Goal: Task Accomplishment & Management: Use online tool/utility

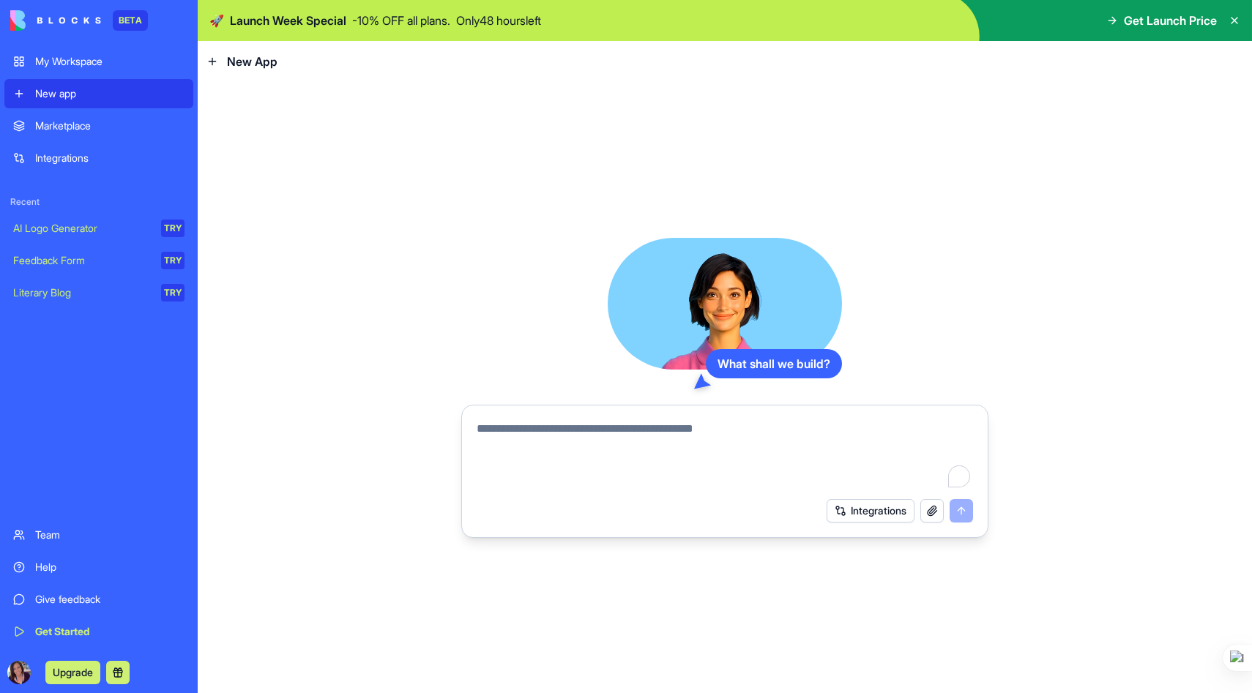
click at [80, 127] on div "Marketplace" at bounding box center [109, 126] width 149 height 15
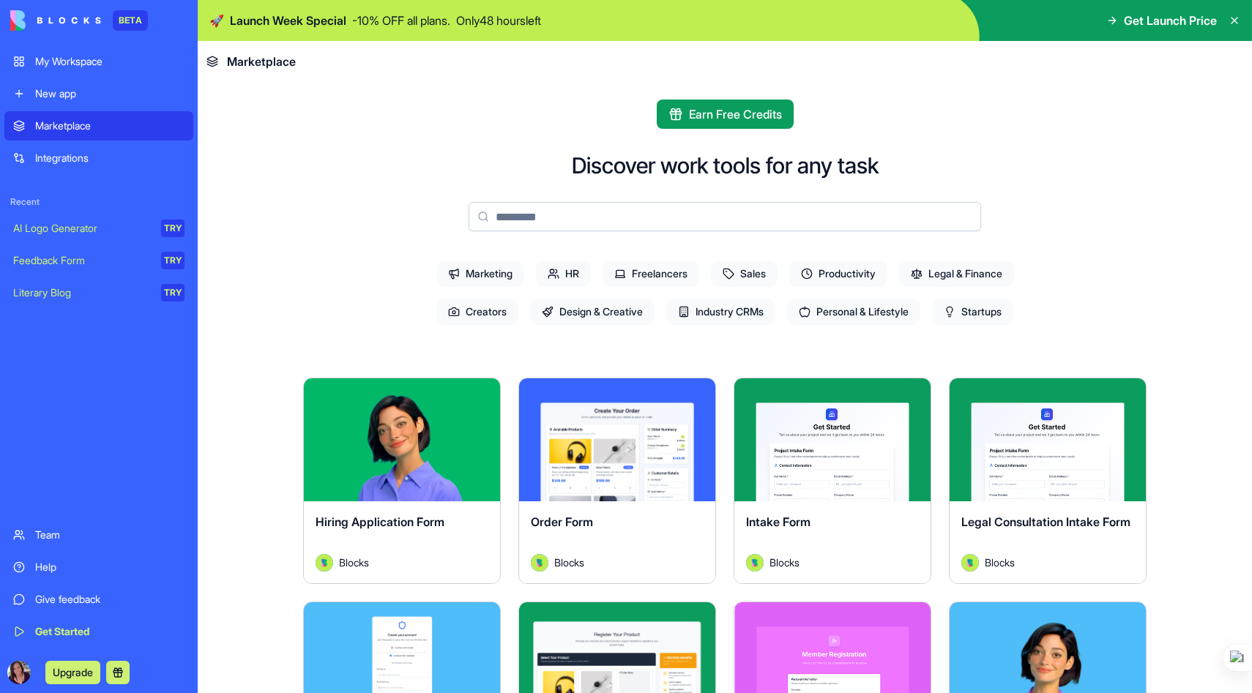
click at [855, 273] on span "Productivity" at bounding box center [838, 274] width 98 height 26
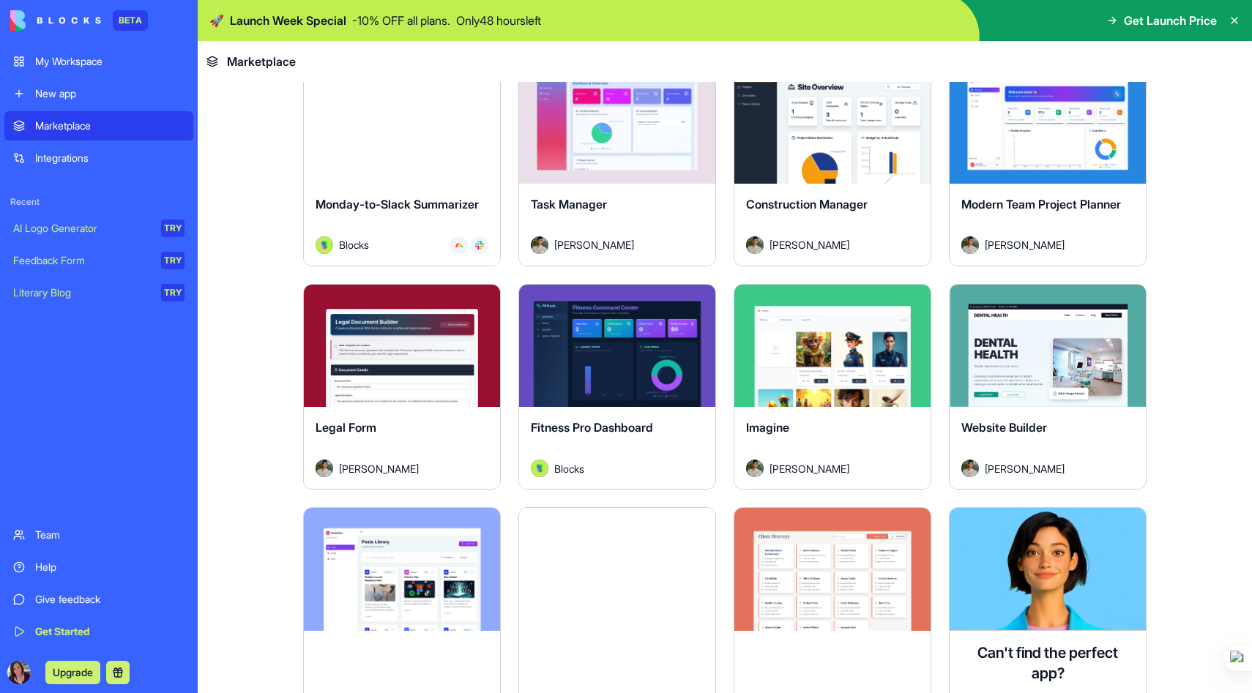
scroll to position [767, 0]
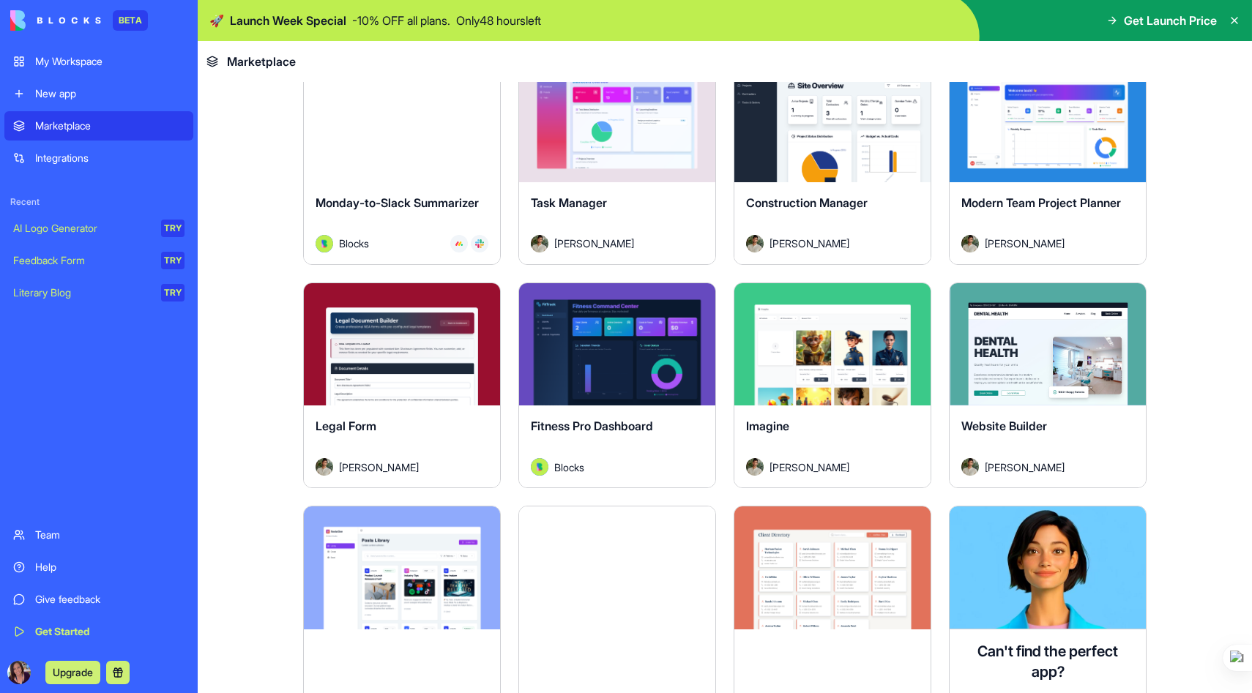
click at [61, 67] on div "My Workspace" at bounding box center [109, 61] width 149 height 15
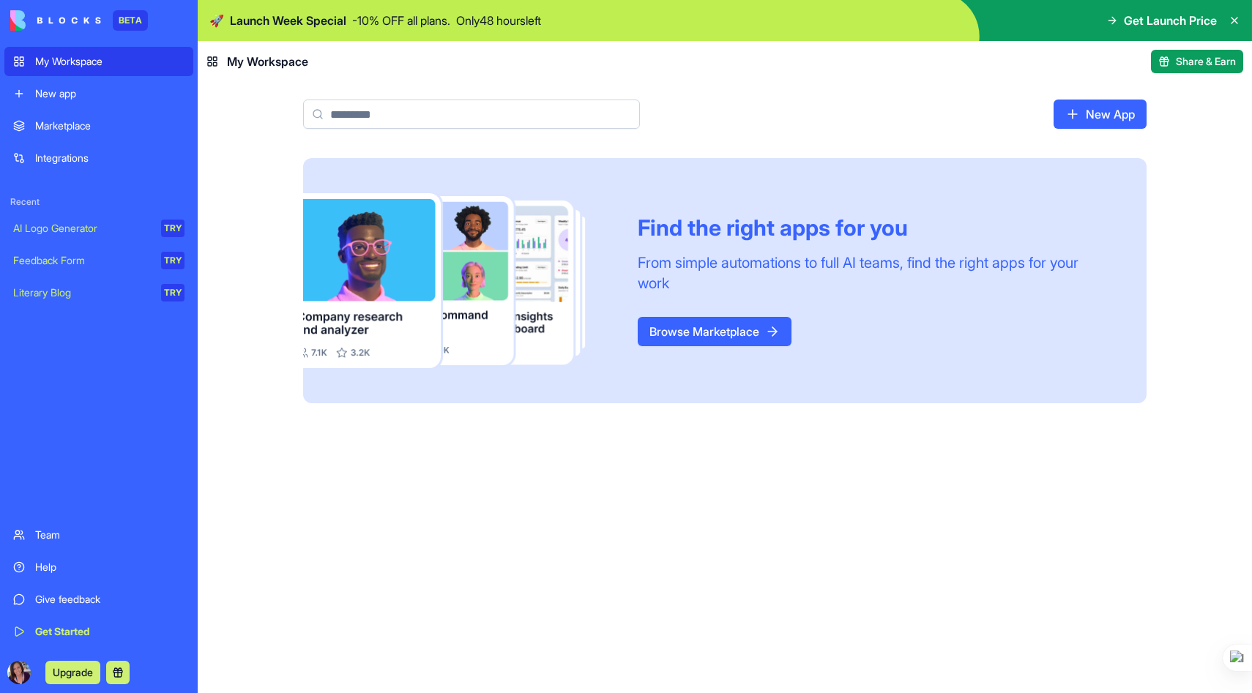
click at [543, 118] on input at bounding box center [471, 114] width 337 height 29
type input "**********"
click at [732, 330] on link "Browse Marketplace" at bounding box center [715, 331] width 154 height 29
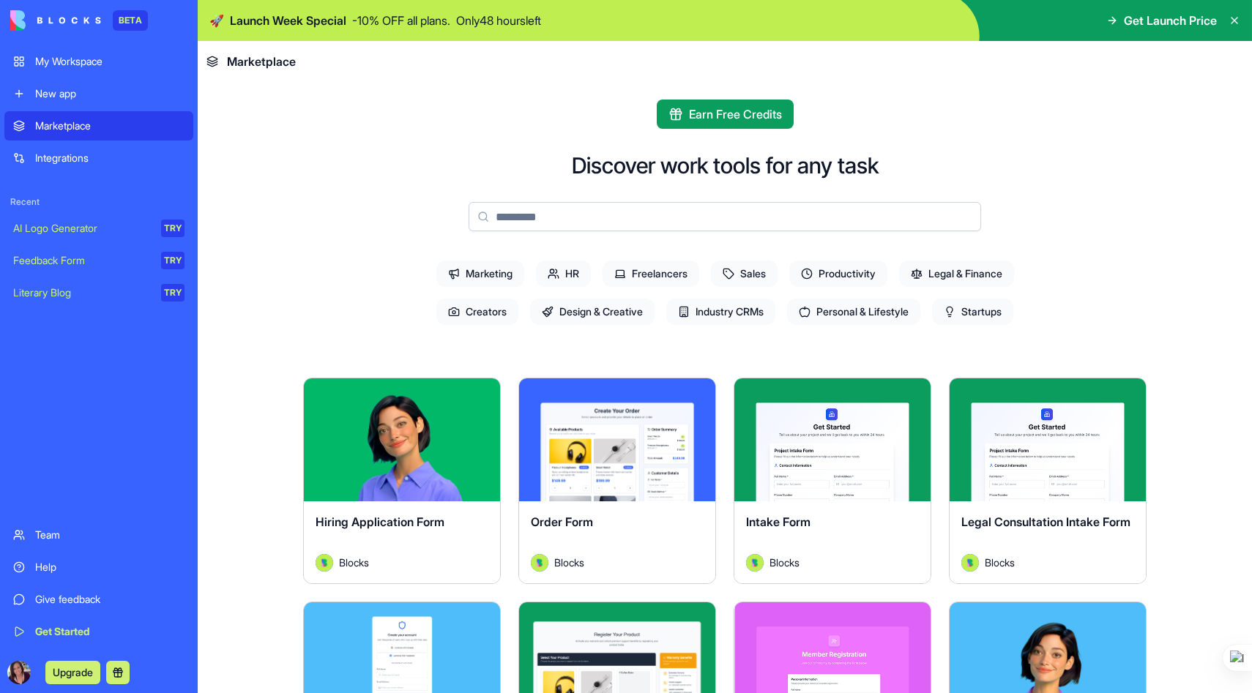
click at [622, 447] on button "Explore" at bounding box center [617, 439] width 110 height 29
click at [863, 276] on span "Productivity" at bounding box center [838, 274] width 98 height 26
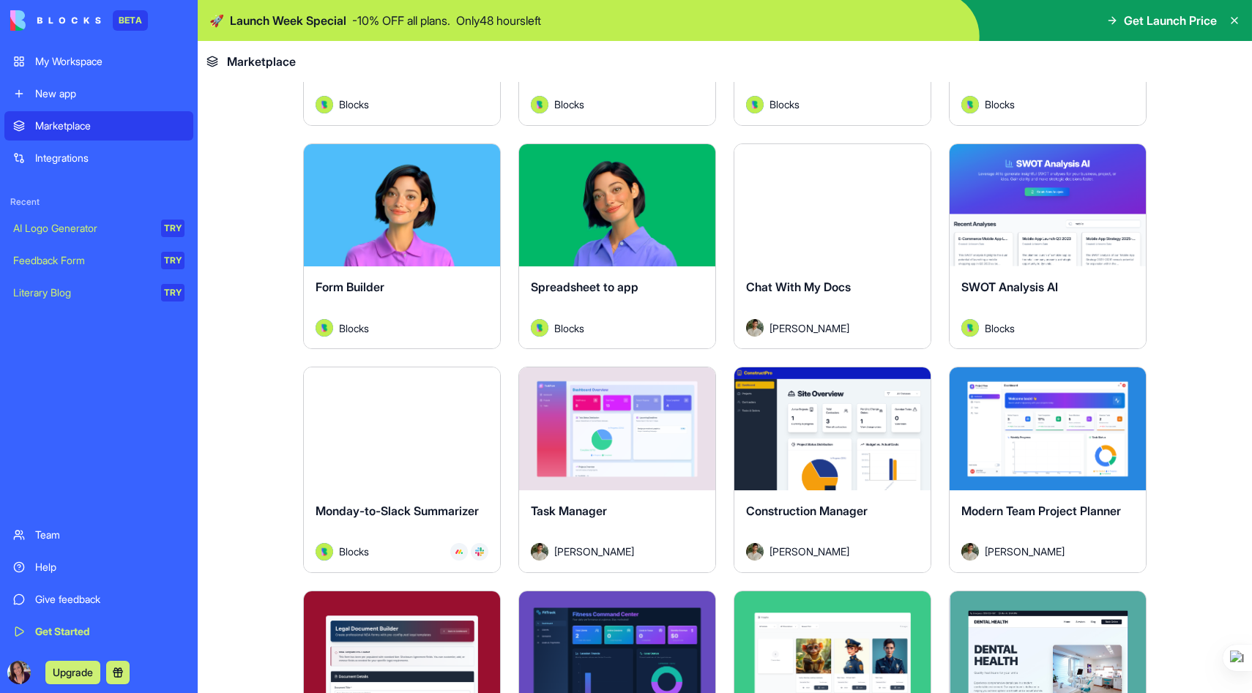
scroll to position [464, 0]
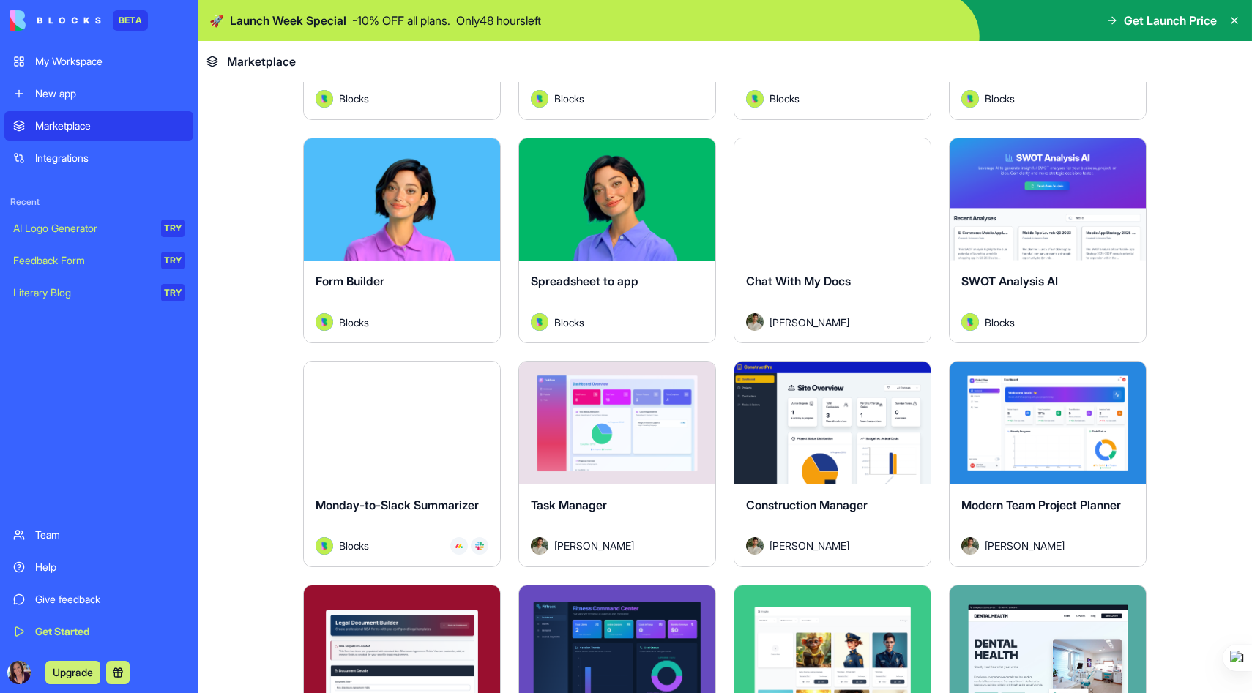
click at [634, 432] on button "Explore" at bounding box center [617, 423] width 110 height 29
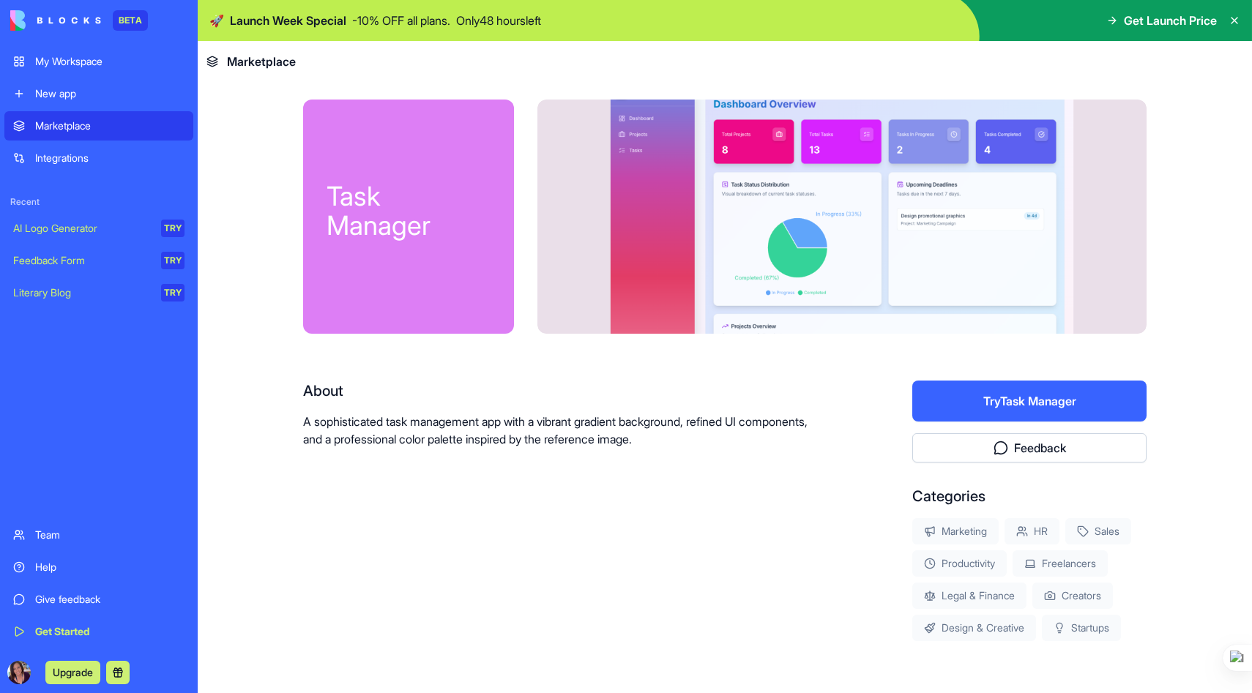
click at [84, 59] on div "My Workspace" at bounding box center [109, 61] width 149 height 15
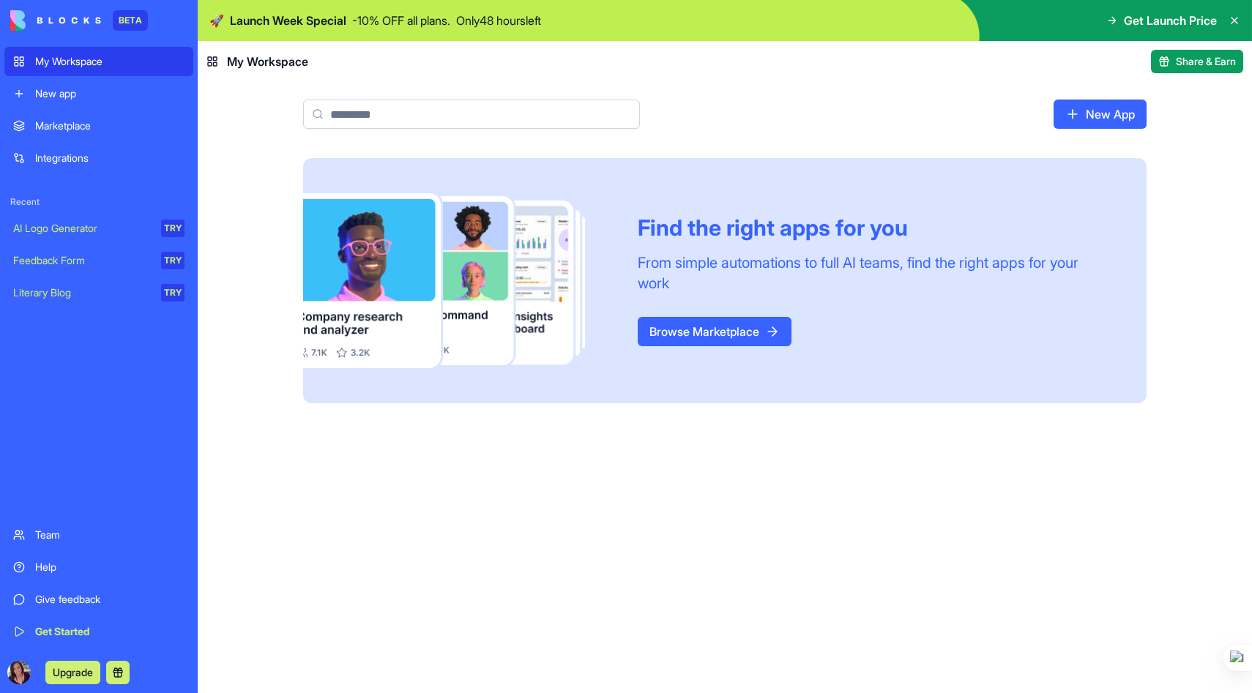
click at [1087, 117] on link "New App" at bounding box center [1100, 114] width 93 height 29
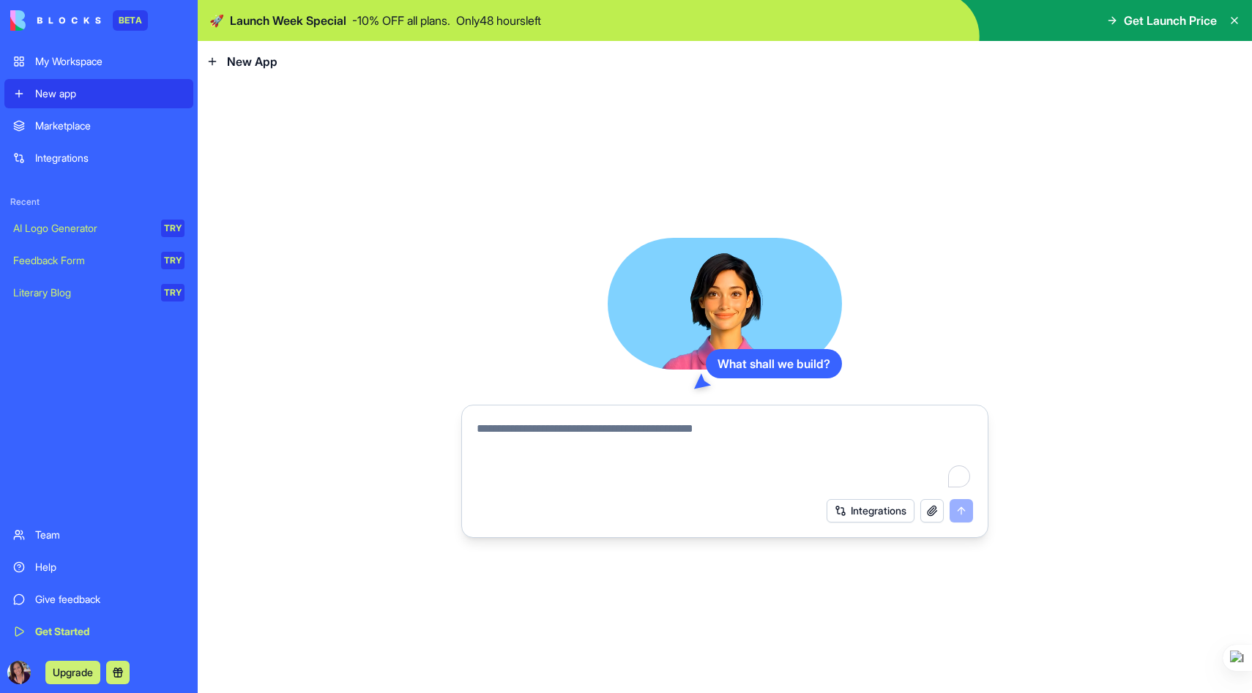
click at [637, 431] on textarea "To enrich screen reader interactions, please activate Accessibility in Grammarl…" at bounding box center [725, 455] width 496 height 70
click at [619, 436] on textarea "To enrich screen reader interactions, please activate Accessibility in Grammarl…" at bounding box center [725, 455] width 496 height 70
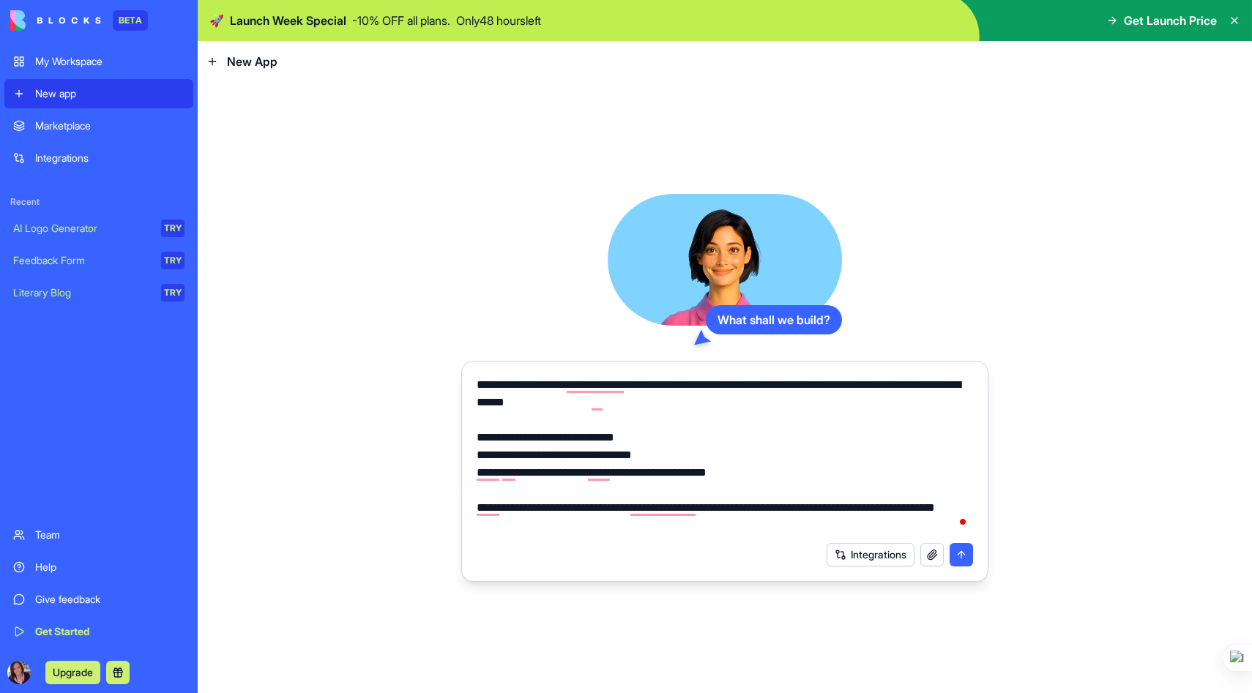
type textarea "**********"
click at [961, 551] on button "submit" at bounding box center [961, 554] width 23 height 23
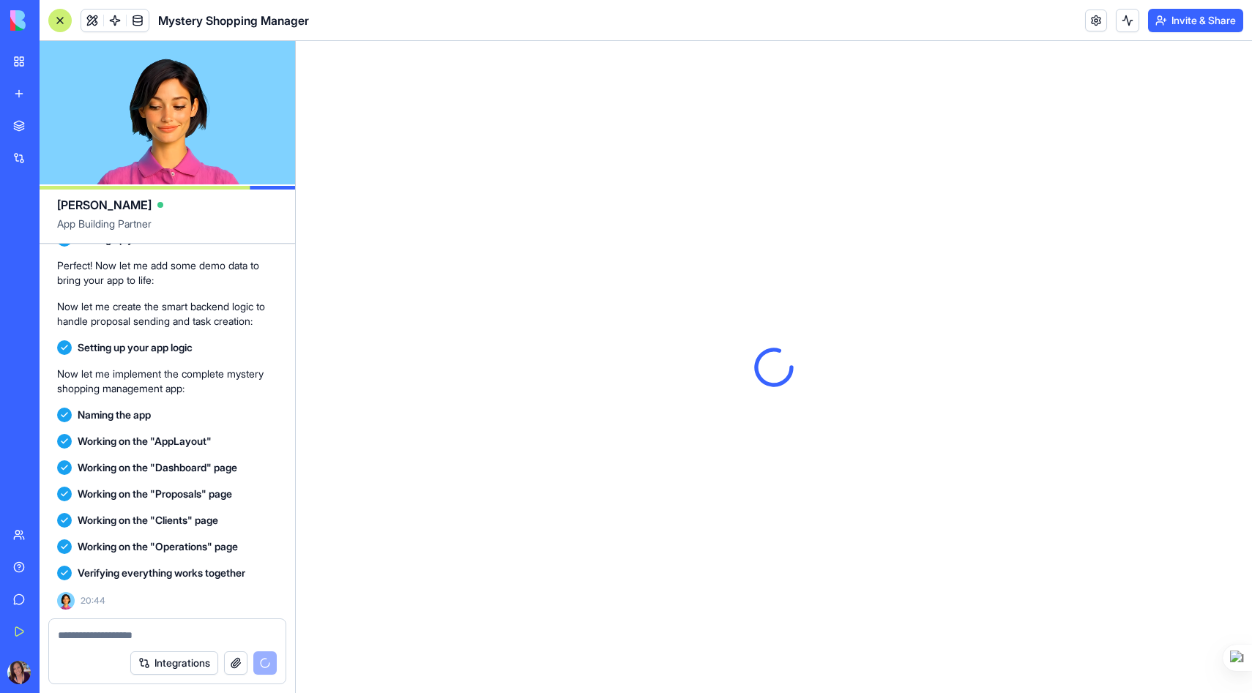
scroll to position [621, 0]
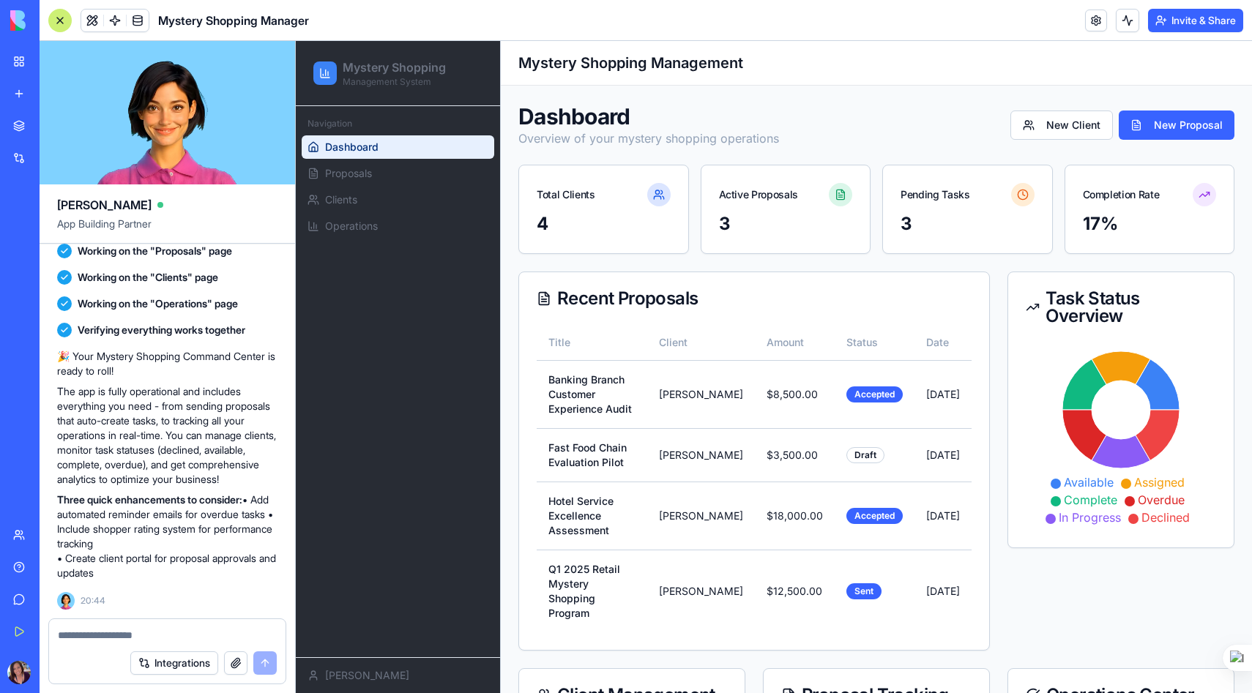
click at [773, 230] on div "3" at bounding box center [786, 223] width 134 height 23
click at [627, 222] on div "4" at bounding box center [604, 223] width 134 height 23
click at [843, 229] on div "3" at bounding box center [786, 223] width 134 height 23
click at [968, 228] on div "3" at bounding box center [968, 223] width 134 height 23
click at [1131, 233] on div "17%" at bounding box center [1150, 223] width 134 height 23
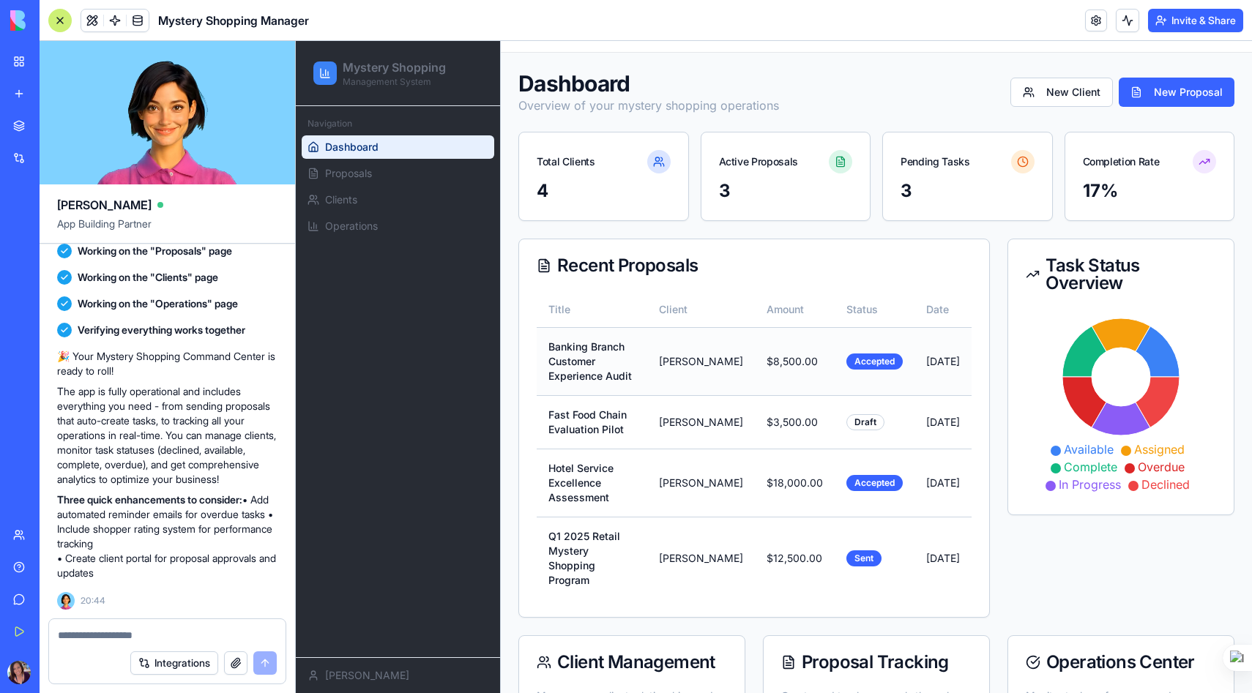
scroll to position [42, 0]
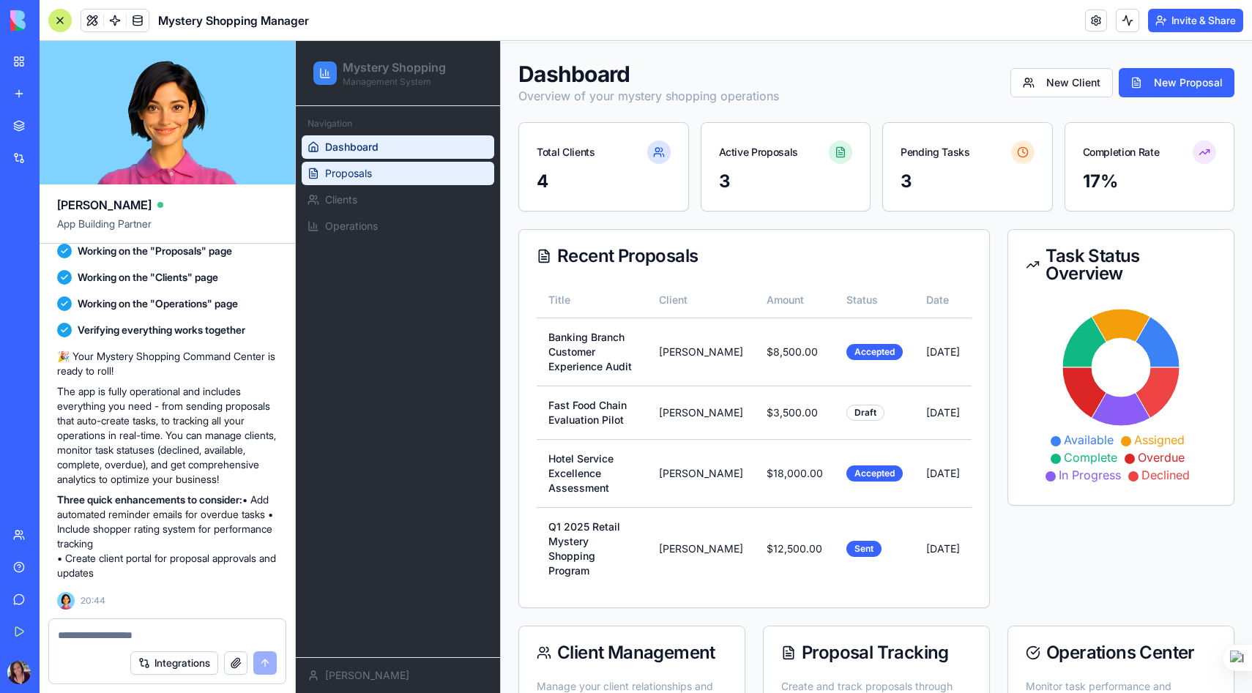
click at [398, 170] on link "Proposals" at bounding box center [398, 173] width 193 height 23
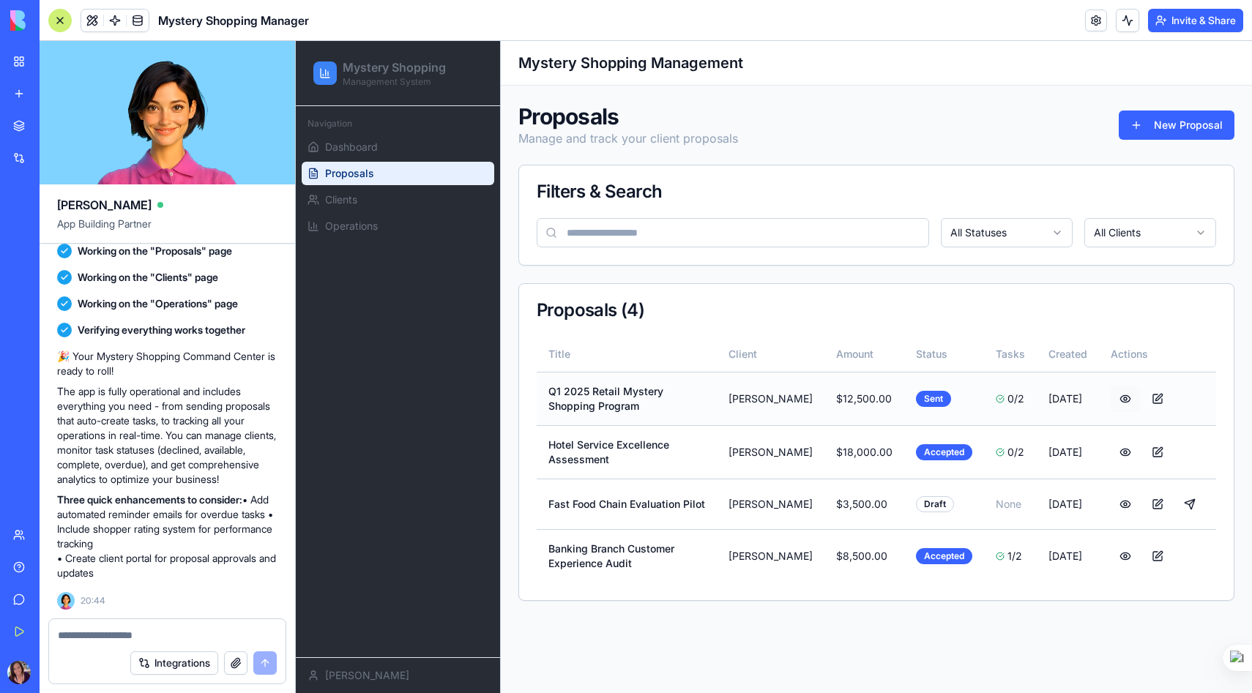
click at [1124, 398] on button at bounding box center [1125, 399] width 29 height 26
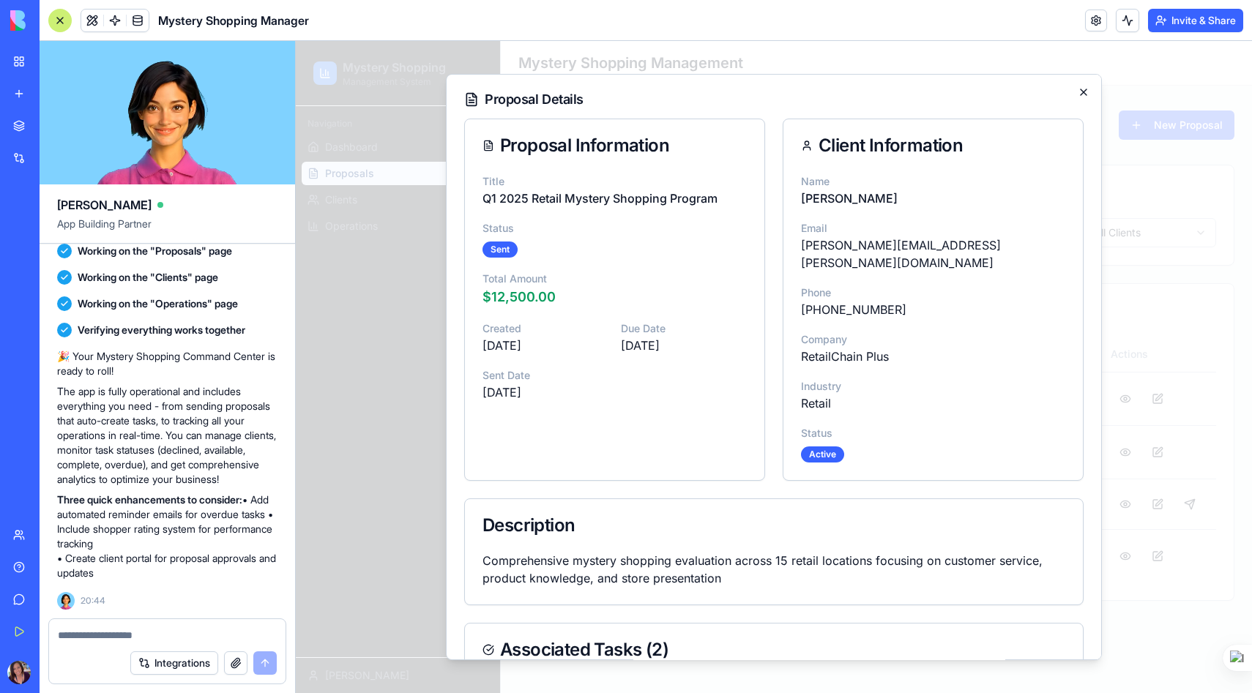
click at [1080, 93] on icon "button" at bounding box center [1084, 92] width 12 height 12
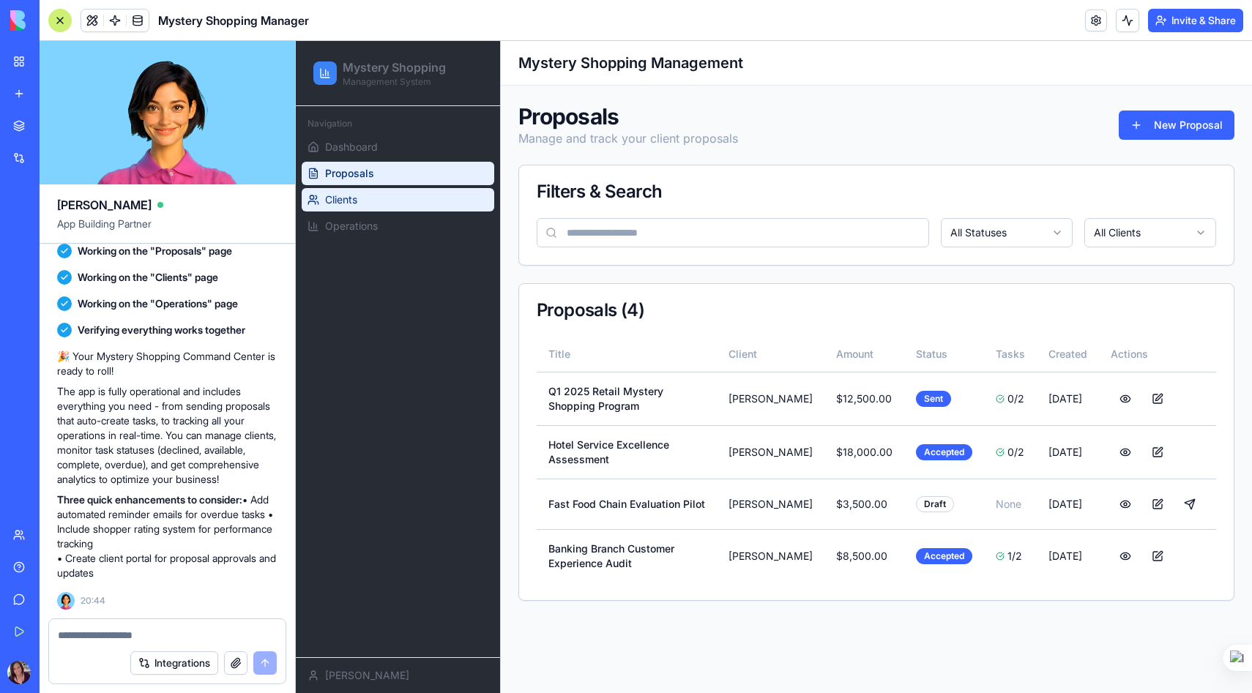
click at [347, 203] on span "Clients" at bounding box center [341, 200] width 32 height 15
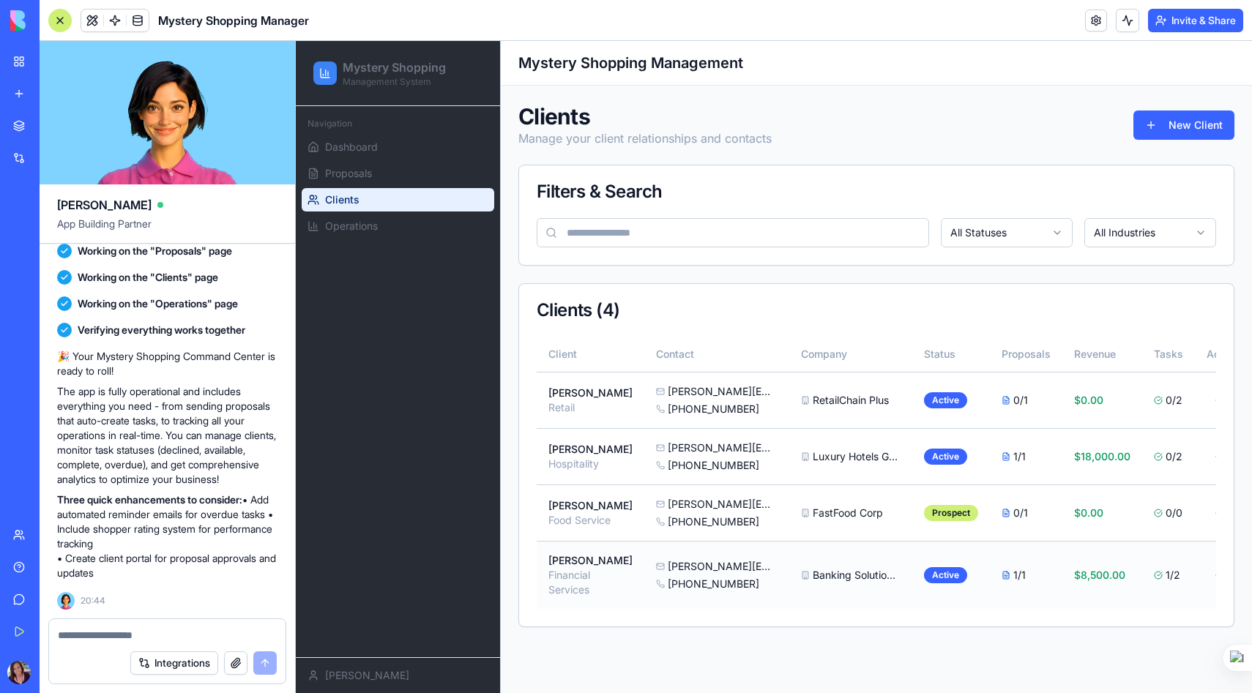
scroll to position [4, 0]
click at [387, 228] on link "Operations" at bounding box center [398, 226] width 193 height 23
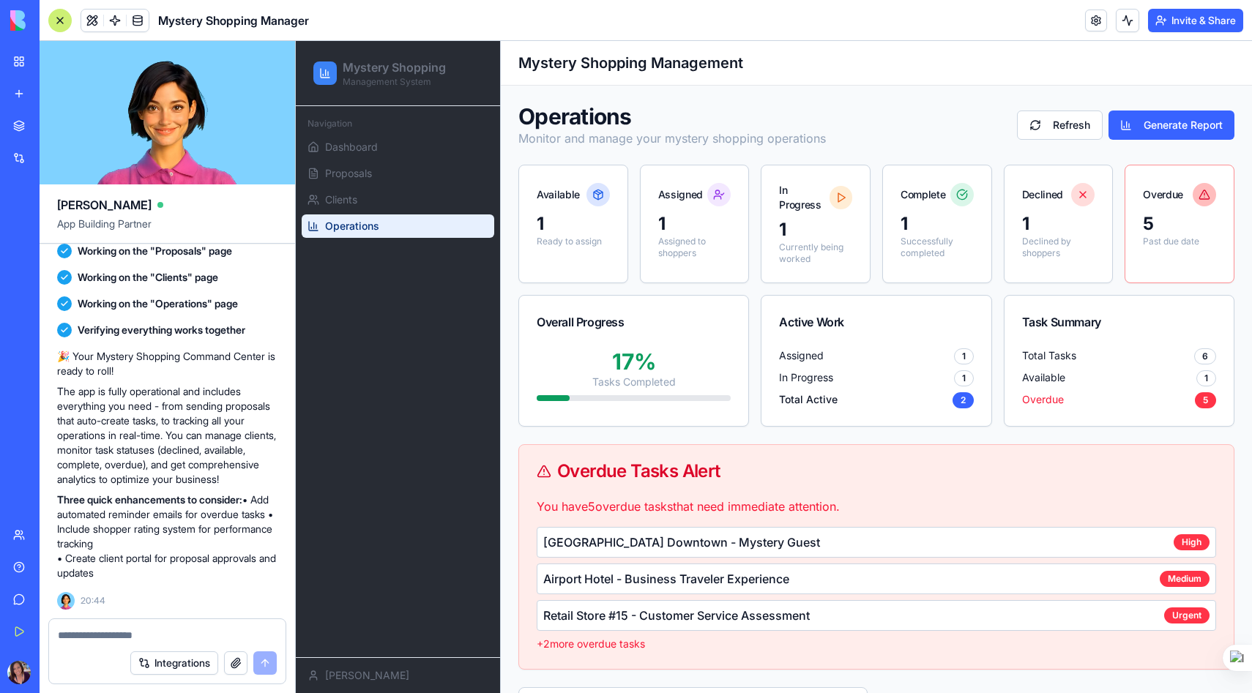
click at [105, 634] on textarea at bounding box center [167, 635] width 219 height 15
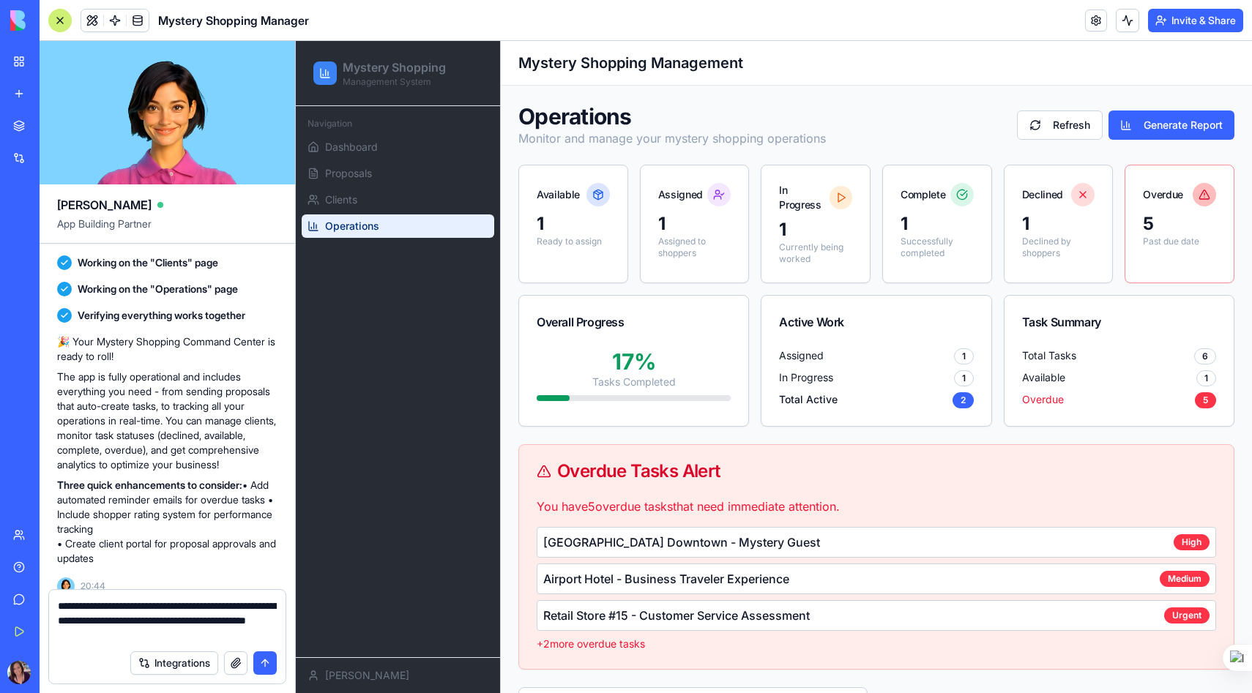
type textarea "**********"
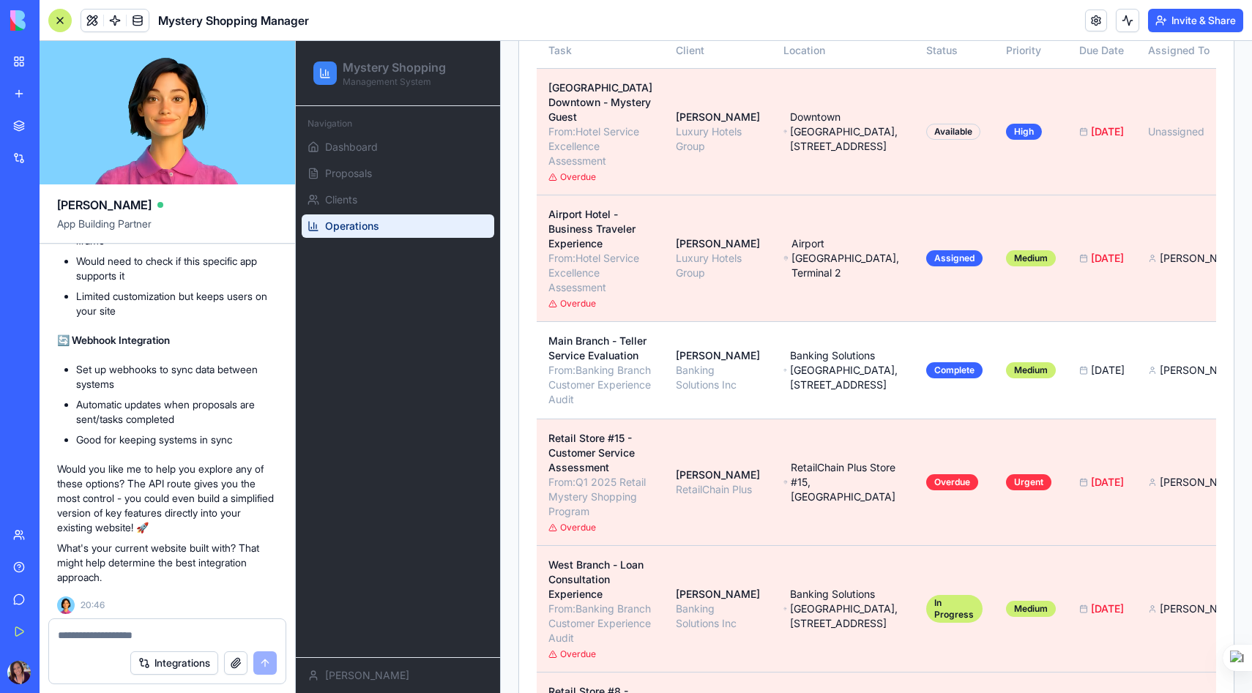
scroll to position [1555, 0]
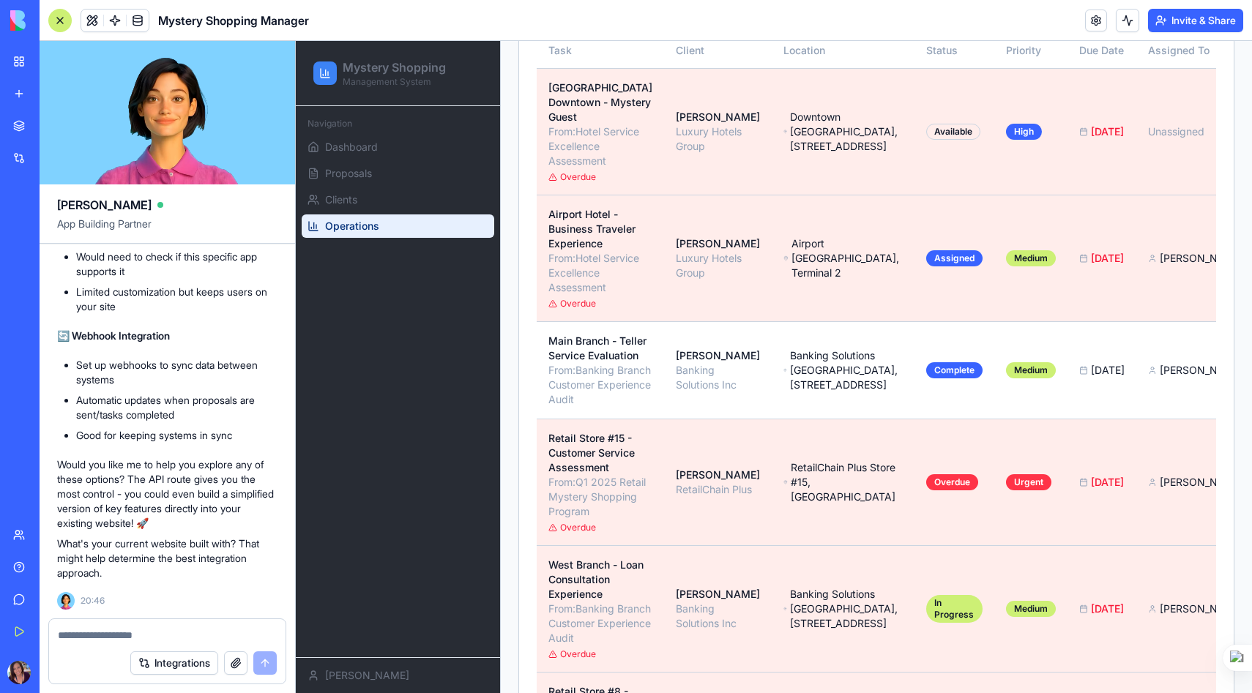
click at [103, 633] on textarea at bounding box center [167, 635] width 219 height 15
click at [168, 663] on button "Integrations" at bounding box center [174, 663] width 88 height 23
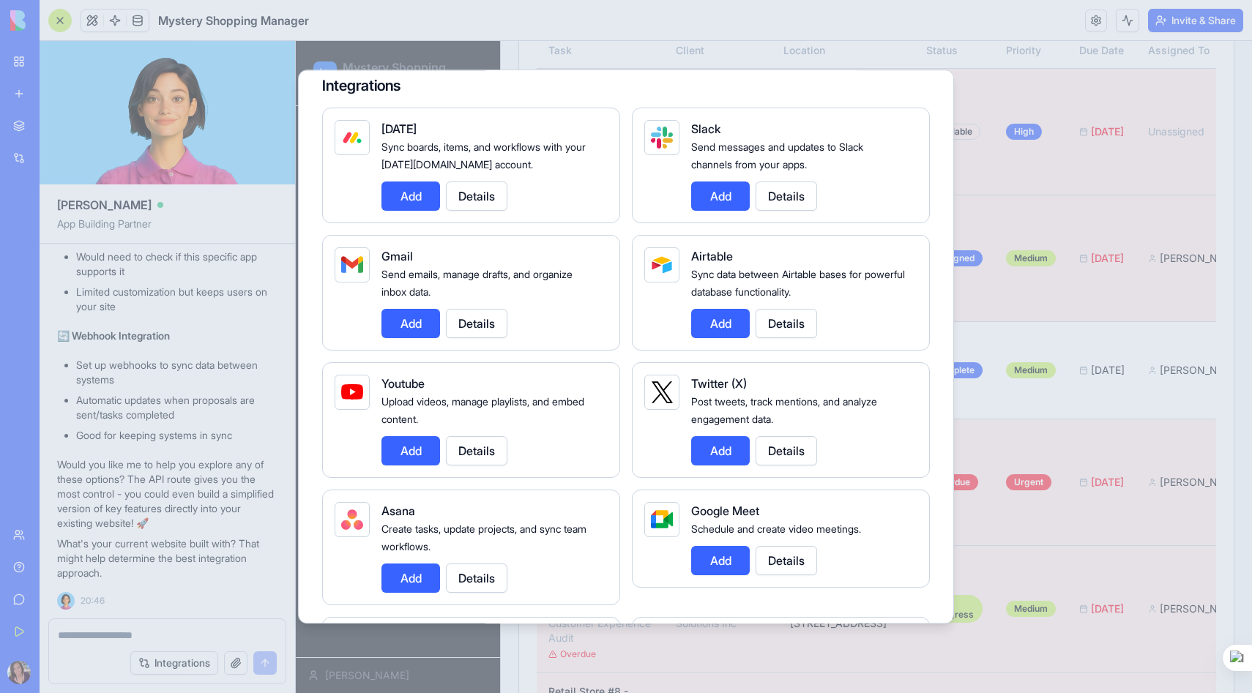
scroll to position [0, 0]
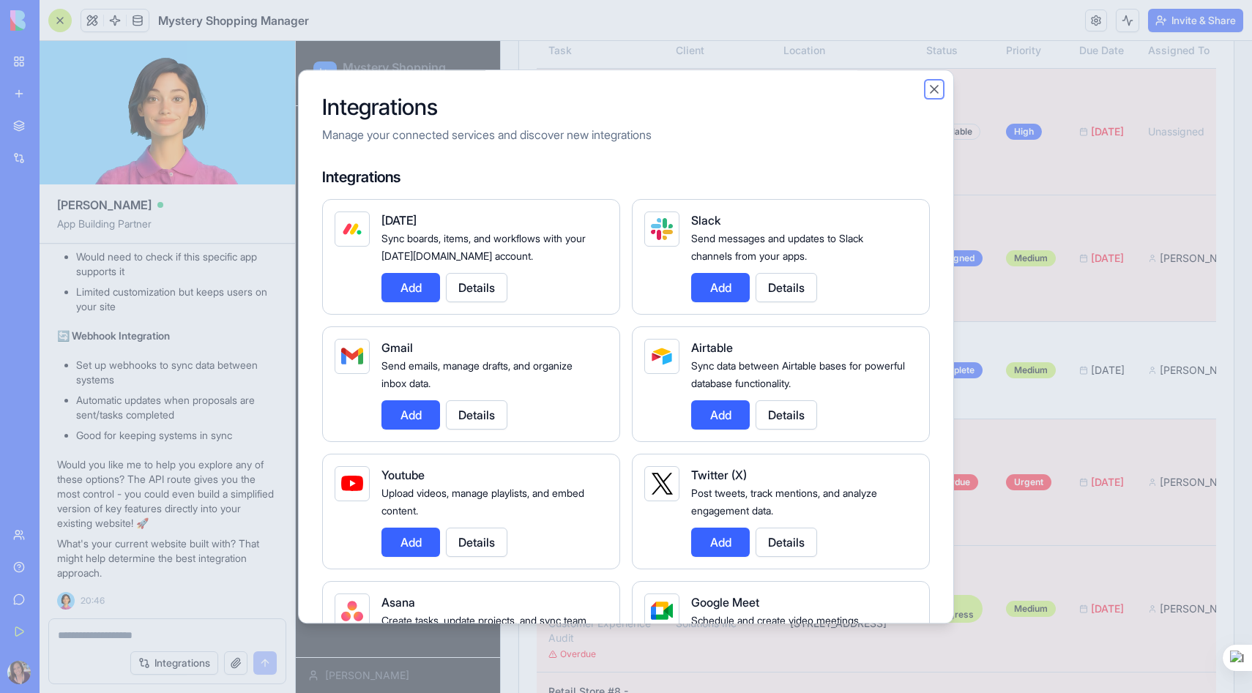
click at [934, 89] on button "Close" at bounding box center [934, 89] width 15 height 15
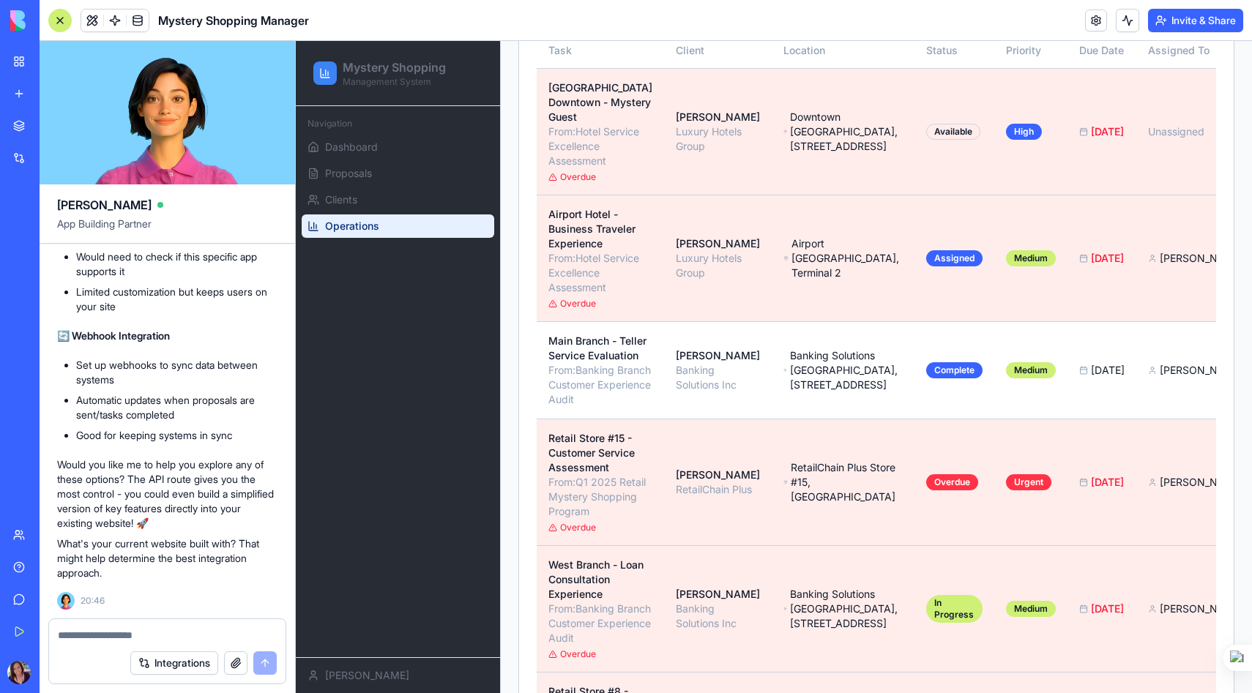
click at [236, 664] on button "button" at bounding box center [235, 663] width 23 height 23
click at [111, 633] on textarea at bounding box center [167, 635] width 219 height 15
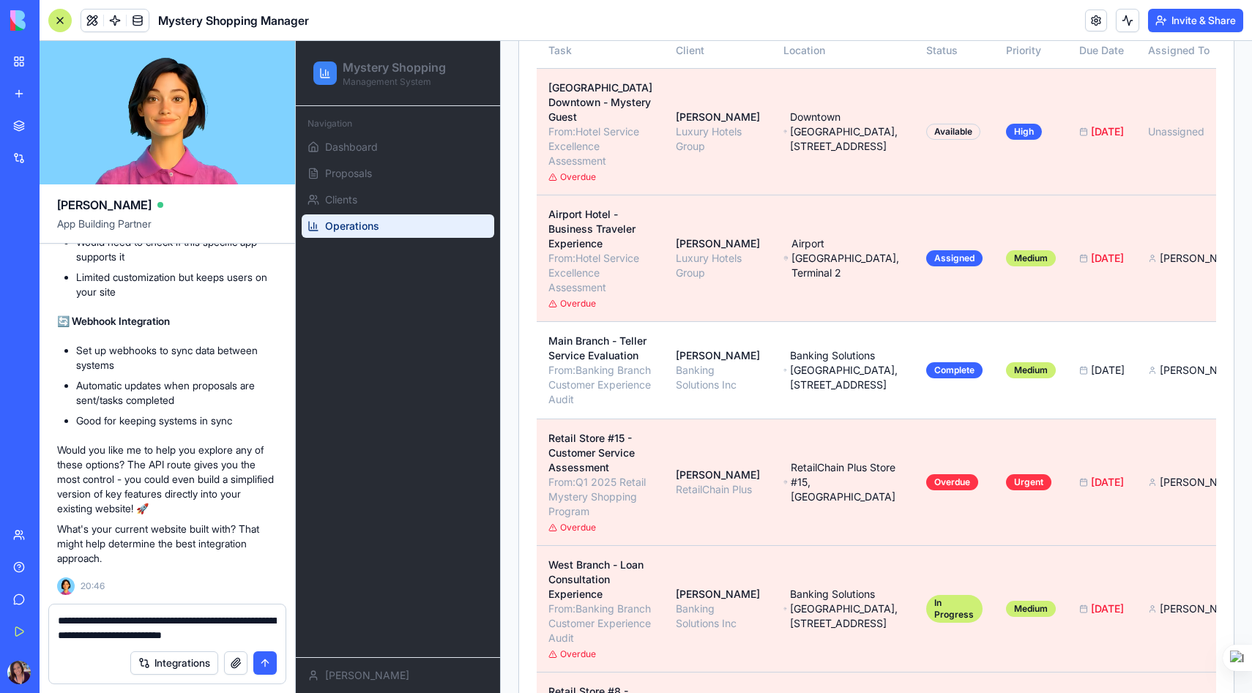
click at [69, 635] on textarea "**********" at bounding box center [167, 628] width 219 height 29
type textarea "**********"
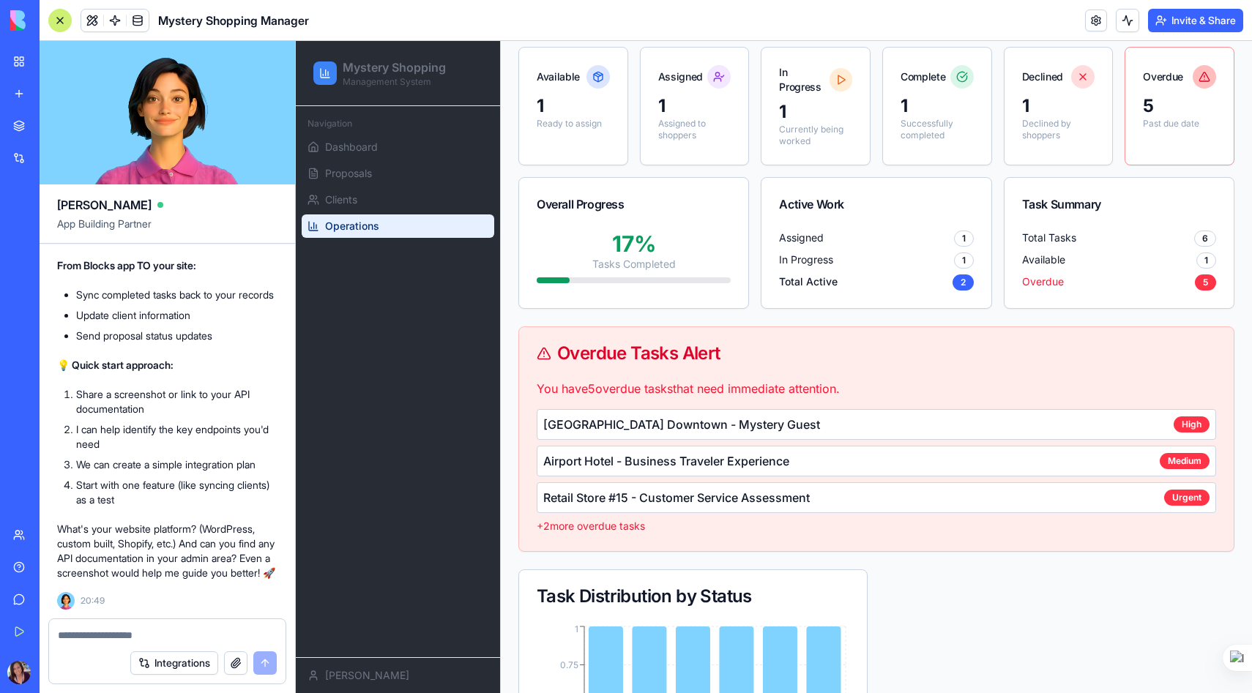
scroll to position [2568, 0]
click at [103, 633] on textarea at bounding box center [167, 635] width 219 height 15
click at [83, 633] on textarea at bounding box center [167, 635] width 219 height 15
click at [123, 631] on textarea at bounding box center [167, 635] width 219 height 15
paste textarea "**********"
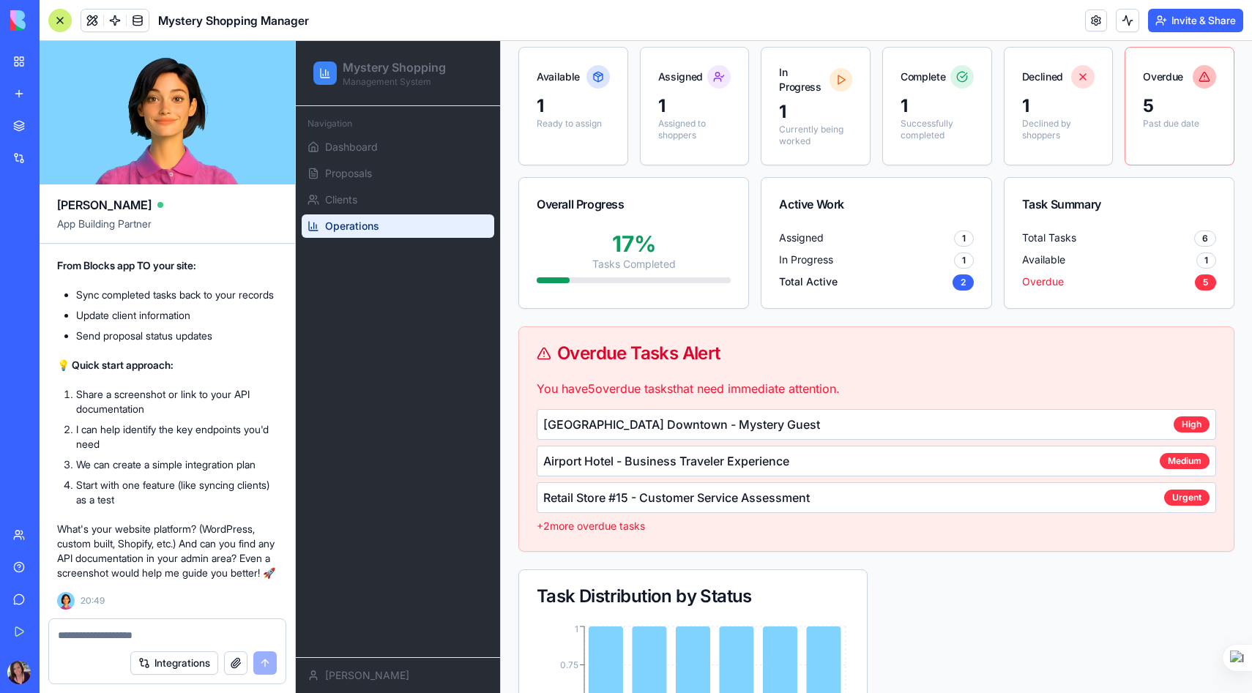
type textarea "**********"
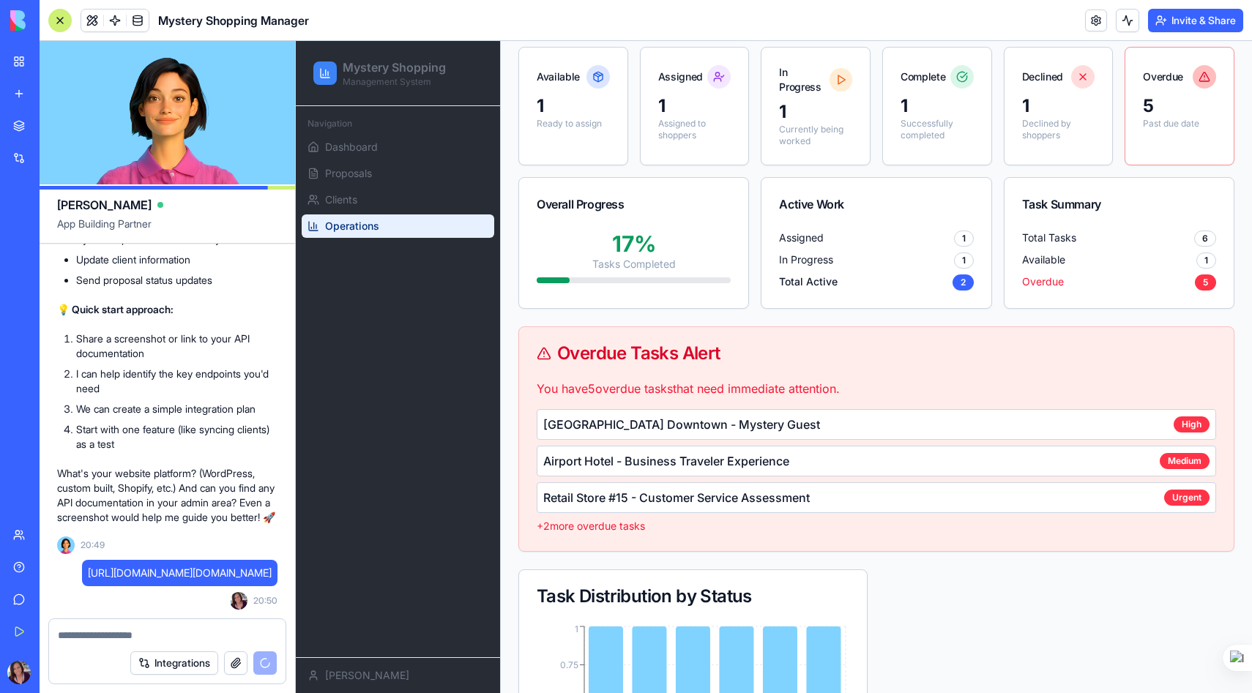
scroll to position [2738, 0]
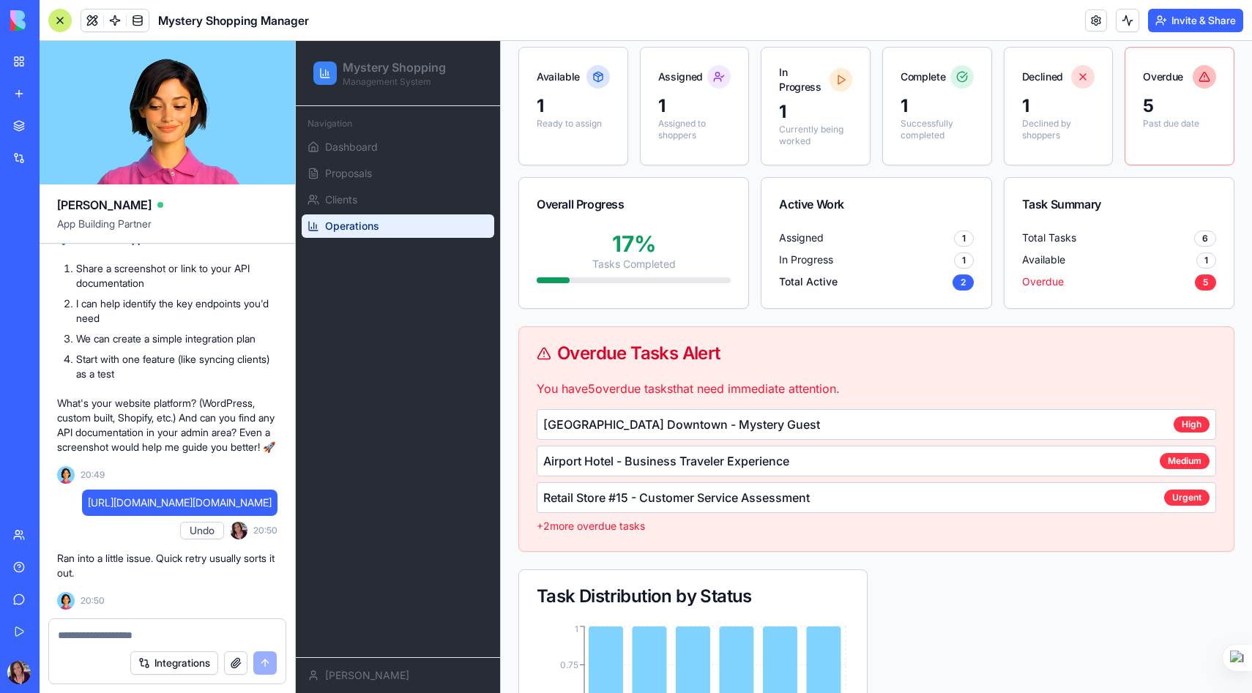
click at [86, 645] on div "Integrations" at bounding box center [167, 663] width 236 height 41
click at [234, 667] on button "button" at bounding box center [235, 663] width 23 height 23
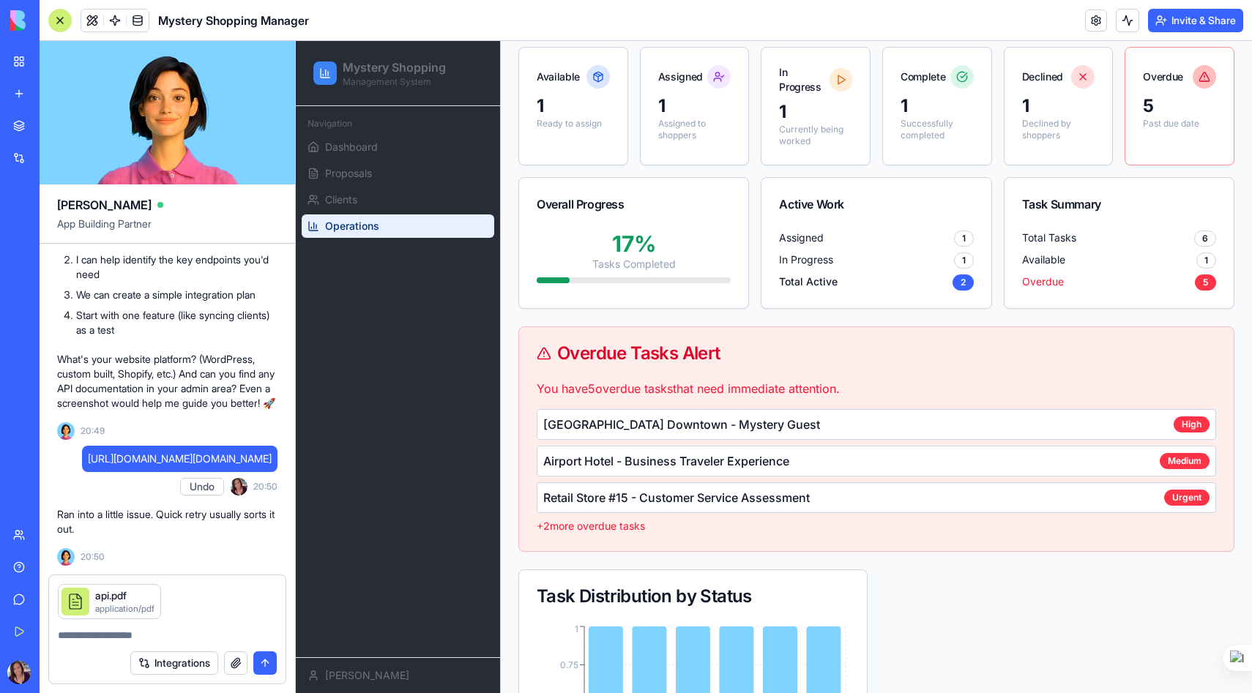
click at [261, 657] on button "submit" at bounding box center [264, 663] width 23 height 23
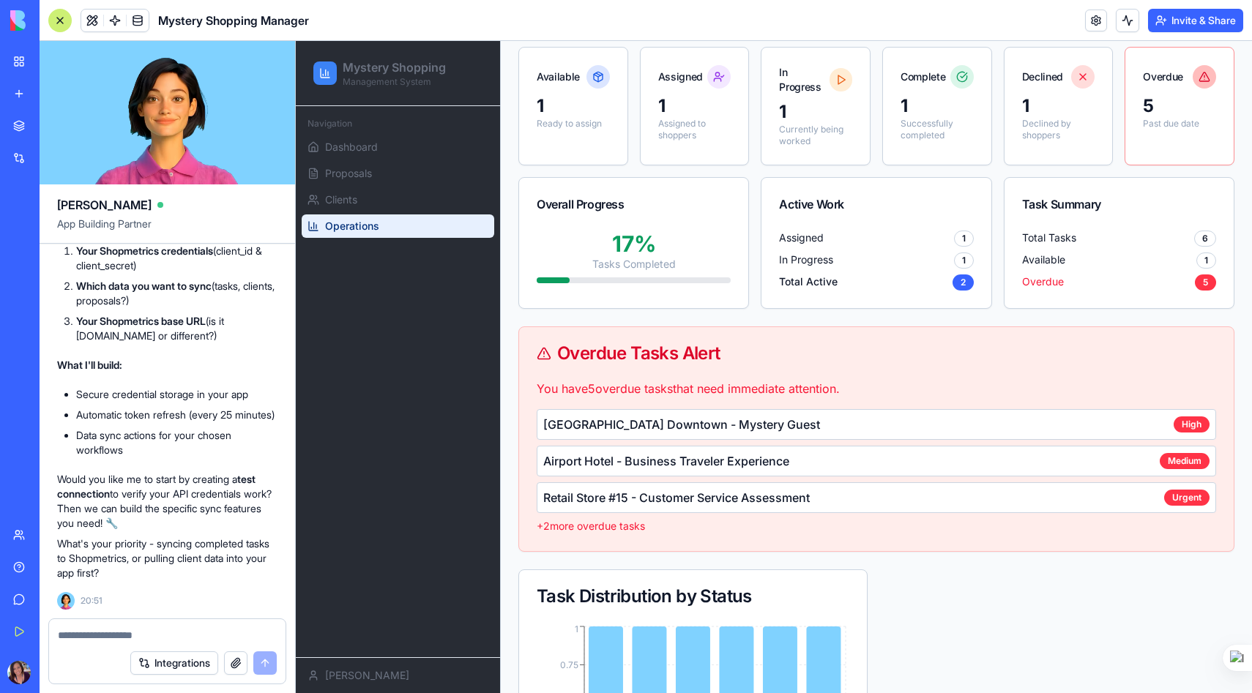
scroll to position [3982, 0]
click at [90, 635] on textarea at bounding box center [167, 635] width 219 height 15
click at [107, 630] on textarea at bounding box center [167, 635] width 219 height 15
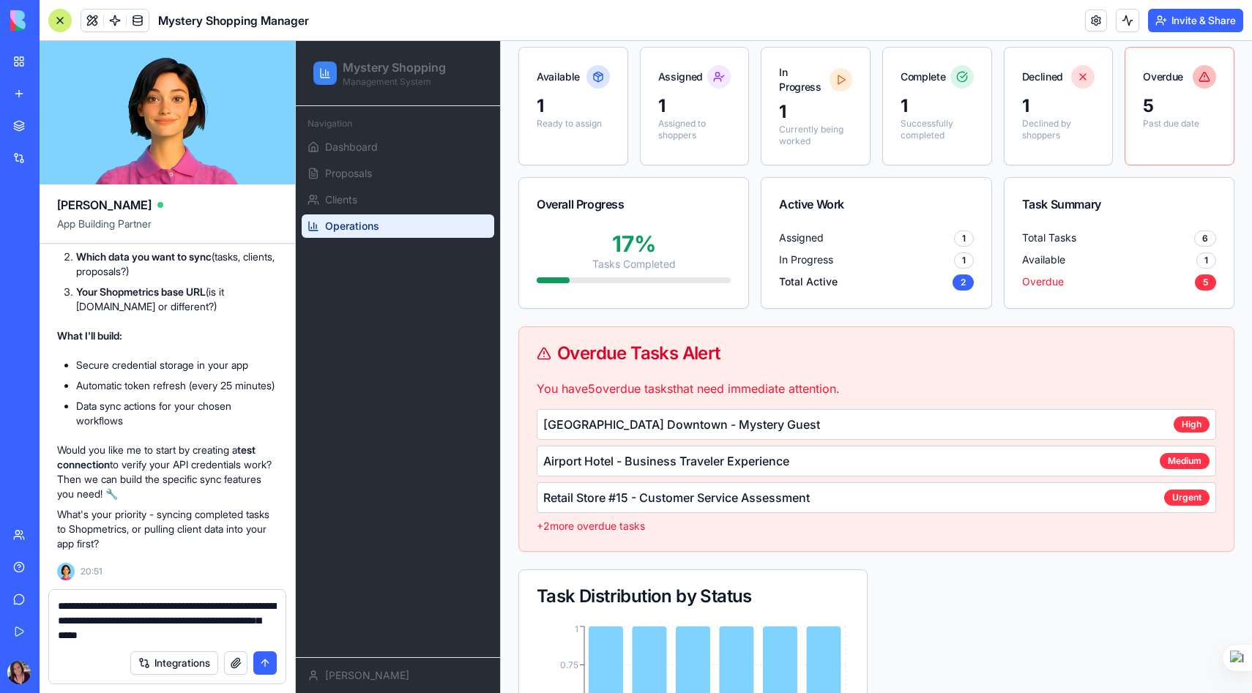
type textarea "**********"
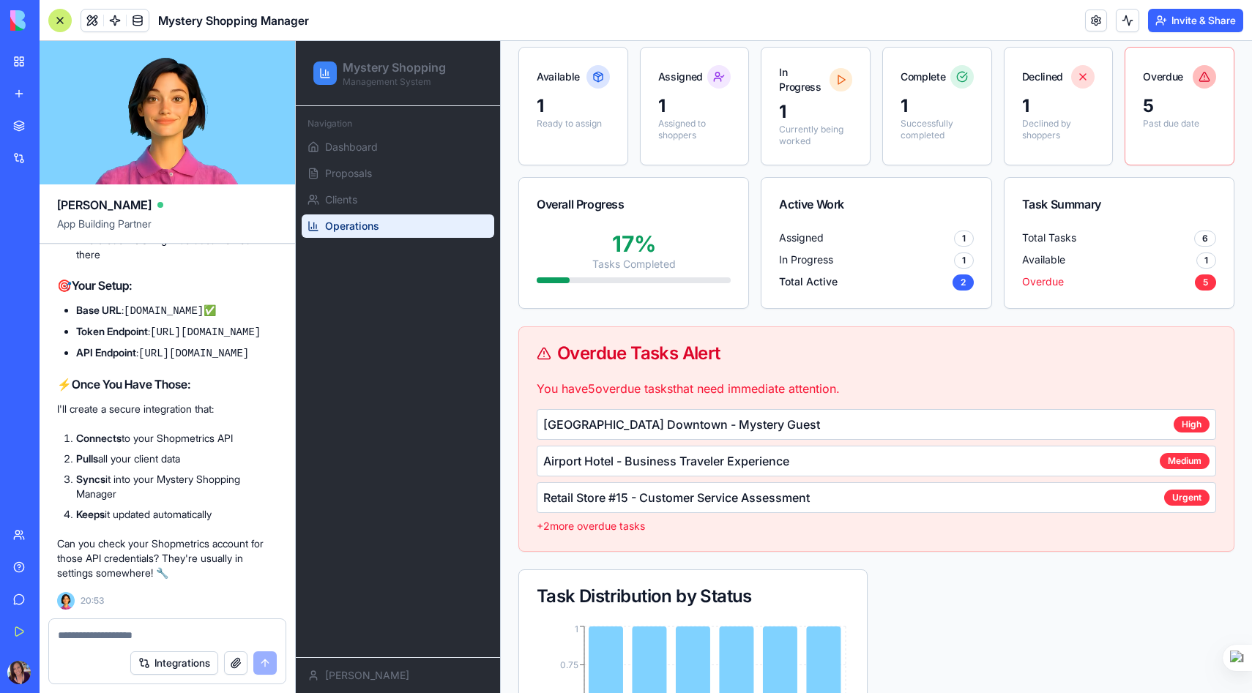
scroll to position [5056, 0]
click at [82, 638] on textarea at bounding box center [167, 635] width 219 height 15
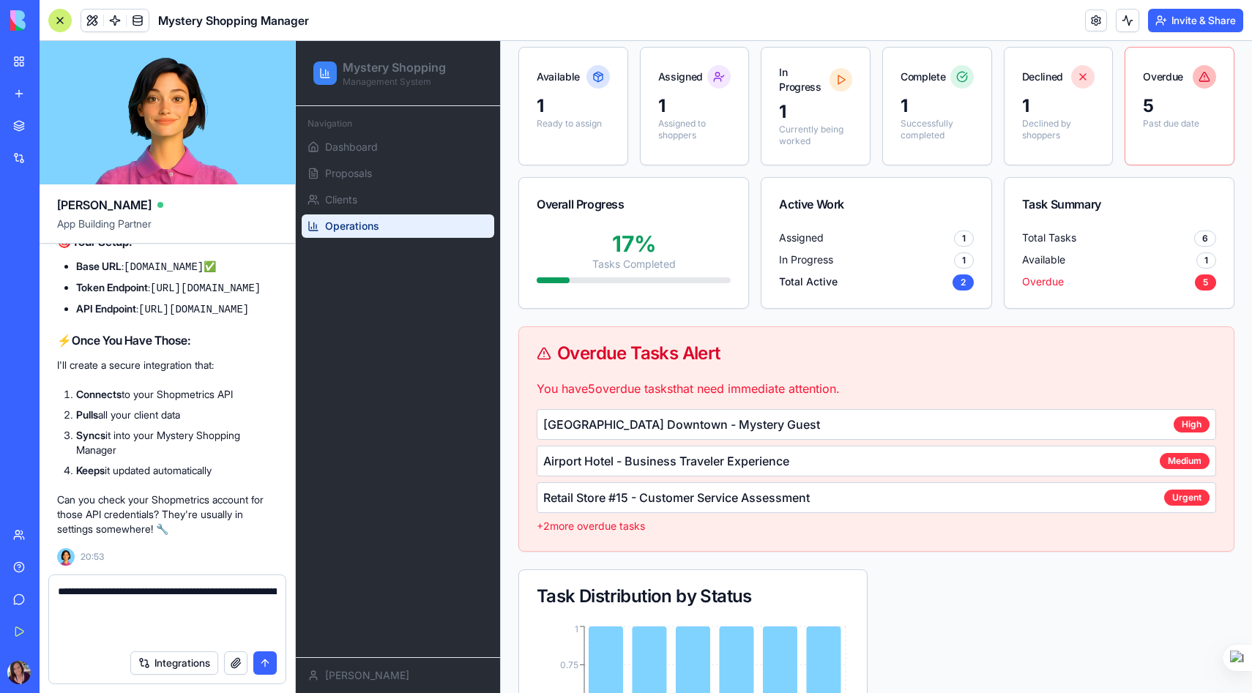
paste textarea "**********"
type textarea "**********"
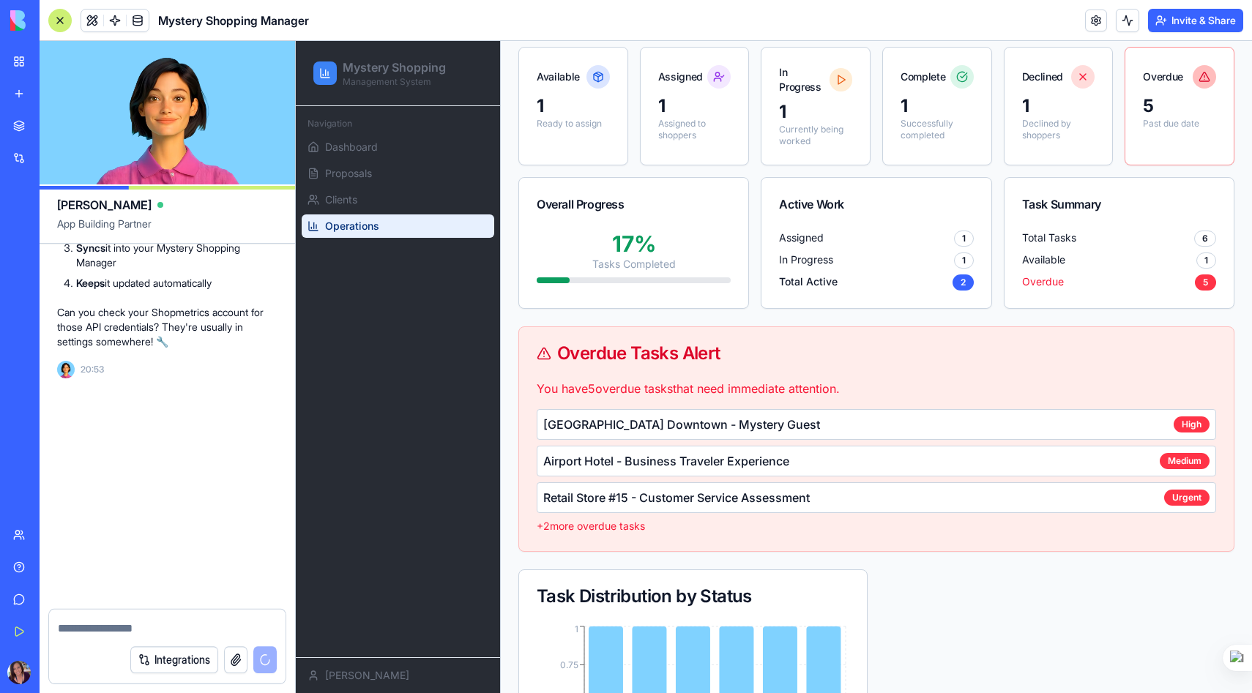
scroll to position [5322, 0]
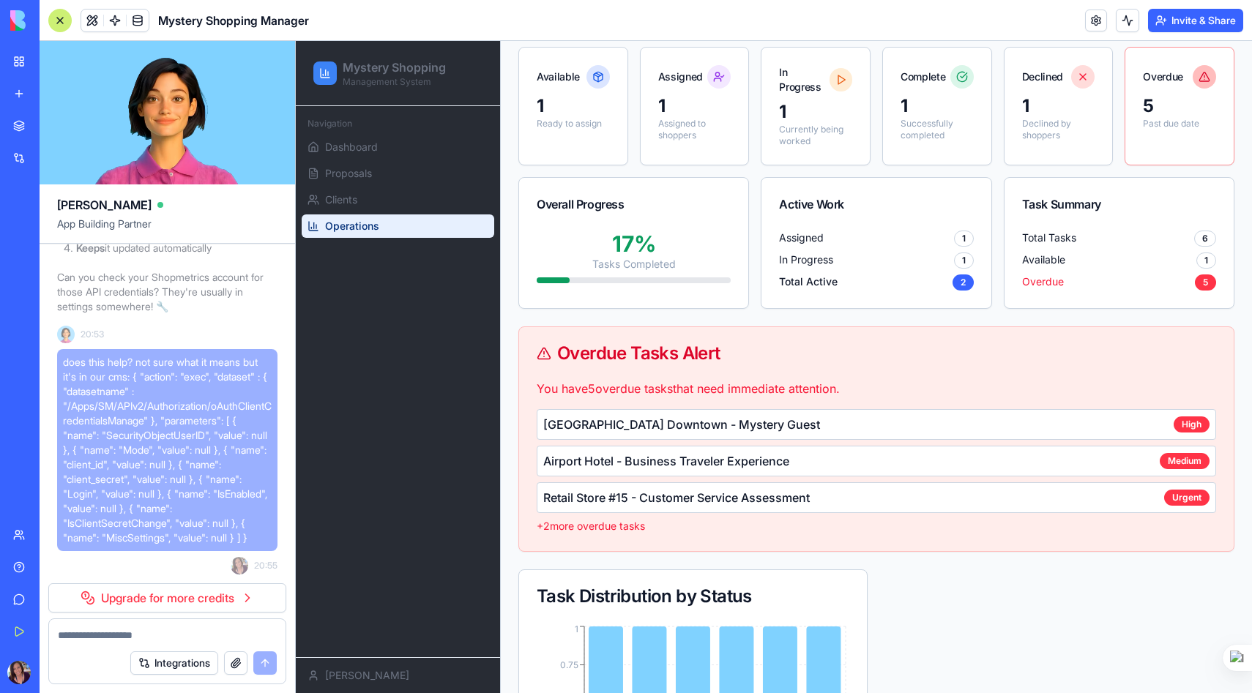
click at [171, 595] on link "Upgrade for more credits" at bounding box center [167, 598] width 238 height 29
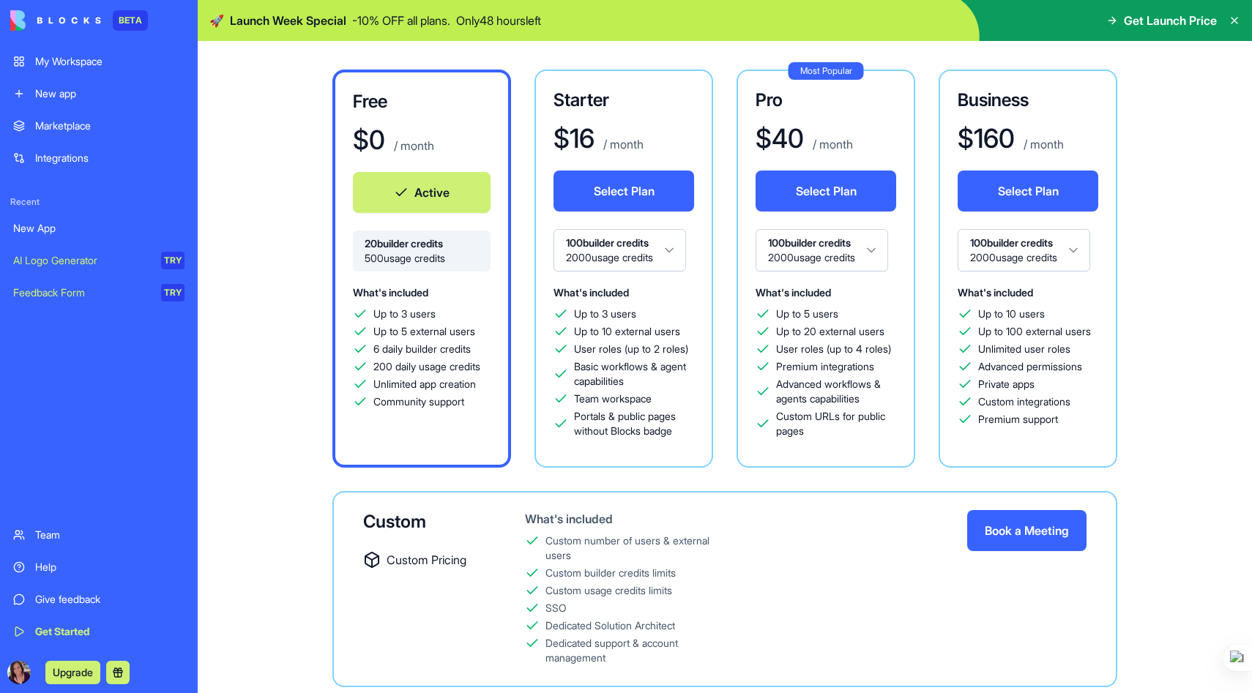
click at [647, 184] on button "Select Plan" at bounding box center [624, 191] width 141 height 41
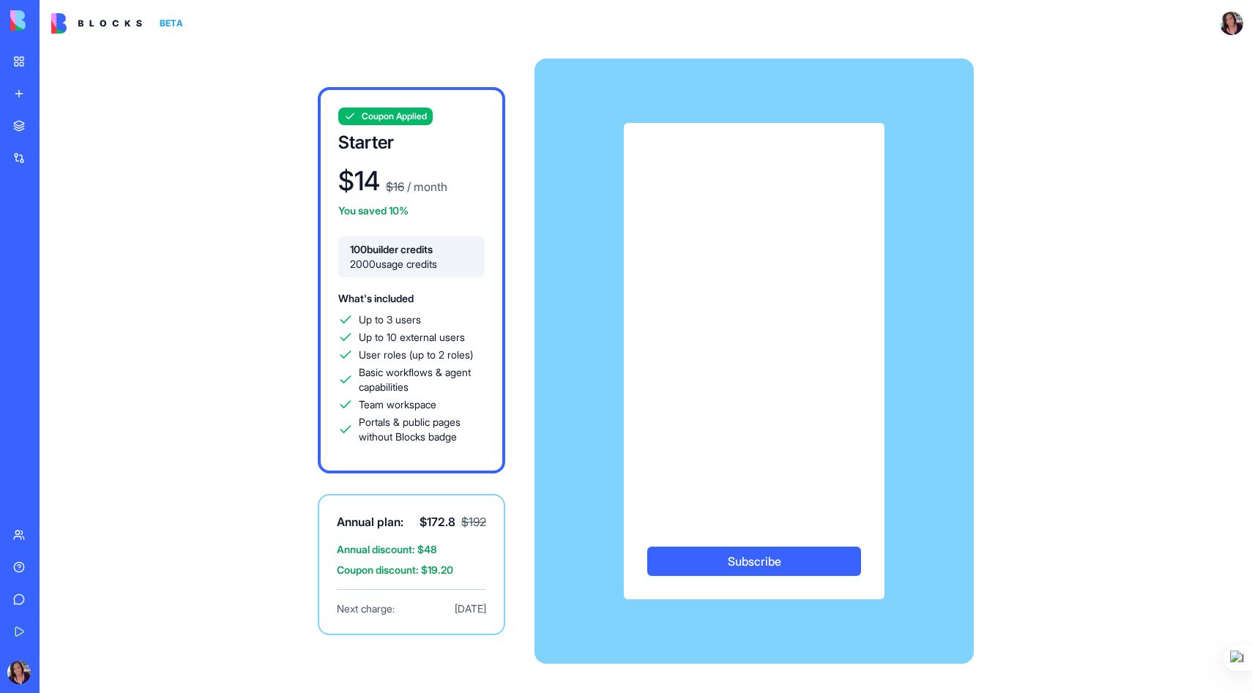
click at [275, 264] on div "Coupon Applied Starter $ 14 $ 16 / month You saved 10% 100 builder credits 2000…" at bounding box center [645, 361] width 937 height 629
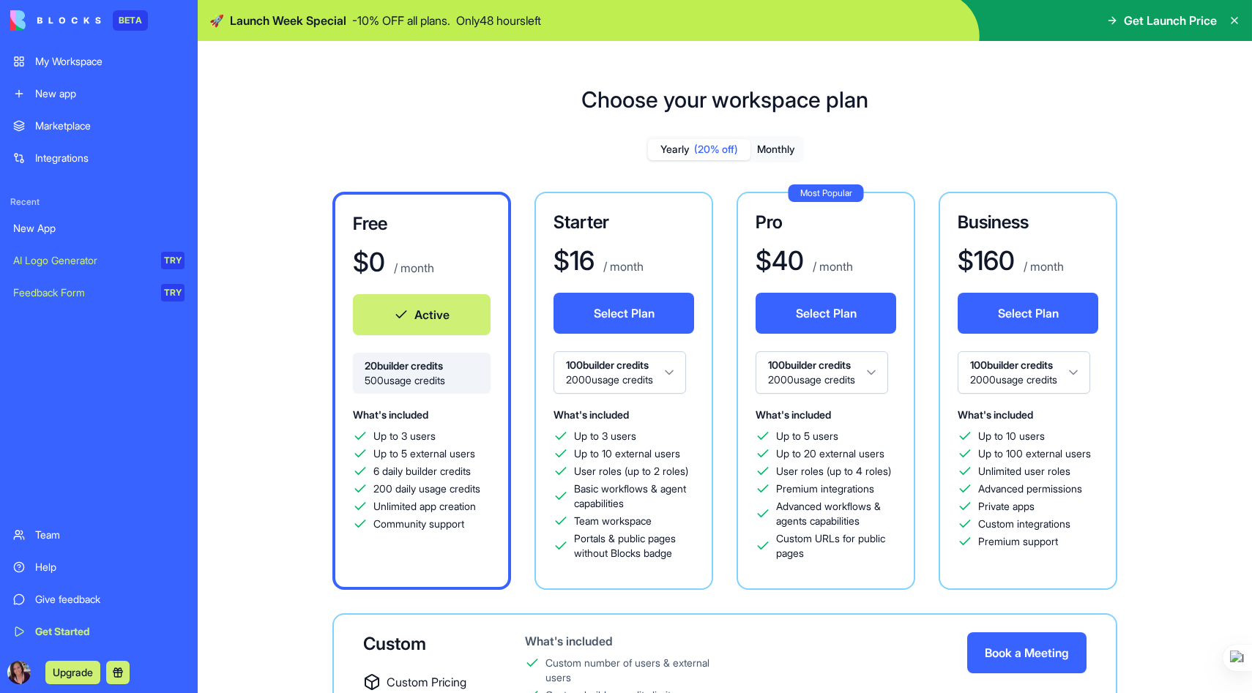
click at [65, 60] on div "My Workspace" at bounding box center [109, 61] width 149 height 15
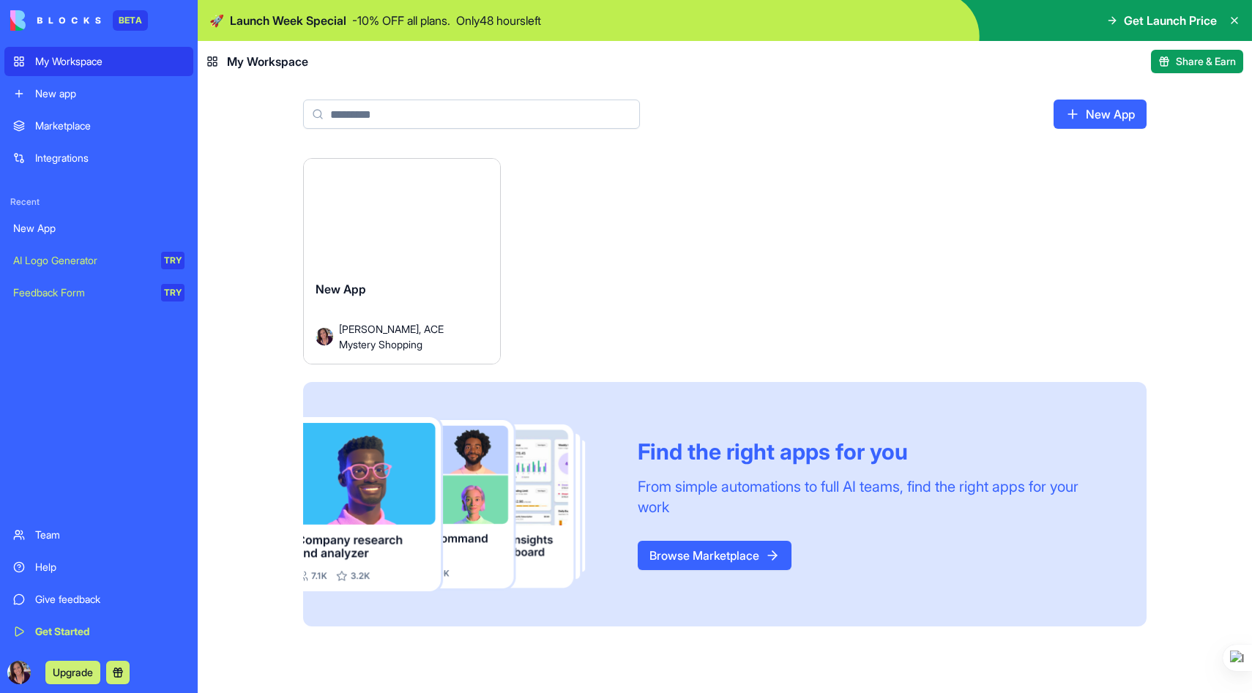
click at [403, 219] on button "Launch" at bounding box center [402, 220] width 110 height 29
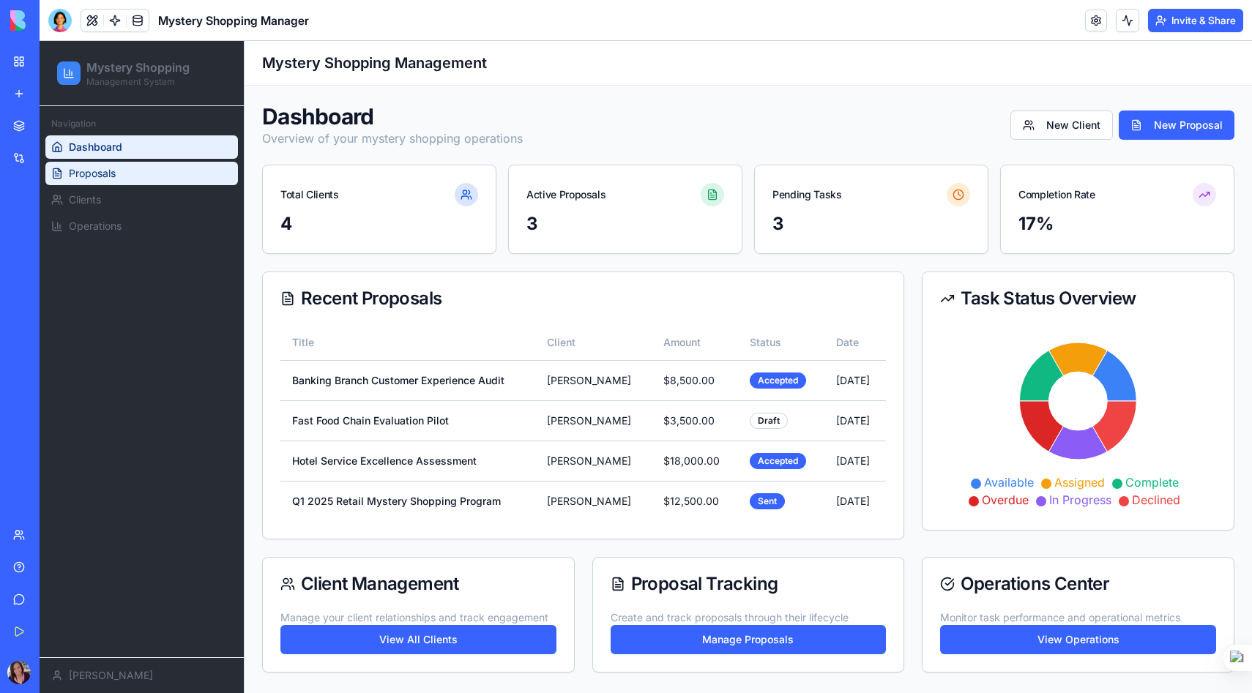
click at [119, 169] on link "Proposals" at bounding box center [141, 173] width 193 height 23
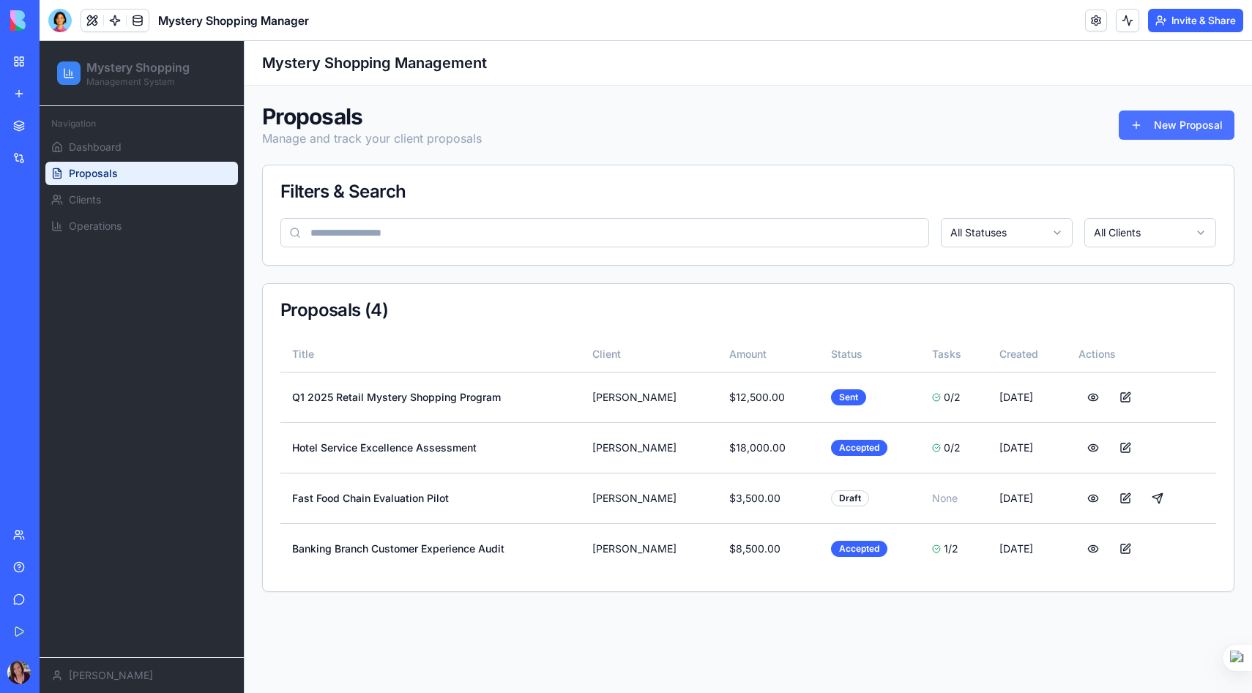
click at [1191, 124] on button "New Proposal" at bounding box center [1177, 125] width 116 height 29
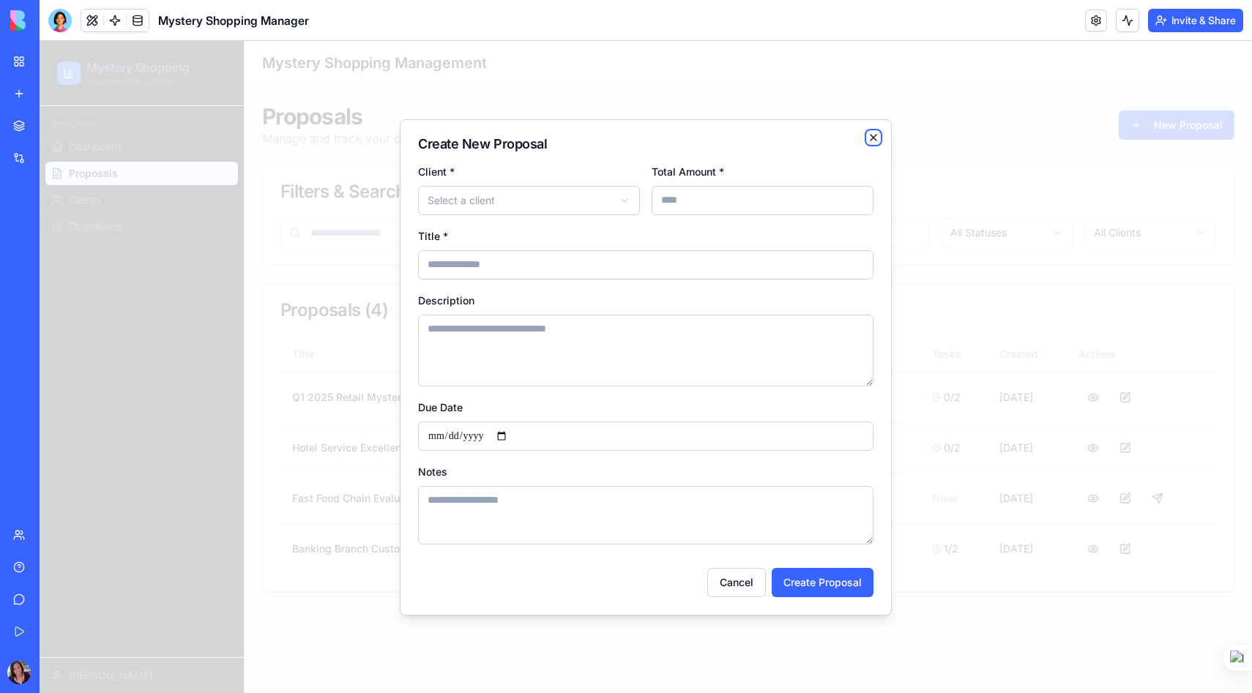
click at [875, 132] on icon "button" at bounding box center [874, 138] width 12 height 12
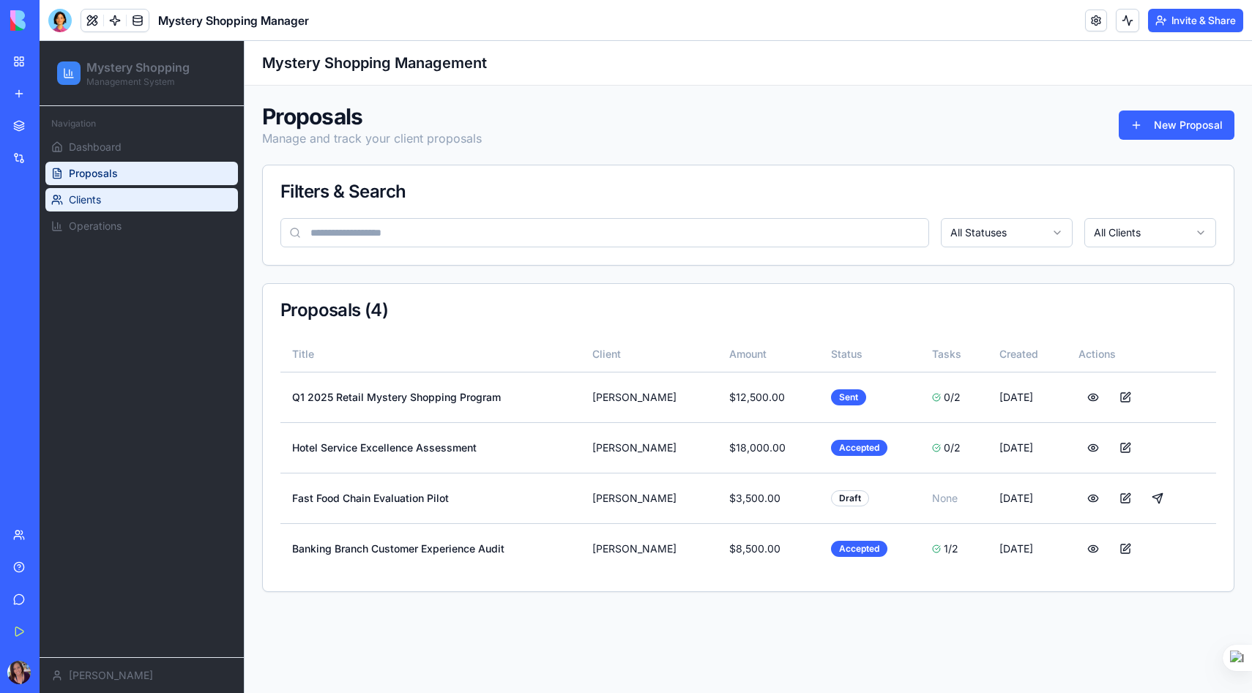
click at [126, 200] on link "Clients" at bounding box center [141, 199] width 193 height 23
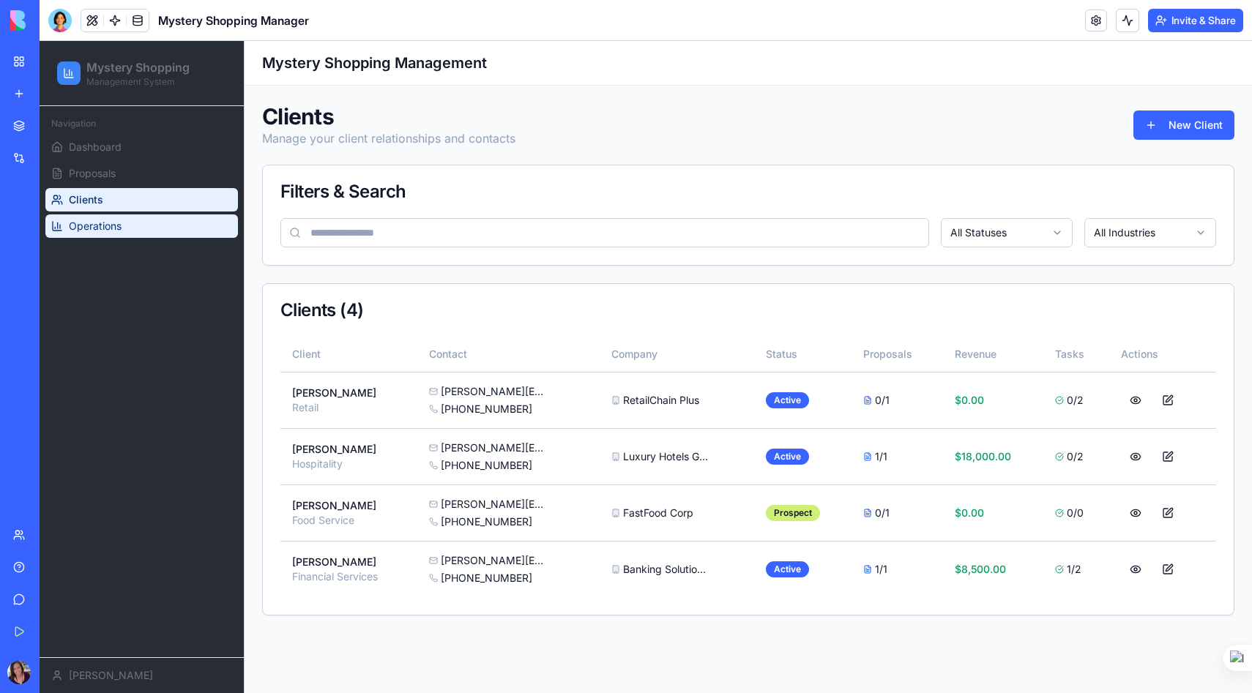
click at [131, 224] on link "Operations" at bounding box center [141, 226] width 193 height 23
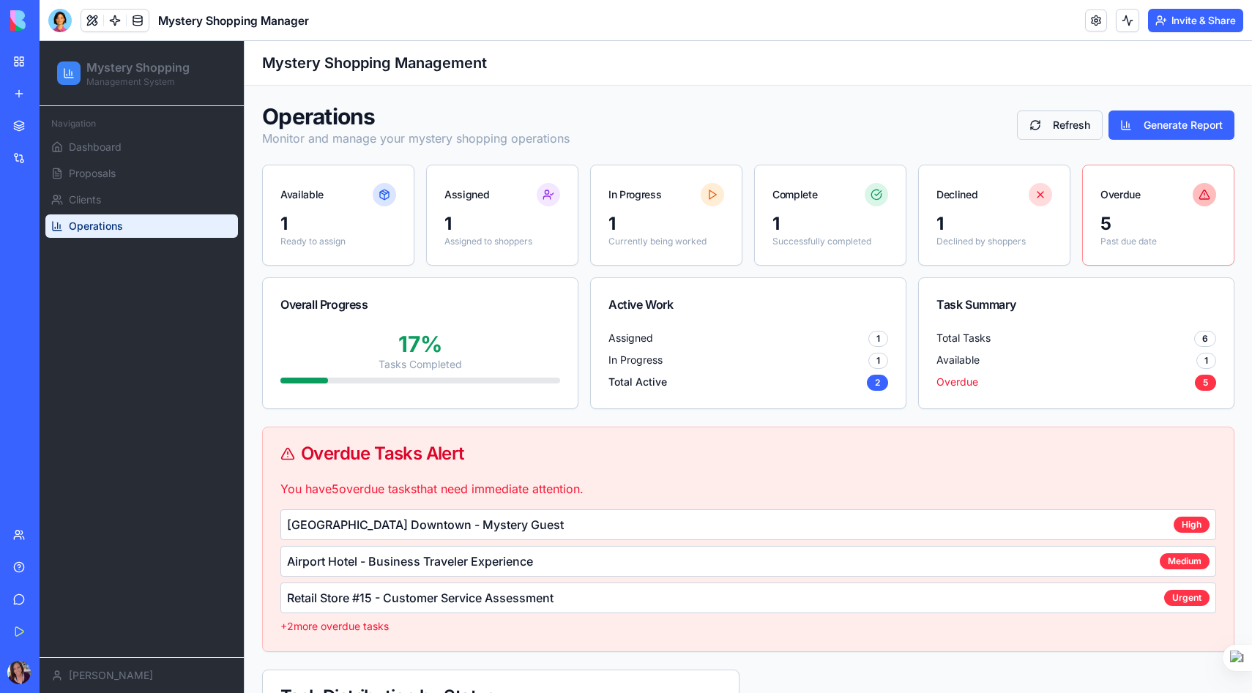
click at [1062, 130] on button "Refresh" at bounding box center [1060, 125] width 86 height 29
click at [54, 64] on div "My Workspace" at bounding box center [44, 61] width 19 height 15
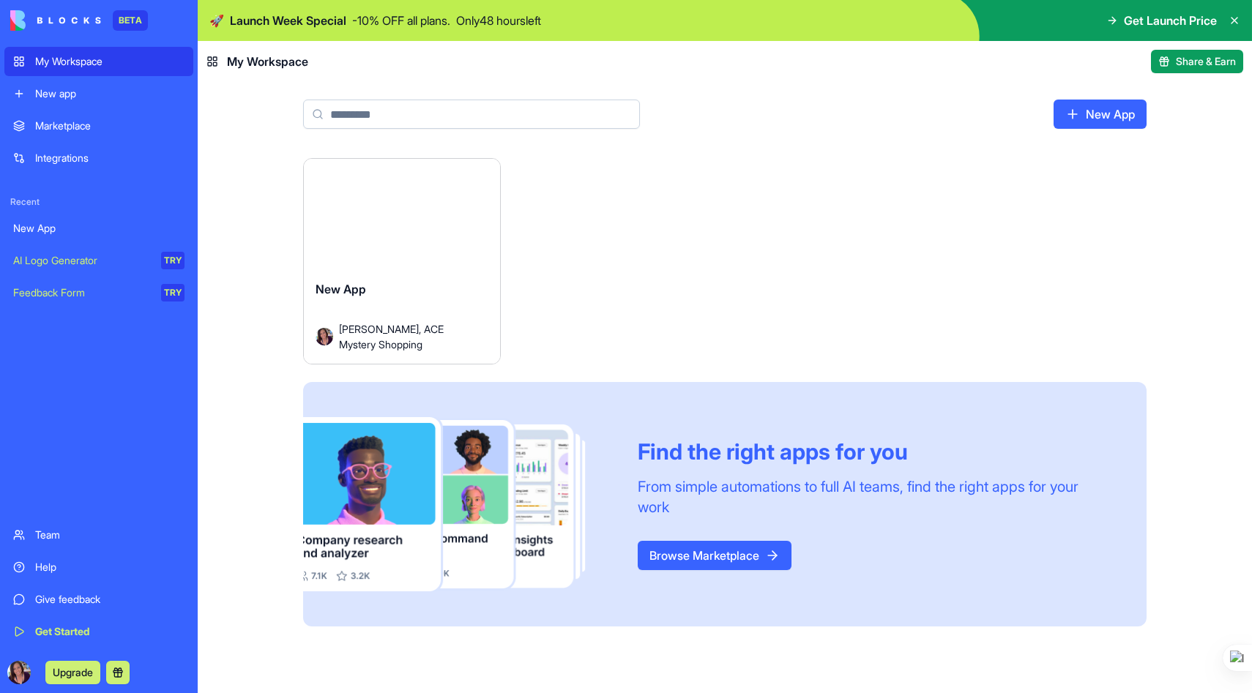
click at [489, 175] on html "BETA My Workspace New app Marketplace Integrations Recent New App AI Logo Gener…" at bounding box center [626, 346] width 1252 height 693
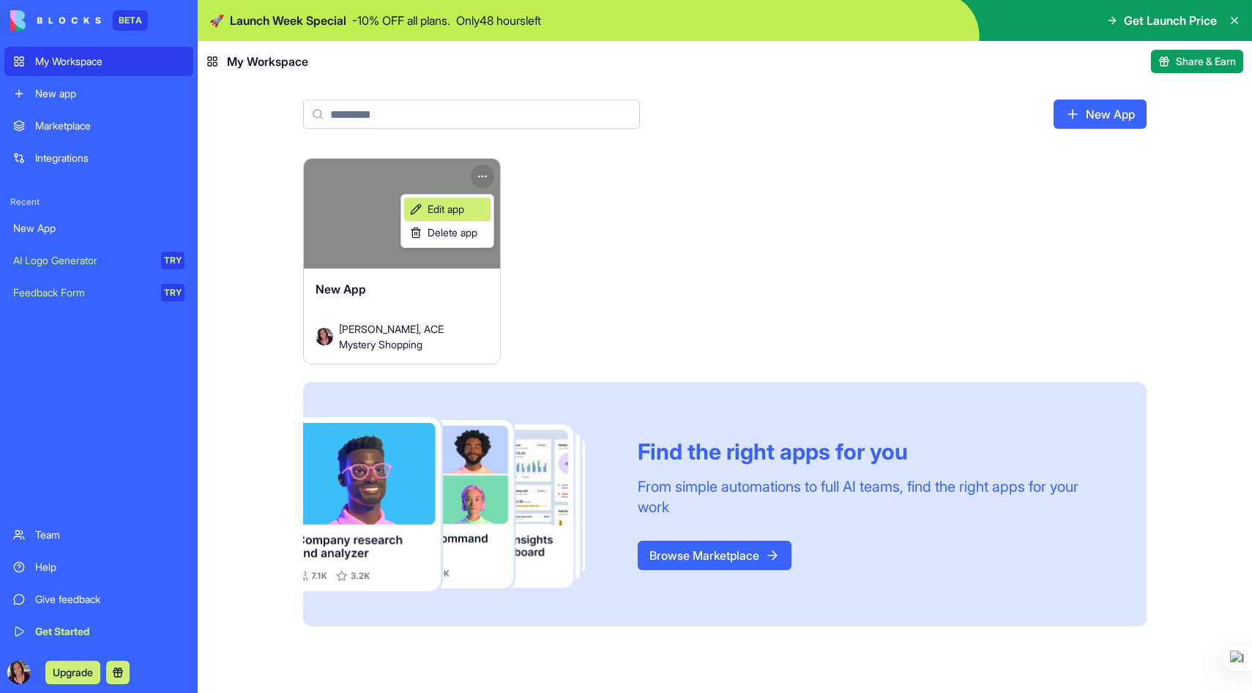
click at [450, 211] on span "Edit app" at bounding box center [446, 209] width 37 height 15
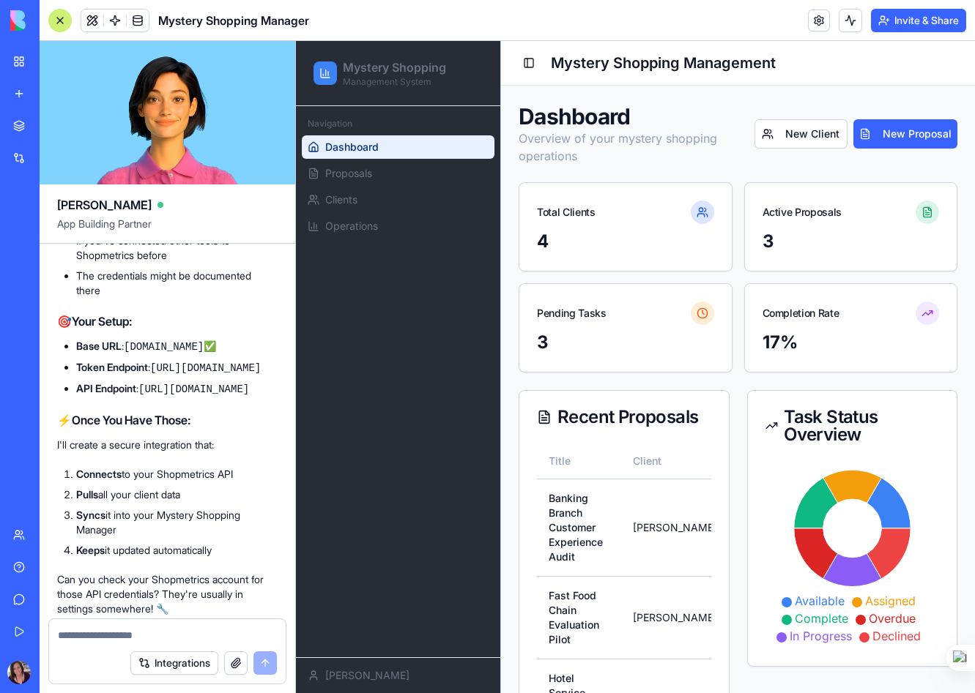
scroll to position [4656, 0]
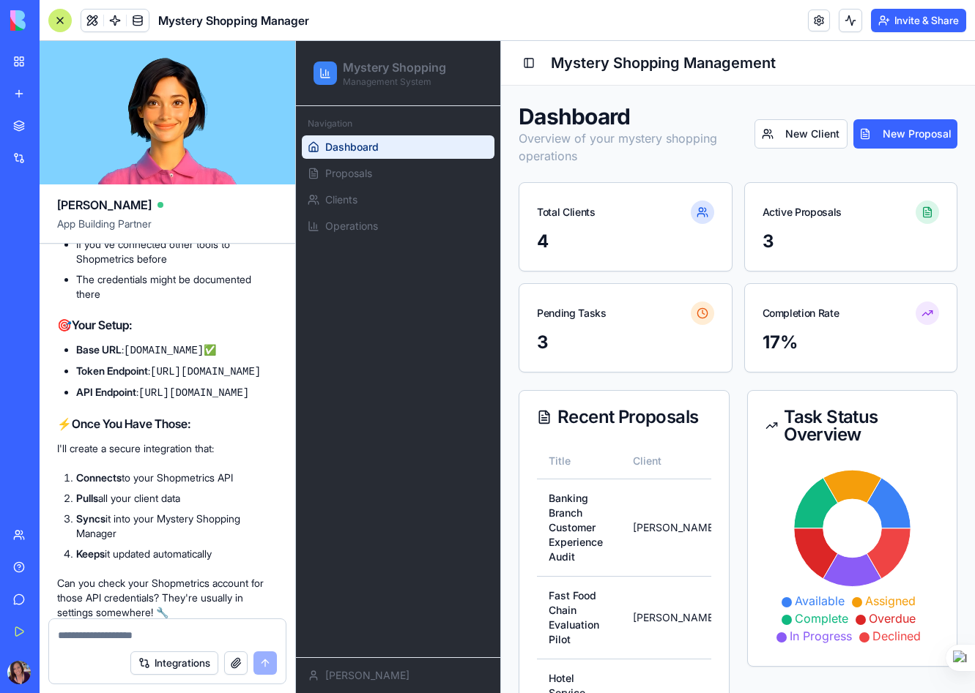
copy div "Tell them: "I need my OAuth 2.0 Client Credentials for API integration" They'll…"
drag, startPoint x: 76, startPoint y: 365, endPoint x: 171, endPoint y: 426, distance: 112.7
click at [171, 426] on div "🔑 Credentials Clarification Not your username/password! For API integration, Sh…" at bounding box center [167, 182] width 220 height 876
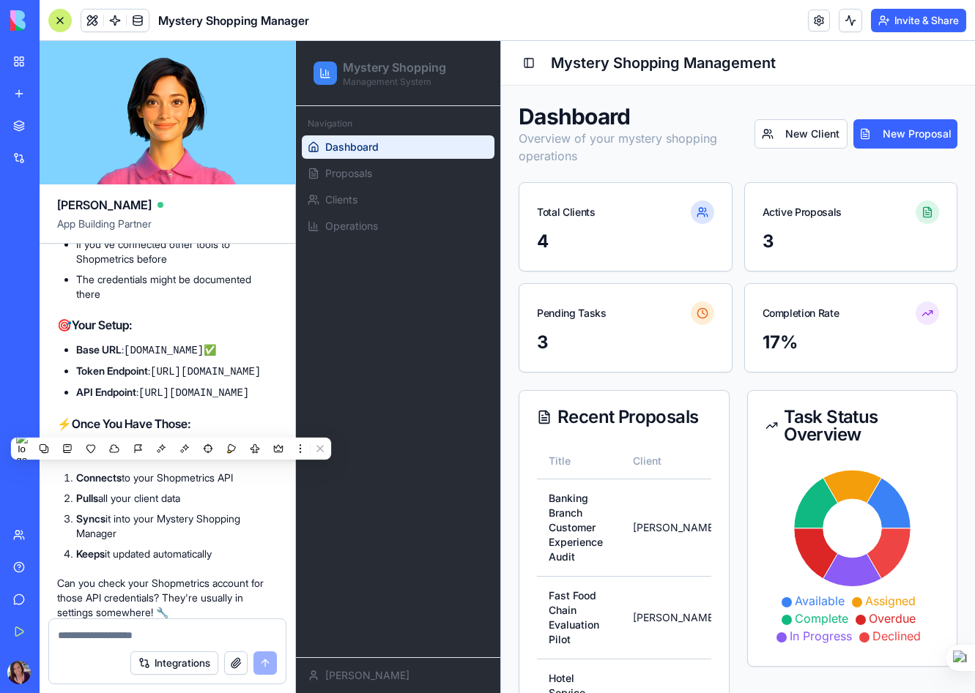
click at [192, 158] on li "Tell them: "I need my OAuth 2.0 Client Credentials for API integration"" at bounding box center [176, 143] width 201 height 29
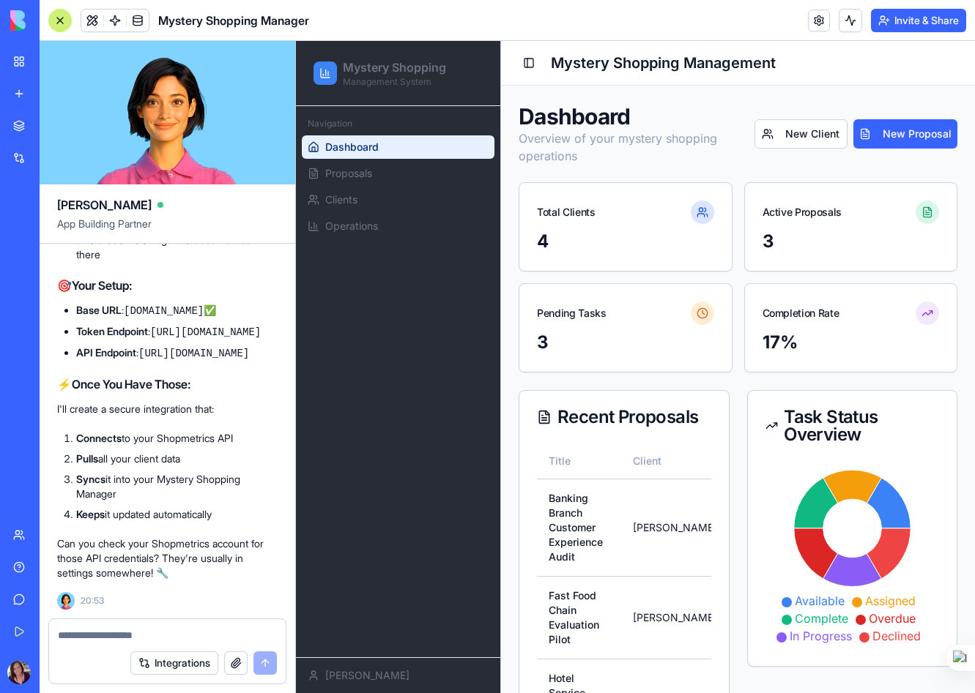
scroll to position [4956, 0]
click at [176, 668] on button "Integrations" at bounding box center [174, 663] width 88 height 23
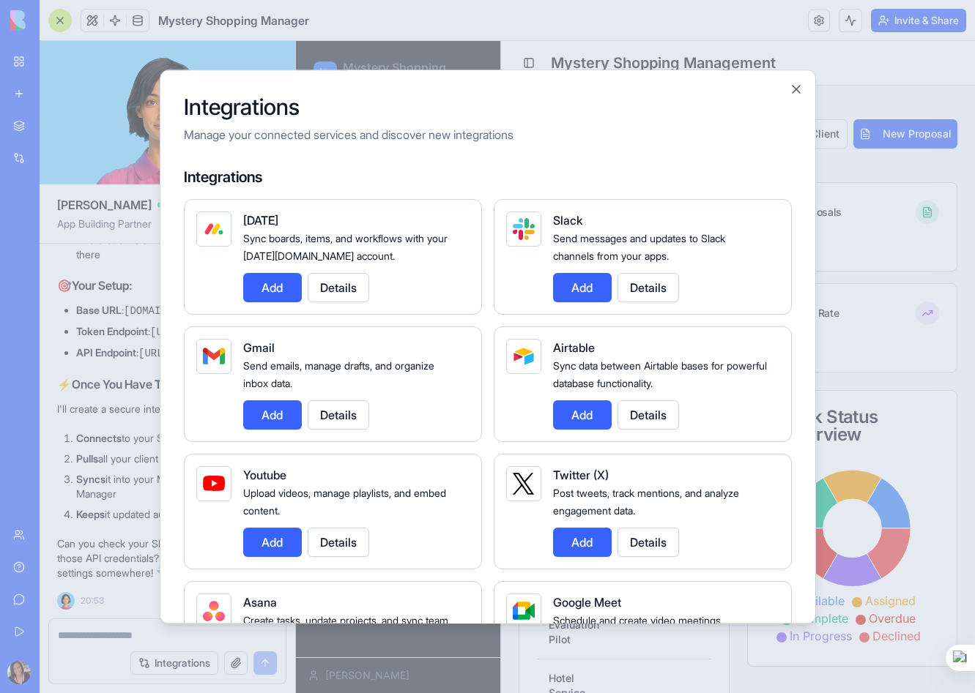
click at [119, 482] on div at bounding box center [487, 346] width 975 height 693
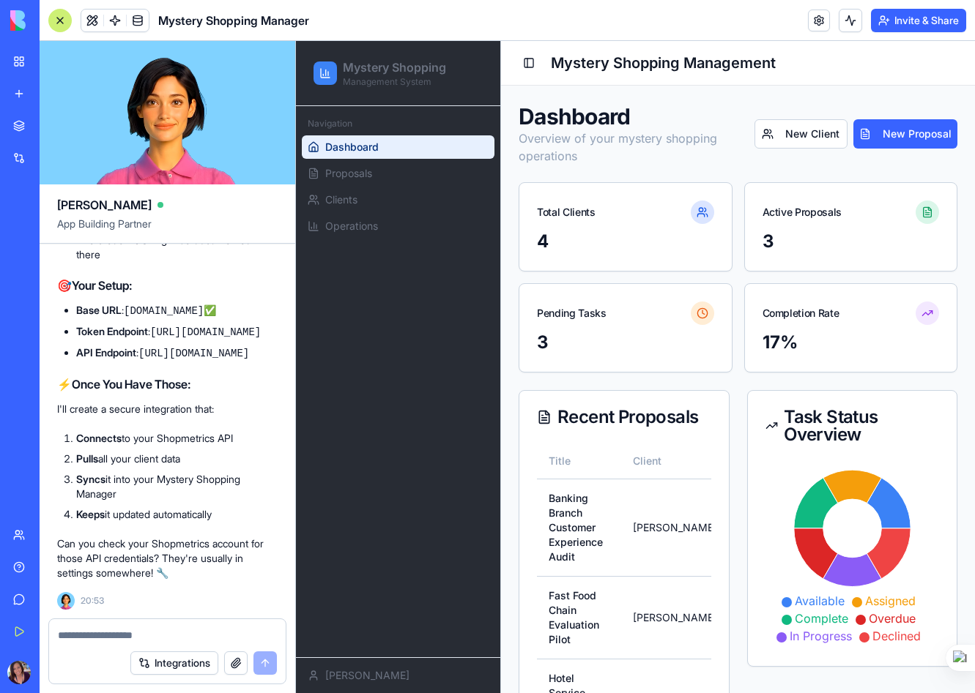
click at [110, 637] on textarea at bounding box center [167, 635] width 219 height 15
click at [105, 636] on textarea at bounding box center [167, 635] width 219 height 15
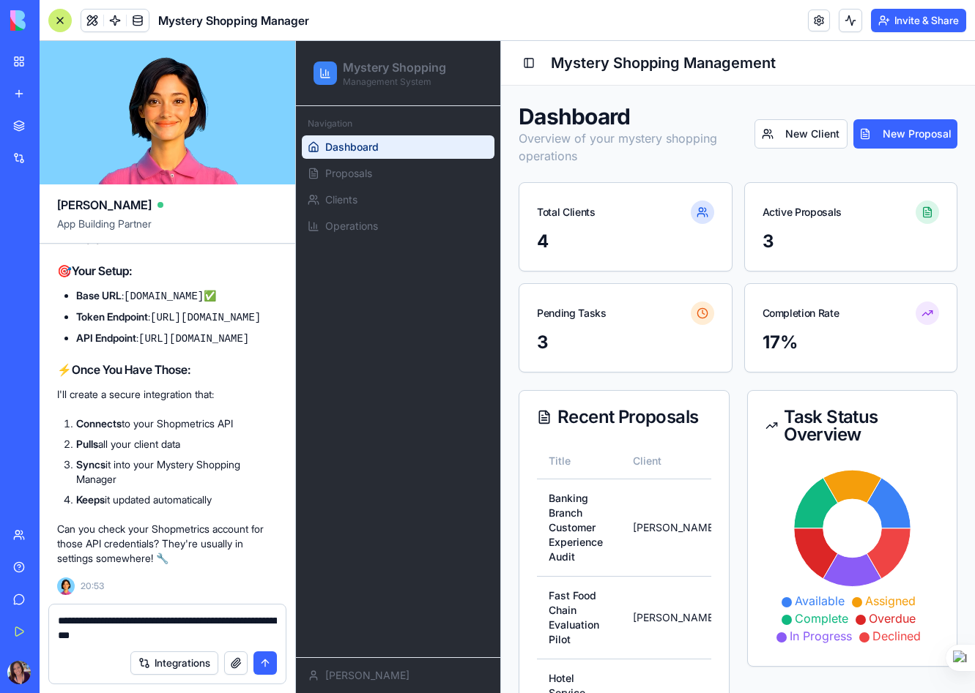
type textarea "**********"
drag, startPoint x: 157, startPoint y: 633, endPoint x: 48, endPoint y: 616, distance: 111.1
click at [48, 616] on div "**********" at bounding box center [168, 648] width 256 height 89
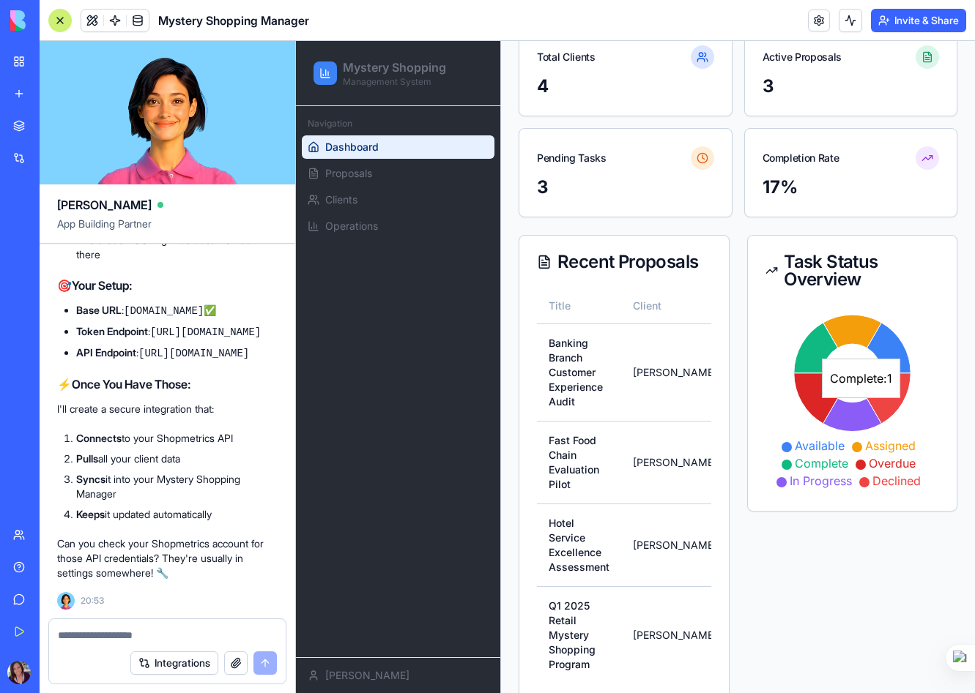
scroll to position [158, 0]
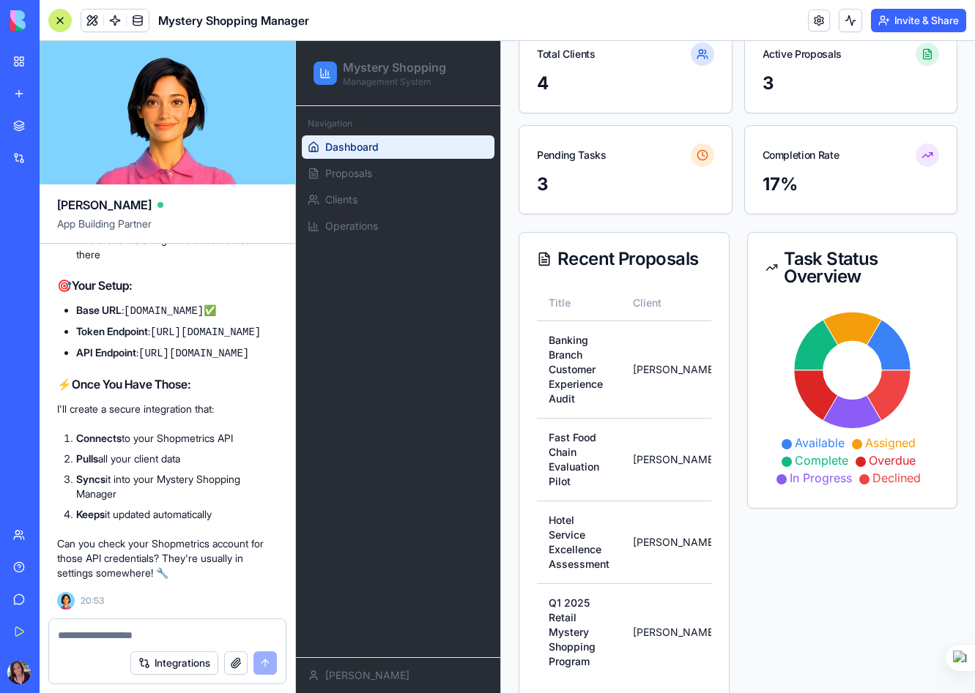
click at [119, 636] on textarea at bounding box center [167, 635] width 219 height 15
click at [116, 635] on textarea at bounding box center [167, 635] width 219 height 15
type textarea "**********"
click at [230, 658] on button "button" at bounding box center [235, 663] width 23 height 23
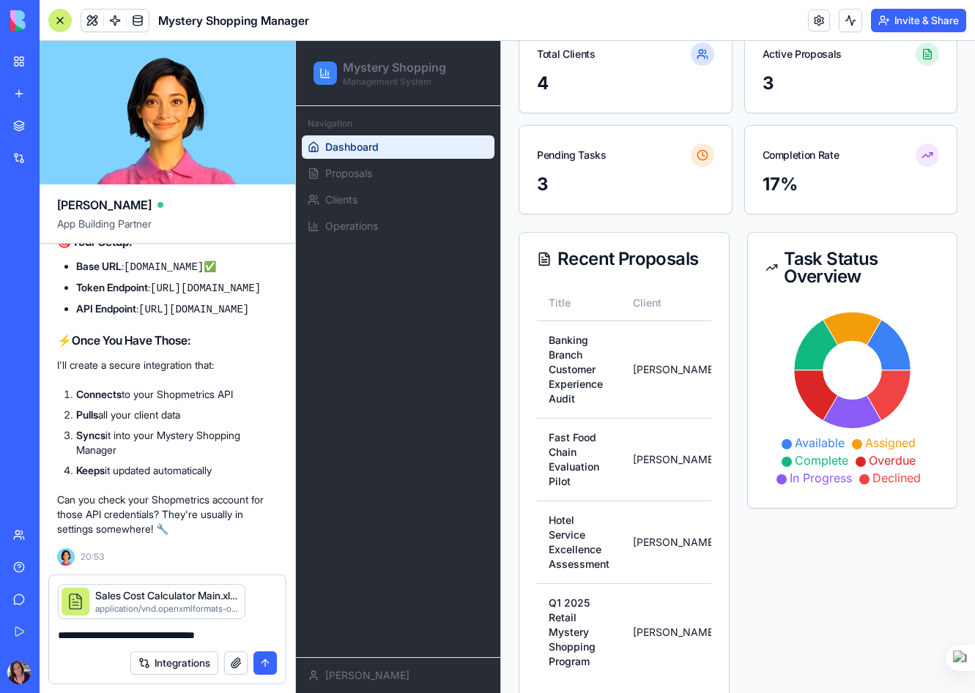
click at [265, 667] on button "submit" at bounding box center [264, 663] width 23 height 23
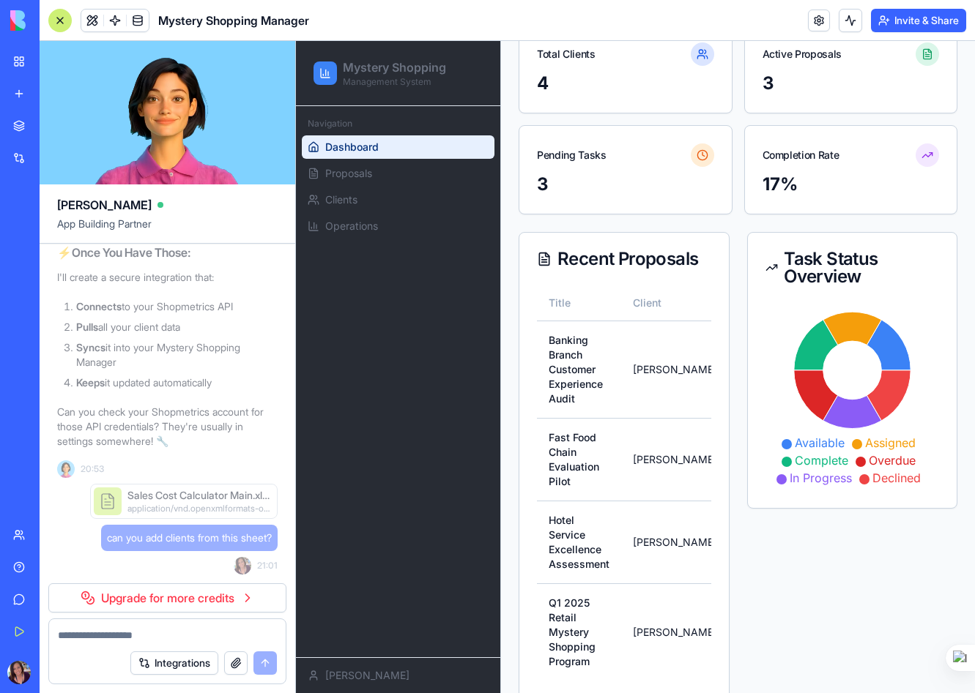
scroll to position [5088, 0]
click at [198, 601] on link "Upgrade for more credits" at bounding box center [167, 598] width 238 height 29
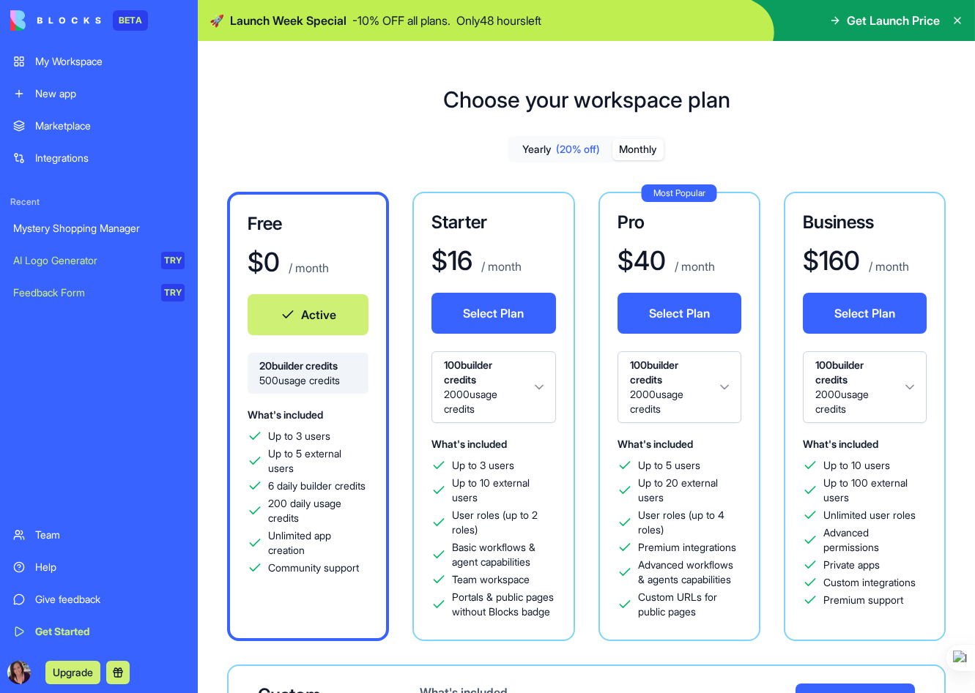
click at [643, 149] on button "Monthly" at bounding box center [637, 149] width 51 height 21
click at [504, 316] on button "Select Plan" at bounding box center [493, 313] width 124 height 41
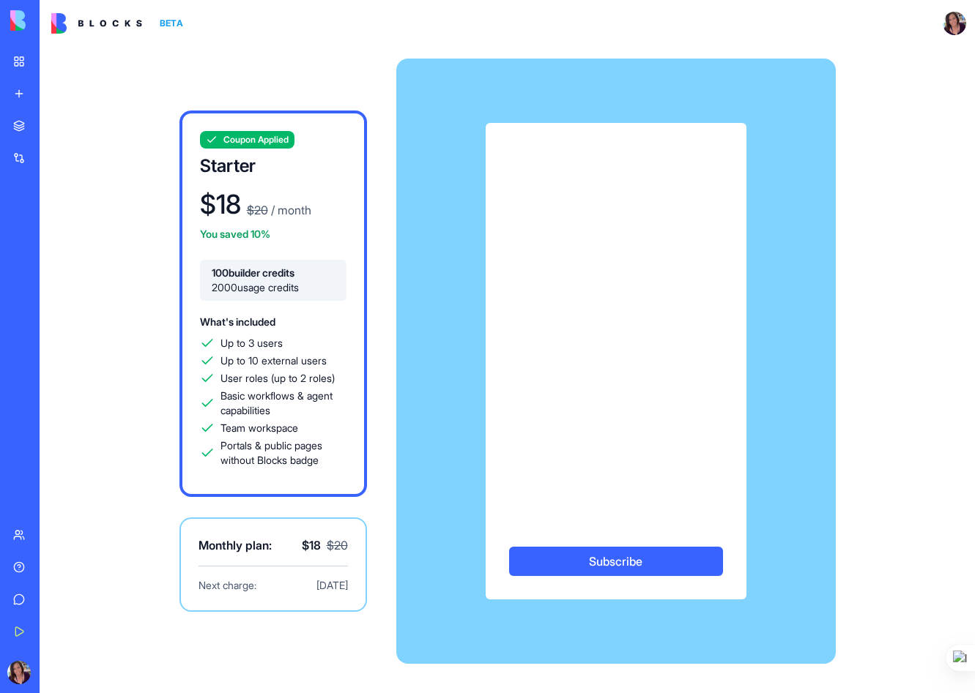
click at [436, 535] on div "Subscribe" at bounding box center [615, 361] width 439 height 477
click at [583, 554] on button "Subscribe" at bounding box center [616, 561] width 214 height 29
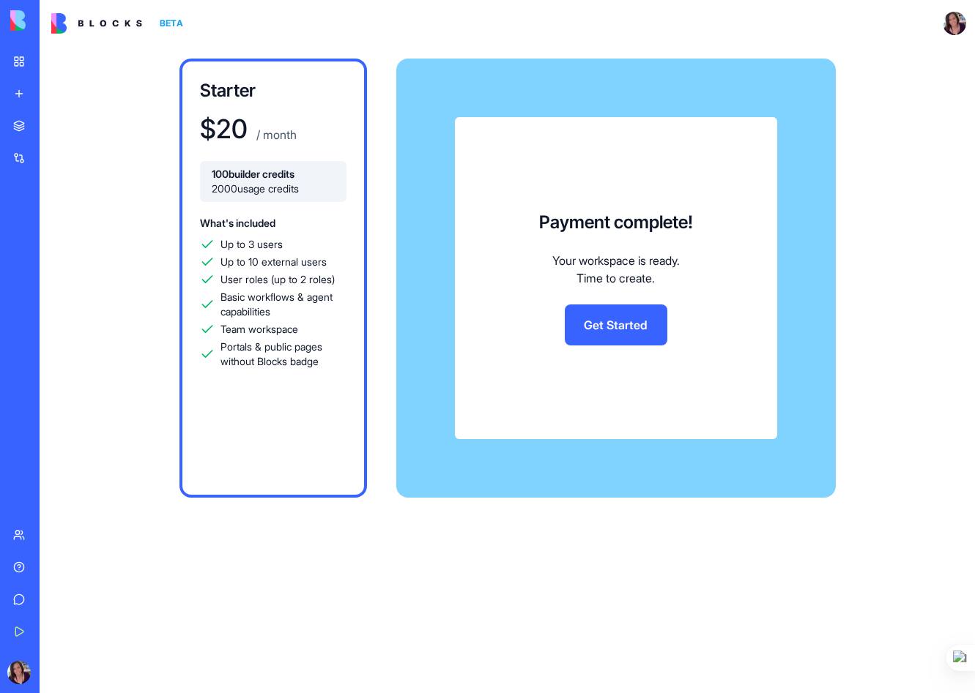
click at [625, 325] on link "Get Started" at bounding box center [616, 325] width 103 height 41
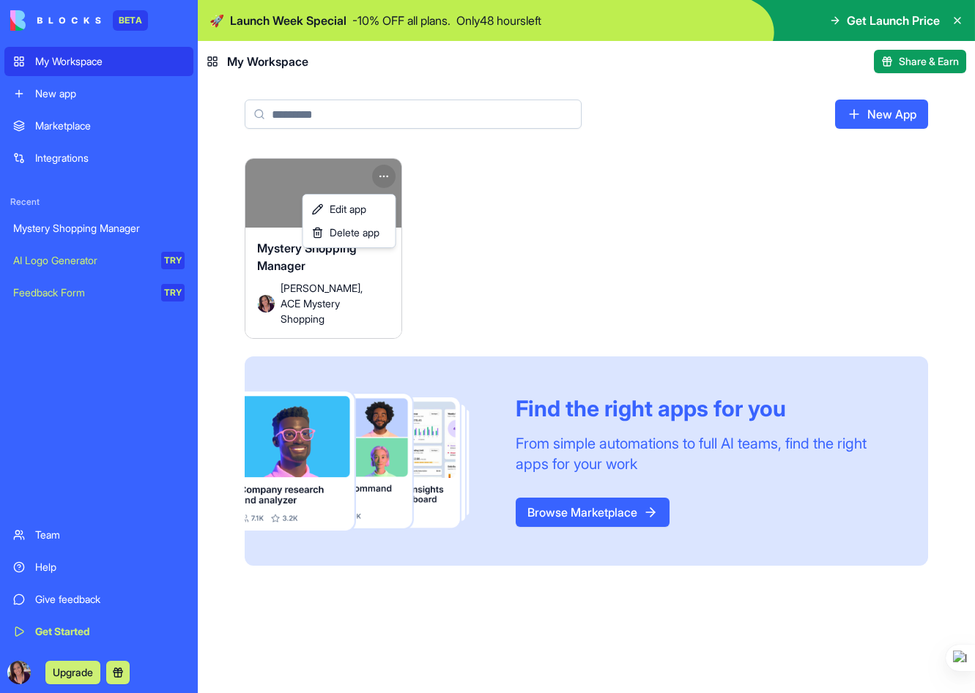
click at [389, 173] on html "BETA My Workspace New app Marketplace Integrations Recent Mystery Shopping Mana…" at bounding box center [487, 346] width 975 height 693
click at [342, 211] on span "Edit app" at bounding box center [347, 209] width 37 height 15
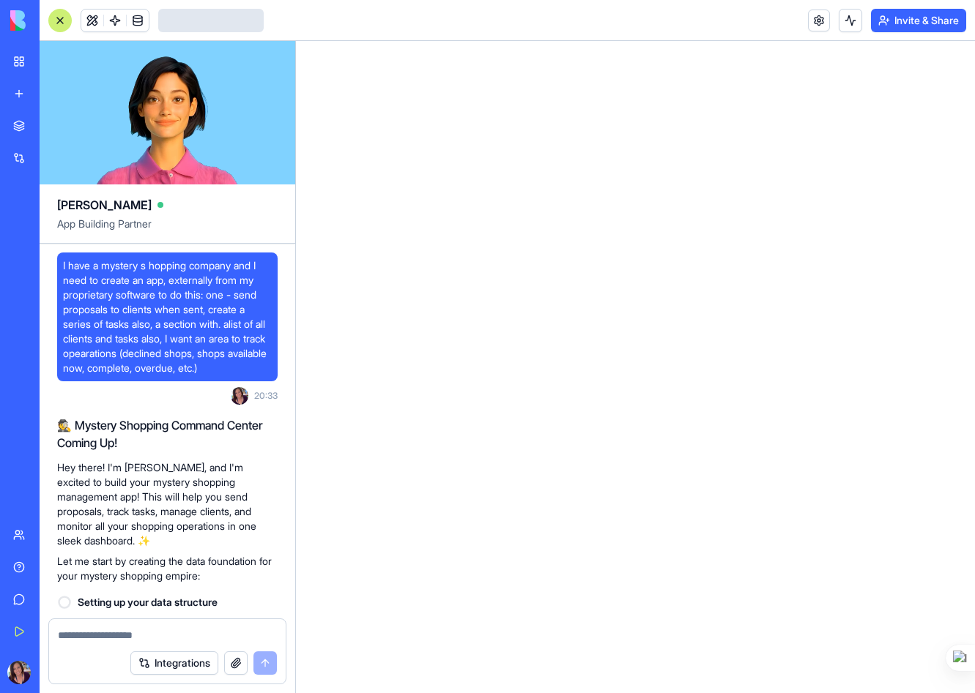
scroll to position [4956, 0]
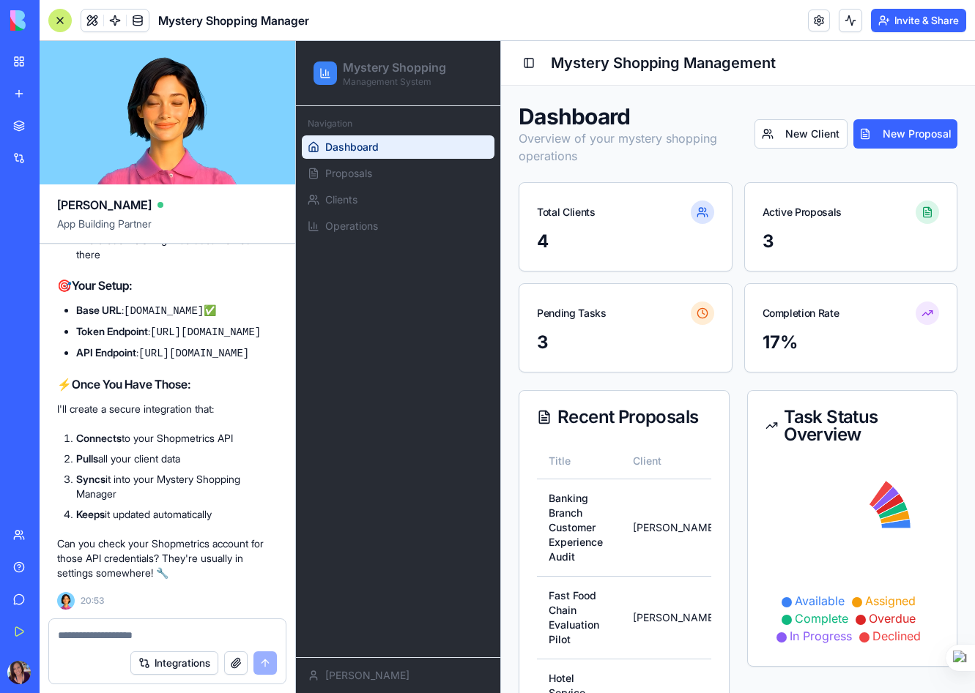
click at [86, 637] on textarea at bounding box center [167, 635] width 219 height 15
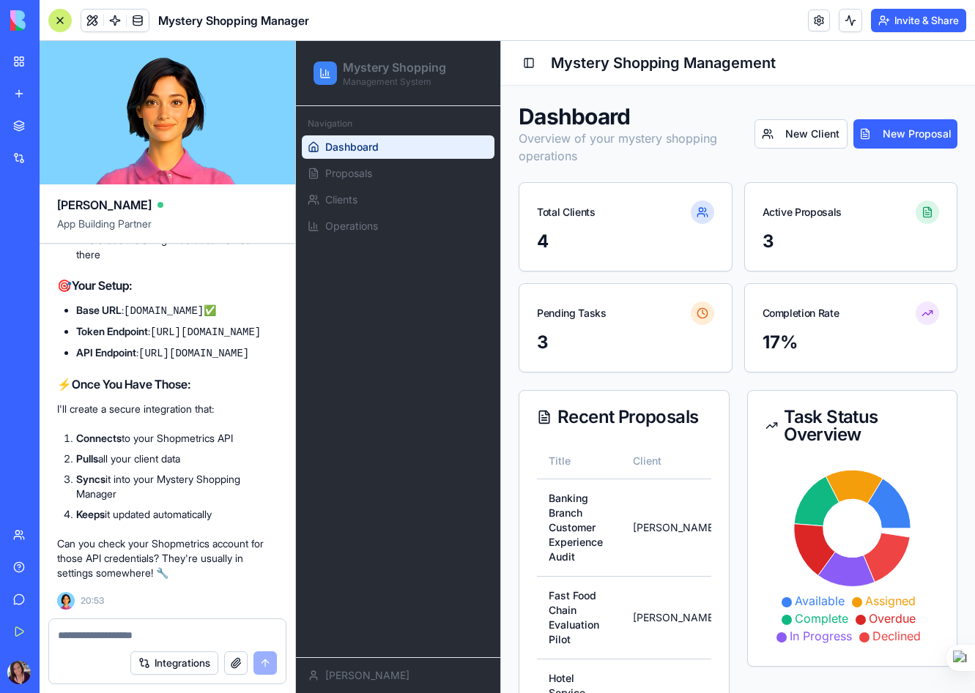
click at [89, 637] on textarea at bounding box center [167, 635] width 219 height 15
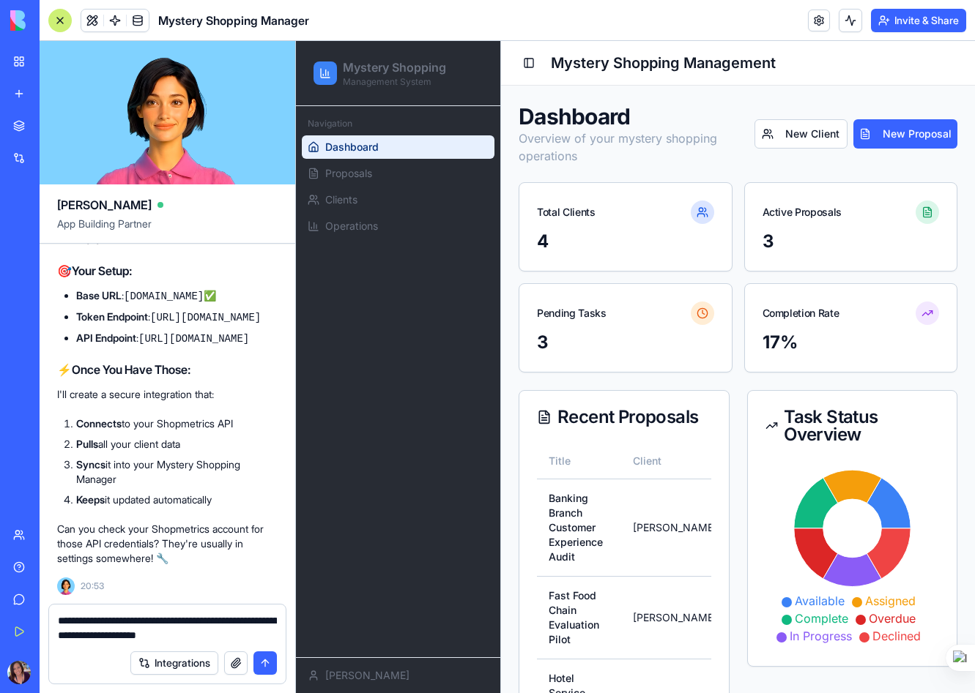
type textarea "**********"
click at [238, 665] on button "button" at bounding box center [235, 663] width 23 height 23
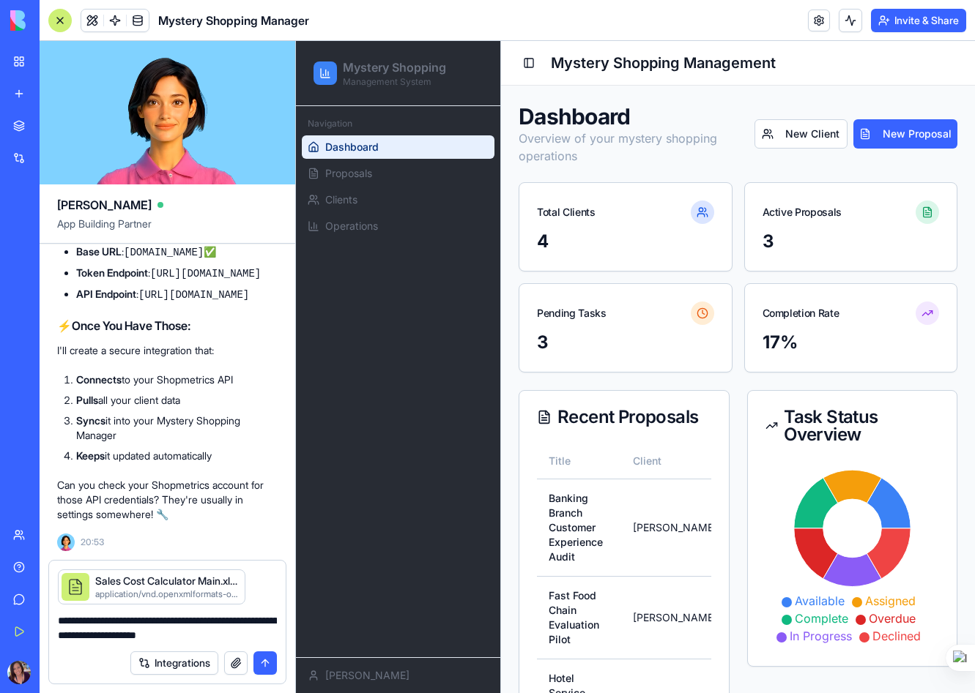
click at [264, 662] on button "submit" at bounding box center [264, 663] width 23 height 23
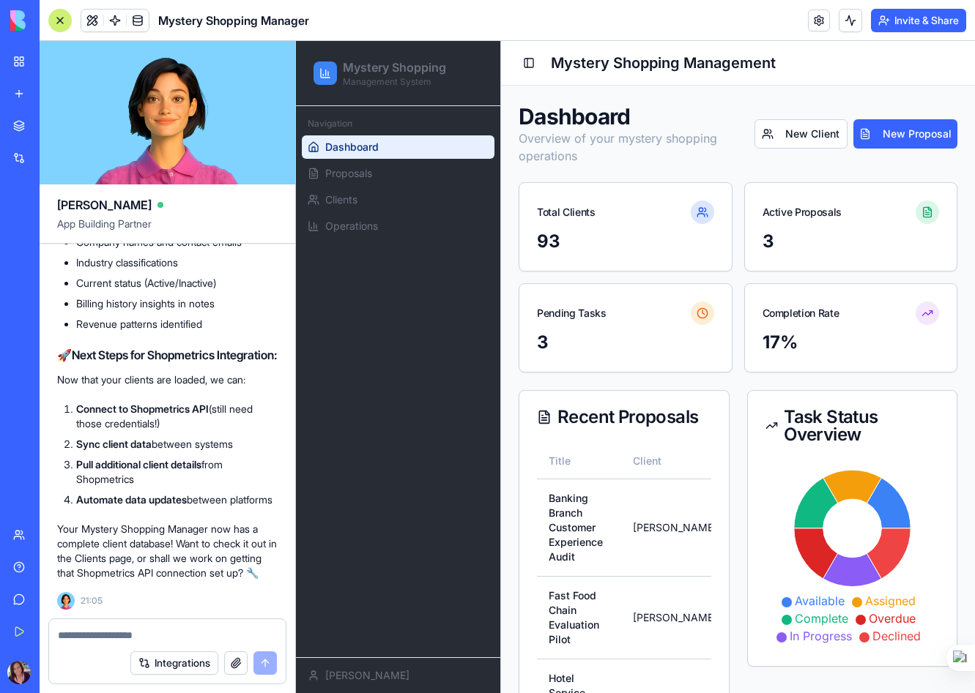
scroll to position [6464, 0]
click at [81, 638] on textarea at bounding box center [167, 635] width 219 height 15
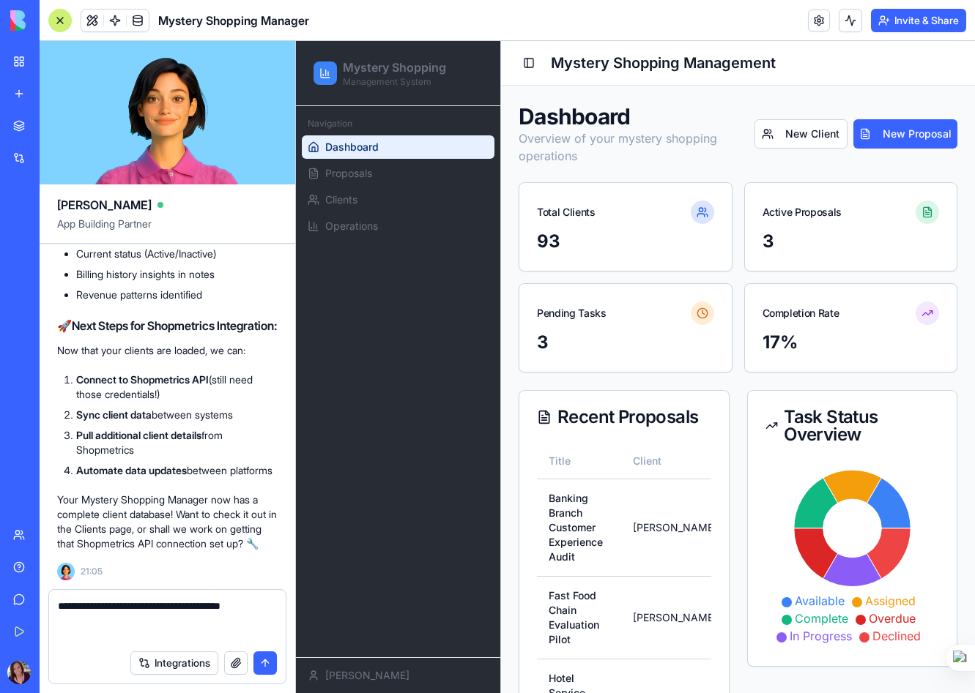
paste textarea "**********"
type textarea "**********"
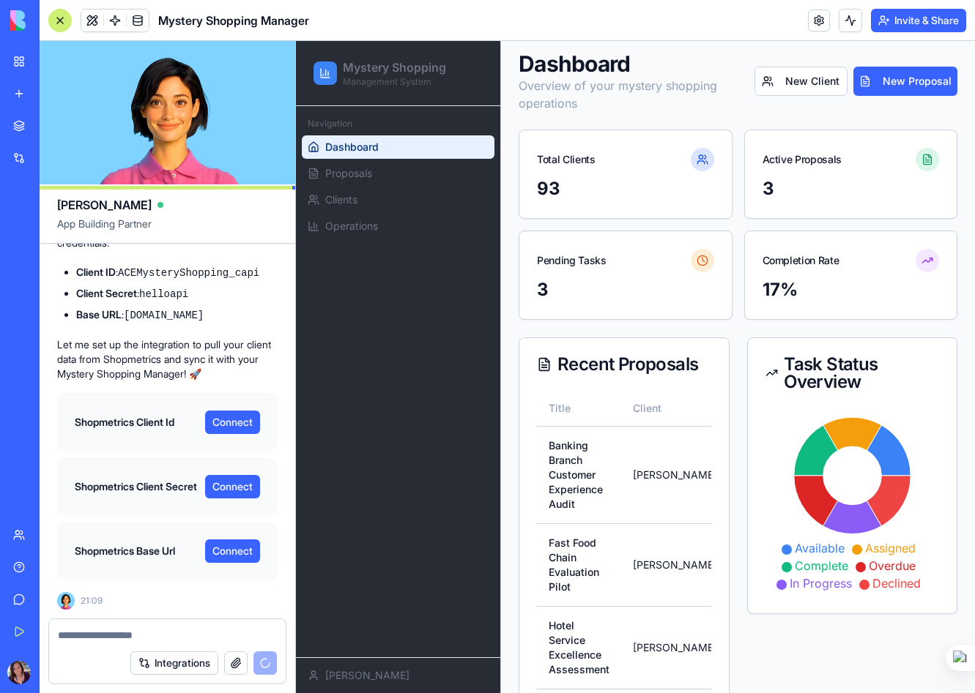
scroll to position [6917, 0]
click at [237, 434] on button "Connect" at bounding box center [232, 422] width 55 height 23
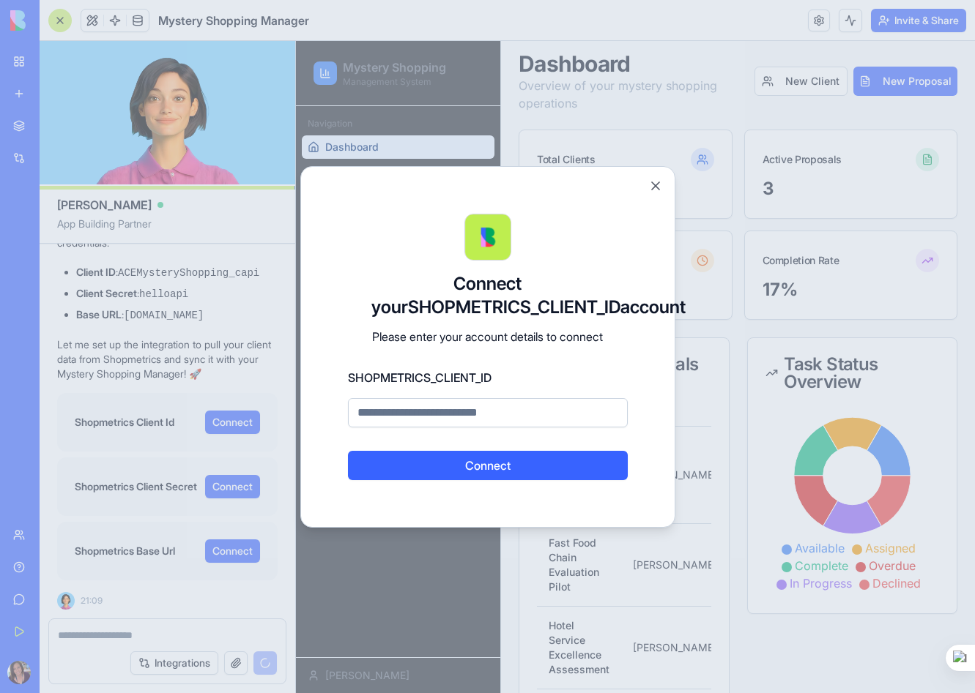
scroll to position [7499, 0]
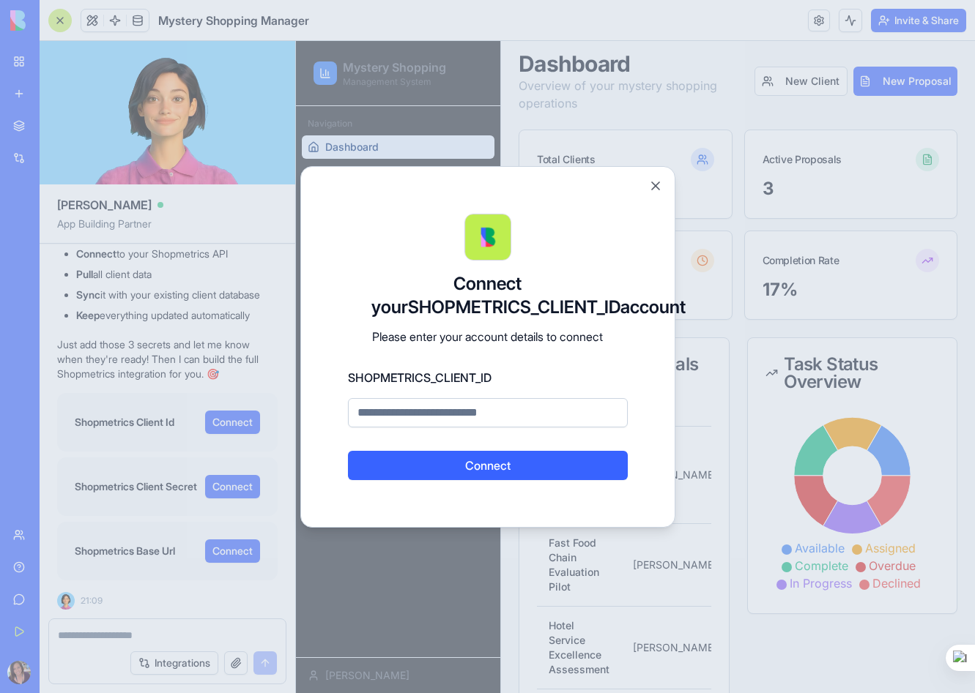
click at [417, 425] on input at bounding box center [488, 412] width 280 height 29
click at [413, 425] on input at bounding box center [488, 412] width 280 height 29
paste input "**********"
type input "**********"
click at [474, 476] on button "Connect" at bounding box center [488, 465] width 280 height 29
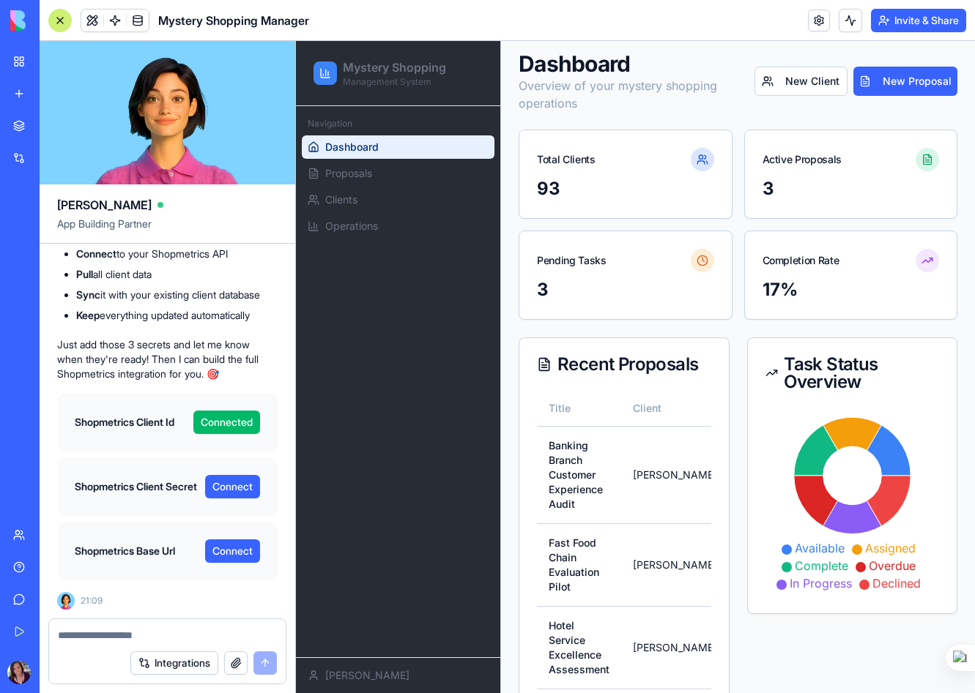
click at [227, 484] on button "Connect" at bounding box center [232, 486] width 55 height 23
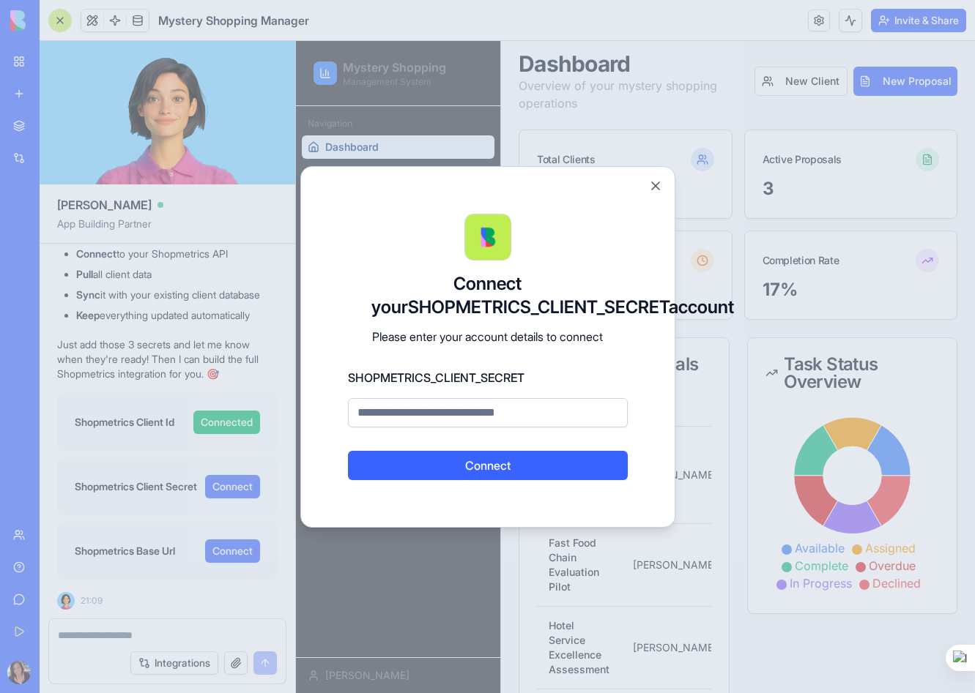
click at [413, 428] on input at bounding box center [488, 412] width 280 height 29
type input "********"
click at [373, 243] on div at bounding box center [488, 237] width 280 height 47
click at [433, 480] on button "Connect" at bounding box center [488, 465] width 280 height 29
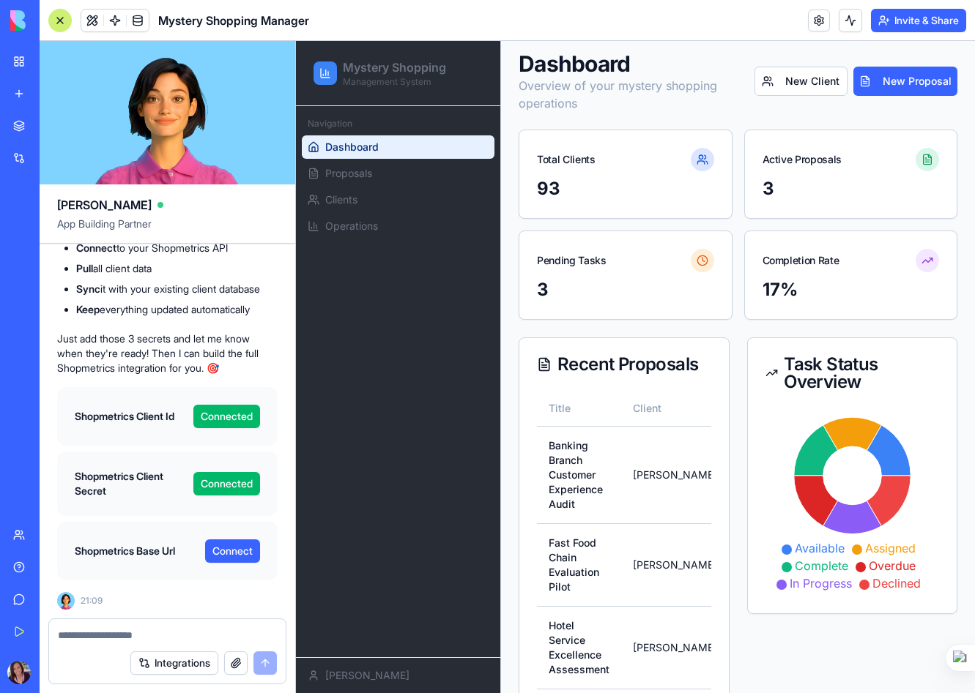
click at [239, 554] on button "Connect" at bounding box center [232, 551] width 55 height 23
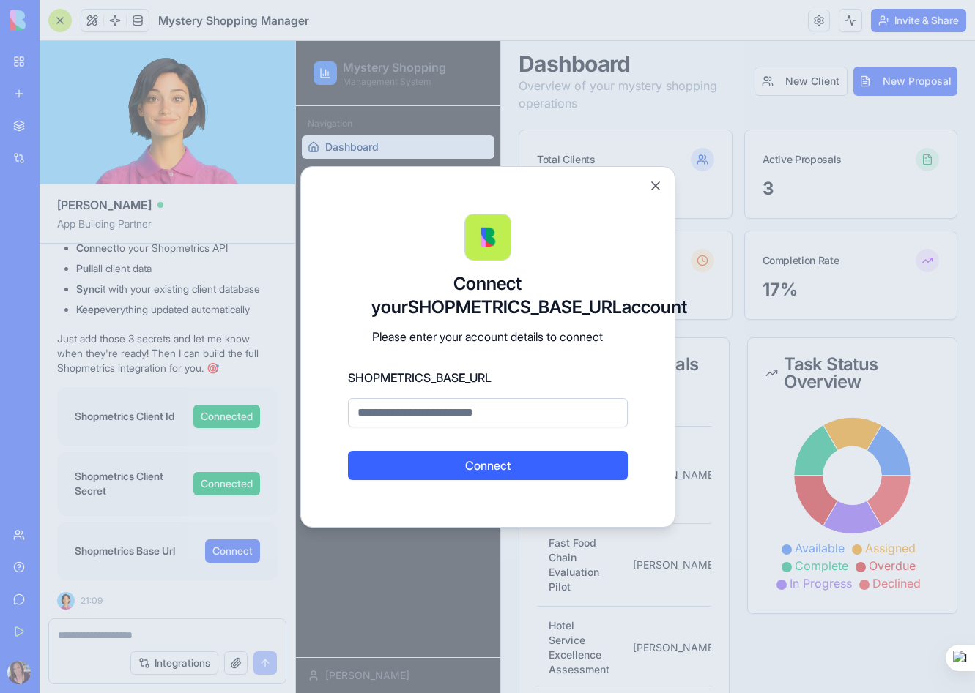
click at [428, 426] on input at bounding box center [488, 412] width 280 height 29
type input "**********"
click at [466, 478] on button "Connect" at bounding box center [488, 465] width 280 height 29
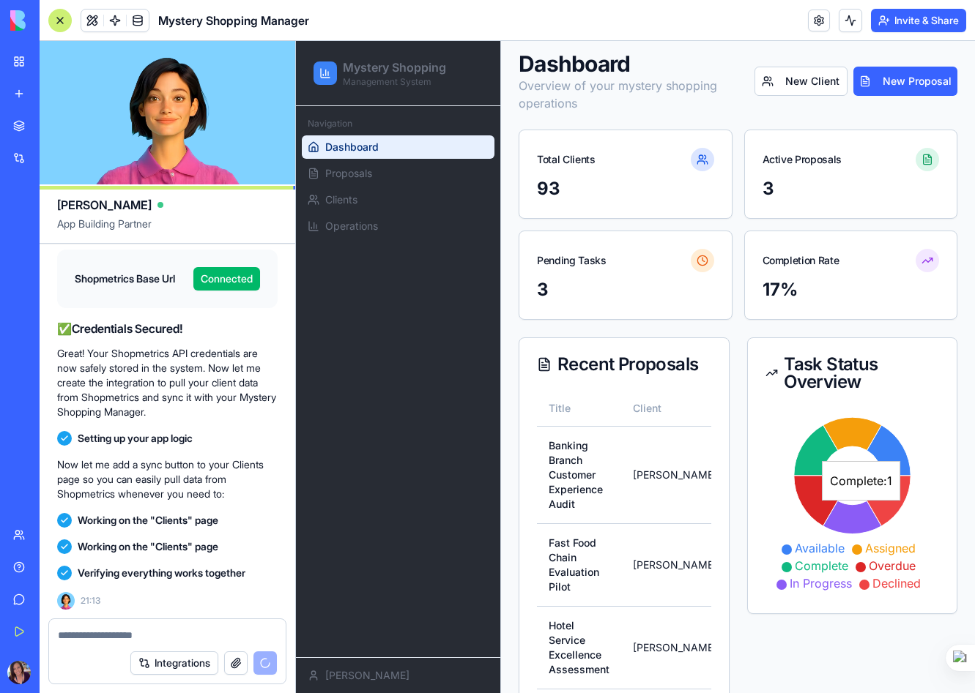
scroll to position [8580, 0]
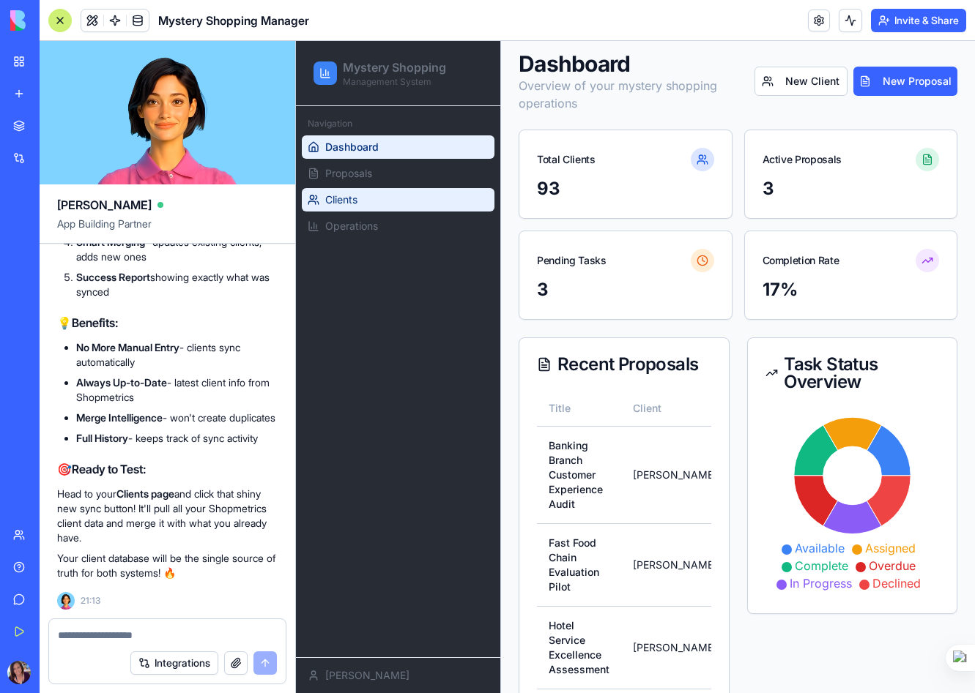
click at [394, 198] on link "Clients" at bounding box center [398, 199] width 193 height 23
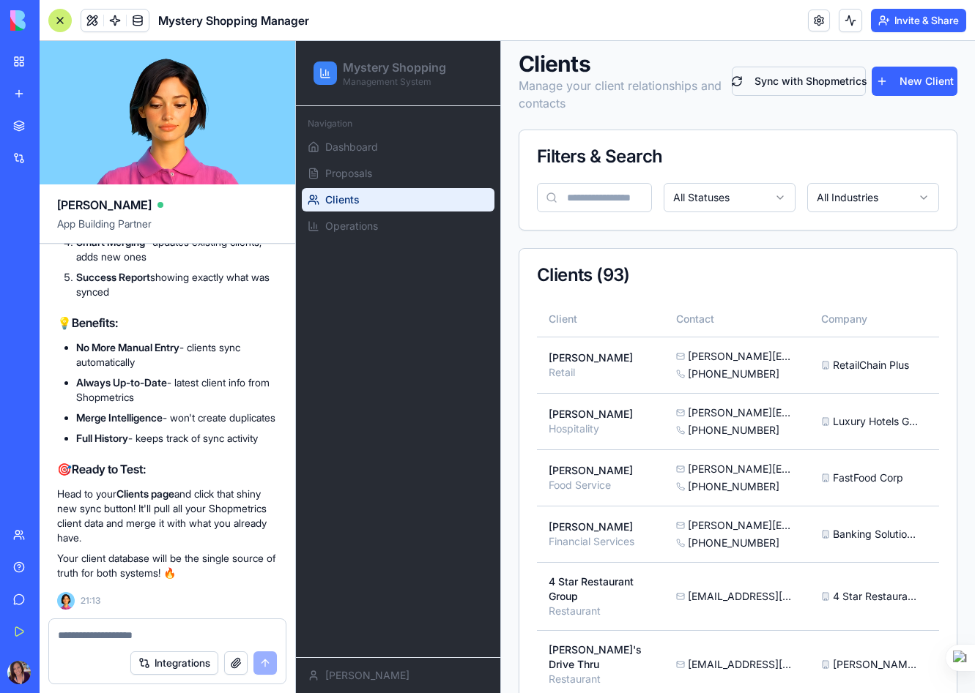
click at [811, 86] on button "Sync with Shopmetrics" at bounding box center [798, 81] width 134 height 29
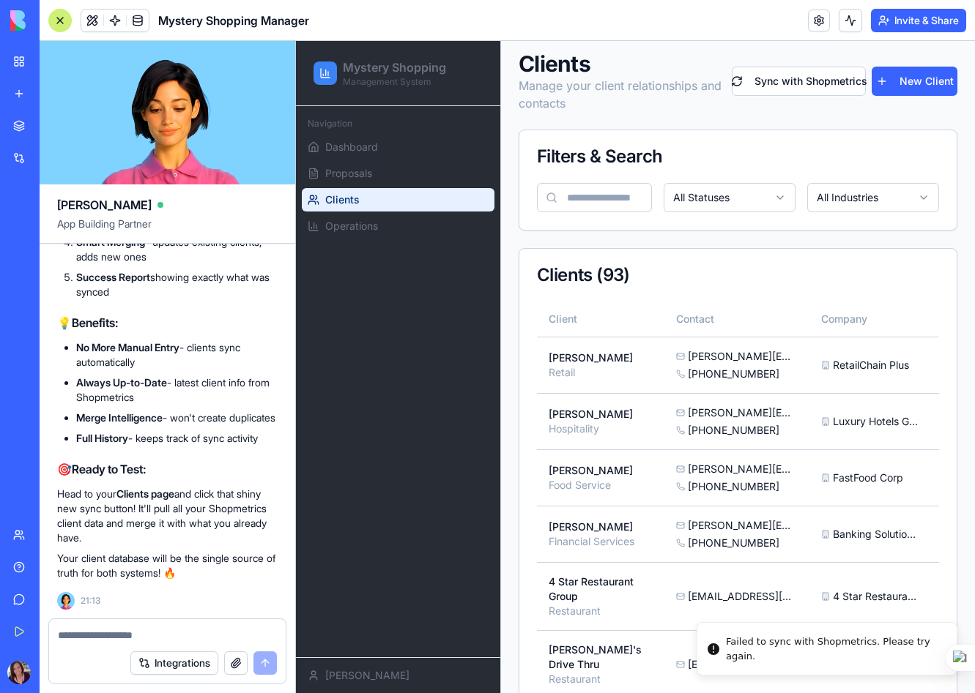
click at [137, 633] on textarea at bounding box center [167, 635] width 219 height 15
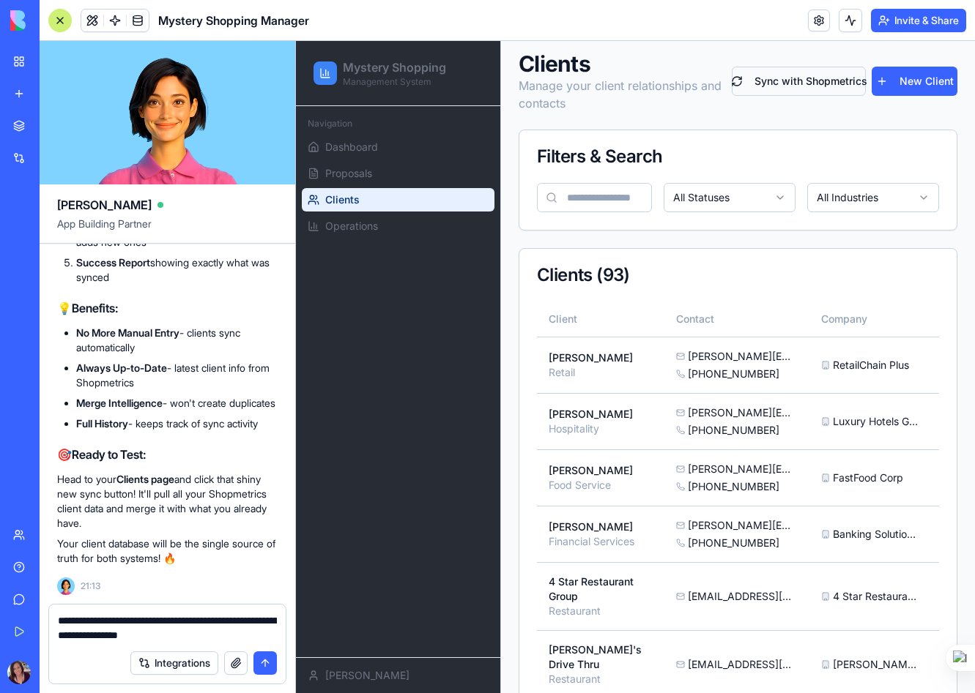
click at [814, 86] on button "Sync with Shopmetrics" at bounding box center [798, 81] width 134 height 29
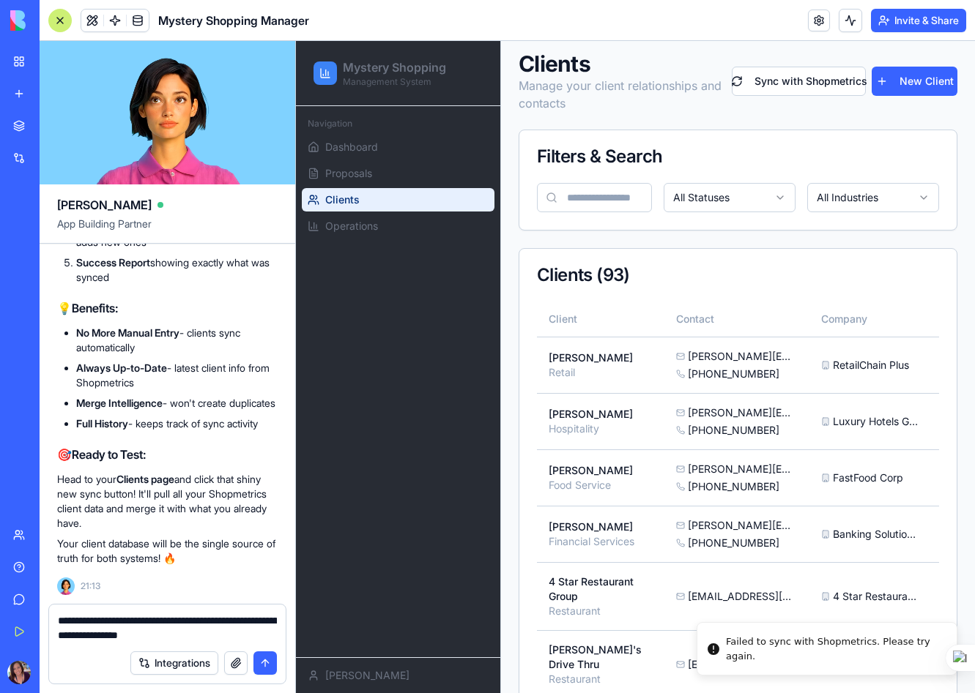
click at [183, 633] on textarea "**********" at bounding box center [167, 628] width 219 height 29
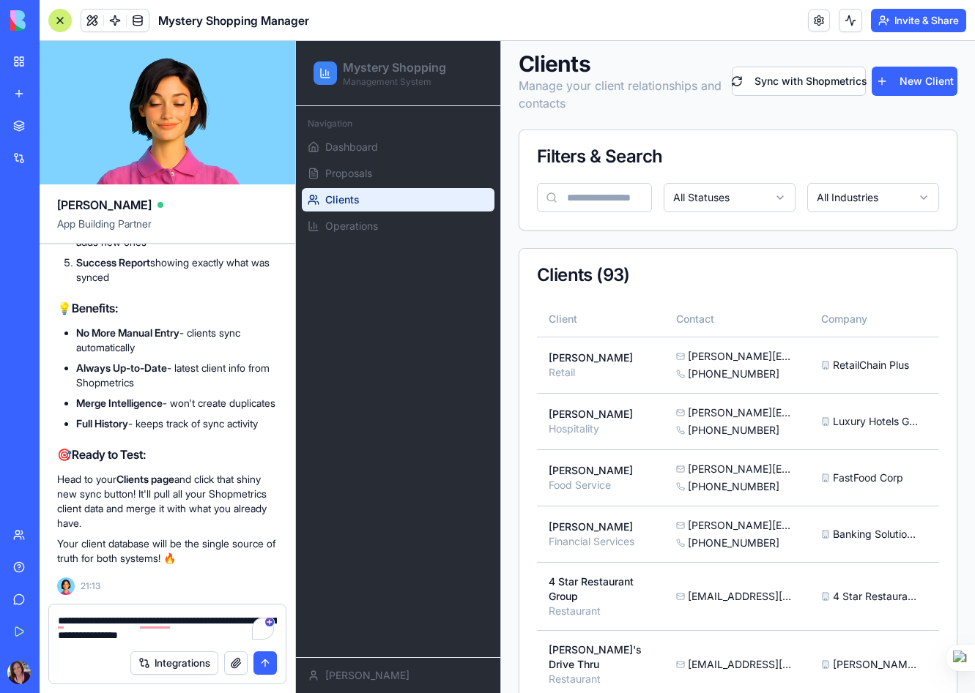
drag, startPoint x: 138, startPoint y: 622, endPoint x: 245, endPoint y: 641, distance: 108.7
click at [246, 641] on textarea "**********" at bounding box center [167, 628] width 219 height 29
type textarea "**********"
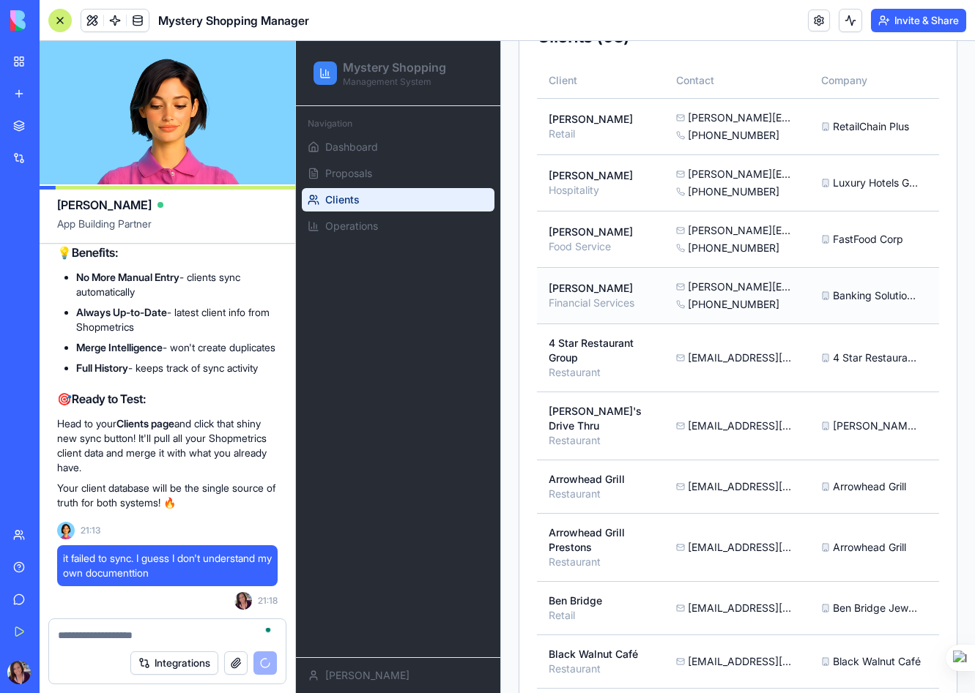
scroll to position [8779, 0]
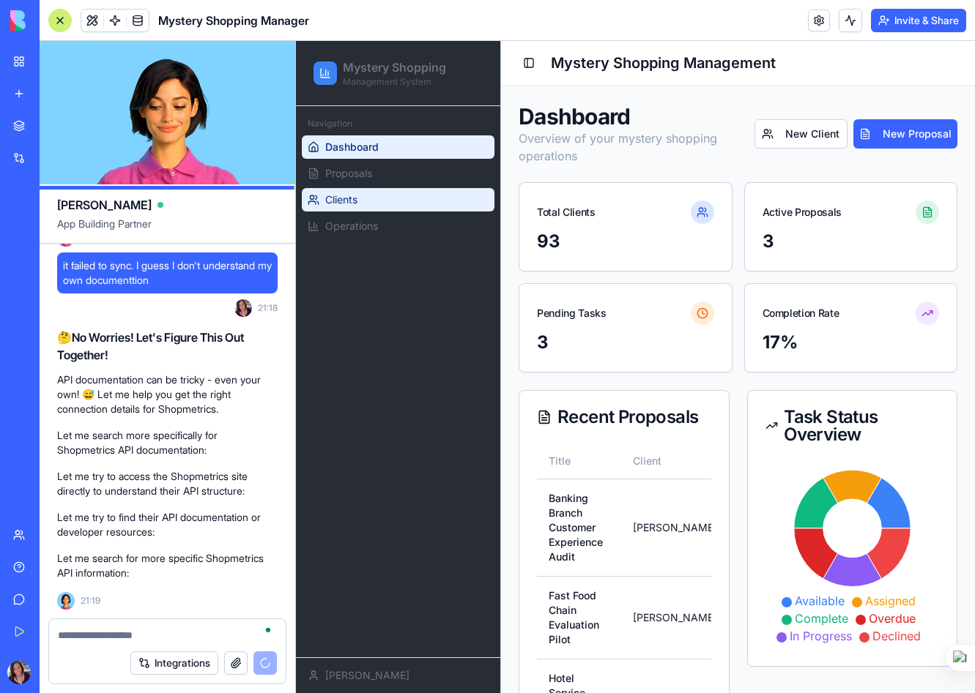
click at [410, 195] on link "Clients" at bounding box center [398, 199] width 193 height 23
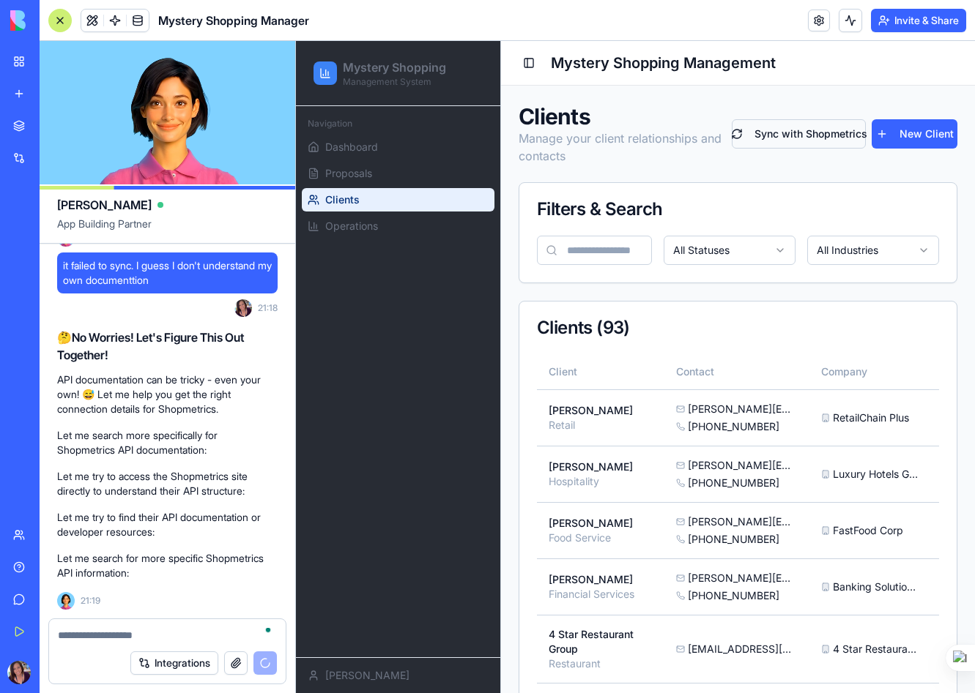
click at [808, 137] on button "Sync with Shopmetrics" at bounding box center [798, 133] width 134 height 29
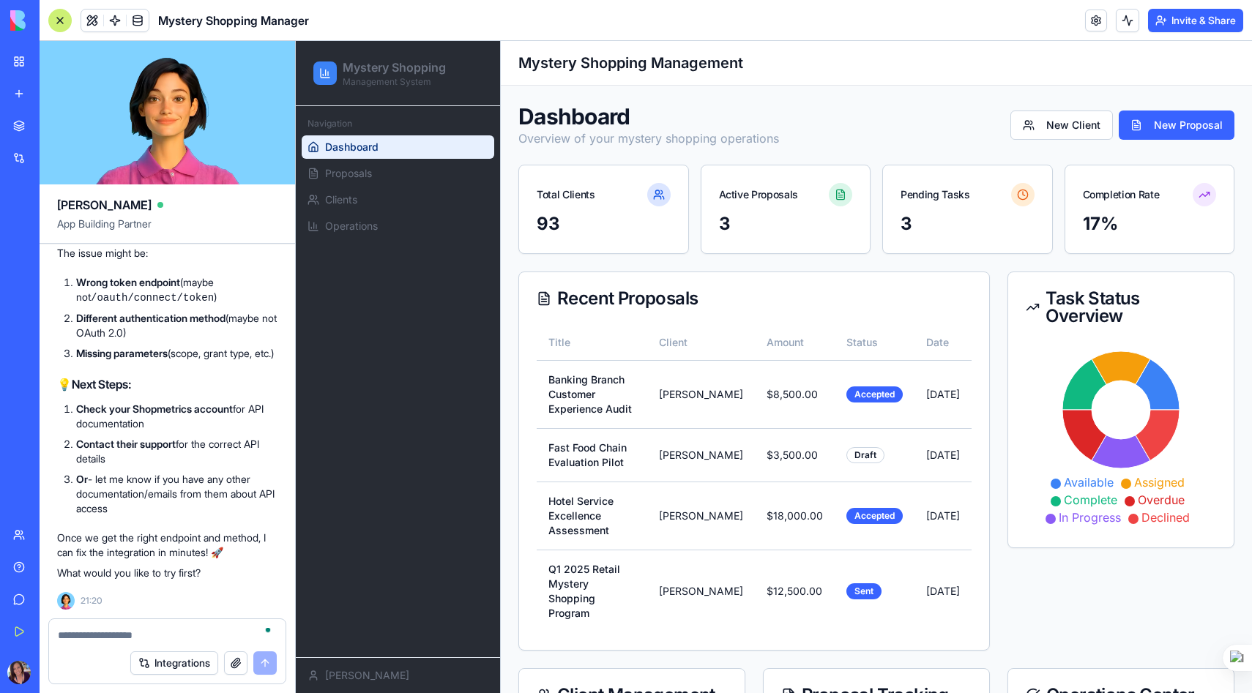
scroll to position [9922, 0]
click at [614, 380] on td "Banking Branch Customer Experience Audit" at bounding box center [592, 394] width 111 height 68
click at [89, 636] on textarea "To enrich screen reader interactions, please activate Accessibility in Grammarl…" at bounding box center [167, 635] width 219 height 15
paste textarea "**********"
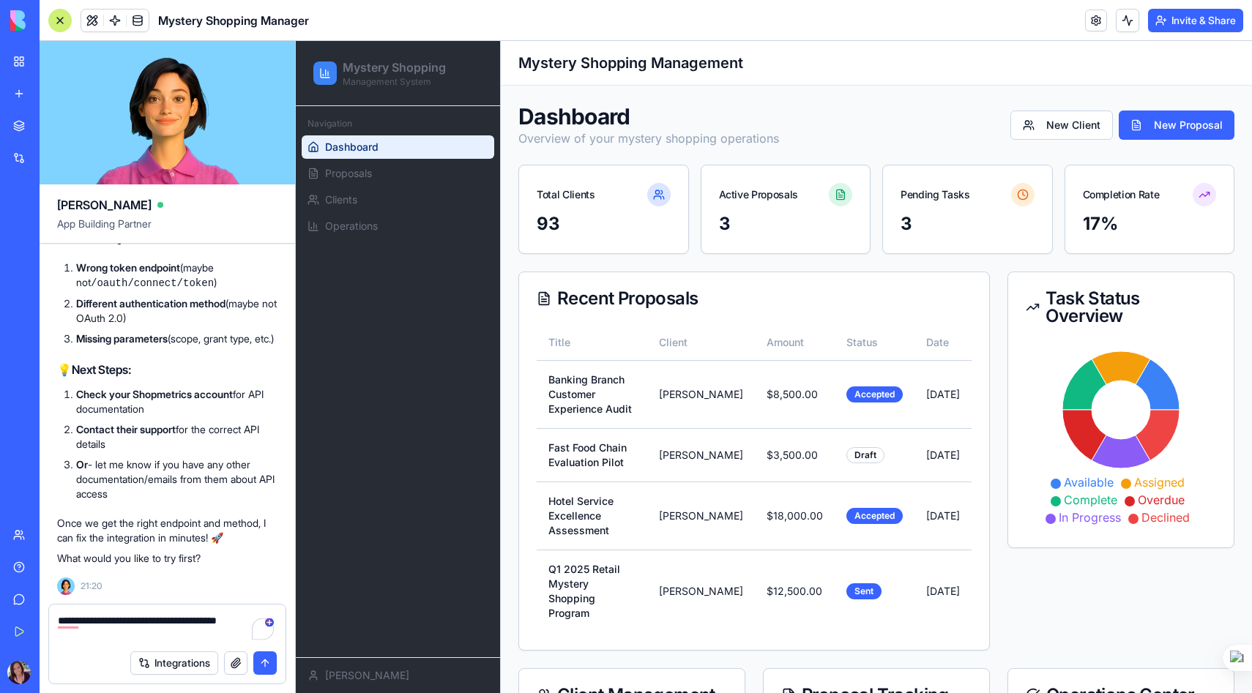
type textarea "**********"
drag, startPoint x: 56, startPoint y: 634, endPoint x: 210, endPoint y: 636, distance: 153.8
click at [212, 636] on div "**********" at bounding box center [167, 624] width 236 height 38
drag, startPoint x: 210, startPoint y: 636, endPoint x: 48, endPoint y: 620, distance: 162.5
click at [49, 620] on div "**********" at bounding box center [167, 624] width 236 height 38
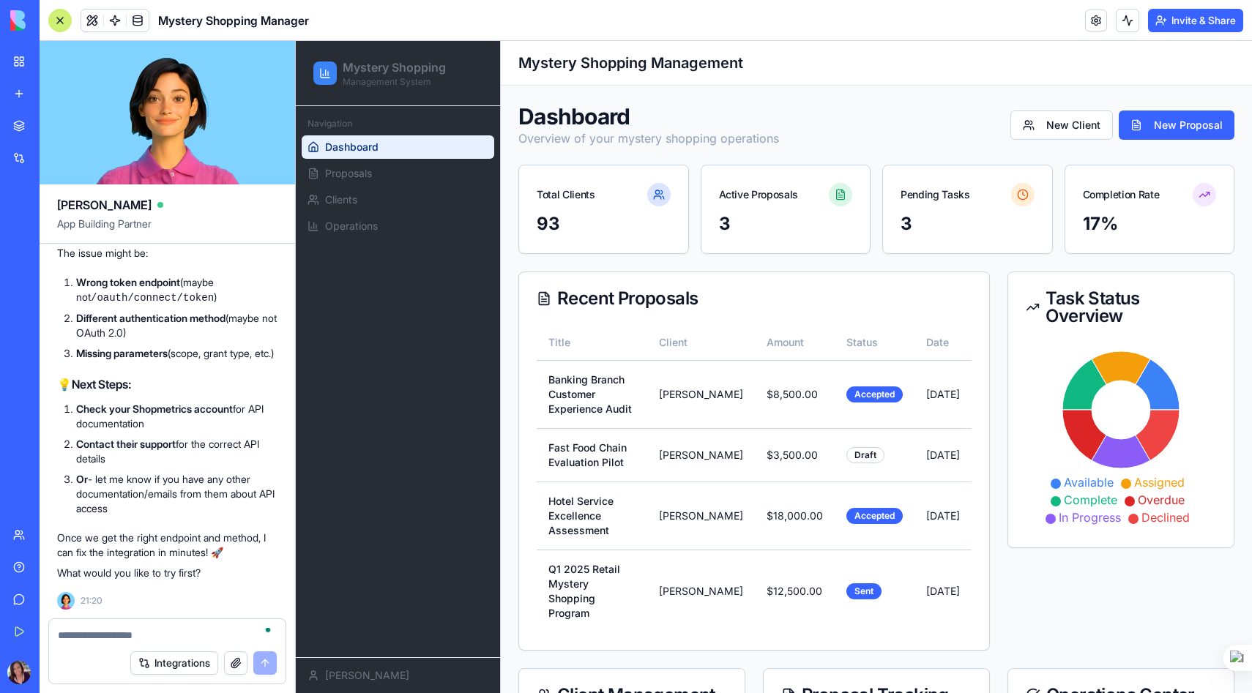
click at [165, 624] on div at bounding box center [167, 630] width 236 height 23
click at [133, 625] on div at bounding box center [167, 630] width 236 height 23
click at [124, 633] on textarea "To enrich screen reader interactions, please activate Accessibility in Grammarl…" at bounding box center [167, 635] width 219 height 15
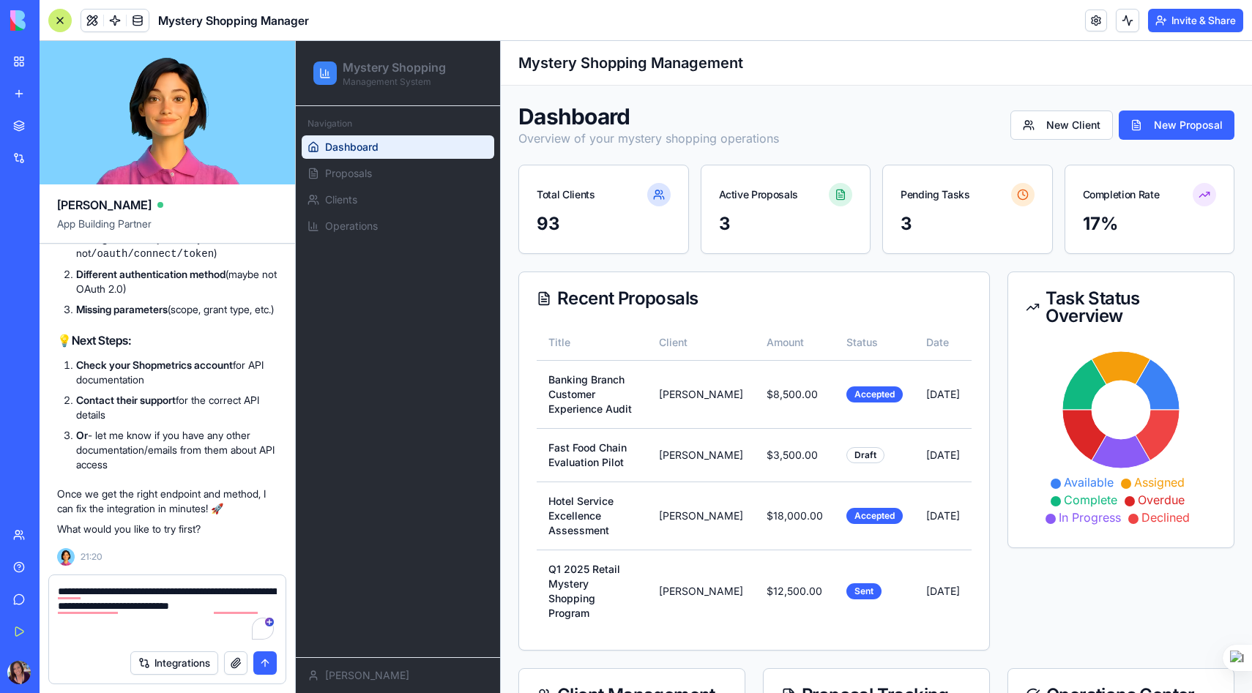
click at [162, 621] on textarea "**********" at bounding box center [167, 613] width 219 height 59
paste textarea "**********"
type textarea "**********"
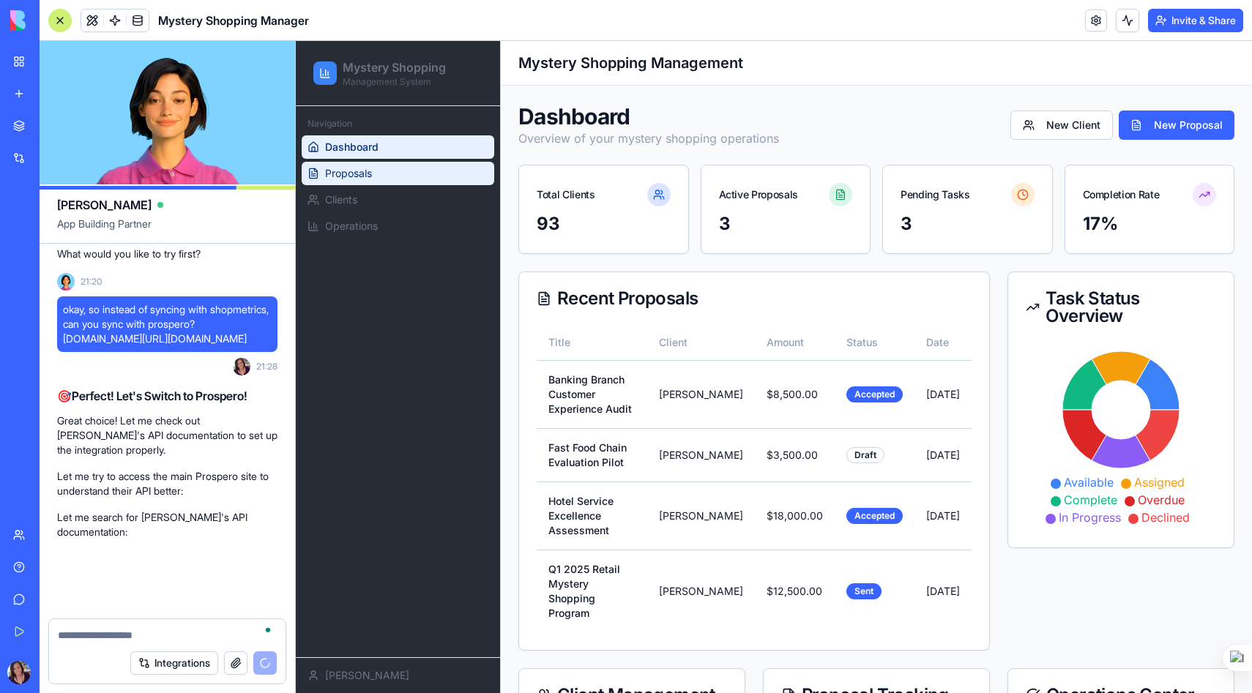
scroll to position [10286, 0]
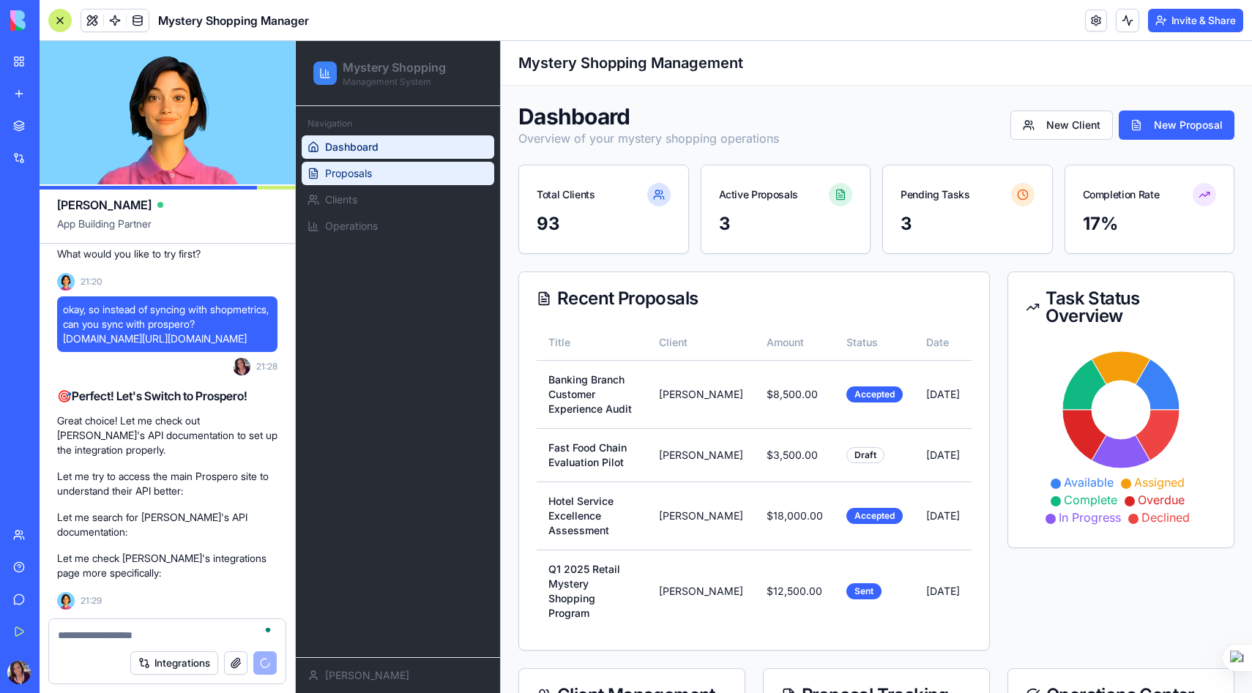
click at [350, 173] on span "Proposals" at bounding box center [348, 173] width 47 height 15
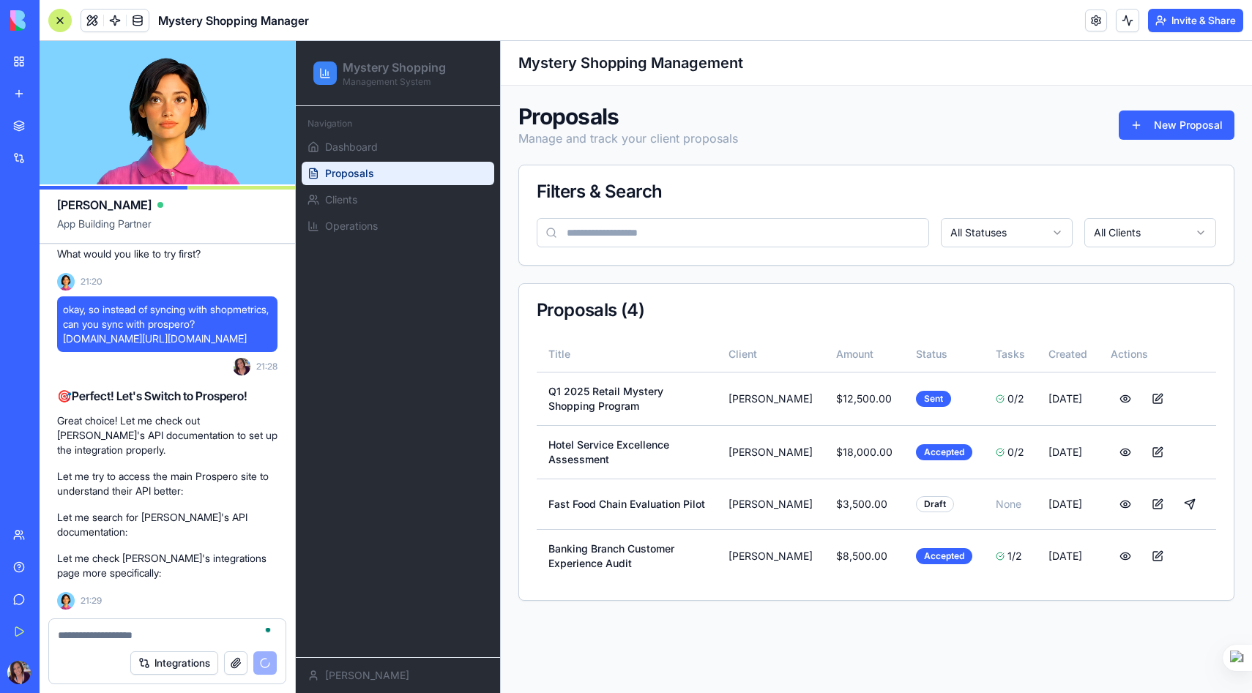
click at [974, 235] on html "Mystery Shopping Management System Navigation Dashboard Proposals Clients Opera…" at bounding box center [774, 367] width 956 height 652
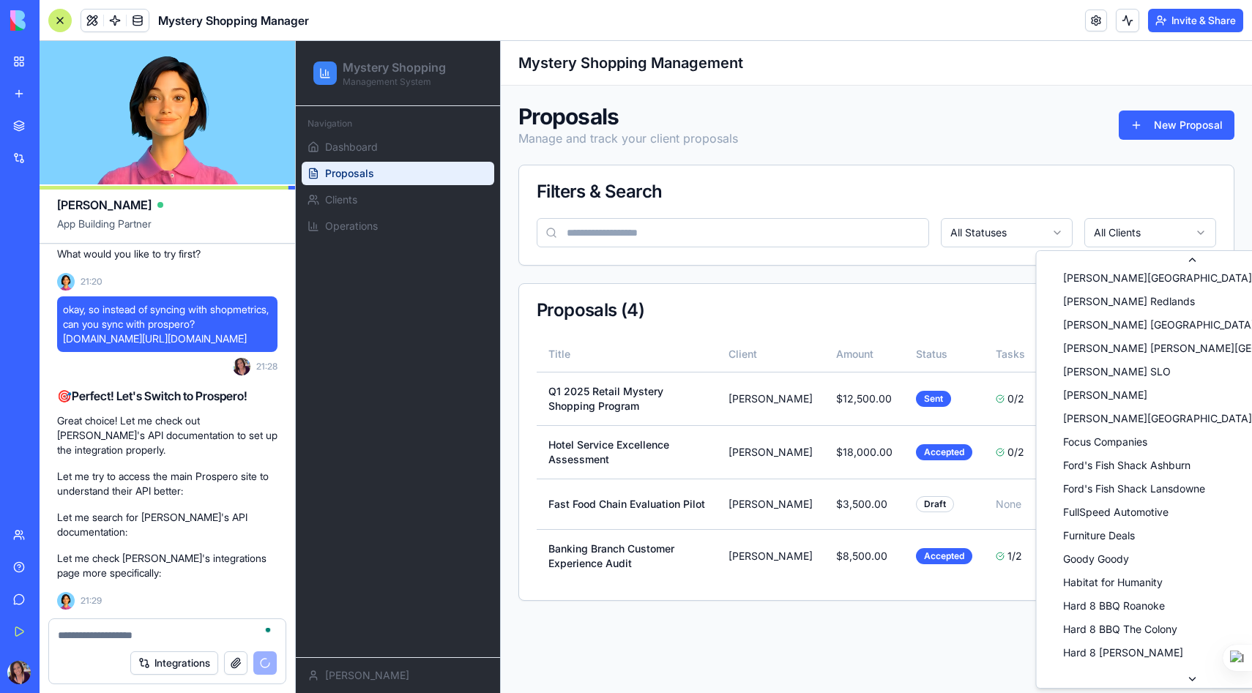
scroll to position [612, 0]
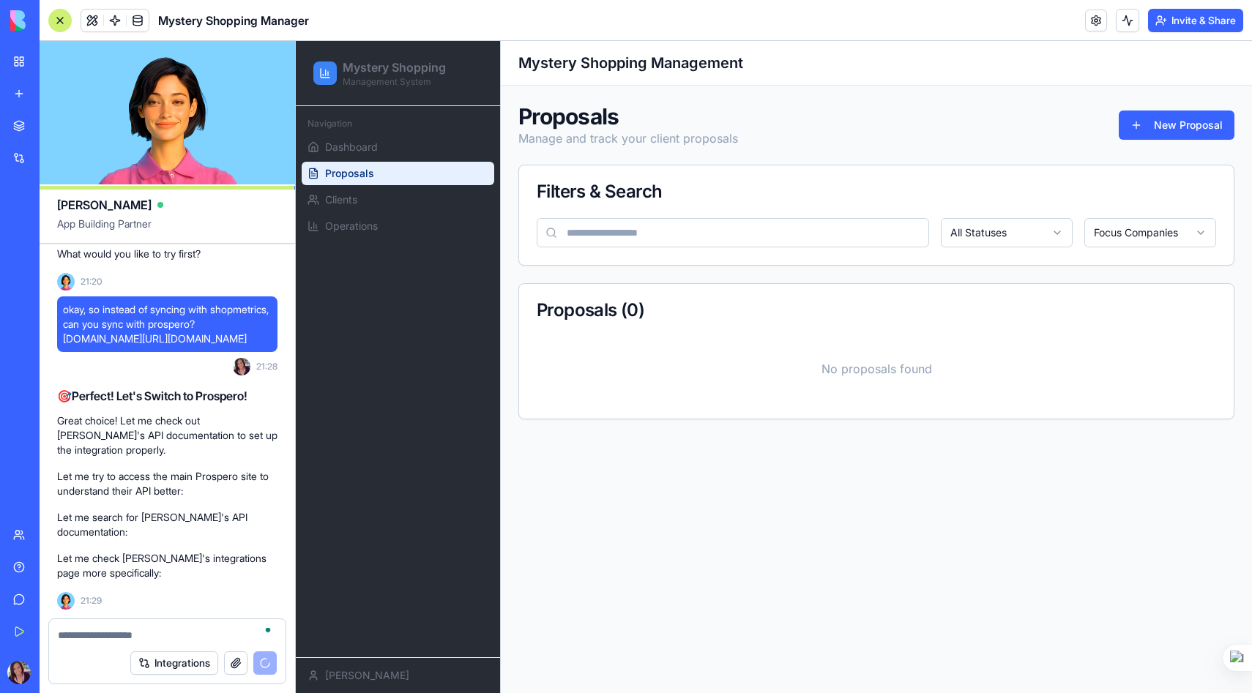
click at [974, 241] on html "Mystery Shopping Management System Navigation Dashboard Proposals Clients Opera…" at bounding box center [774, 367] width 956 height 652
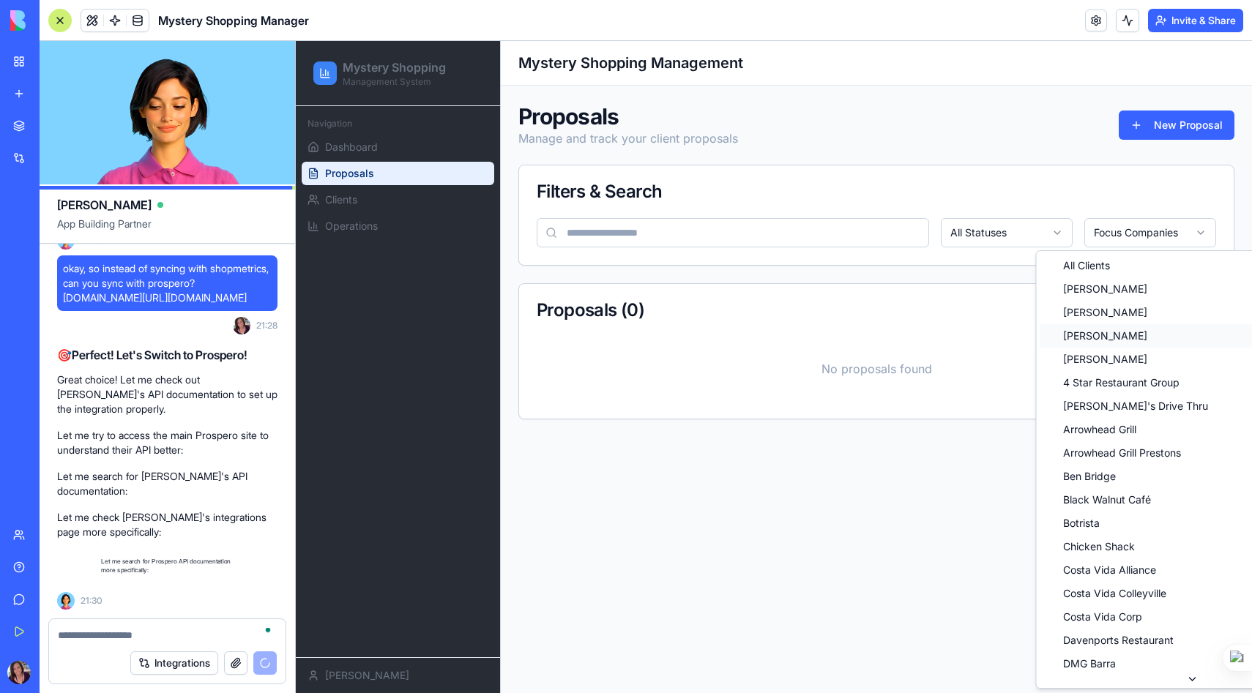
scroll to position [10327, 0]
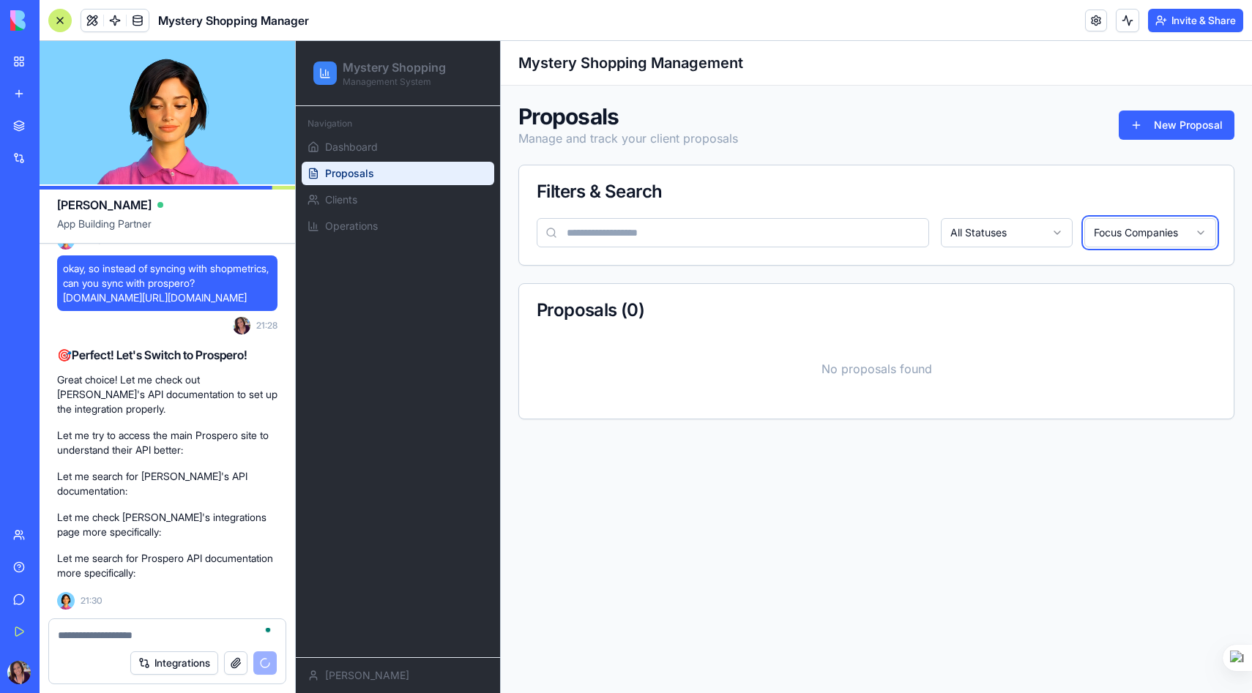
click at [145, 408] on p "Great choice! Let me check out Prospero's API documentation to set up the integ…" at bounding box center [167, 395] width 220 height 44
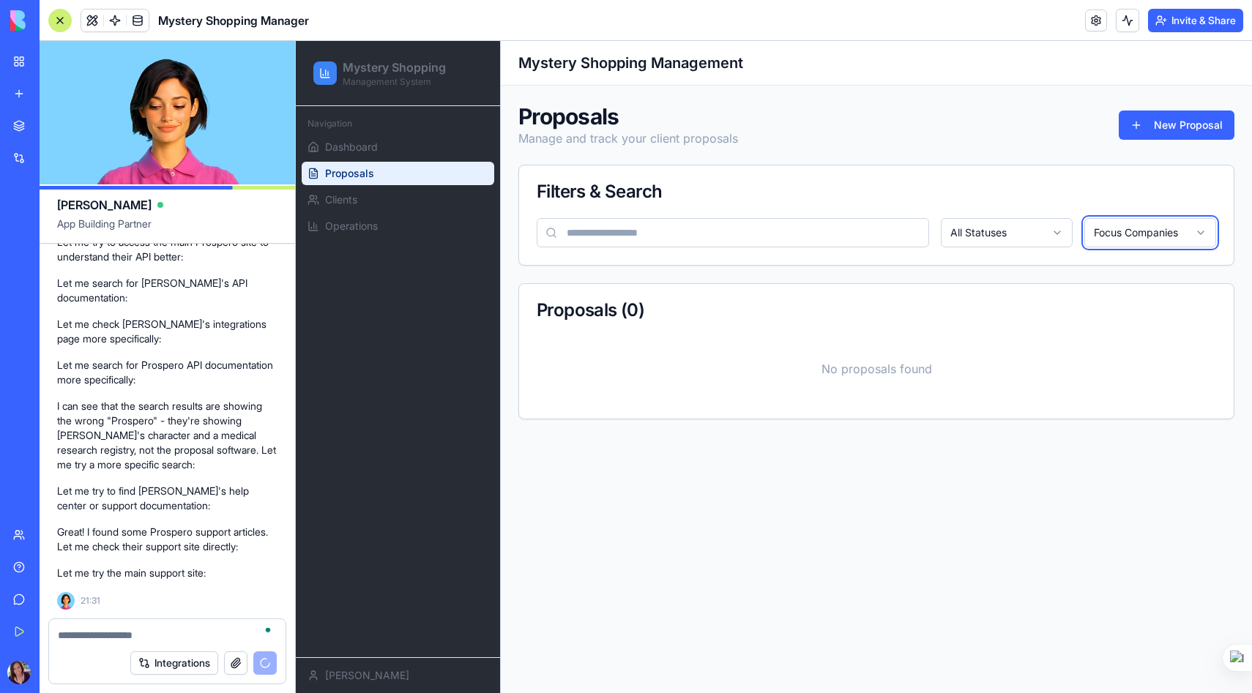
scroll to position [10534, 0]
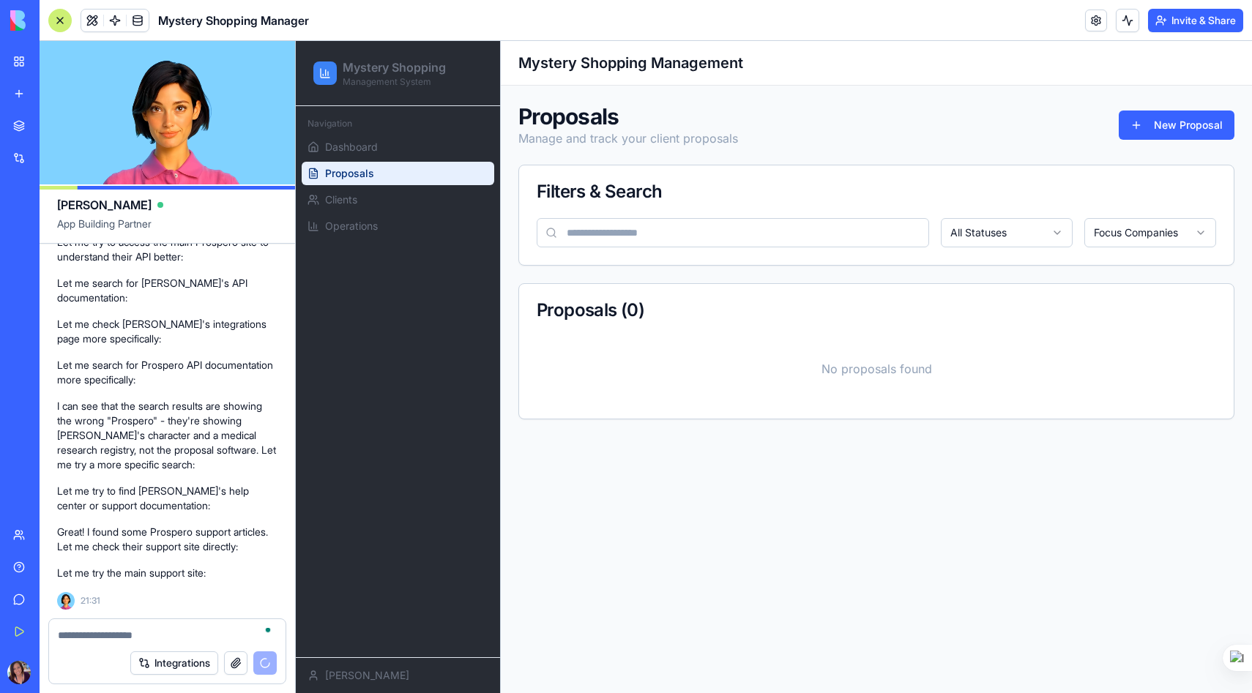
click at [98, 637] on textarea "To enrich screen reader interactions, please activate Accessibility in Grammarl…" at bounding box center [167, 635] width 219 height 15
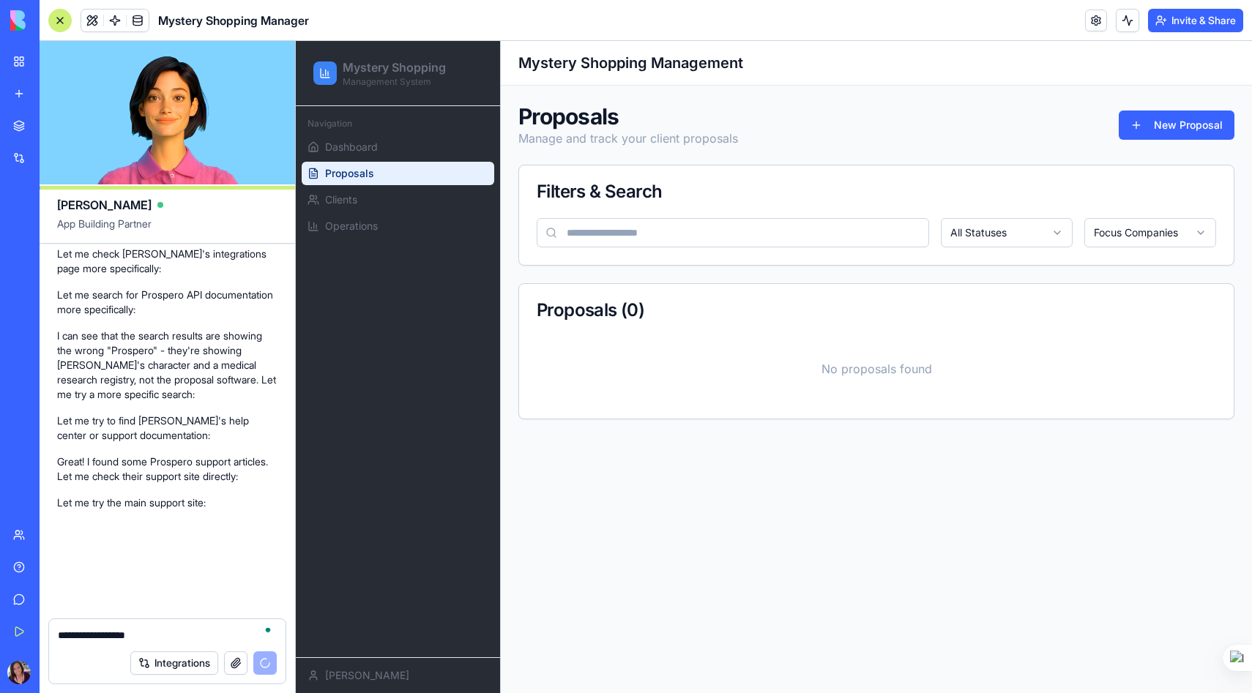
scroll to position [10605, 0]
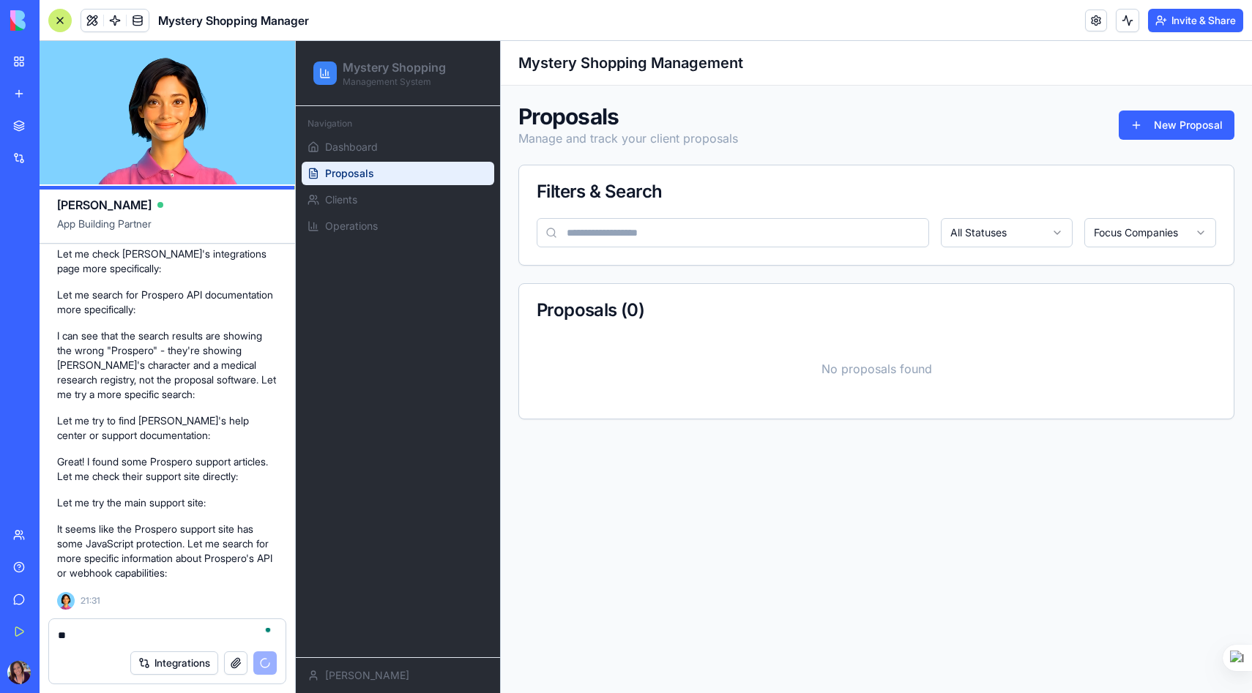
type textarea "*"
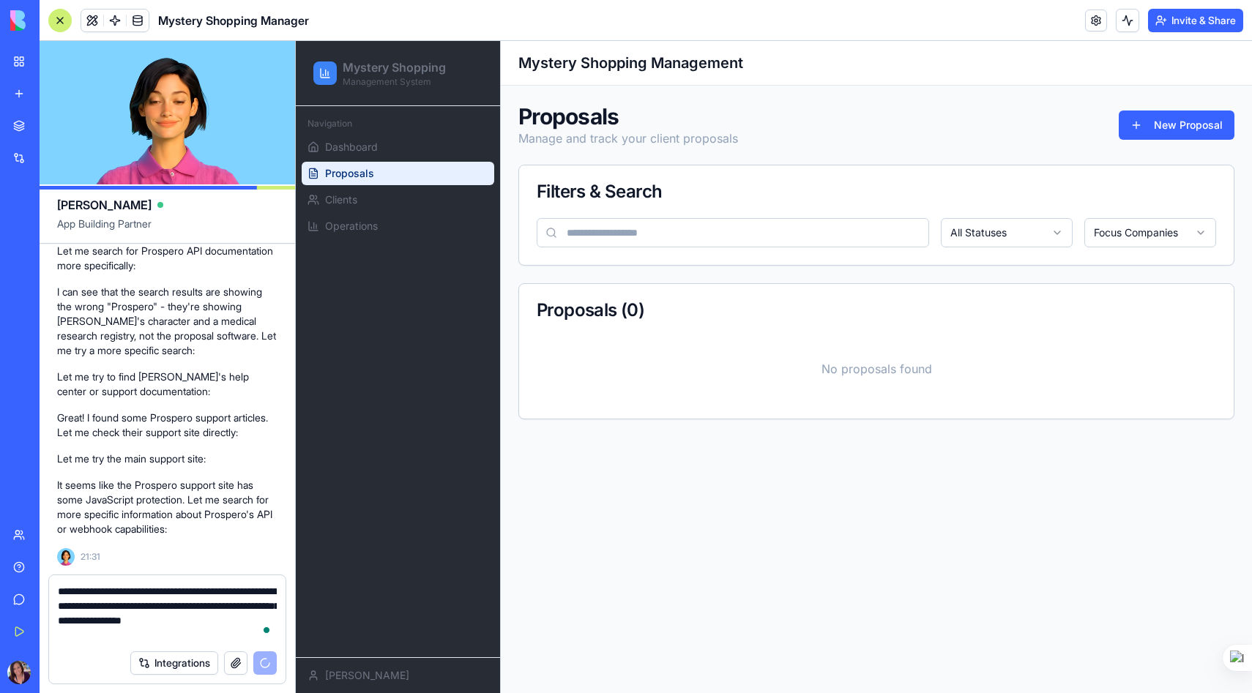
click at [157, 629] on textarea "**********" at bounding box center [167, 613] width 219 height 59
type textarea "**********"
click at [124, 637] on textarea "**********" at bounding box center [167, 613] width 219 height 59
click at [217, 636] on textarea "**********" at bounding box center [167, 613] width 219 height 59
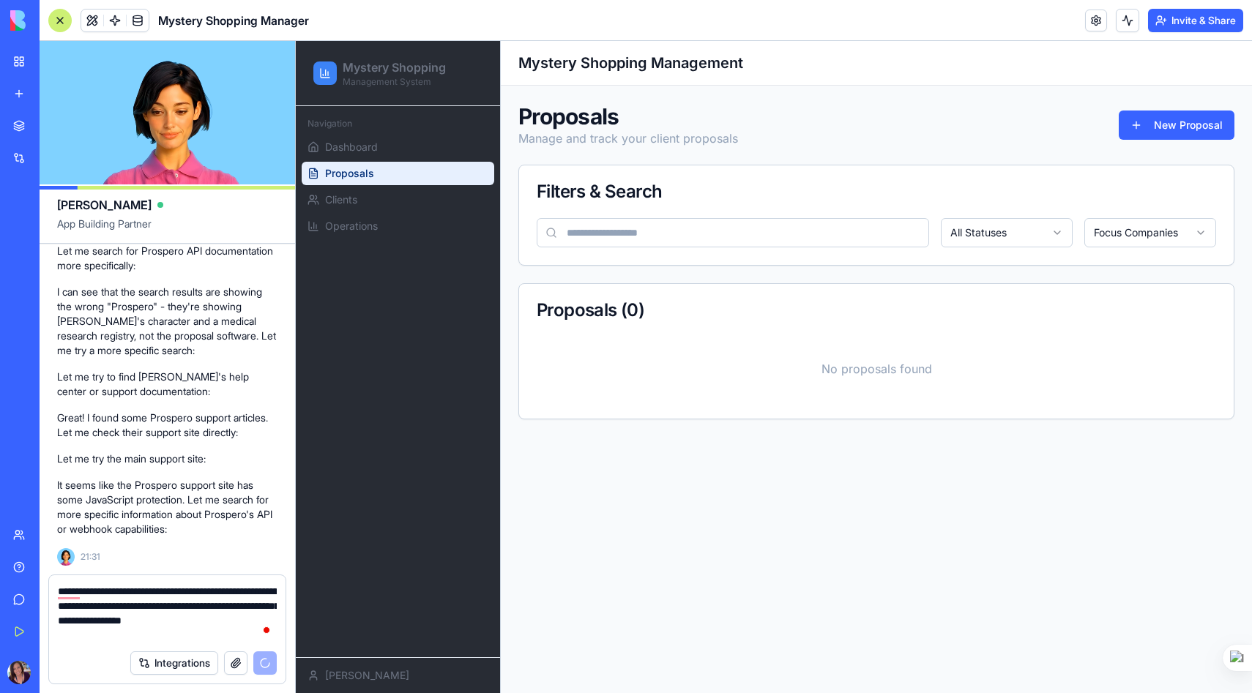
drag, startPoint x: 133, startPoint y: 633, endPoint x: 40, endPoint y: 571, distance: 111.9
click at [40, 571] on div "Ella App Building Partner I have a mystery s hopping company and I need to crea…" at bounding box center [168, 367] width 256 height 652
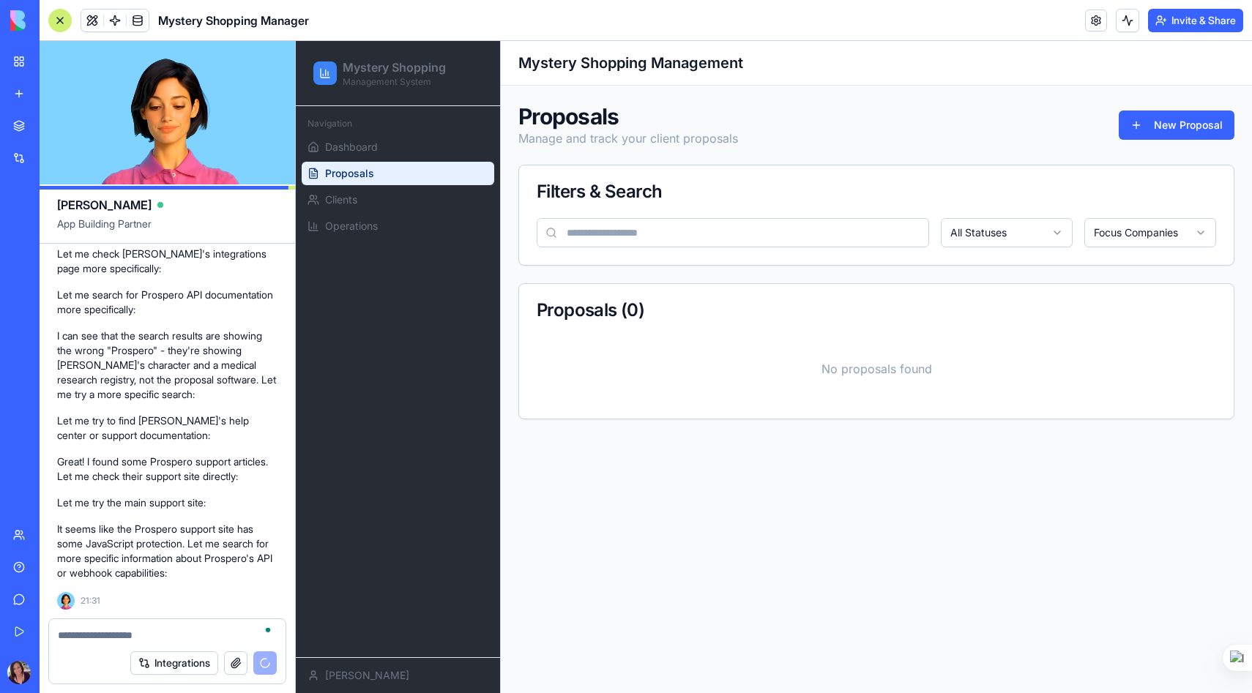
scroll to position [10675, 0]
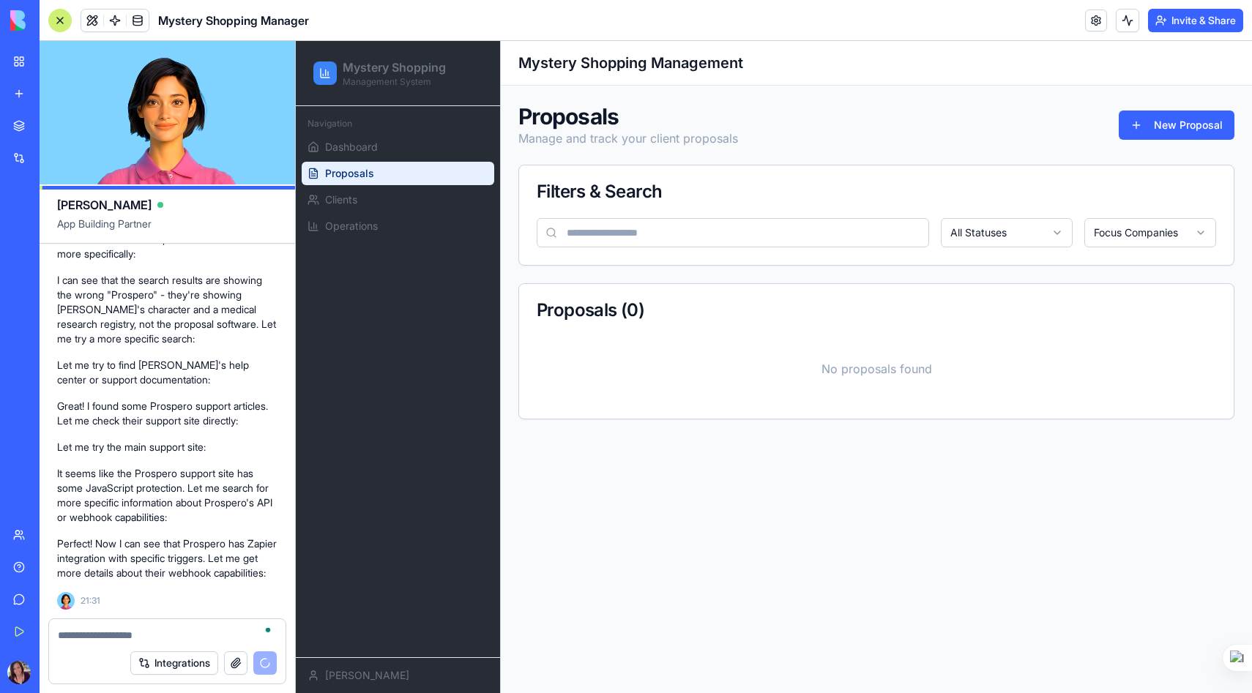
click at [123, 630] on textarea "To enrich screen reader interactions, please activate Accessibility in Grammarl…" at bounding box center [167, 635] width 219 height 15
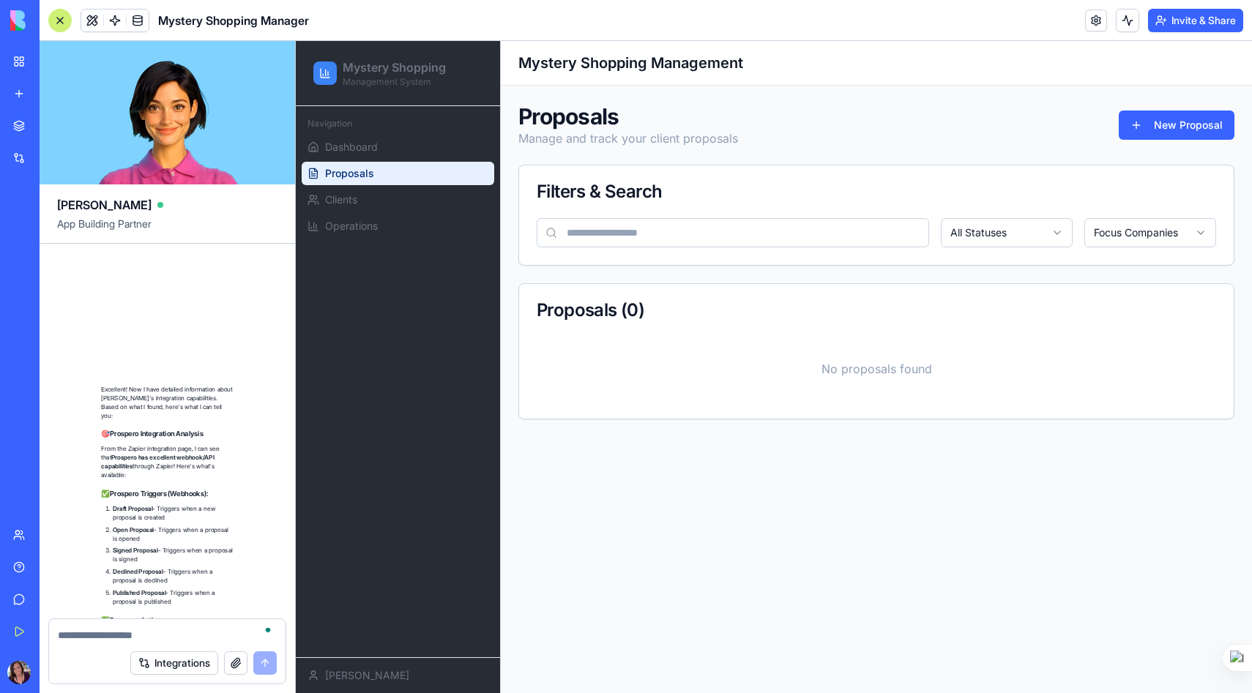
scroll to position [12054, 0]
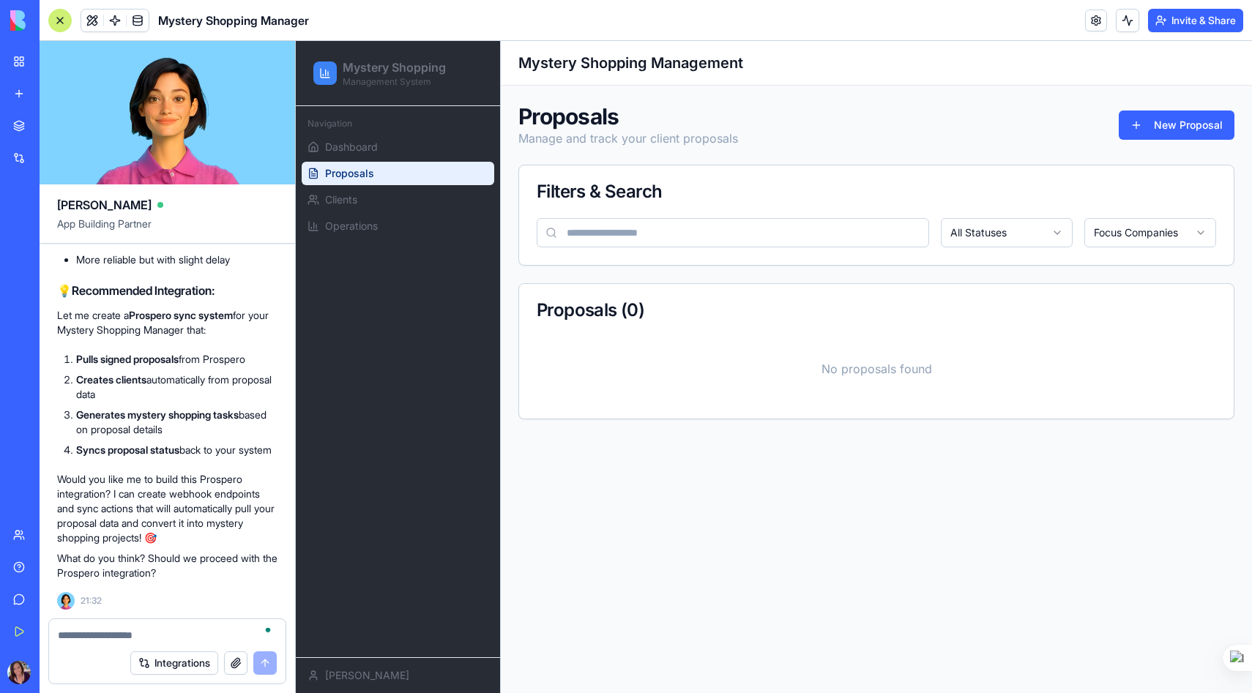
click at [94, 636] on textarea "To enrich screen reader interactions, please activate Accessibility in Grammarl…" at bounding box center [167, 635] width 219 height 15
type textarea "**********"
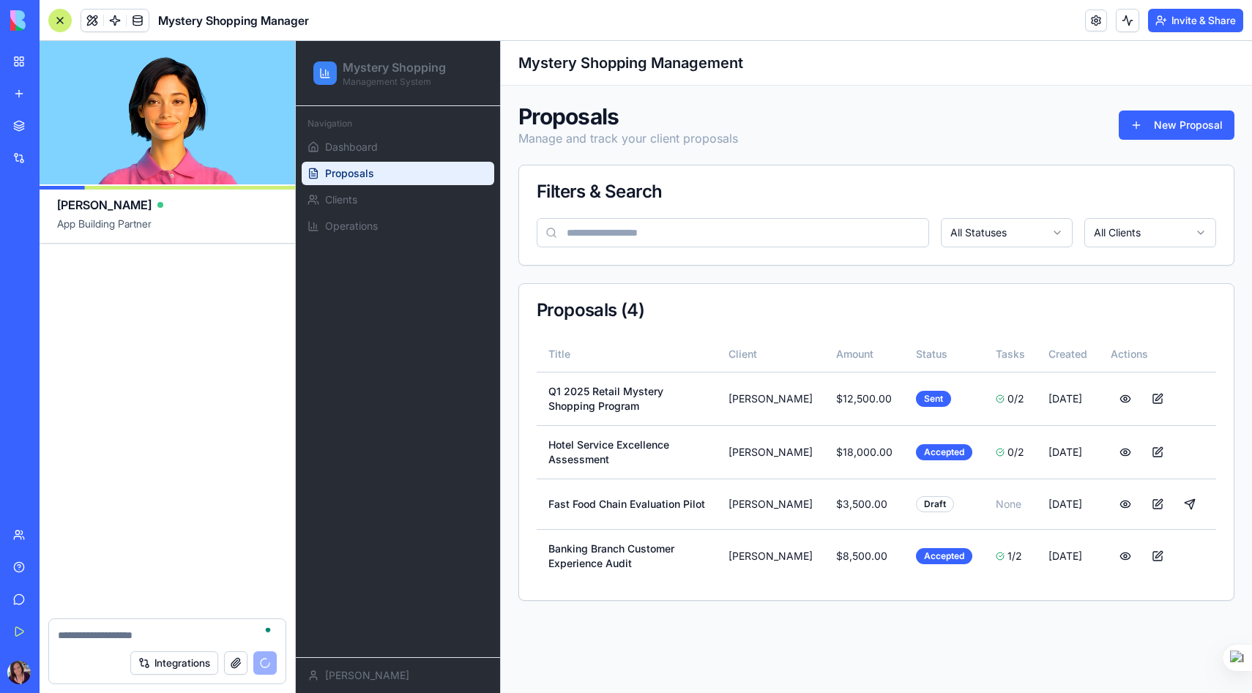
scroll to position [13990, 0]
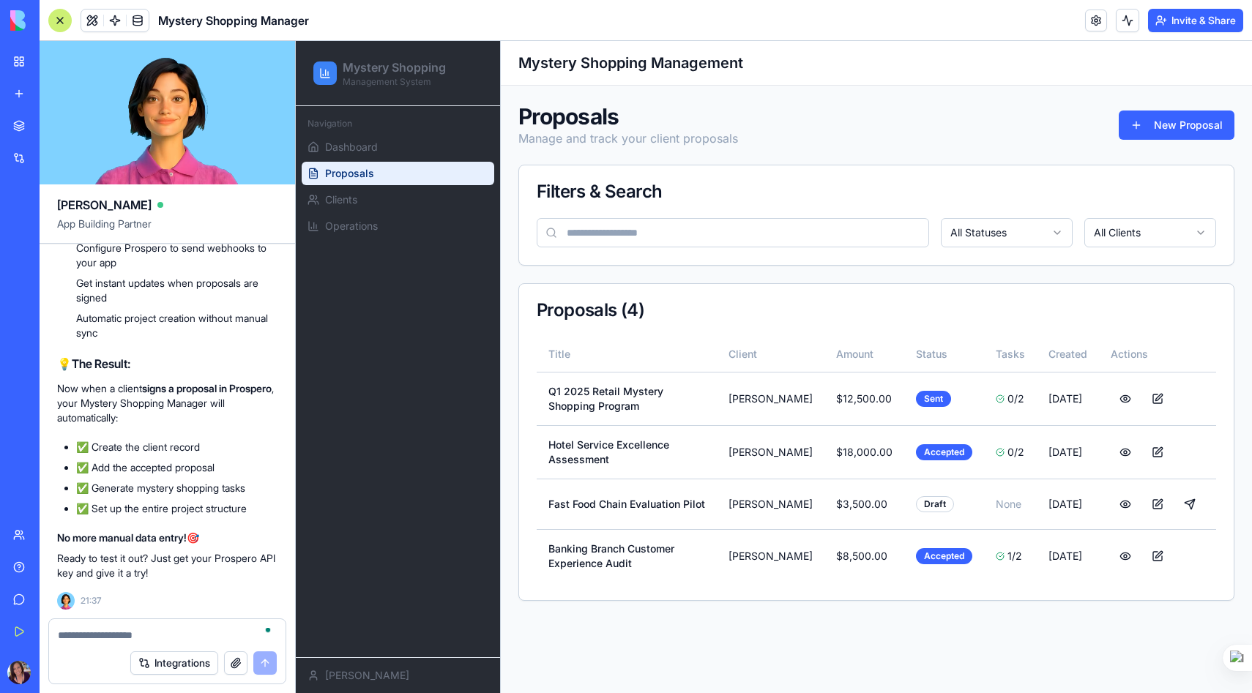
click at [87, 628] on textarea "To enrich screen reader interactions, please activate Accessibility in Grammarl…" at bounding box center [167, 635] width 219 height 15
type textarea "**********"
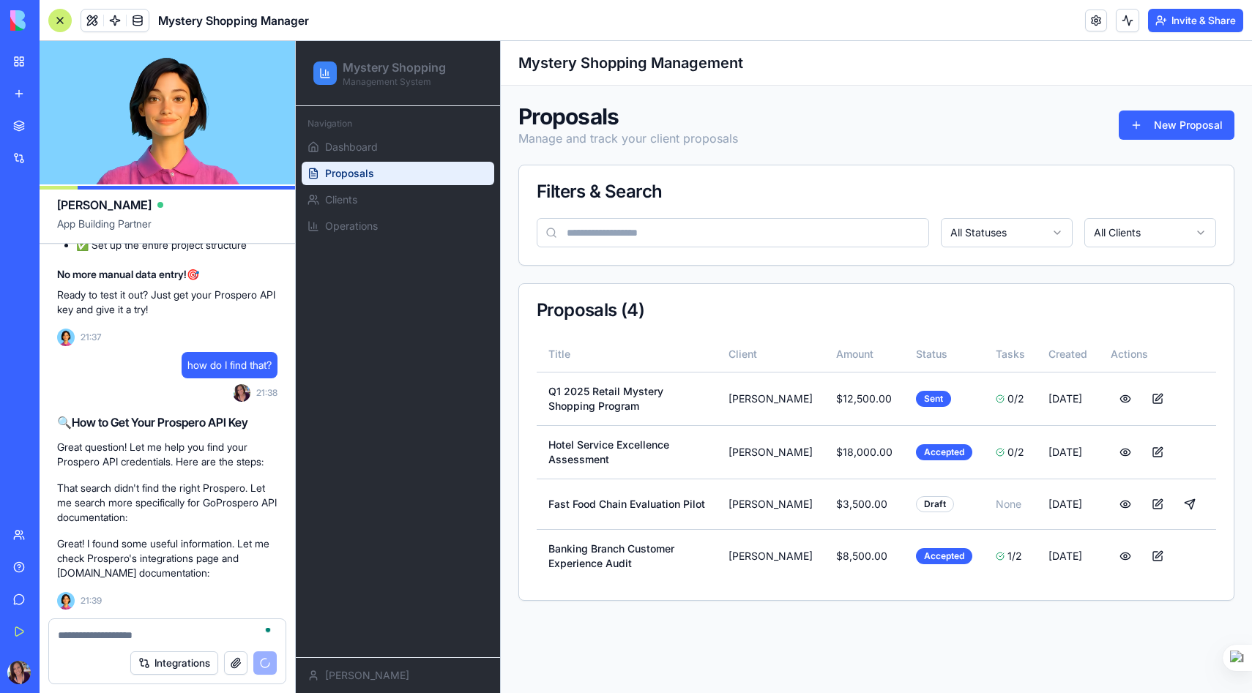
scroll to position [14310, 0]
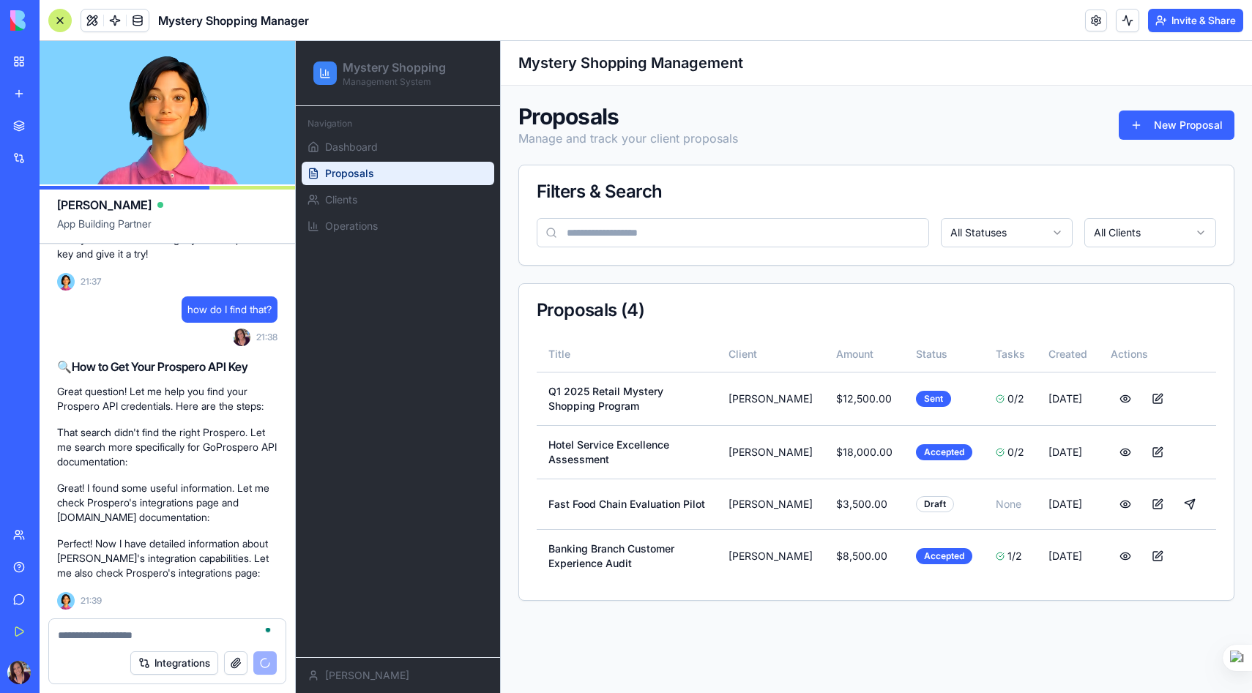
click at [133, 634] on textarea "To enrich screen reader interactions, please activate Accessibility in Grammarl…" at bounding box center [167, 635] width 219 height 15
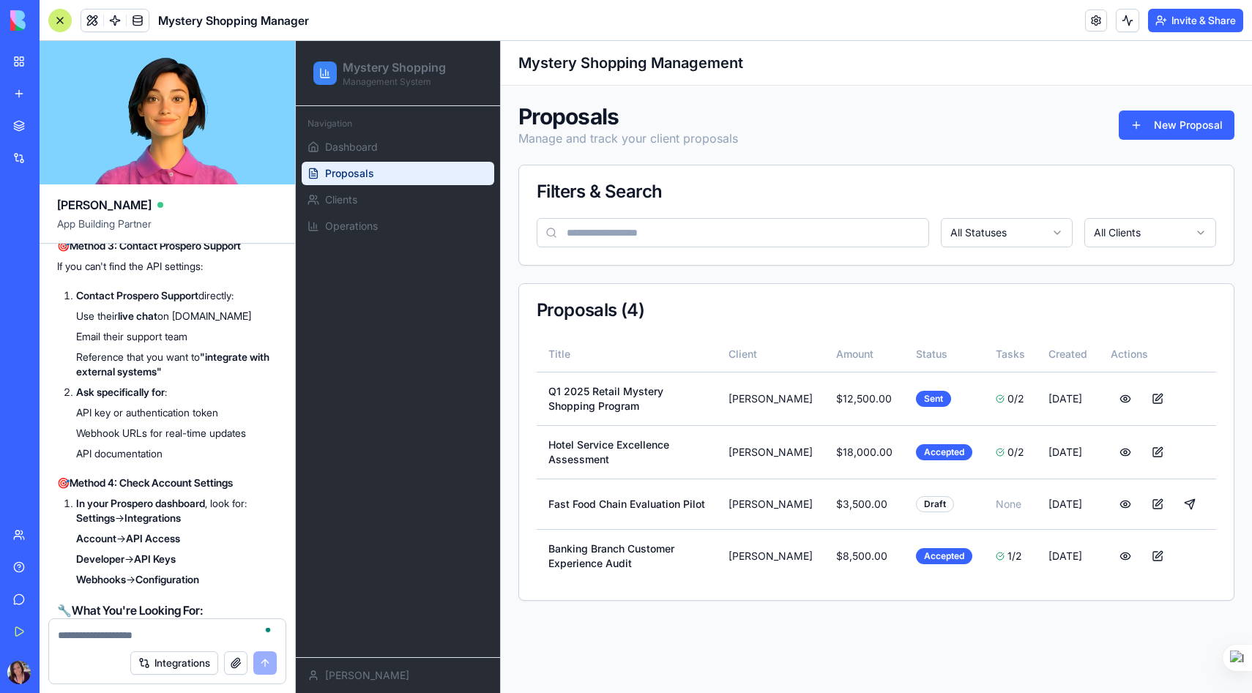
scroll to position [14741, 0]
click at [78, 639] on textarea "To enrich screen reader interactions, please activate Accessibility in Grammarl…" at bounding box center [167, 635] width 219 height 15
type textarea "**********"
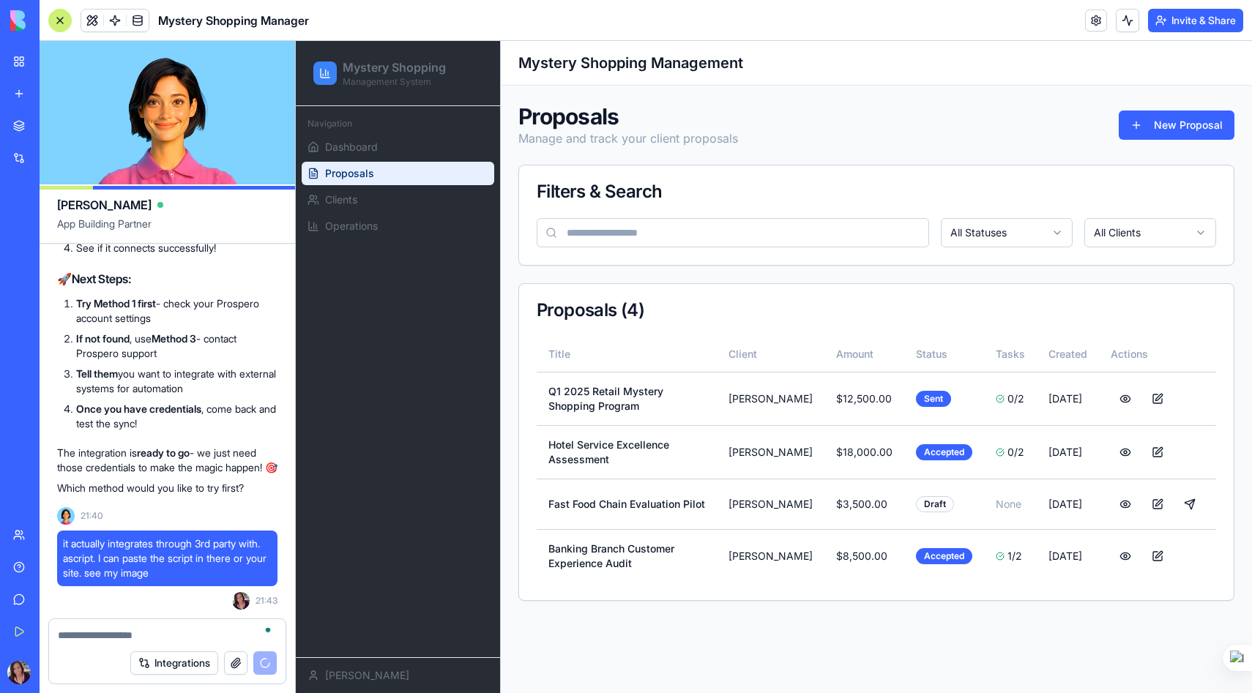
click at [236, 663] on button "button" at bounding box center [235, 663] width 23 height 23
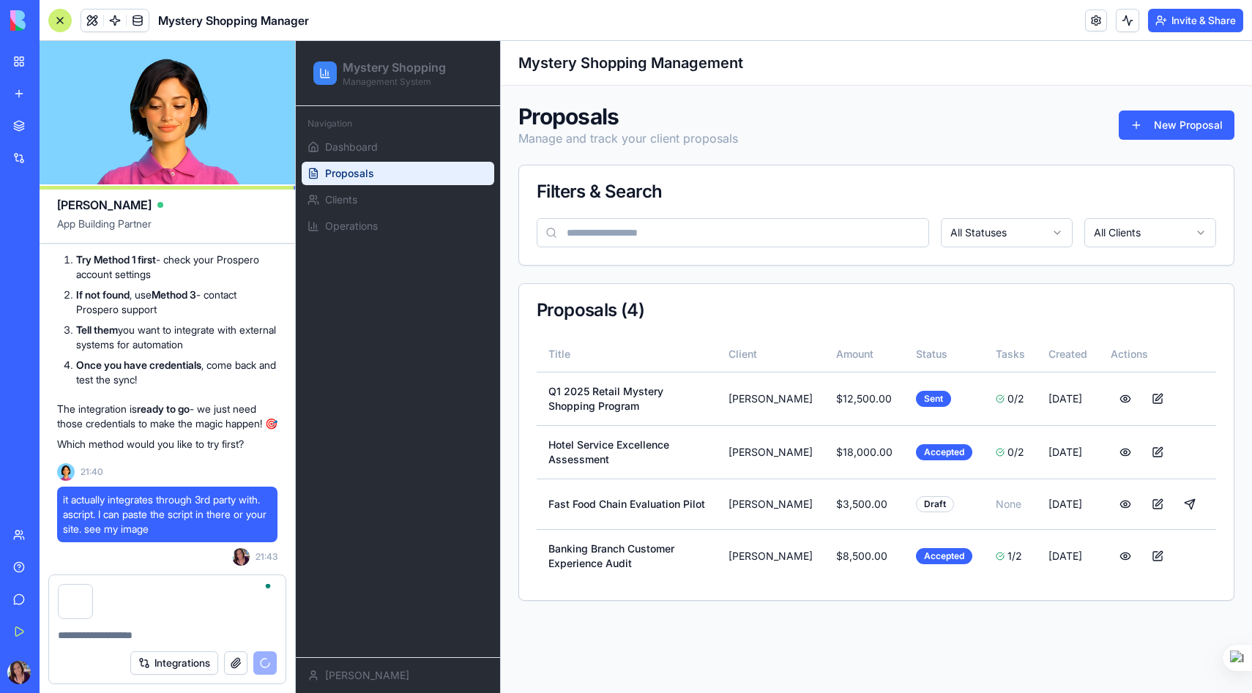
scroll to position [16029, 0]
click at [224, 652] on button "button" at bounding box center [235, 663] width 23 height 23
click at [147, 608] on div at bounding box center [167, 597] width 236 height 44
click at [267, 628] on icon "Open Grammarly. 0 Suggestions." at bounding box center [264, 629] width 13 height 13
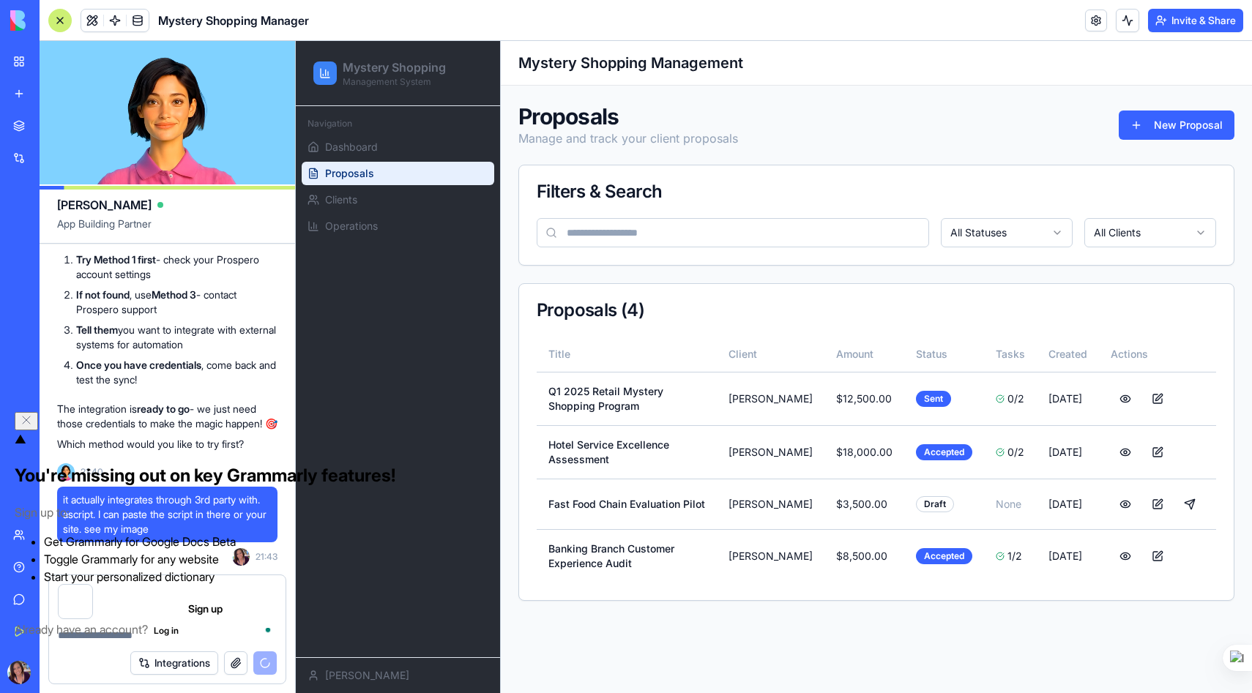
click at [256, 604] on div at bounding box center [167, 597] width 236 height 44
click at [32, 423] on icon "Close" at bounding box center [27, 420] width 12 height 12
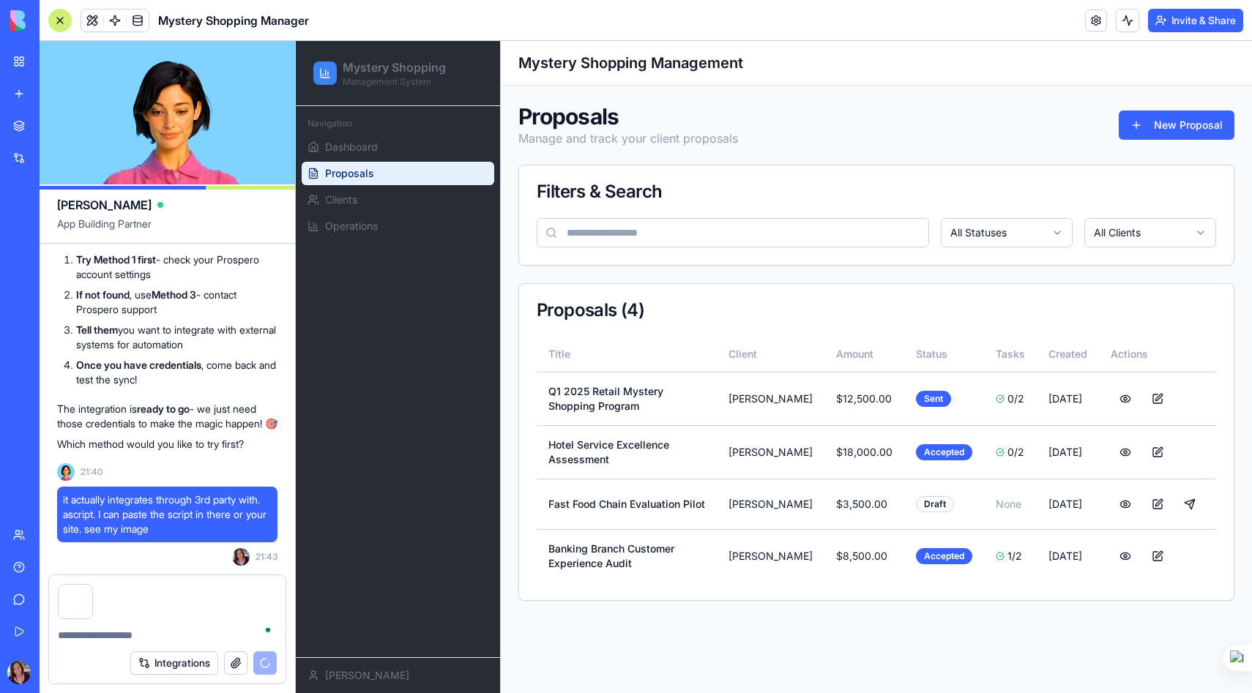
click at [107, 630] on textarea "To enrich screen reader interactions, please activate Accessibility in Grammarl…" at bounding box center [167, 635] width 219 height 15
click at [95, 627] on div at bounding box center [167, 630] width 236 height 23
click at [95, 636] on textarea "To enrich screen reader interactions, please activate Accessibility in Grammarl…" at bounding box center [167, 635] width 219 height 15
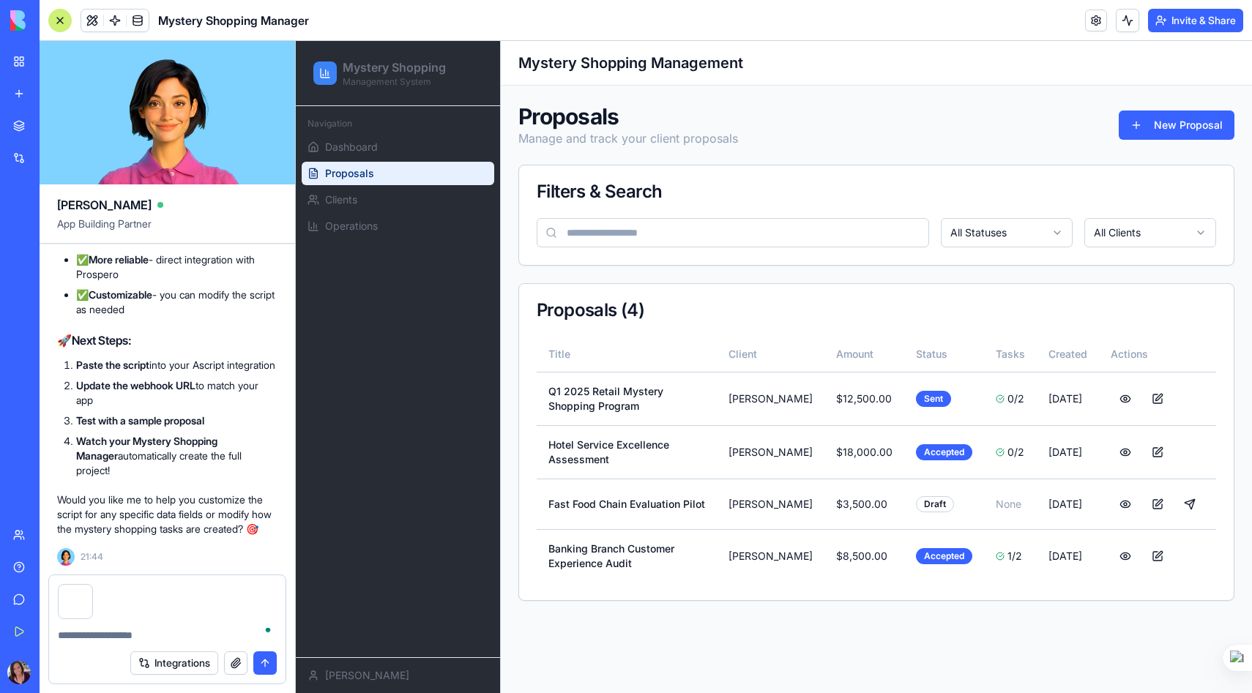
scroll to position [18596, 0]
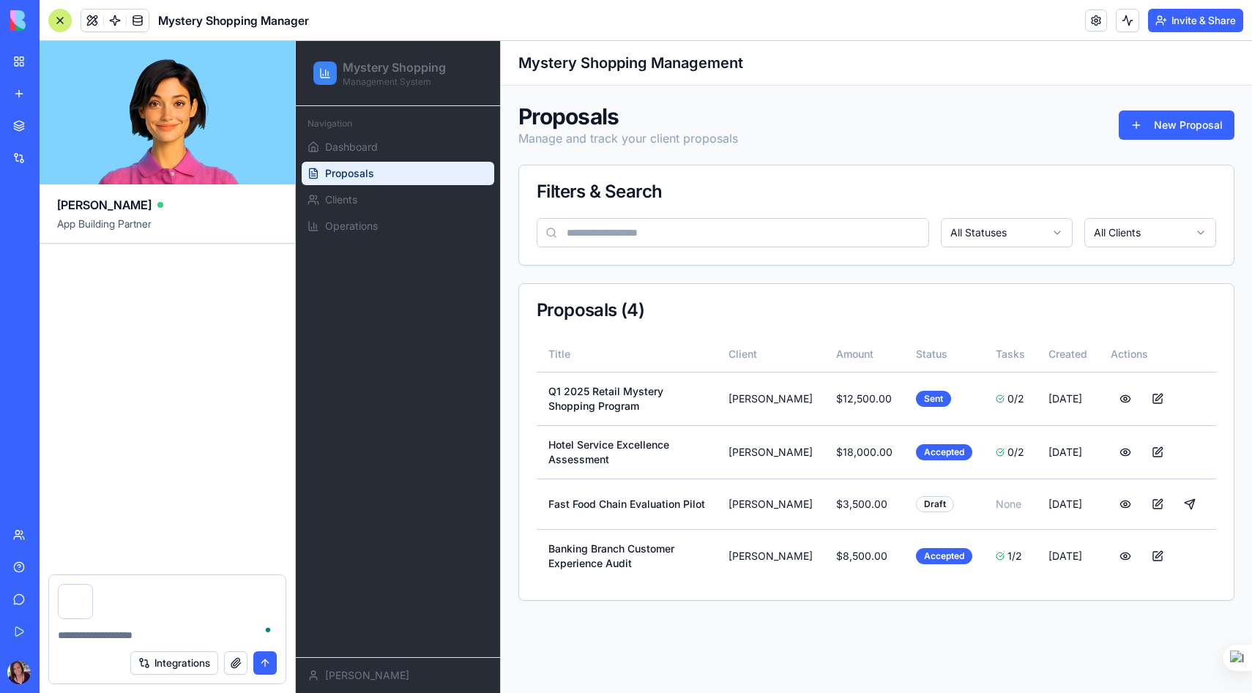
drag, startPoint x: 67, startPoint y: 464, endPoint x: 188, endPoint y: 434, distance: 124.5
click at [188, 434] on div "I have a mystery s hopping company and I need to create an app, externally from…" at bounding box center [168, 409] width 256 height 331
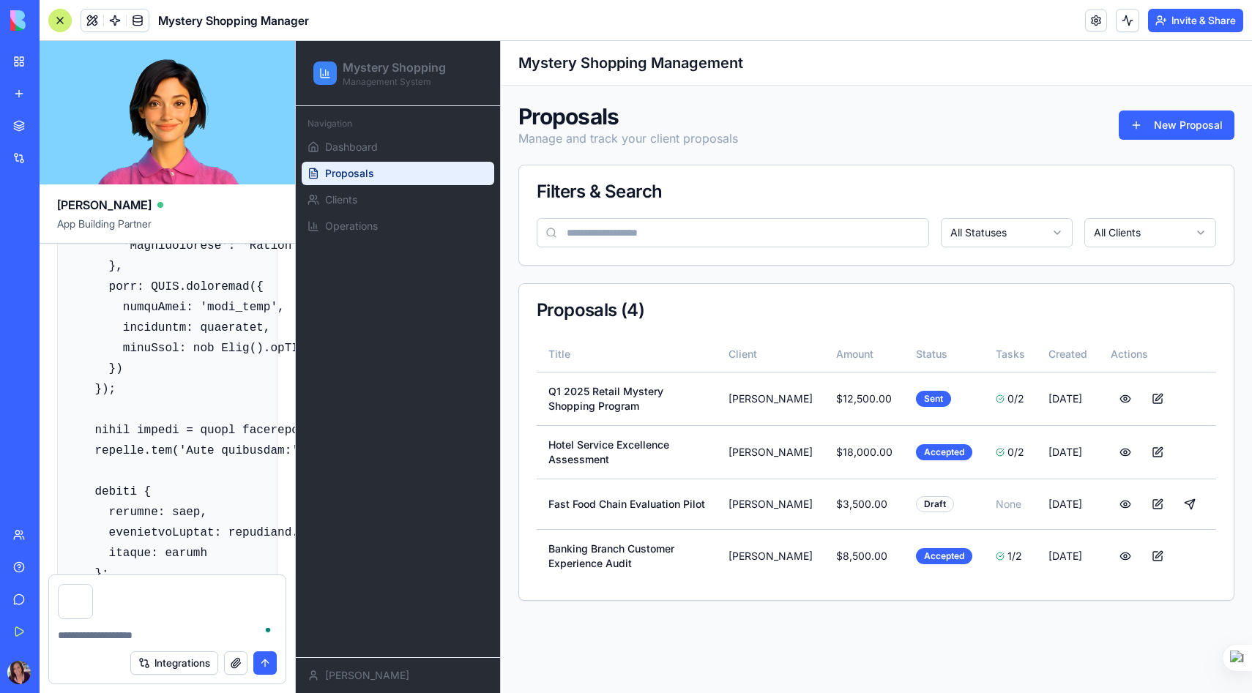
scroll to position [16469, 0]
click at [144, 475] on code at bounding box center [362, 348] width 591 height 956
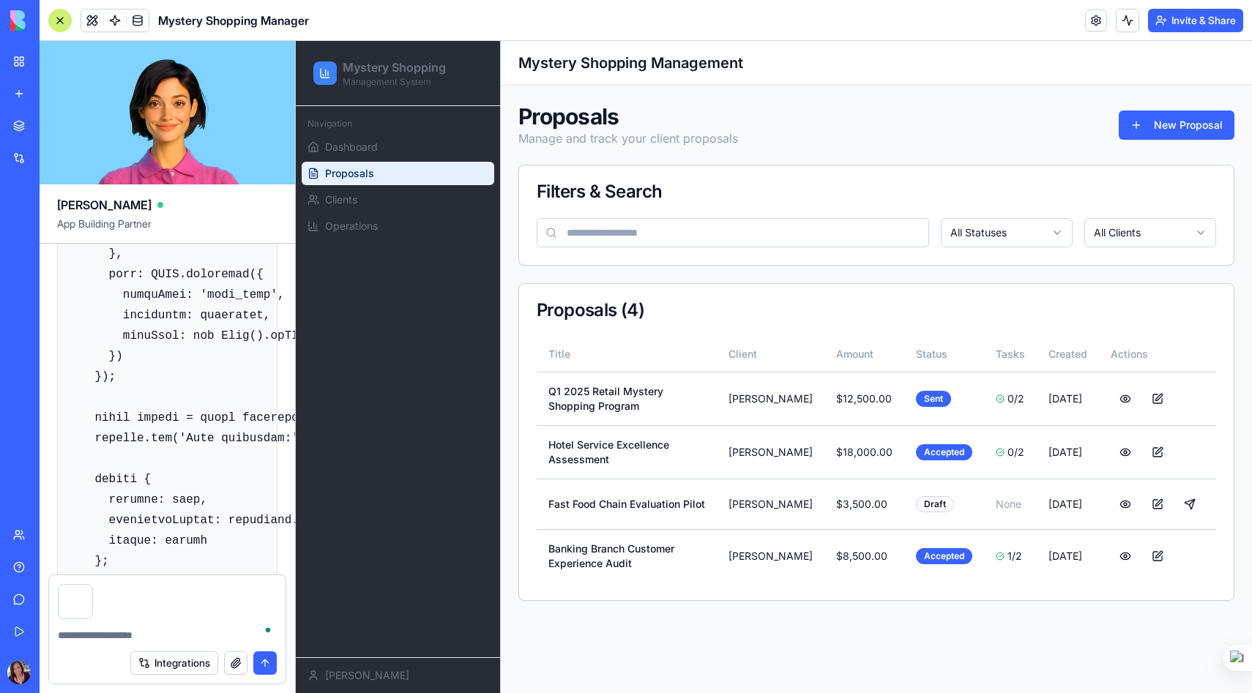
scroll to position [16486, 0]
click at [69, 435] on code at bounding box center [362, 330] width 591 height 956
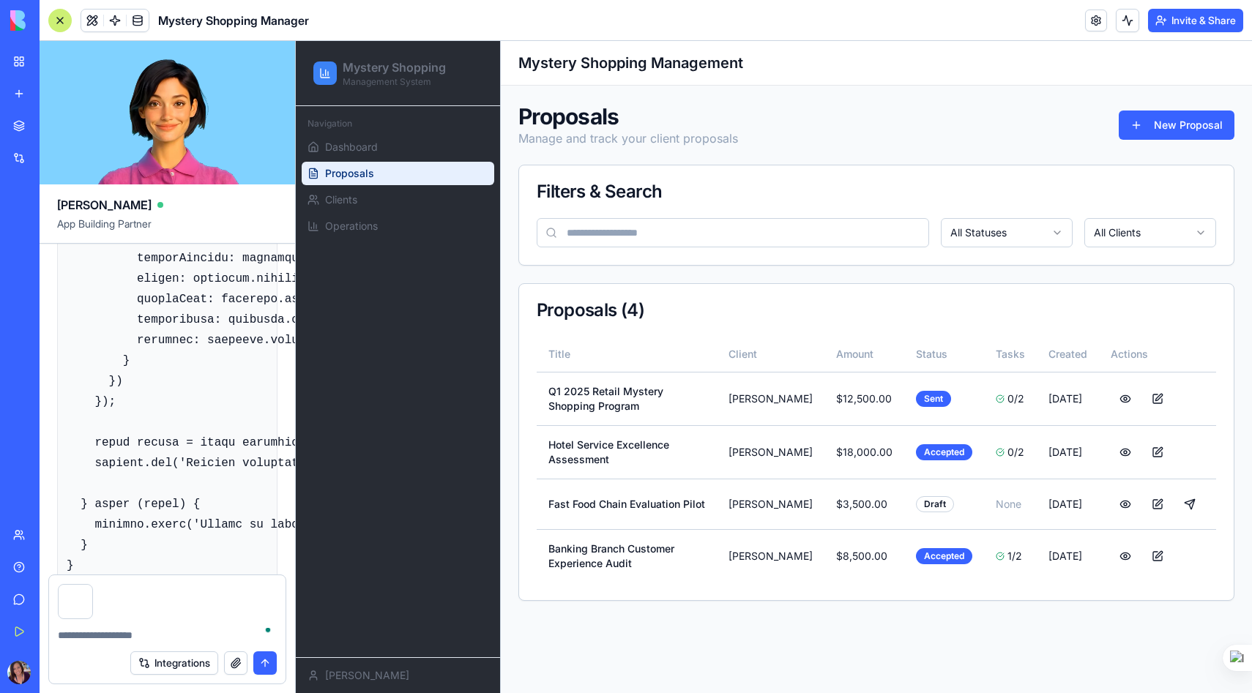
scroll to position [17545, 0]
drag, startPoint x: 69, startPoint y: 435, endPoint x: 261, endPoint y: 343, distance: 212.9
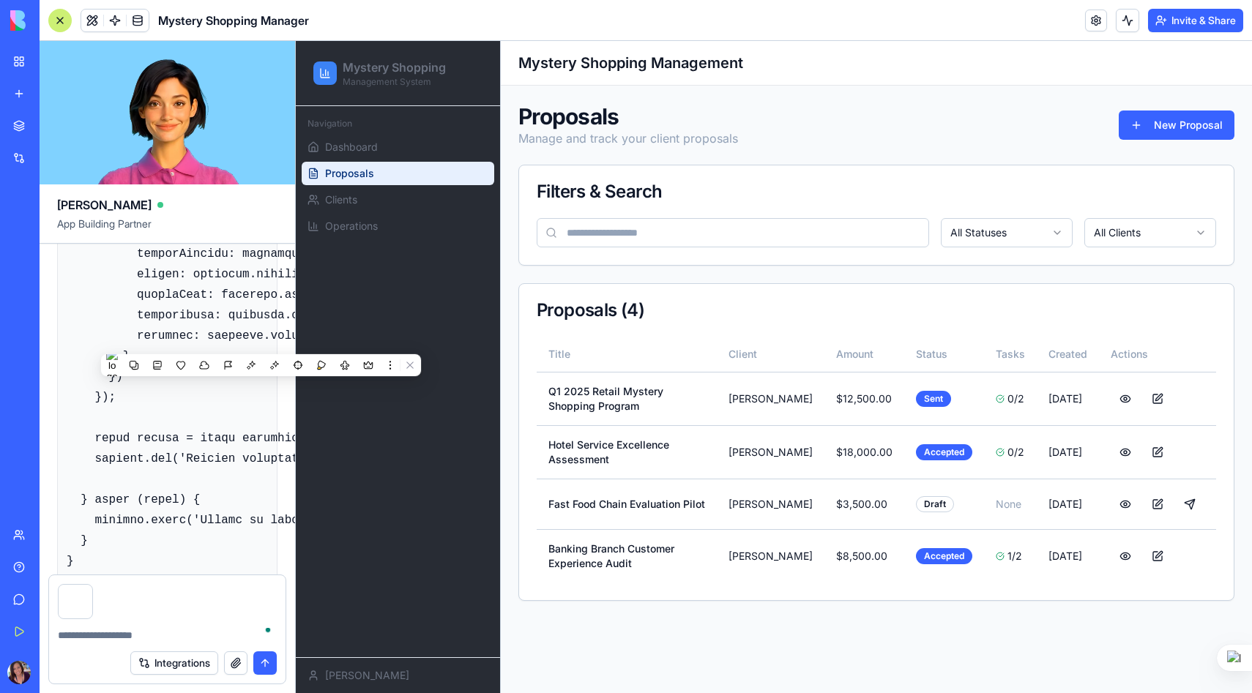
copy div "// Prospero to Mystery Shopping Manager Integration Script // Paste this into y…"
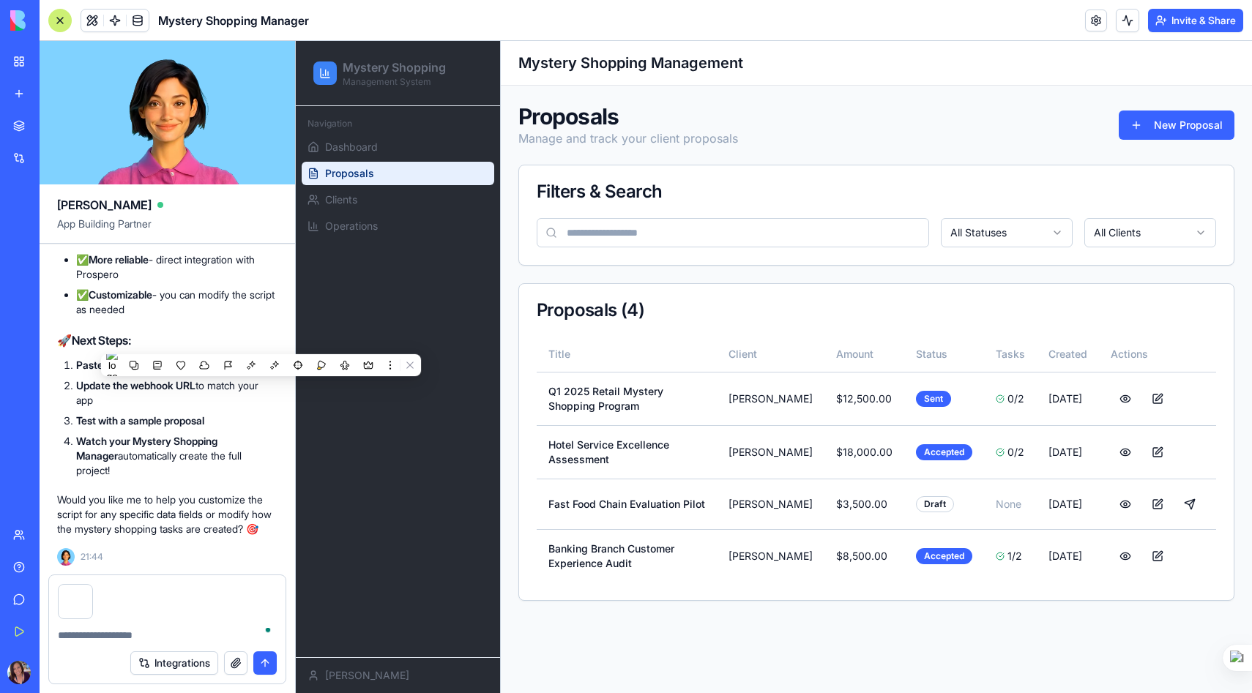
scroll to position [18471, 0]
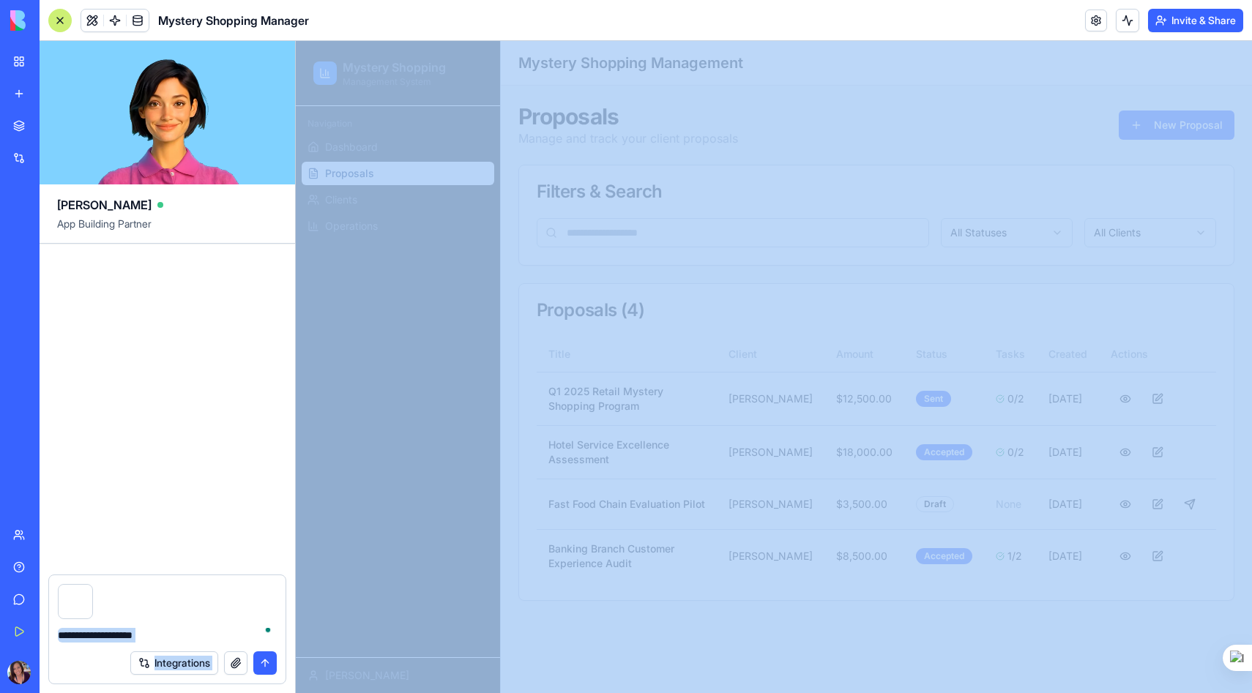
scroll to position [18595, 294]
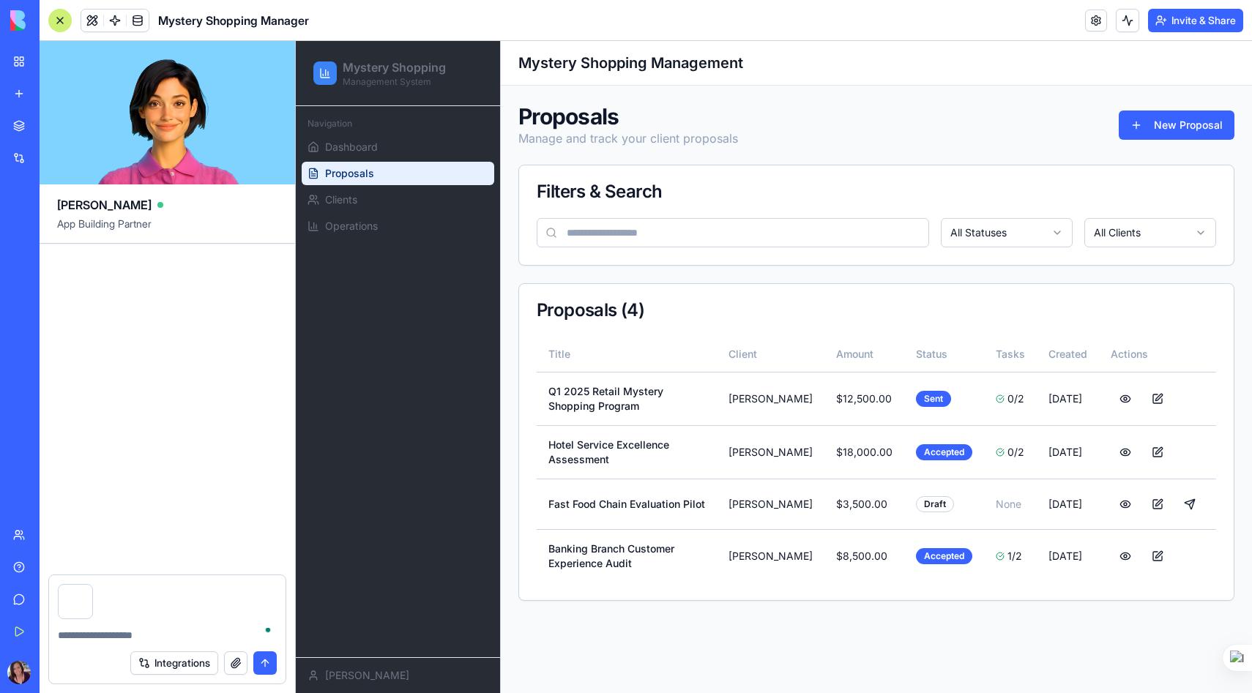
drag, startPoint x: 64, startPoint y: 466, endPoint x: 117, endPoint y: 463, distance: 53.5
click at [117, 463] on div "I have a mystery s hopping company and I need to create an app, externally from…" at bounding box center [168, 409] width 256 height 331
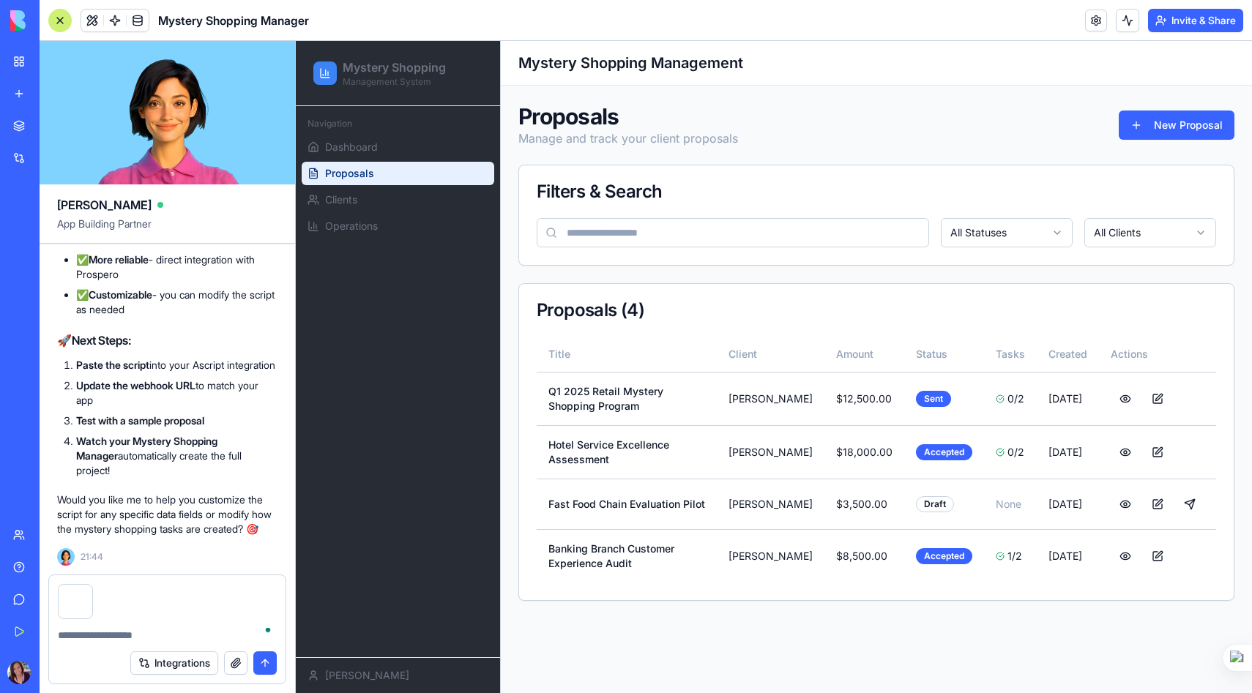
scroll to position [18954, 0]
click at [106, 592] on div at bounding box center [167, 597] width 236 height 44
click at [92, 587] on button "button" at bounding box center [92, 587] width 0 height 0
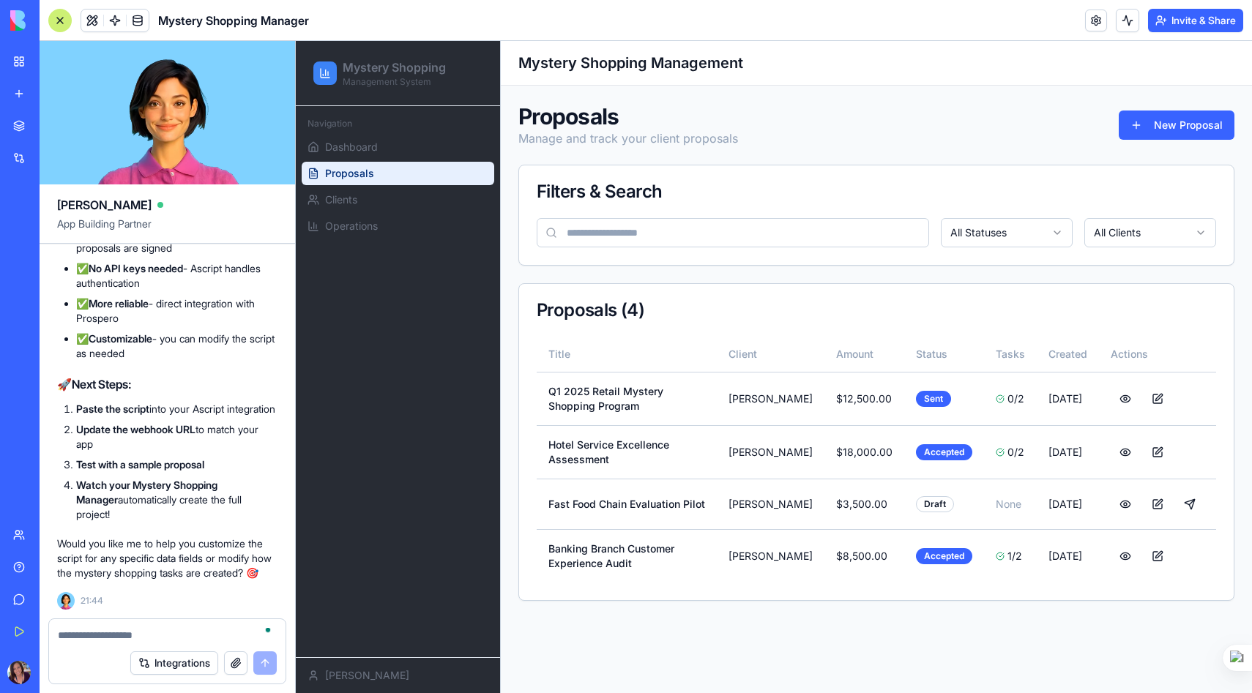
click at [89, 633] on textarea "To enrich screen reader interactions, please activate Accessibility in Grammarl…" at bounding box center [167, 635] width 219 height 15
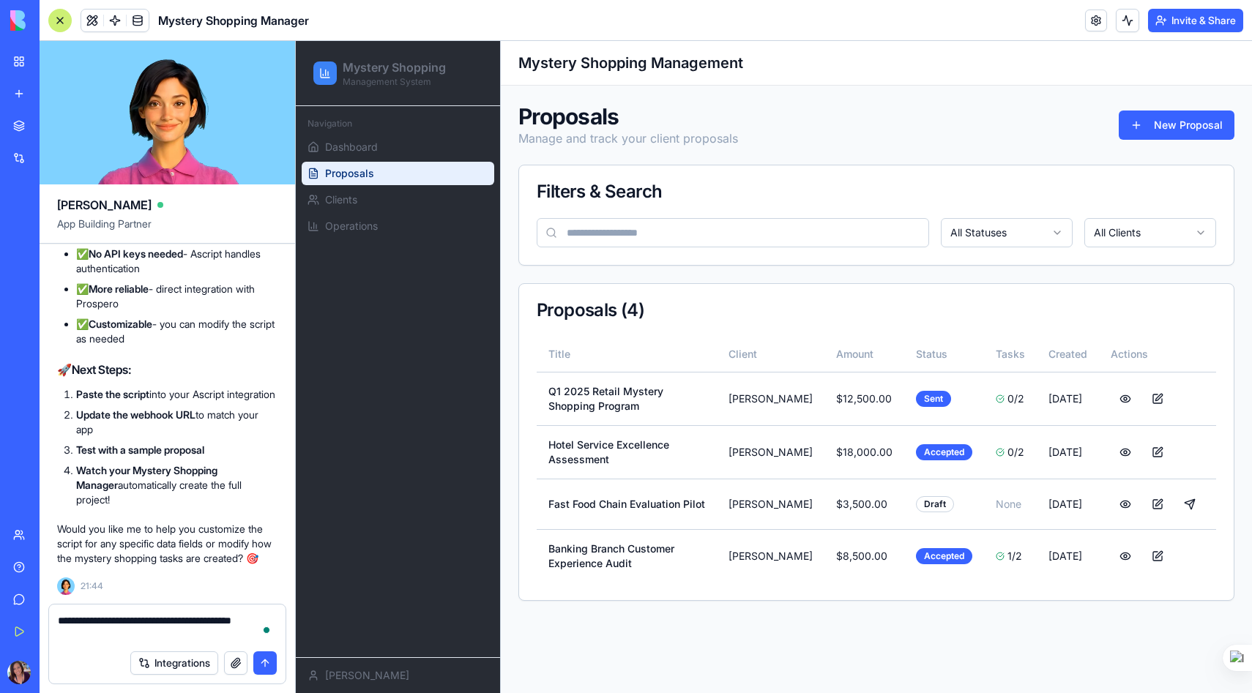
scroll to position [18924, 0]
type textarea "**********"
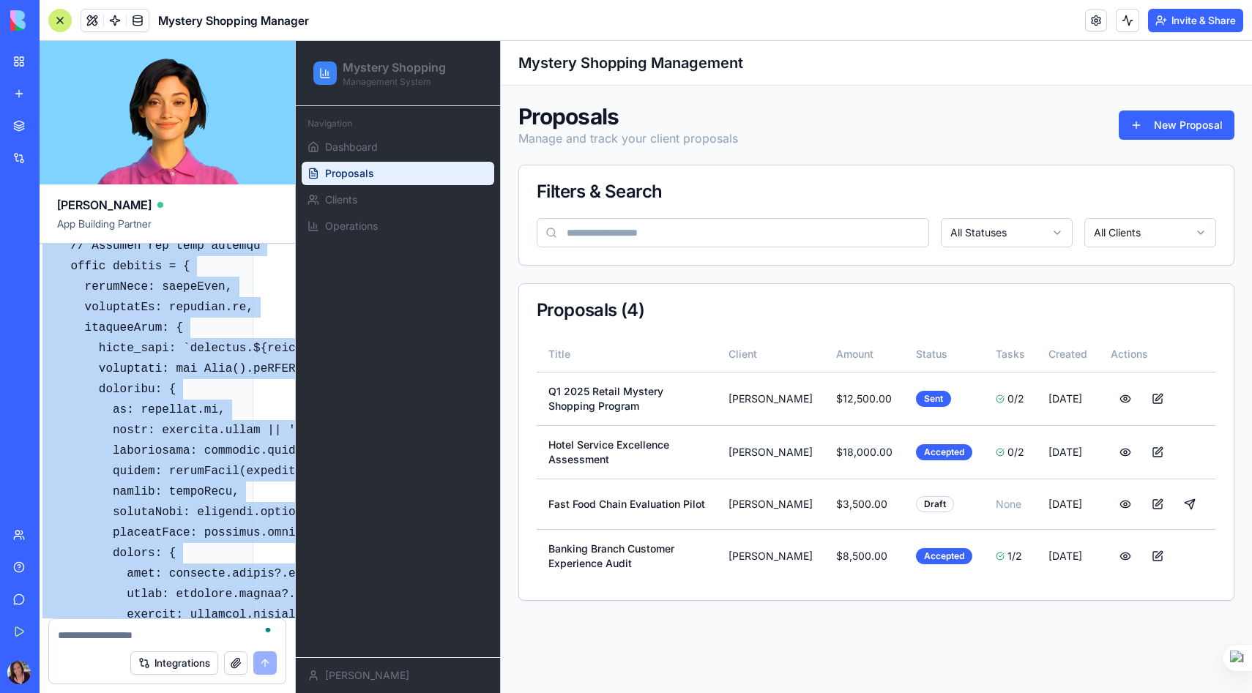
scroll to position [19477, 74]
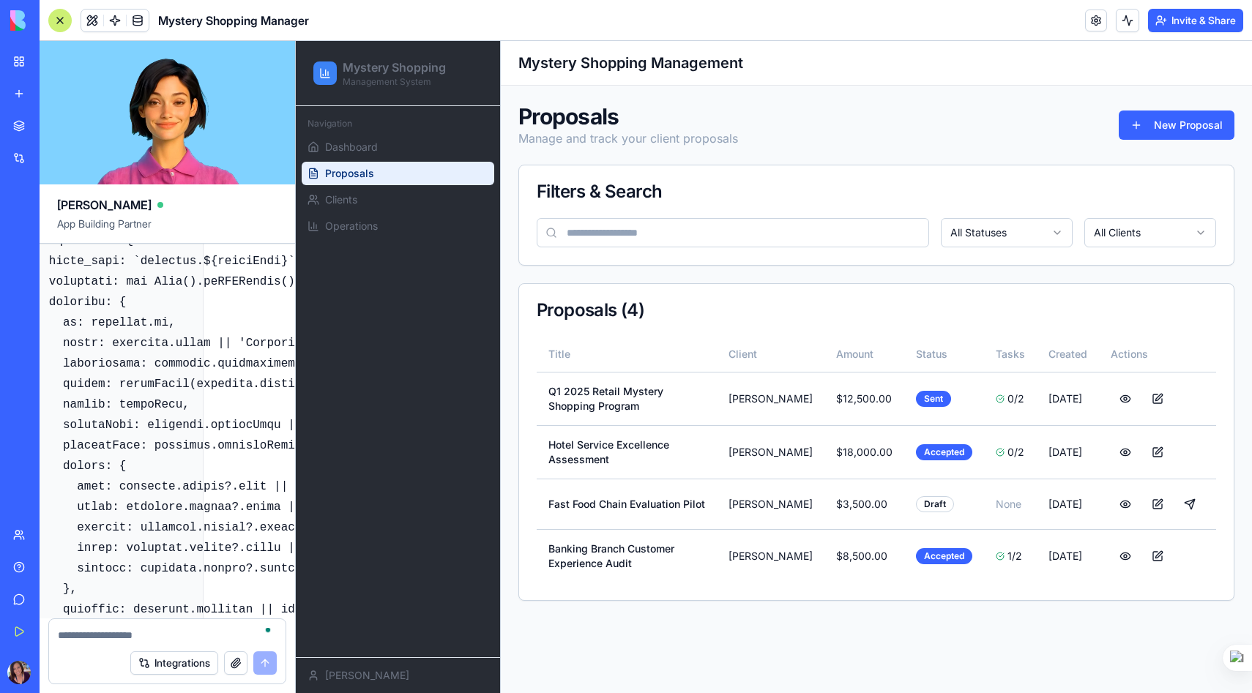
drag, startPoint x: 65, startPoint y: 480, endPoint x: 177, endPoint y: 581, distance: 151.3
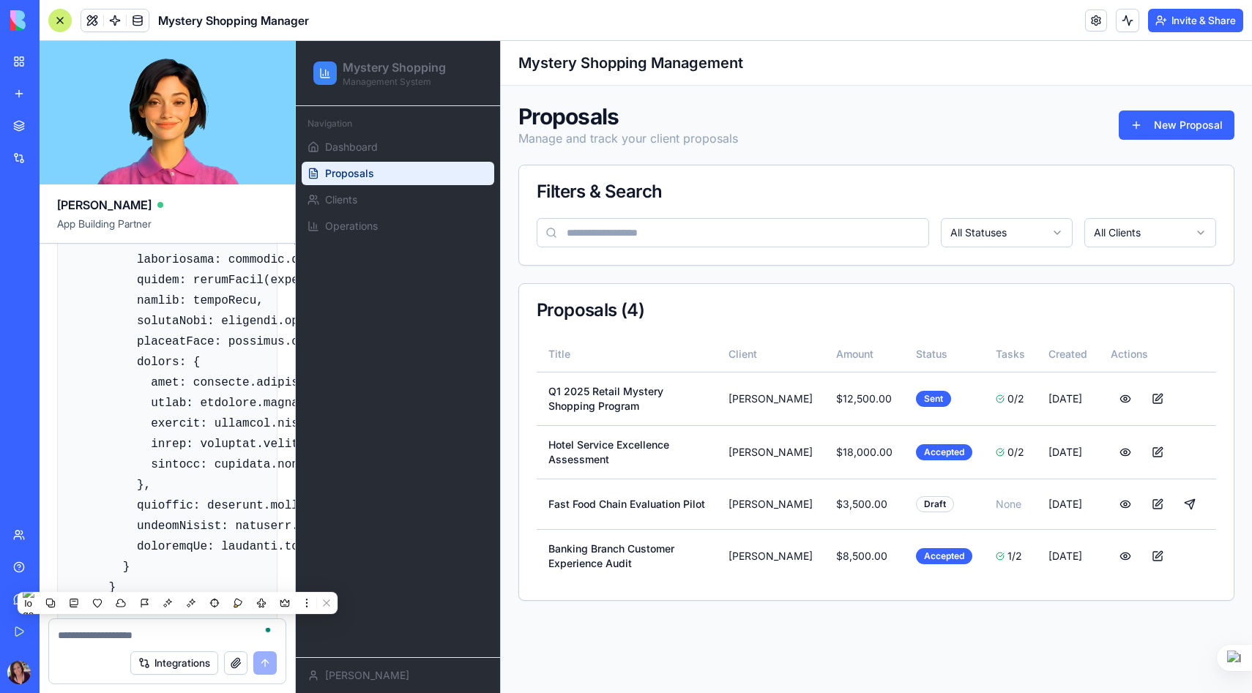
scroll to position [19583, 0]
copy code "// Configuration - UPDATE THESE VALUES const CONFIG = { // Your Mystery Shoppin…"
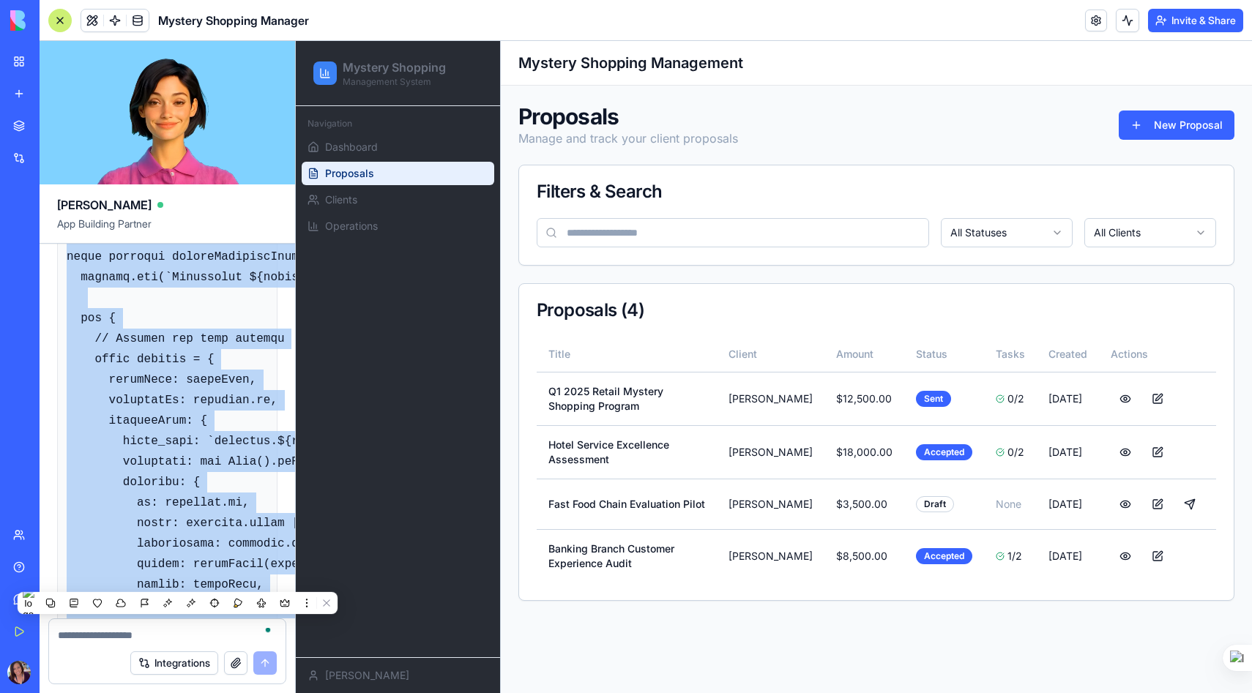
scroll to position [19273, 0]
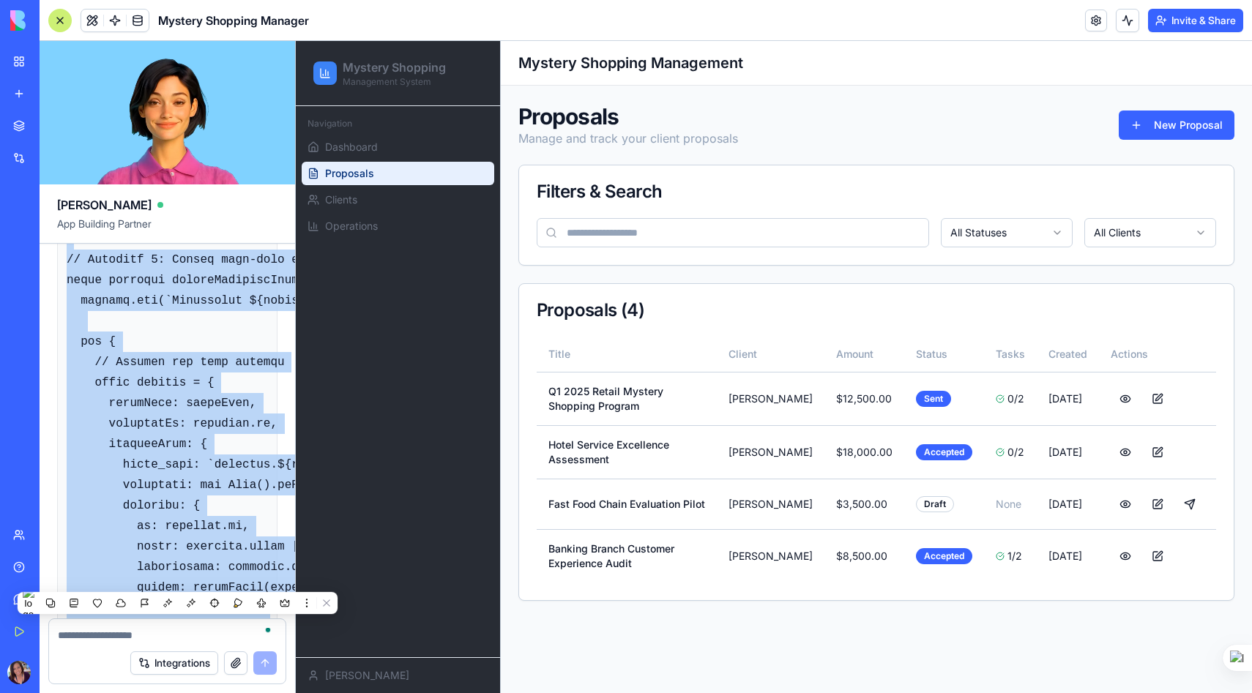
drag, startPoint x: 242, startPoint y: 521, endPoint x: 65, endPoint y: 534, distance: 177.7
click at [65, 534] on div "I have a mystery s hopping company and I need to create an app, externally from…" at bounding box center [168, 431] width 256 height 375
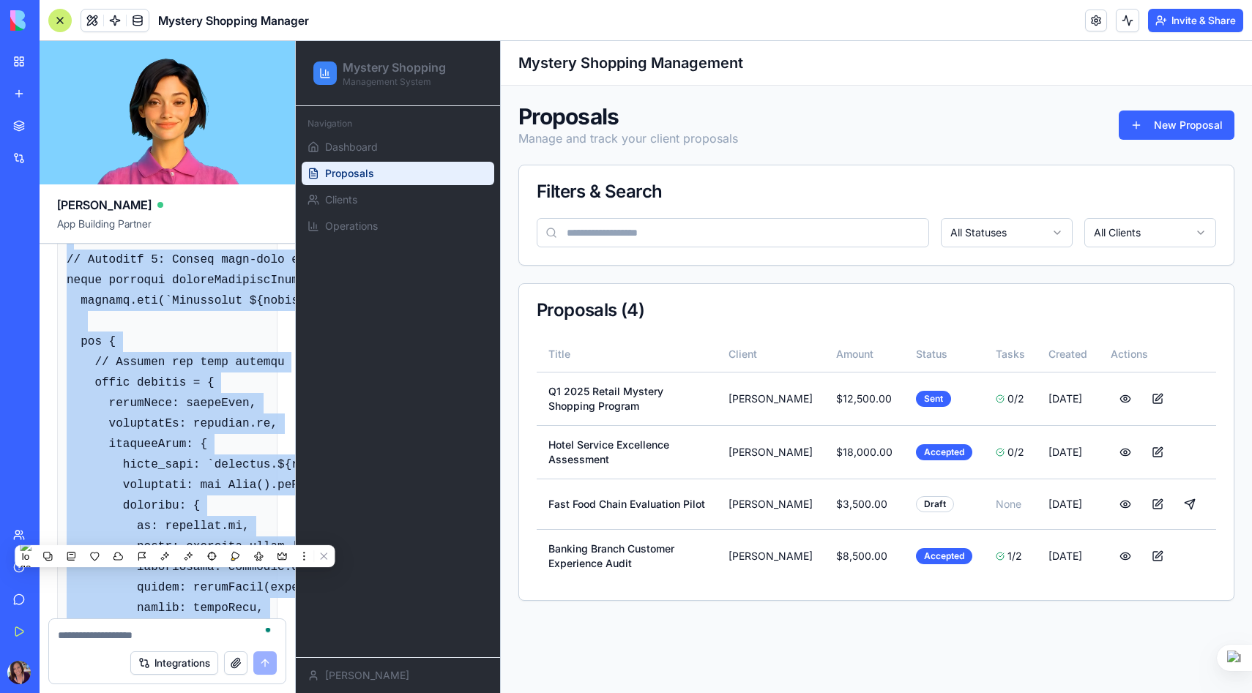
copy code "// Configuration - UPDATE THESE VALUES const CONFIG = { // Your Mystery Shoppin…"
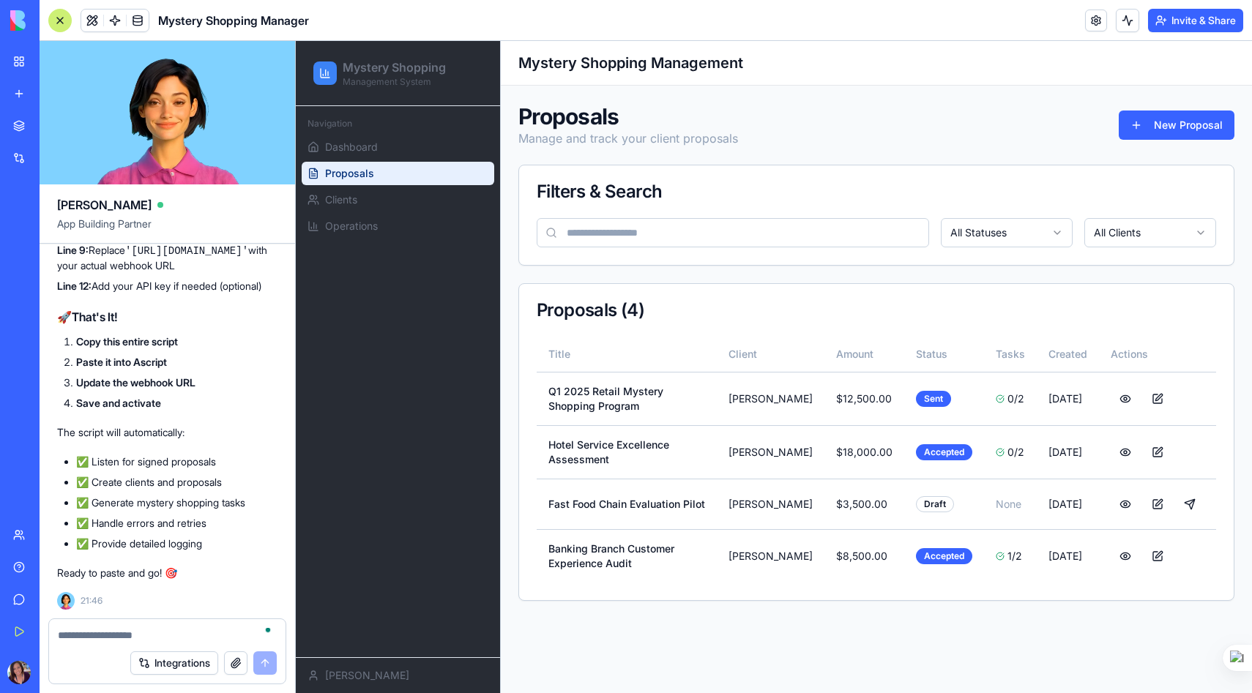
scroll to position [24734, 0]
click at [98, 629] on textarea "To enrich screen reader interactions, please activate Accessibility in Grammarl…" at bounding box center [167, 635] width 219 height 15
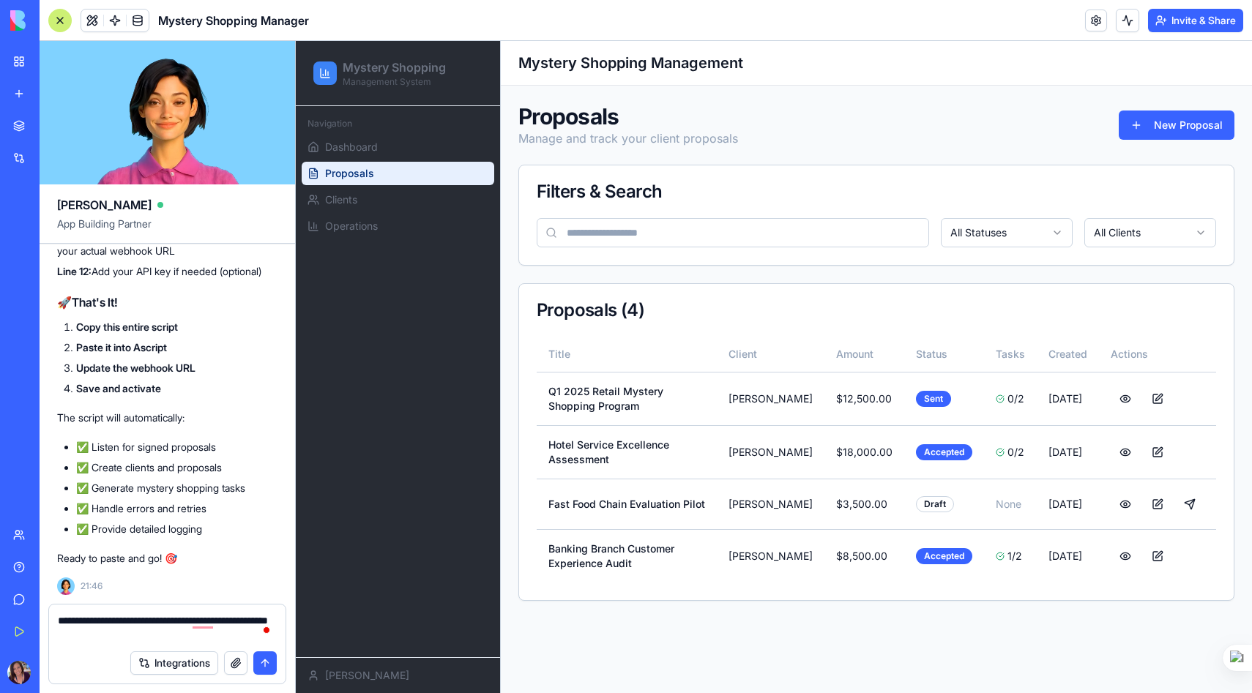
type textarea "**********"
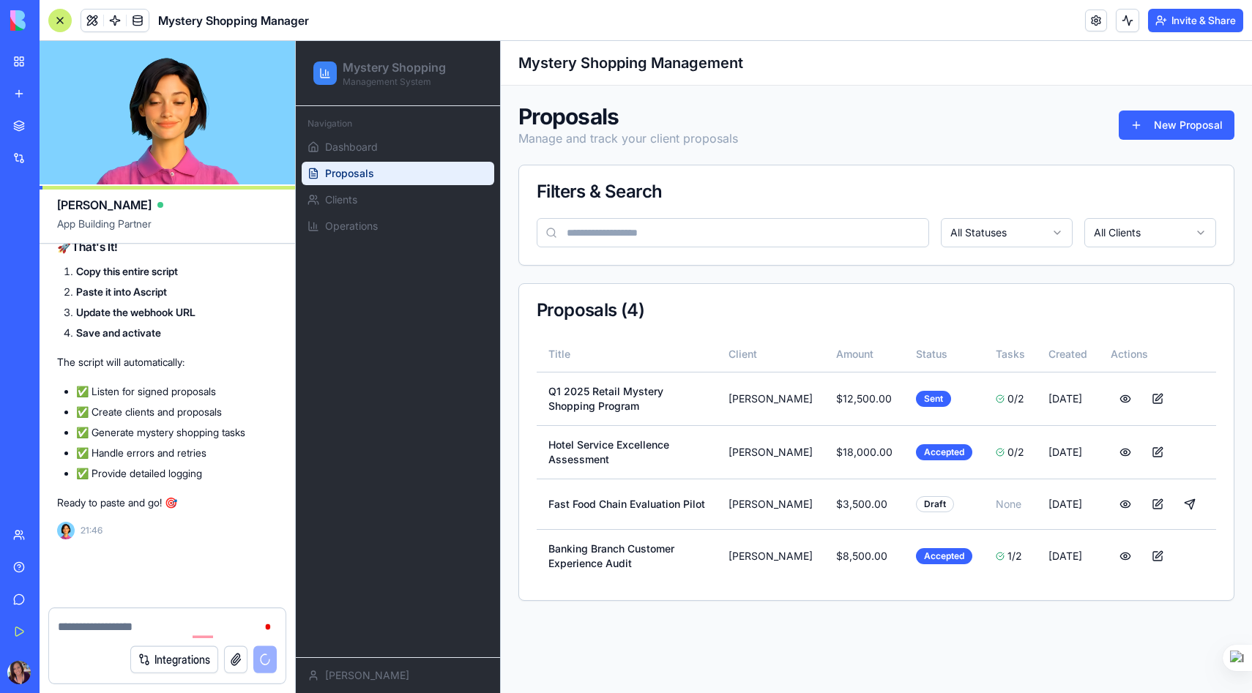
scroll to position [24805, 0]
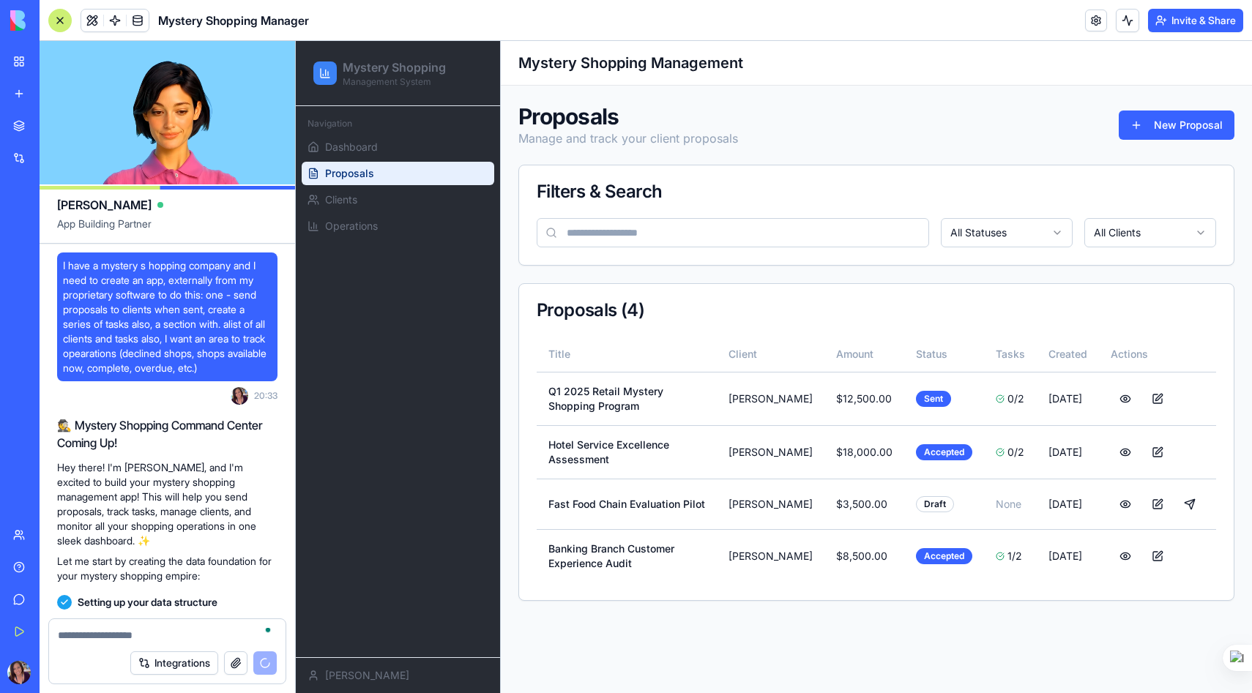
scroll to position [24805, 0]
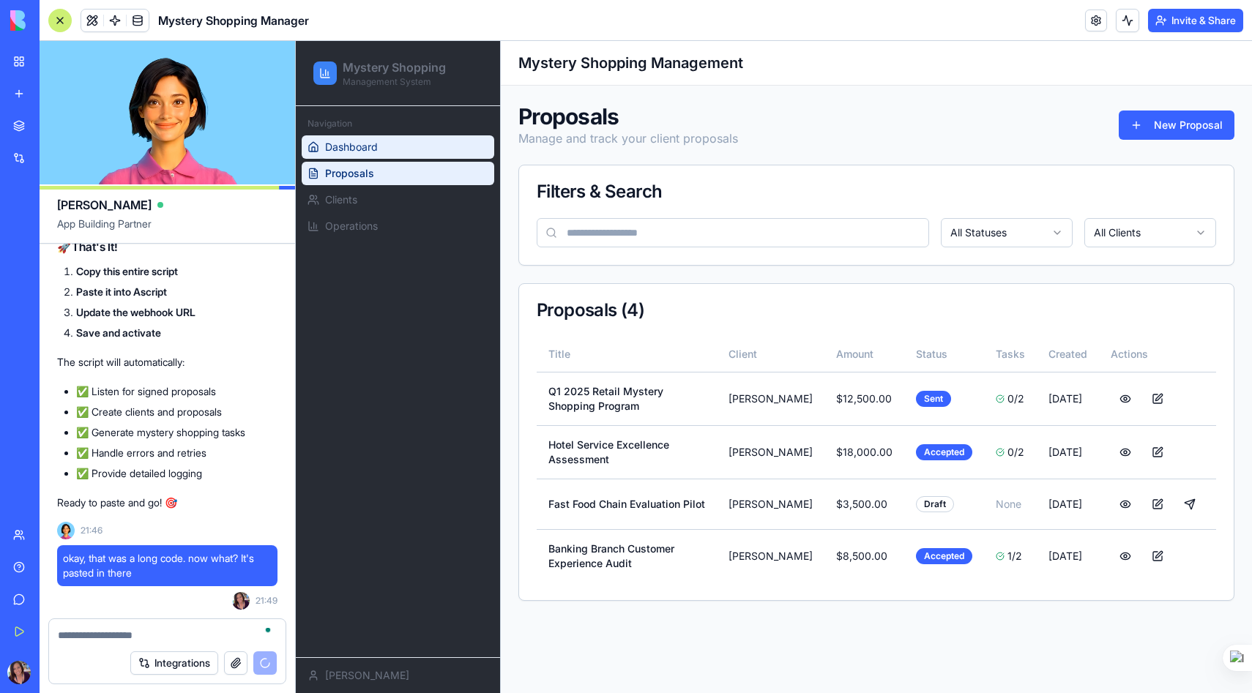
click at [385, 148] on link "Dashboard" at bounding box center [398, 146] width 193 height 23
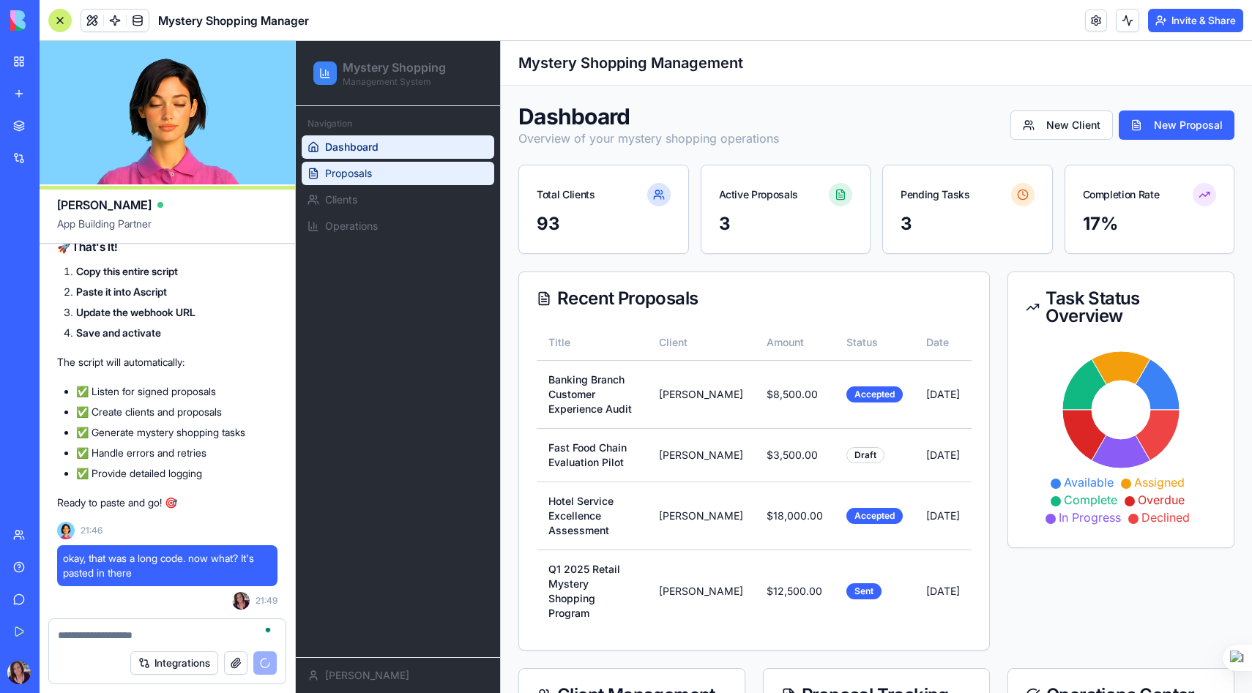
click at [364, 171] on span "Proposals" at bounding box center [348, 173] width 47 height 15
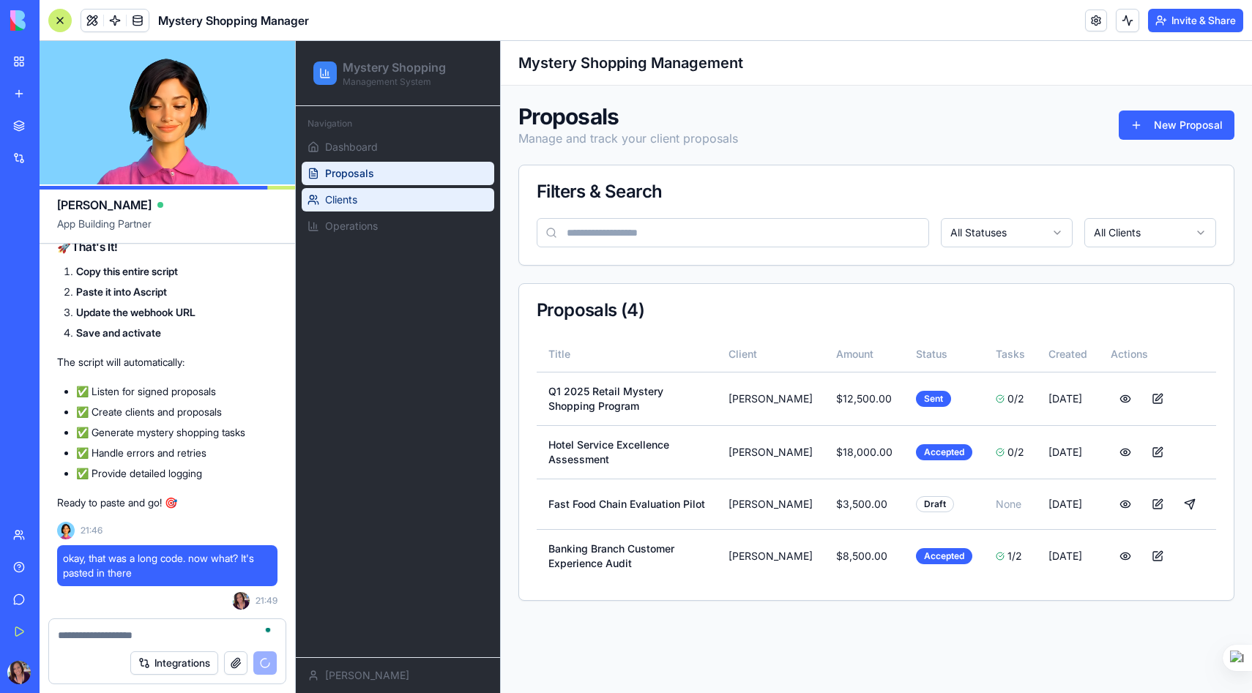
click at [357, 201] on span "Clients" at bounding box center [341, 200] width 32 height 15
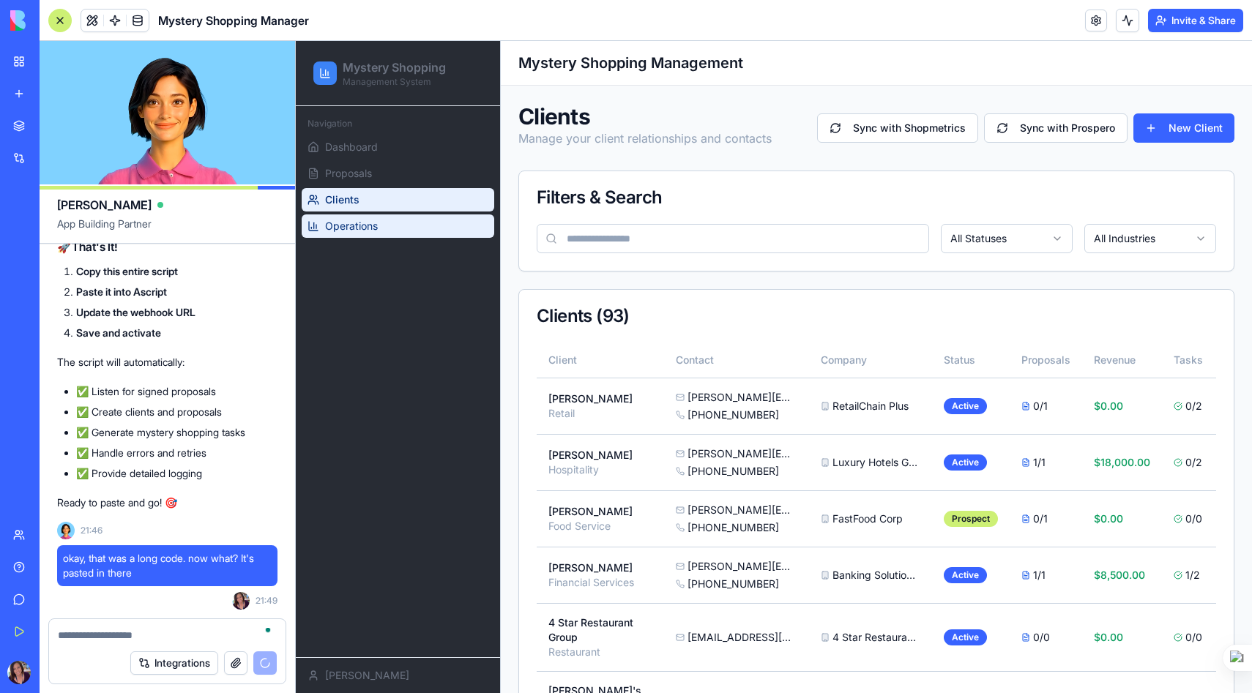
click at [365, 222] on span "Operations" at bounding box center [351, 226] width 53 height 15
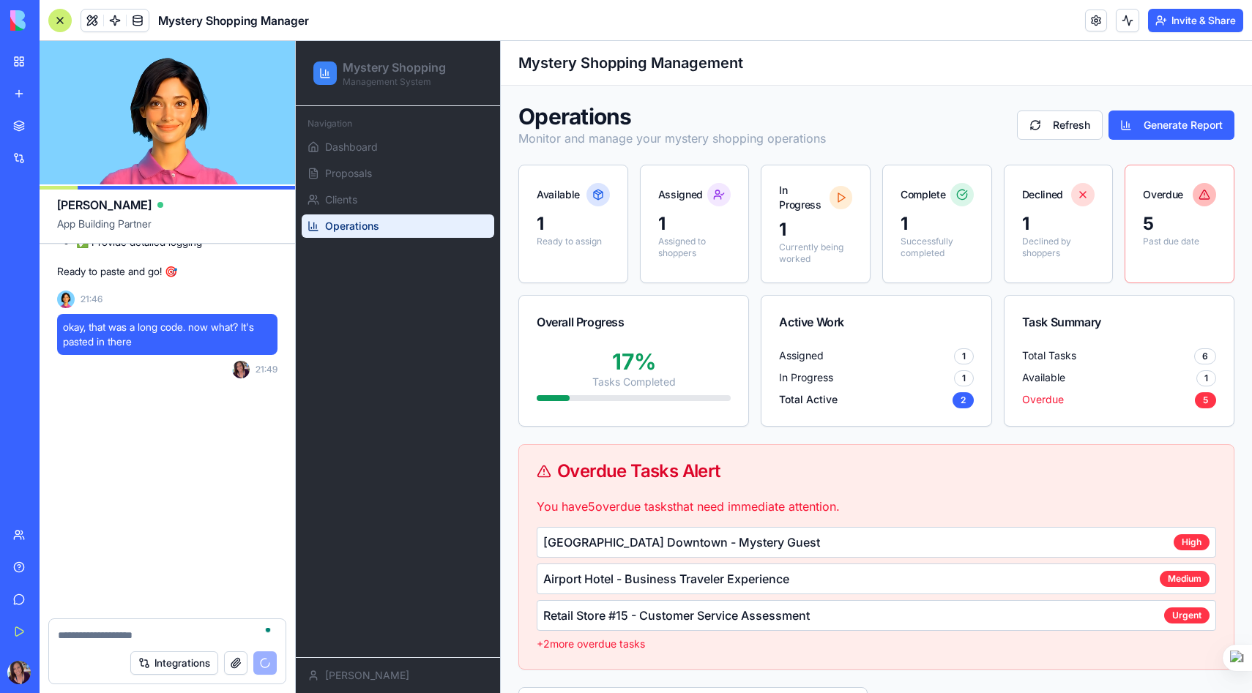
scroll to position [25036, 0]
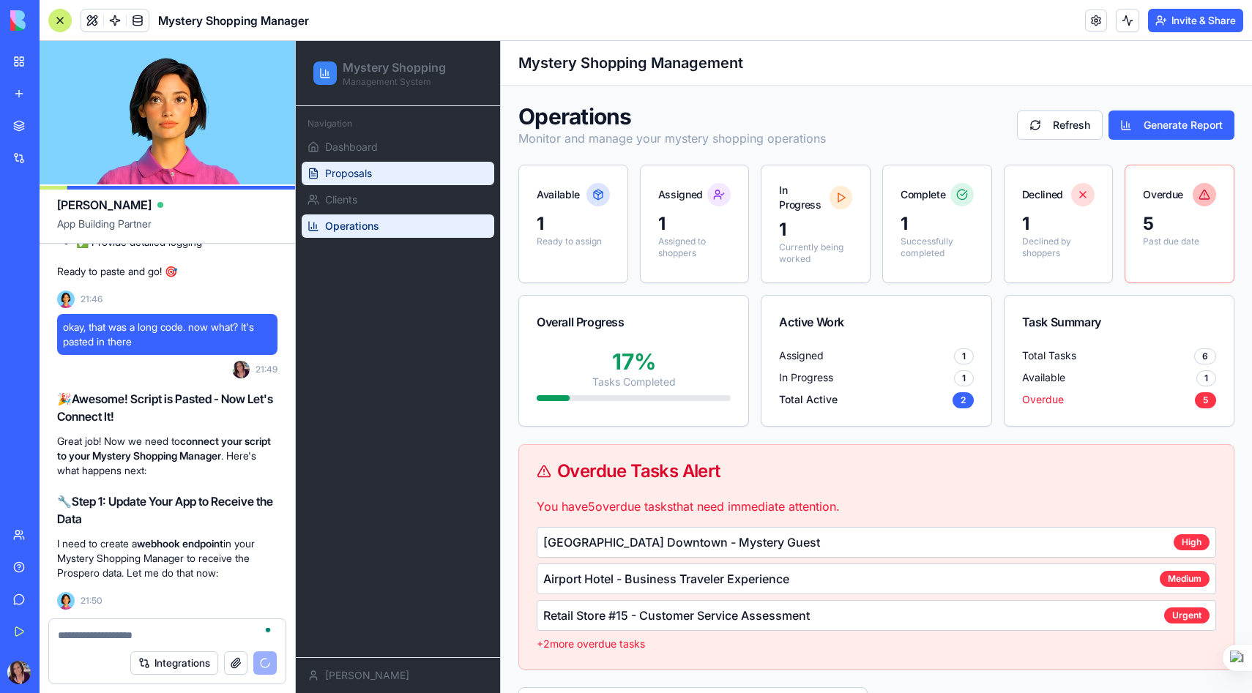
click at [354, 167] on span "Proposals" at bounding box center [348, 173] width 47 height 15
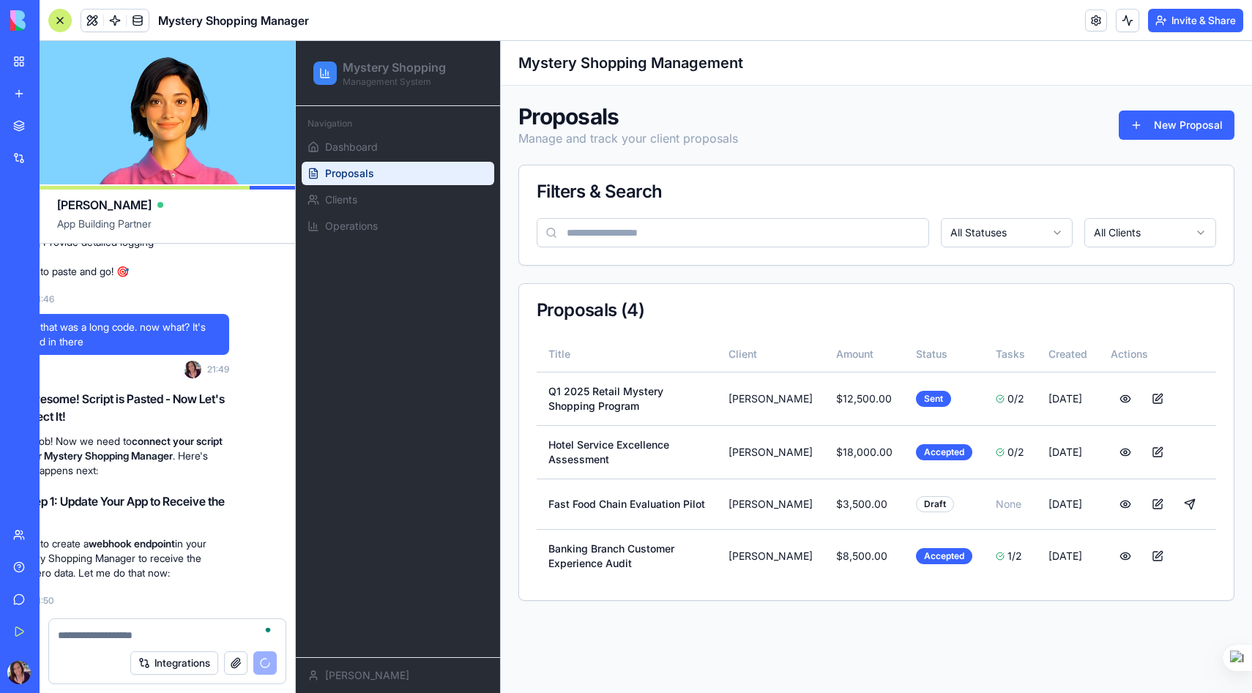
scroll to position [25036, 0]
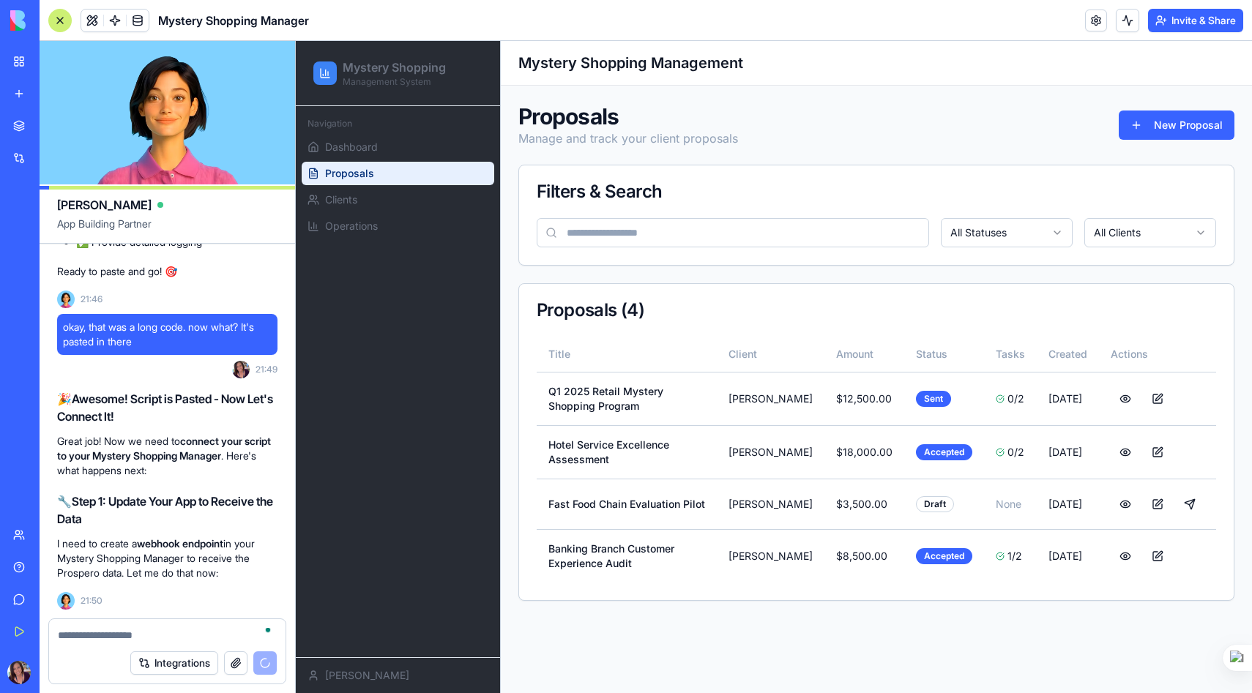
click at [128, 634] on textarea "To enrich screen reader interactions, please activate Accessibility in Grammarl…" at bounding box center [167, 635] width 219 height 15
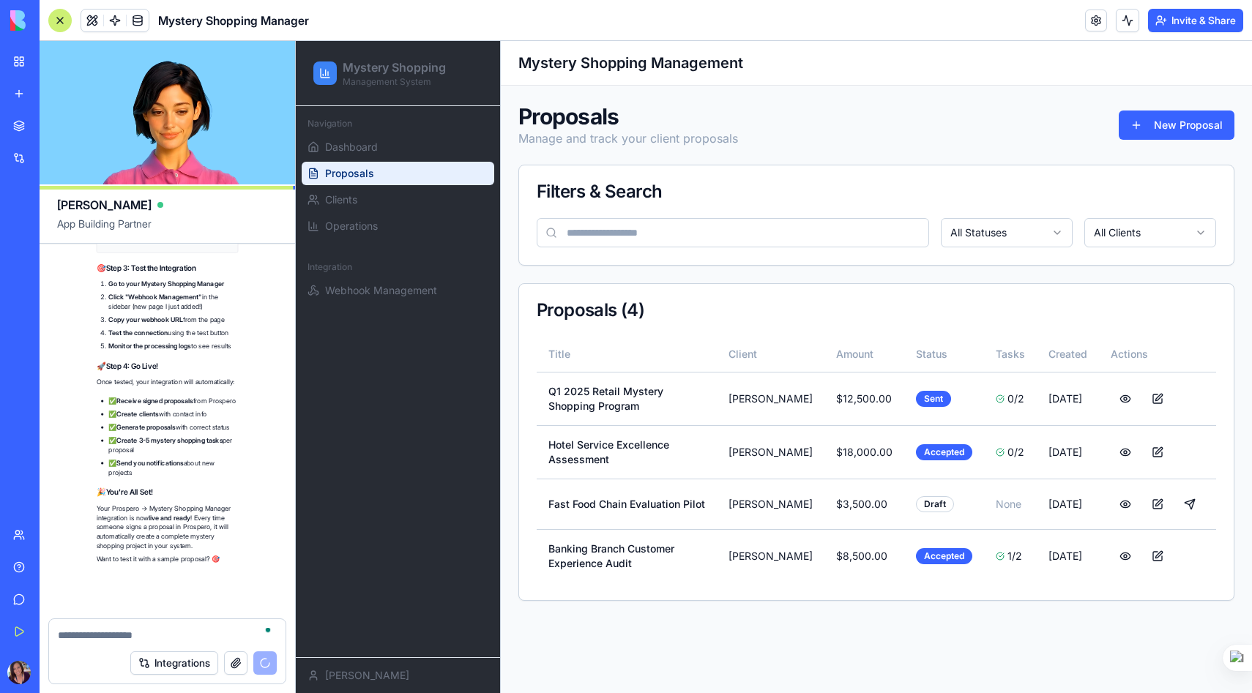
scroll to position [25912, 0]
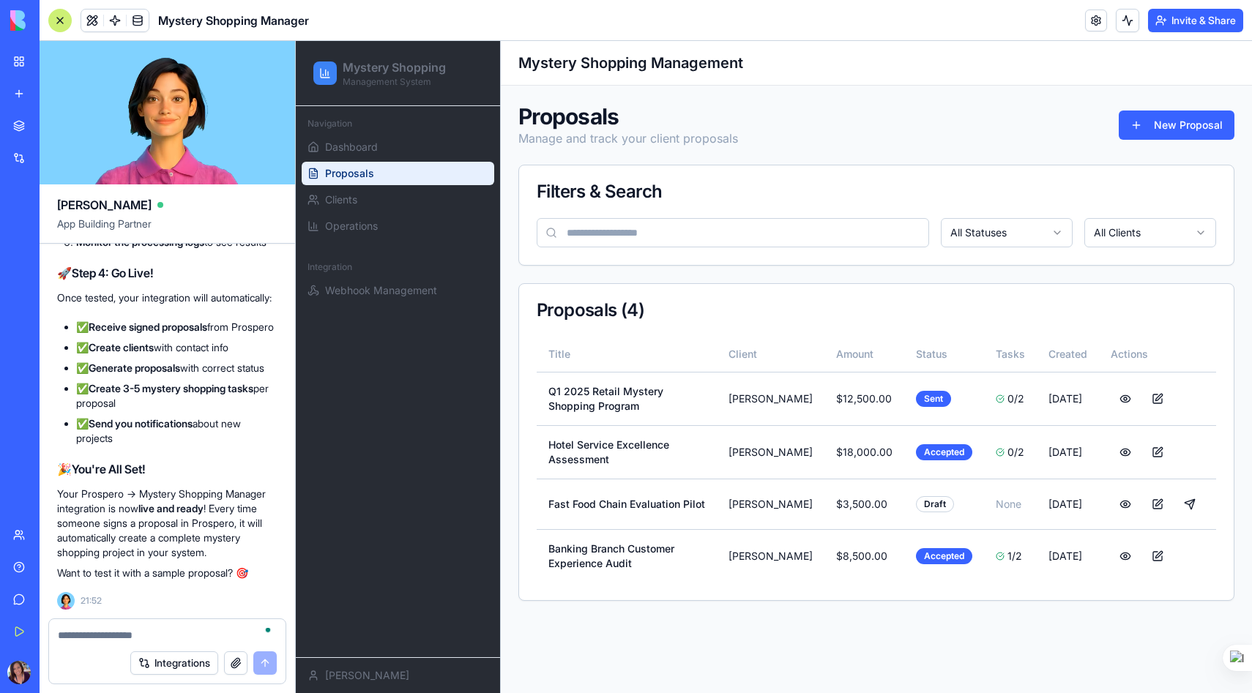
click at [96, 639] on textarea "To enrich screen reader interactions, please activate Accessibility in Grammarl…" at bounding box center [167, 635] width 219 height 15
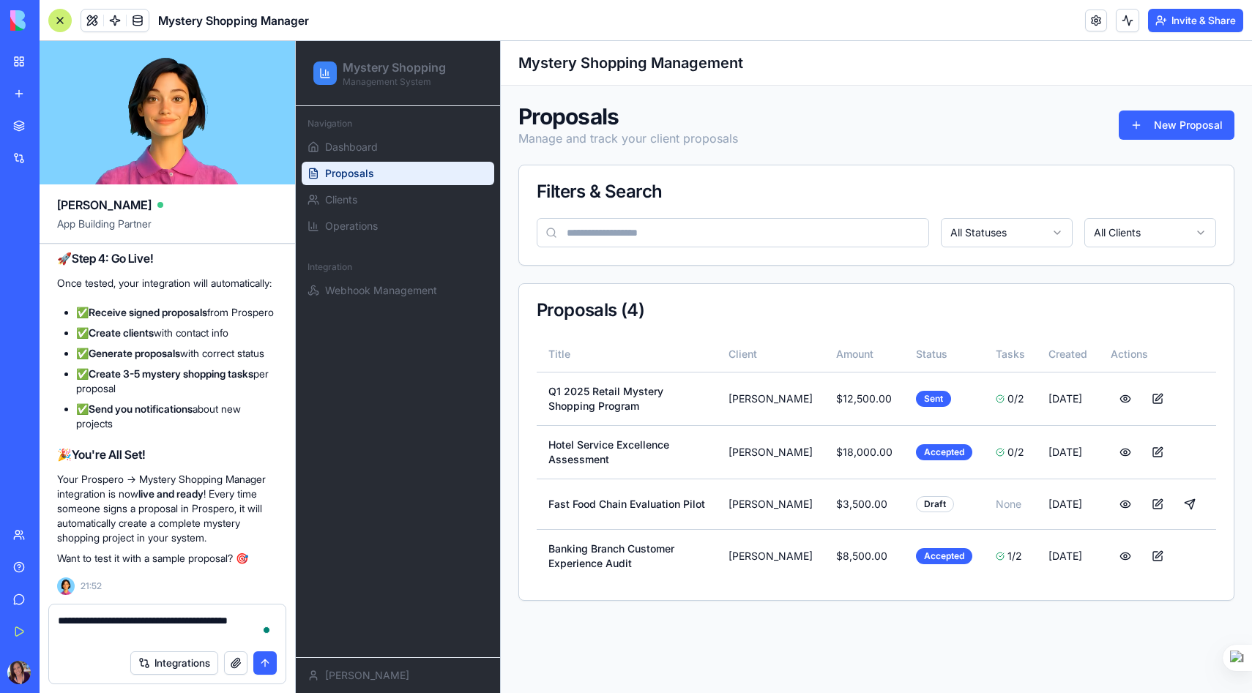
type textarea "**********"
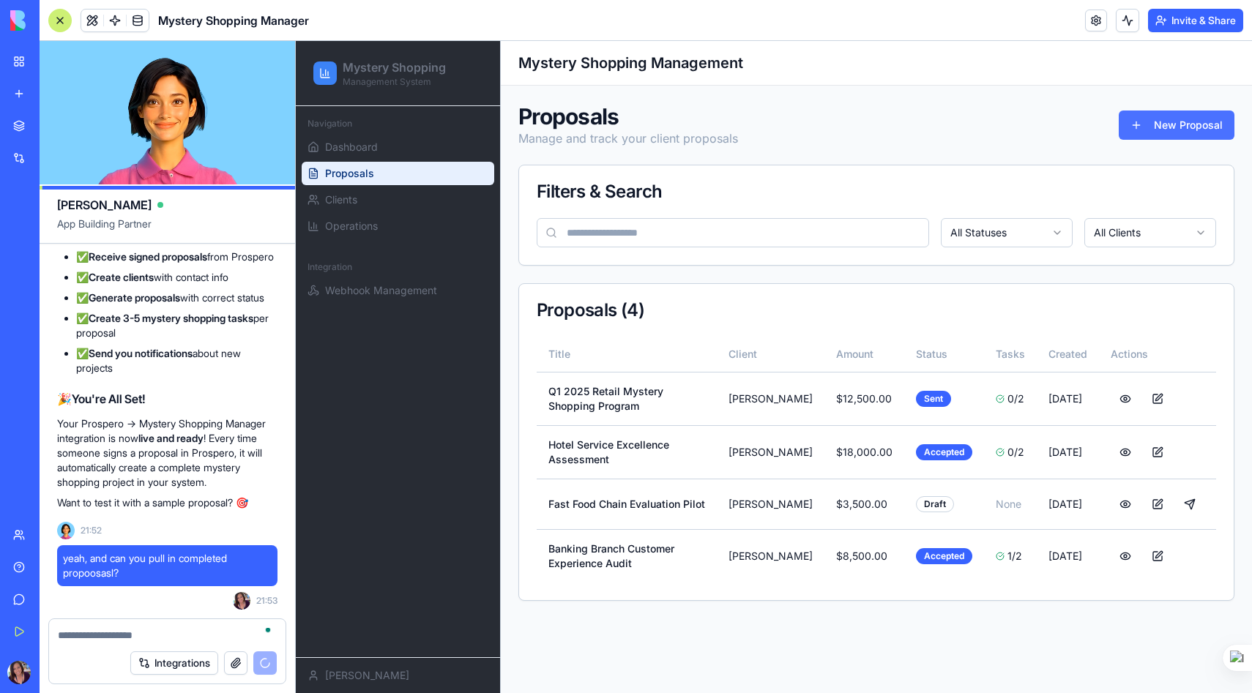
click at [1174, 122] on button "New Proposal" at bounding box center [1177, 125] width 116 height 29
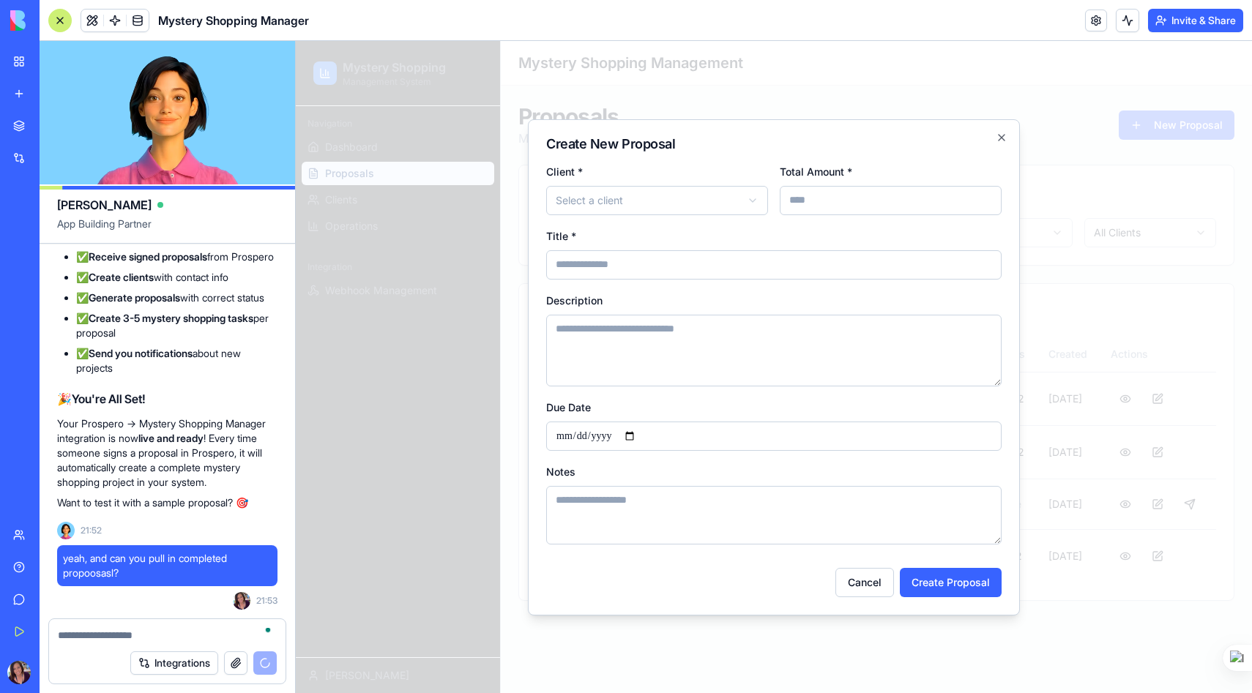
click at [853, 192] on input "Total Amount *" at bounding box center [891, 200] width 222 height 29
click at [695, 198] on body "**********" at bounding box center [774, 367] width 956 height 652
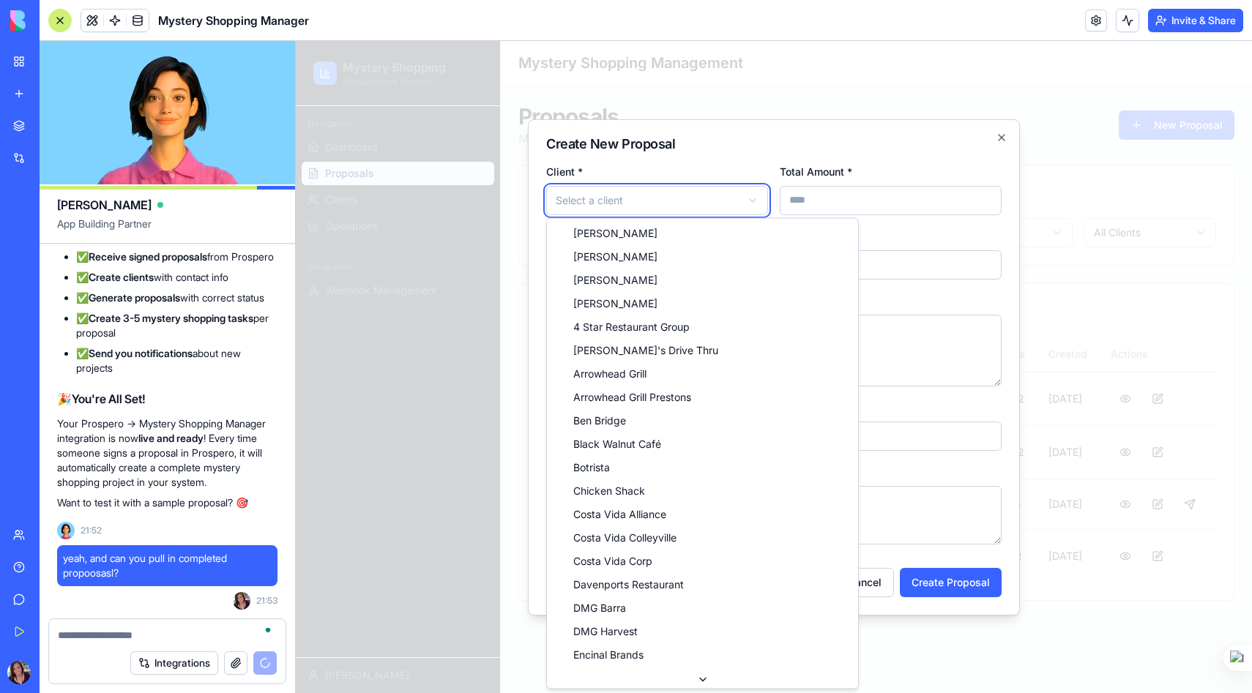
click at [873, 160] on body "**********" at bounding box center [774, 367] width 956 height 652
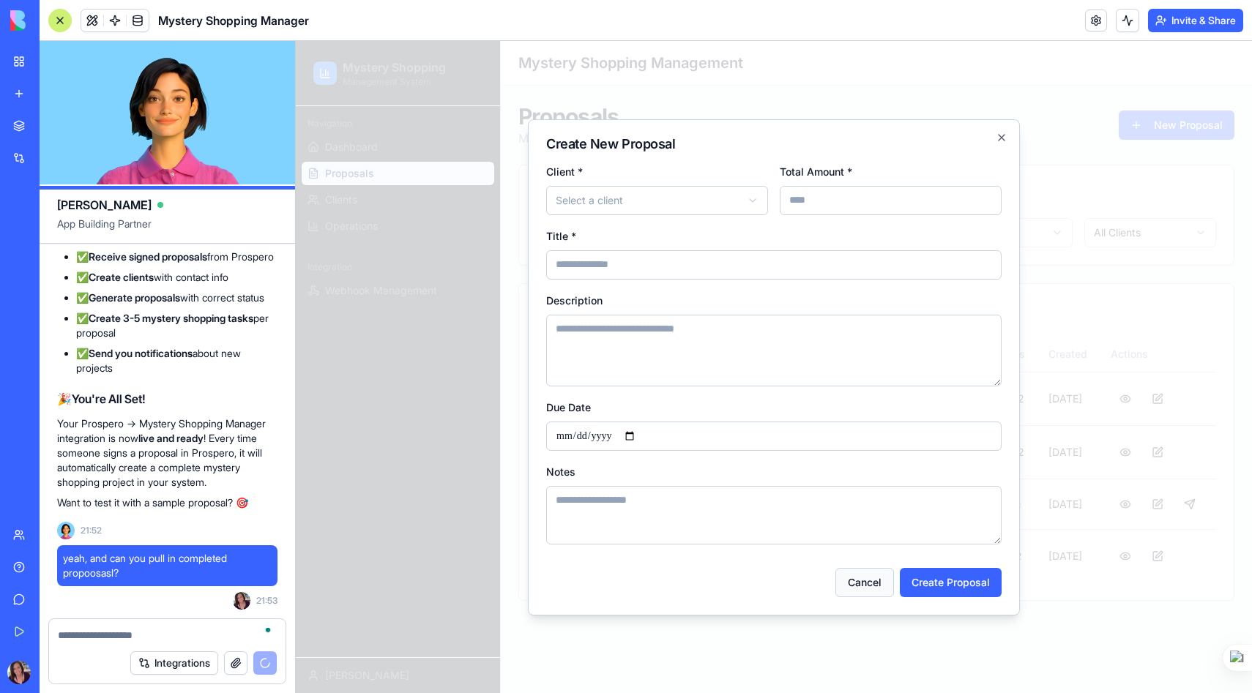
click at [859, 575] on button "Cancel" at bounding box center [864, 582] width 59 height 29
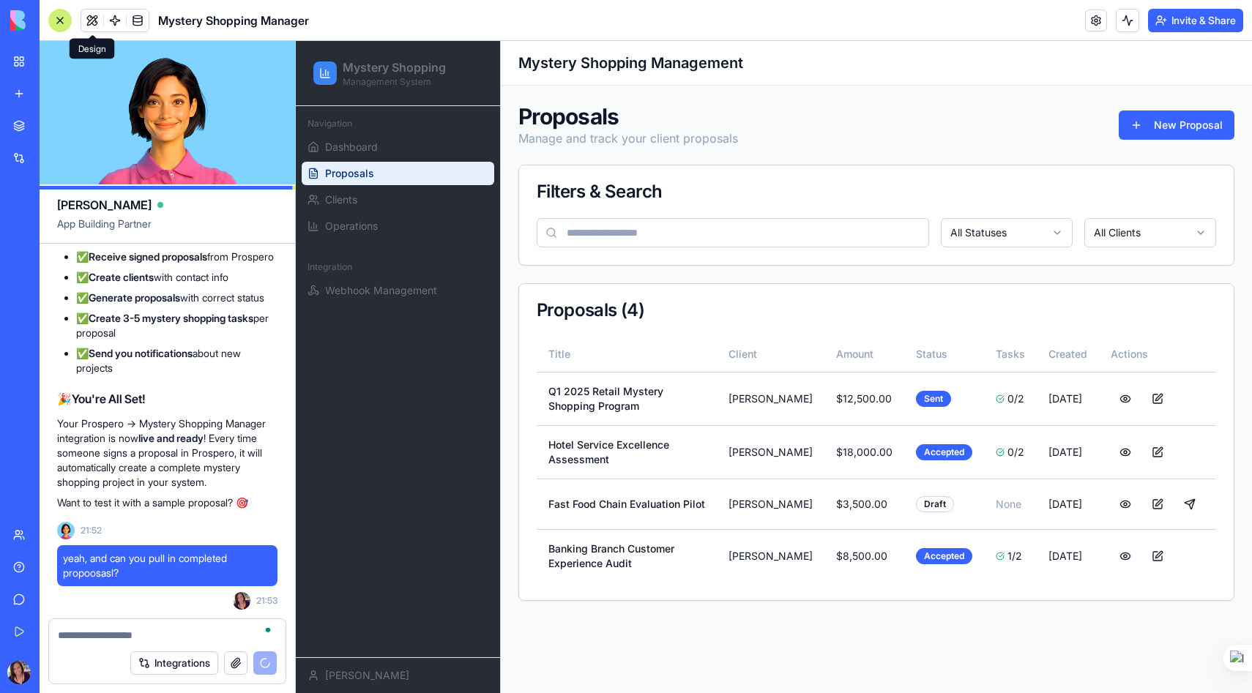
click at [92, 23] on span at bounding box center [92, 20] width 41 height 41
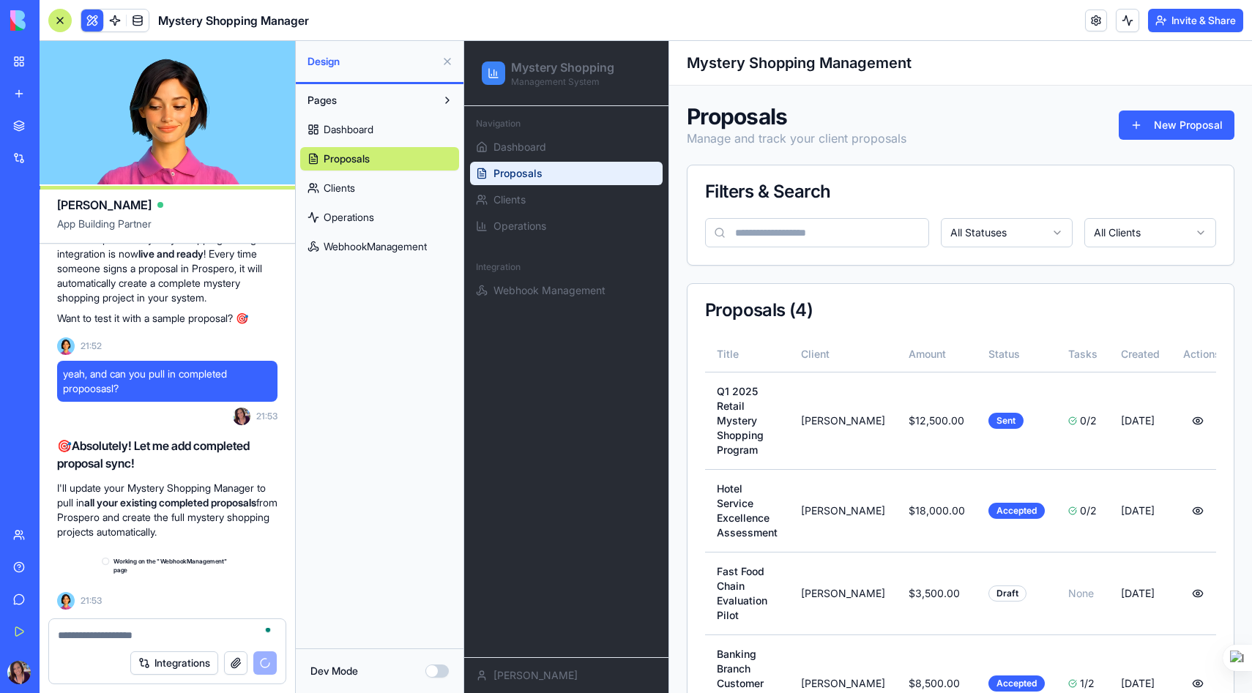
scroll to position [26166, 0]
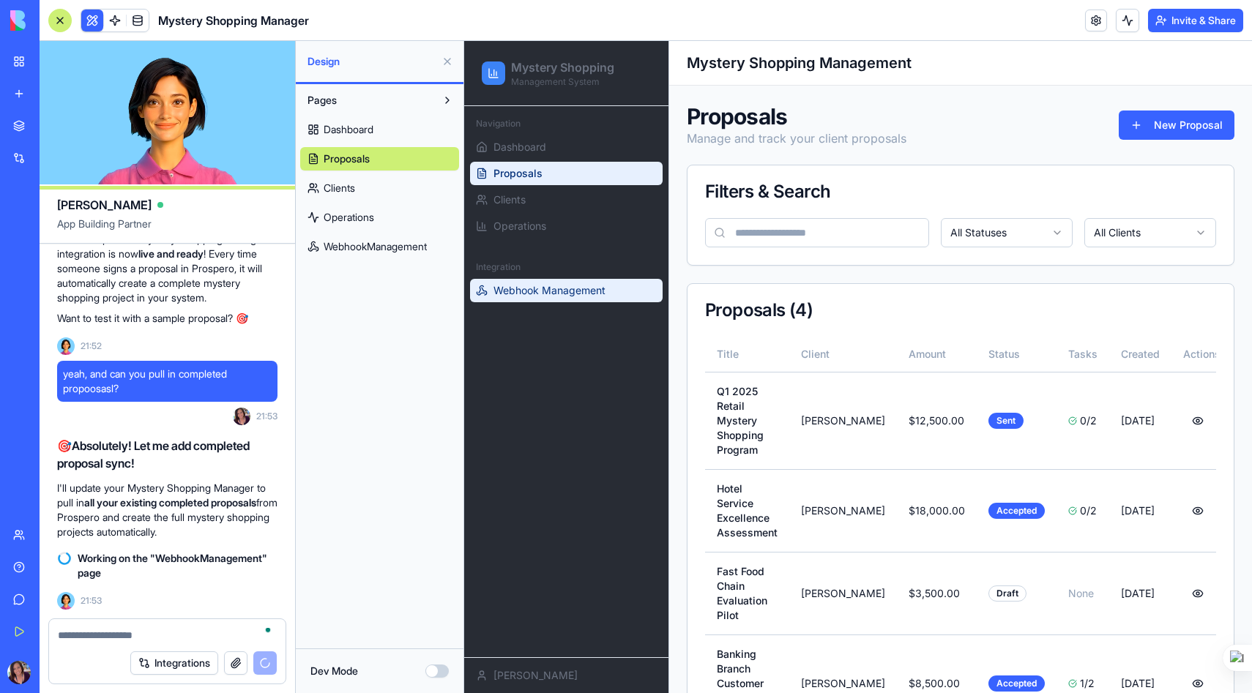
click at [576, 294] on span "Webhook Management" at bounding box center [549, 290] width 112 height 15
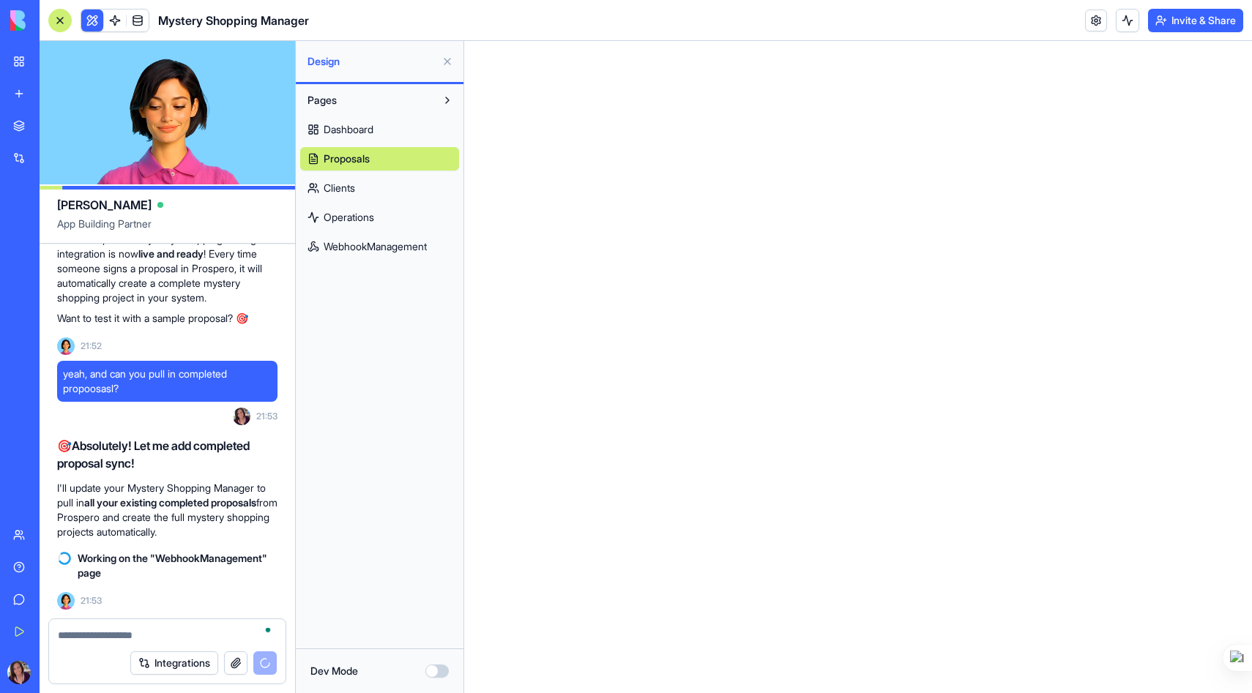
click at [369, 126] on span "Dashboard" at bounding box center [349, 129] width 50 height 15
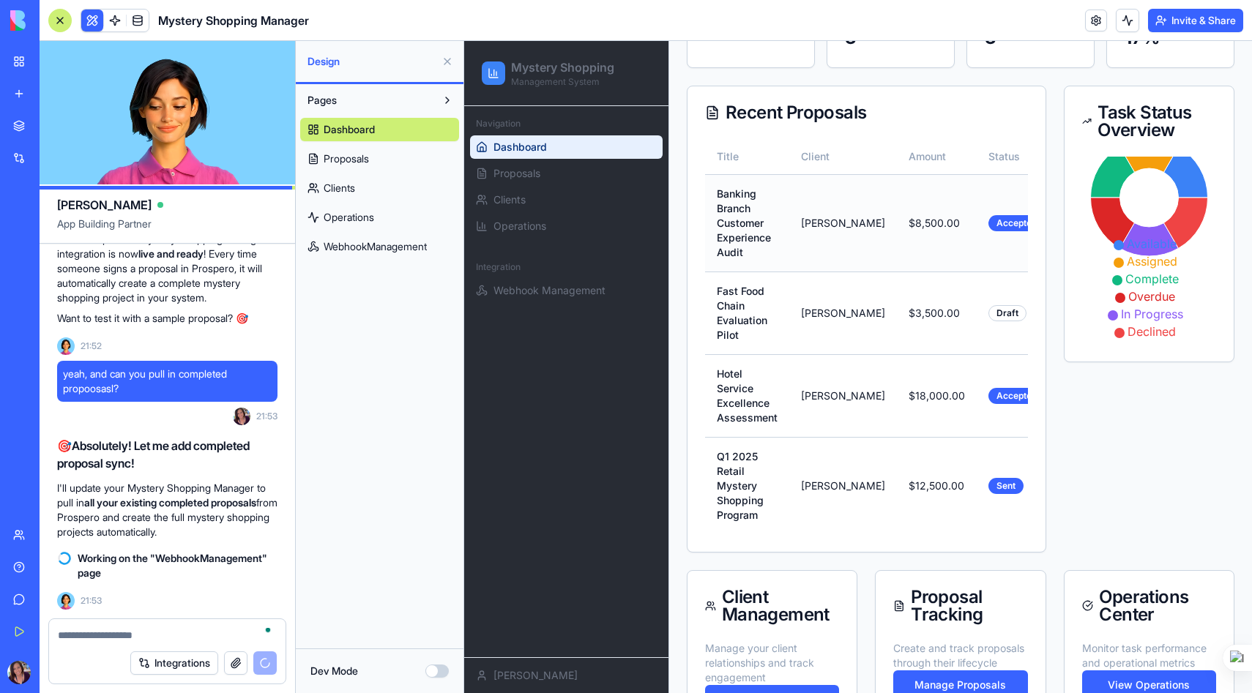
scroll to position [248, 0]
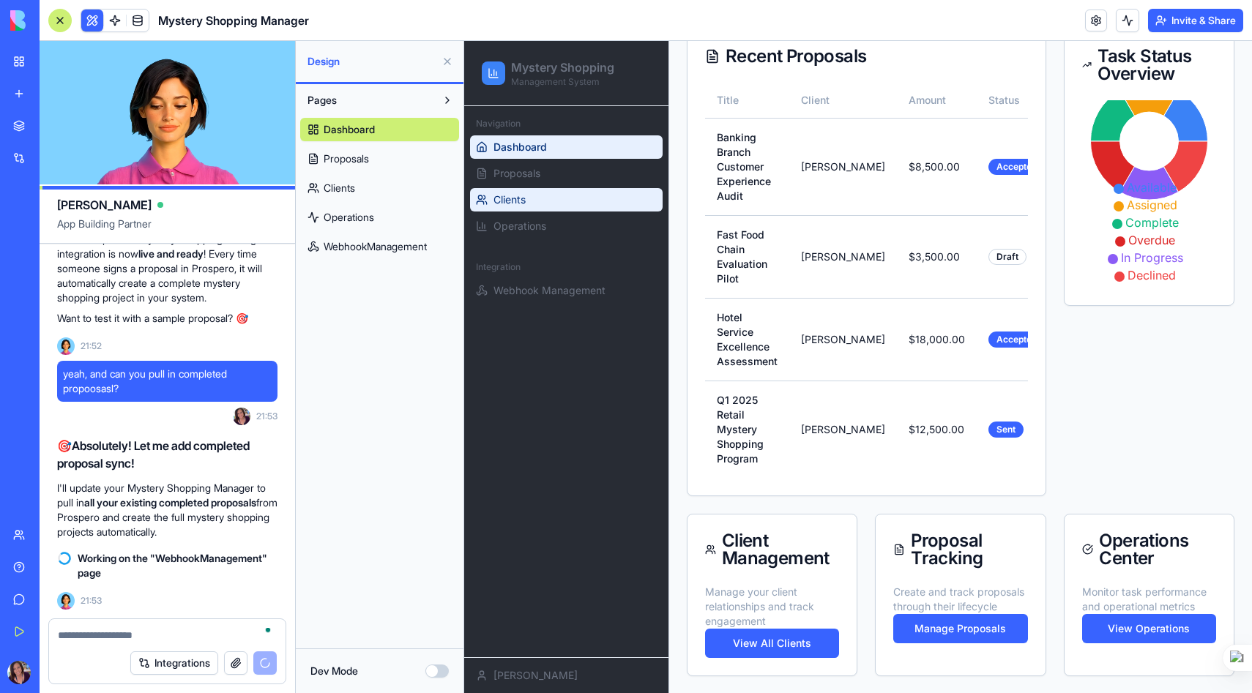
click at [542, 206] on link "Clients" at bounding box center [566, 199] width 193 height 23
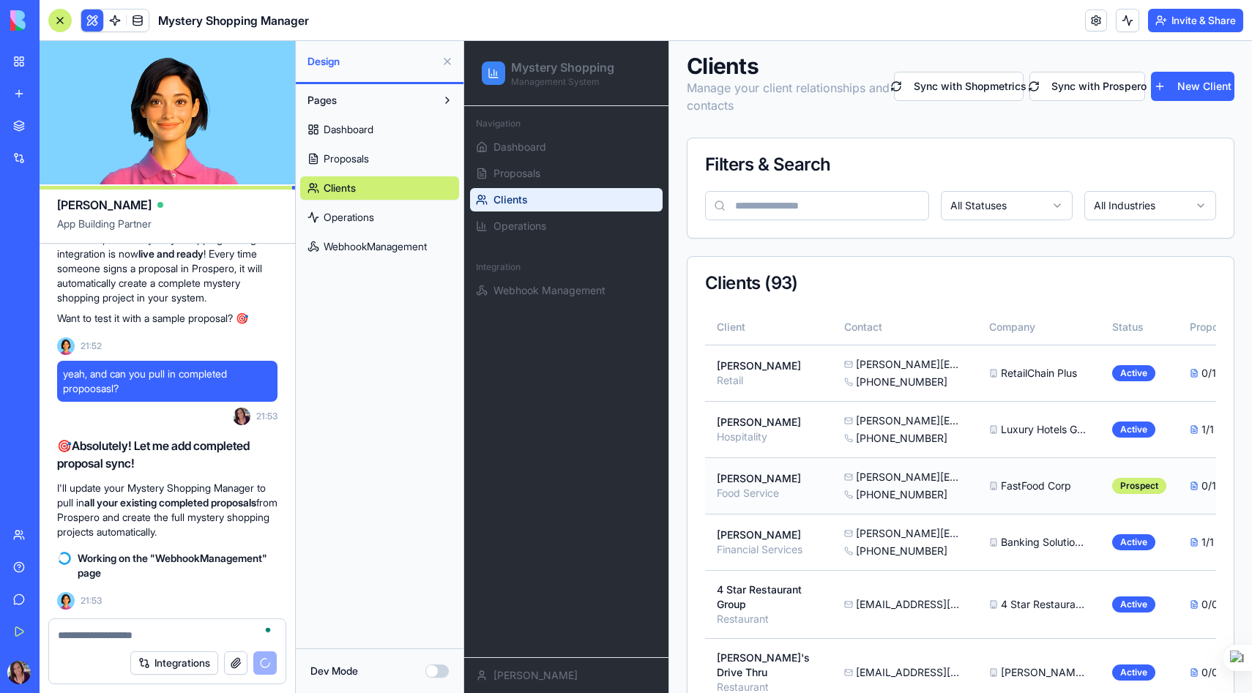
scroll to position [30, 0]
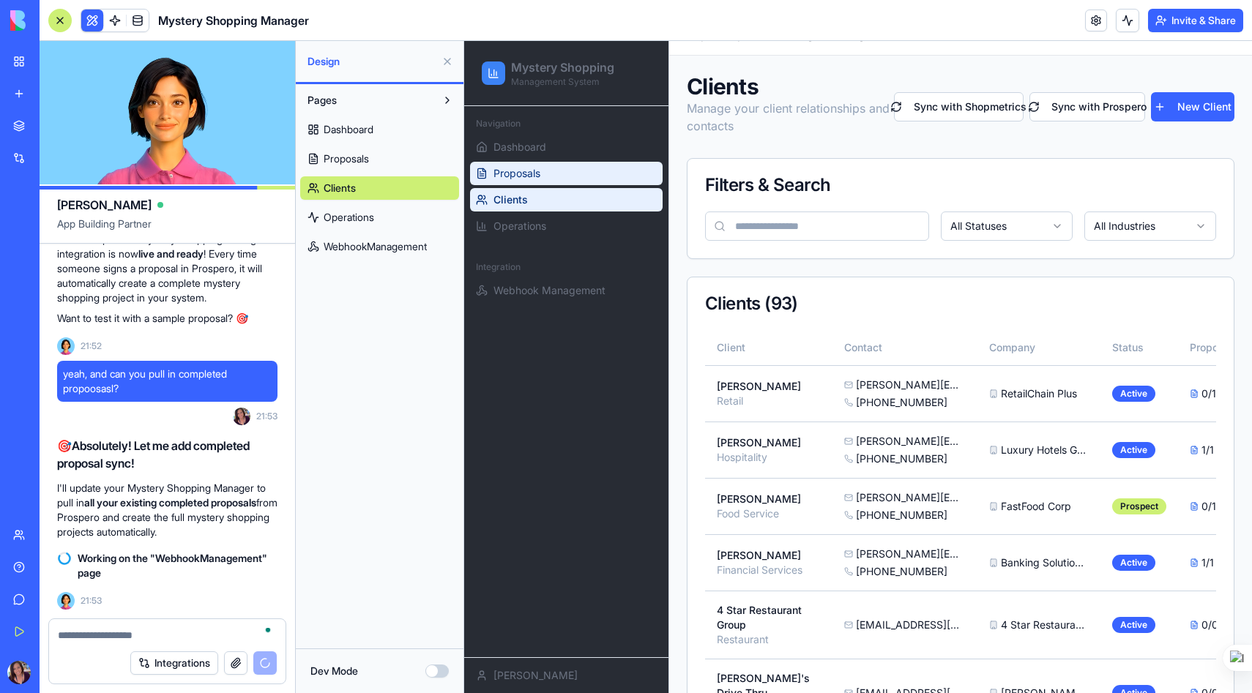
click at [552, 168] on link "Proposals" at bounding box center [566, 173] width 193 height 23
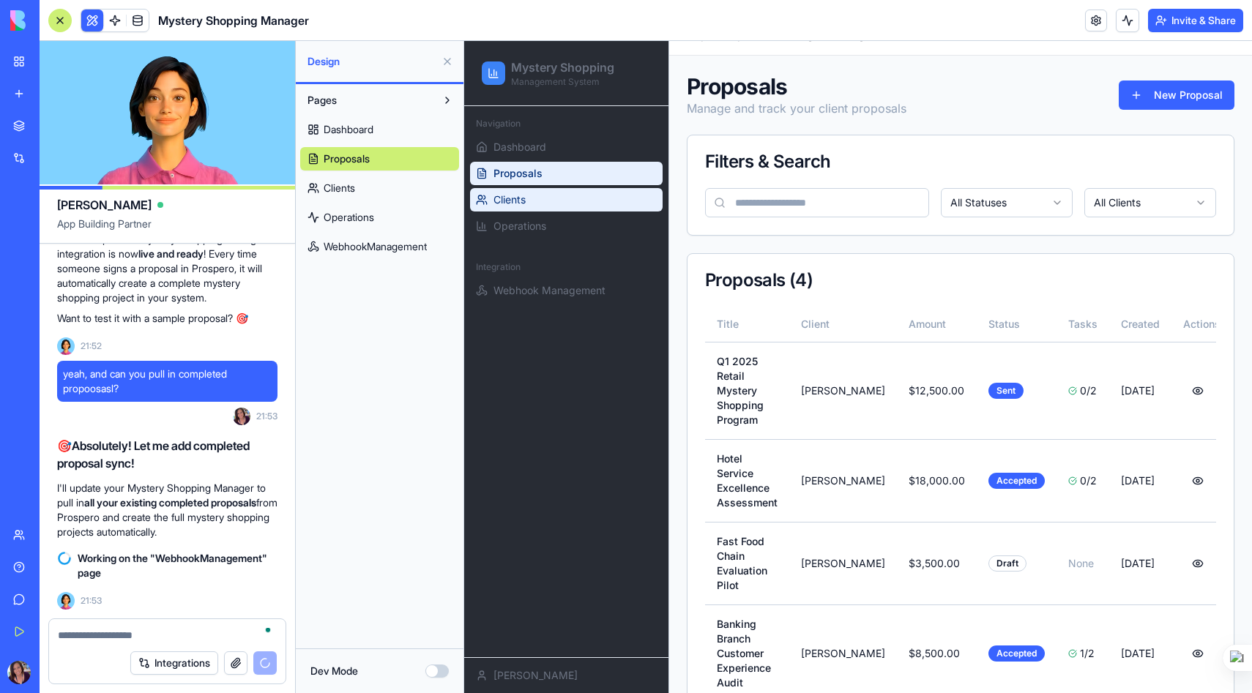
click at [542, 193] on link "Clients" at bounding box center [566, 199] width 193 height 23
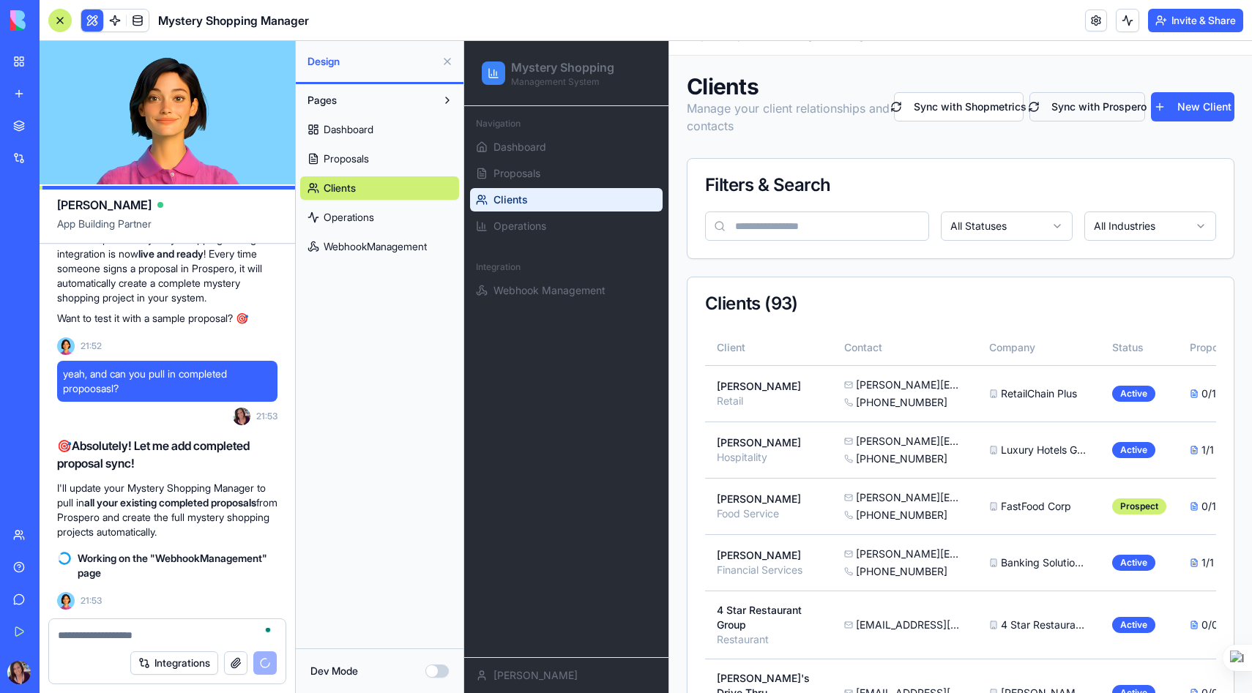
click at [1102, 106] on button "Sync with Prospero" at bounding box center [1087, 106] width 116 height 29
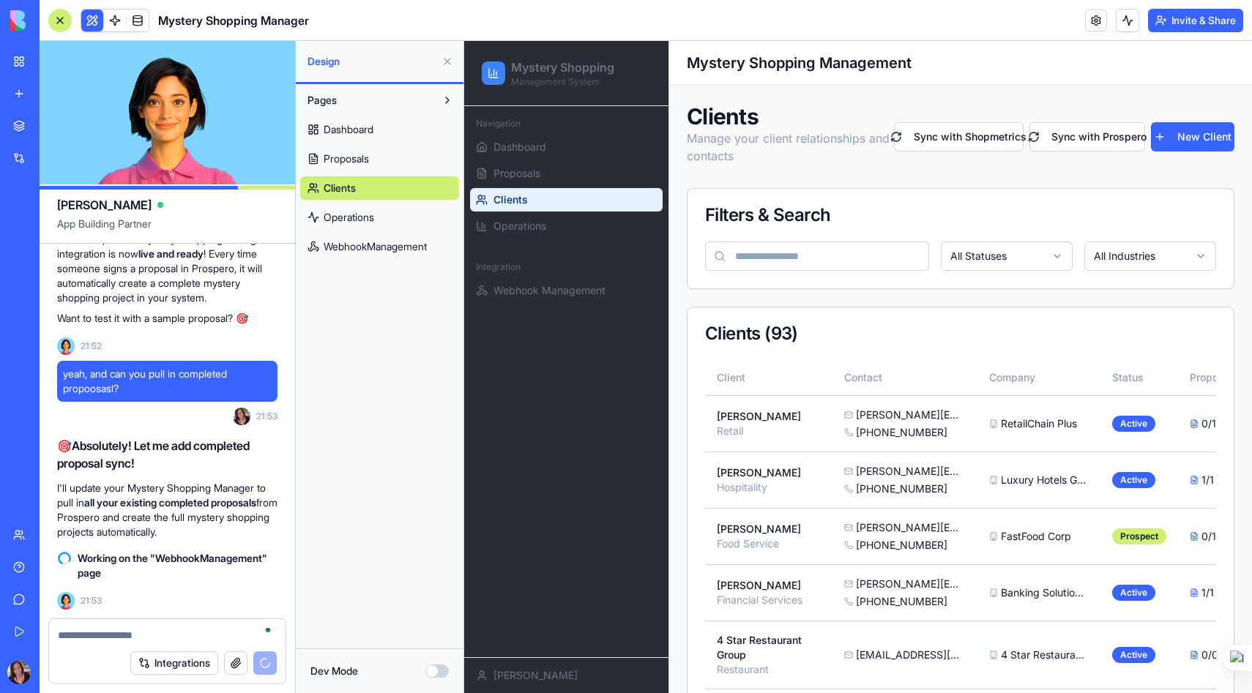
click at [369, 160] on span "Proposals" at bounding box center [346, 159] width 45 height 15
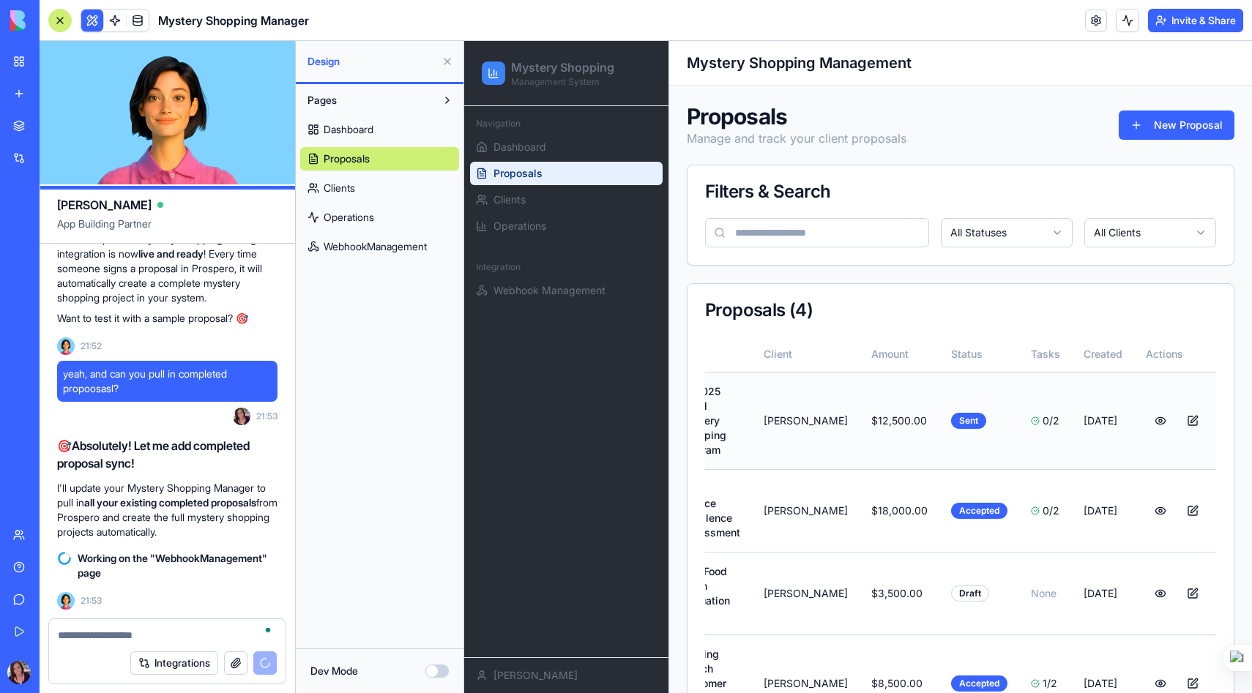
scroll to position [0, 29]
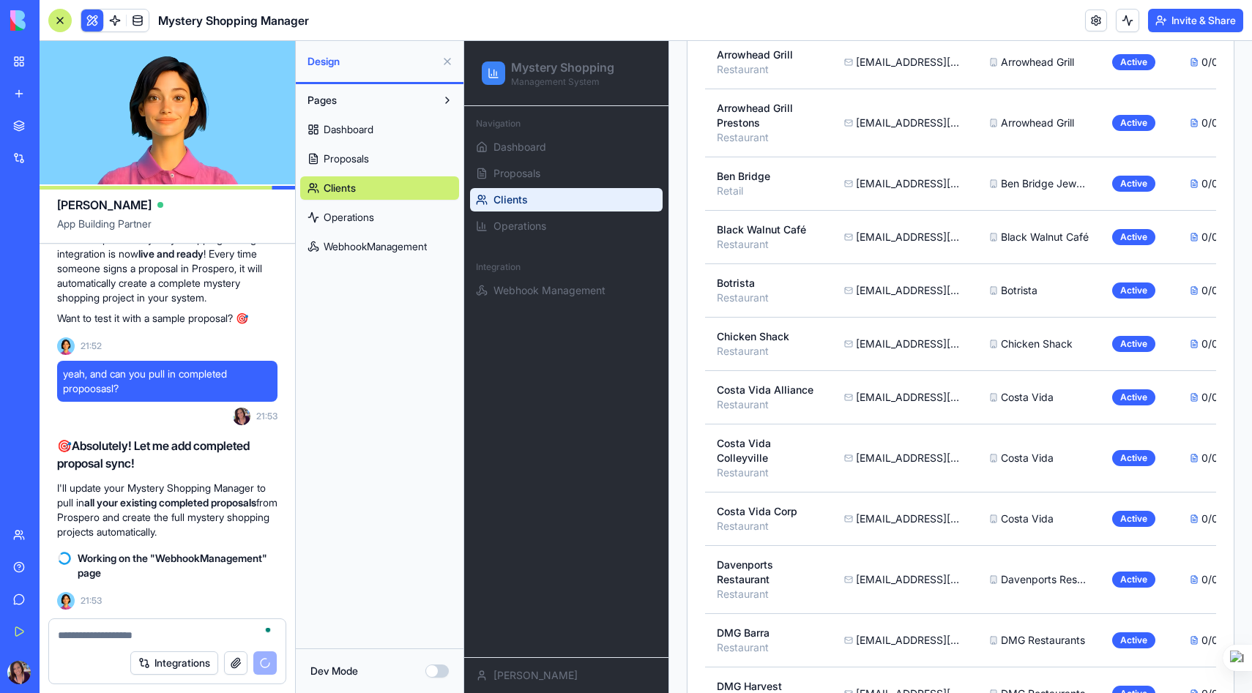
scroll to position [742, 0]
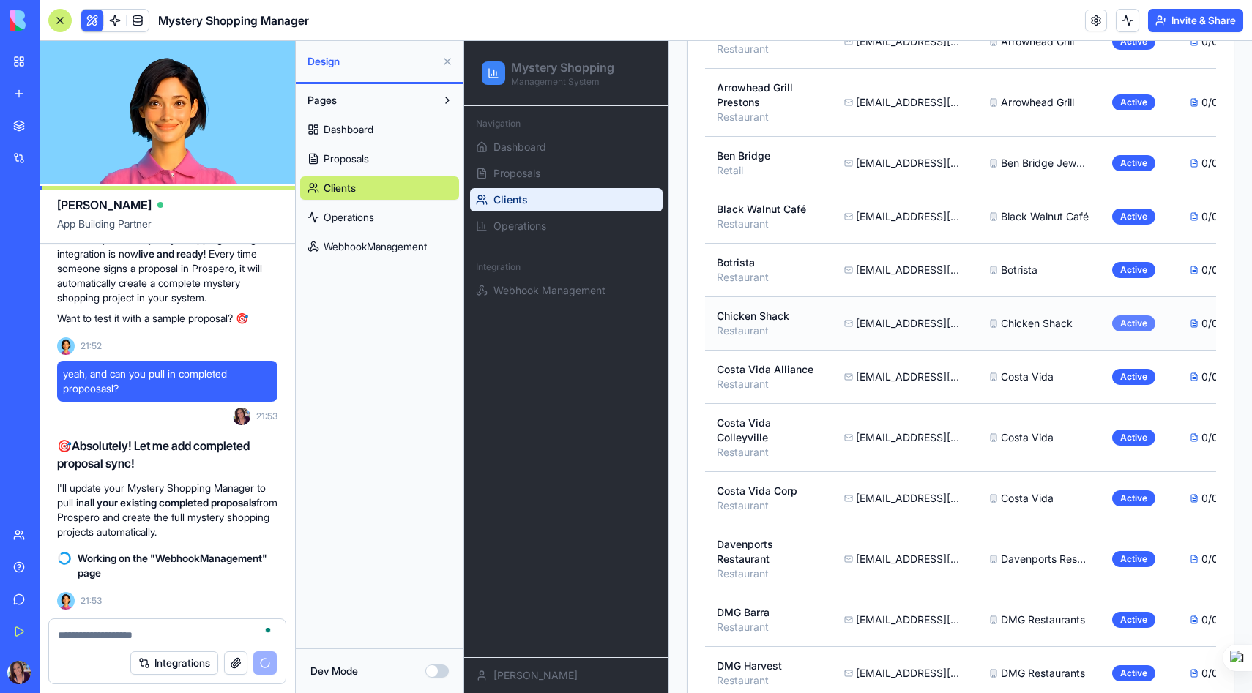
click at [1112, 332] on div "Active" at bounding box center [1133, 324] width 43 height 16
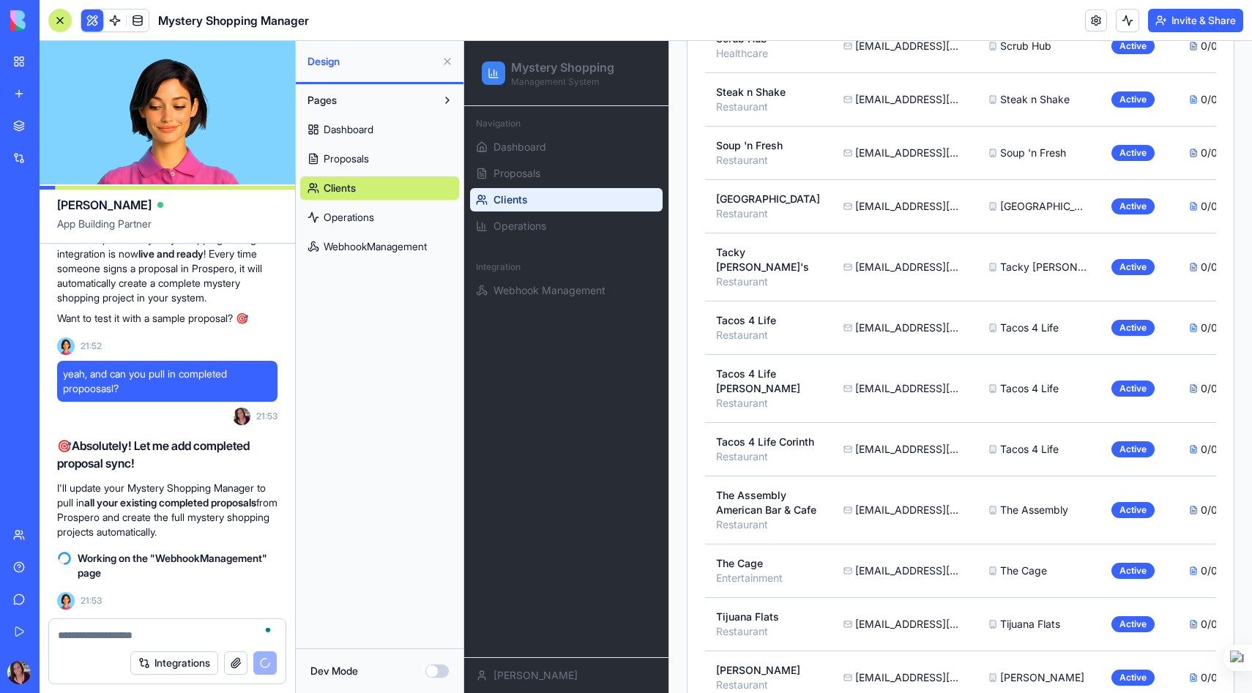
scroll to position [4912, 0]
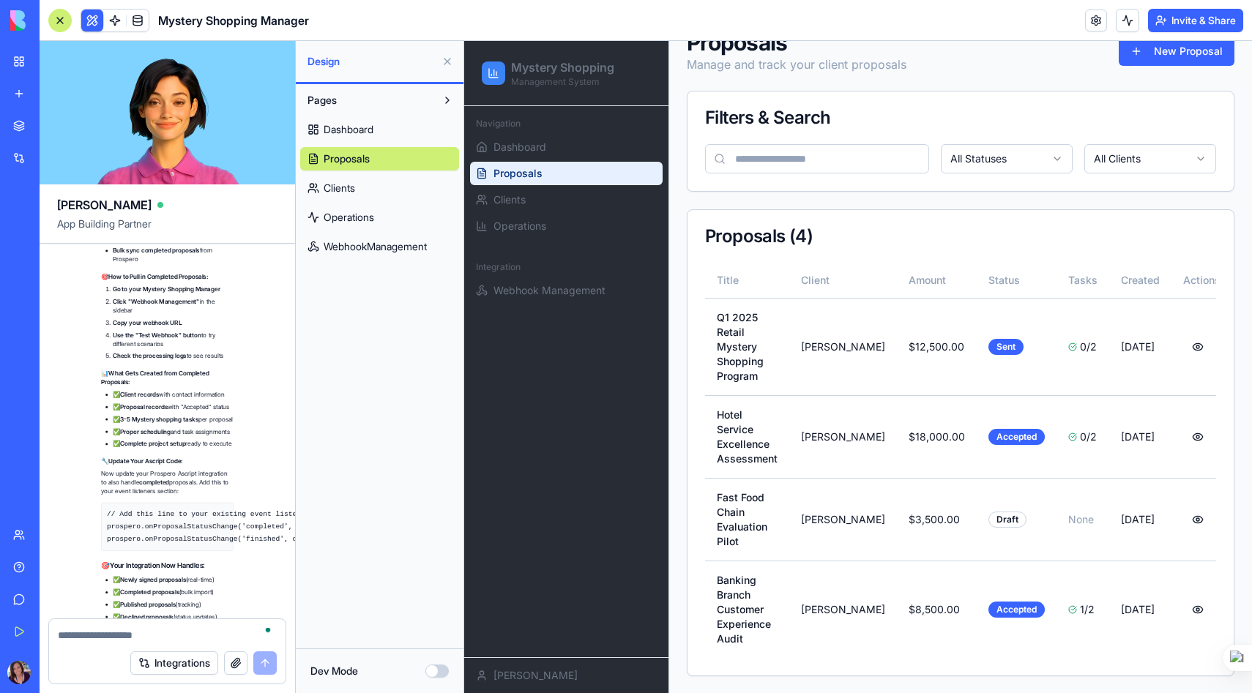
scroll to position [27304, 0]
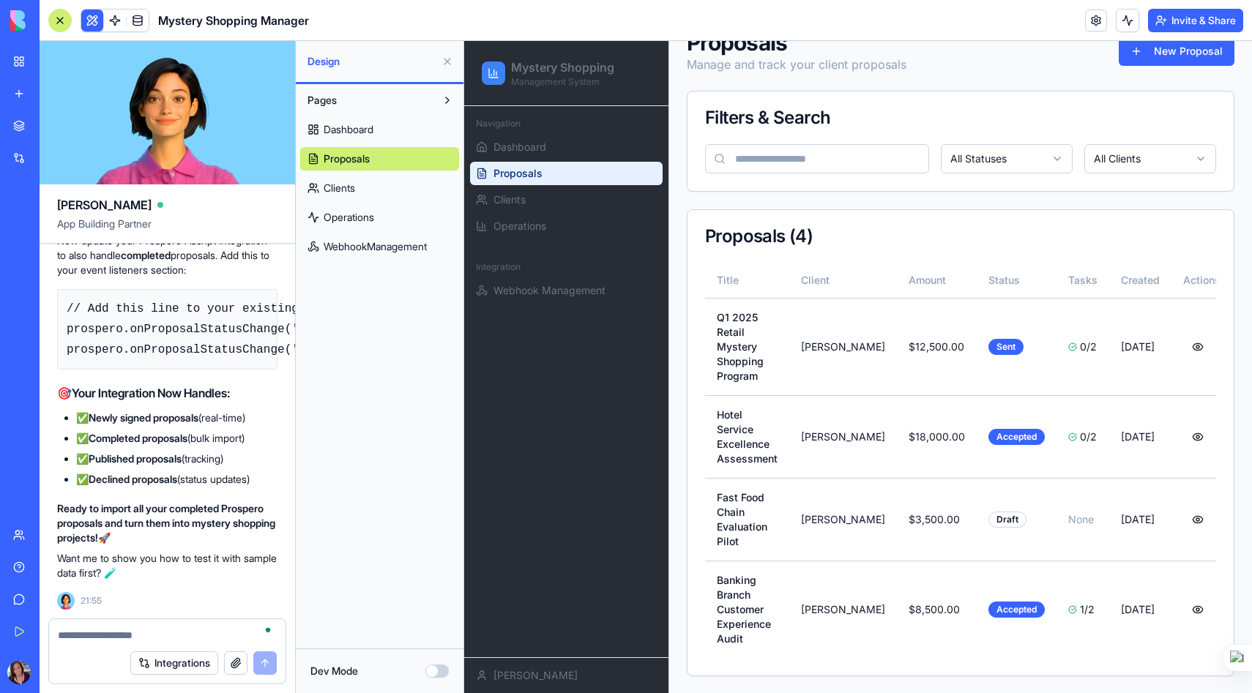
click at [99, 633] on textarea "To enrich screen reader interactions, please activate Accessibility in Grammarl…" at bounding box center [167, 635] width 219 height 15
type textarea "**********"
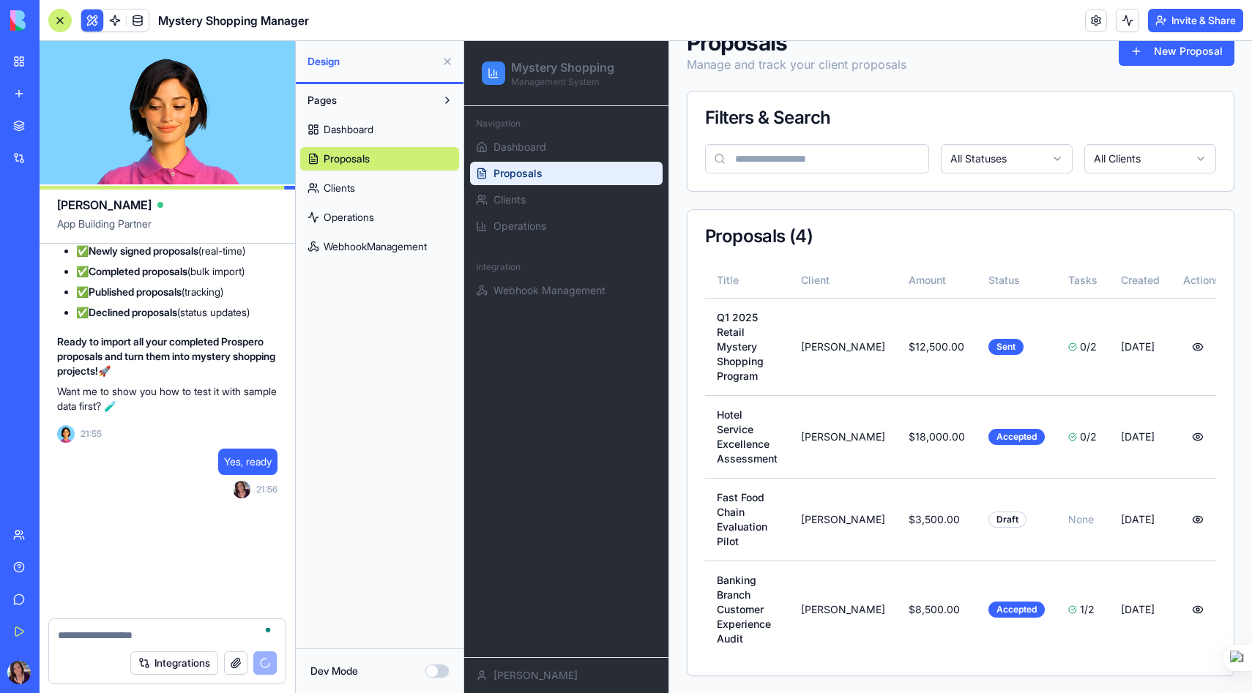
scroll to position [27471, 0]
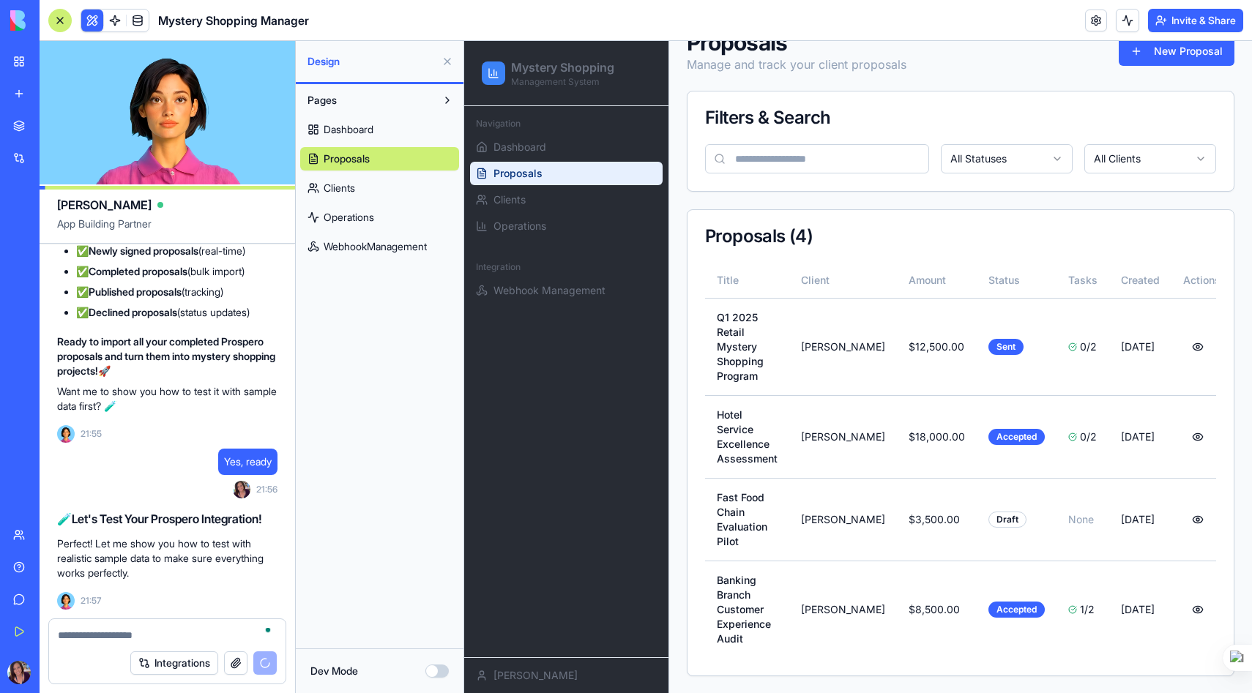
click at [78, 638] on textarea "To enrich screen reader interactions, please activate Accessibility in Grammarl…" at bounding box center [167, 635] width 219 height 15
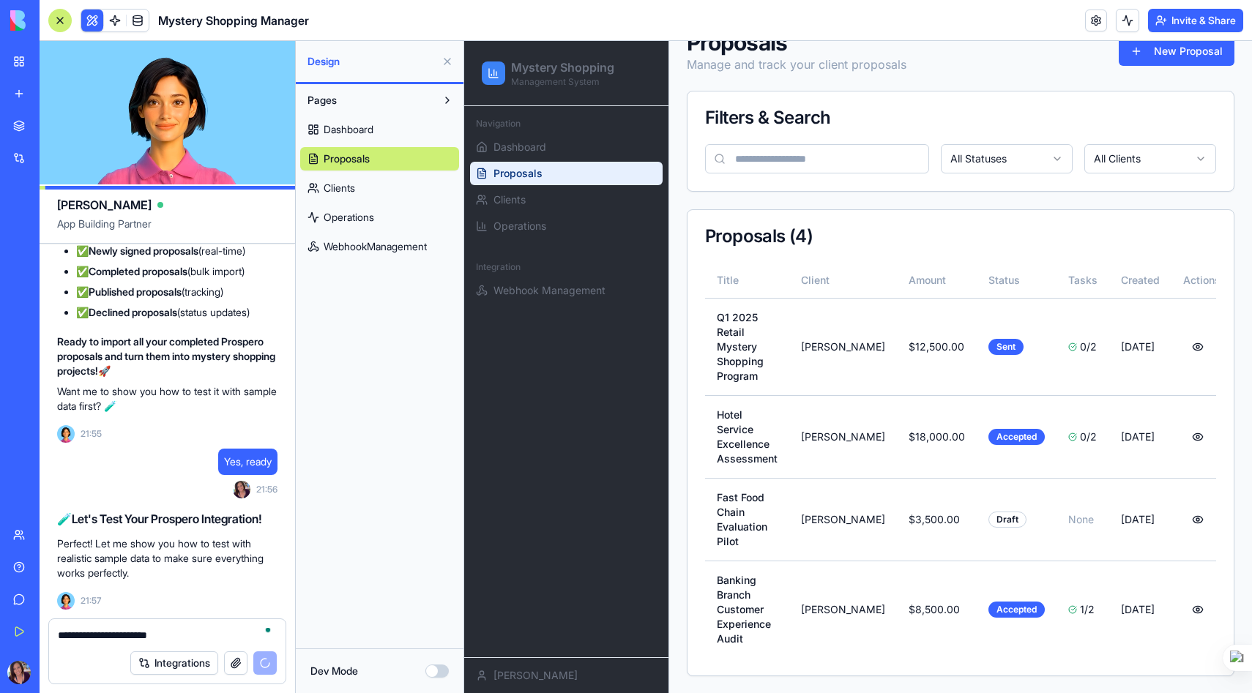
scroll to position [27512, 0]
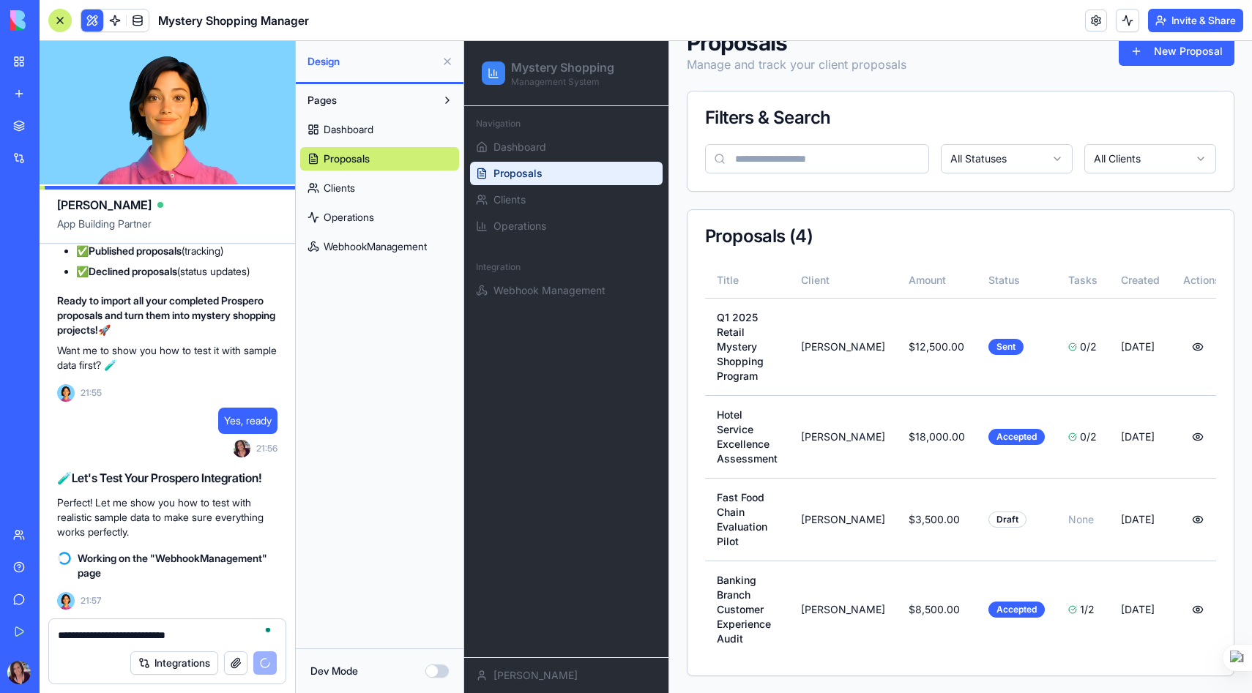
type textarea "**********"
drag, startPoint x: 187, startPoint y: 628, endPoint x: 45, endPoint y: 624, distance: 141.4
click at [45, 624] on div "**********" at bounding box center [168, 656] width 256 height 75
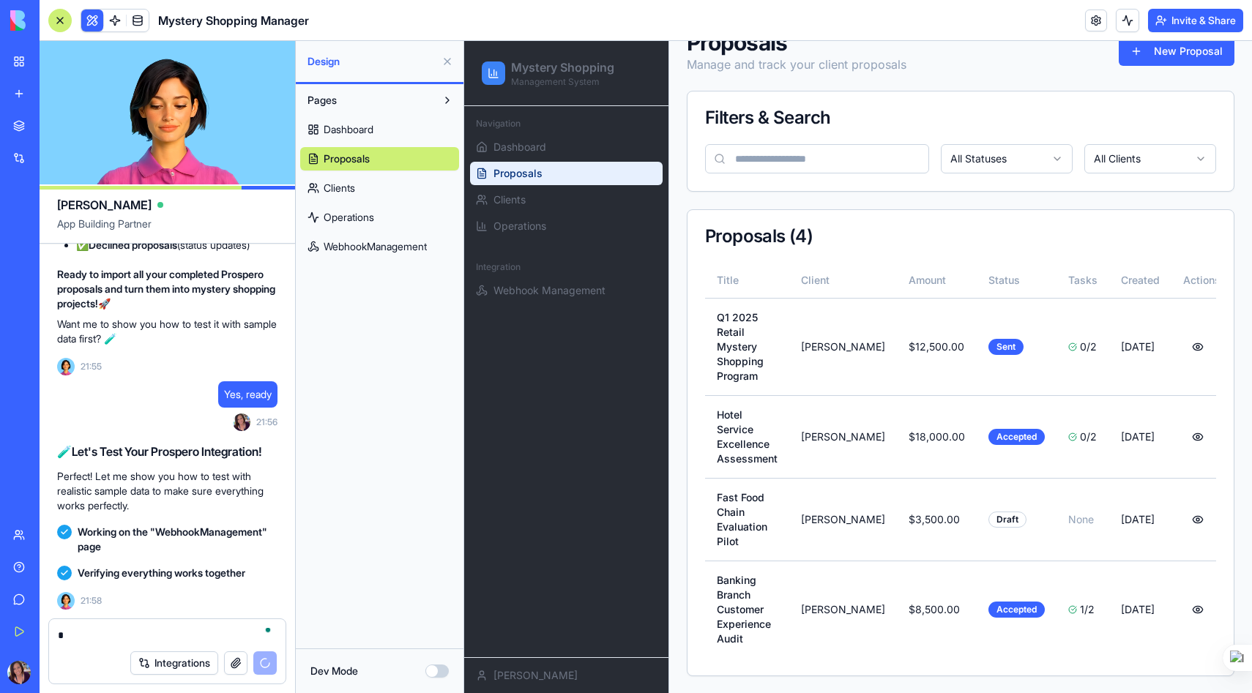
scroll to position [28730, 0]
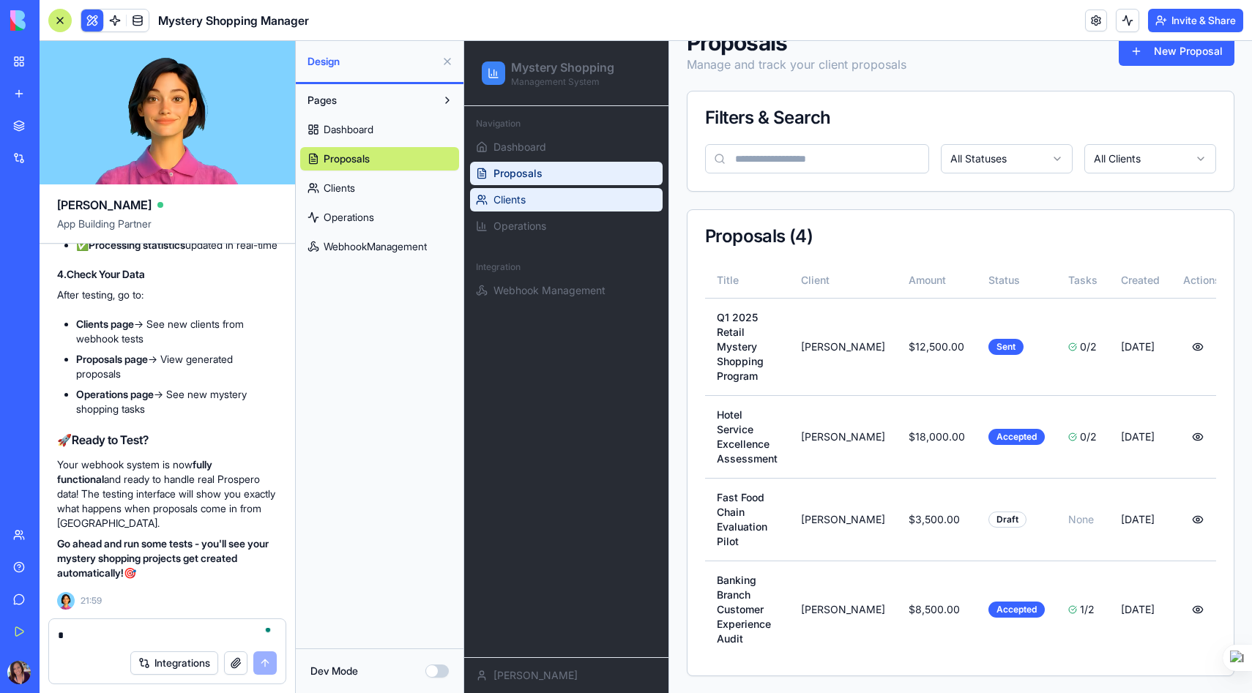
click at [521, 200] on span "Clients" at bounding box center [509, 200] width 32 height 15
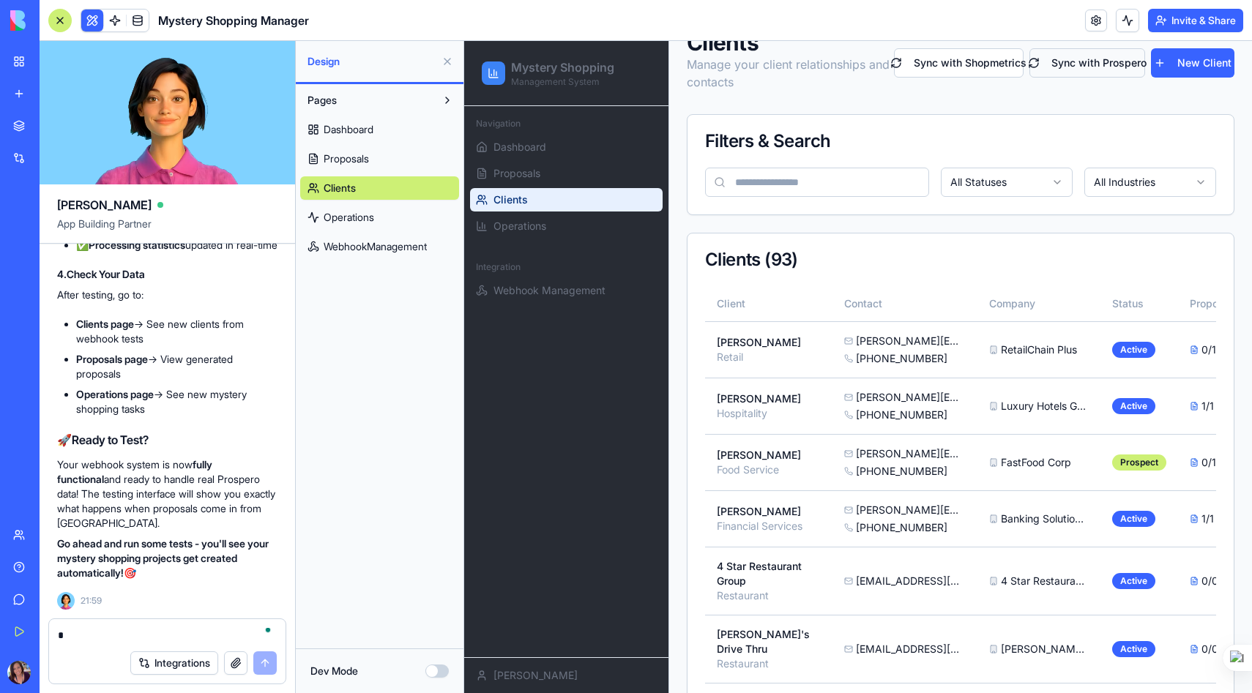
click at [1087, 64] on button "Sync with Prospero" at bounding box center [1087, 62] width 116 height 29
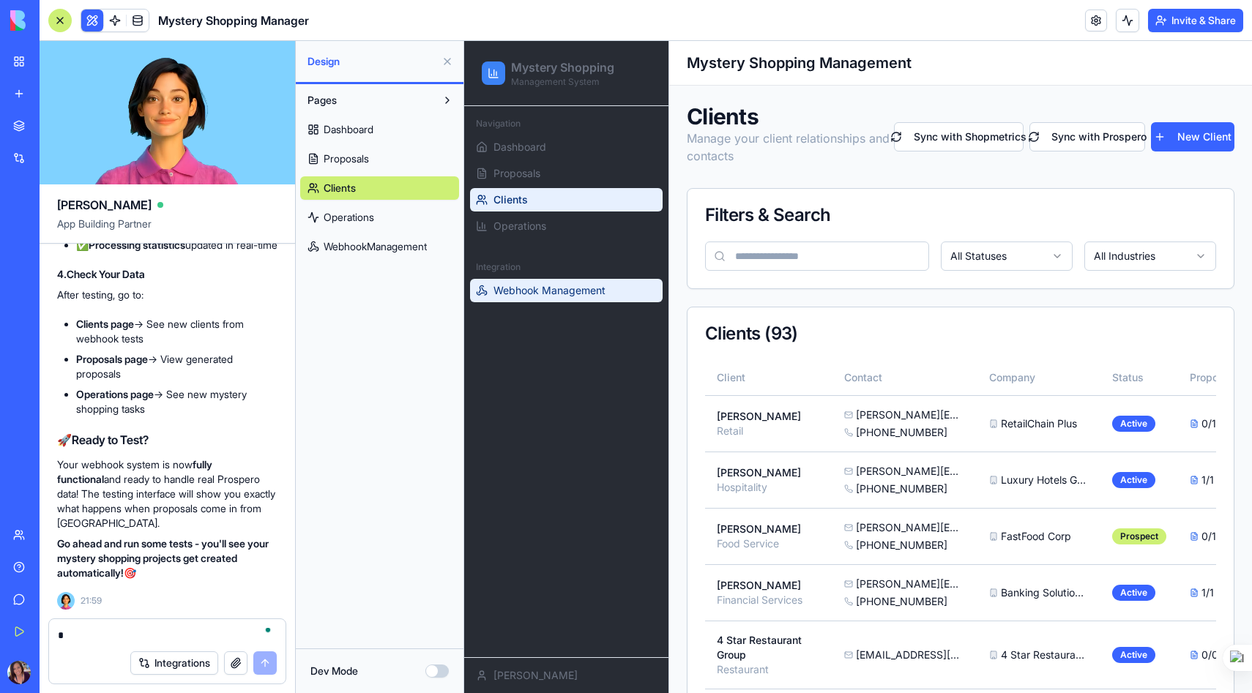
click at [538, 288] on span "Webhook Management" at bounding box center [549, 290] width 112 height 15
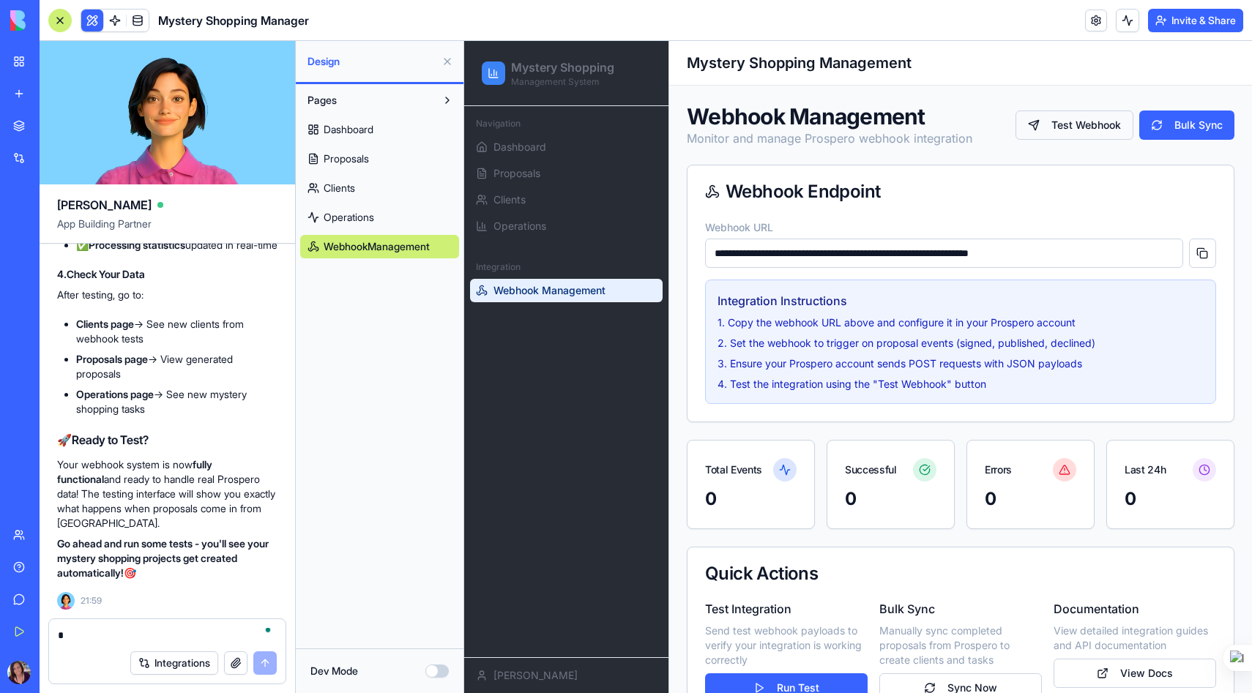
click at [1084, 123] on button "Test Webhook" at bounding box center [1075, 125] width 118 height 29
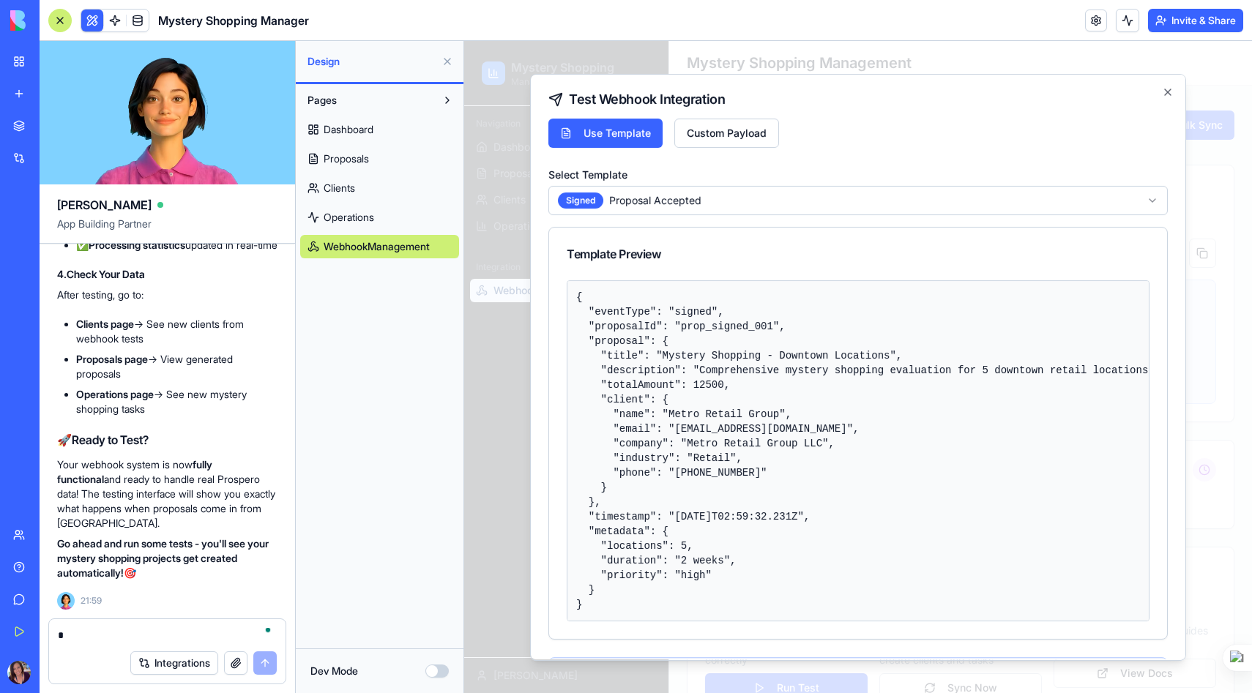
click at [661, 202] on body "**********" at bounding box center [858, 611] width 788 height 1141
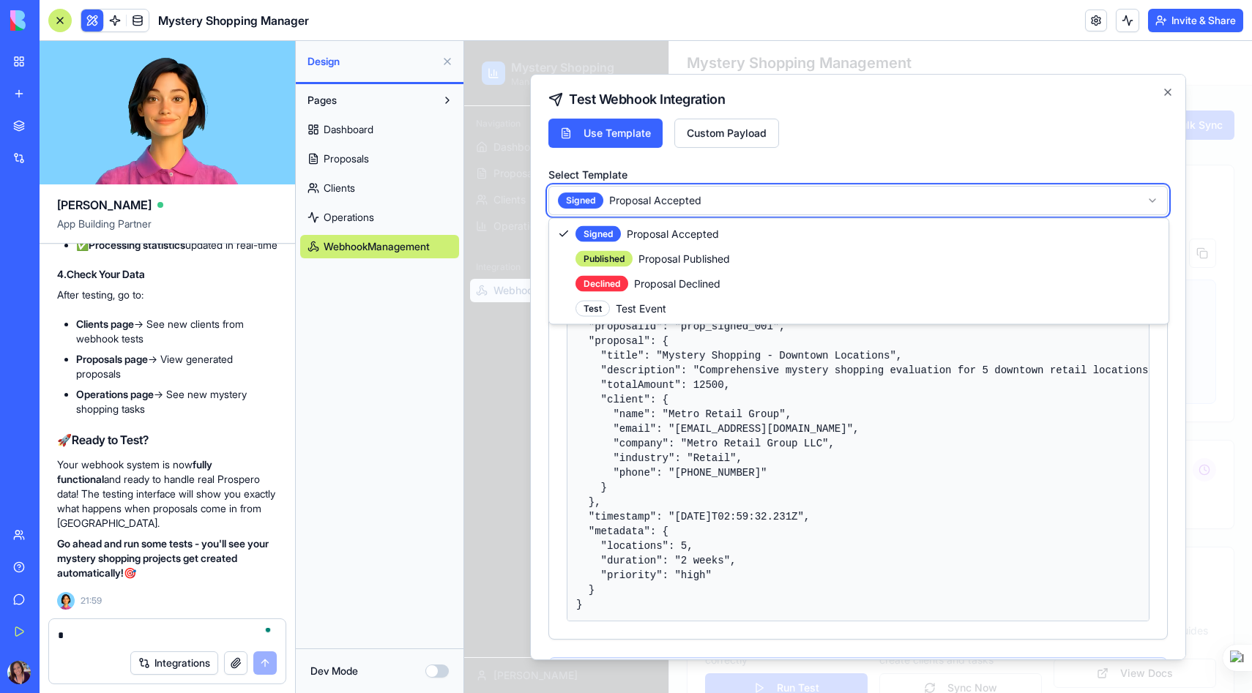
click at [661, 202] on body "**********" at bounding box center [858, 611] width 788 height 1141
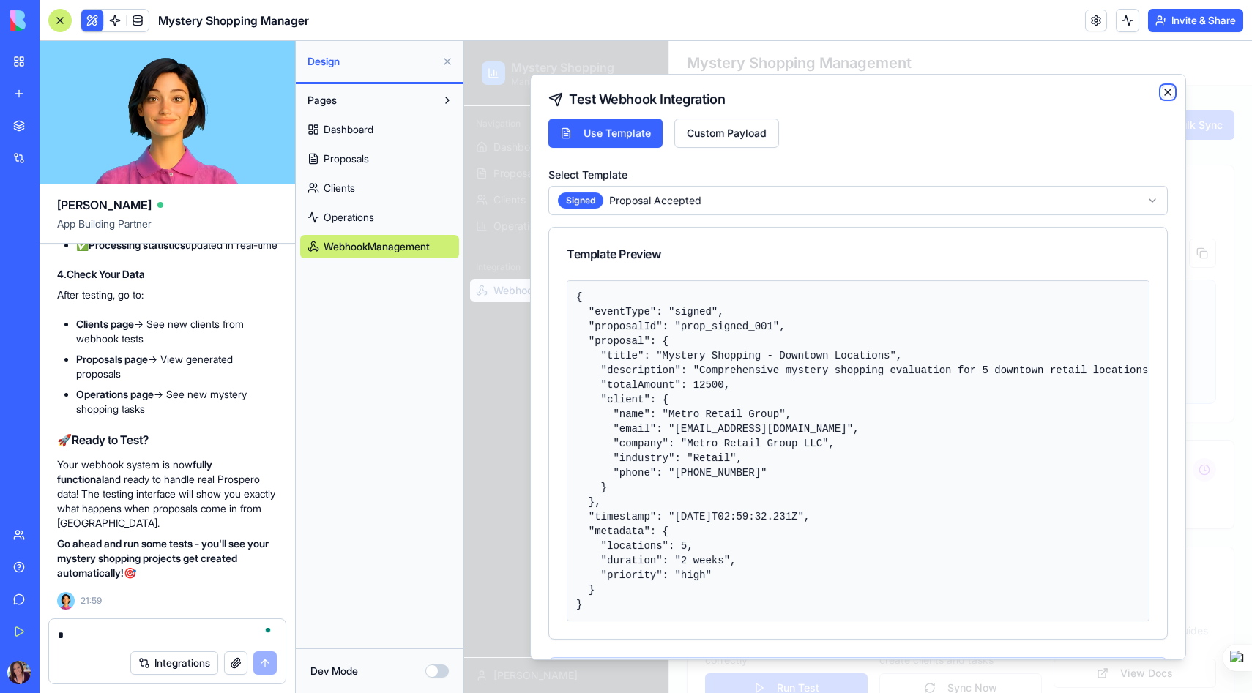
click at [1169, 90] on icon "button" at bounding box center [1168, 92] width 12 height 12
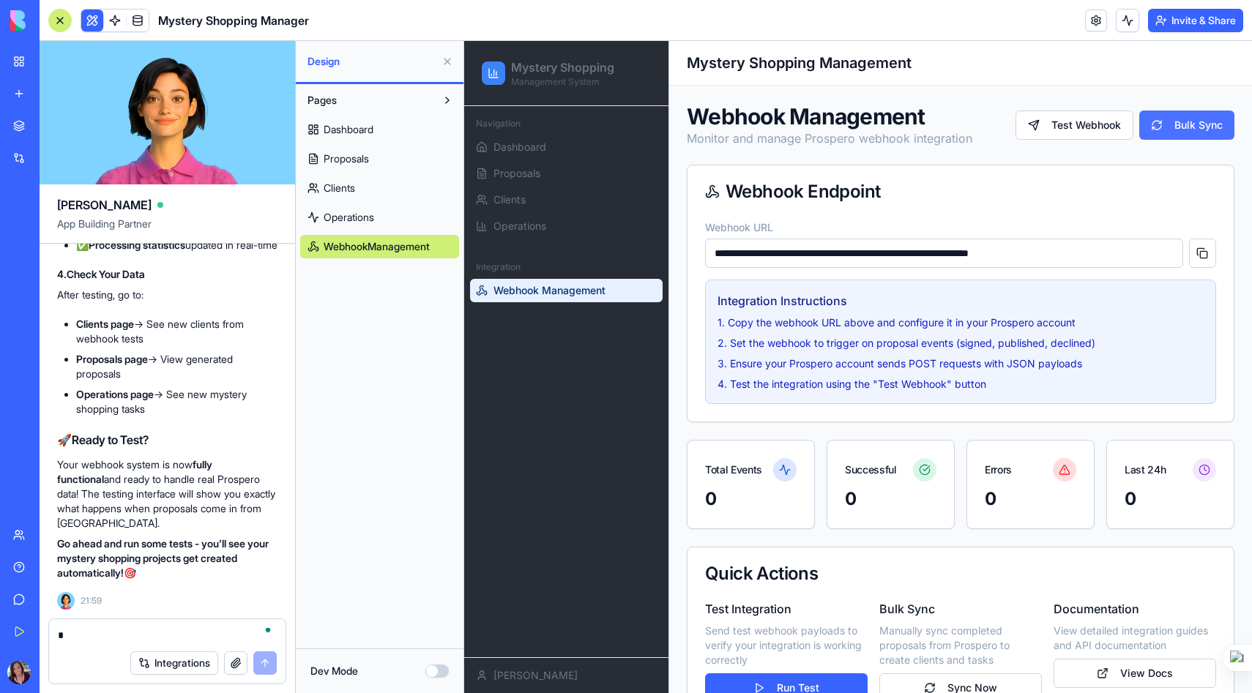
click at [1182, 128] on button "Bulk Sync" at bounding box center [1186, 125] width 95 height 29
click at [512, 178] on span "Proposals" at bounding box center [516, 173] width 47 height 15
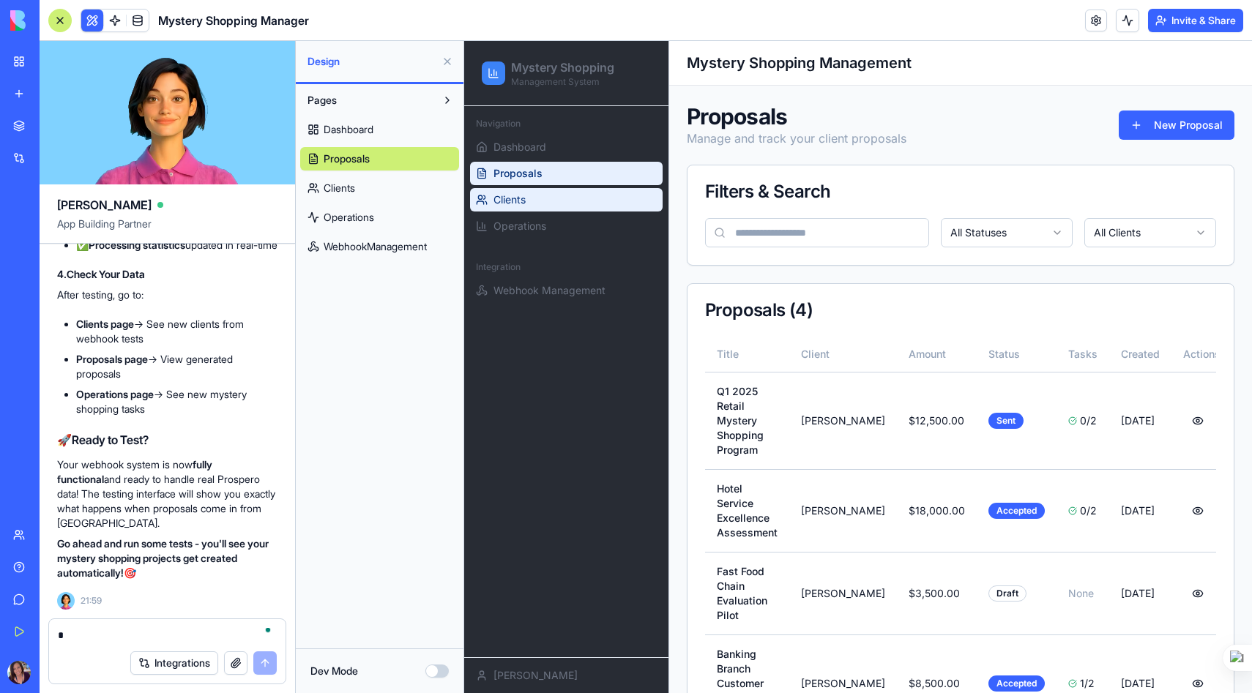
click at [515, 196] on span "Clients" at bounding box center [509, 200] width 32 height 15
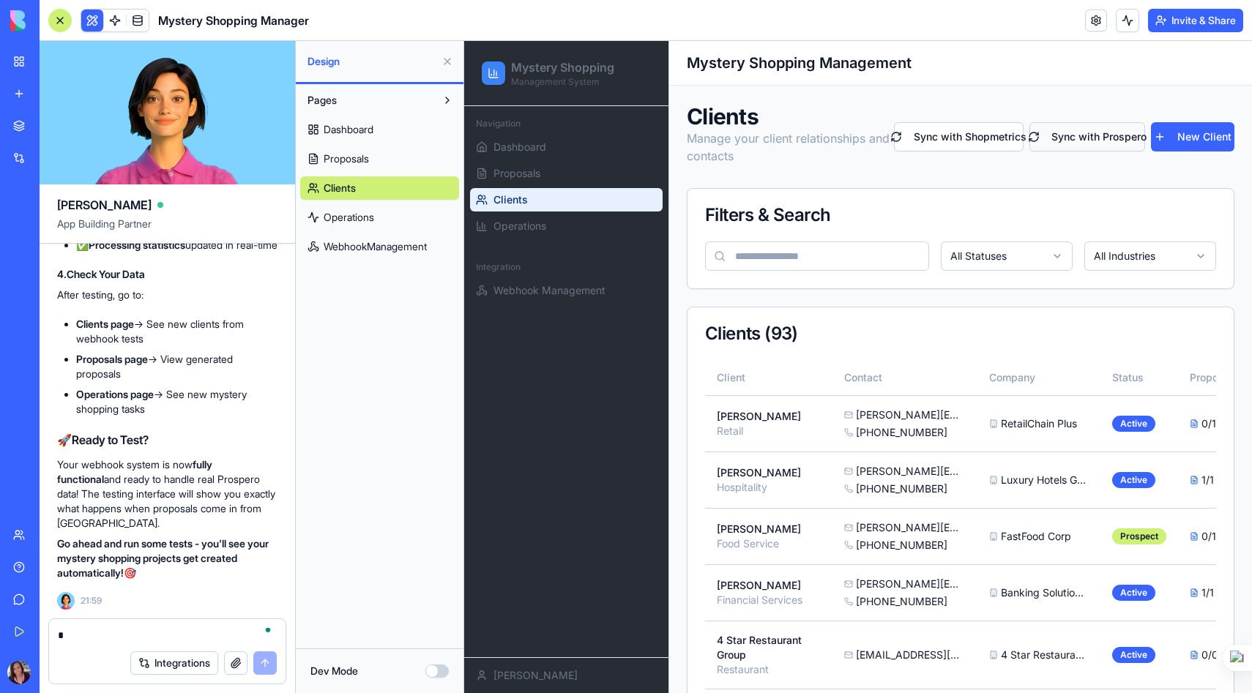
click at [1098, 144] on button "Sync with Prospero" at bounding box center [1087, 136] width 116 height 29
click at [549, 284] on span "Webhook Management" at bounding box center [549, 290] width 112 height 15
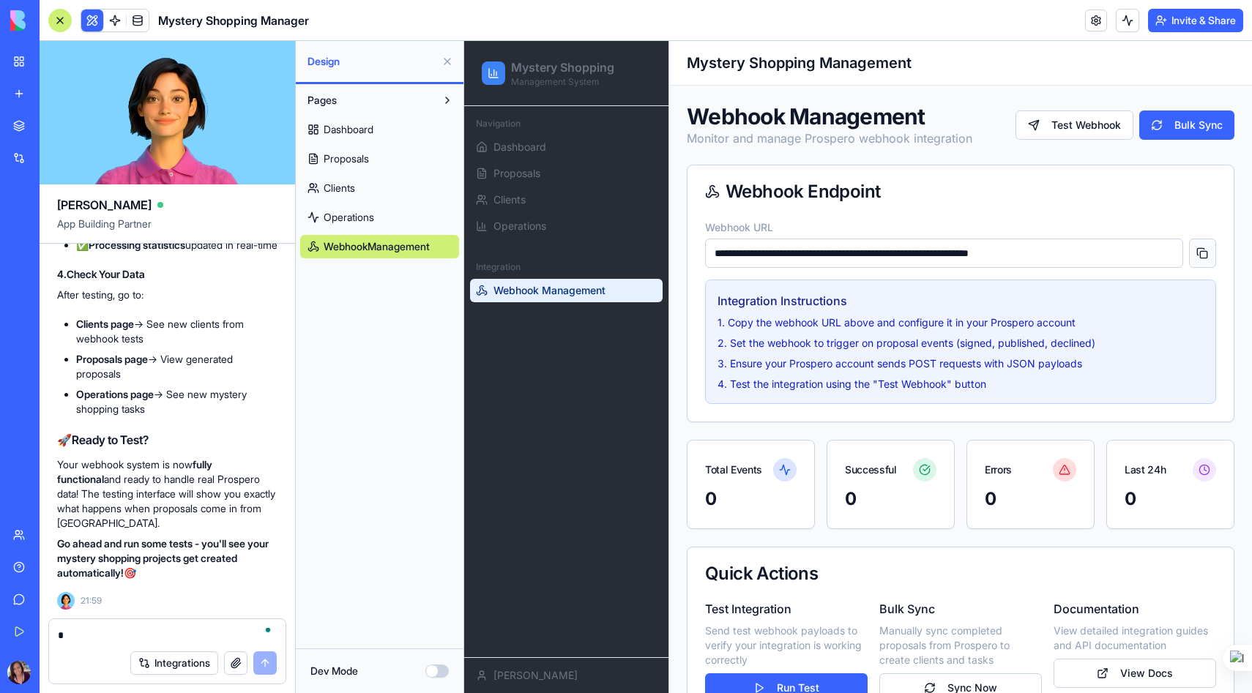
click at [1201, 252] on button at bounding box center [1202, 253] width 27 height 29
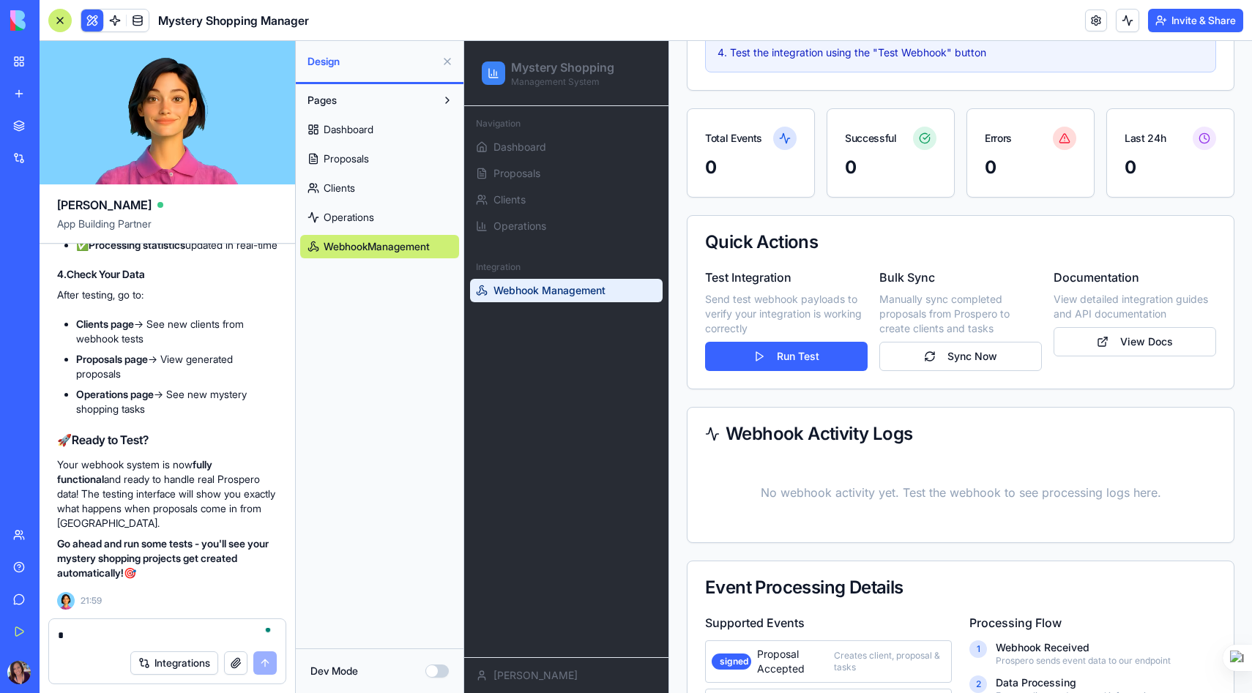
scroll to position [337, 0]
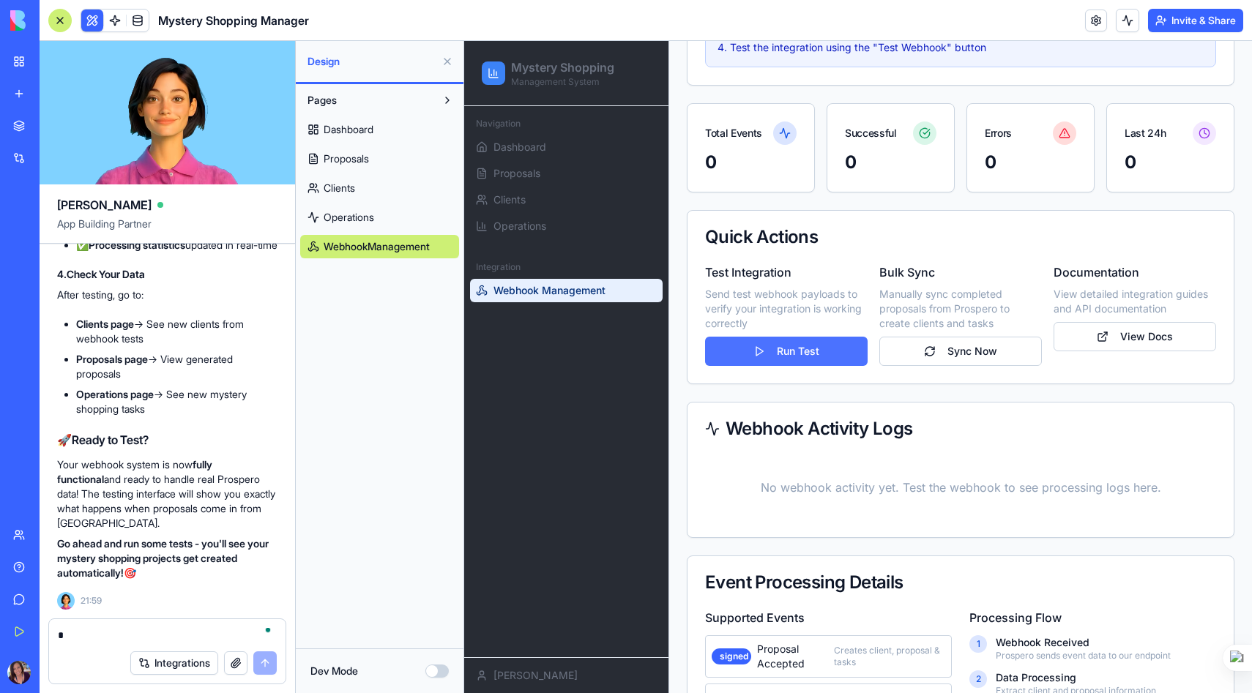
click at [816, 351] on button "Run Test" at bounding box center [786, 351] width 163 height 29
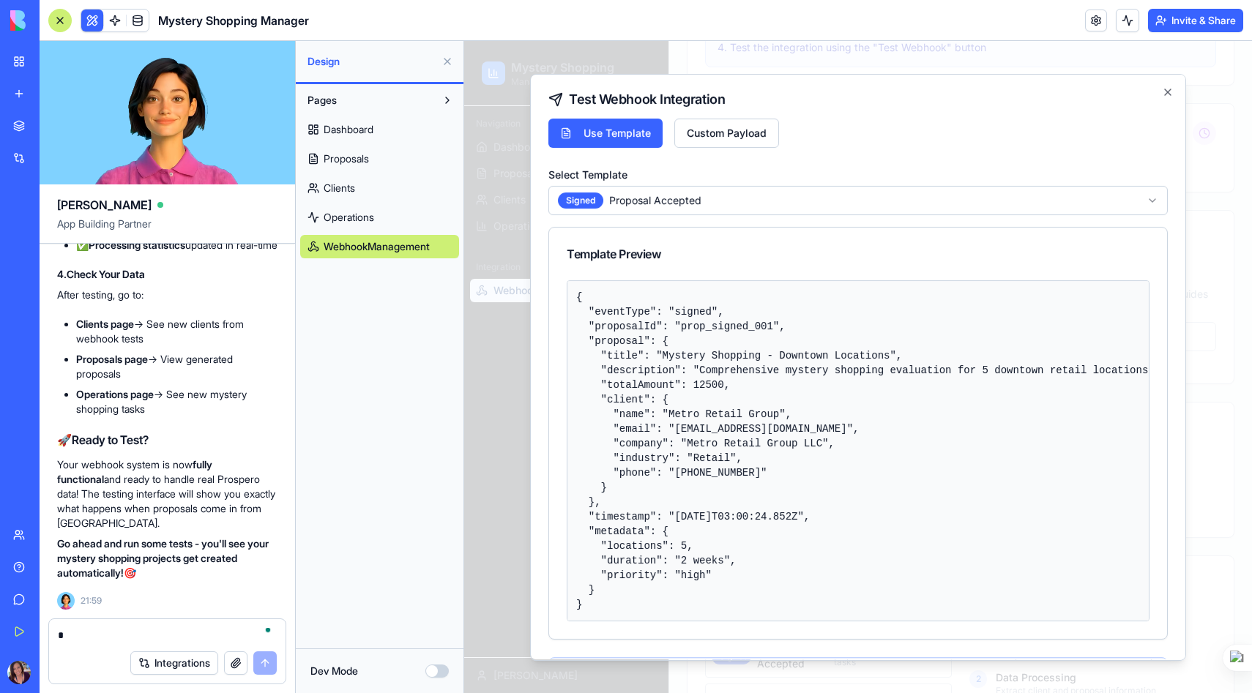
click at [678, 193] on body "**********" at bounding box center [858, 274] width 788 height 1141
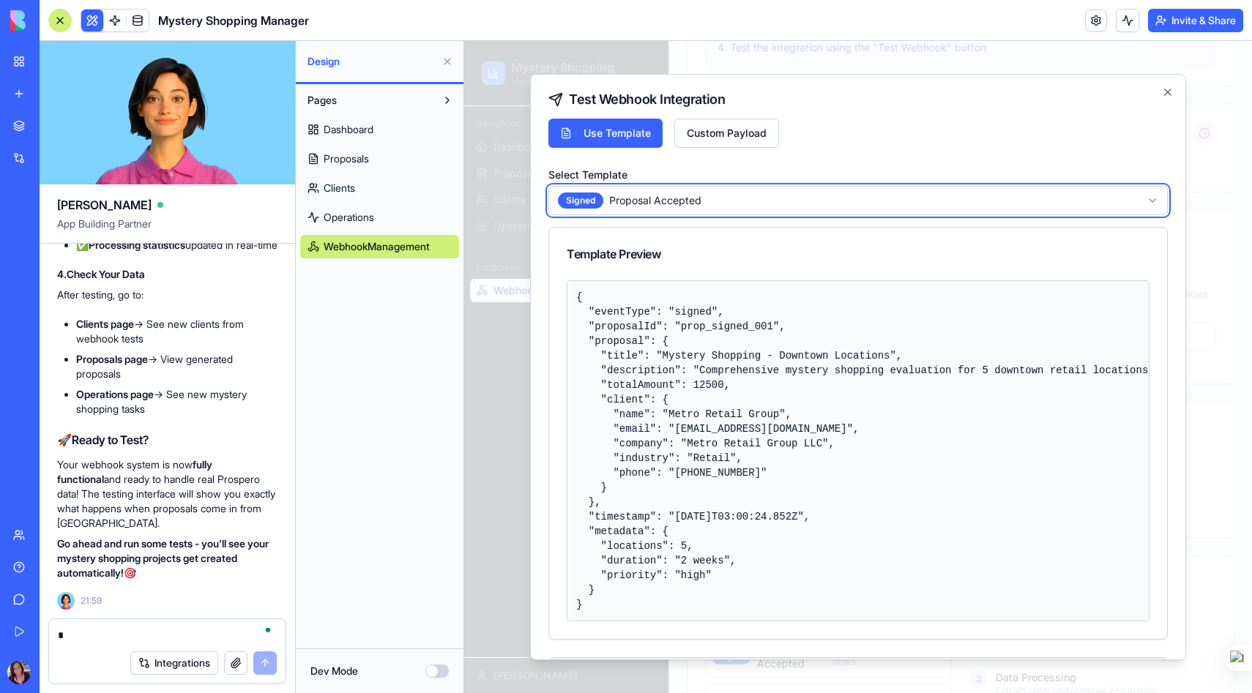
click at [679, 194] on body "**********" at bounding box center [858, 274] width 788 height 1141
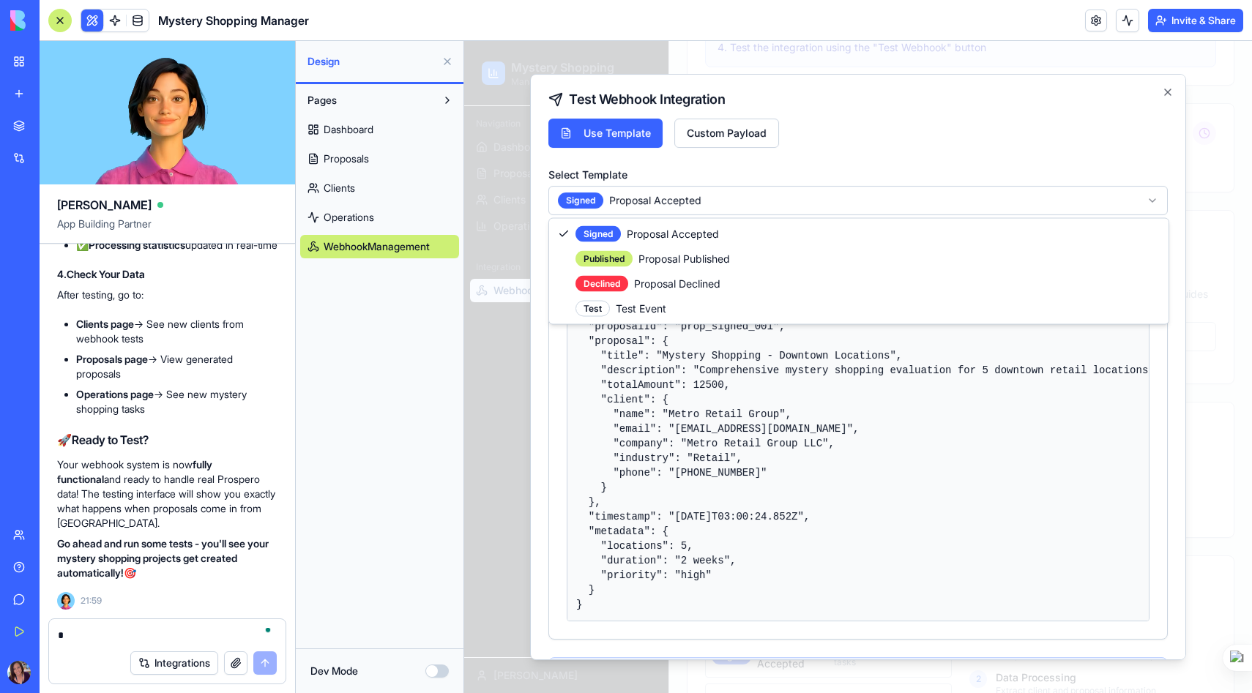
click at [669, 198] on body "**********" at bounding box center [858, 274] width 788 height 1141
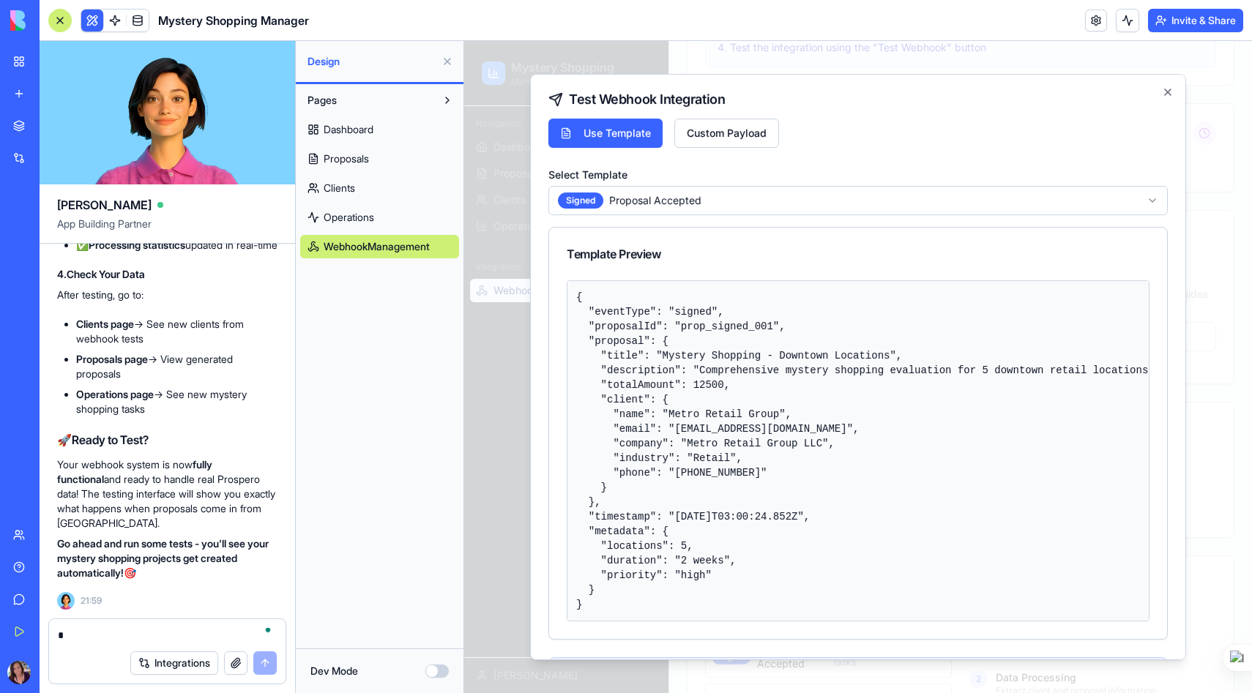
click at [576, 292] on pre "{ "eventType": "signed", "proposalId": "prop_signed_001", "proposal": { "title"…" at bounding box center [858, 450] width 583 height 341
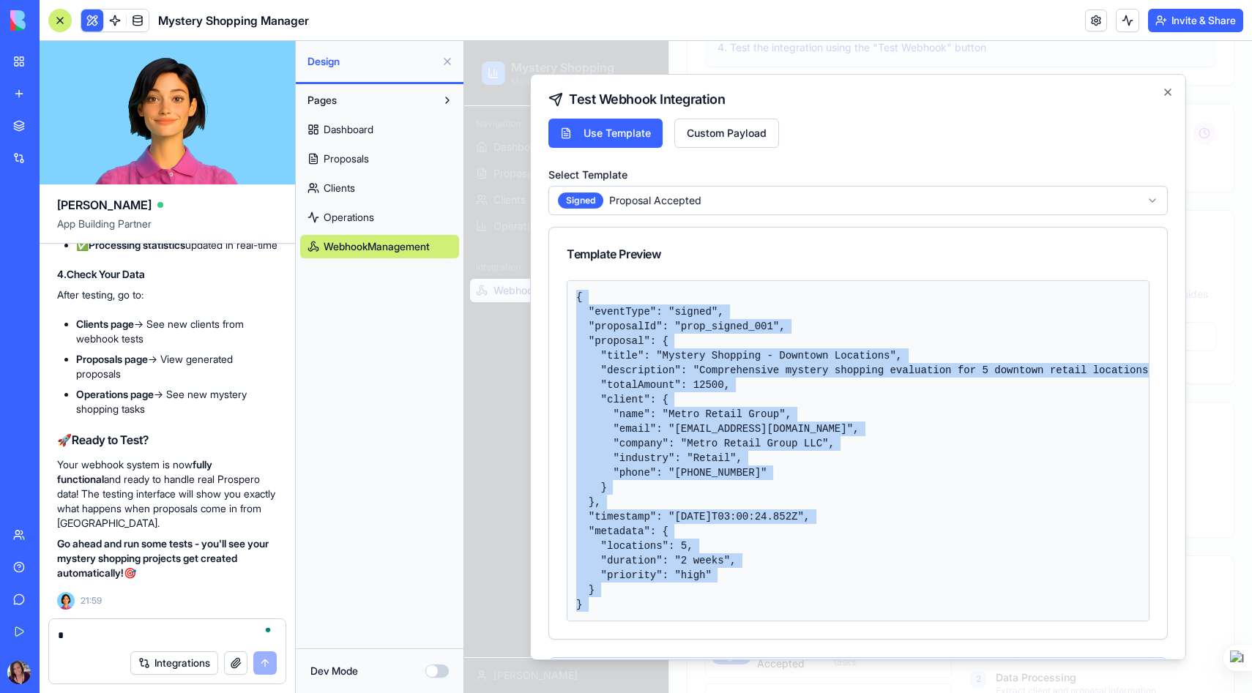
drag, startPoint x: 576, startPoint y: 292, endPoint x: 718, endPoint y: 645, distance: 380.1
click at [718, 645] on div "Use Template Custom Payload Select Template Signed Proposal Accepted Template P…" at bounding box center [857, 478] width 619 height 719
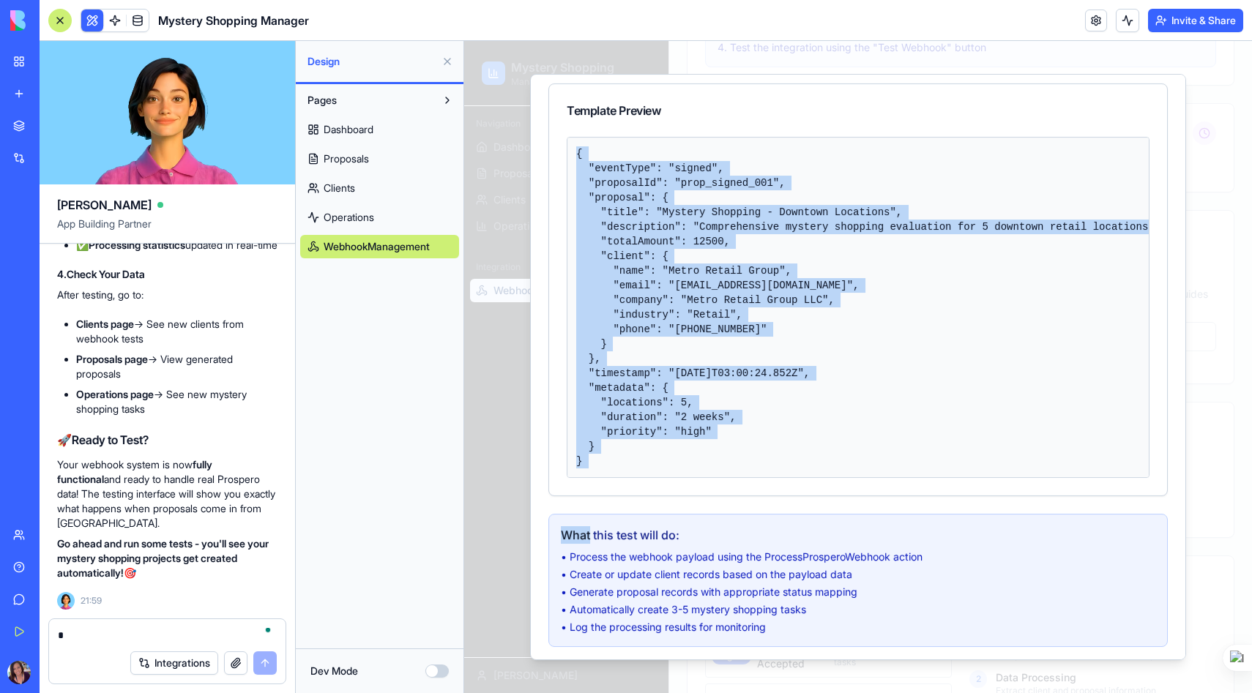
scroll to position [146, 0]
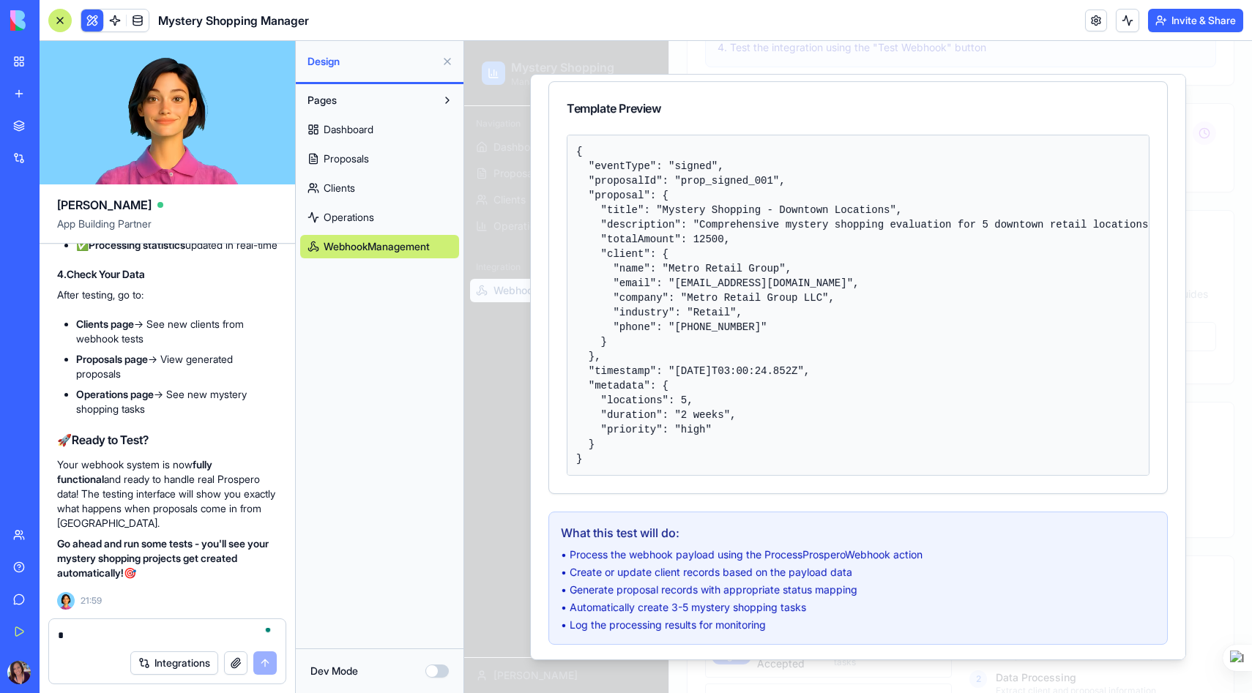
click at [732, 454] on pre "{ "eventType": "signed", "proposalId": "prop_signed_001", "proposal": { "title"…" at bounding box center [858, 305] width 583 height 341
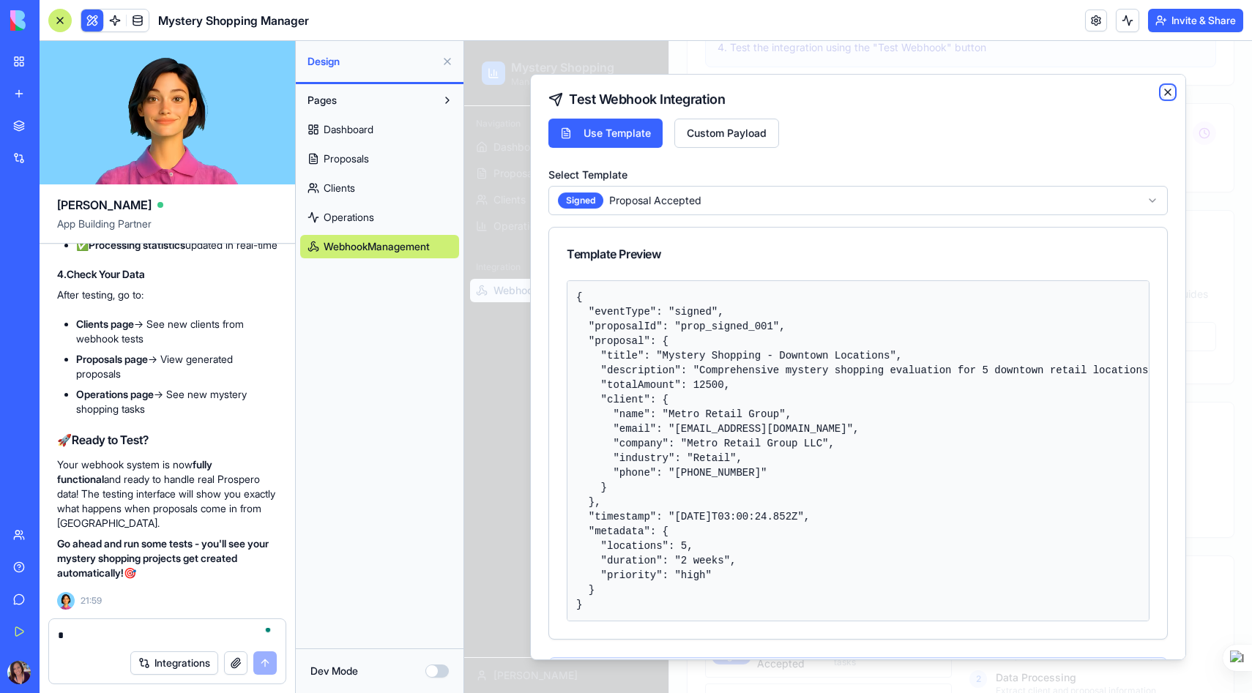
click at [1166, 86] on icon "button" at bounding box center [1168, 92] width 12 height 12
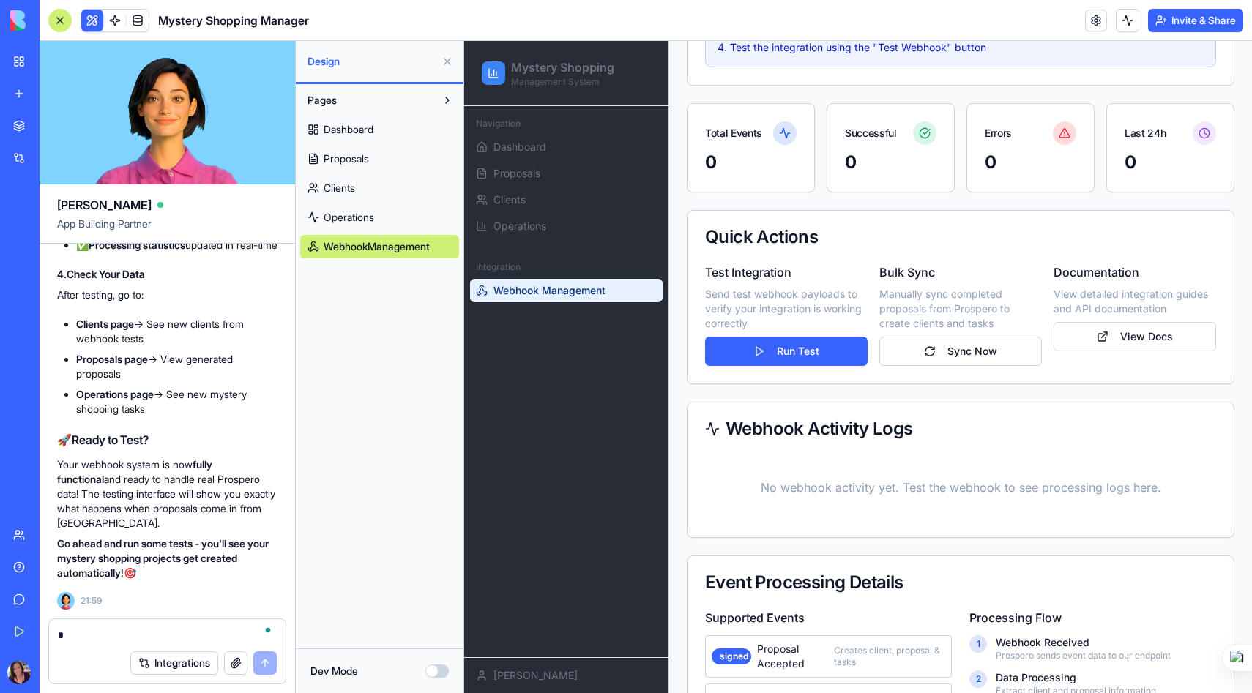
drag, startPoint x: 103, startPoint y: 633, endPoint x: 103, endPoint y: 615, distance: 18.3
click at [103, 633] on textarea "To enrich screen reader interactions, please activate Accessibility in Grammarl…" at bounding box center [167, 635] width 219 height 15
type textarea "**********"
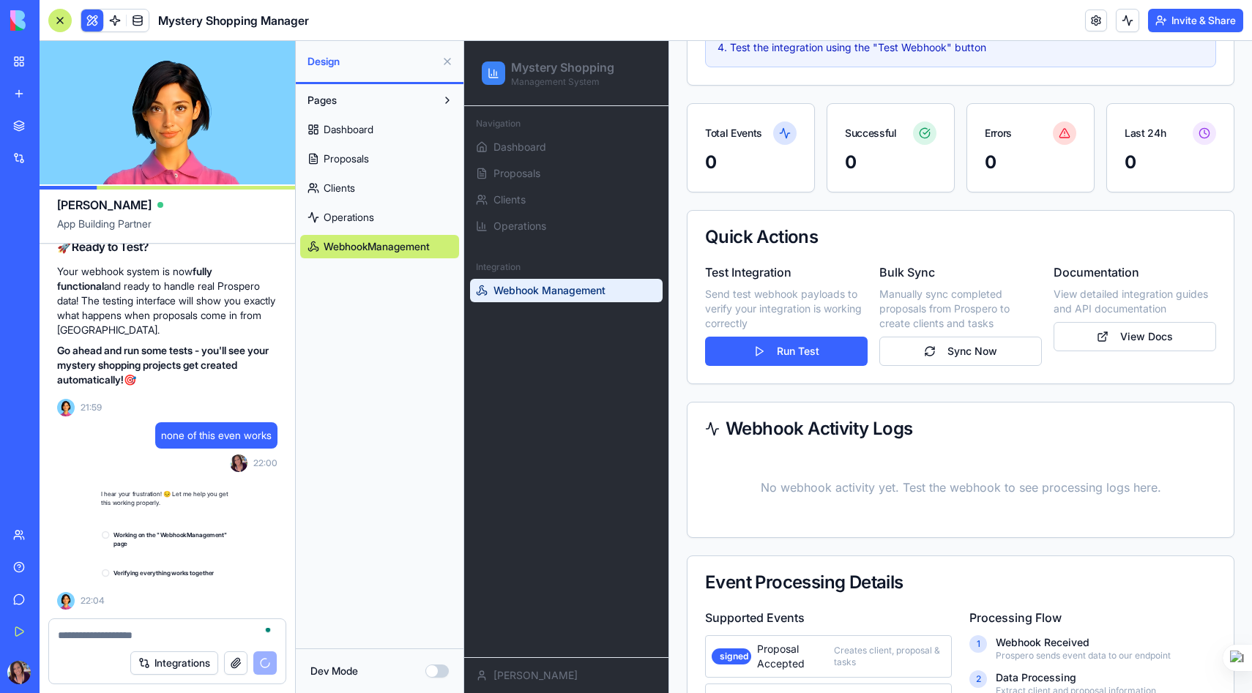
scroll to position [28924, 0]
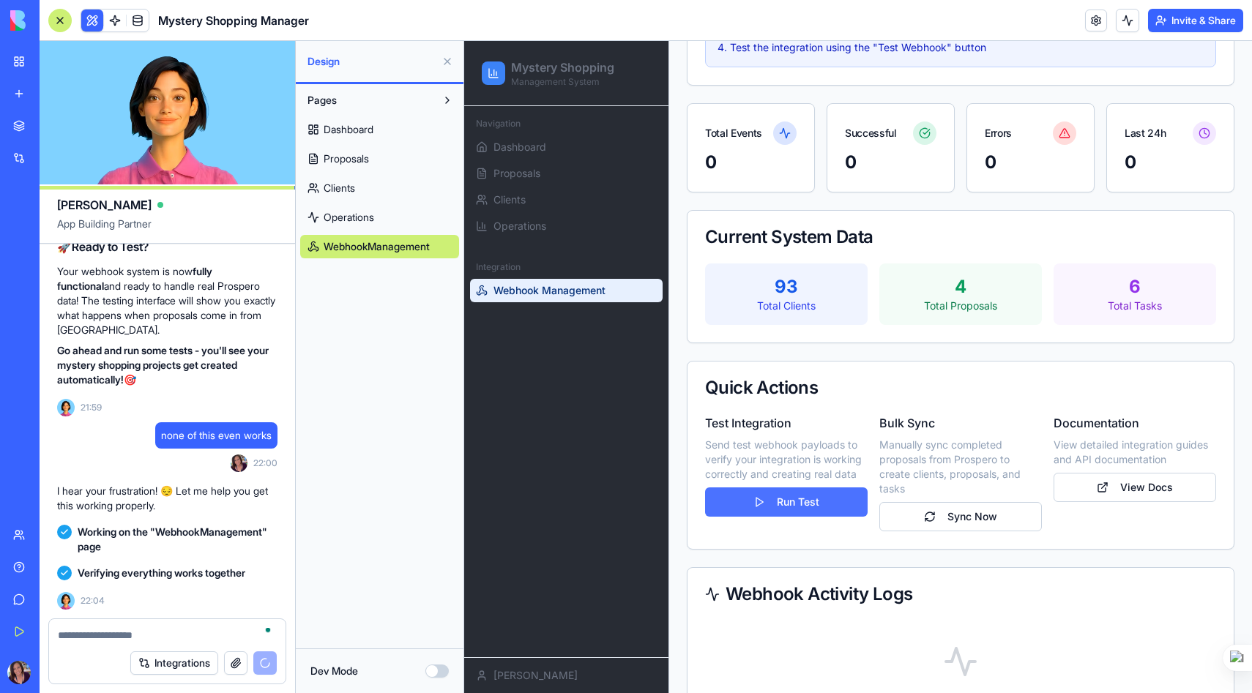
click at [804, 500] on button "Run Test" at bounding box center [786, 502] width 163 height 29
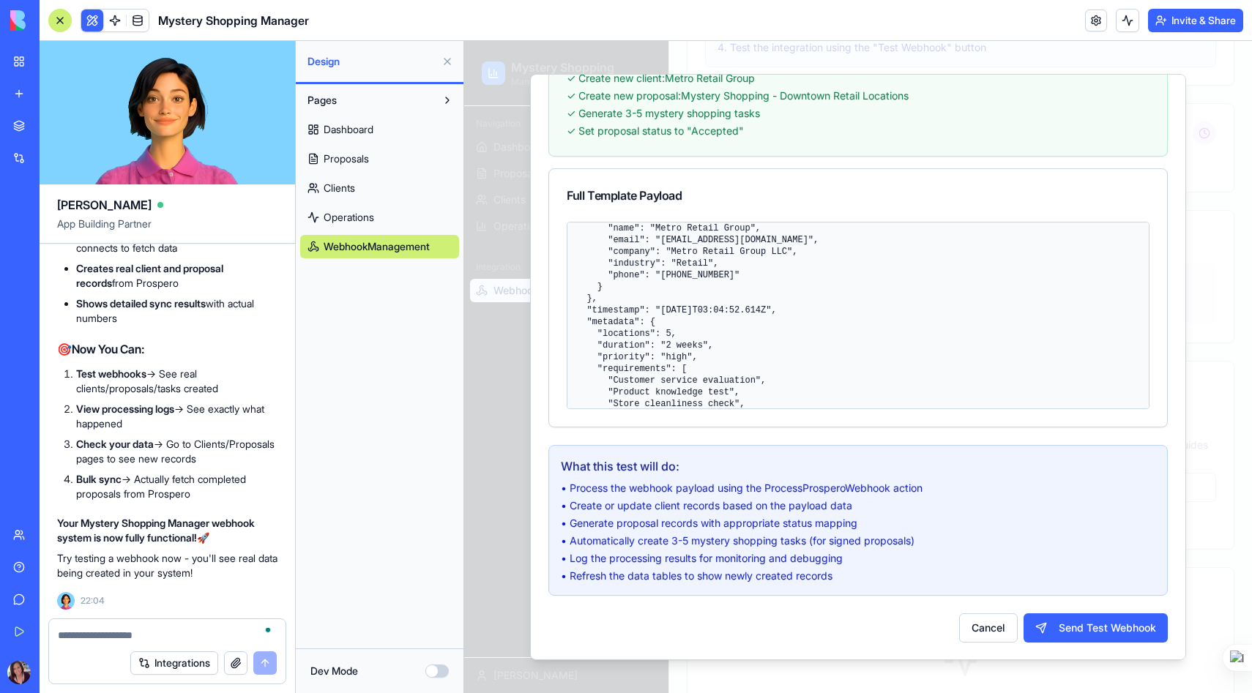
scroll to position [108, 0]
click at [1086, 623] on button "Send Test Webhook" at bounding box center [1096, 628] width 144 height 29
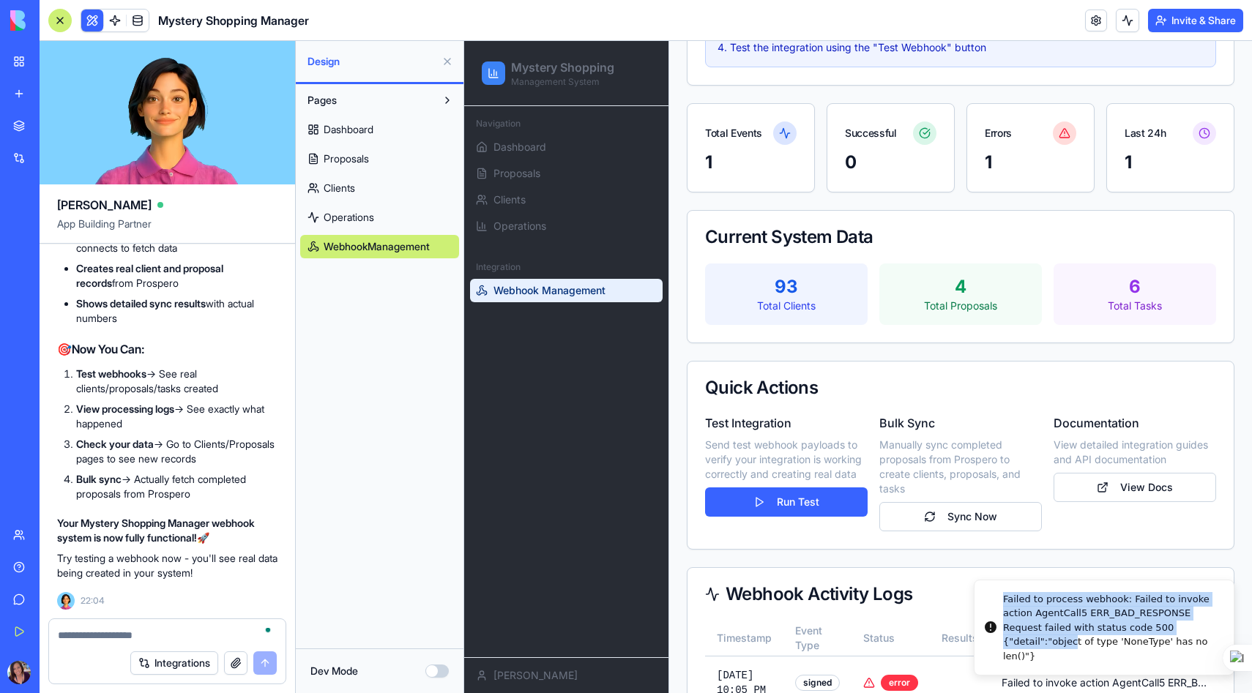
drag, startPoint x: 1073, startPoint y: 641, endPoint x: 1005, endPoint y: 595, distance: 82.4
click at [1005, 595] on div "Failed to process webhook: Failed to invoke action AgentCall5 ERR_BAD_RESPONSE …" at bounding box center [1112, 628] width 219 height 72
click at [1051, 658] on div "Failed to process webhook: Failed to invoke action AgentCall5 ERR_BAD_RESPONSE …" at bounding box center [1112, 628] width 219 height 72
drag, startPoint x: 1051, startPoint y: 658, endPoint x: 996, endPoint y: 597, distance: 82.9
click at [997, 597] on div "Failed to process webhook: Failed to invoke action AgentCall5 ERR_BAD_RESPONSE …" at bounding box center [1106, 628] width 219 height 72
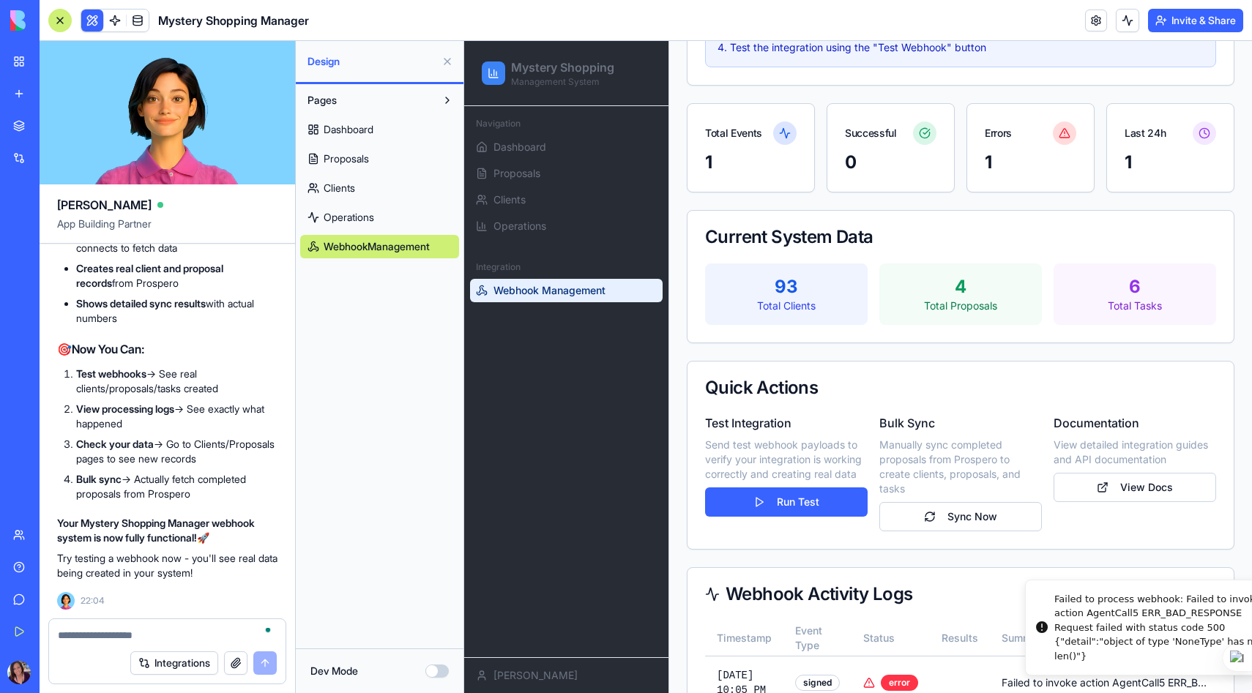
drag, startPoint x: 996, startPoint y: 597, endPoint x: 1046, endPoint y: 632, distance: 61.5
click at [1047, 633] on li "Failed to process webhook: Failed to invoke action AgentCall5 ERR_BAD_RESPONSE …" at bounding box center [1155, 628] width 261 height 97
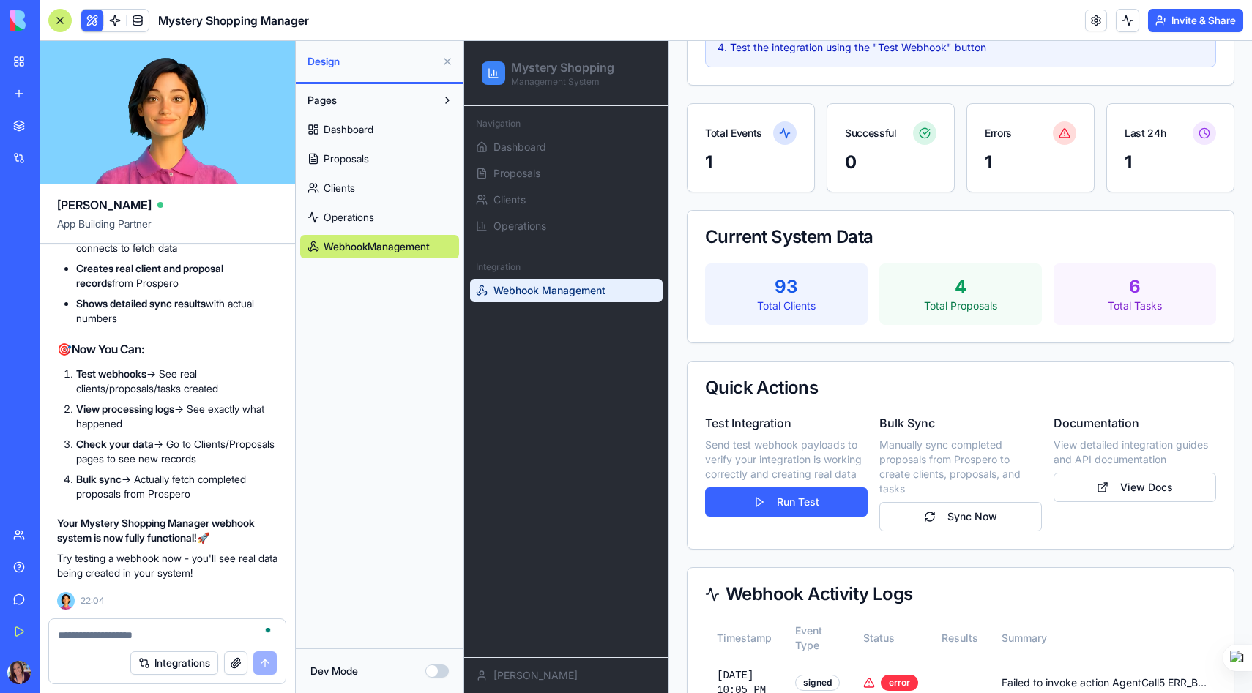
click at [87, 641] on textarea "To enrich screen reader interactions, please activate Accessibility in Grammarl…" at bounding box center [167, 635] width 219 height 15
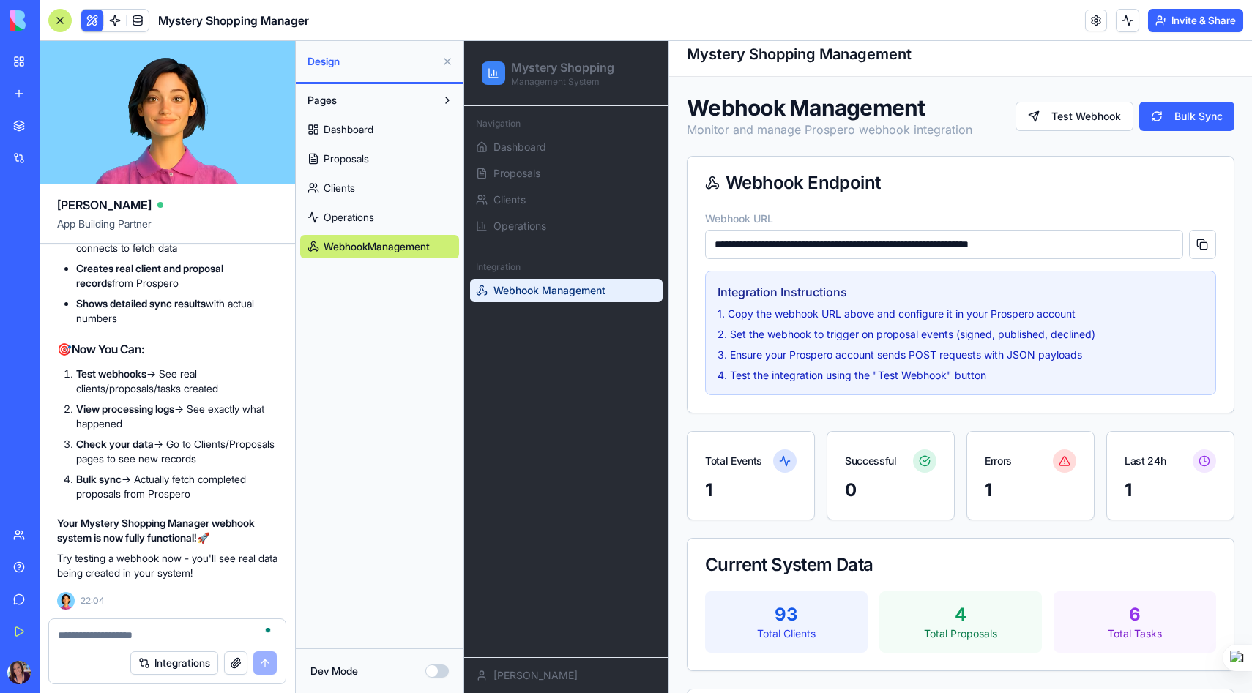
scroll to position [0, 0]
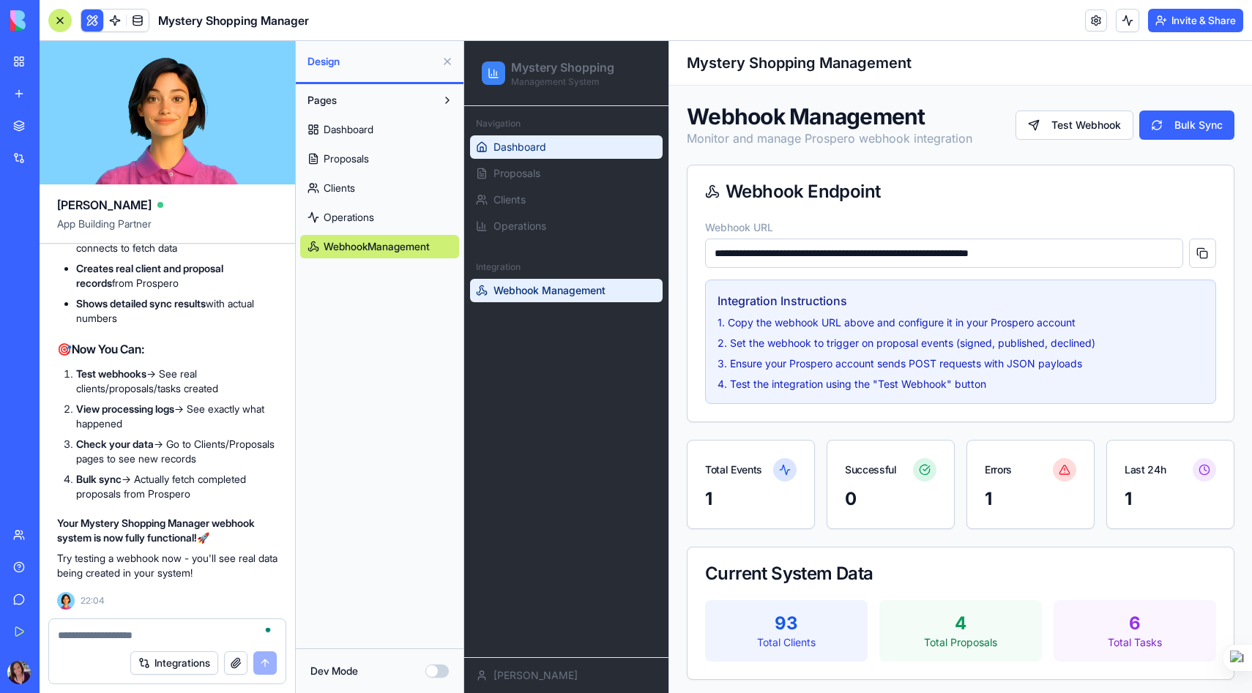
click at [484, 152] on icon at bounding box center [482, 147] width 12 height 12
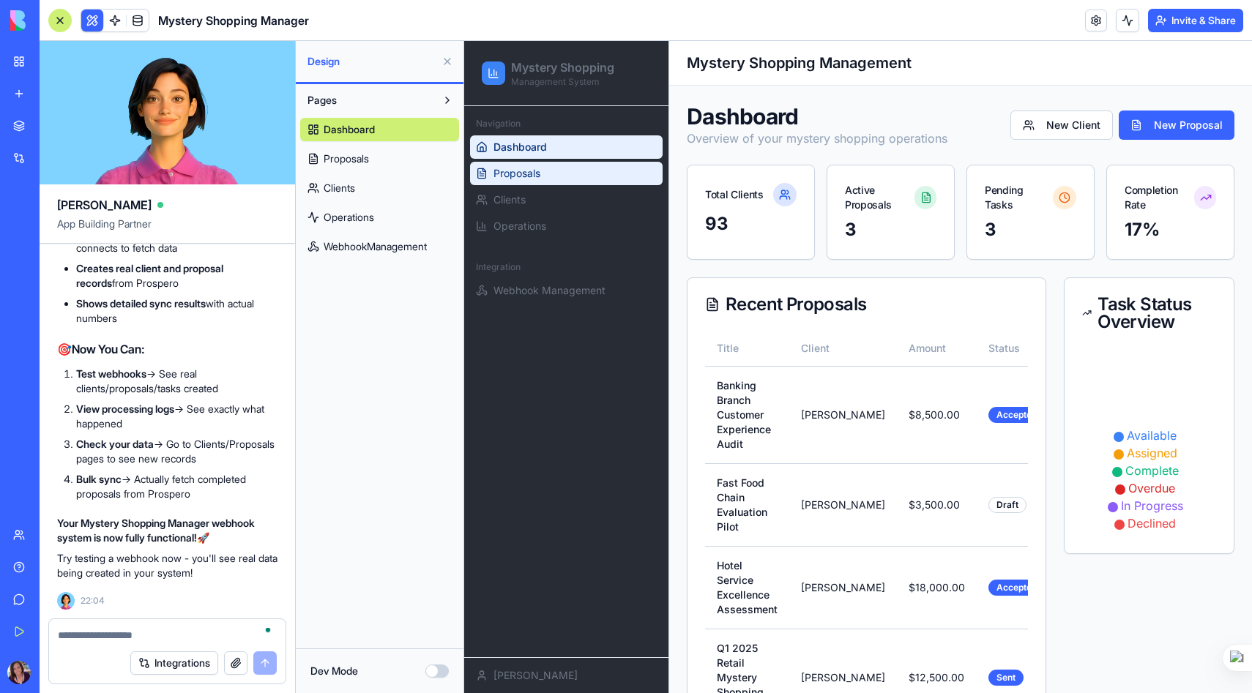
click at [492, 172] on link "Proposals" at bounding box center [566, 173] width 193 height 23
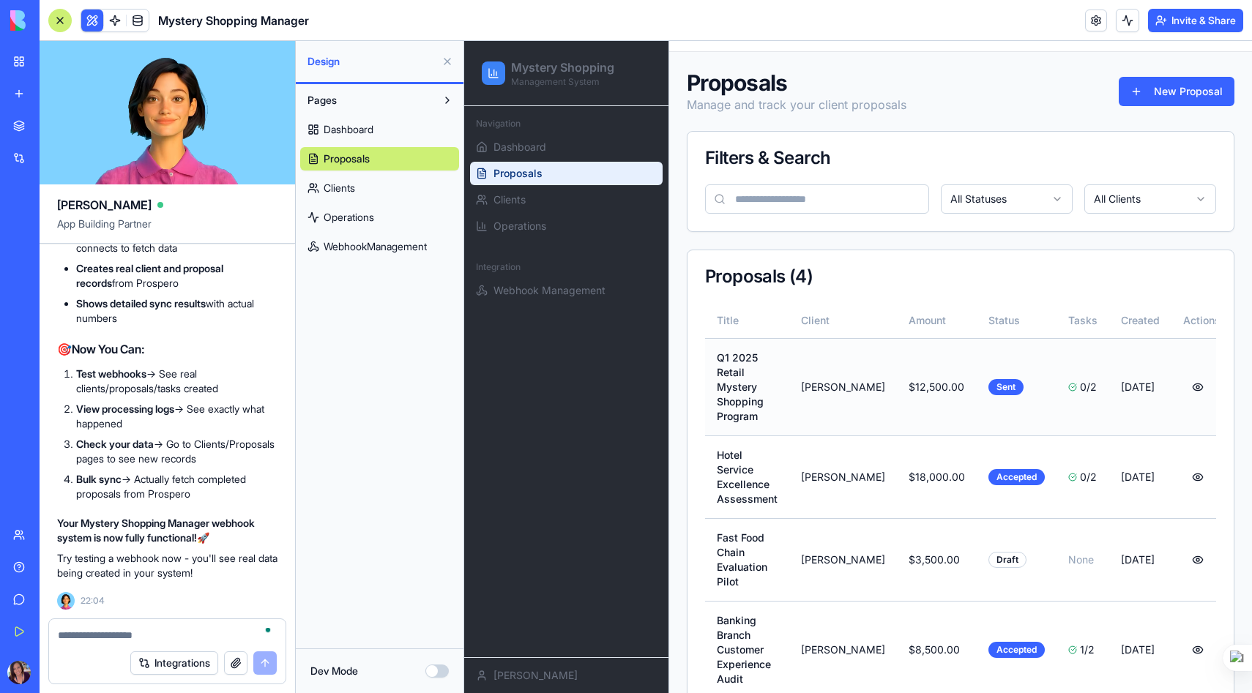
scroll to position [25, 0]
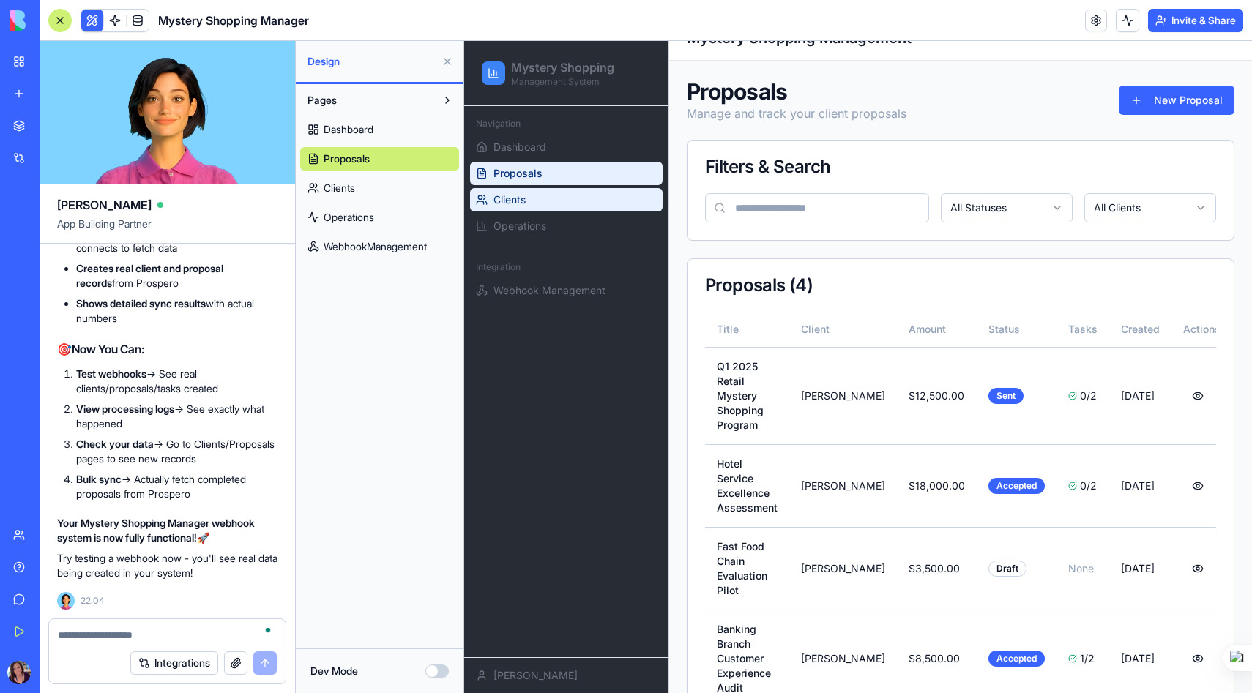
click at [521, 210] on link "Clients" at bounding box center [566, 199] width 193 height 23
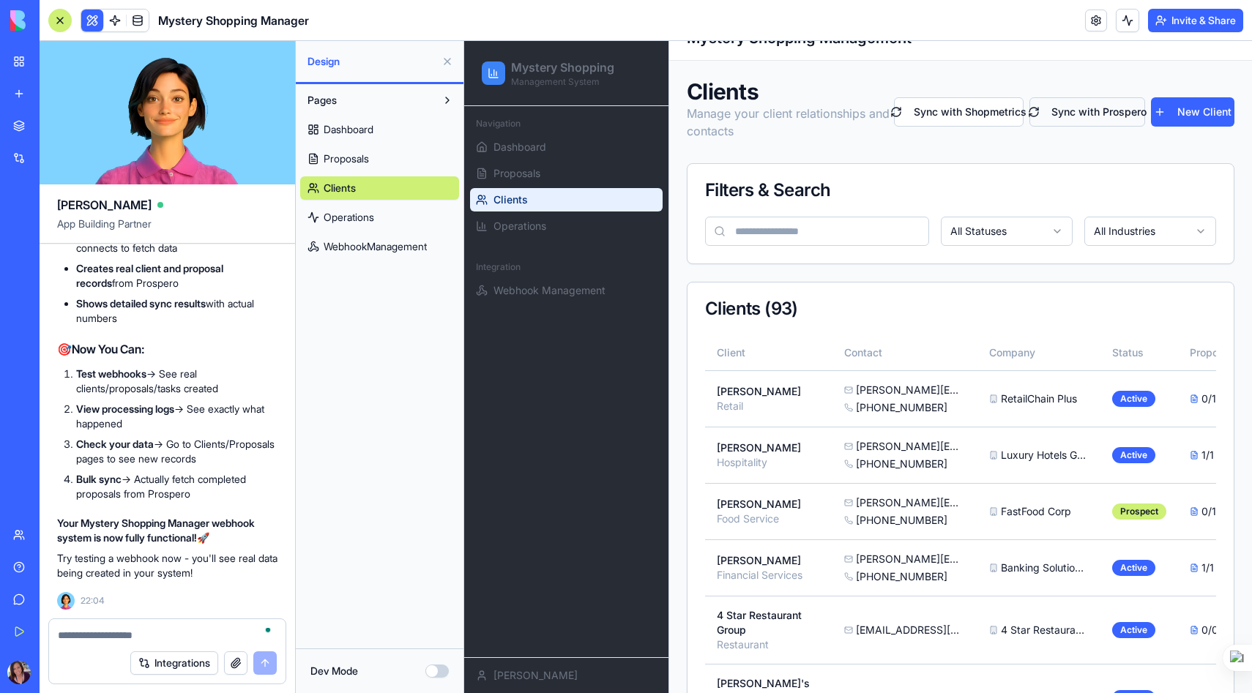
click at [1109, 115] on button "Sync with Prospero" at bounding box center [1087, 111] width 116 height 29
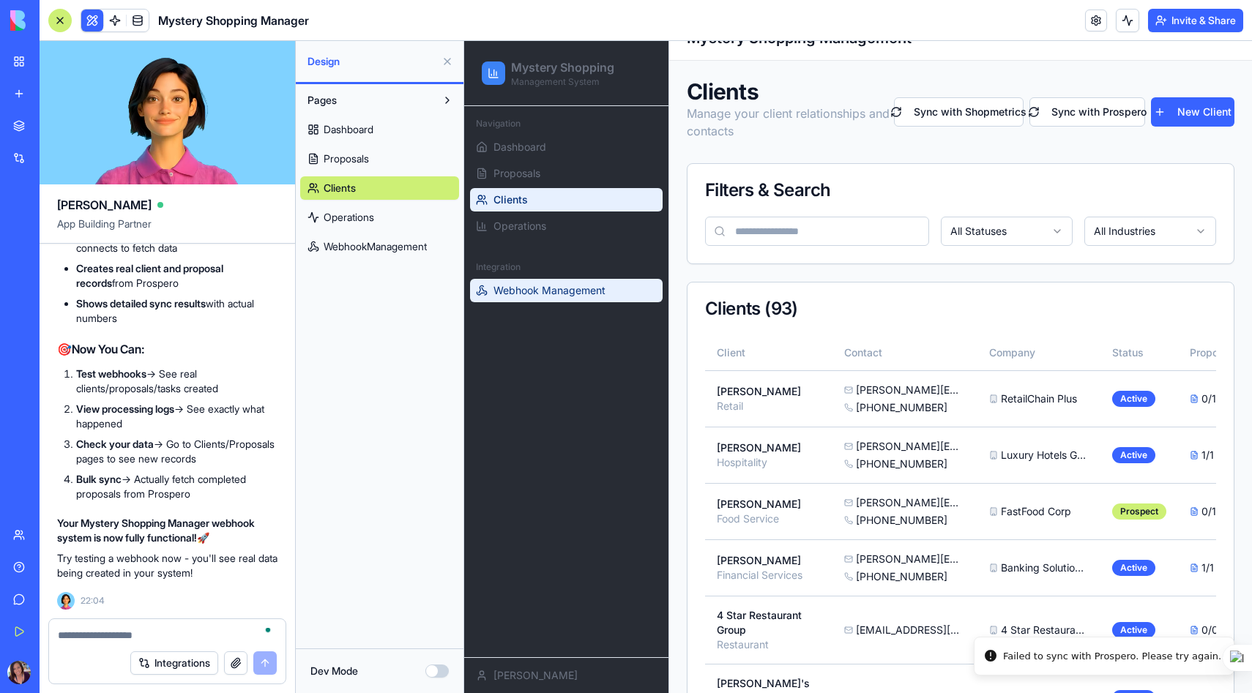
click at [556, 294] on span "Webhook Management" at bounding box center [549, 290] width 112 height 15
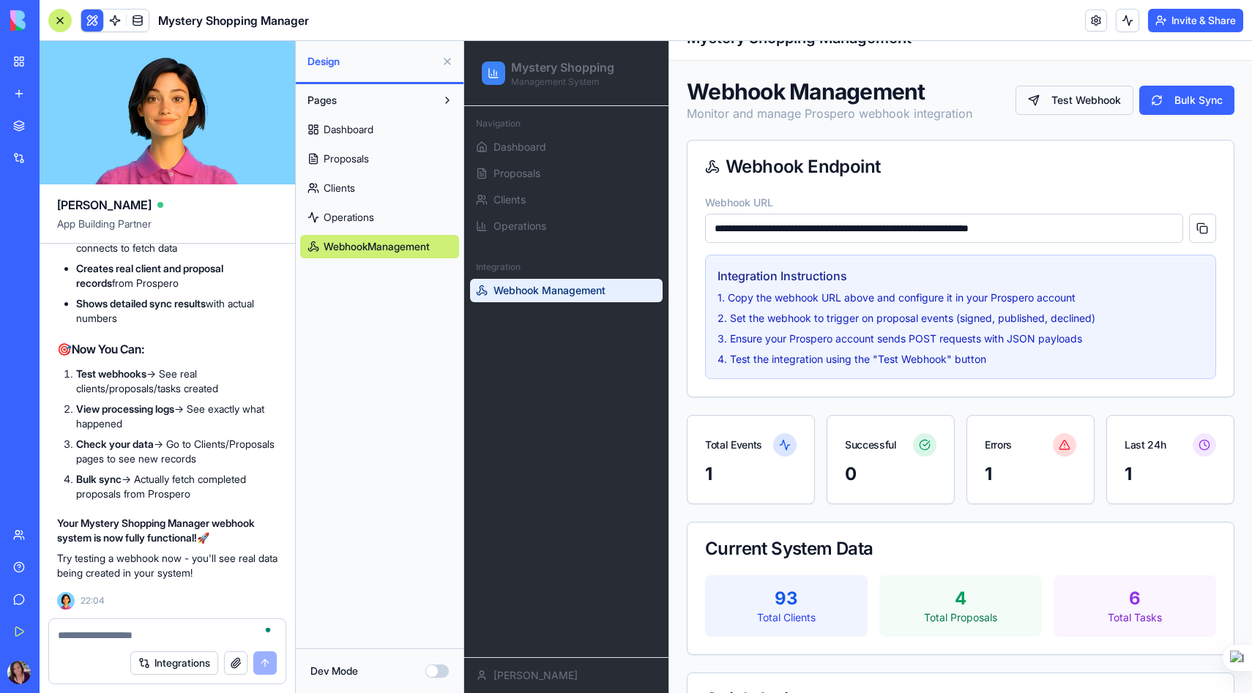
click at [1081, 99] on button "Test Webhook" at bounding box center [1075, 100] width 118 height 29
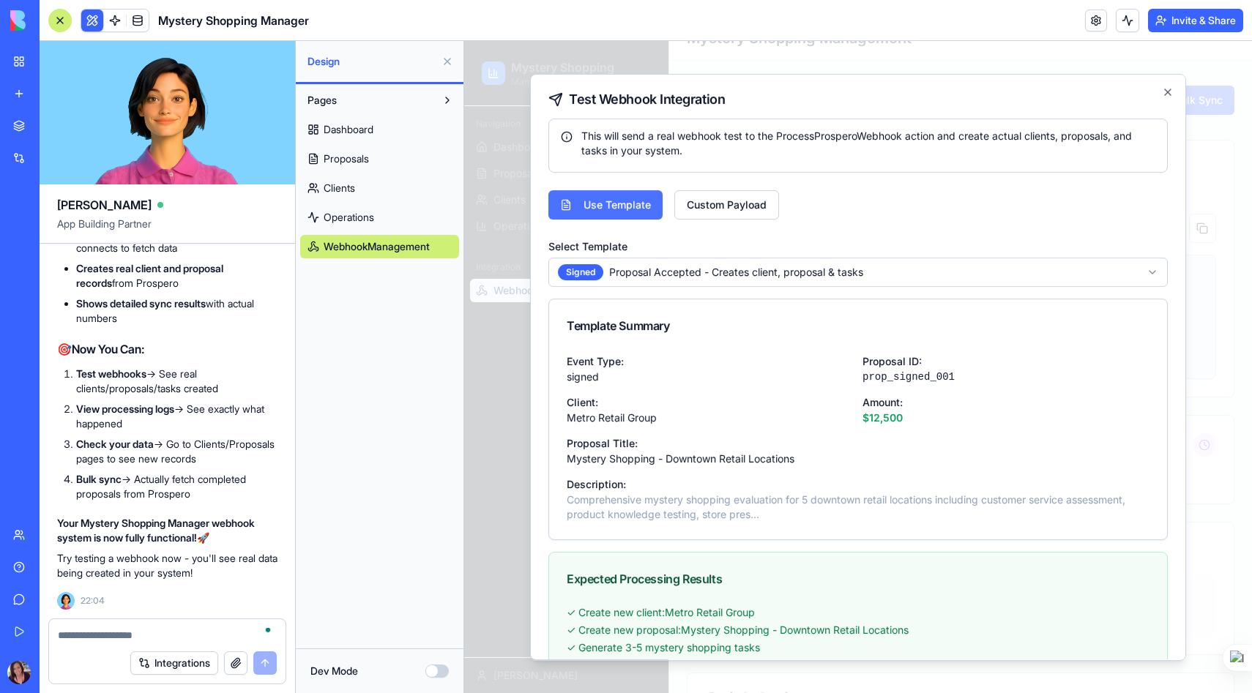
click at [616, 204] on button "Use Template" at bounding box center [605, 204] width 114 height 29
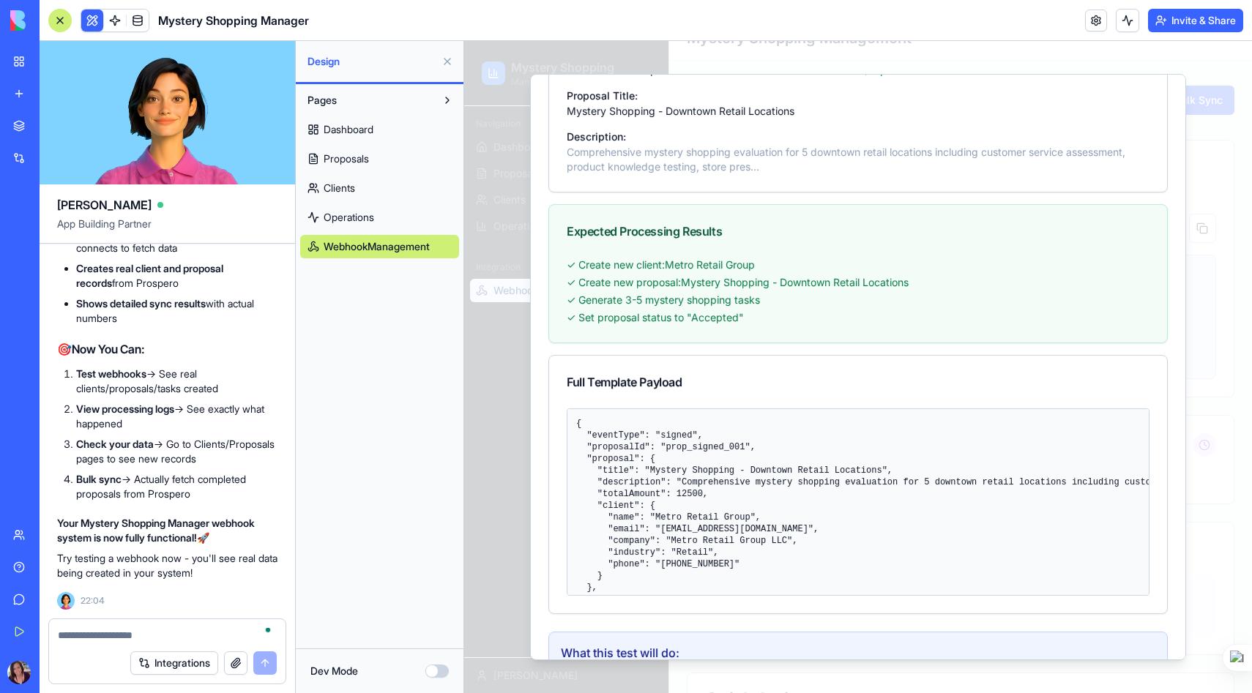
scroll to position [534, 0]
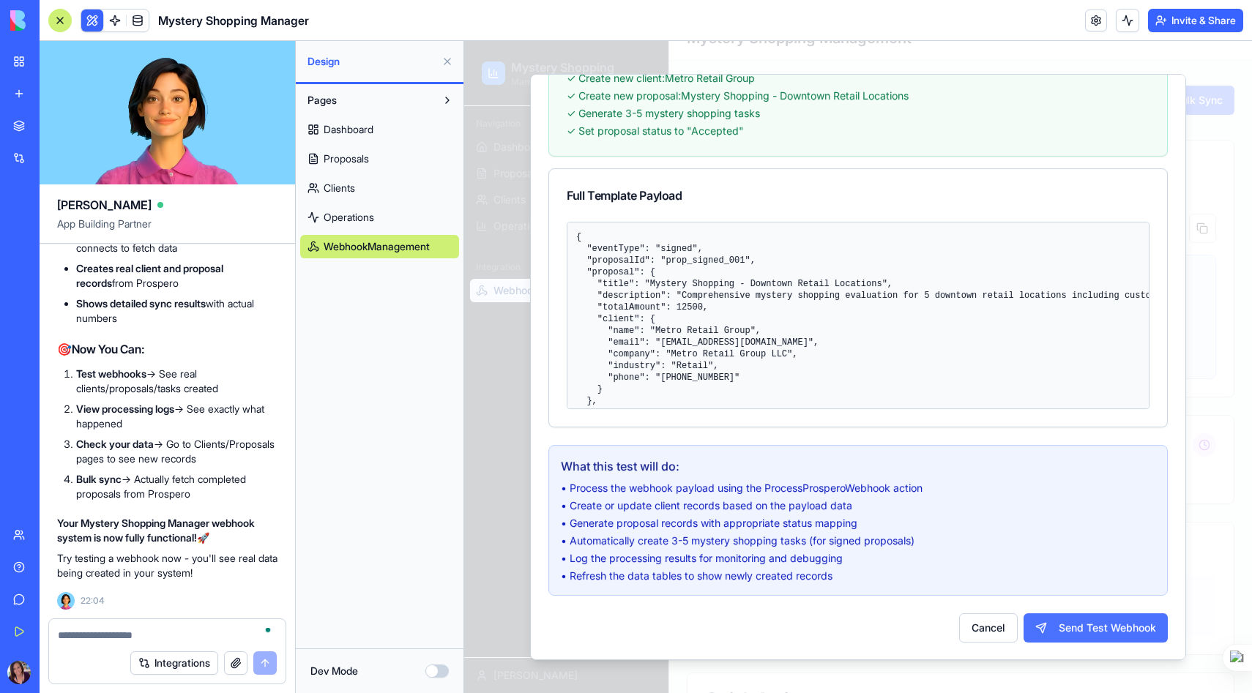
click at [1111, 632] on button "Send Test Webhook" at bounding box center [1096, 628] width 144 height 29
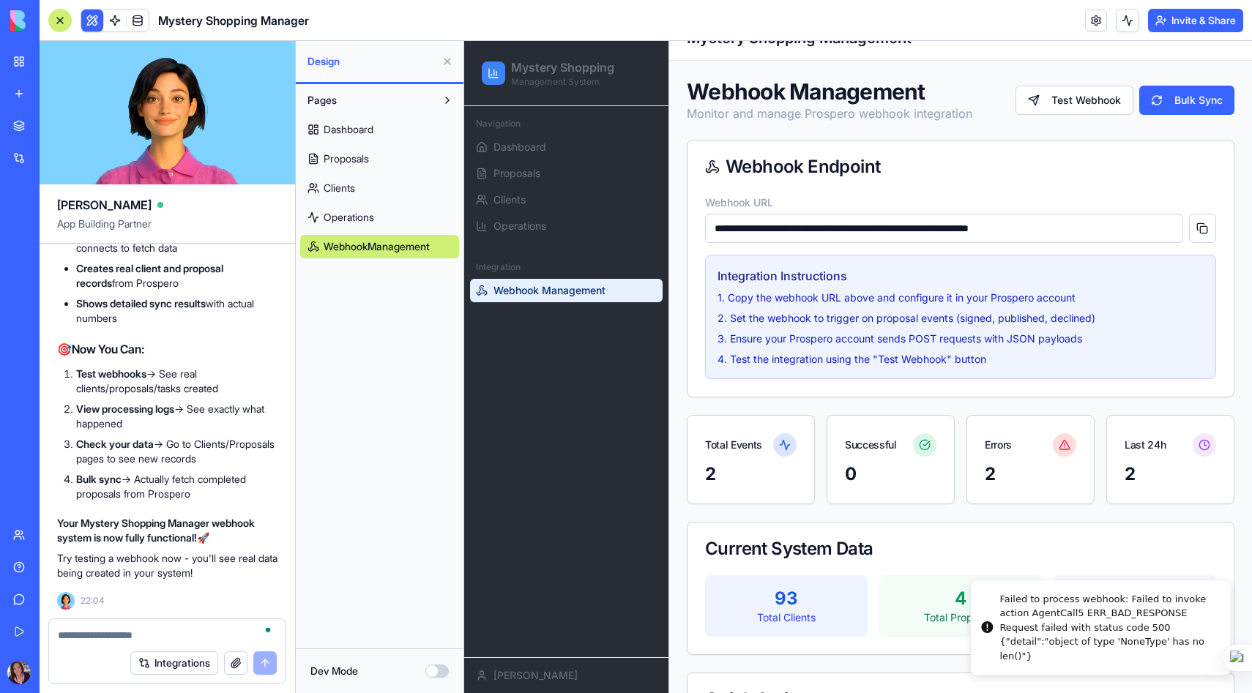
drag, startPoint x: 1004, startPoint y: 599, endPoint x: 972, endPoint y: 612, distance: 34.8
click at [999, 612] on div "Failed to process webhook: Failed to invoke action AgentCall5 ERR_BAD_RESPONSE …" at bounding box center [1108, 628] width 219 height 72
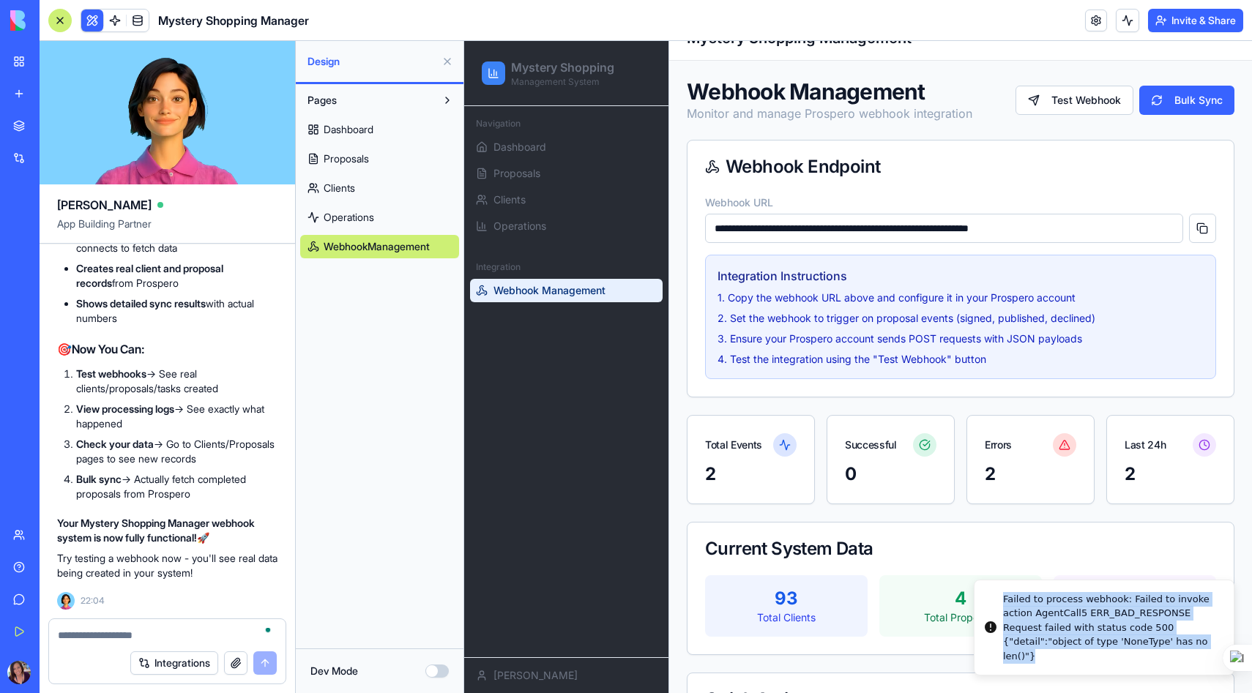
copy div "Failed to process webhook: Failed to invoke action AgentCall5 ERR_BAD_RESPONSE …"
drag, startPoint x: 1035, startPoint y: 652, endPoint x: 1004, endPoint y: 597, distance: 63.3
click at [1003, 596] on div "Failed to process webhook: Failed to invoke action AgentCall5 ERR_BAD_RESPONSE …" at bounding box center [1112, 628] width 219 height 72
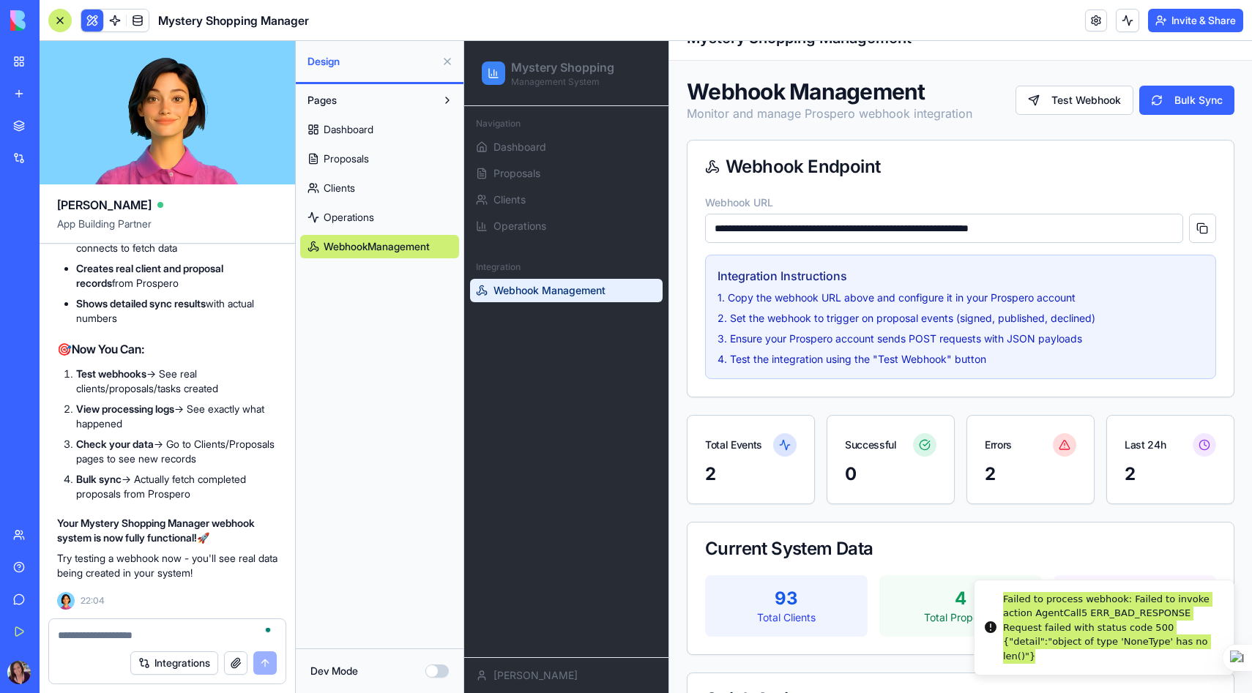
click at [129, 629] on textarea "To enrich screen reader interactions, please activate Accessibility in Grammarl…" at bounding box center [167, 635] width 219 height 15
type textarea "**********"
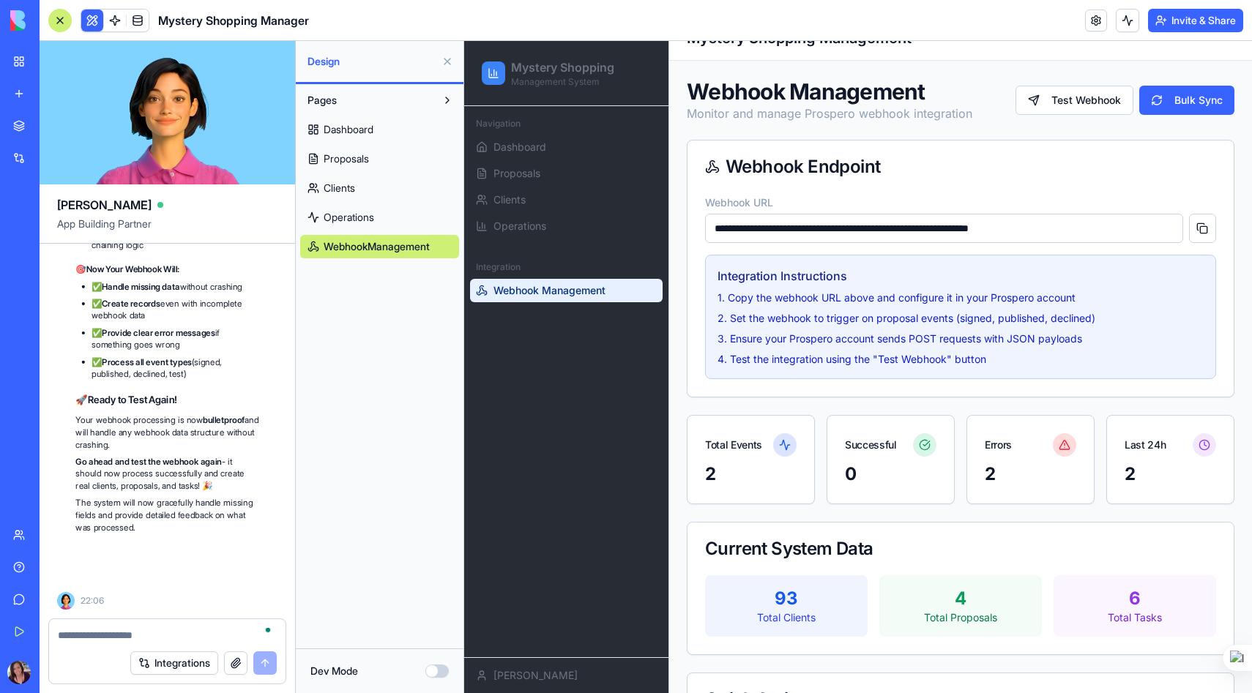
scroll to position [30725, 0]
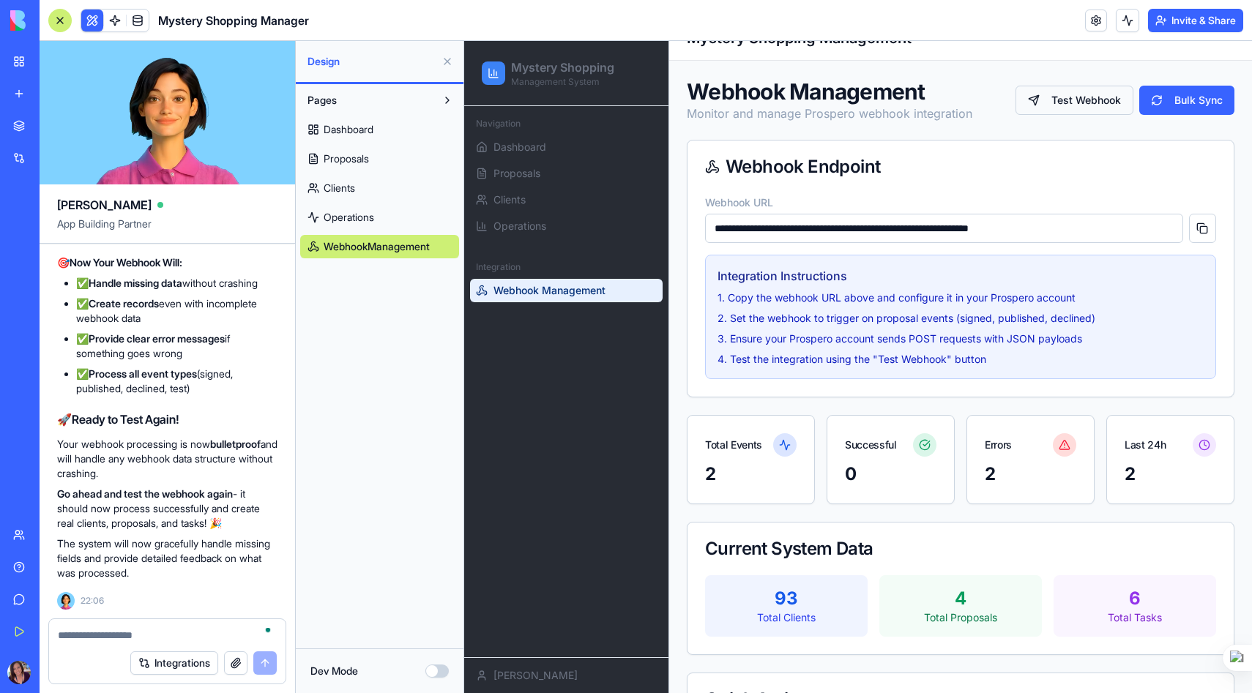
click at [1077, 100] on button "Test Webhook" at bounding box center [1075, 100] width 118 height 29
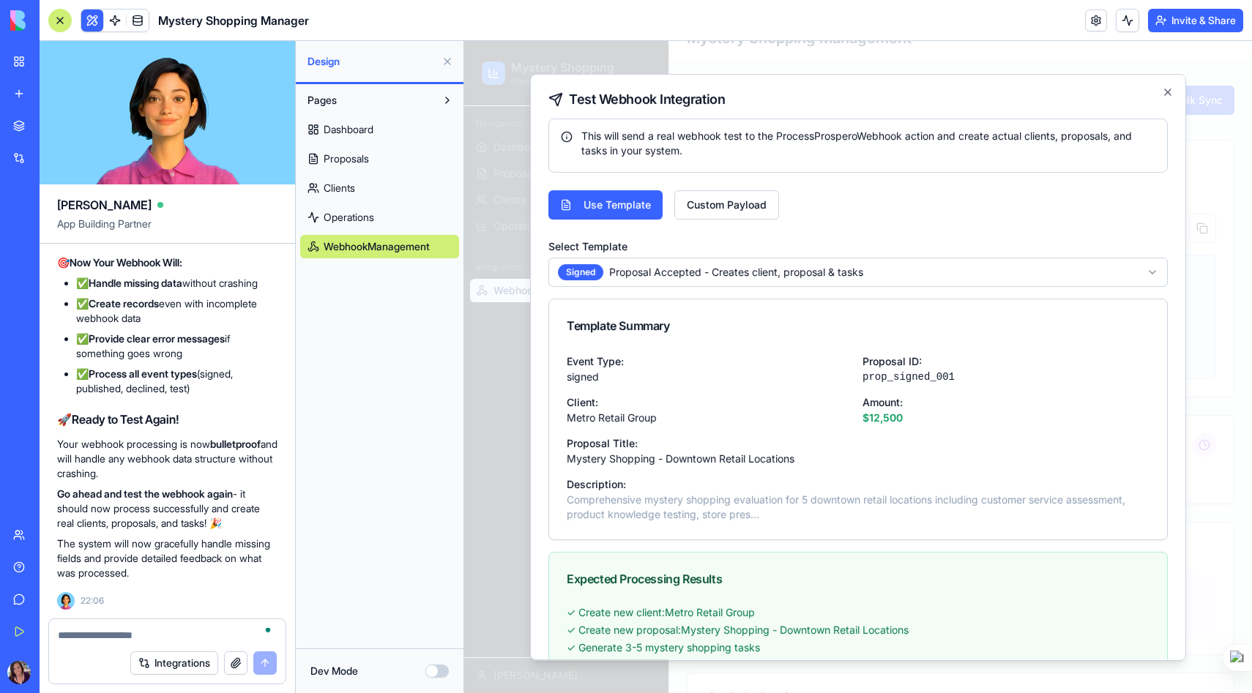
scroll to position [534, 0]
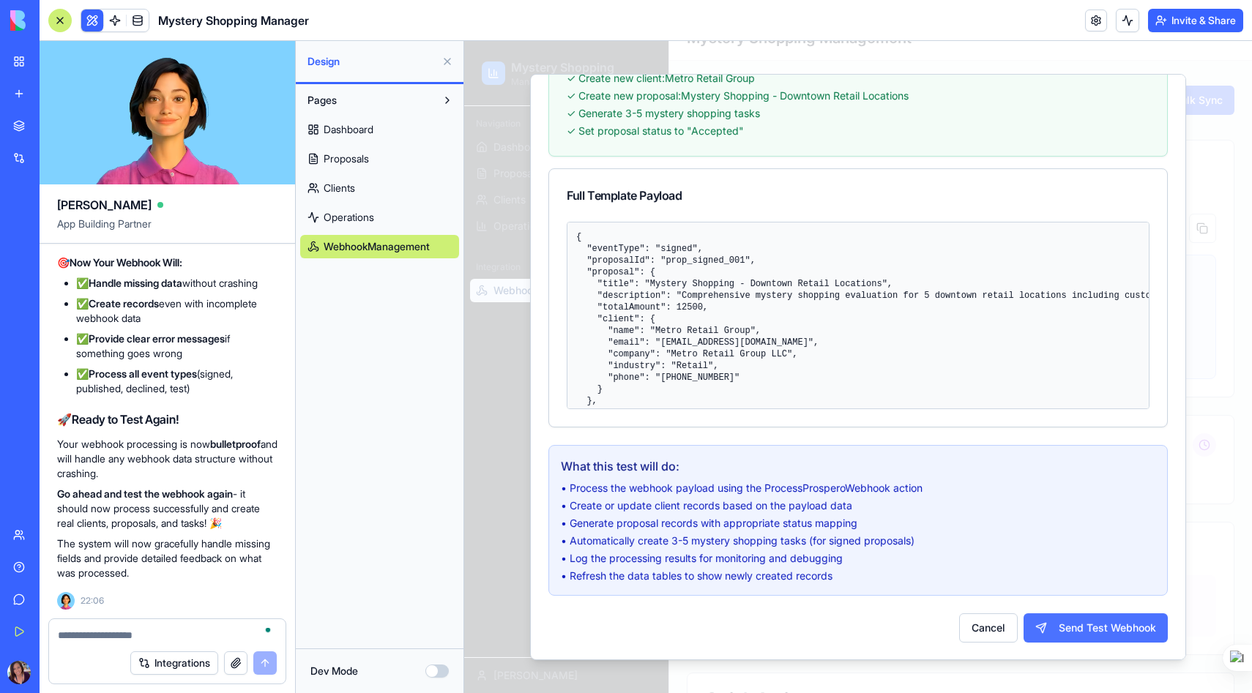
click at [1100, 631] on button "Send Test Webhook" at bounding box center [1096, 628] width 144 height 29
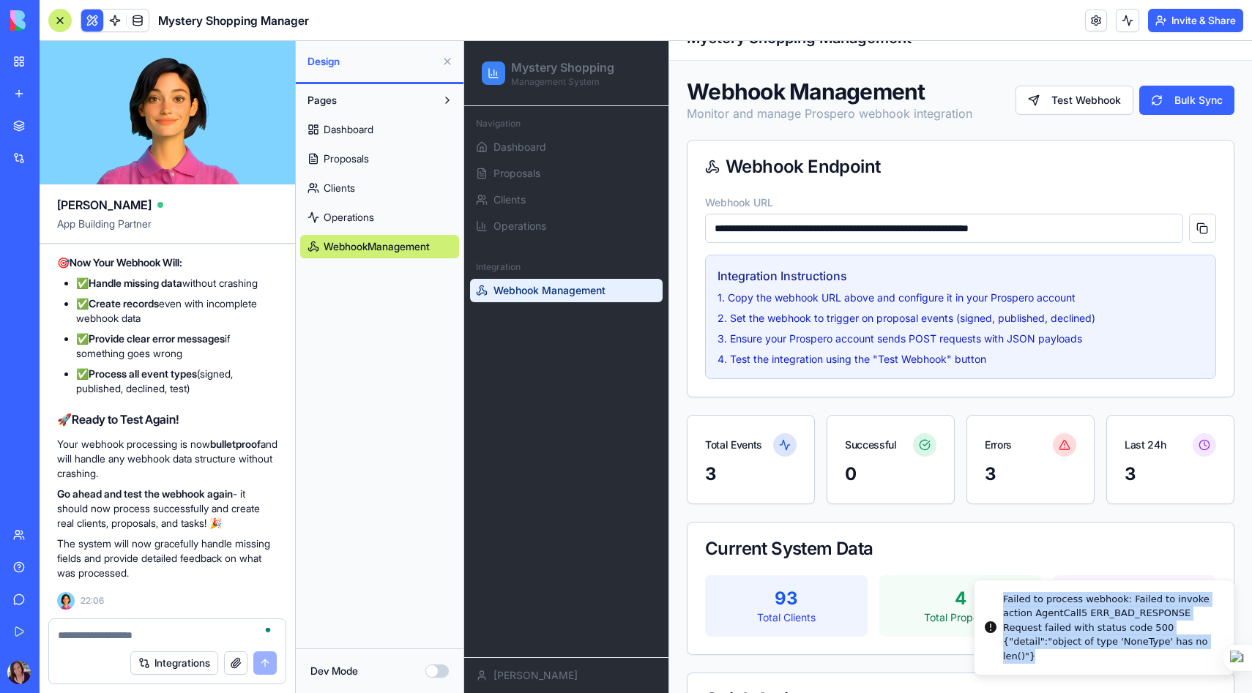
drag, startPoint x: 1038, startPoint y: 652, endPoint x: 1000, endPoint y: 586, distance: 76.7
click at [1003, 592] on div "Failed to process webhook: Failed to invoke action AgentCall5 ERR_BAD_RESPONSE …" at bounding box center [1112, 628] width 219 height 72
copy div "Failed to process webhook: Failed to invoke action AgentCall5 ERR_BAD_RESPONSE …"
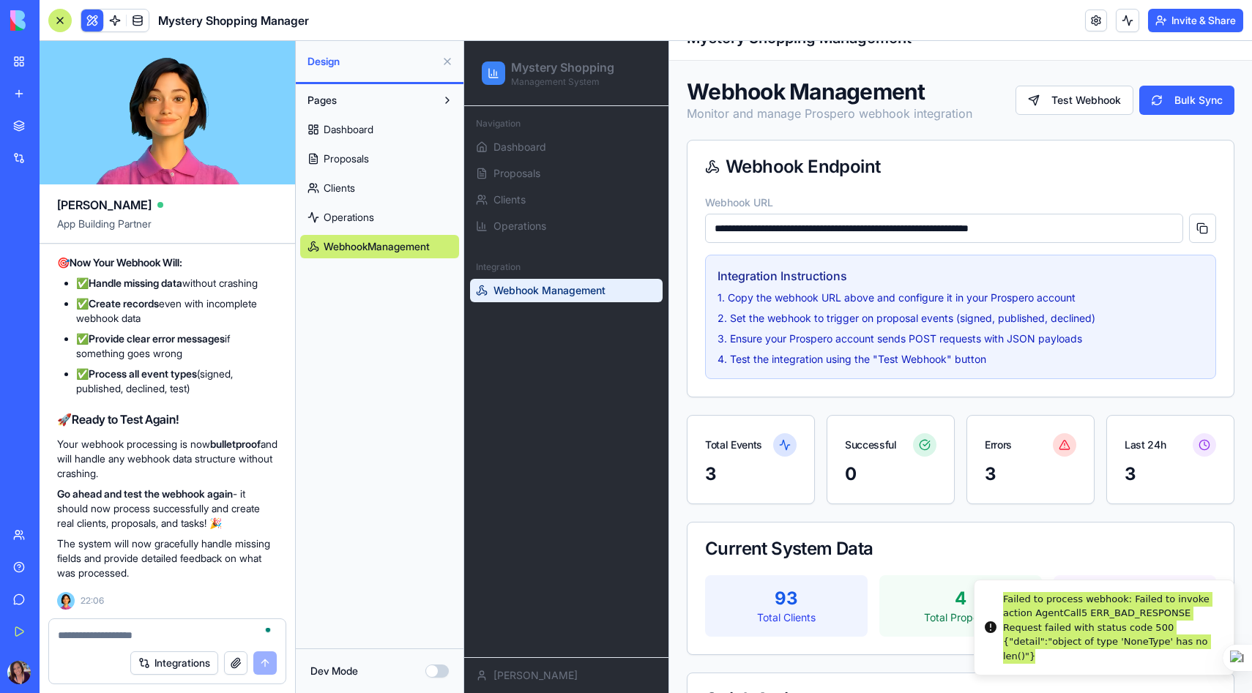
click at [158, 630] on textarea "To enrich screen reader interactions, please activate Accessibility in Grammarl…" at bounding box center [167, 635] width 219 height 15
paste textarea "**********"
type textarea "**********"
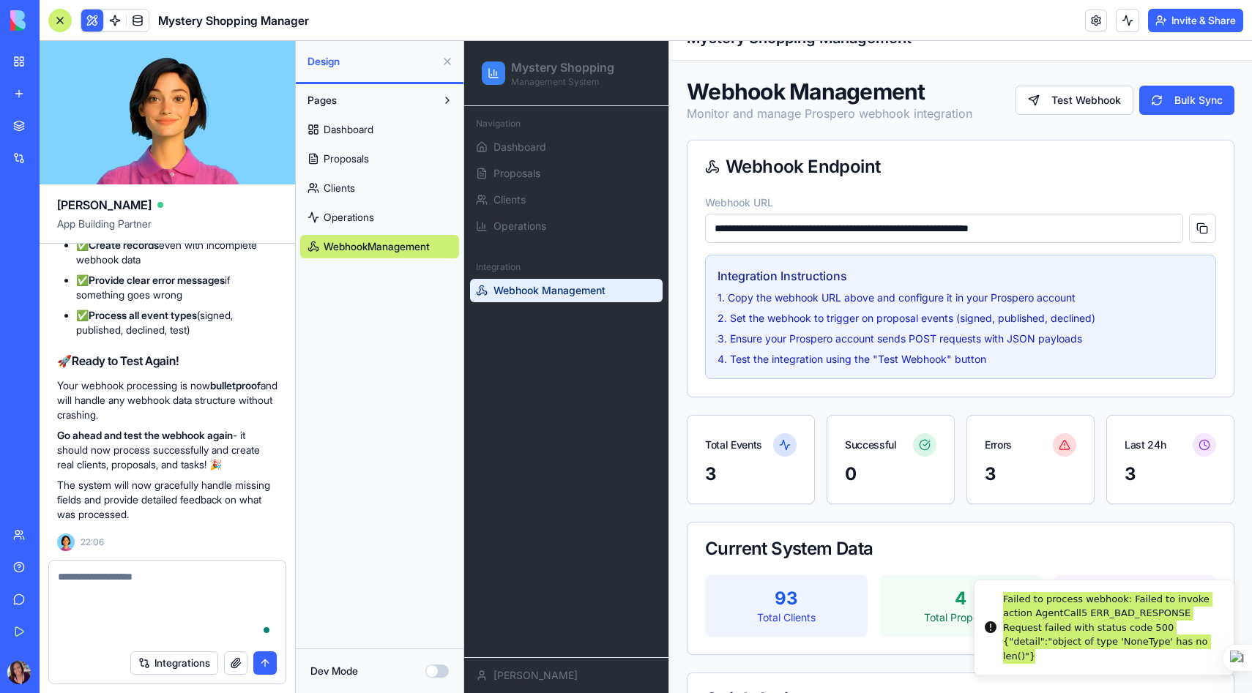
scroll to position [30839, 0]
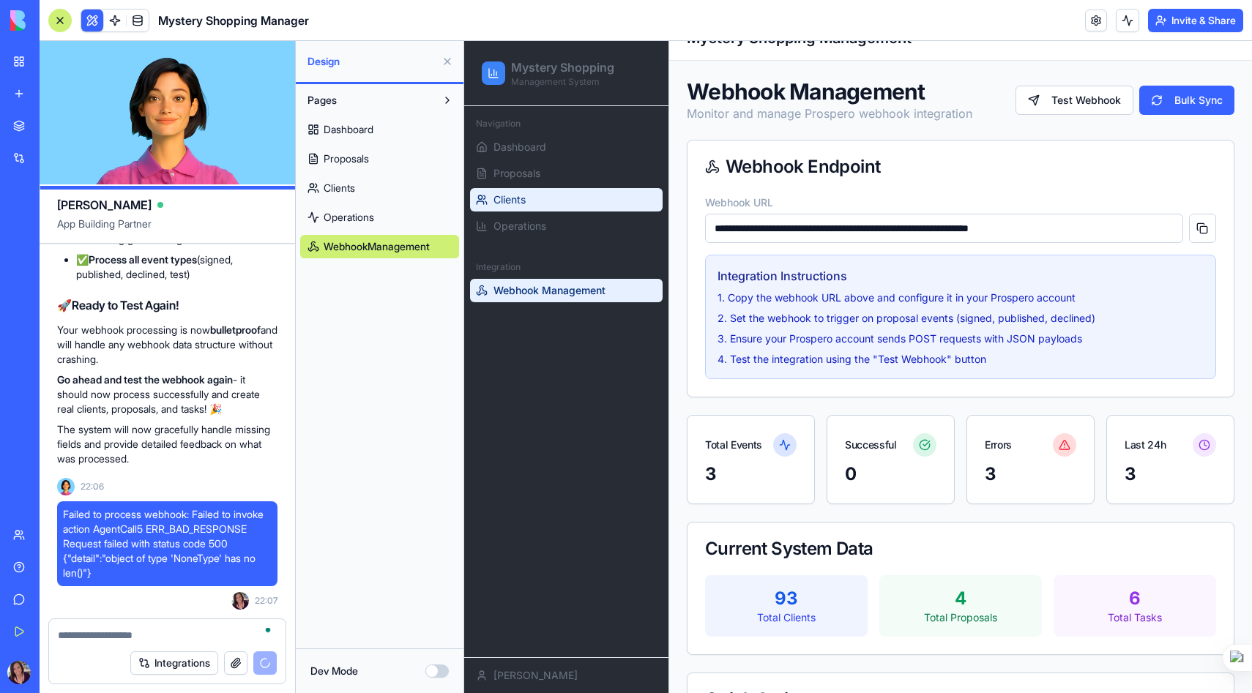
click at [547, 194] on link "Clients" at bounding box center [566, 199] width 193 height 23
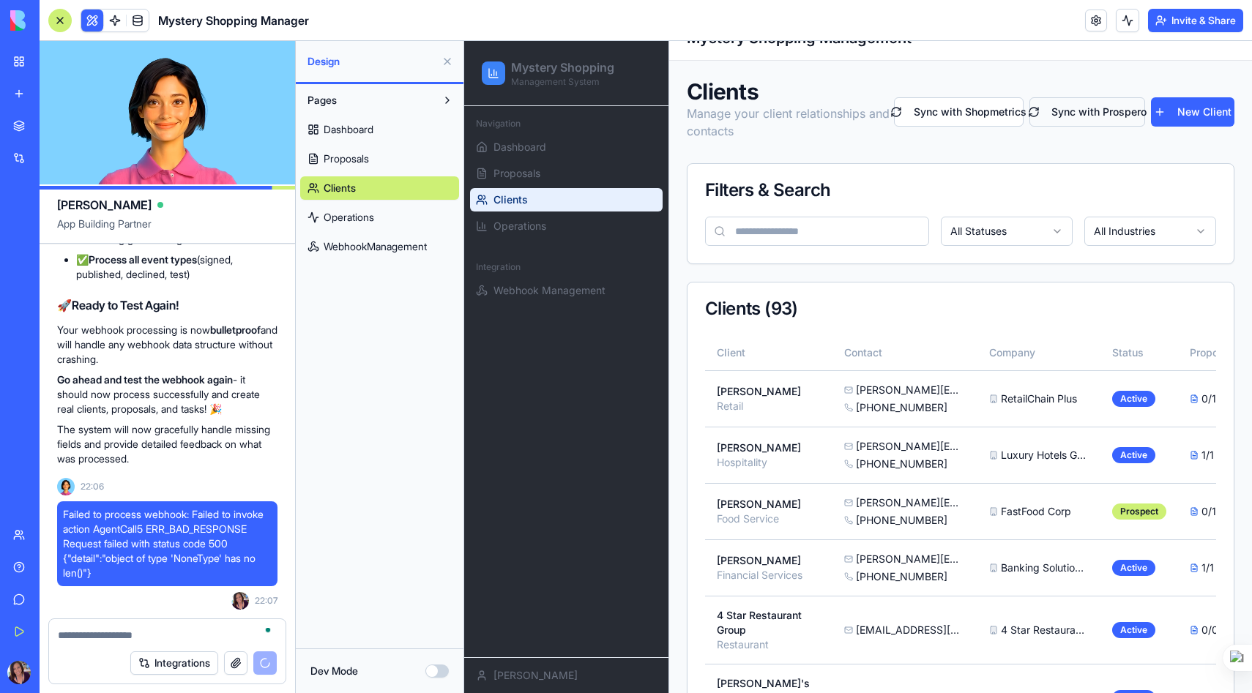
click at [1097, 119] on button "Sync with Prospero" at bounding box center [1087, 111] width 116 height 29
click at [991, 657] on icon "Notifications alt+T" at bounding box center [991, 656] width 12 height 12
click at [980, 113] on button "Sync with Shopmetrics" at bounding box center [959, 111] width 130 height 29
click at [117, 634] on textarea "To enrich screen reader interactions, please activate Accessibility in Grammarl…" at bounding box center [167, 635] width 219 height 15
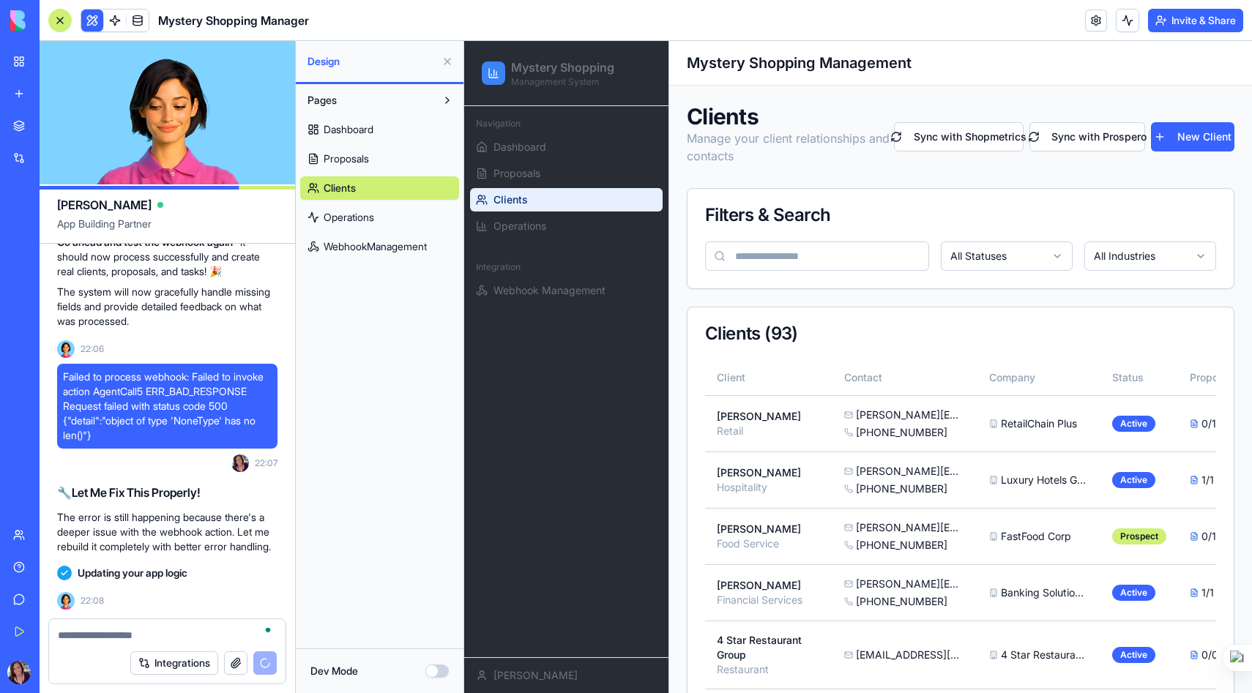
scroll to position [31656, 0]
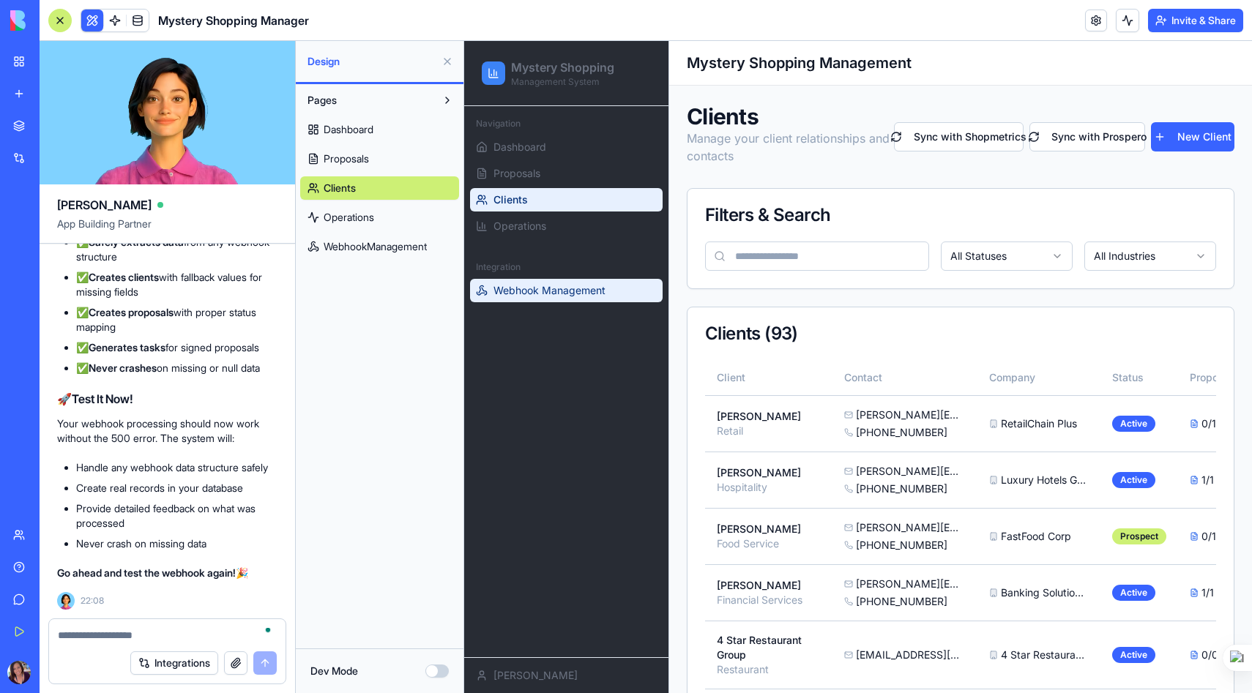
click at [551, 290] on span "Webhook Management" at bounding box center [549, 290] width 112 height 15
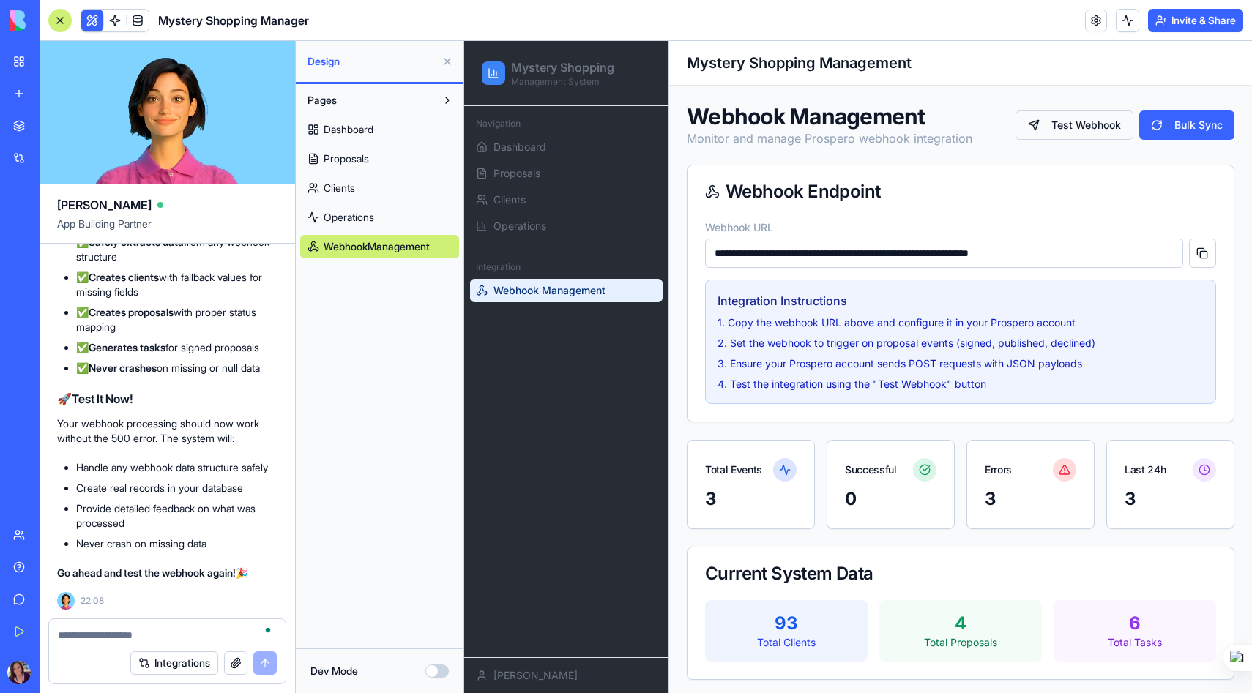
click at [1107, 123] on button "Test Webhook" at bounding box center [1075, 125] width 118 height 29
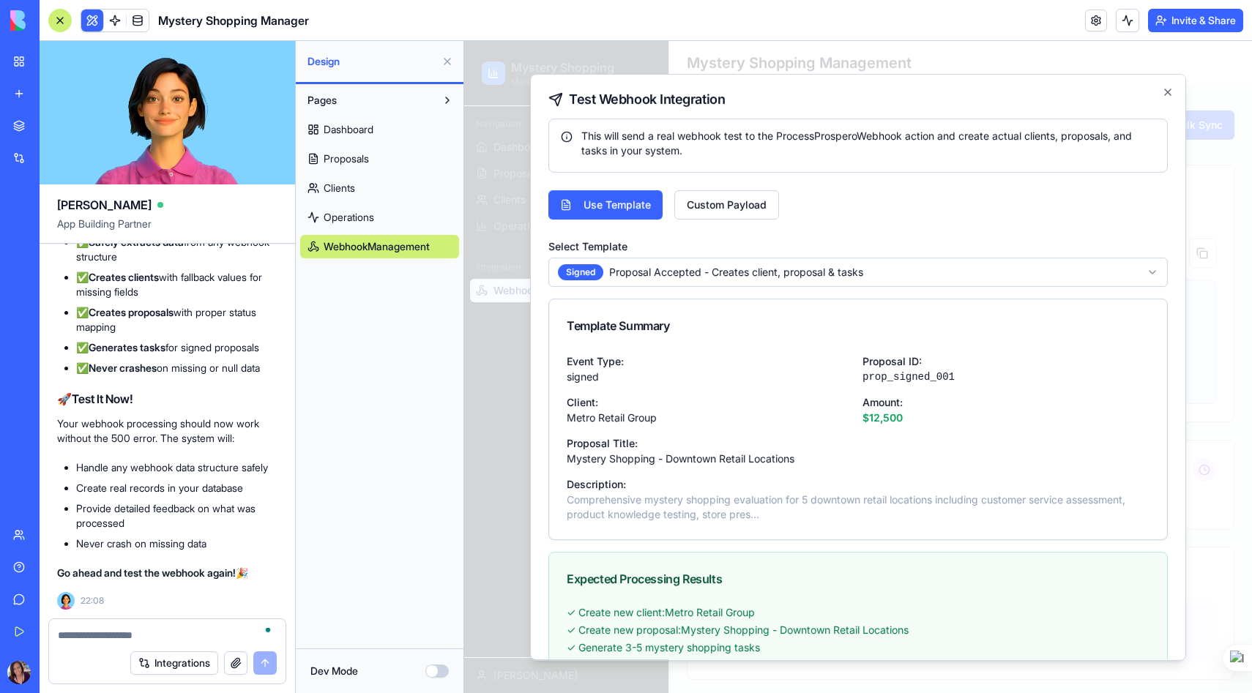
scroll to position [534, 0]
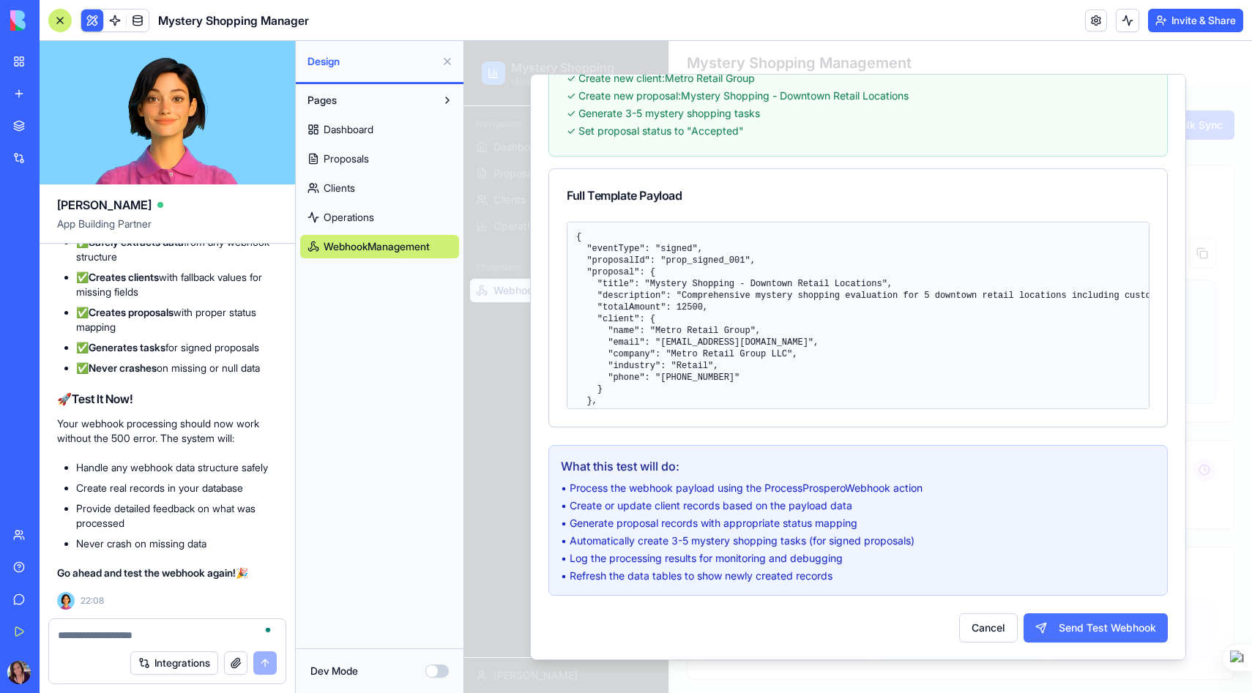
click at [1100, 623] on button "Send Test Webhook" at bounding box center [1096, 628] width 144 height 29
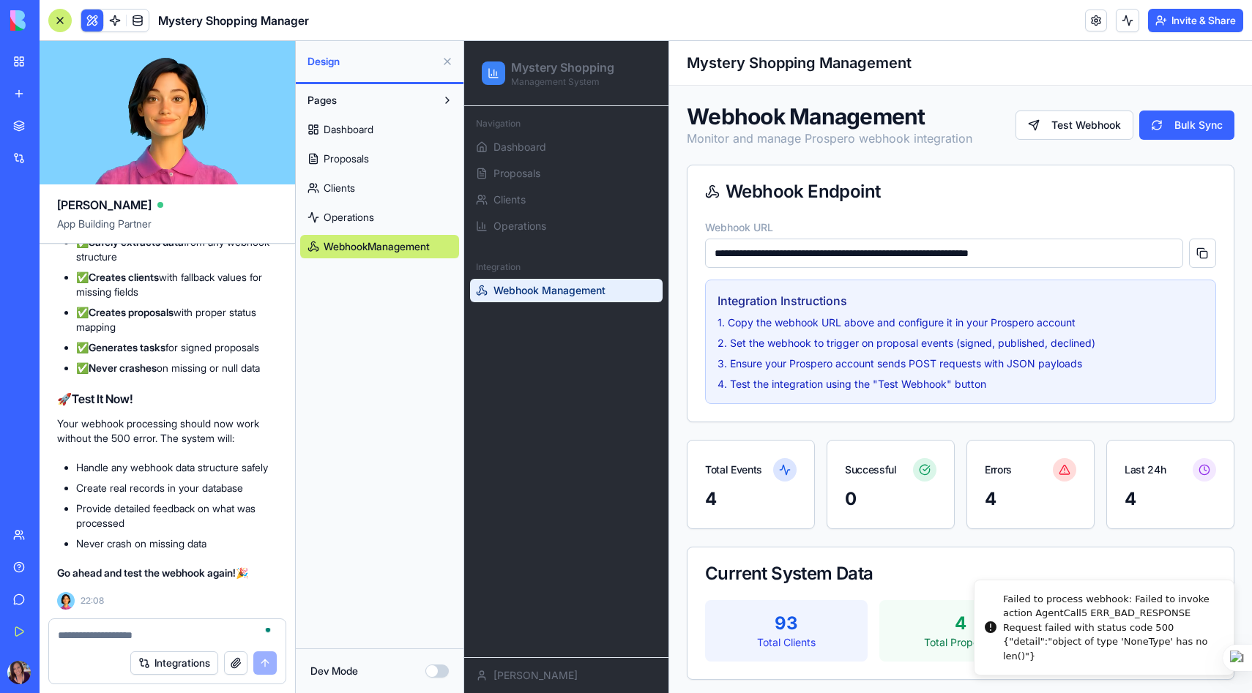
click at [117, 634] on textarea "To enrich screen reader interactions, please activate Accessibility in Grammarl…" at bounding box center [167, 635] width 219 height 15
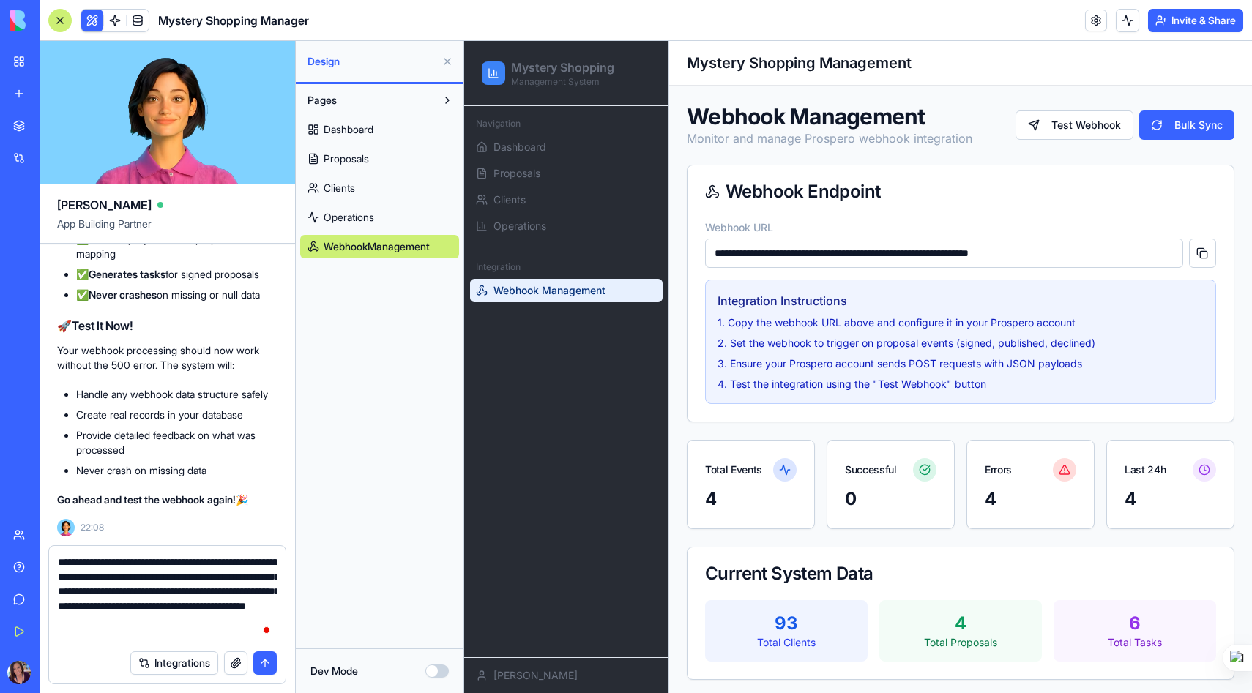
type textarea "**********"
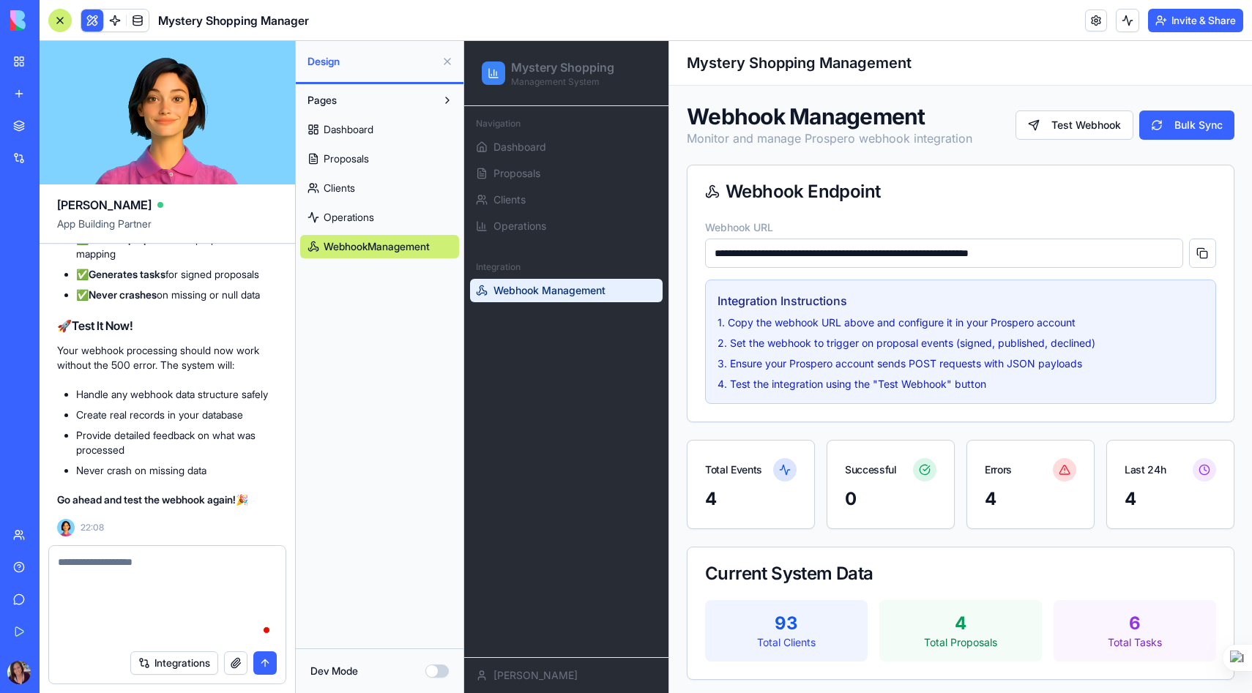
scroll to position [31785, 0]
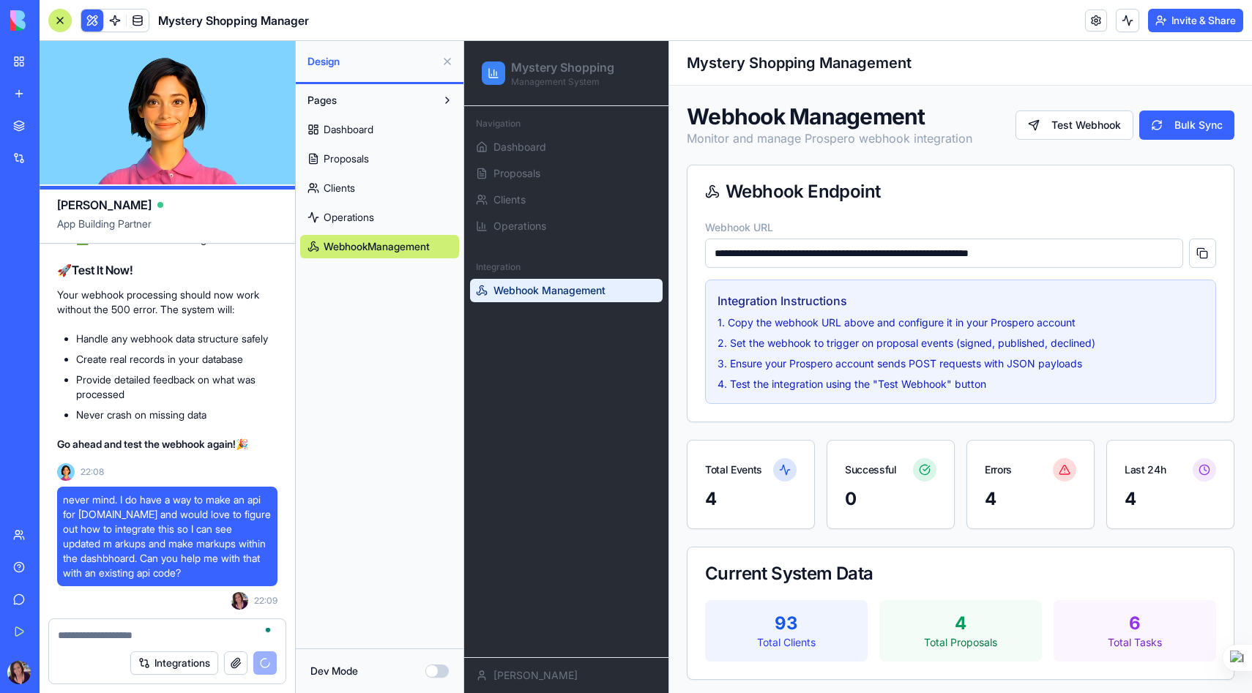
click at [132, 635] on textarea "To enrich screen reader interactions, please activate Accessibility in Grammarl…" at bounding box center [167, 635] width 219 height 15
paste textarea "**********"
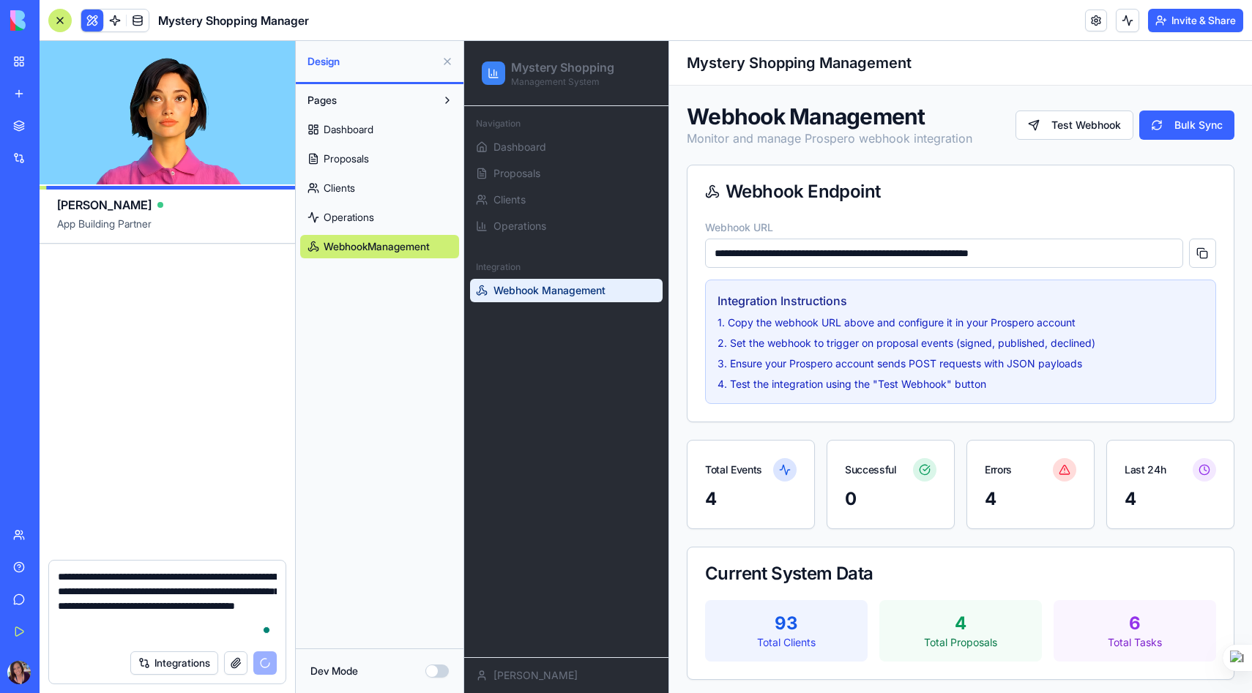
scroll to position [32772, 0]
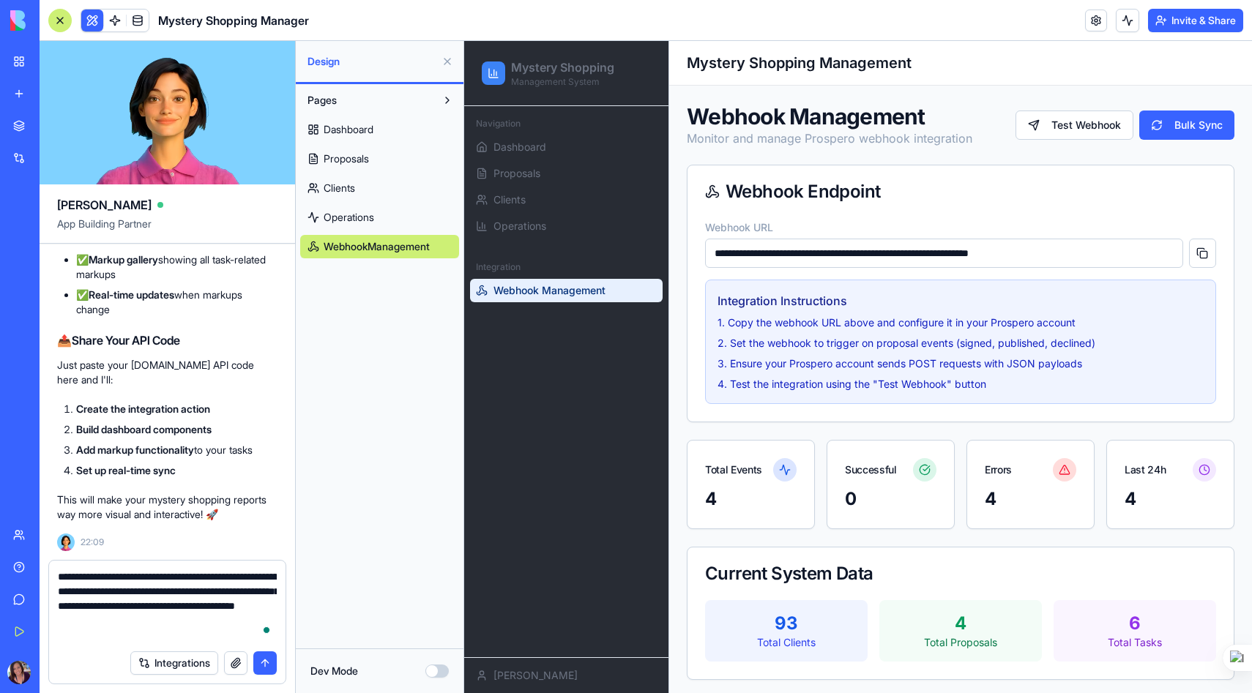
type textarea "**********"
drag, startPoint x: 57, startPoint y: 570, endPoint x: 171, endPoint y: 675, distance: 154.4
click at [171, 675] on form "**********" at bounding box center [167, 622] width 238 height 124
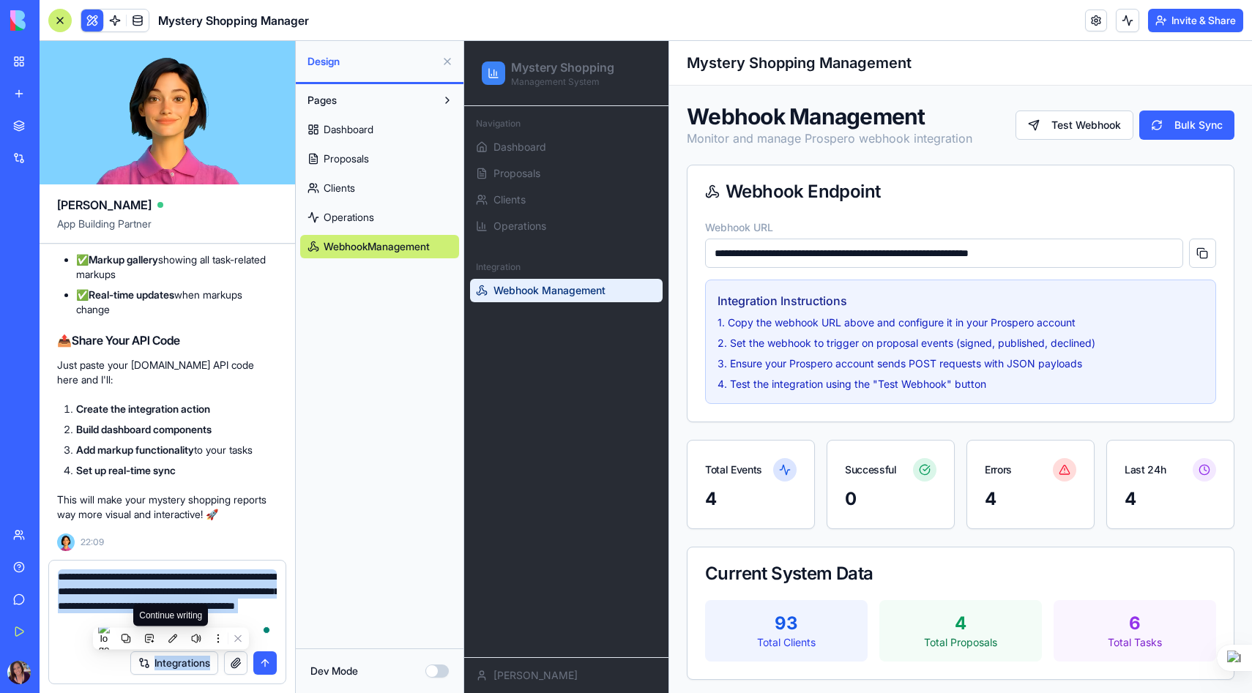
click at [168, 608] on div "Continue writing" at bounding box center [170, 615] width 75 height 22
click at [88, 590] on textarea "**********" at bounding box center [167, 606] width 219 height 73
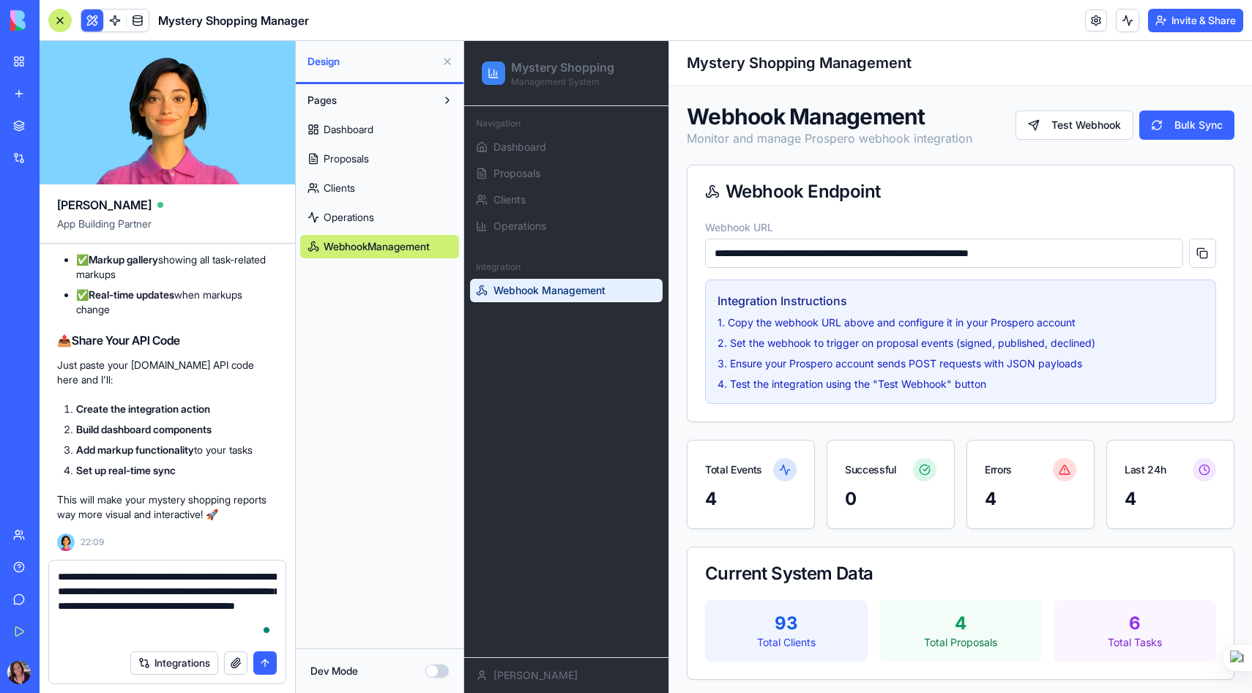
click at [264, 663] on button "submit" at bounding box center [264, 663] width 23 height 23
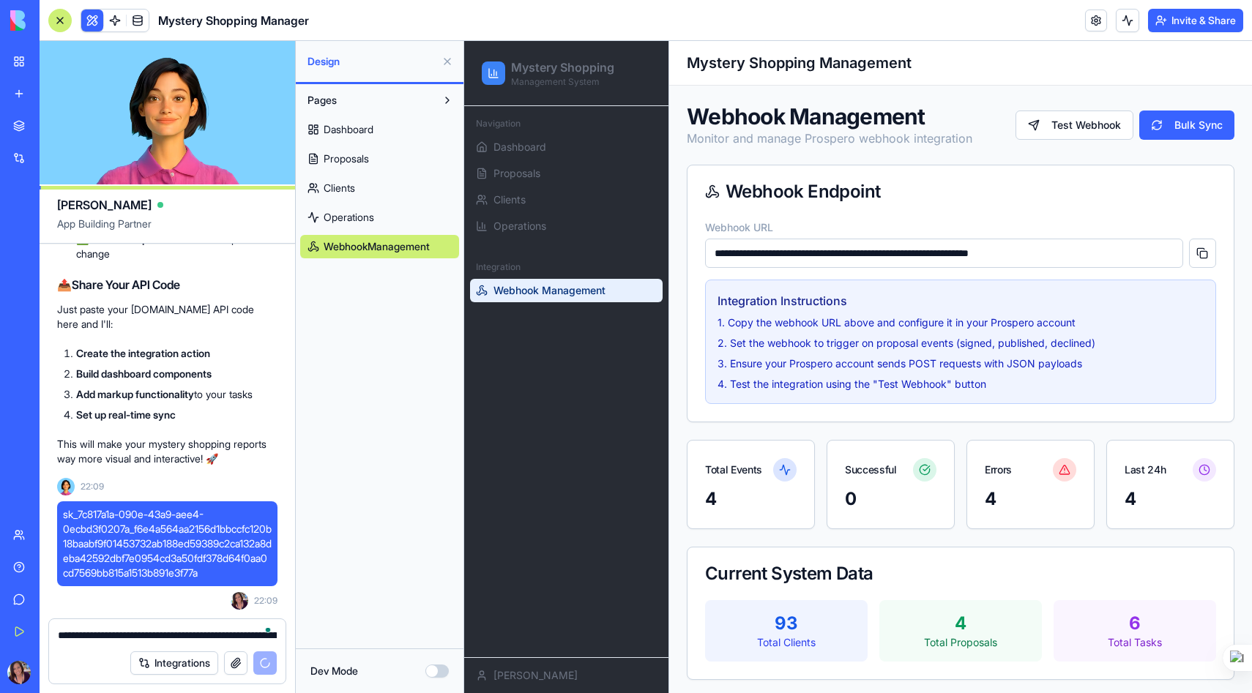
scroll to position [32828, 0]
click at [127, 636] on textarea "**********" at bounding box center [167, 635] width 219 height 15
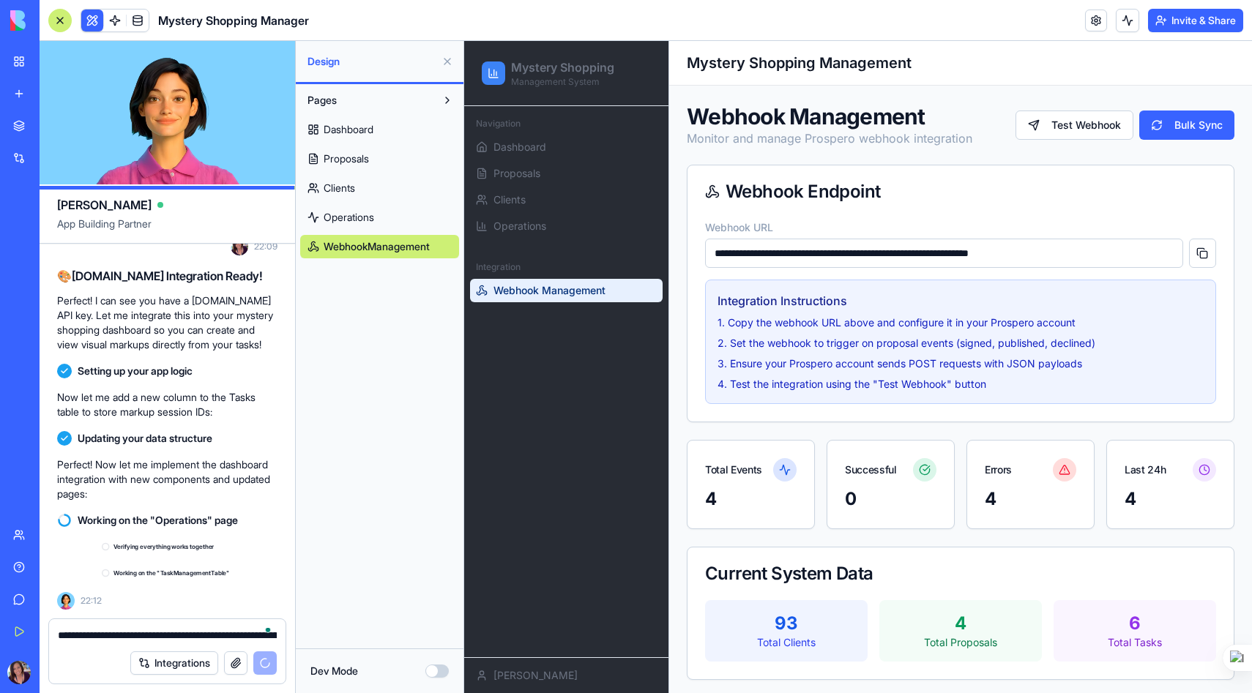
scroll to position [33197, 0]
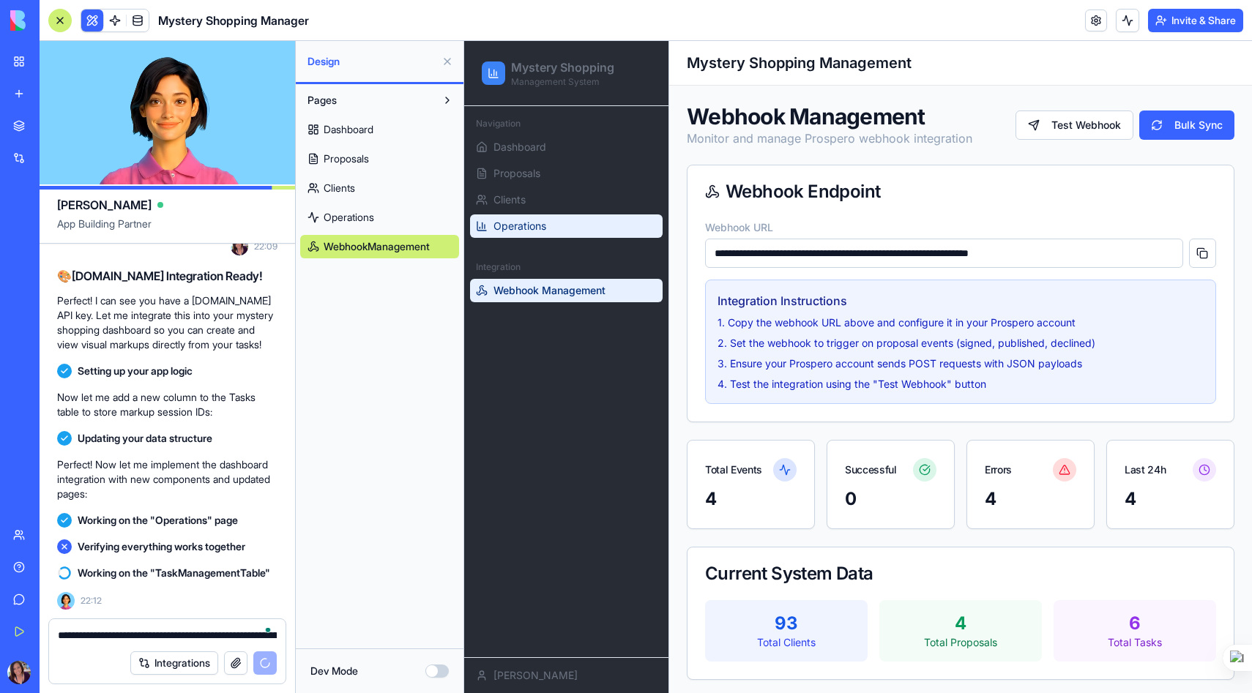
click at [595, 233] on link "Operations" at bounding box center [566, 226] width 193 height 23
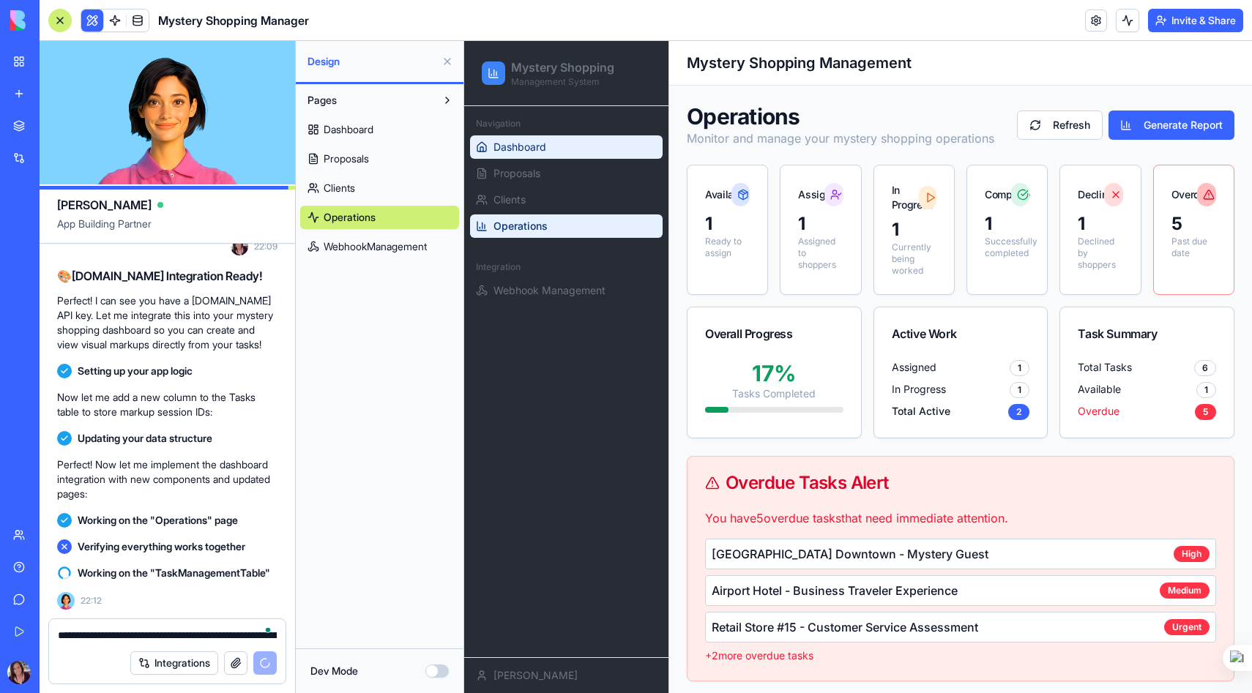
click at [565, 150] on link "Dashboard" at bounding box center [566, 146] width 193 height 23
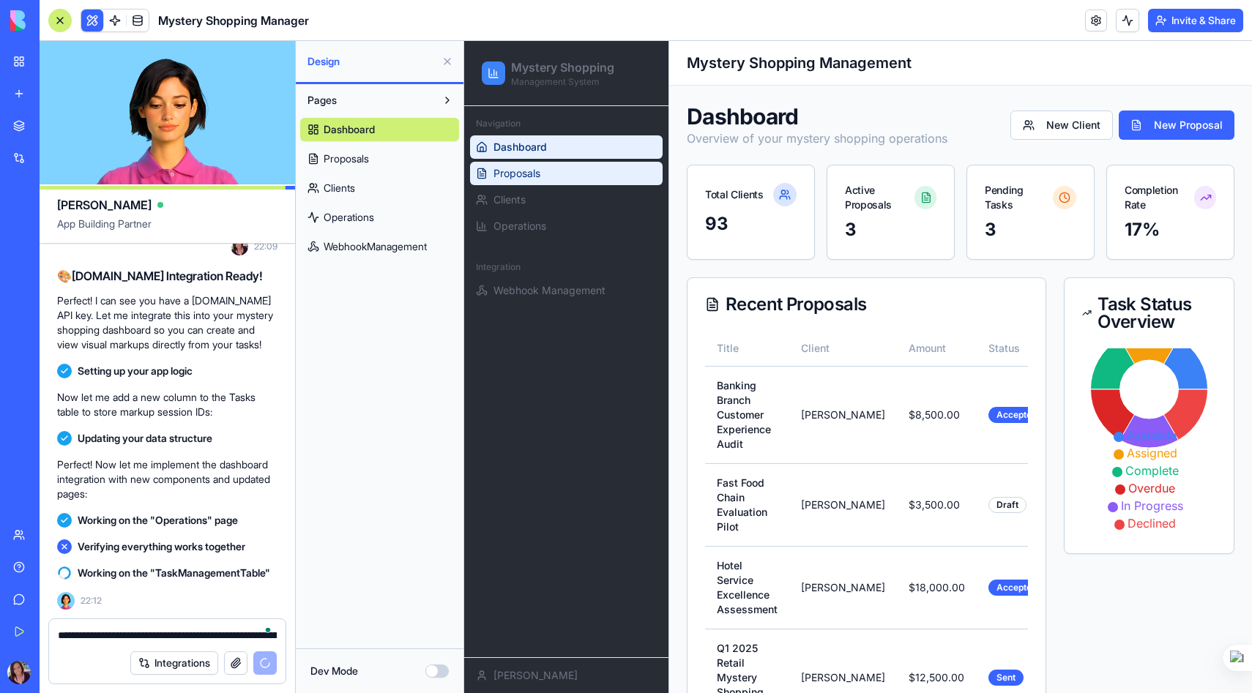
click at [554, 171] on link "Proposals" at bounding box center [566, 173] width 193 height 23
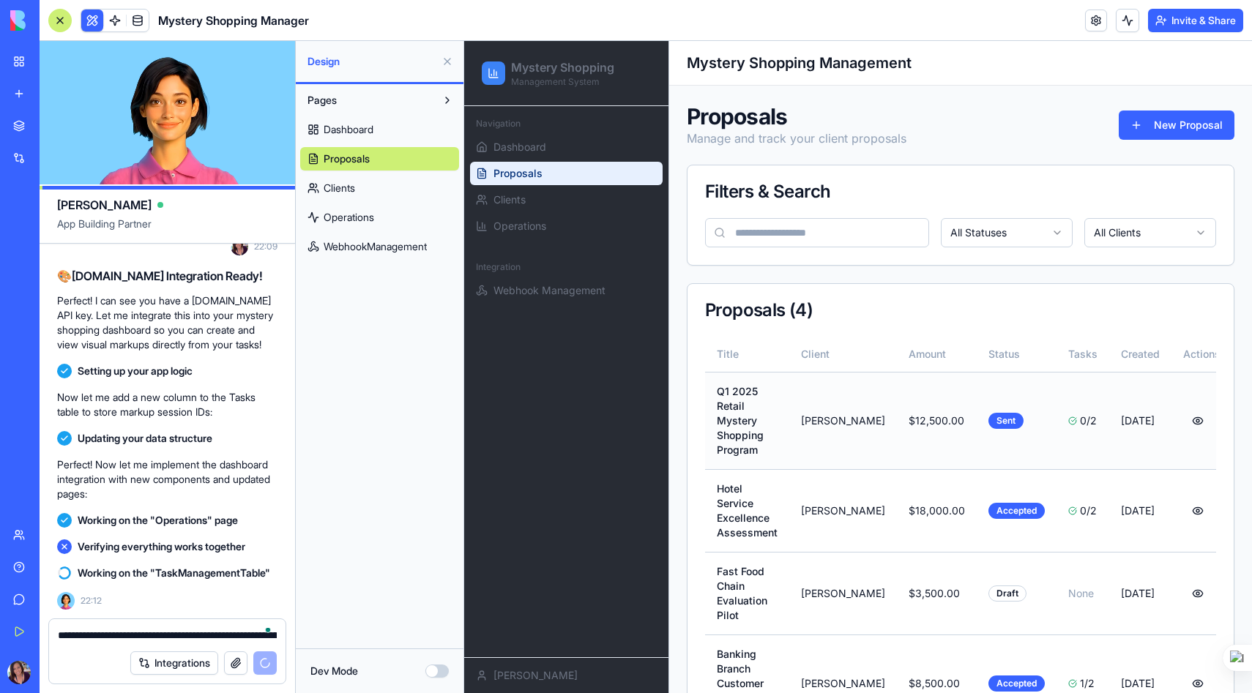
scroll to position [74, 0]
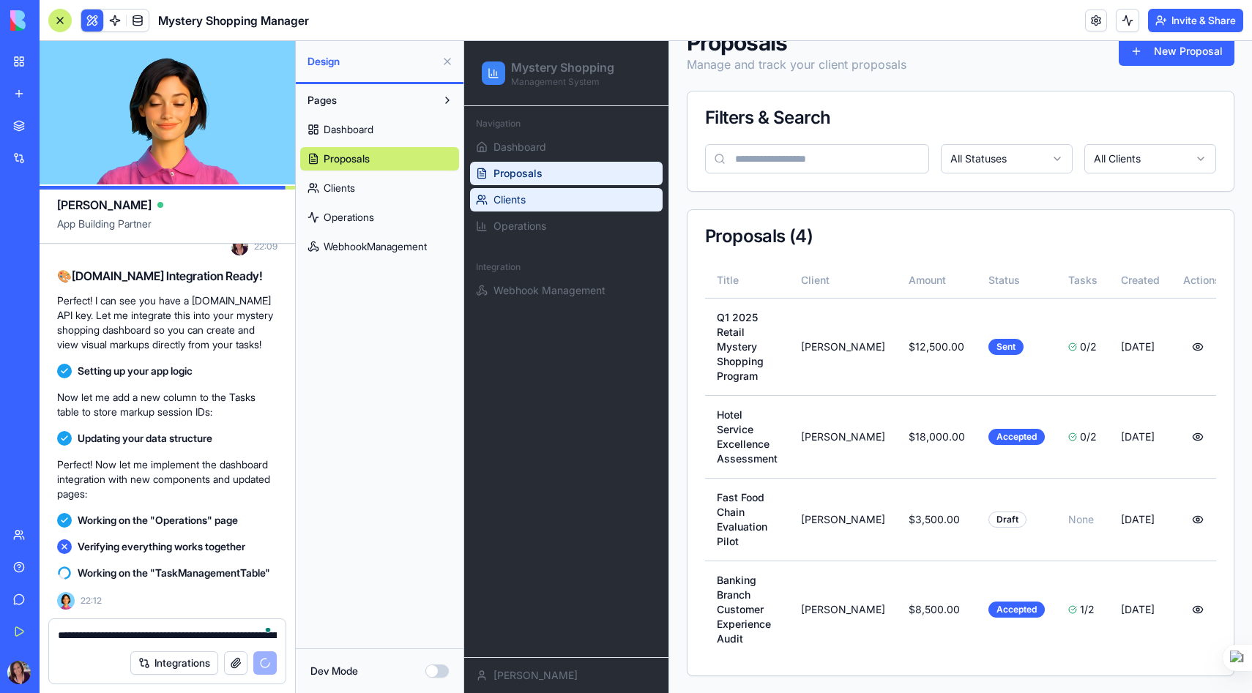
click at [526, 199] on link "Clients" at bounding box center [566, 199] width 193 height 23
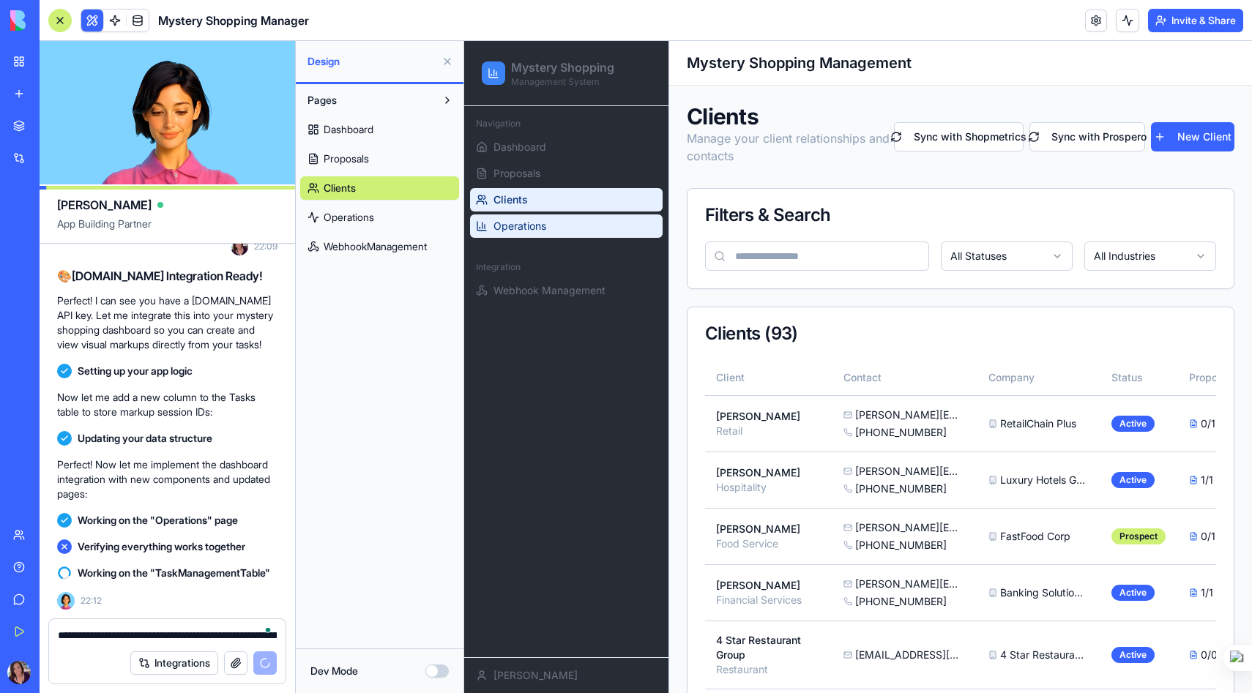
click at [525, 236] on link "Operations" at bounding box center [566, 226] width 193 height 23
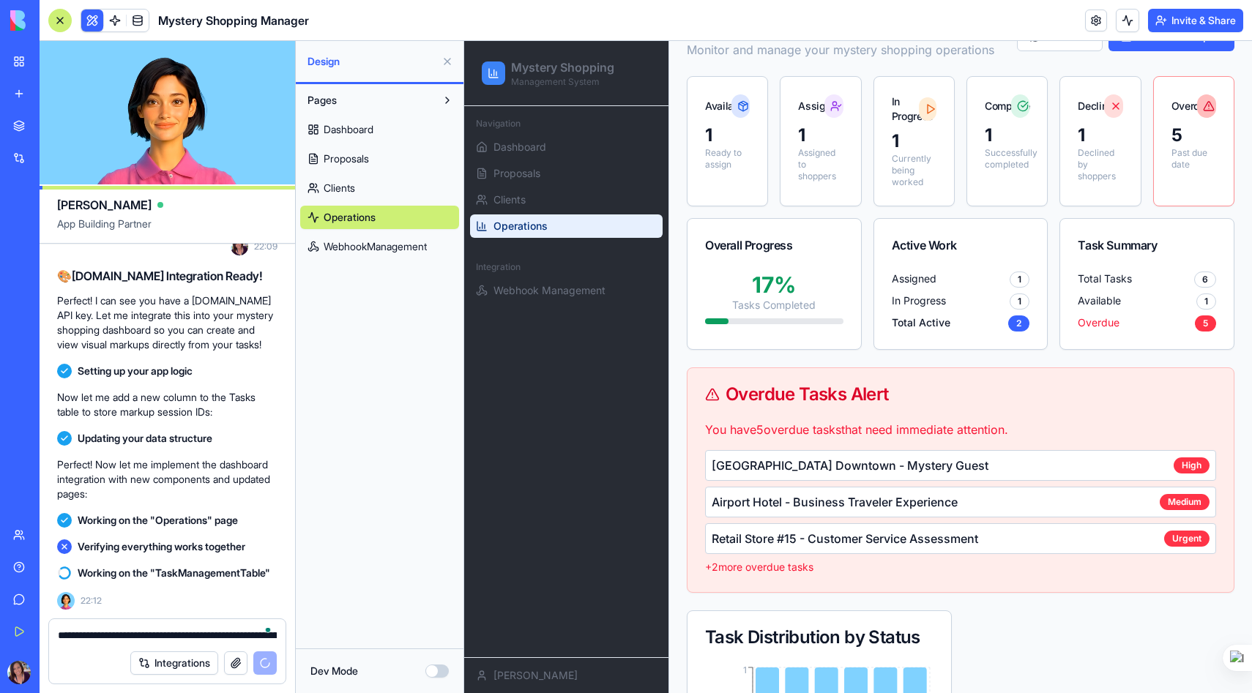
scroll to position [63, 0]
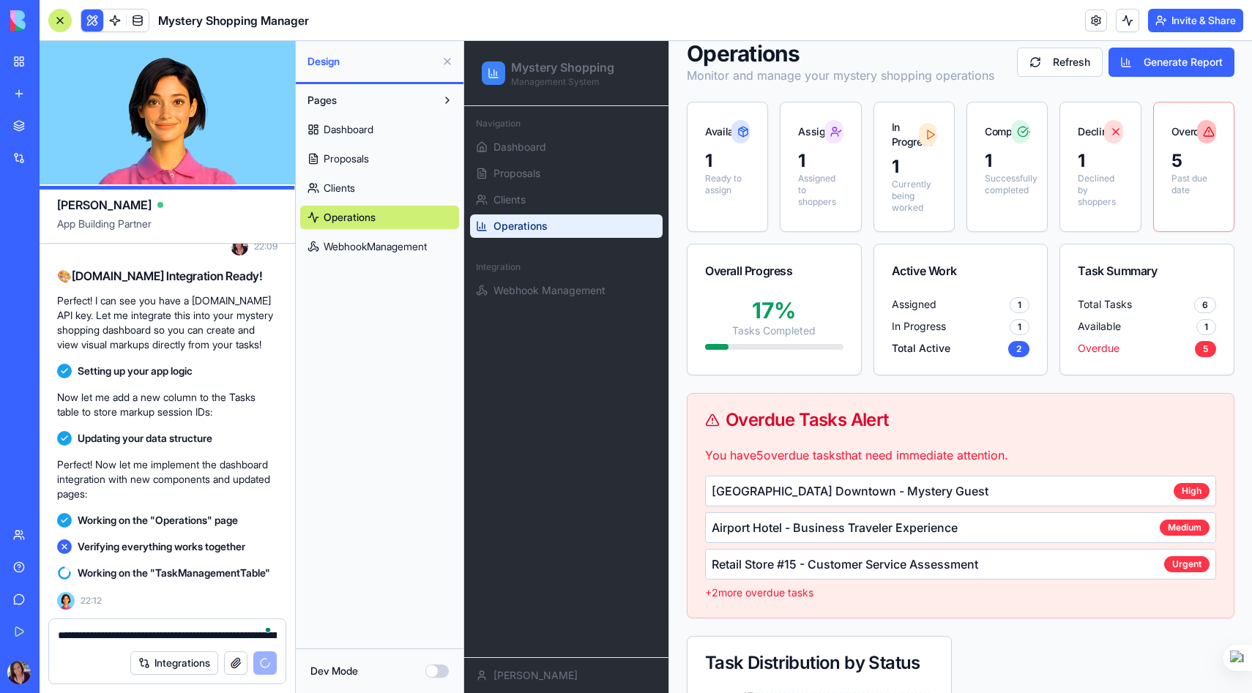
click at [349, 129] on span "Dashboard" at bounding box center [349, 129] width 50 height 15
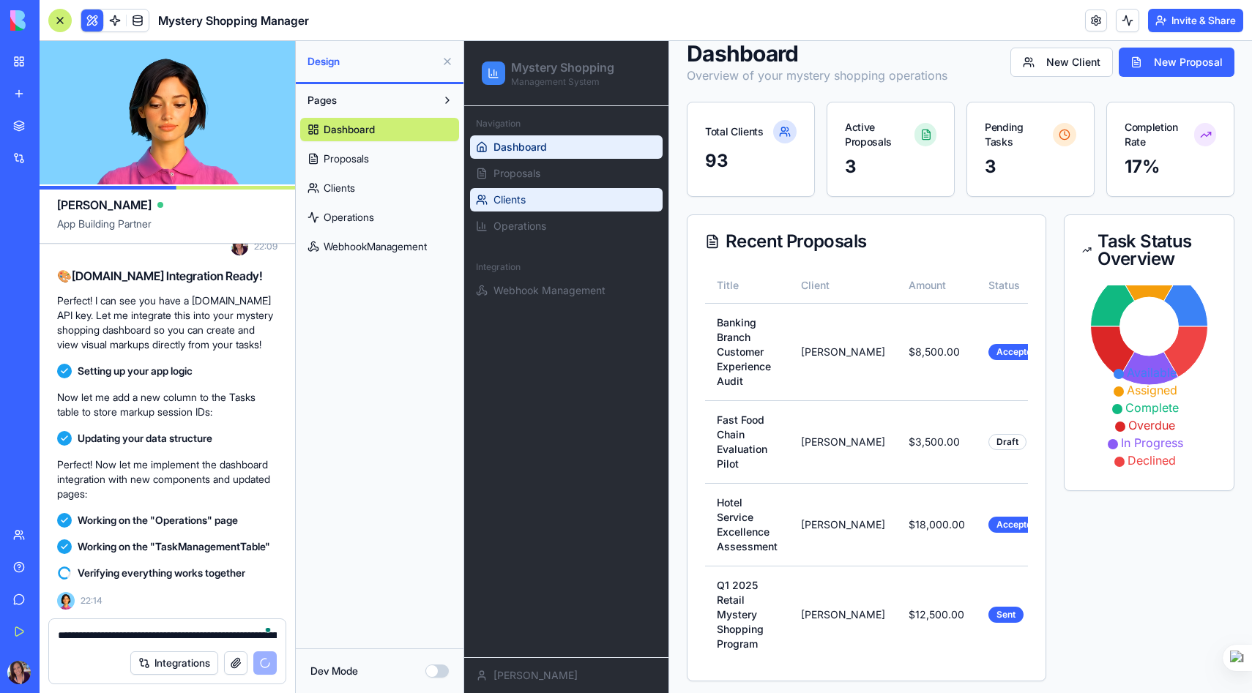
click at [500, 209] on link "Clients" at bounding box center [566, 199] width 193 height 23
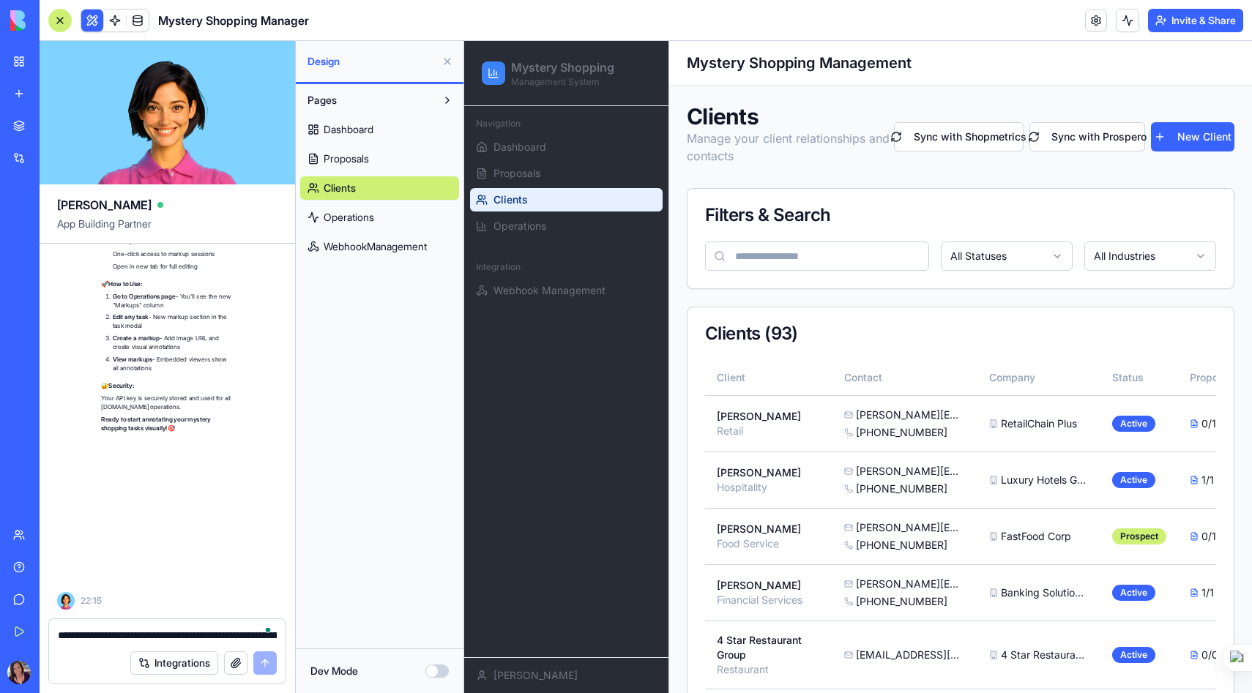
scroll to position [33999, 0]
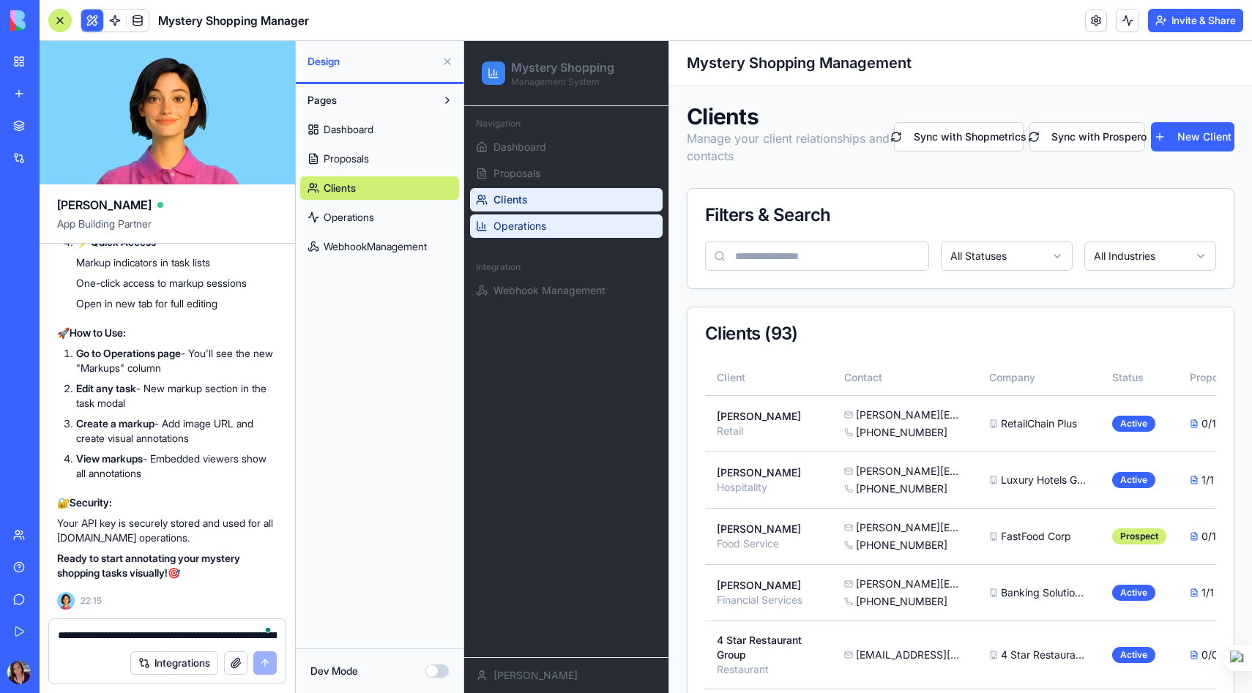
click at [526, 229] on span "Operations" at bounding box center [519, 226] width 53 height 15
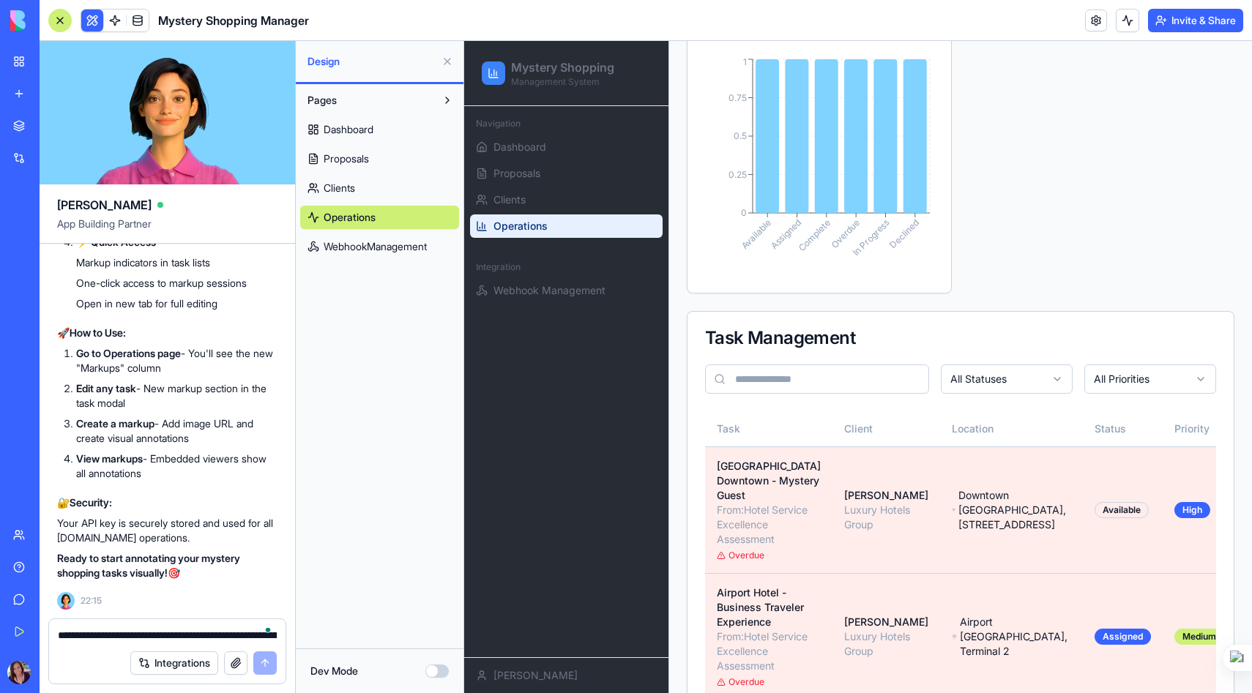
scroll to position [705, 0]
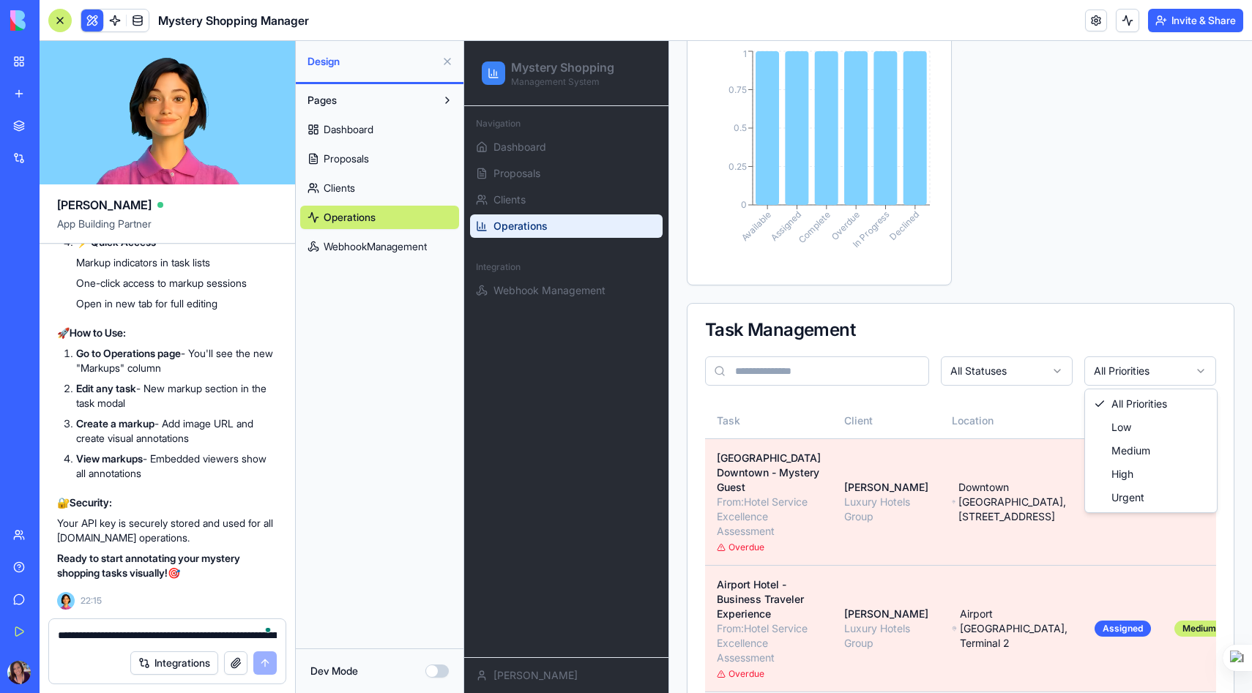
click at [1166, 378] on html "Mystery Shopping Management System Navigation Dashboard Proposals Clients Opera…" at bounding box center [858, 270] width 788 height 1869
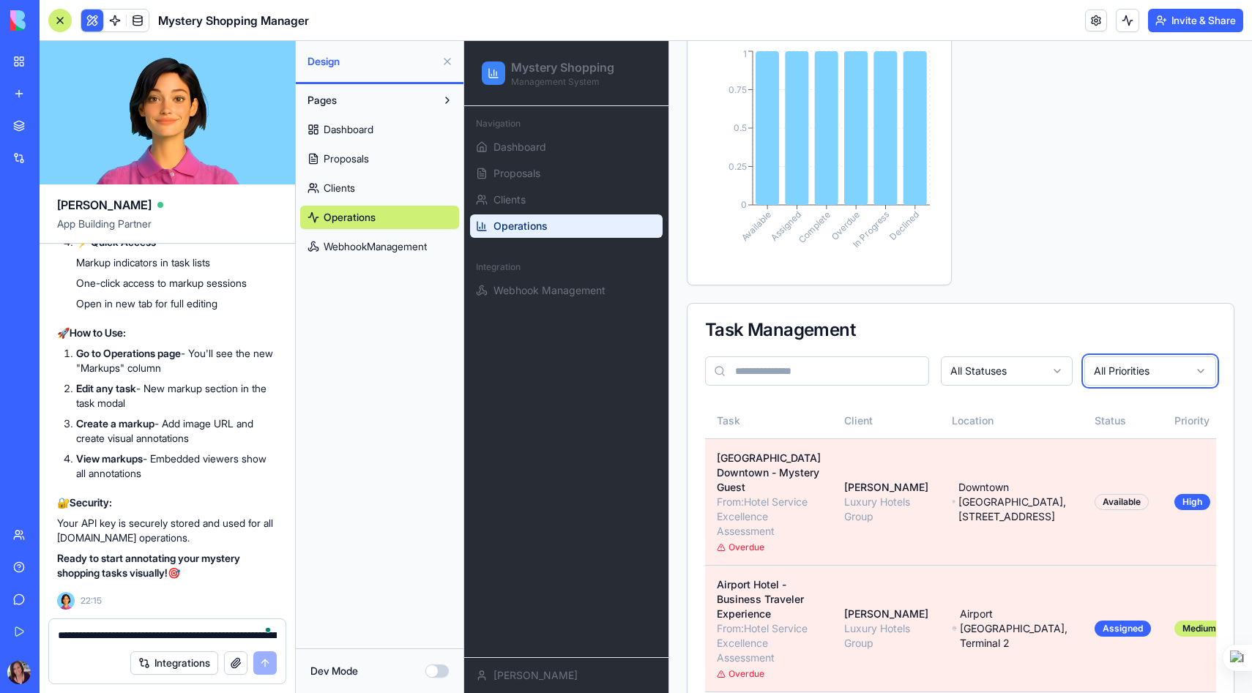
click at [1166, 378] on html "Mystery Shopping Management System Navigation Dashboard Proposals Clients Opera…" at bounding box center [858, 270] width 788 height 1869
click at [1048, 376] on html "Mystery Shopping Management System Navigation Dashboard Proposals Clients Opera…" at bounding box center [858, 270] width 788 height 1869
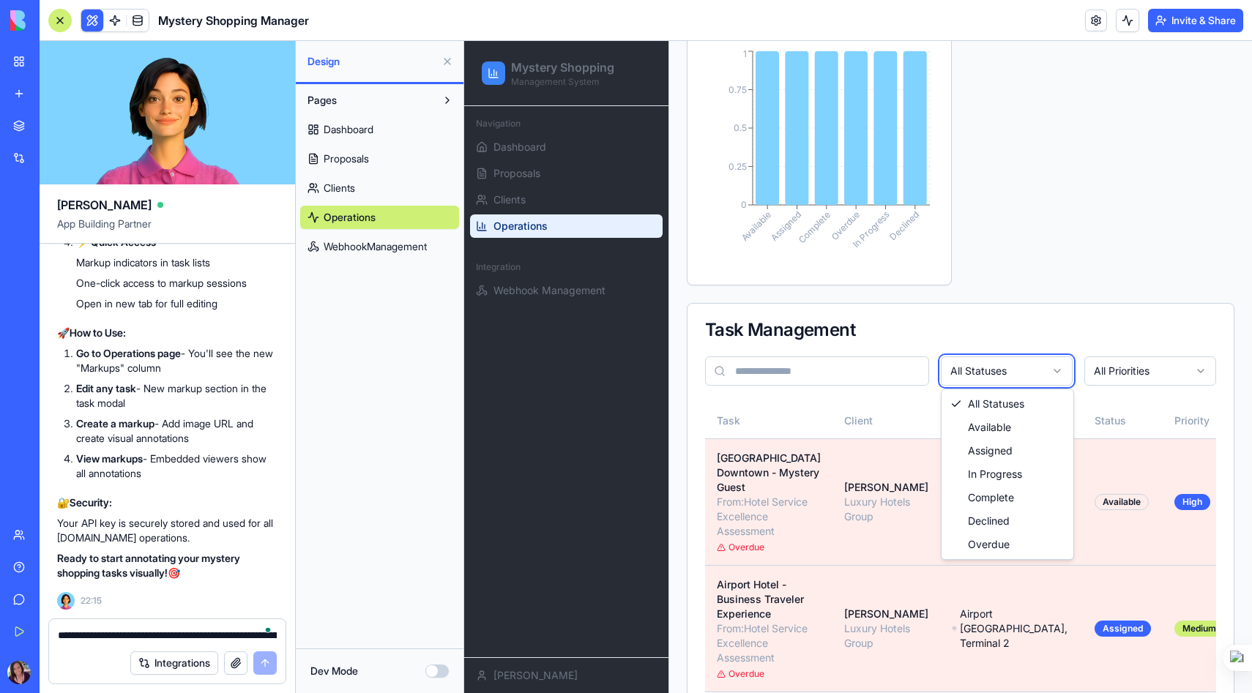
click at [1048, 376] on html "Mystery Shopping Management System Navigation Dashboard Proposals Clients Opera…" at bounding box center [858, 270] width 788 height 1869
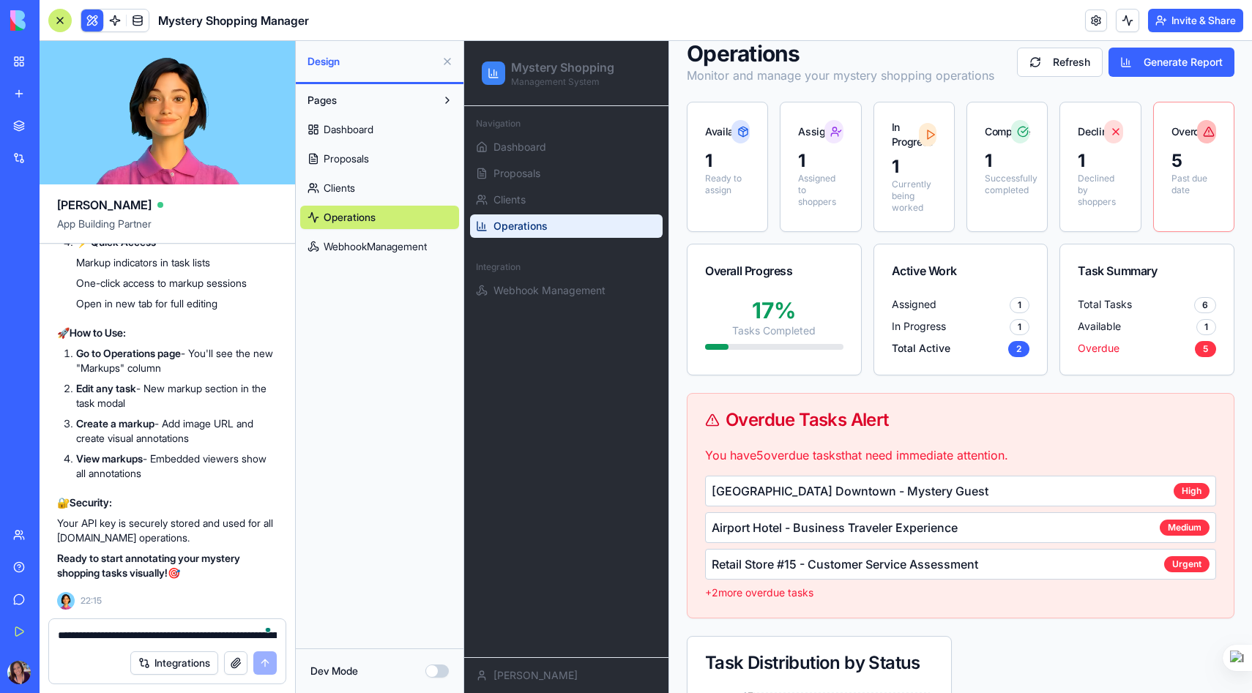
scroll to position [0, 0]
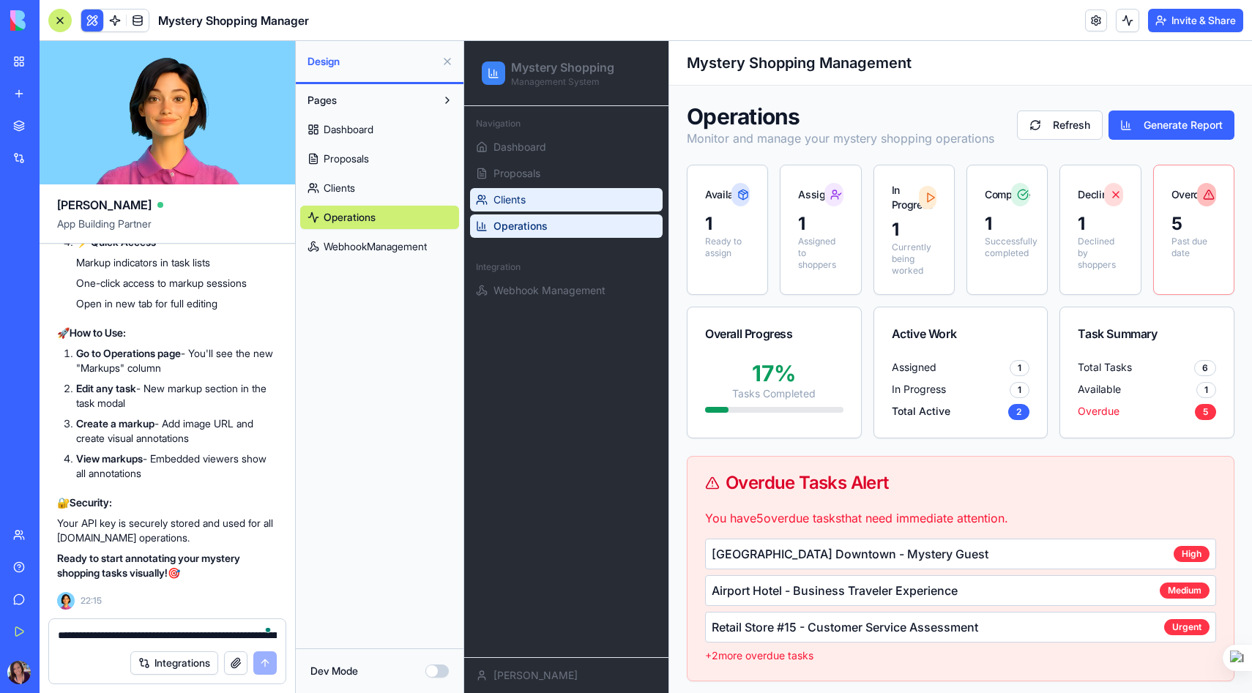
click at [502, 207] on link "Clients" at bounding box center [566, 199] width 193 height 23
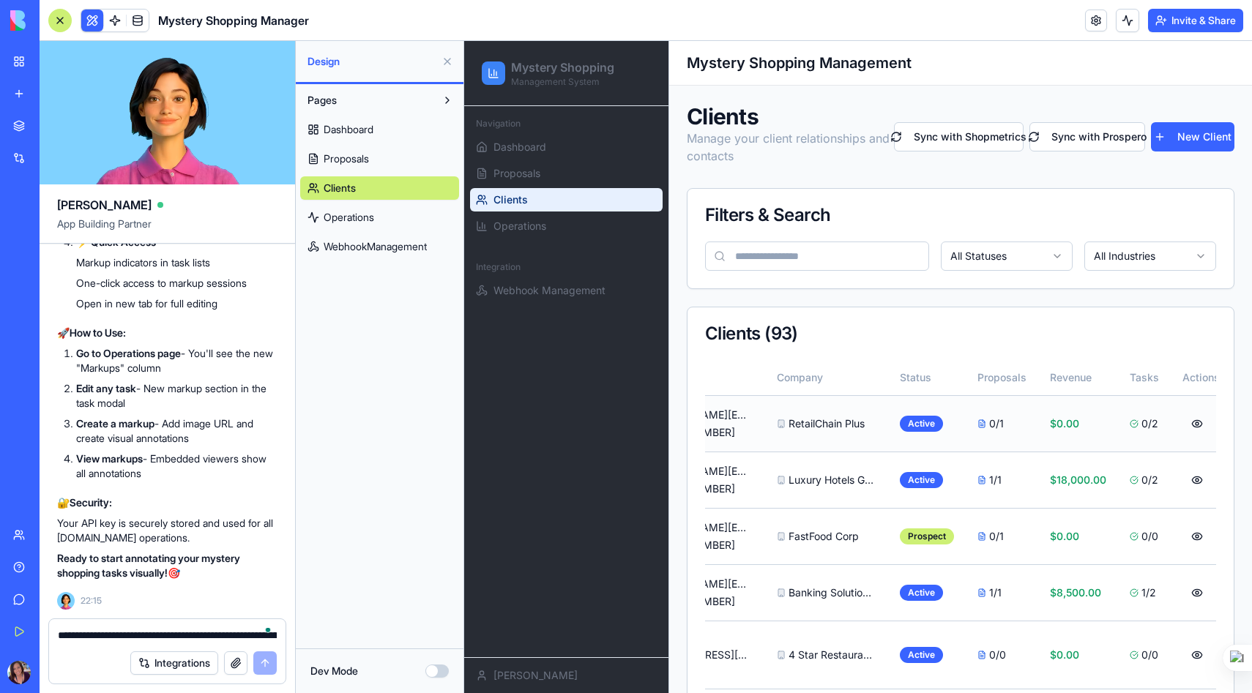
scroll to position [0, 210]
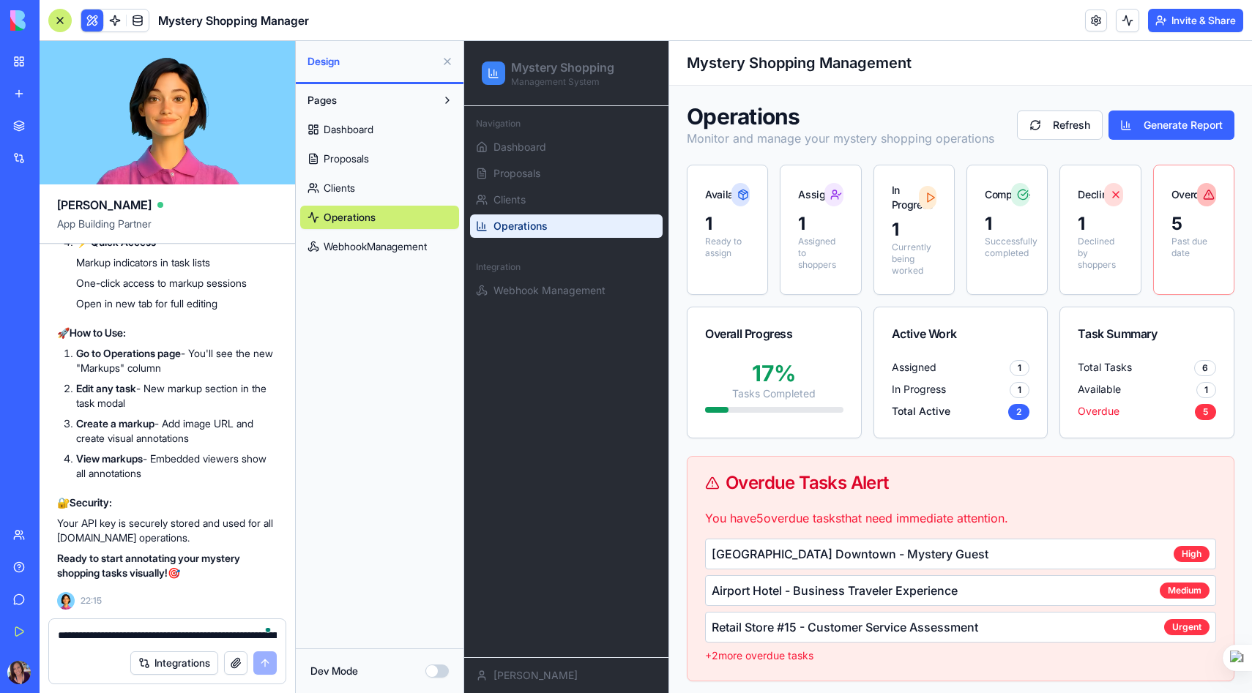
click at [385, 257] on link "WebhookManagement" at bounding box center [379, 246] width 159 height 23
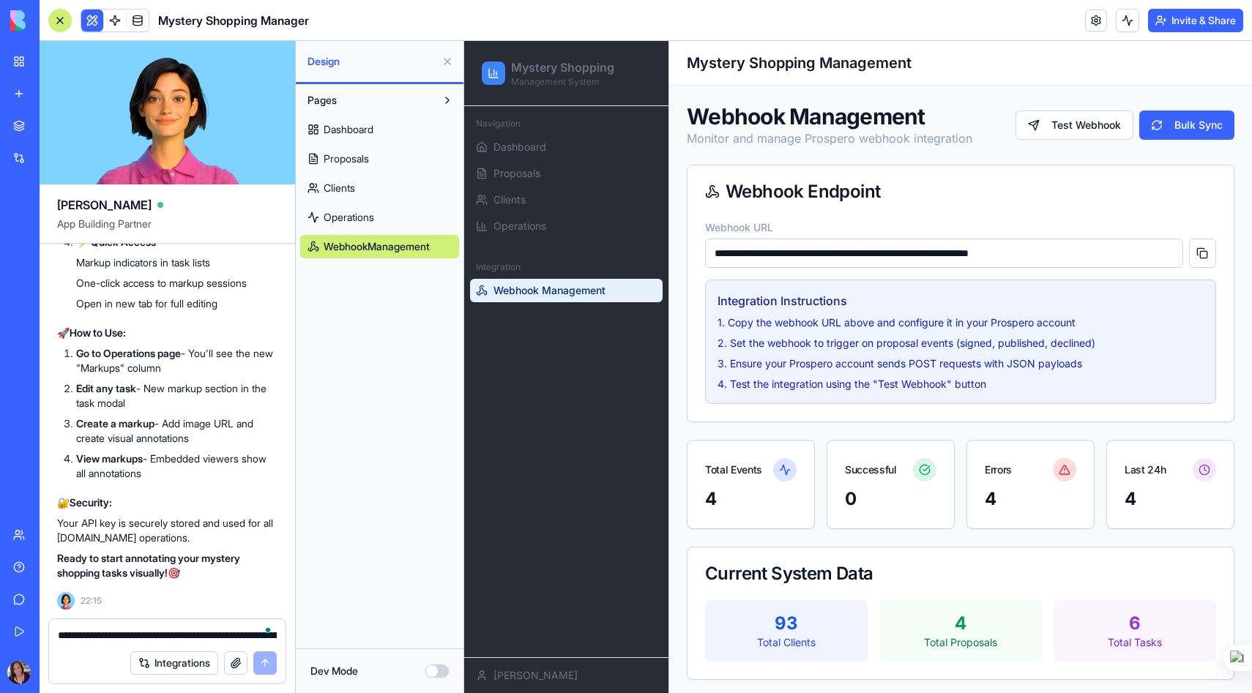
click at [374, 218] on span "Operations" at bounding box center [349, 217] width 51 height 15
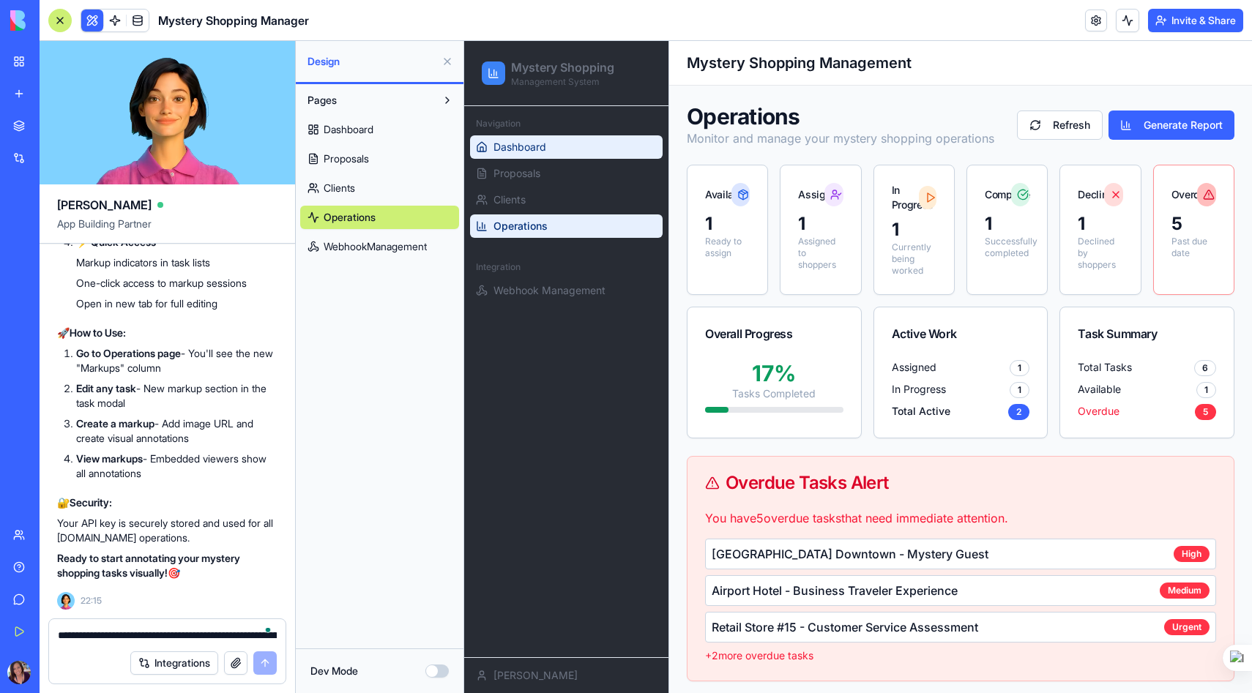
click at [484, 151] on icon at bounding box center [481, 147] width 9 height 10
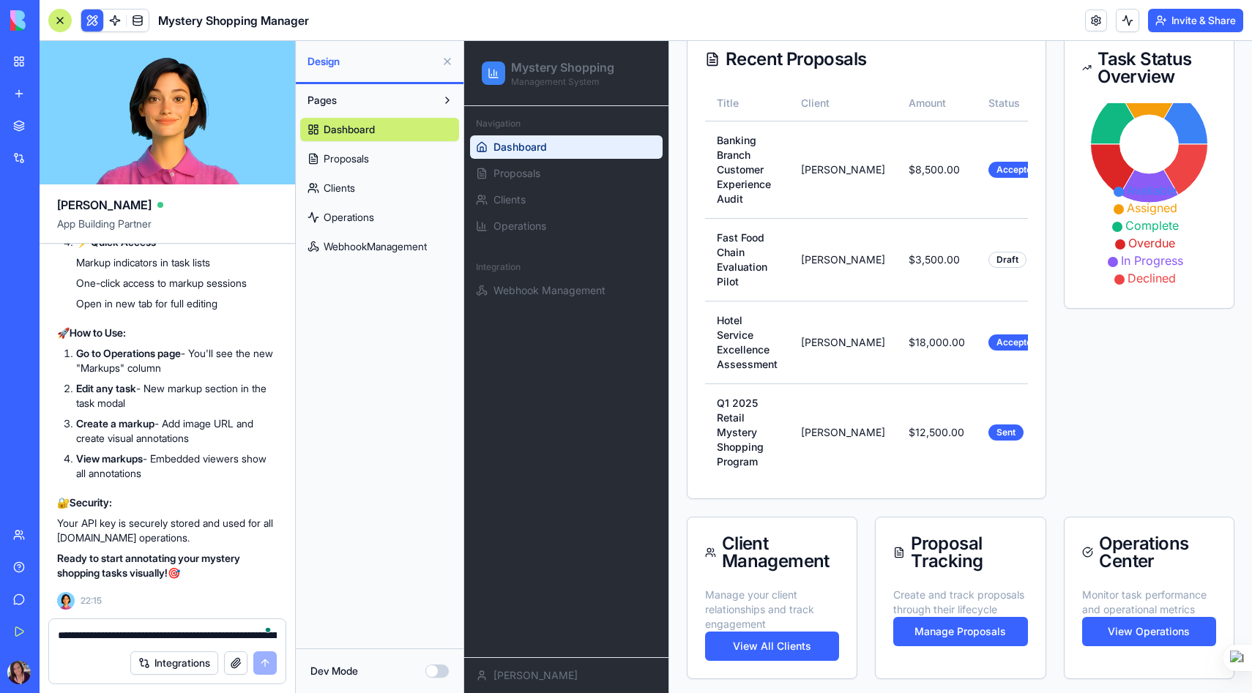
scroll to position [248, 0]
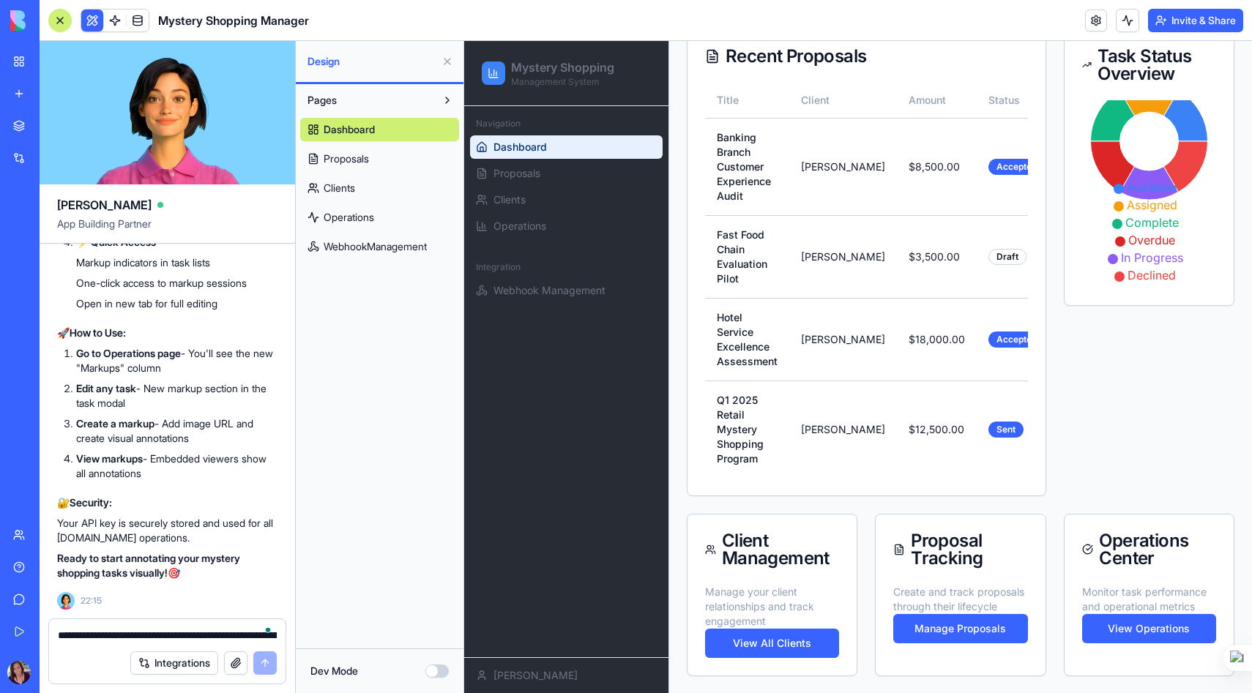
click at [115, 633] on textarea "**********" at bounding box center [167, 635] width 219 height 15
type textarea "**********"
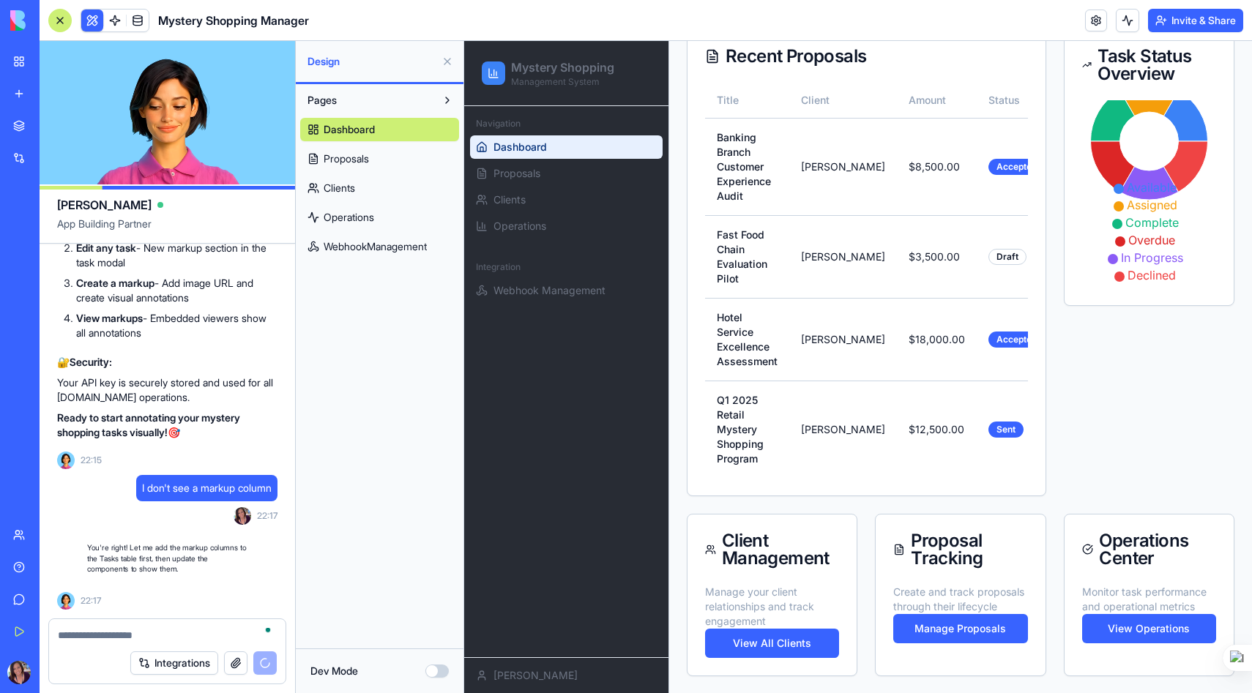
scroll to position [34166, 0]
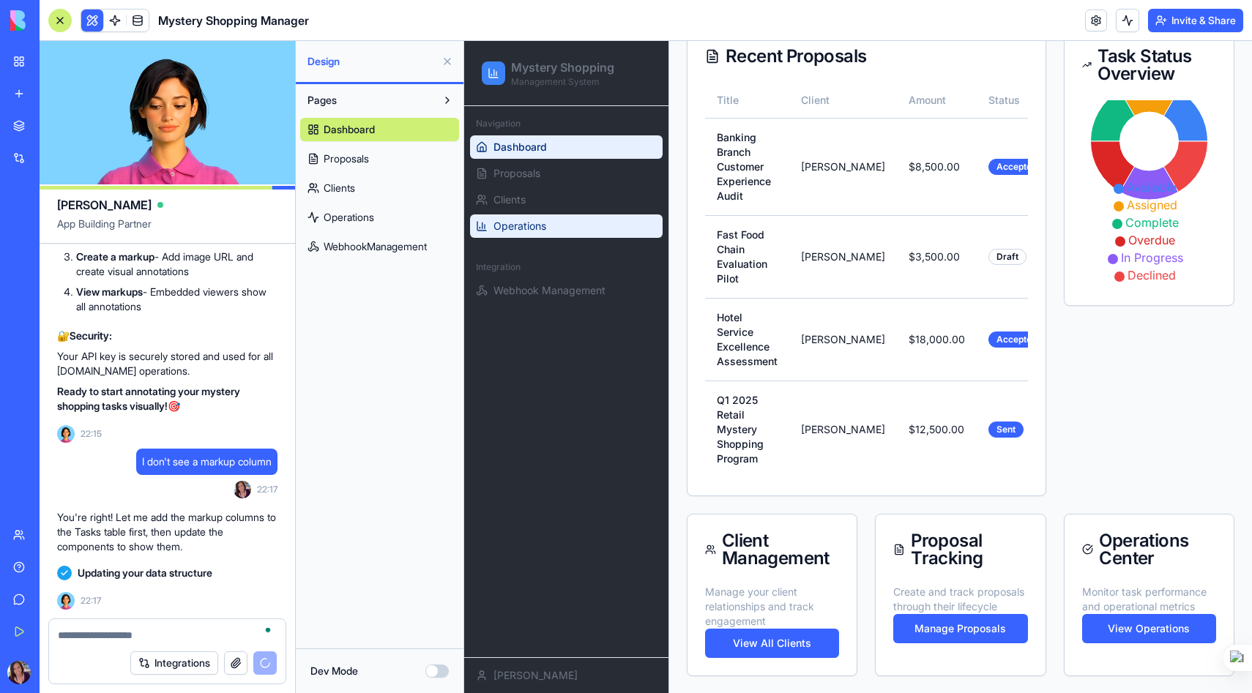
click at [507, 217] on link "Operations" at bounding box center [566, 226] width 193 height 23
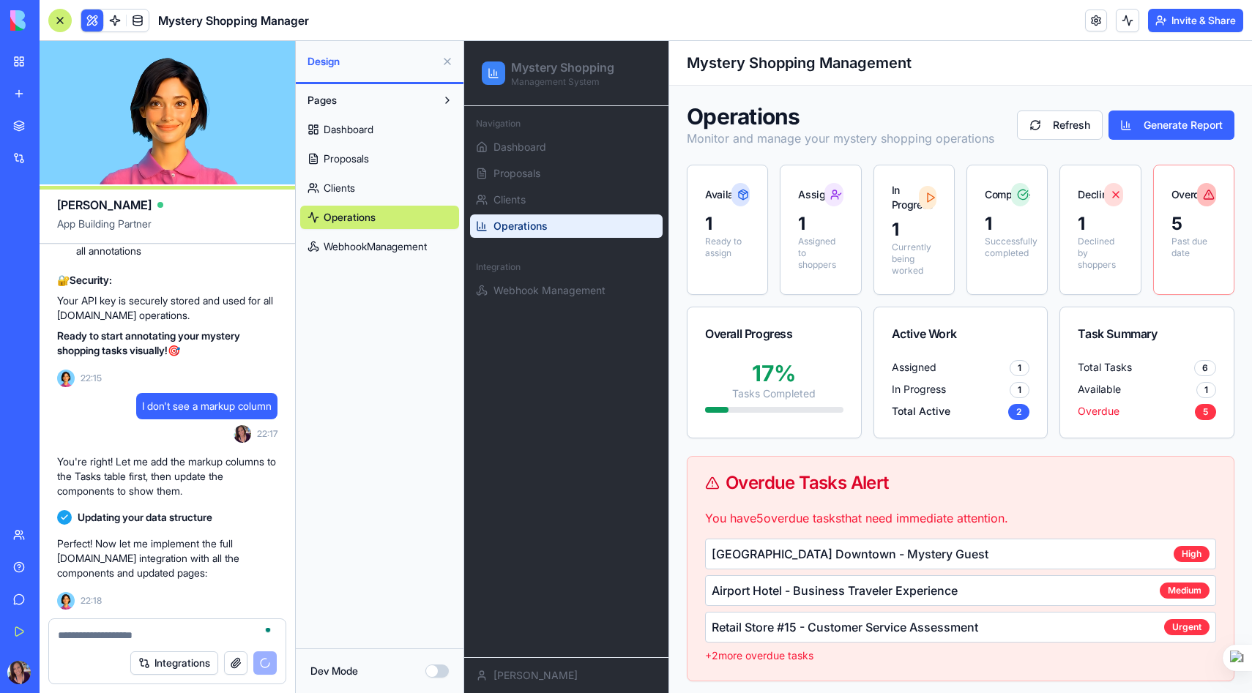
scroll to position [34248, 0]
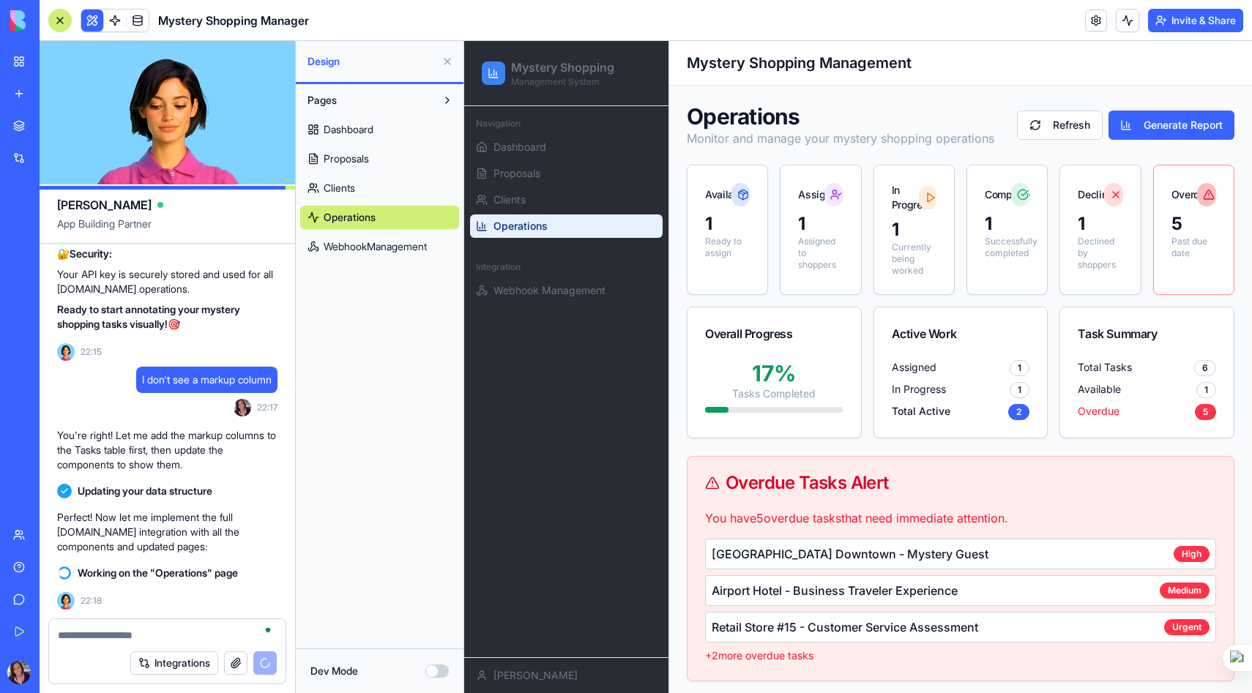
click at [1166, 551] on div "Luxury Hotel Downtown - Mystery Guest High" at bounding box center [960, 554] width 511 height 31
click at [1183, 551] on div "High" at bounding box center [1192, 554] width 36 height 16
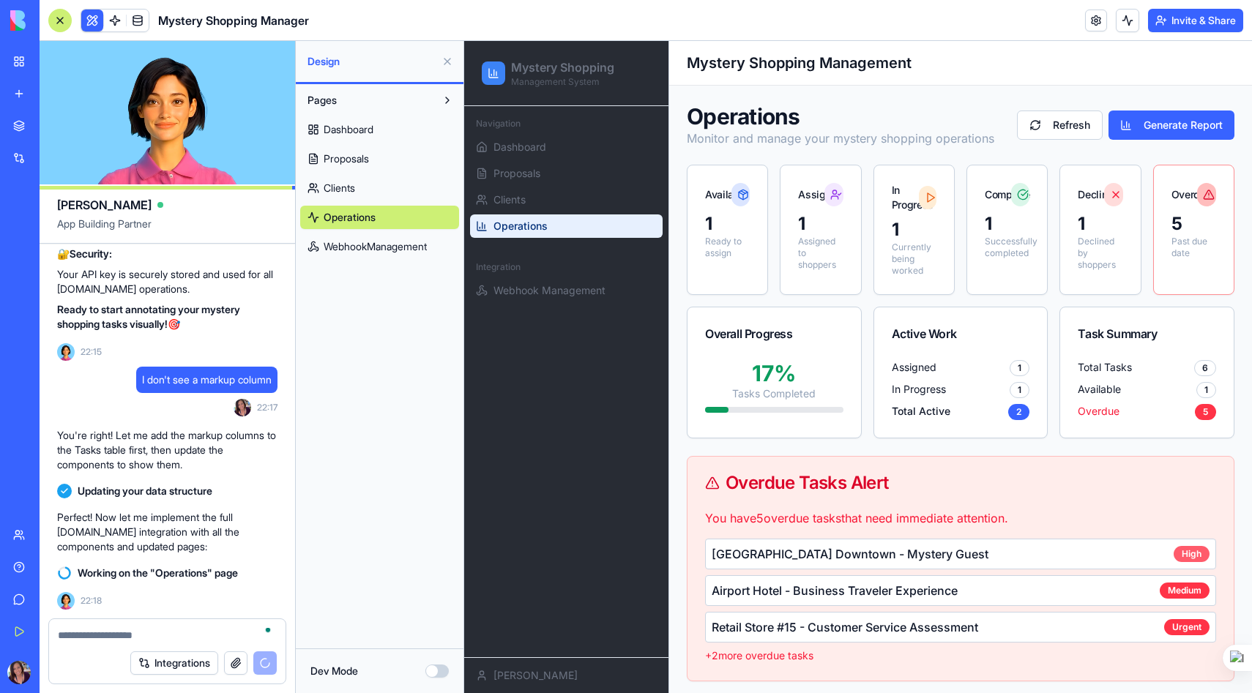
click at [1188, 559] on div "High" at bounding box center [1192, 554] width 36 height 16
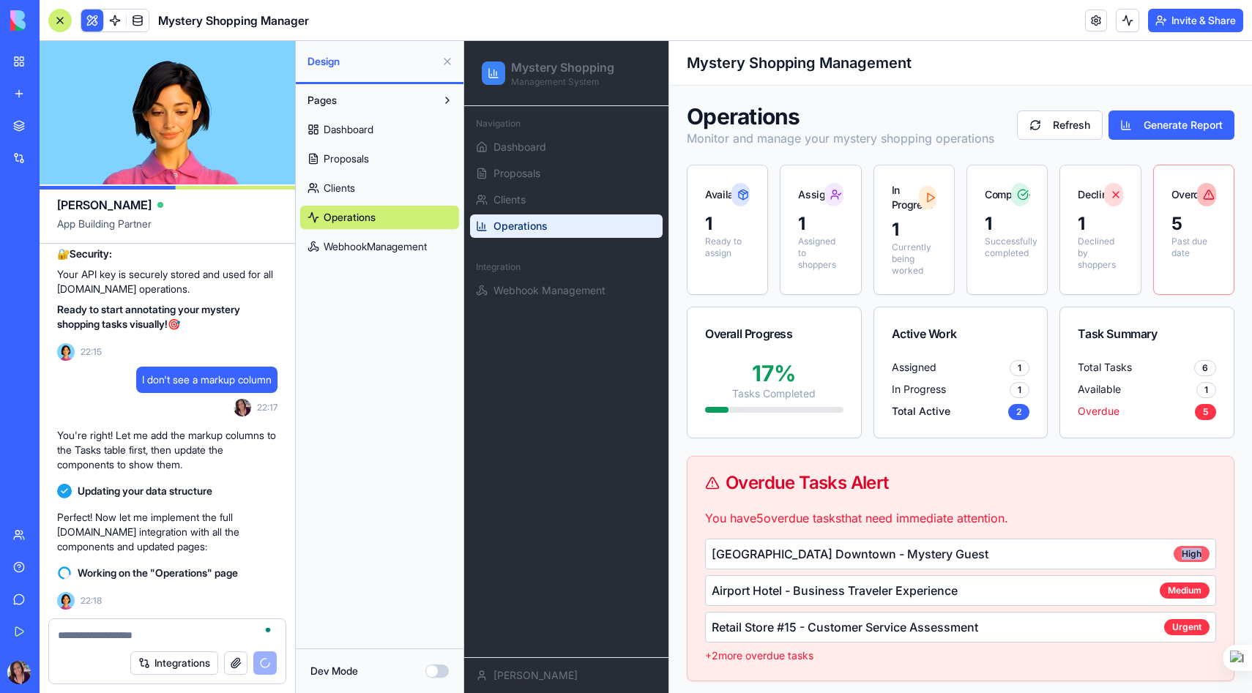
click at [1188, 559] on div "High" at bounding box center [1192, 554] width 36 height 16
click at [1183, 574] on div "Luxury Hotel Downtown - Mystery Guest High Airport Hotel - Business Traveler Ex…" at bounding box center [960, 601] width 511 height 124
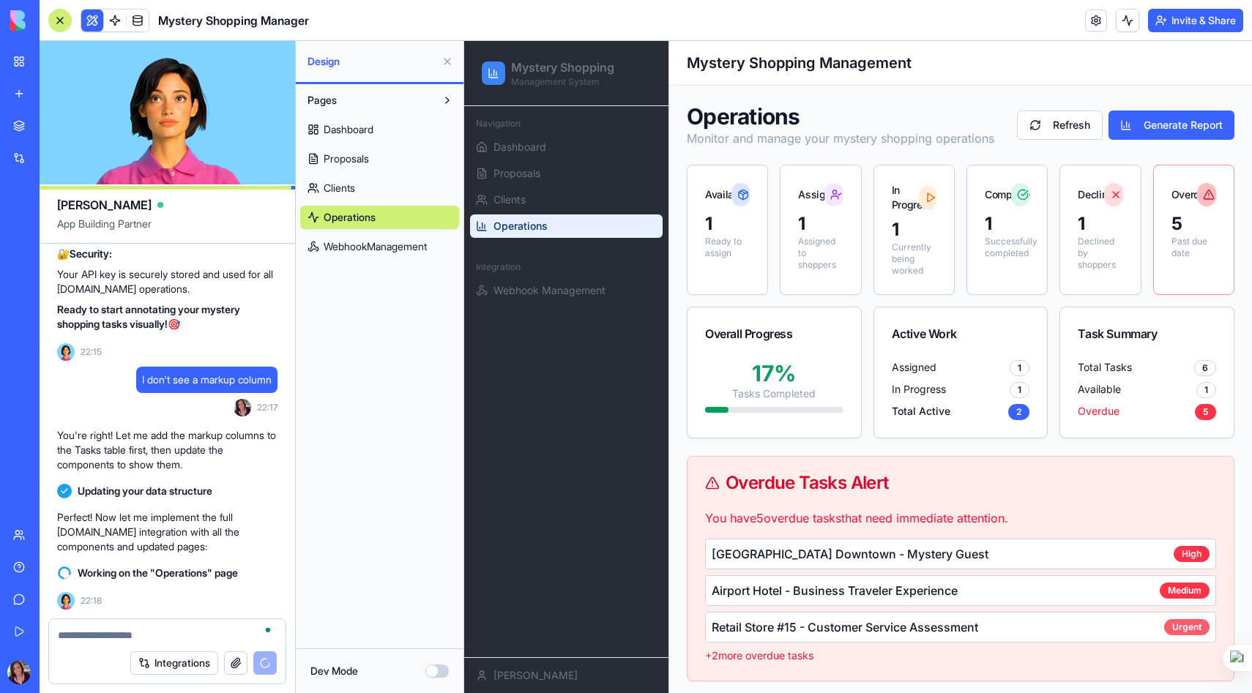
click at [1185, 631] on div "Urgent" at bounding box center [1186, 627] width 45 height 16
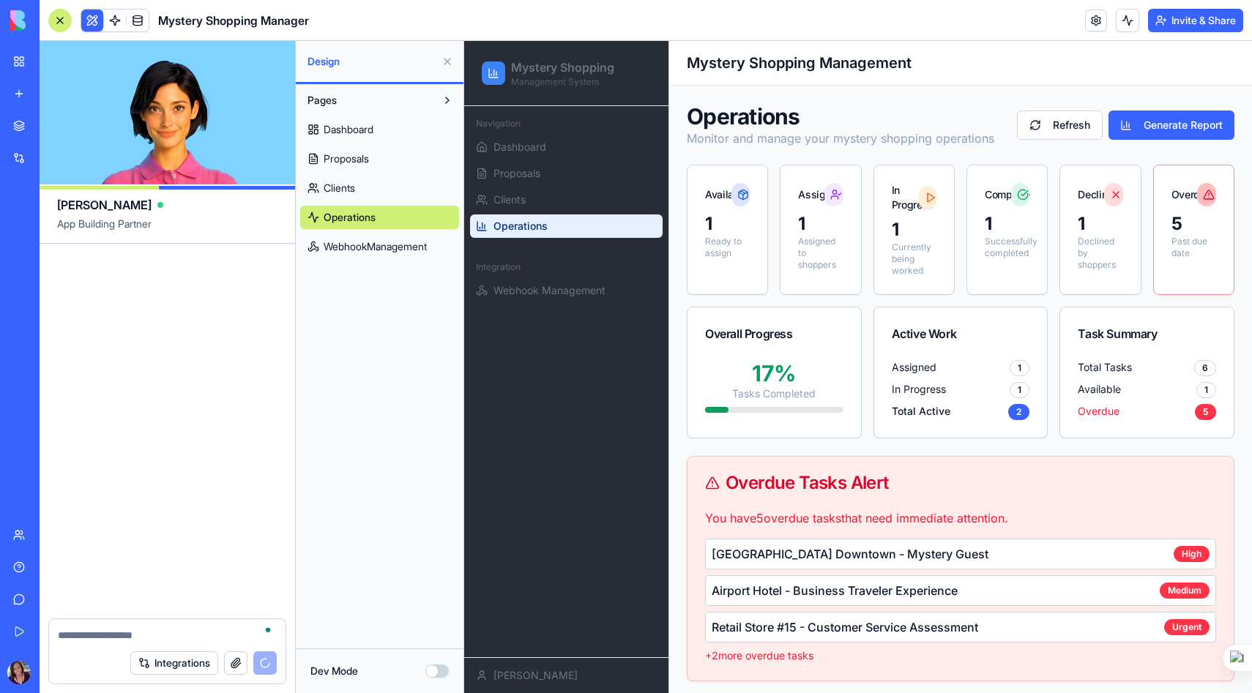
scroll to position [34922, 0]
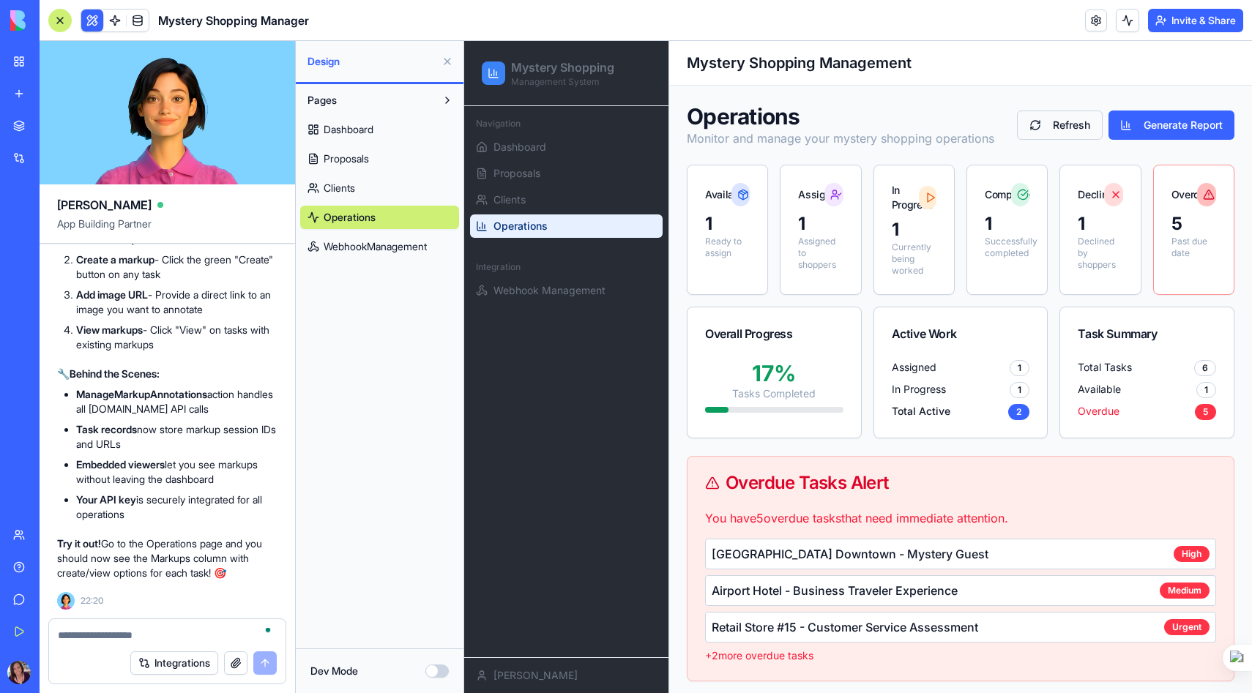
click at [1049, 124] on button "Refresh" at bounding box center [1060, 125] width 86 height 29
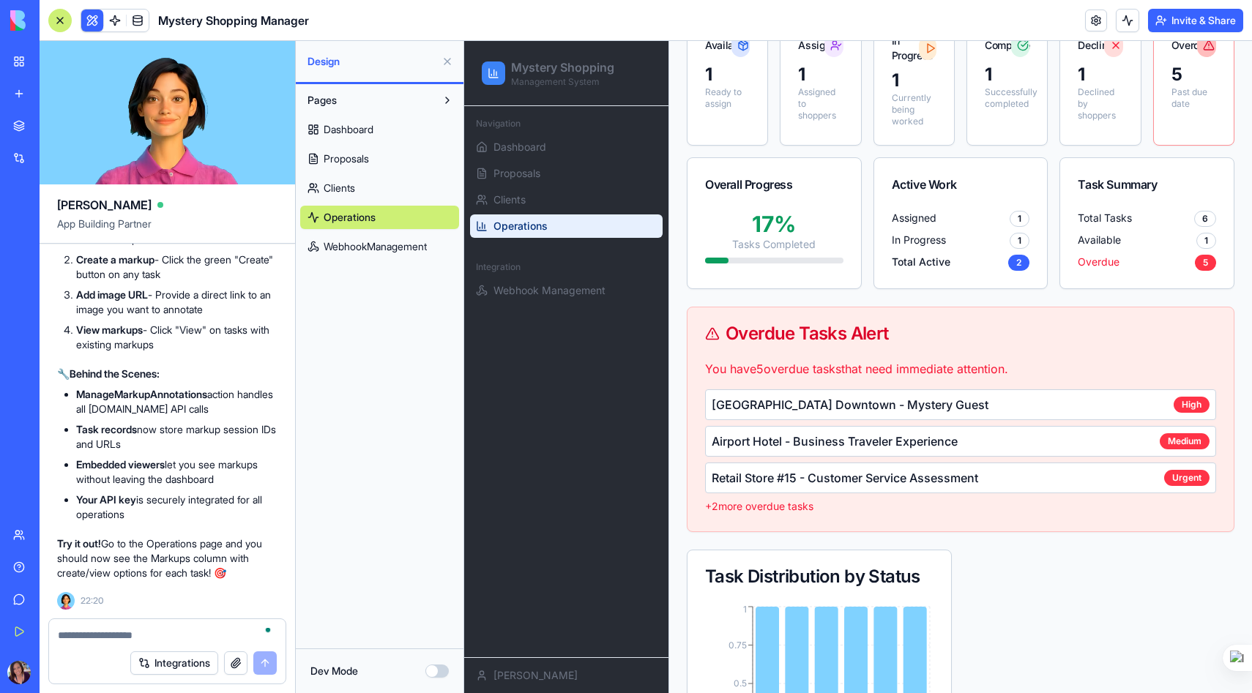
scroll to position [0, 0]
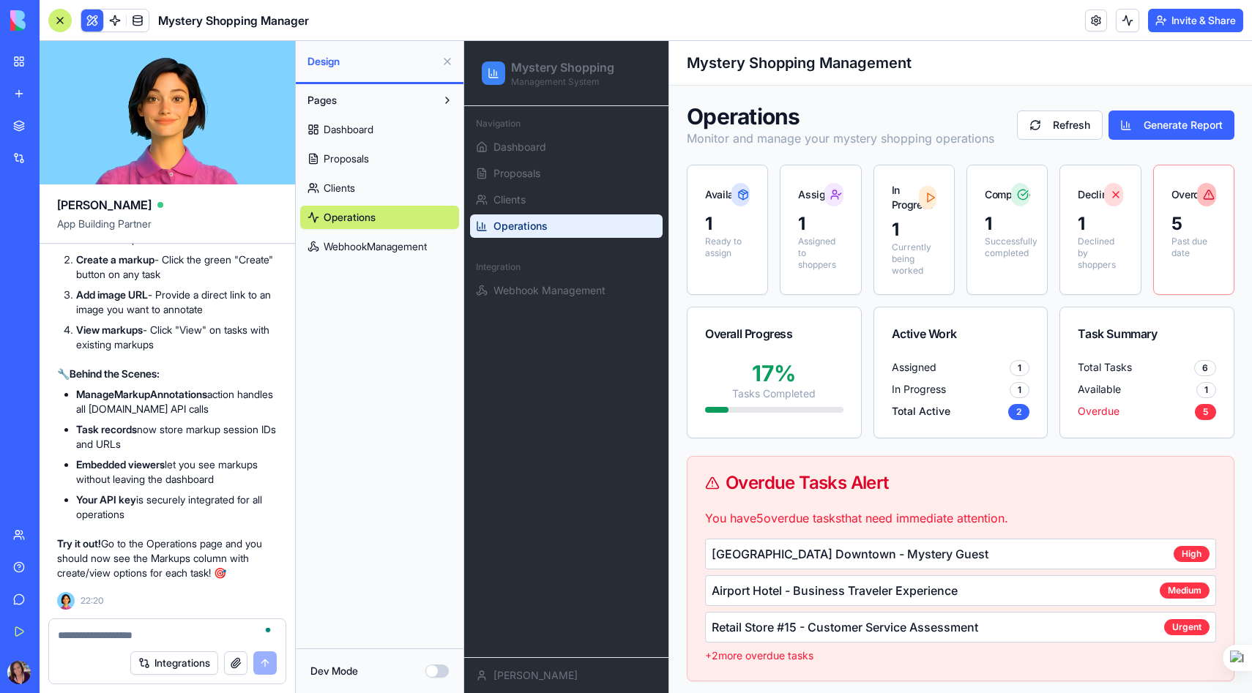
click at [342, 163] on span "Proposals" at bounding box center [346, 159] width 45 height 15
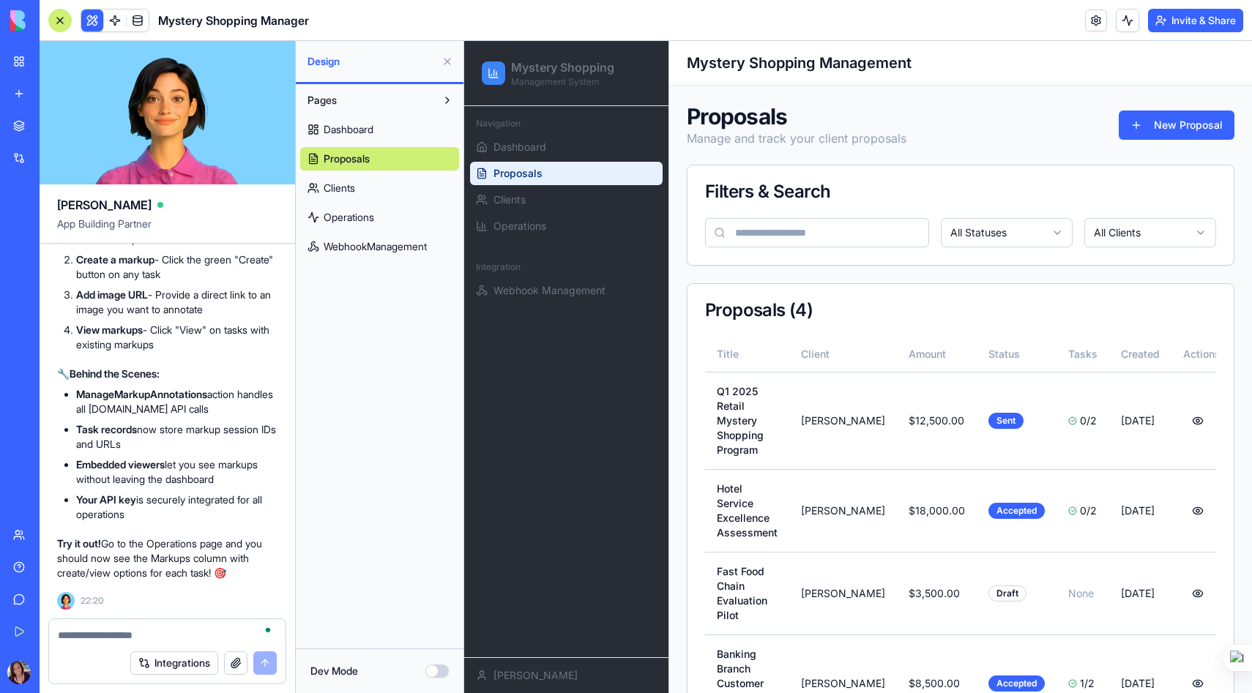
click at [338, 128] on span "Dashboard" at bounding box center [349, 129] width 50 height 15
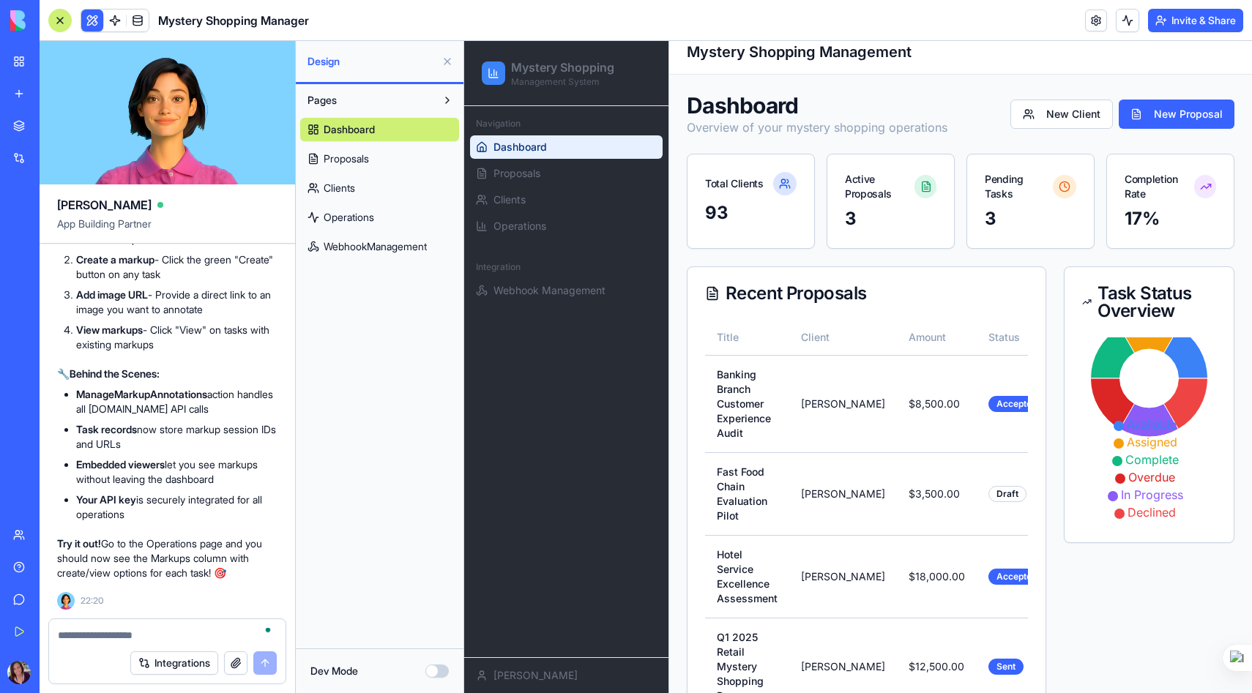
scroll to position [4, 0]
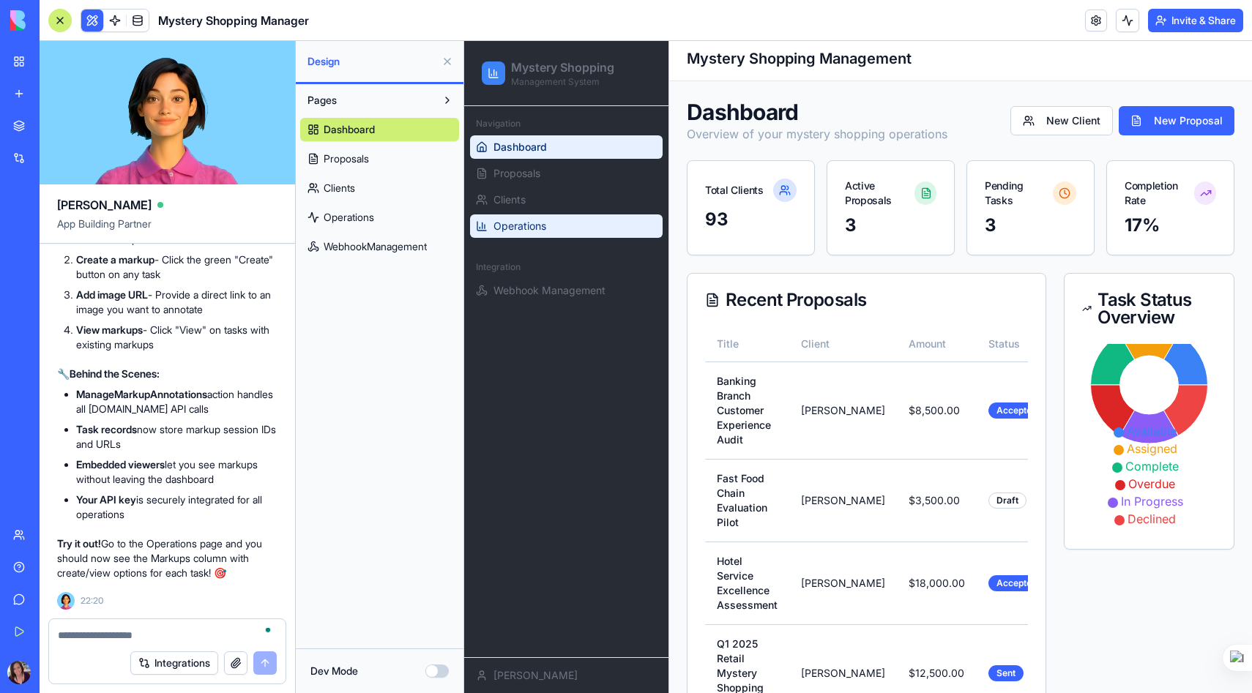
click at [570, 224] on link "Operations" at bounding box center [566, 226] width 193 height 23
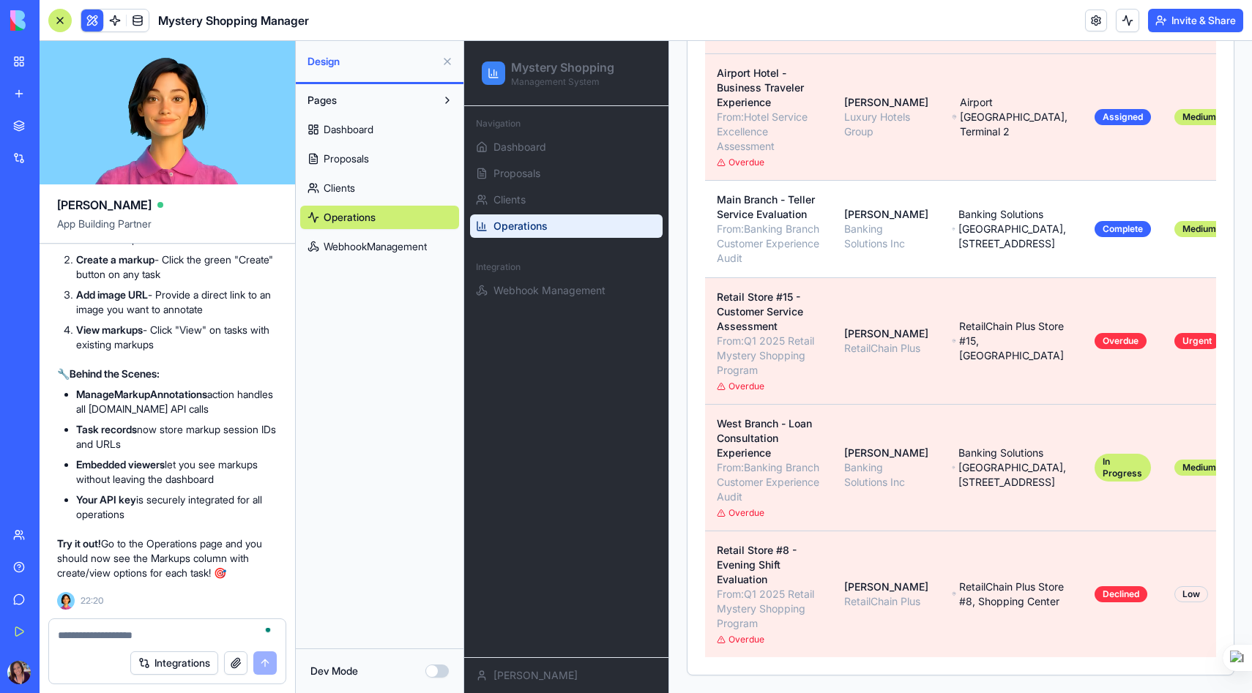
scroll to position [1538, 0]
click at [129, 638] on textarea "To enrich screen reader interactions, please activate Accessibility in Grammarl…" at bounding box center [167, 635] width 219 height 15
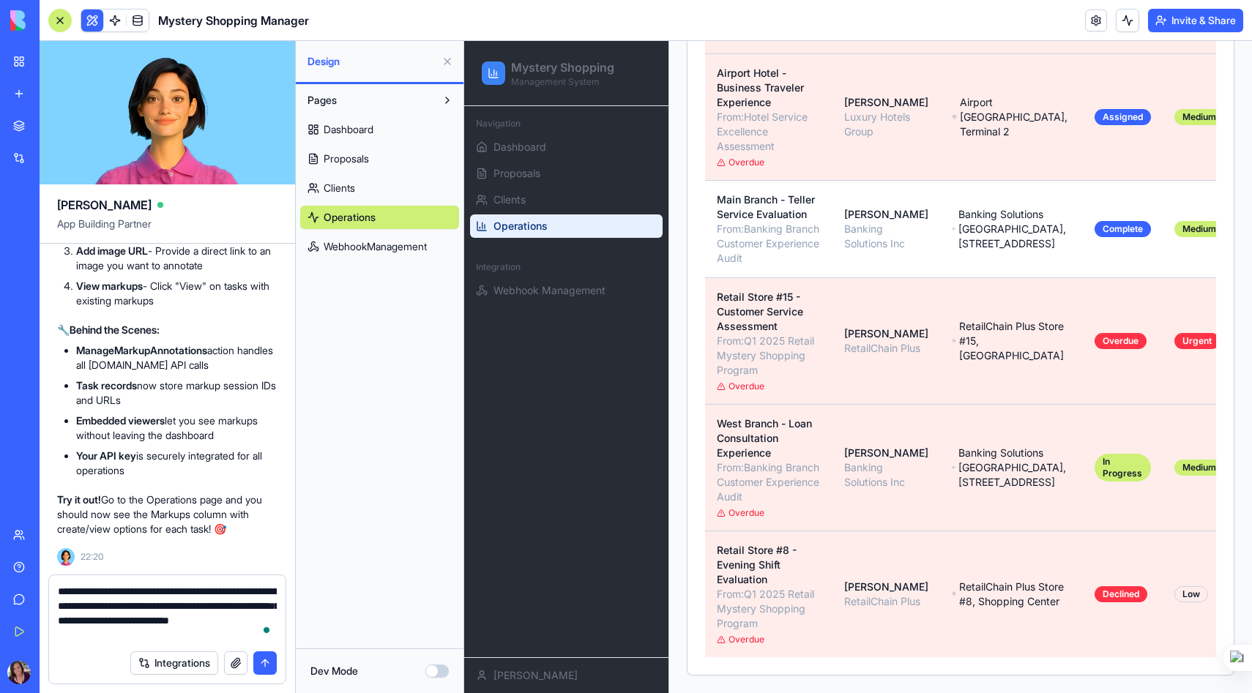
type textarea "**********"
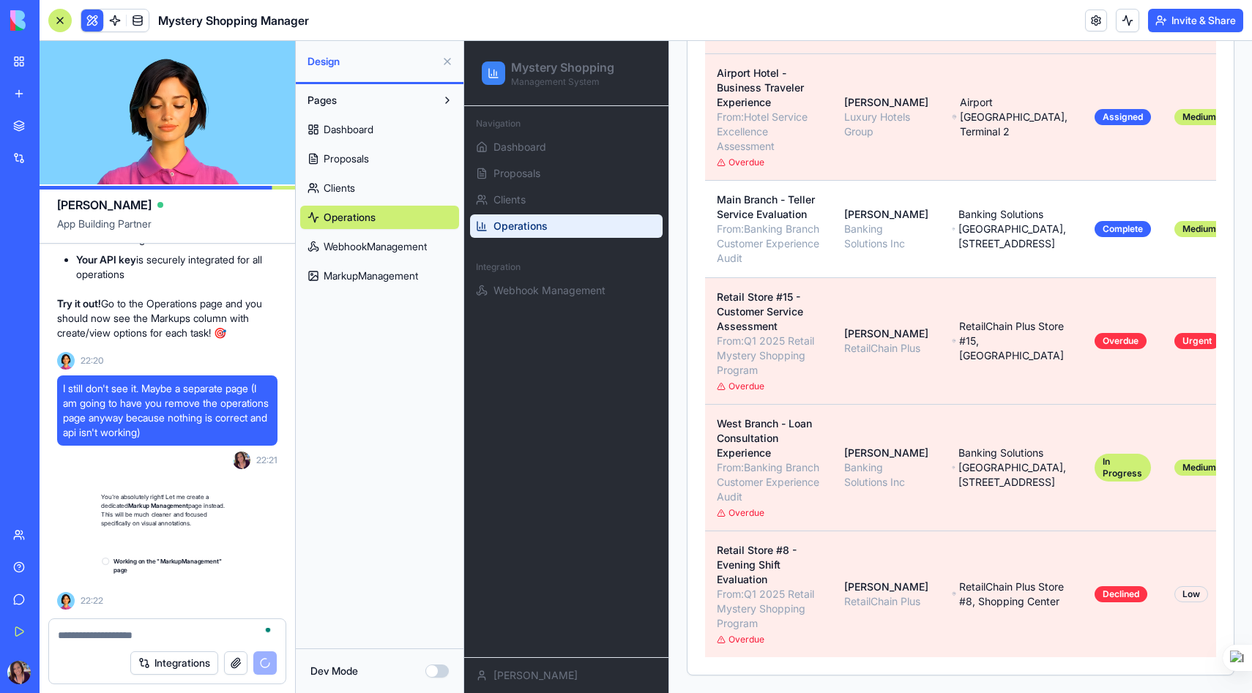
scroll to position [35162, 0]
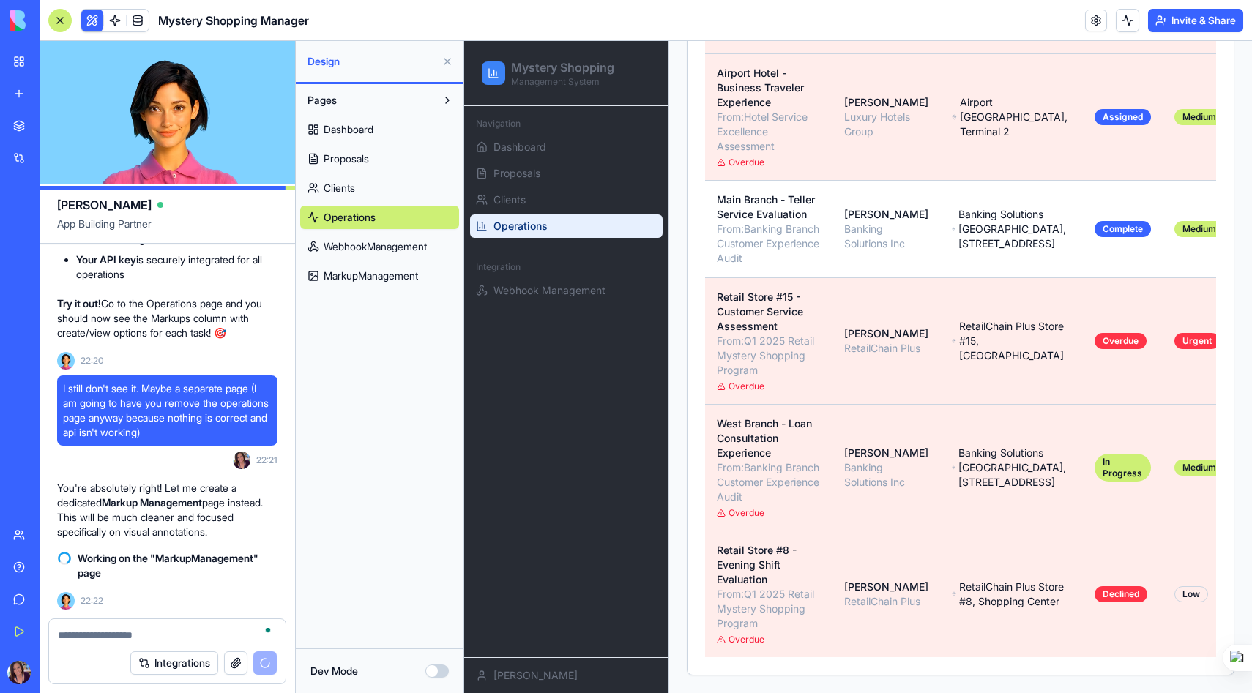
click at [344, 275] on span "MarkupManagement" at bounding box center [371, 276] width 94 height 15
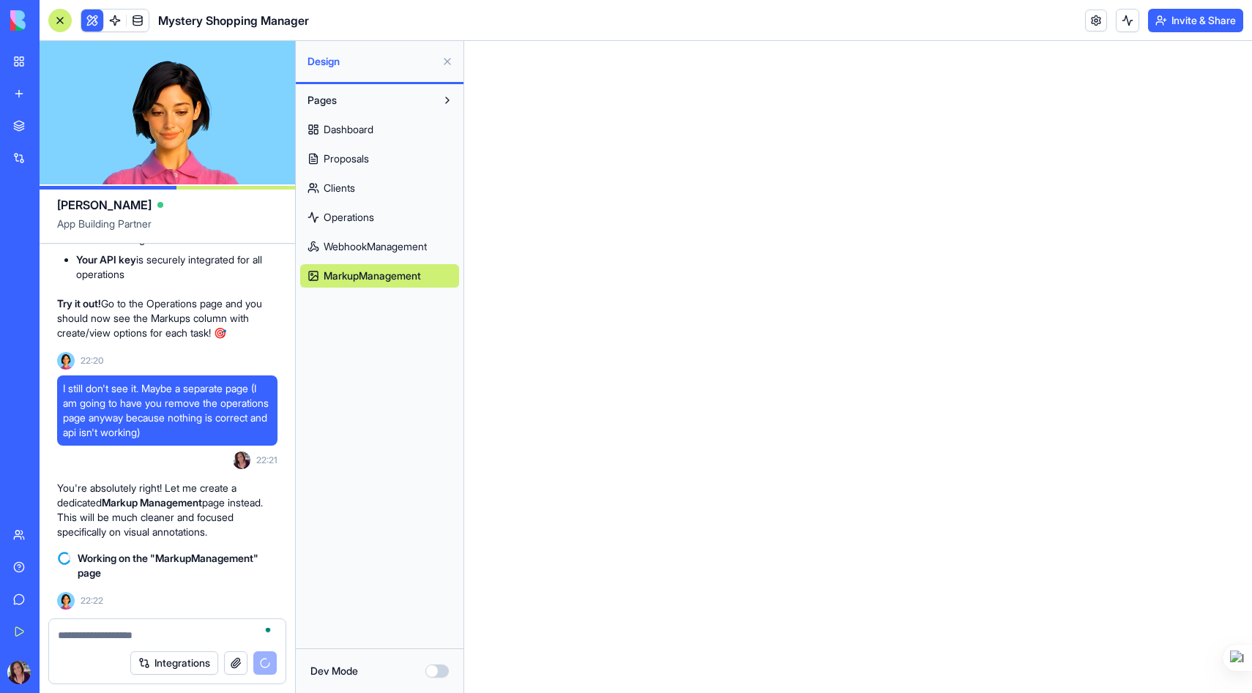
scroll to position [35162, 0]
click at [346, 213] on span "Operations" at bounding box center [349, 217] width 51 height 15
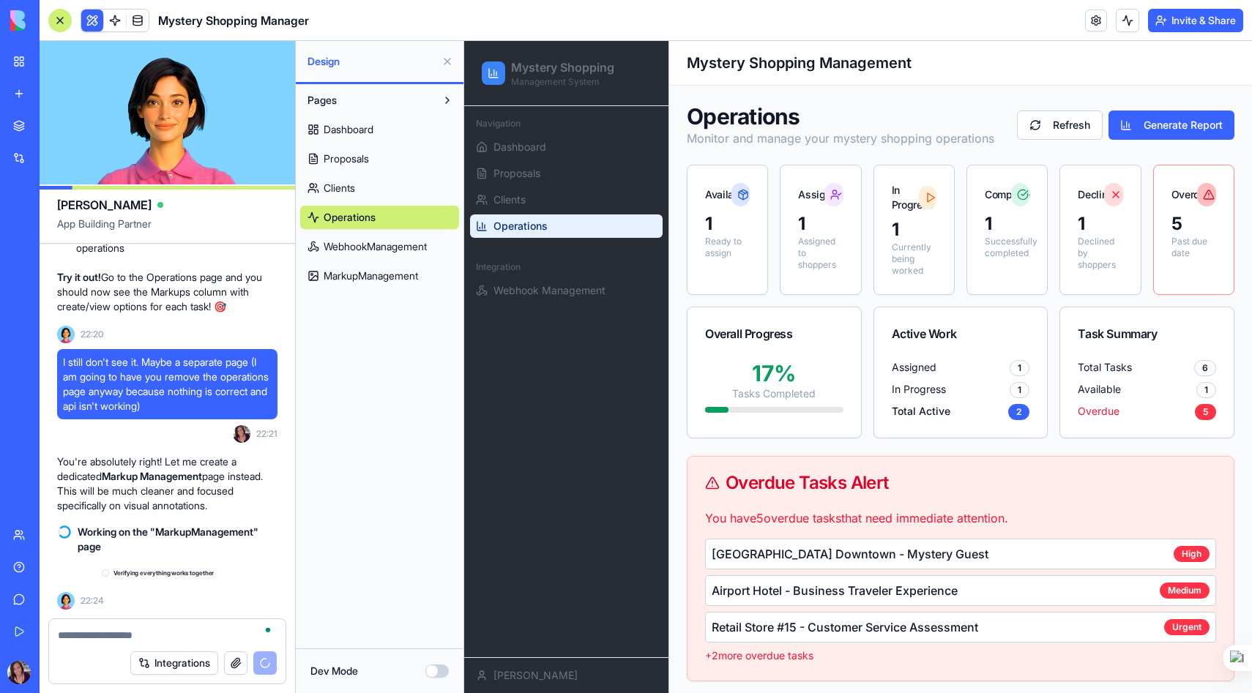
scroll to position [35188, 0]
click at [379, 273] on span "MarkupManagement" at bounding box center [371, 276] width 94 height 15
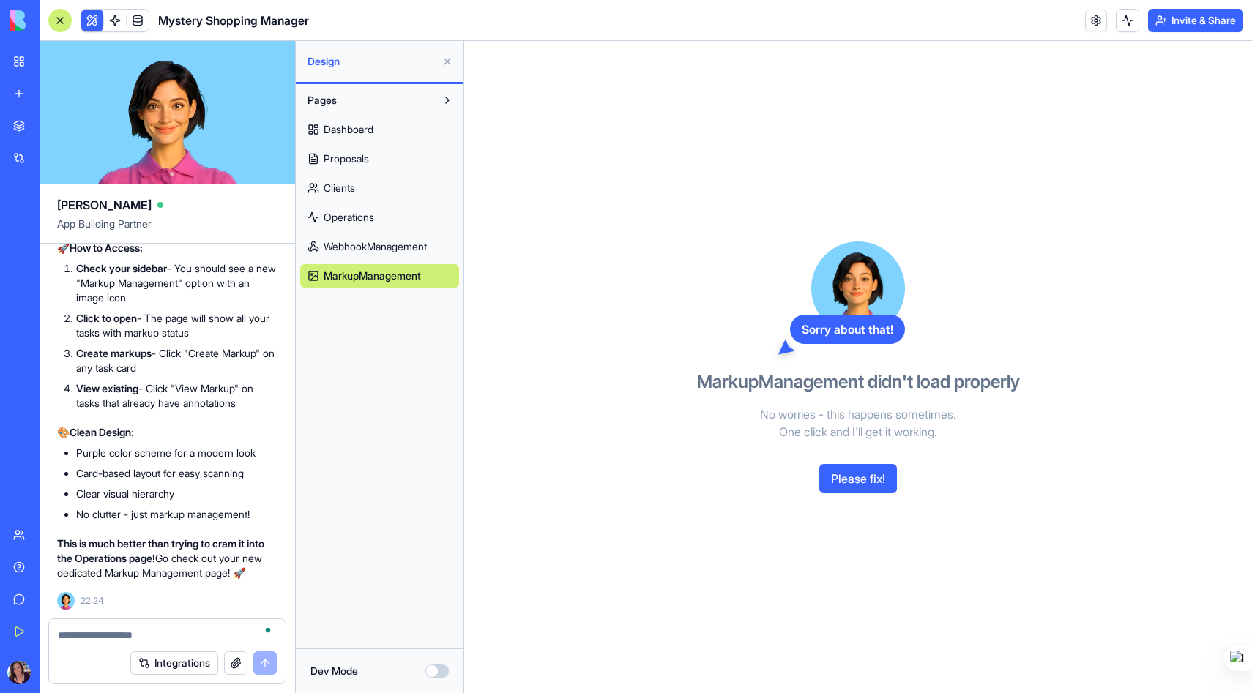
scroll to position [35876, 0]
click at [370, 247] on span "WebhookManagement" at bounding box center [375, 246] width 103 height 15
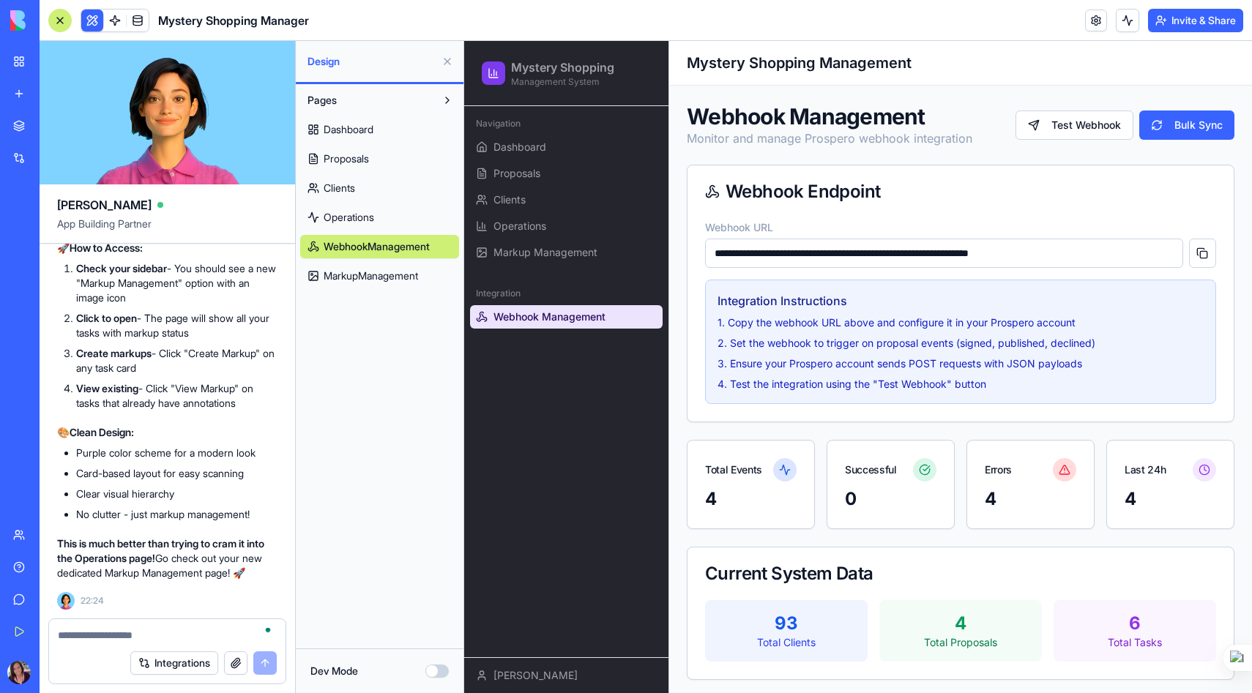
click at [365, 275] on span "MarkupManagement" at bounding box center [371, 276] width 94 height 15
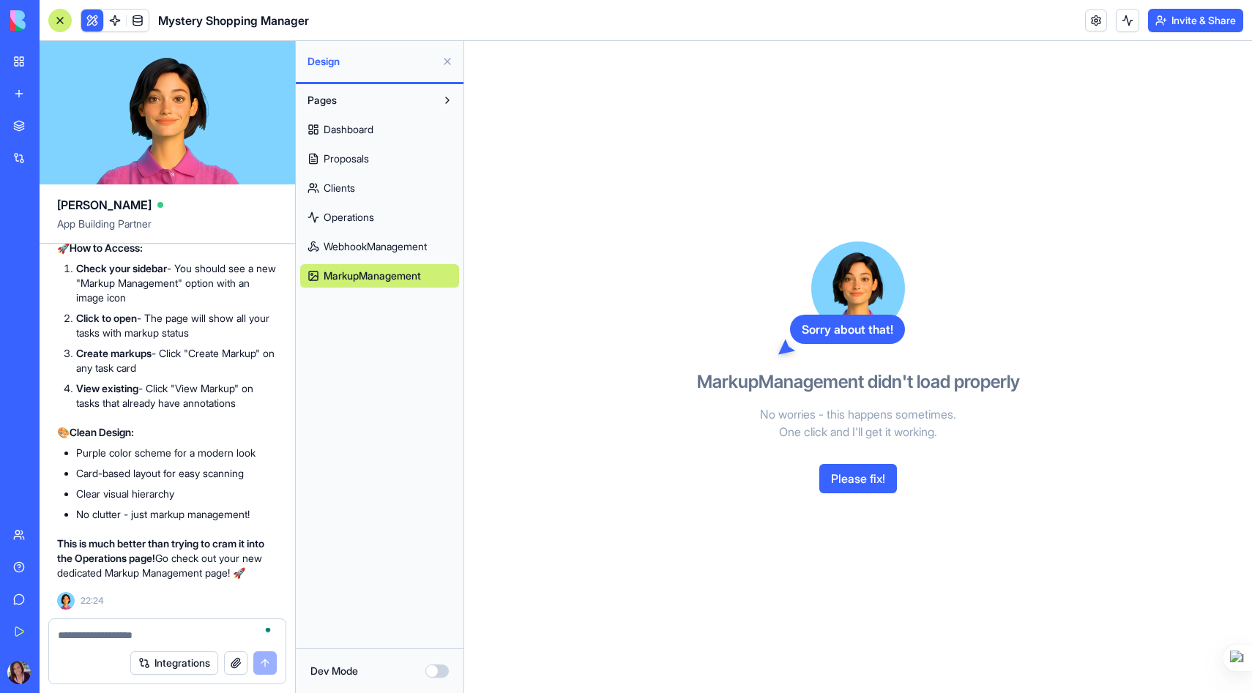
click at [876, 479] on button "Please fix!" at bounding box center [858, 478] width 78 height 29
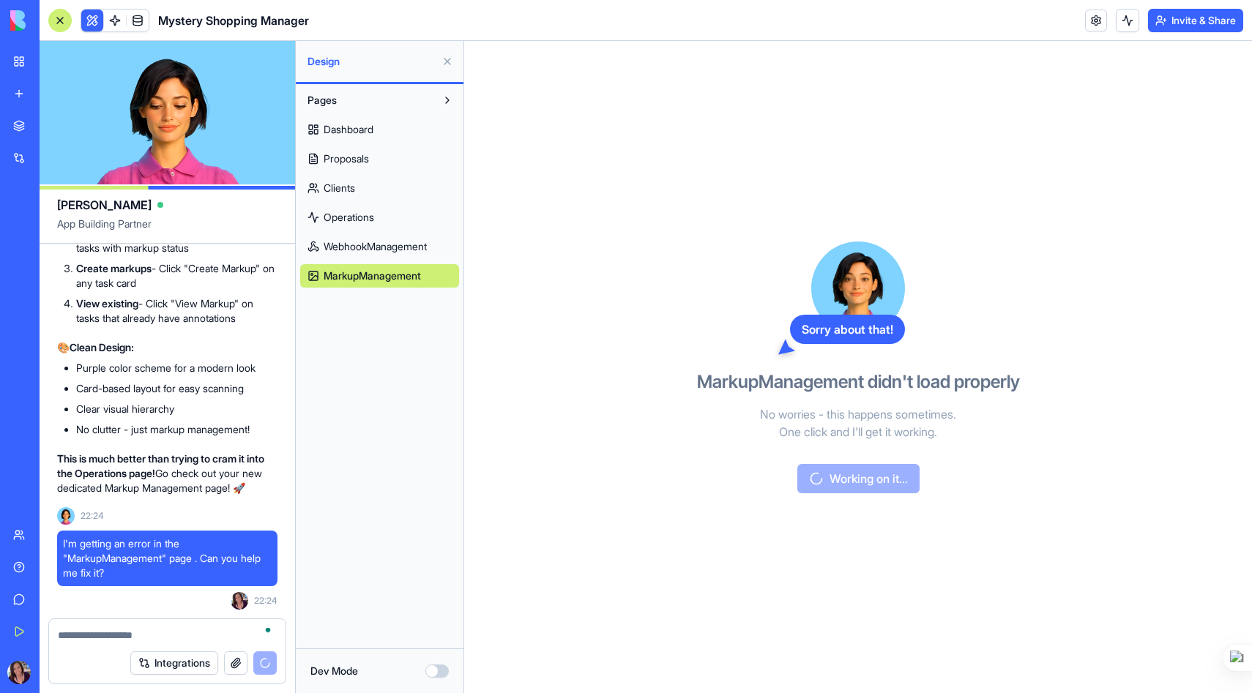
scroll to position [36138, 0]
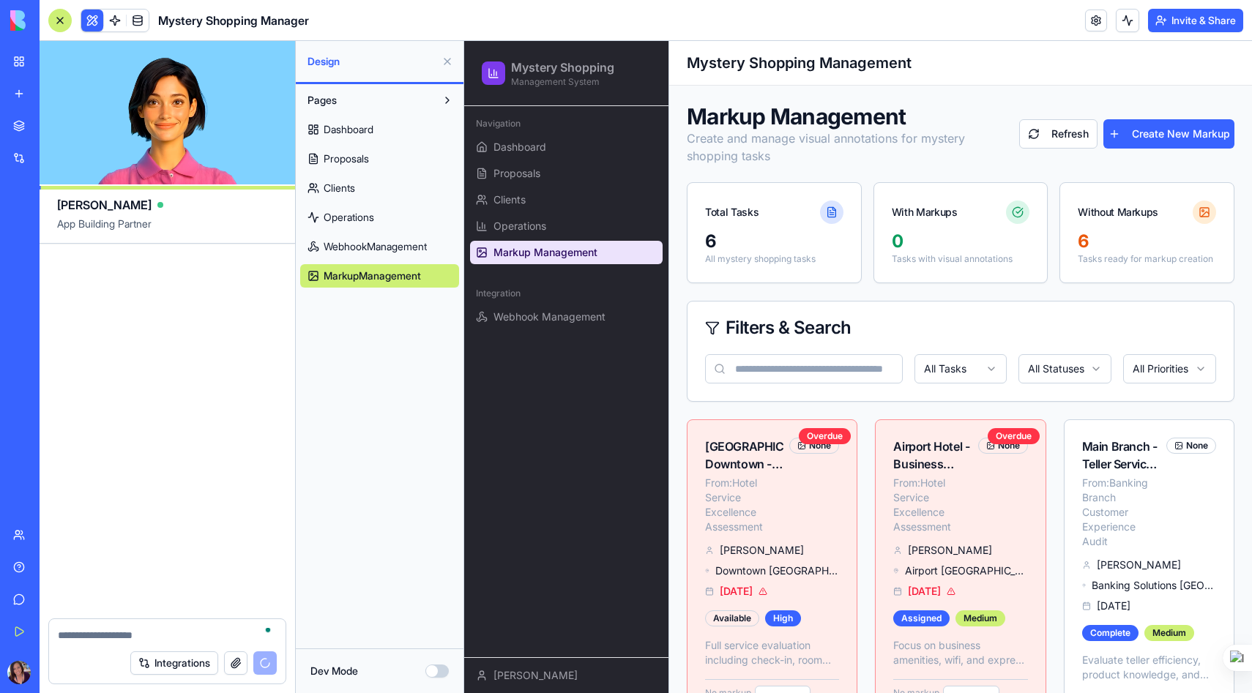
scroll to position [36723, 0]
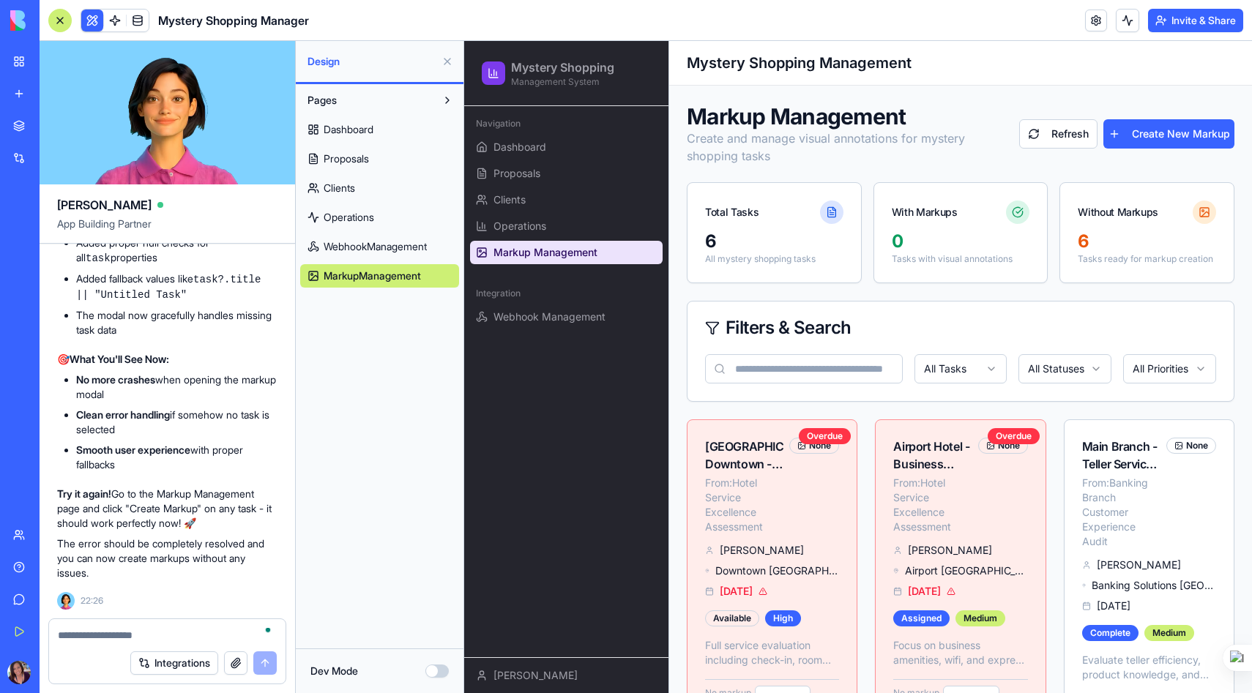
click at [540, 254] on span "Markup Management" at bounding box center [545, 252] width 104 height 15
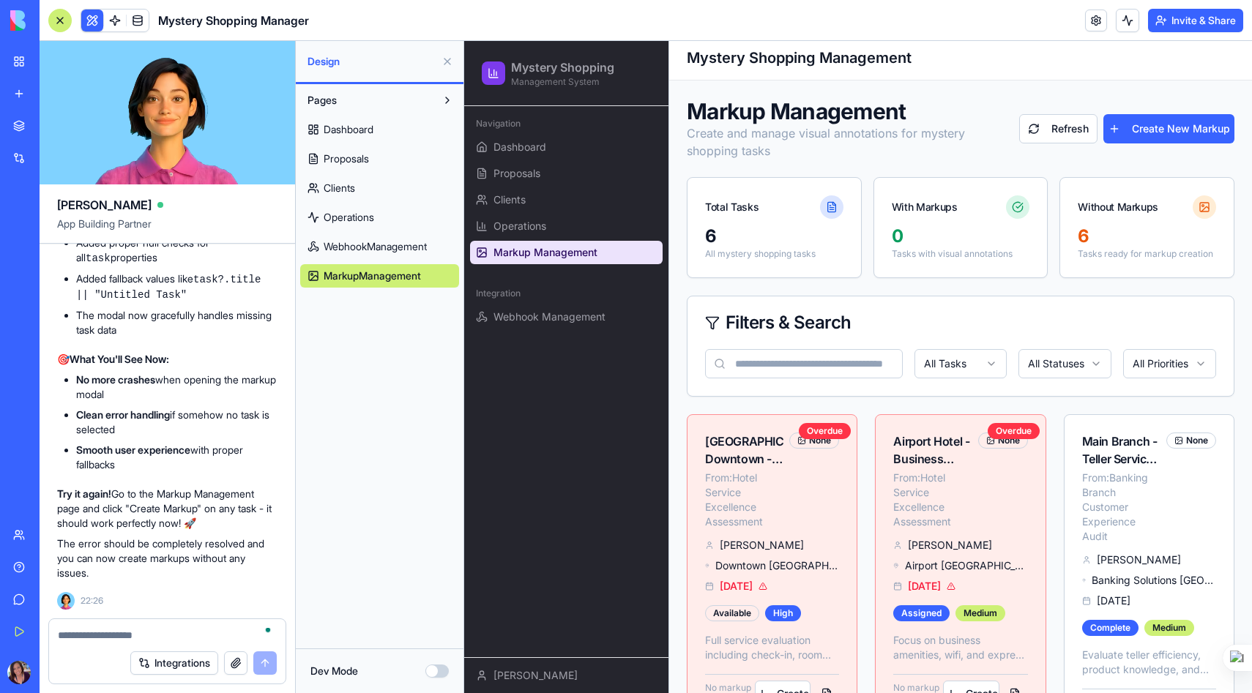
scroll to position [0, 0]
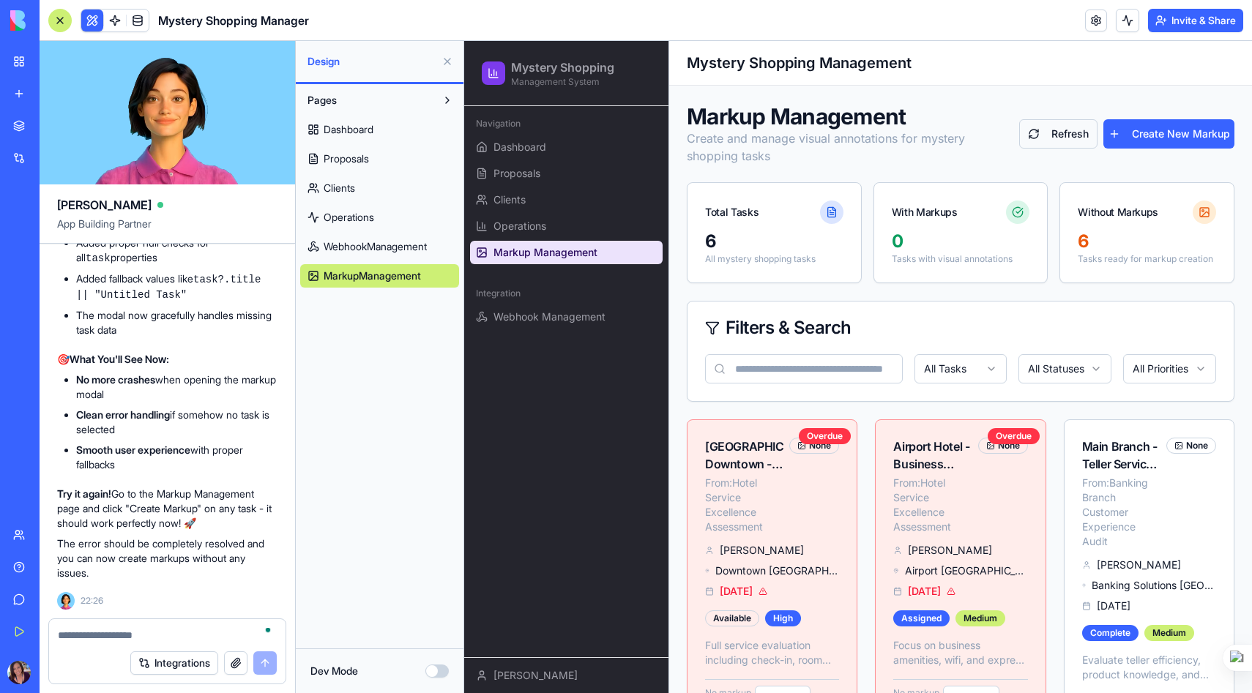
click at [1065, 131] on button "Refresh" at bounding box center [1058, 133] width 78 height 29
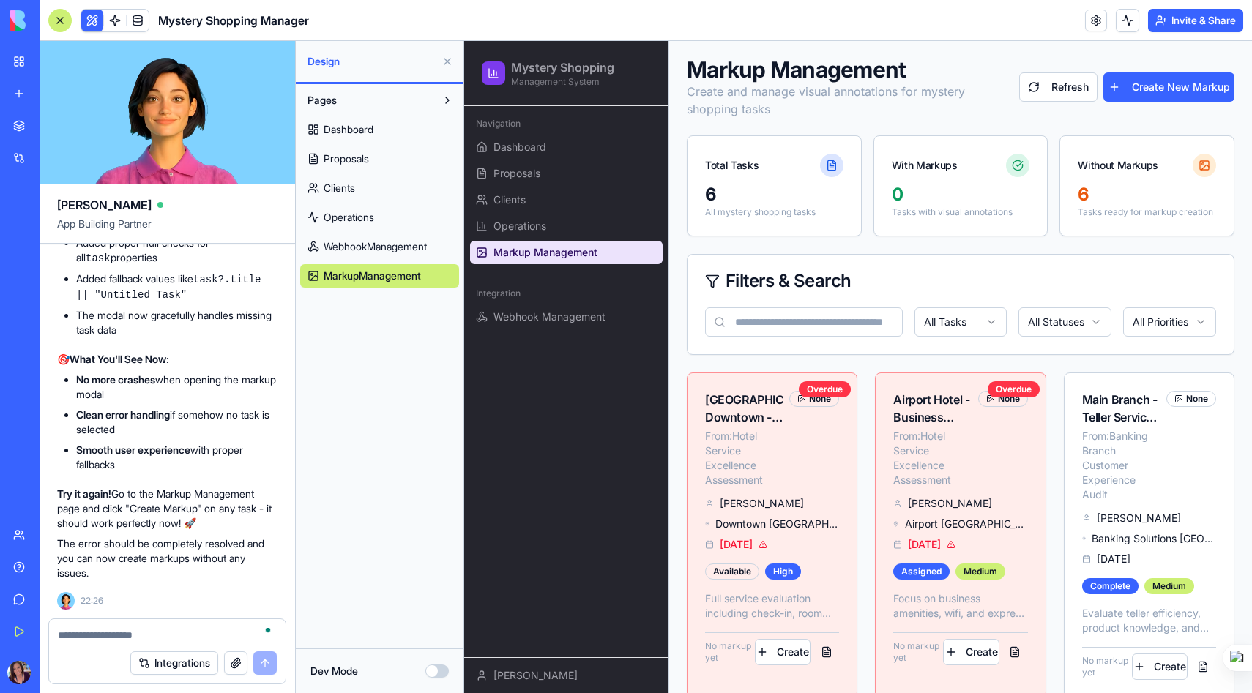
scroll to position [36723, 0]
click at [956, 327] on html "Mystery Shopping Management System Navigation Dashboard Proposals Clients Opera…" at bounding box center [858, 526] width 788 height 1065
click at [1163, 326] on html "Mystery Shopping Management System Navigation Dashboard Proposals Clients Opera…" at bounding box center [858, 526] width 788 height 1065
click at [1051, 313] on html "Mystery Shopping Management System Navigation Dashboard Proposals Clients Opera…" at bounding box center [858, 526] width 788 height 1065
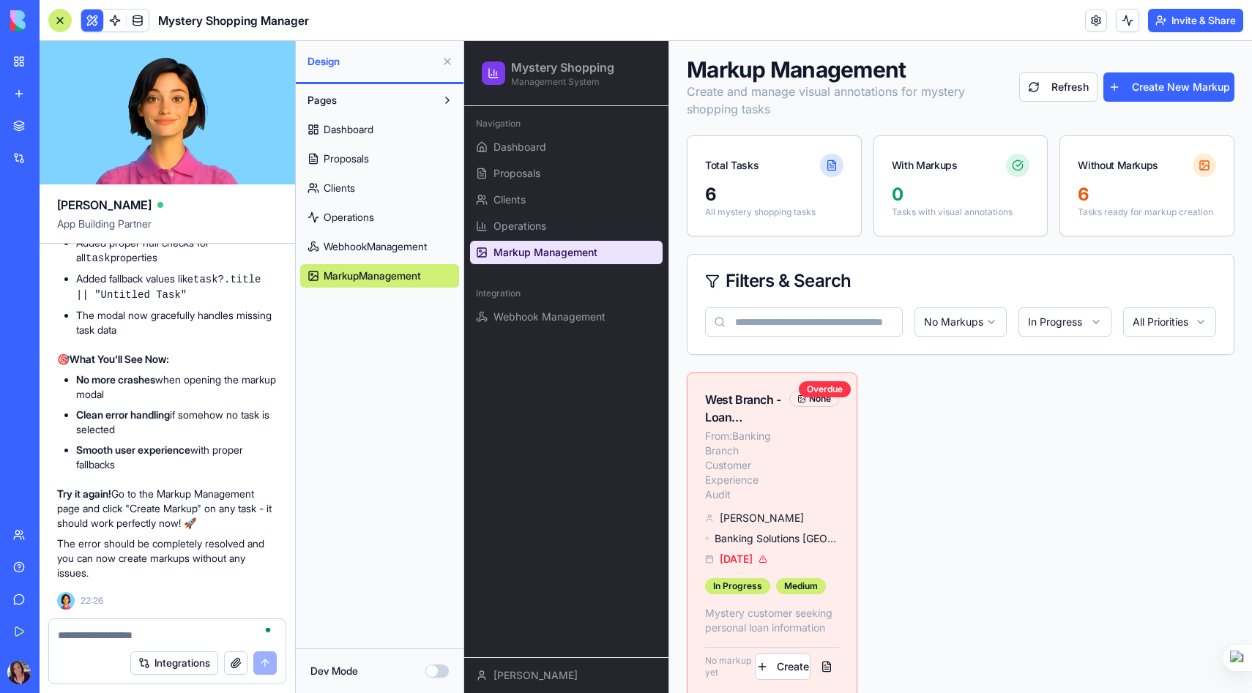
scroll to position [70, 0]
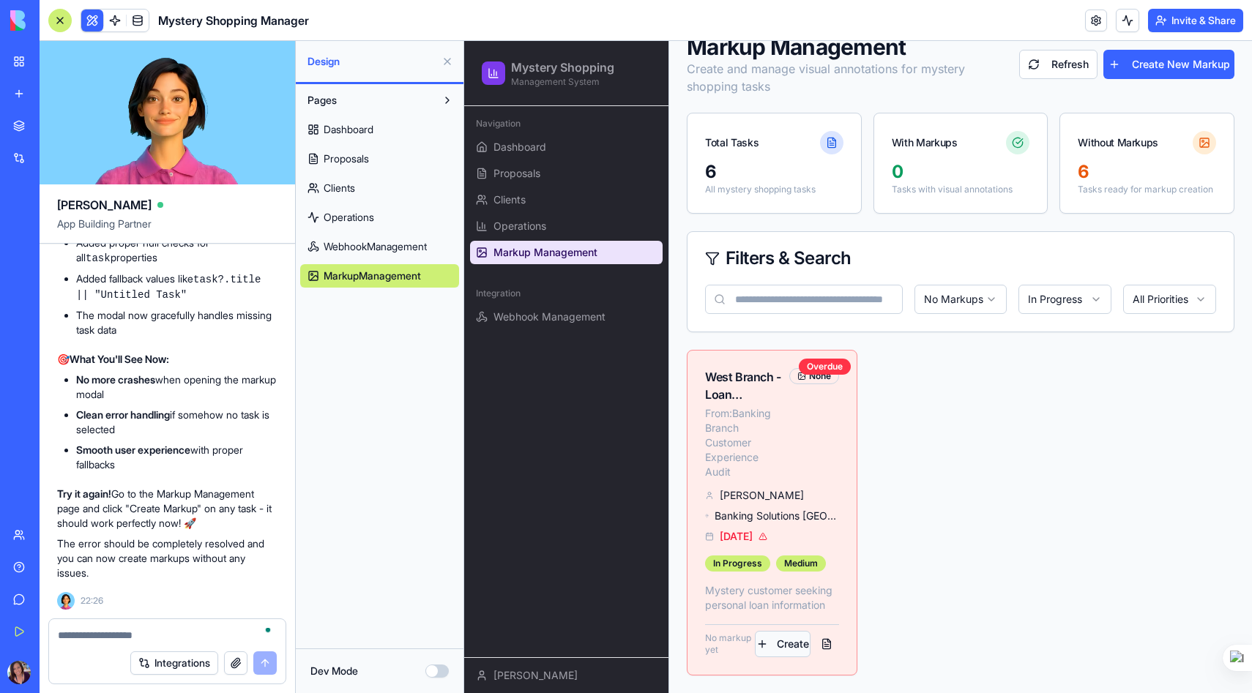
click at [791, 643] on button "Create" at bounding box center [783, 644] width 56 height 26
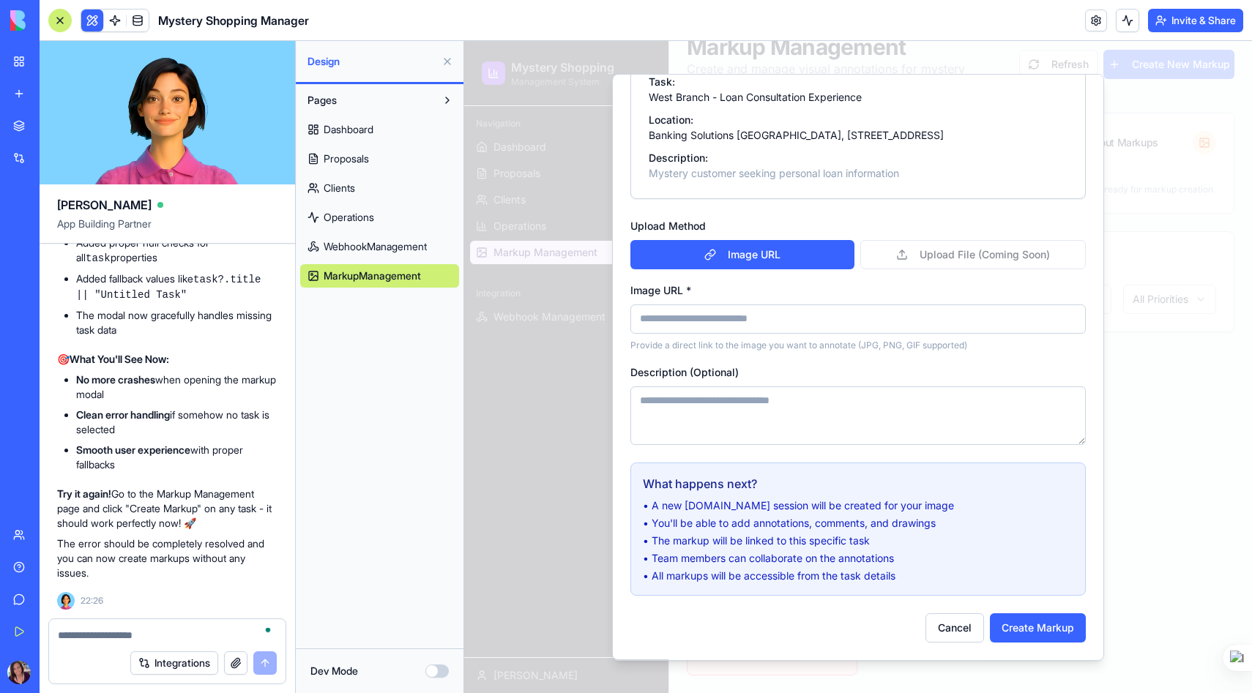
scroll to position [0, 0]
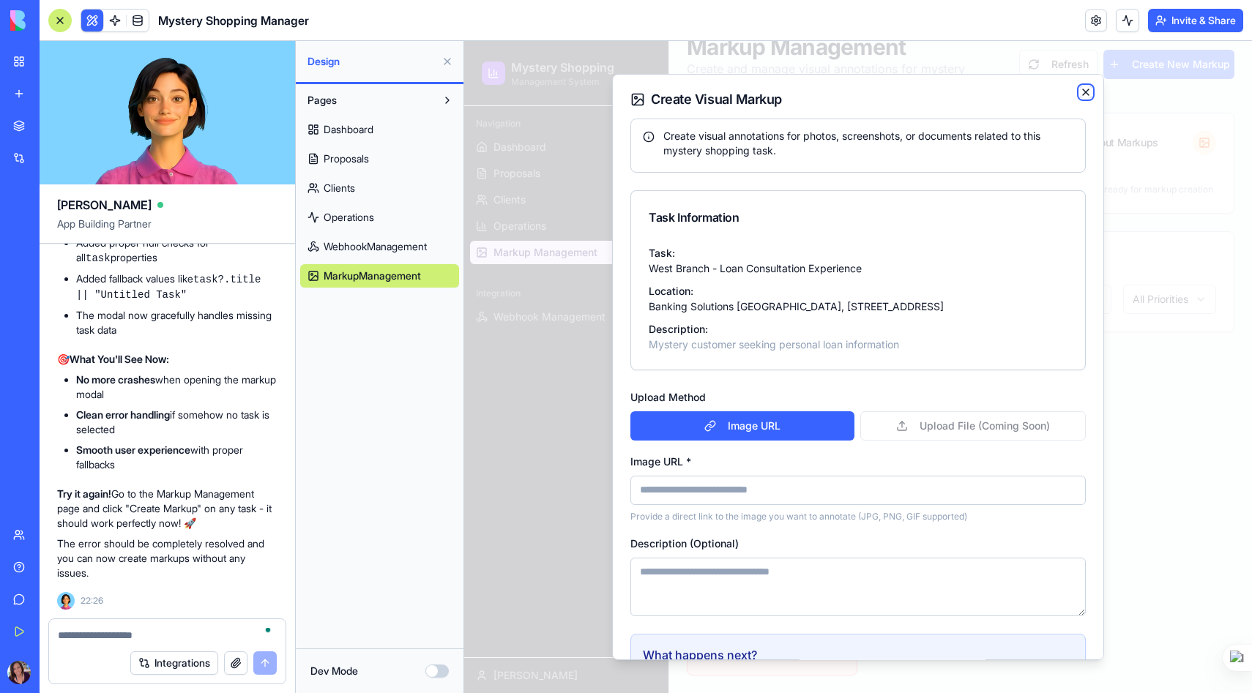
click at [1086, 92] on icon "button" at bounding box center [1086, 92] width 6 height 6
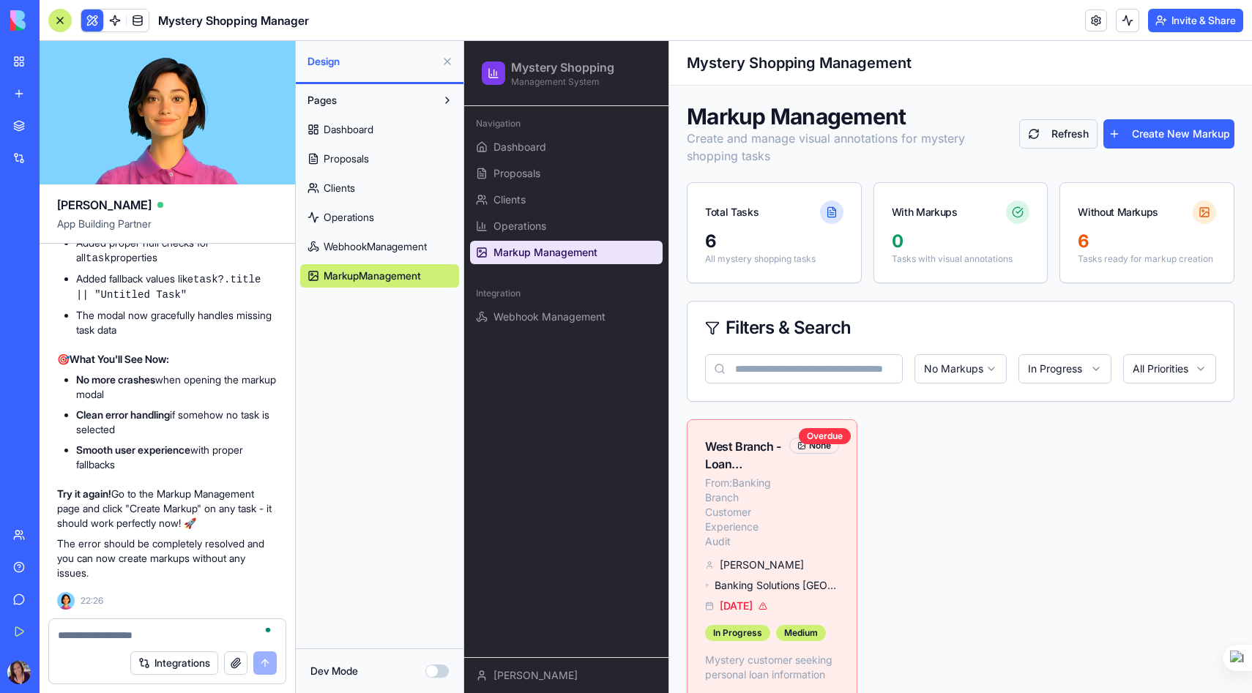
click at [1057, 127] on button "Refresh" at bounding box center [1058, 133] width 78 height 29
click at [532, 324] on span "Webhook Management" at bounding box center [549, 317] width 112 height 15
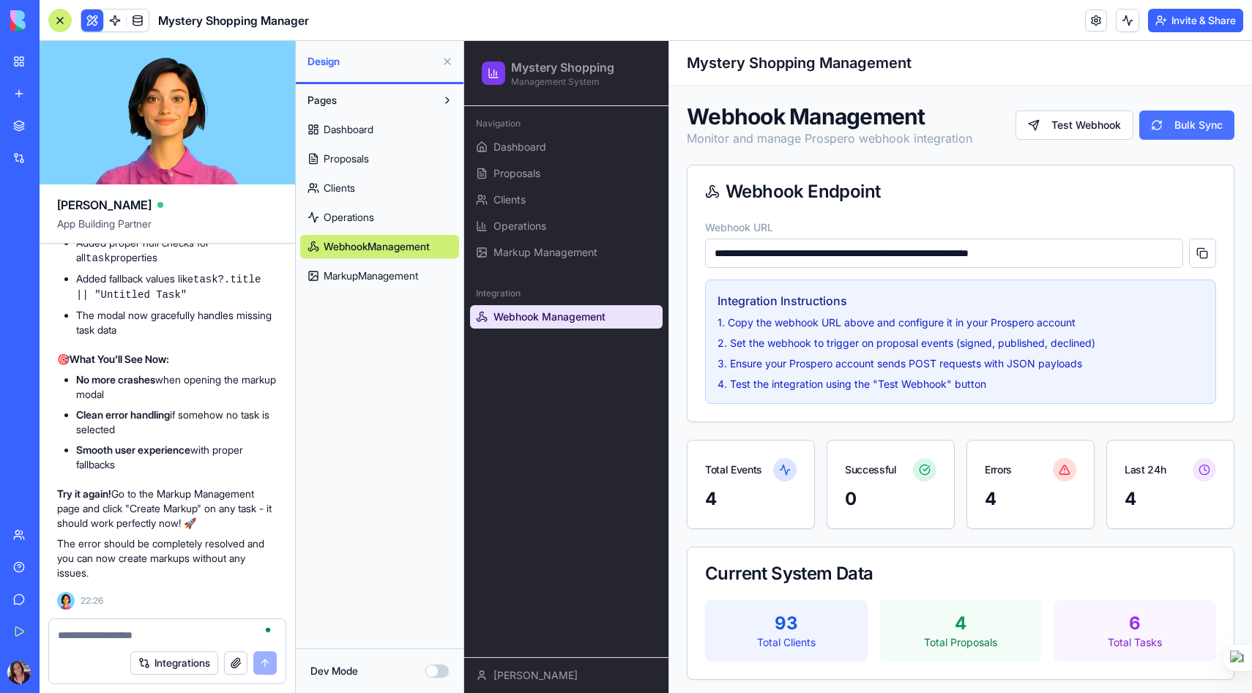
click at [1177, 128] on button "Bulk Sync" at bounding box center [1186, 125] width 95 height 29
click at [551, 245] on span "Markup Management" at bounding box center [545, 252] width 104 height 15
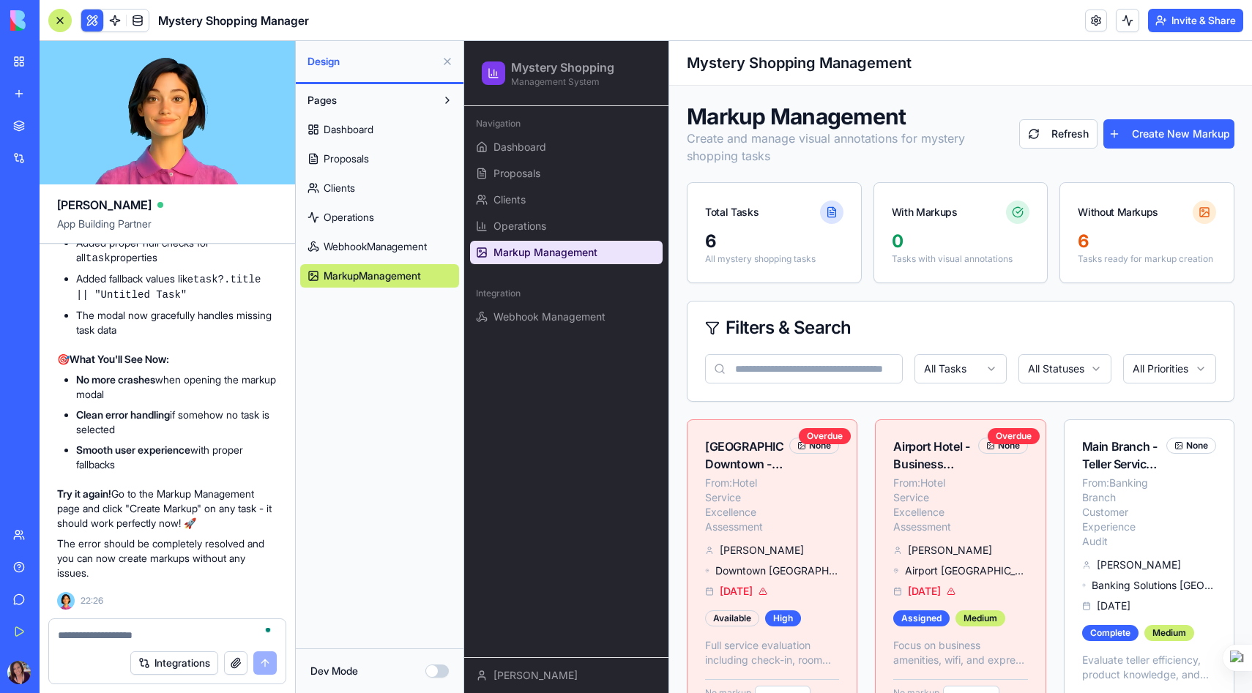
click at [1008, 446] on div "None" at bounding box center [1003, 446] width 50 height 16
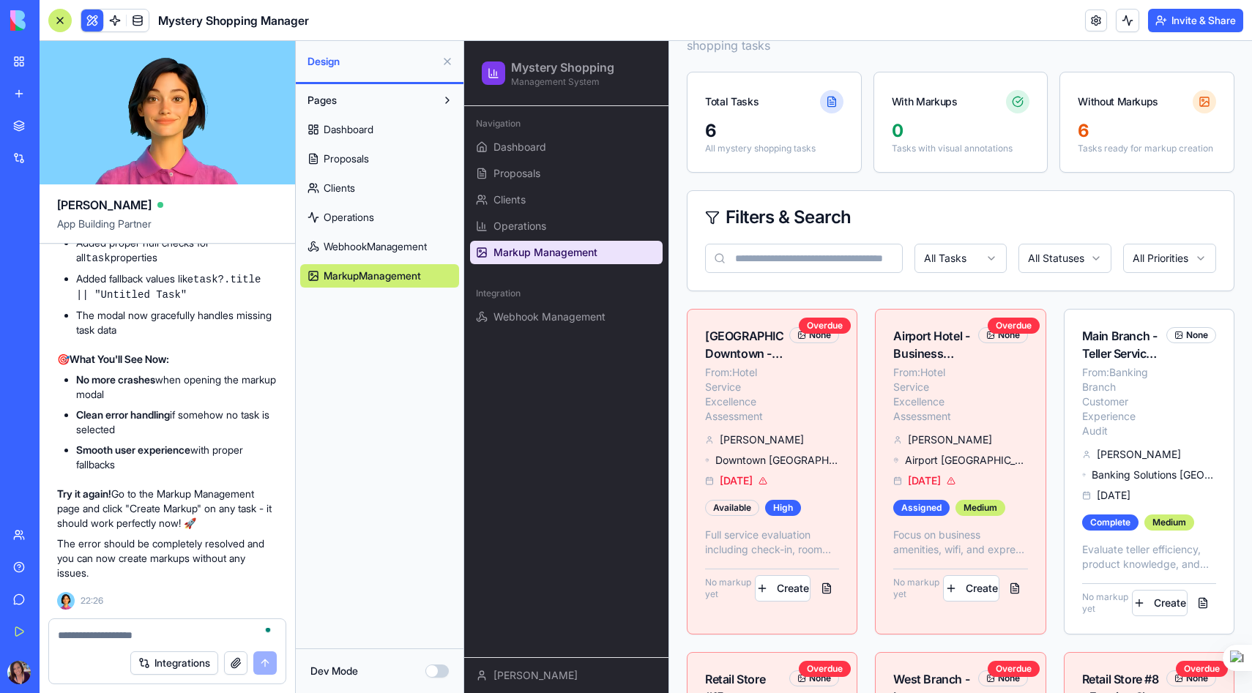
scroll to position [113, 0]
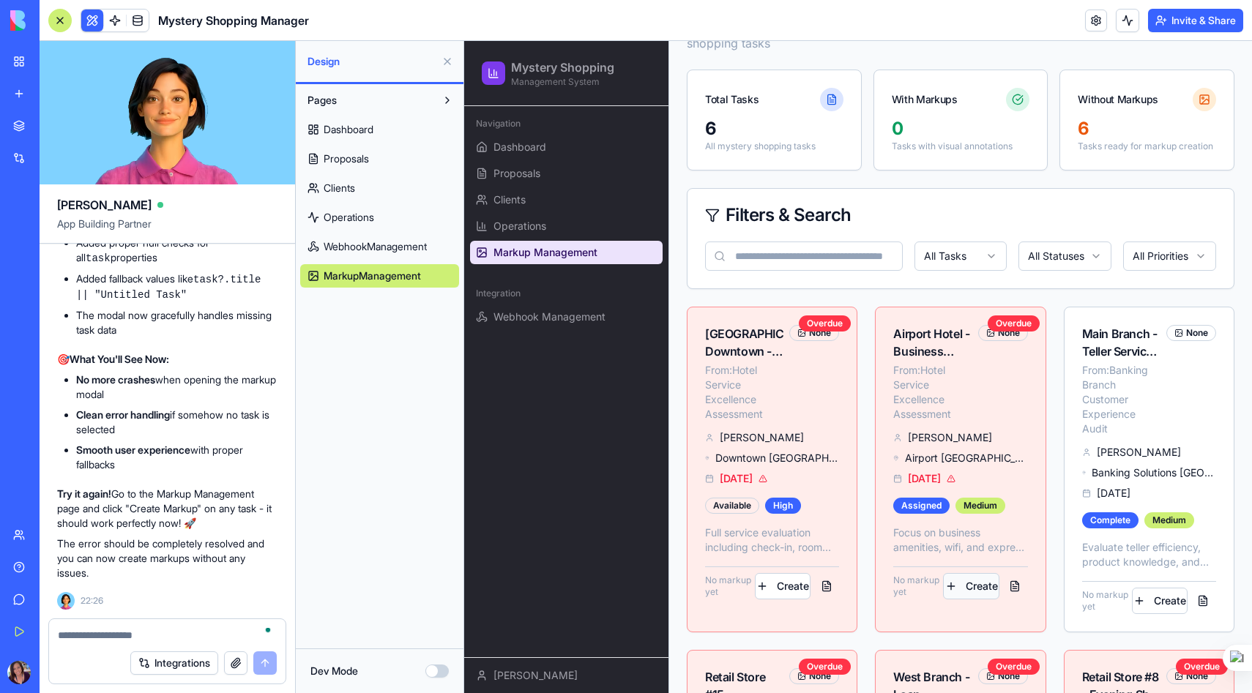
click at [961, 586] on button "Create" at bounding box center [971, 586] width 56 height 26
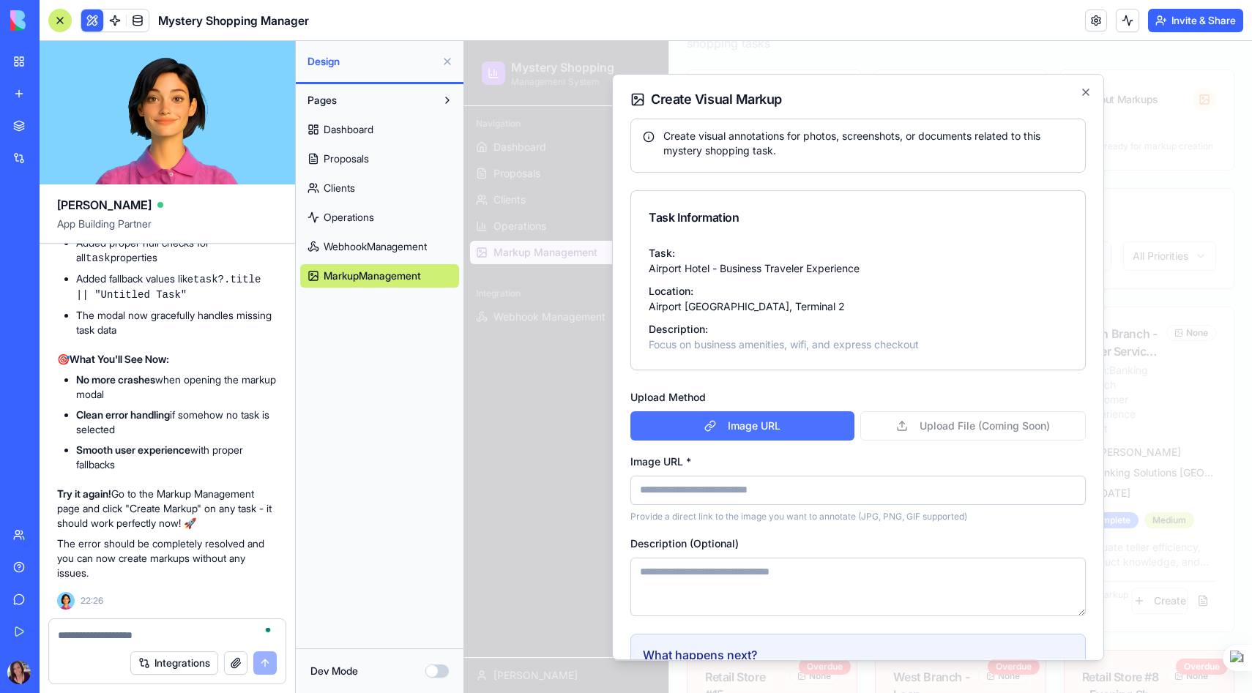
click at [776, 423] on button "Image URL" at bounding box center [742, 425] width 224 height 29
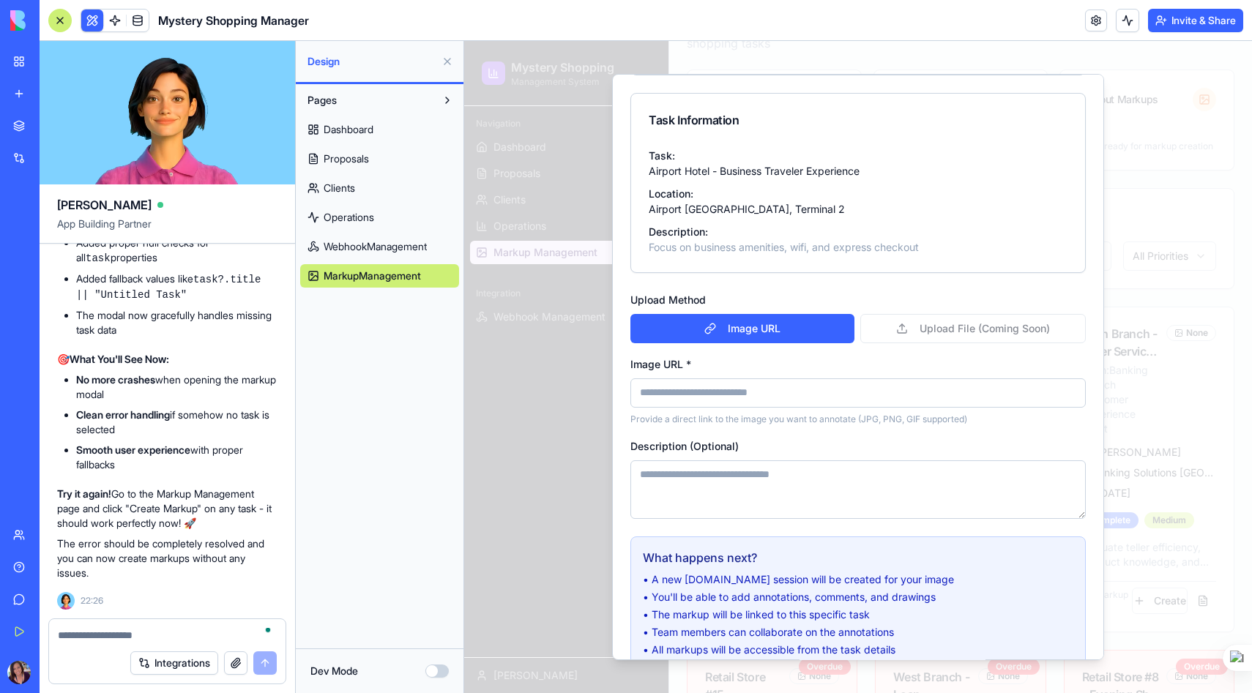
scroll to position [171, 0]
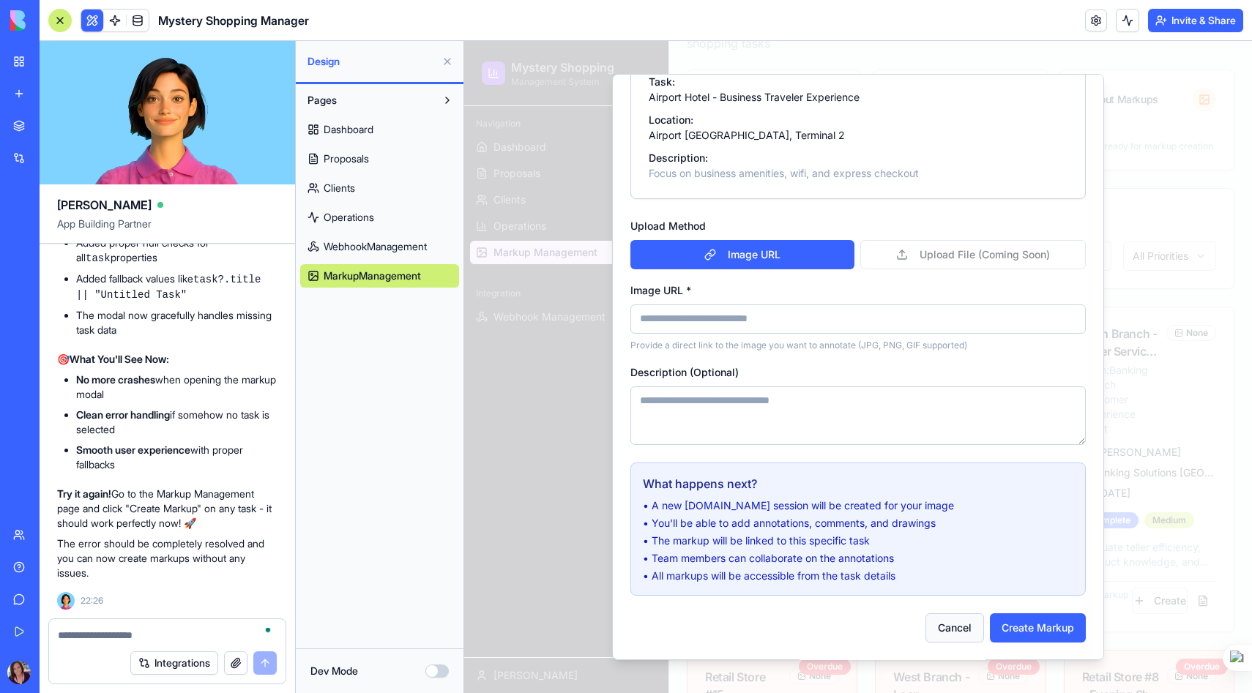
click at [970, 627] on button "Cancel" at bounding box center [954, 628] width 59 height 29
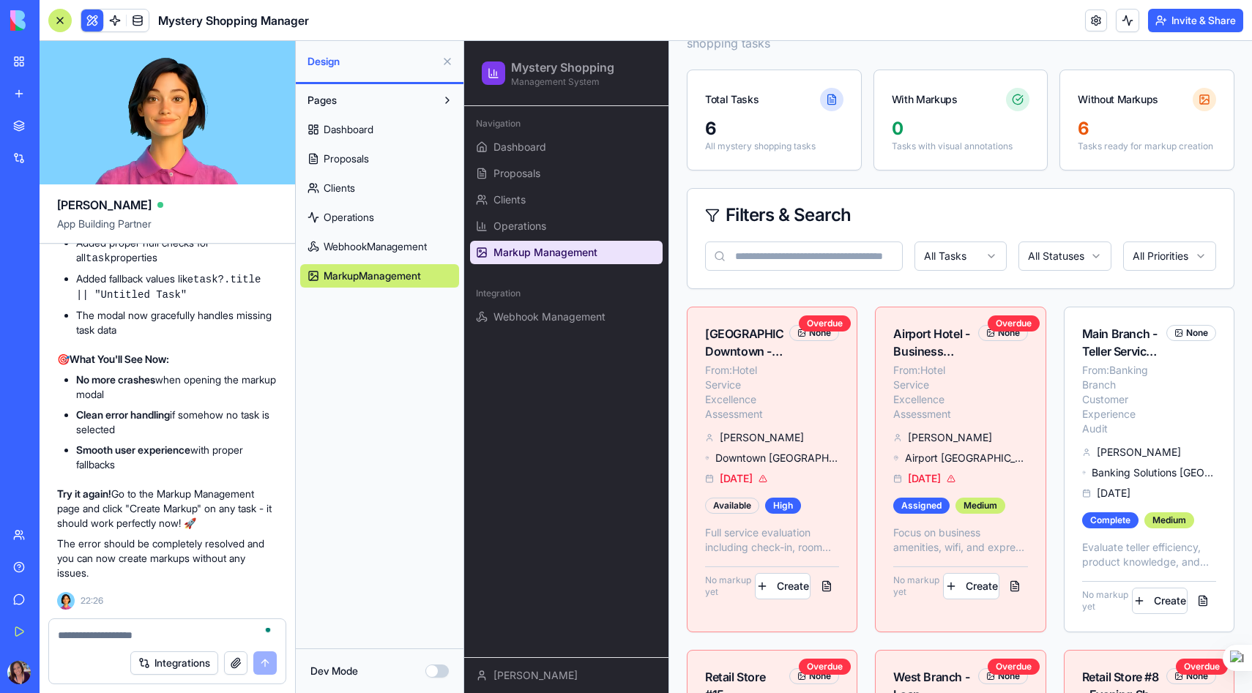
scroll to position [36723, 0]
click at [103, 636] on textarea "To enrich screen reader interactions, please activate Accessibility in Grammarl…" at bounding box center [167, 635] width 219 height 15
drag, startPoint x: 206, startPoint y: 633, endPoint x: 38, endPoint y: 623, distance: 168.0
click at [38, 623] on div "BETA My Workspace New app Marketplace Integrations Recent Mystery Shopping Mana…" at bounding box center [626, 346] width 1252 height 693
click at [208, 632] on textarea "**********" at bounding box center [167, 635] width 219 height 15
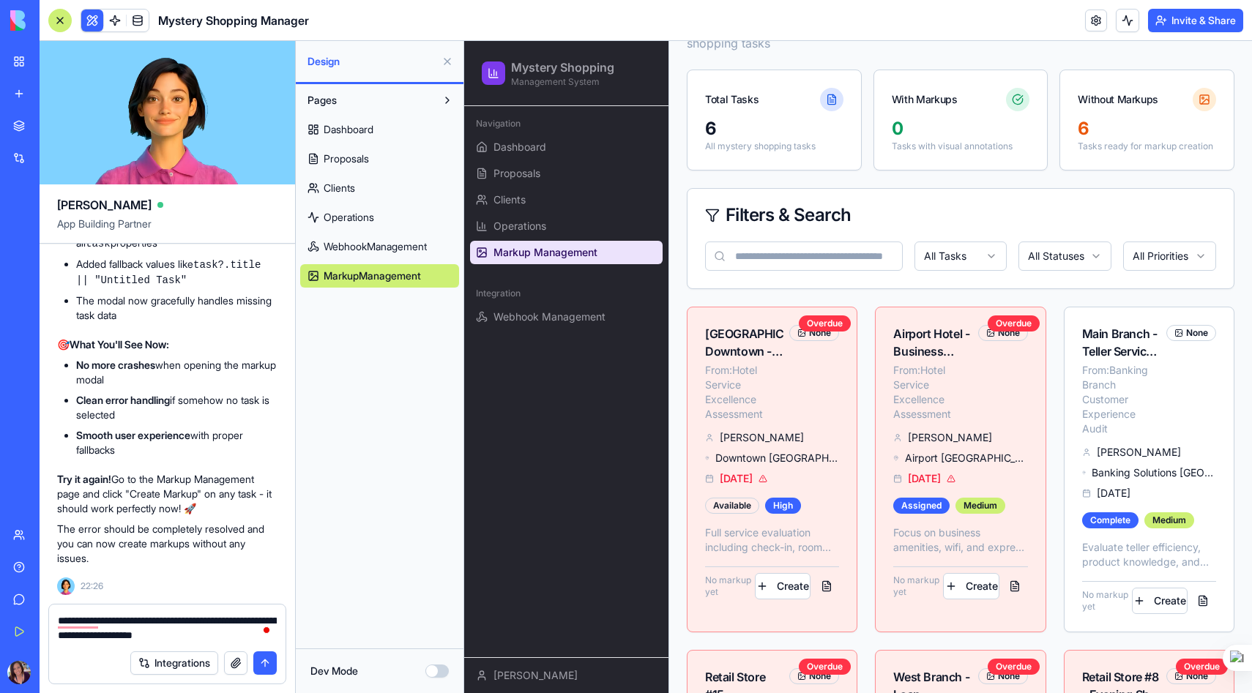
type textarea "**********"
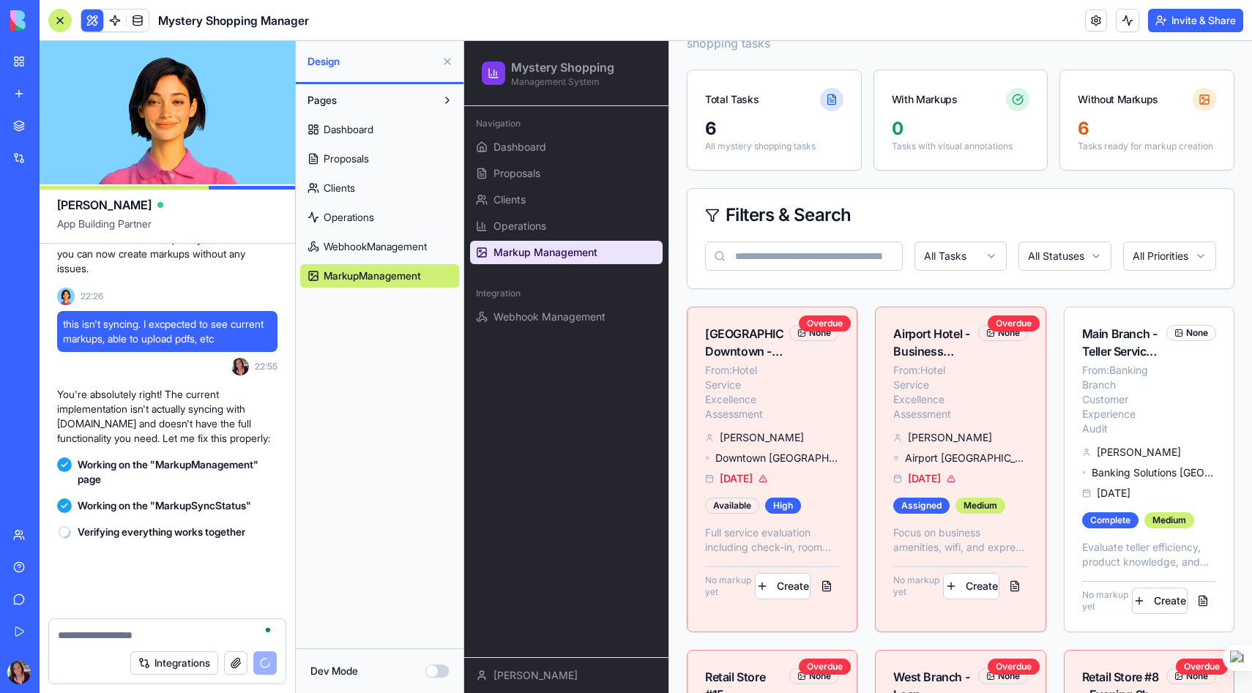
scroll to position [37042, 0]
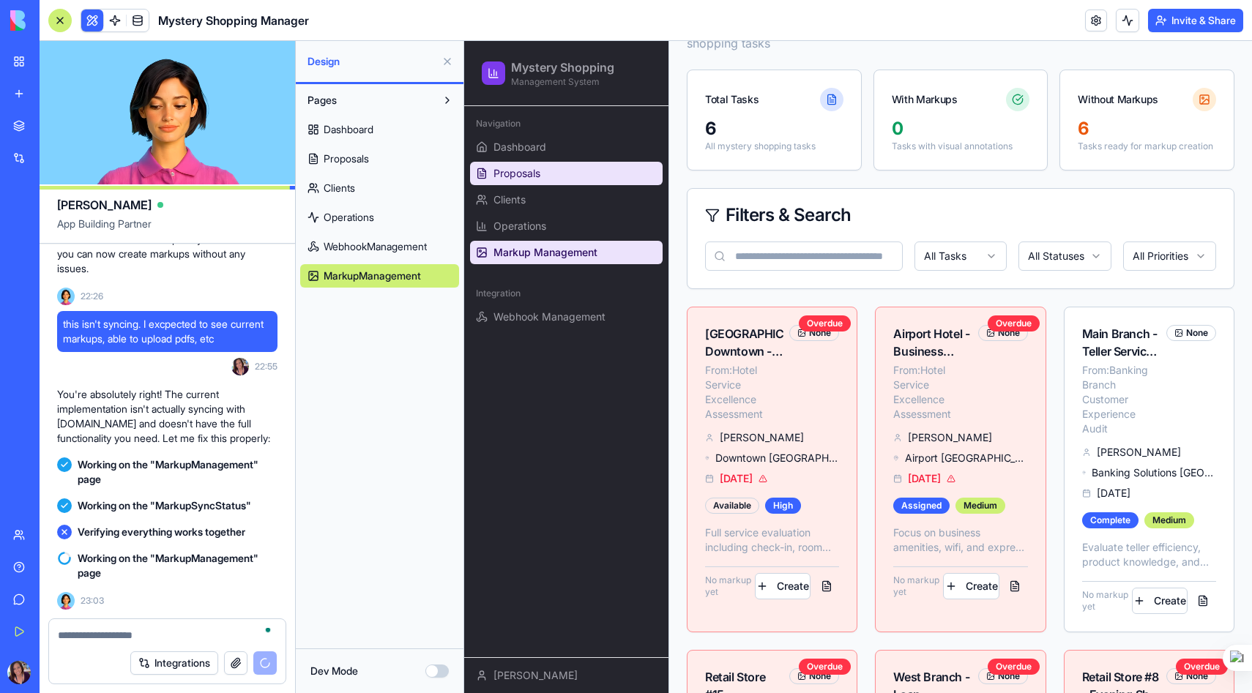
click at [588, 167] on link "Proposals" at bounding box center [566, 173] width 193 height 23
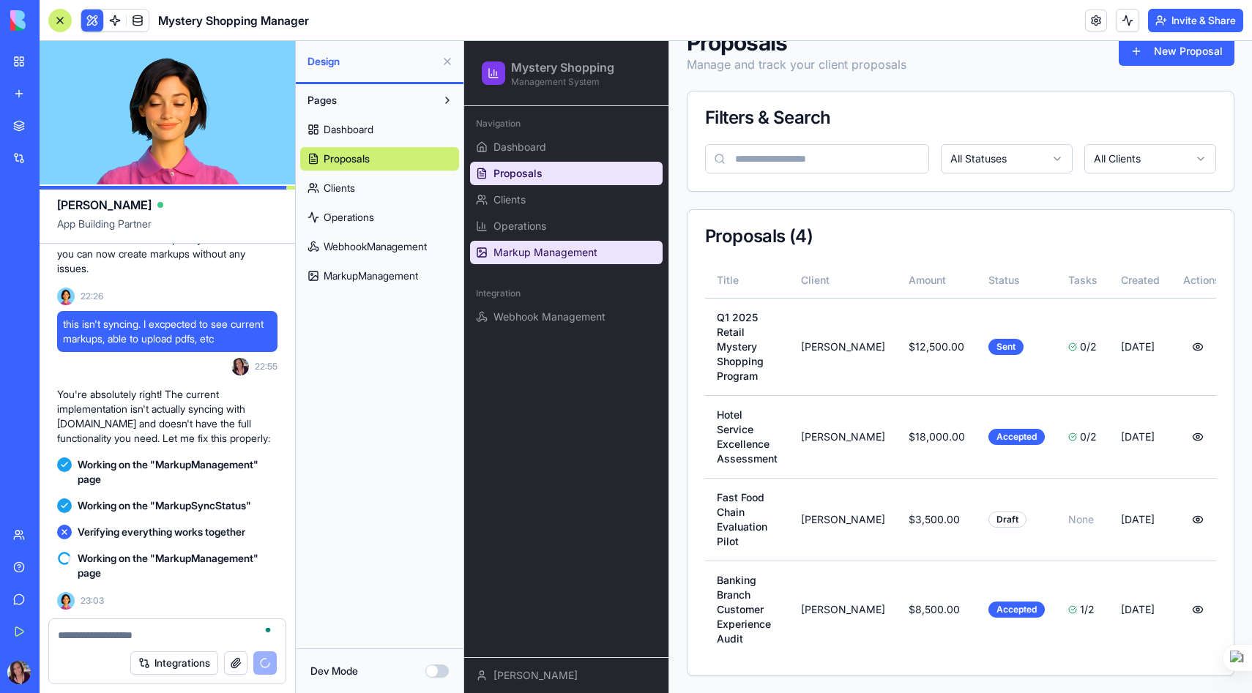
click at [570, 254] on span "Markup Management" at bounding box center [545, 252] width 104 height 15
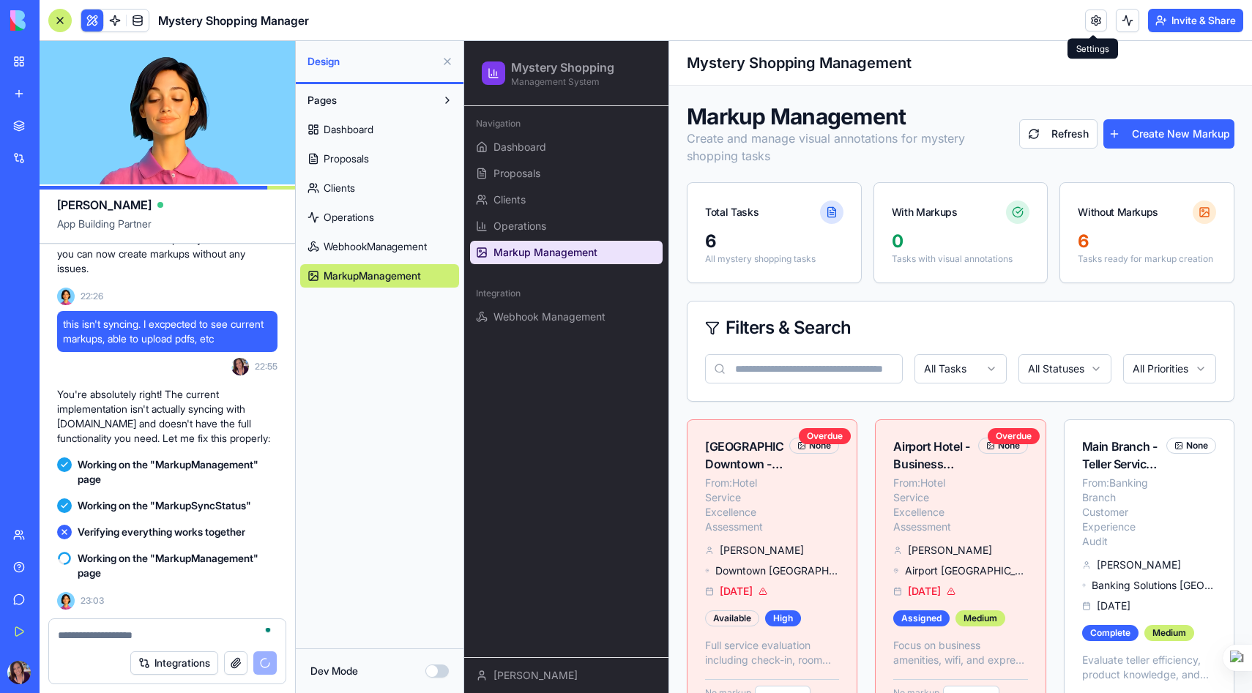
click at [1087, 22] on link at bounding box center [1096, 21] width 22 height 22
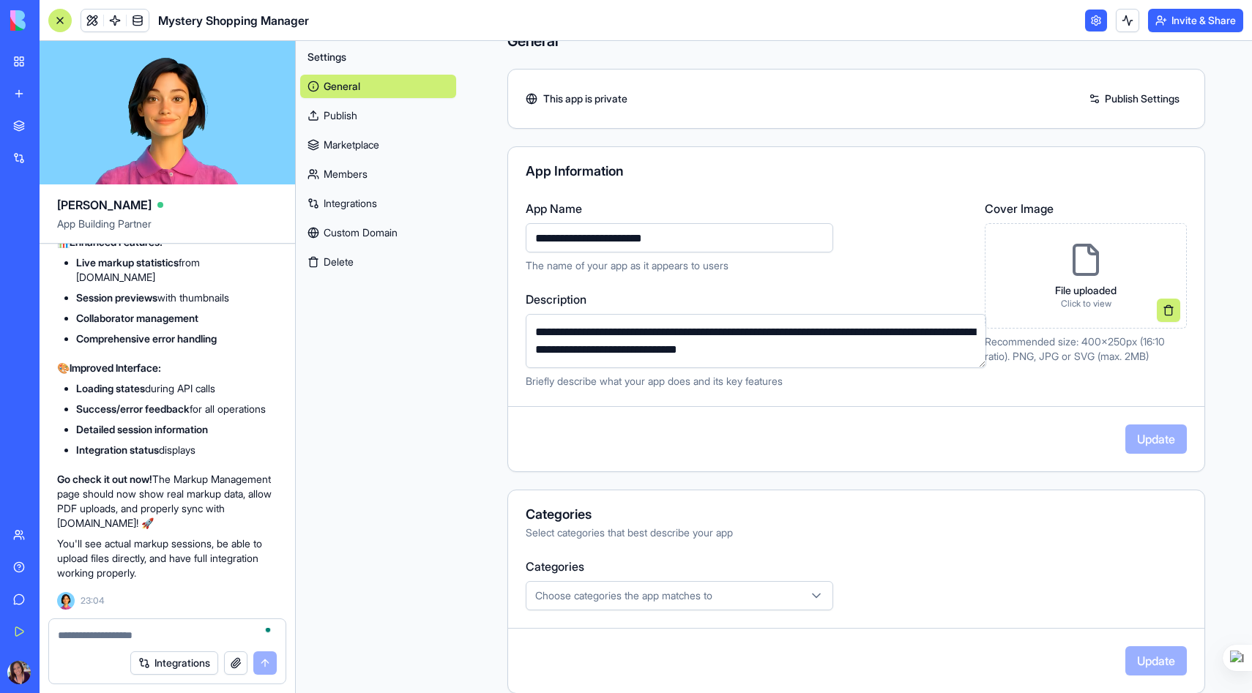
scroll to position [37722, 0]
click at [12, 54] on link "My Workspace" at bounding box center [33, 61] width 59 height 29
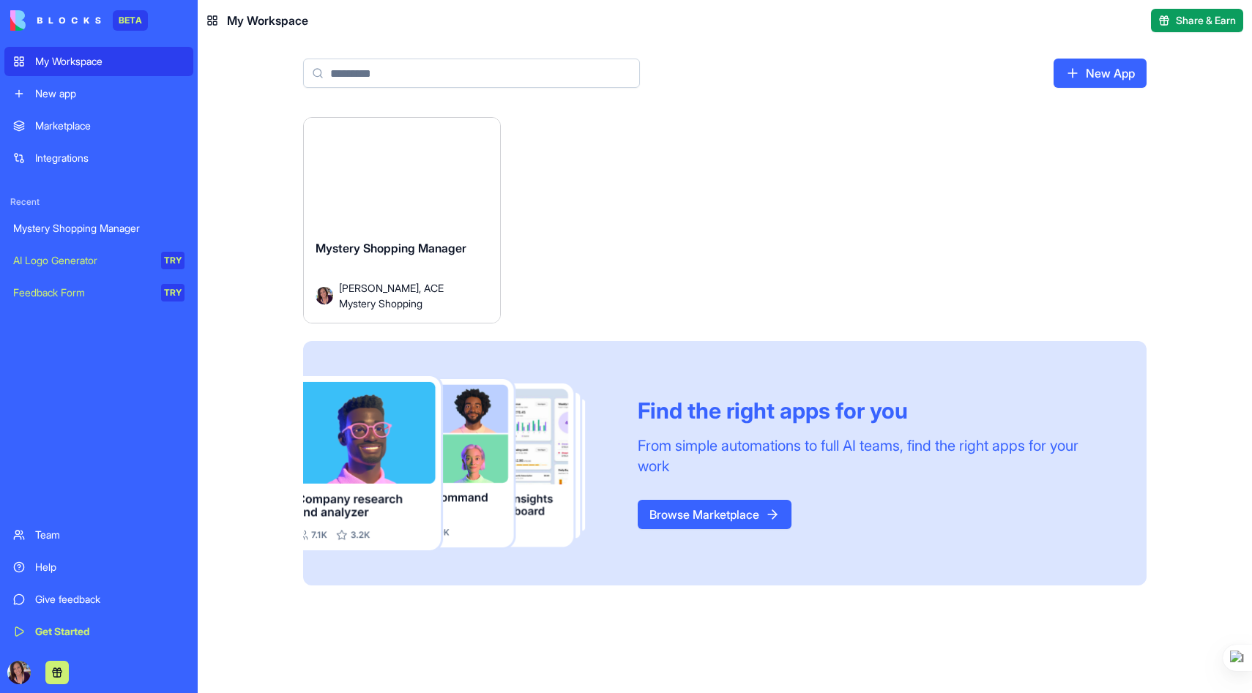
click at [365, 208] on div "Launch" at bounding box center [402, 179] width 196 height 123
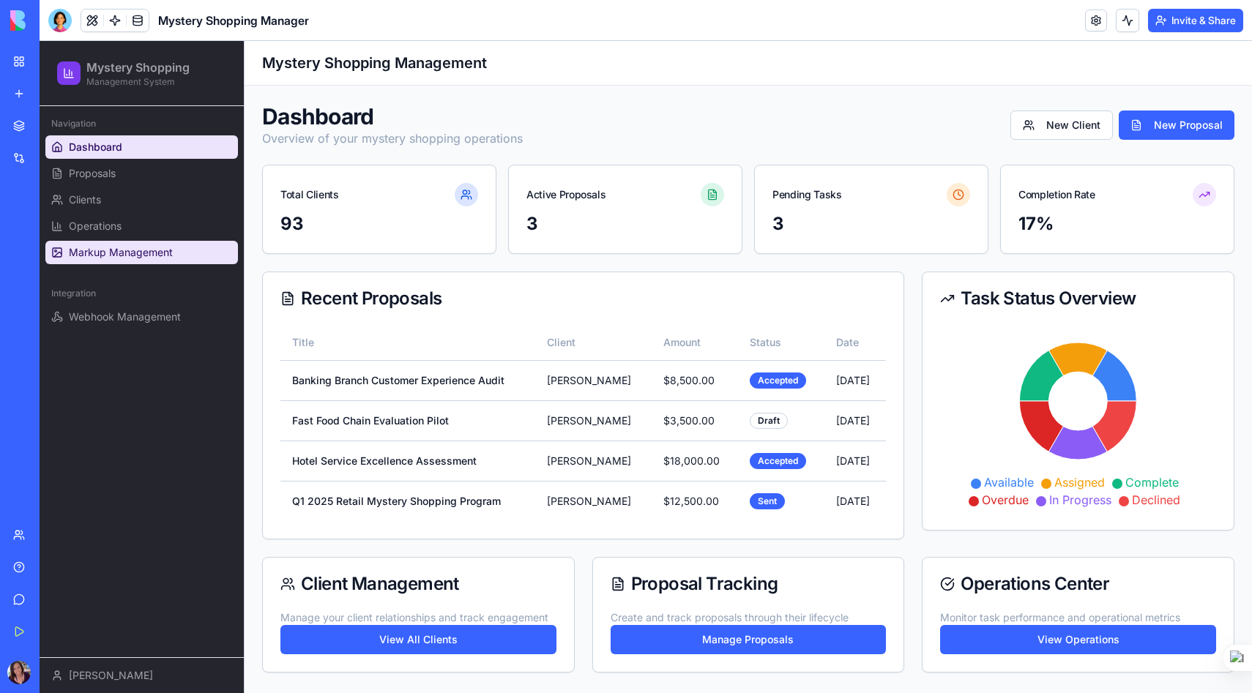
click at [95, 253] on span "Markup Management" at bounding box center [121, 252] width 104 height 15
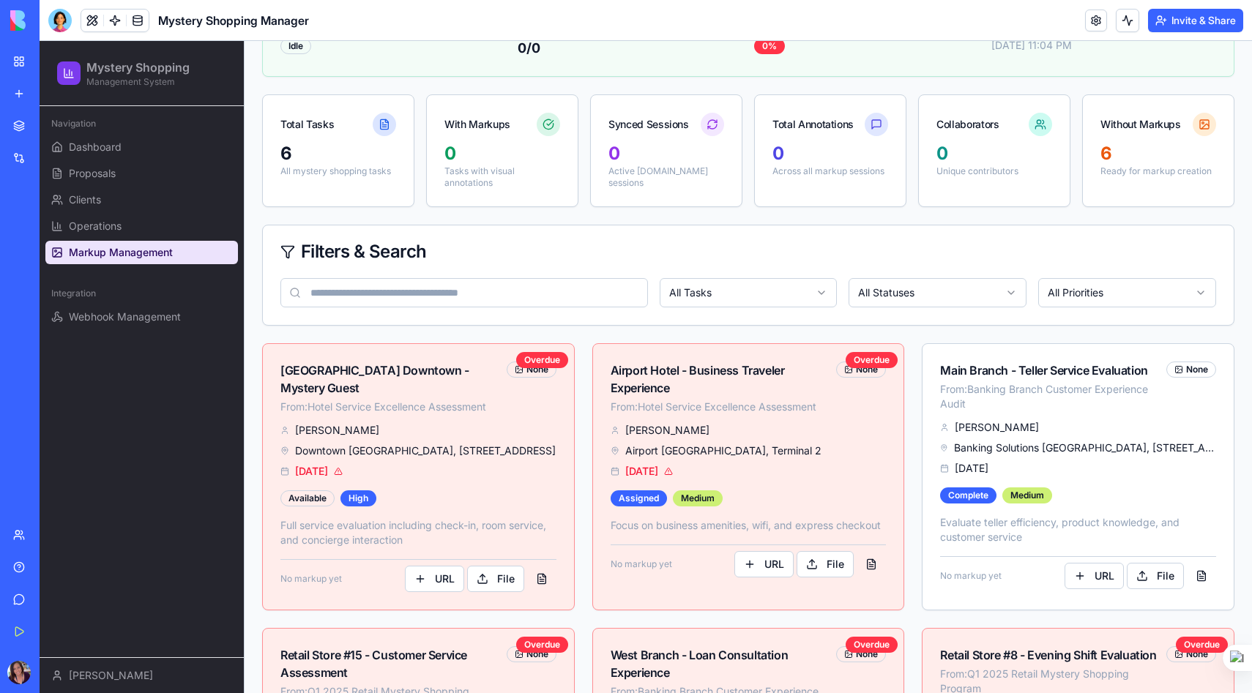
scroll to position [186, 0]
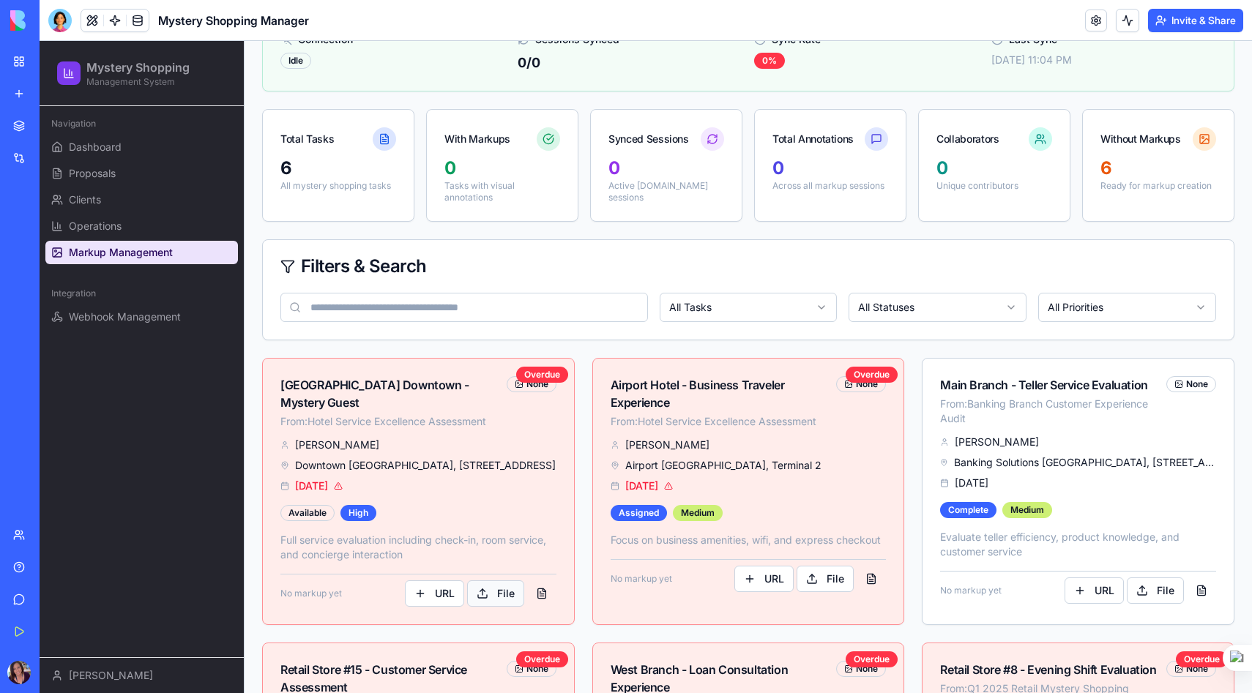
click at [504, 581] on button "File" at bounding box center [495, 594] width 57 height 26
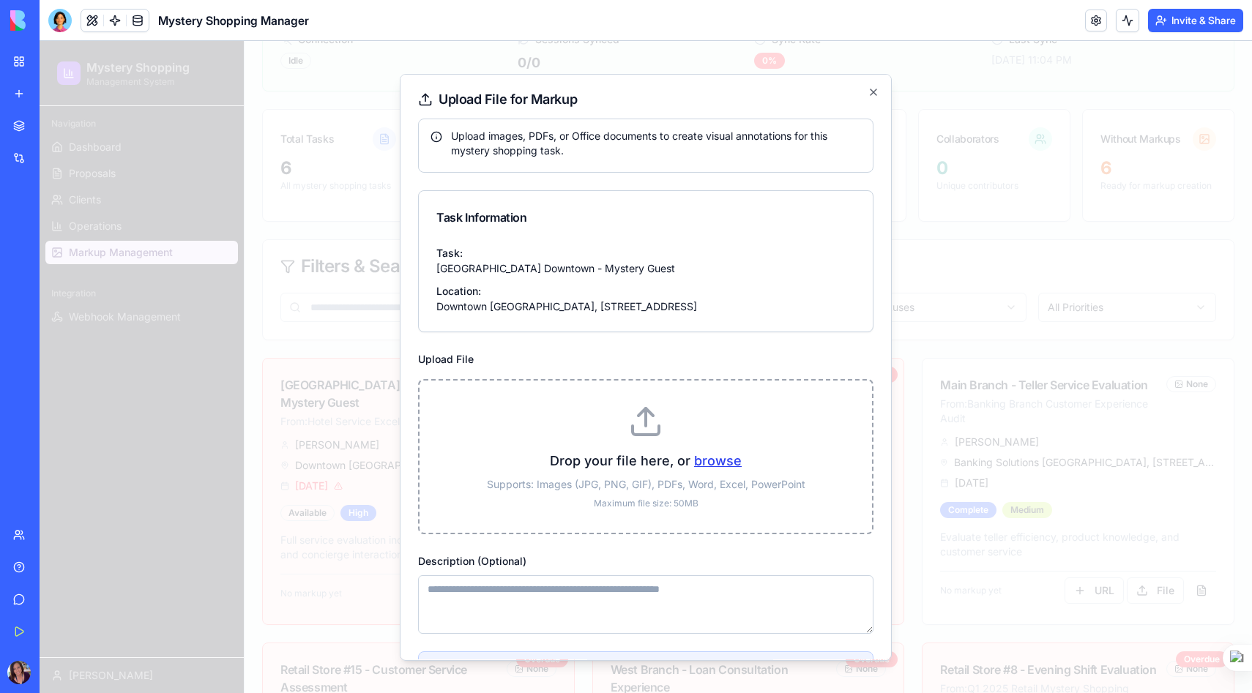
click at [712, 458] on label "browse" at bounding box center [718, 460] width 48 height 15
click at [40, 41] on input "browse" at bounding box center [40, 41] width 0 height 0
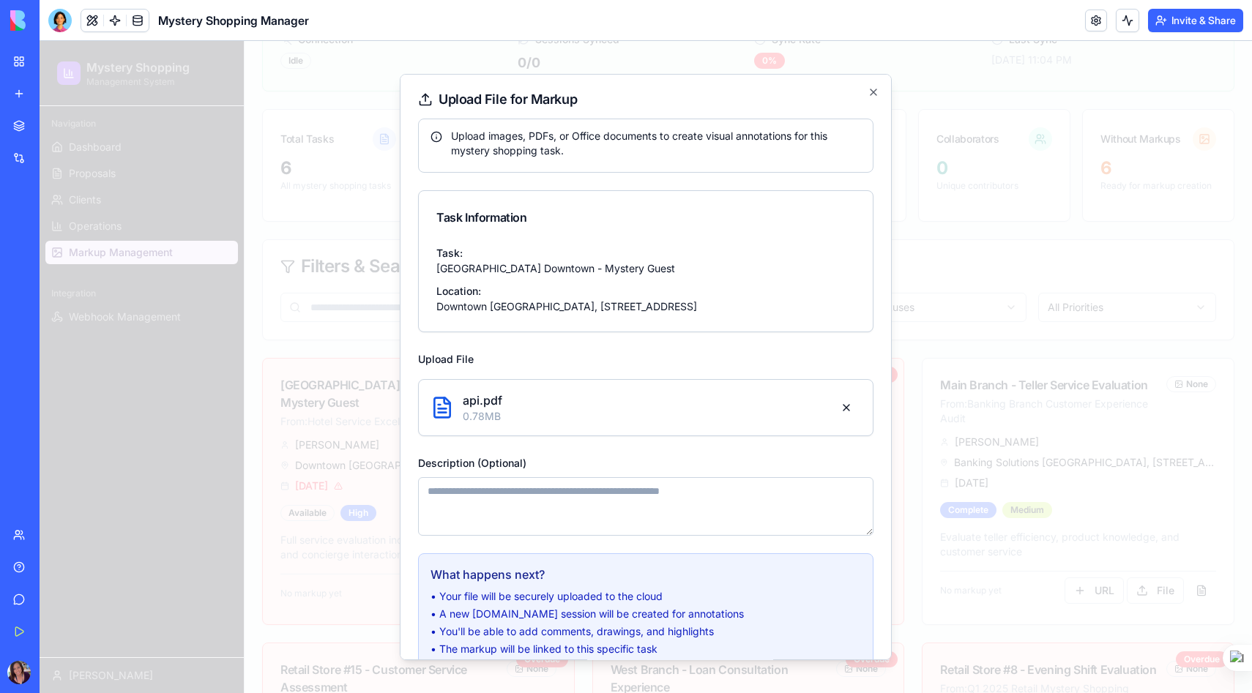
scroll to position [108, 0]
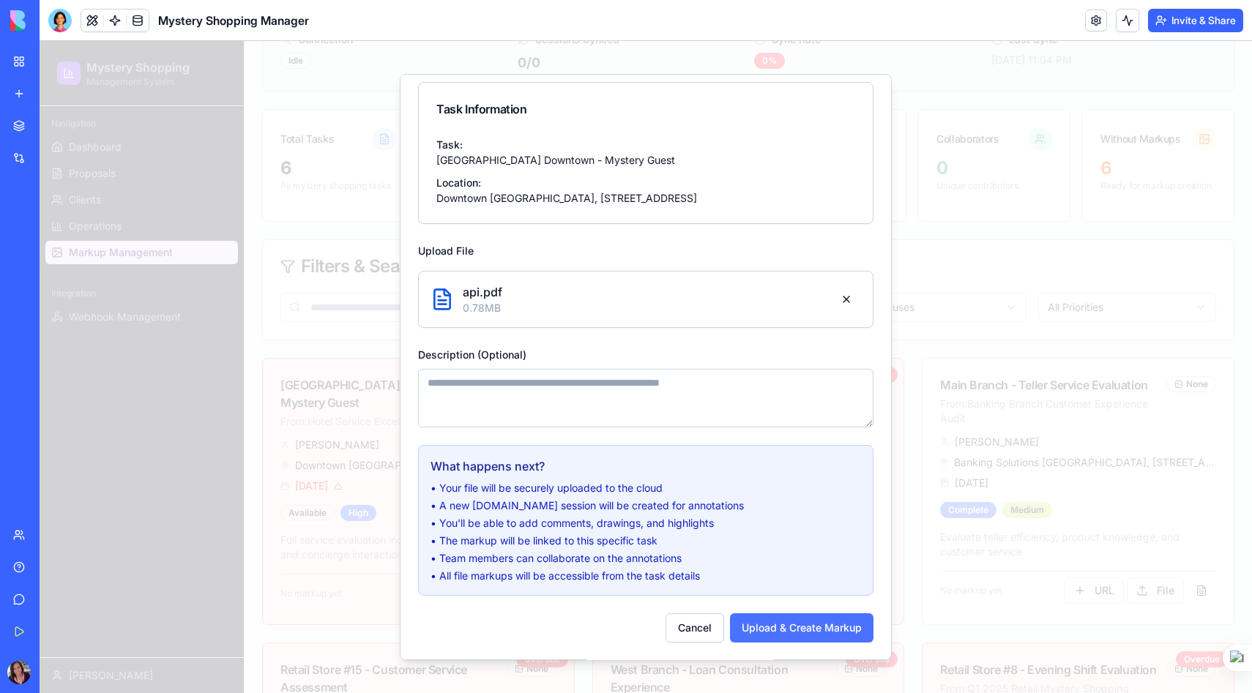
click at [787, 630] on button "Upload & Create Markup" at bounding box center [802, 628] width 144 height 29
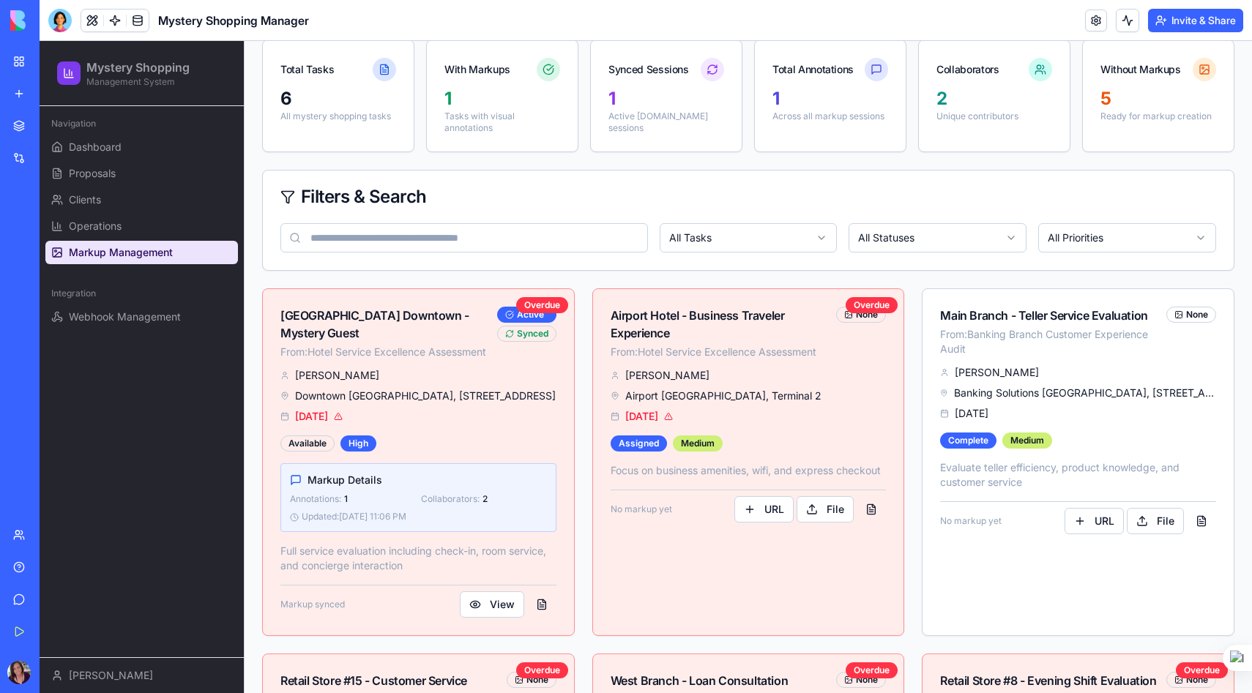
scroll to position [262, 0]
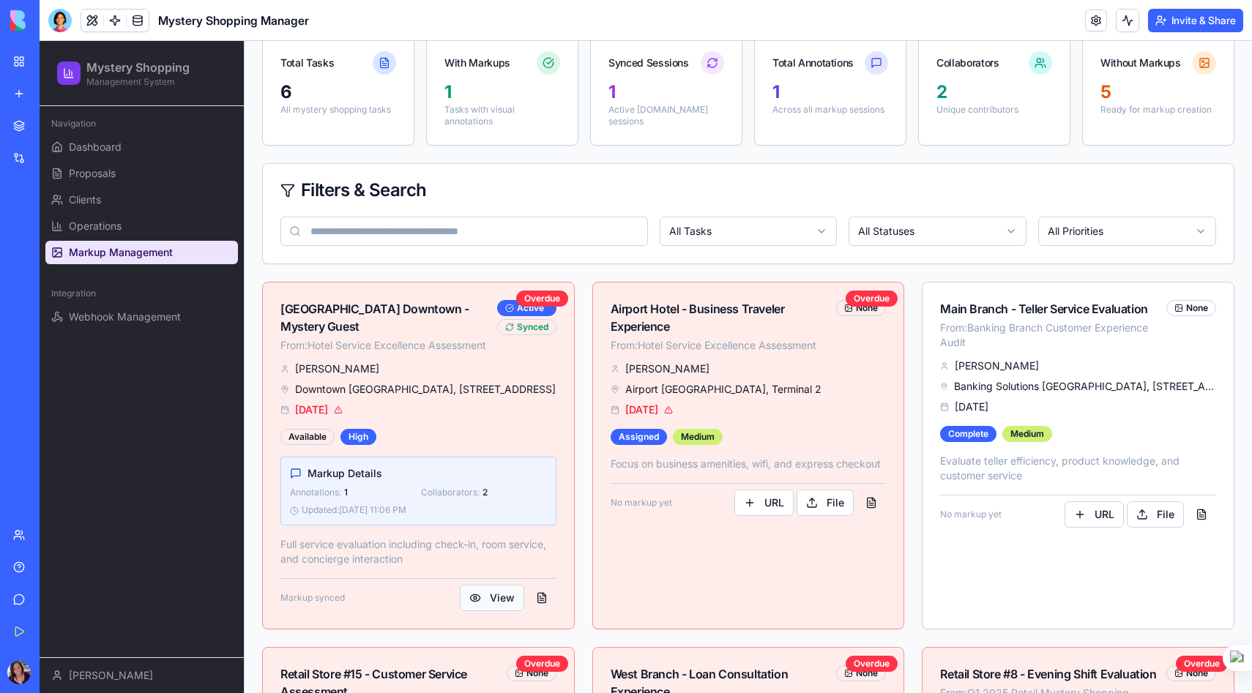
click at [493, 611] on button "View" at bounding box center [492, 598] width 64 height 26
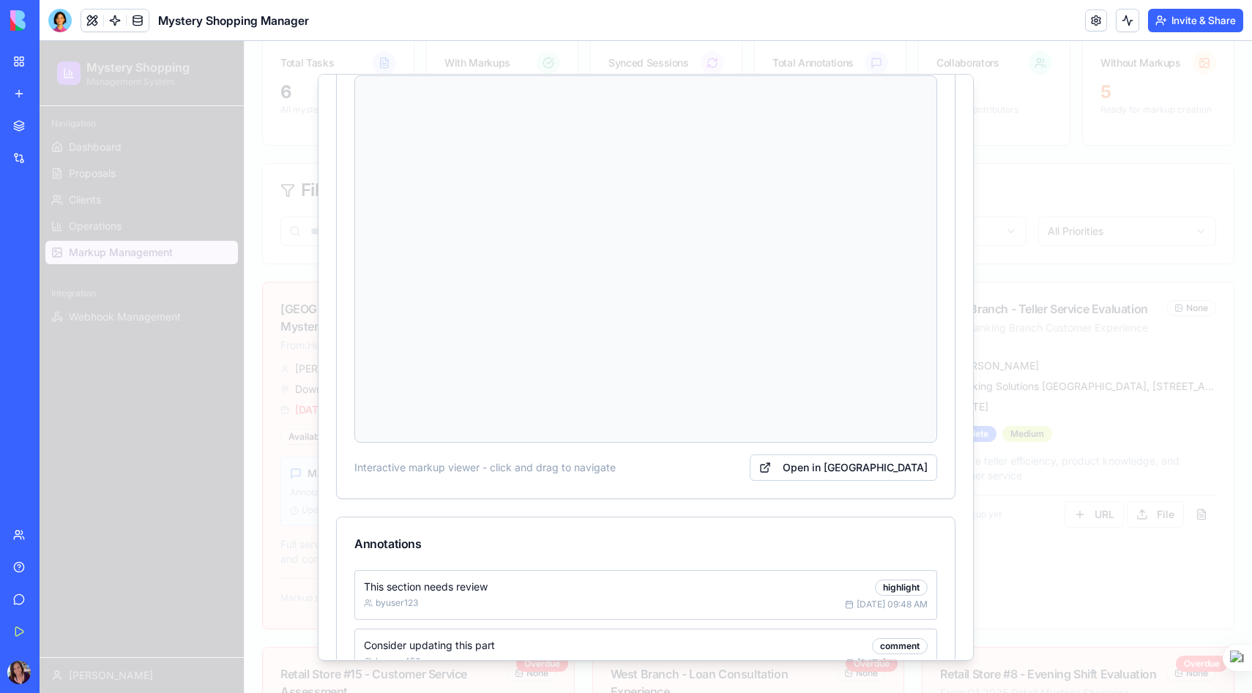
scroll to position [301, 0]
click at [888, 467] on button "Open in New Tab" at bounding box center [843, 467] width 187 height 26
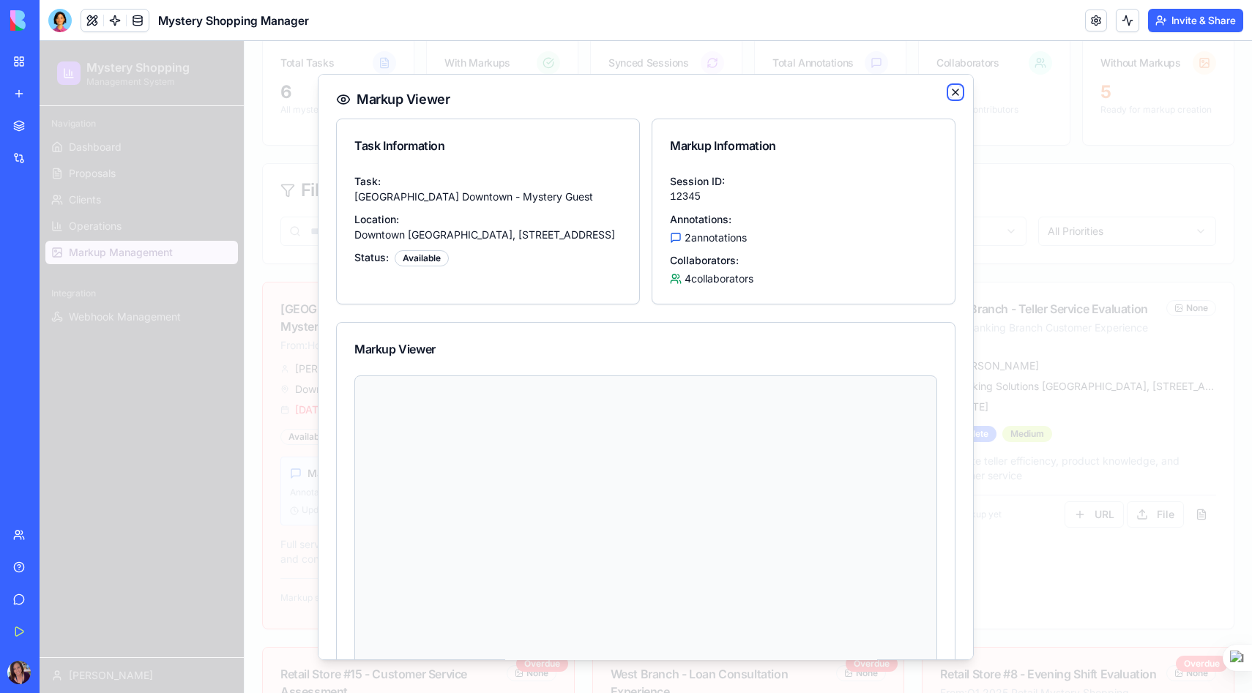
click at [955, 90] on icon "button" at bounding box center [956, 92] width 12 height 12
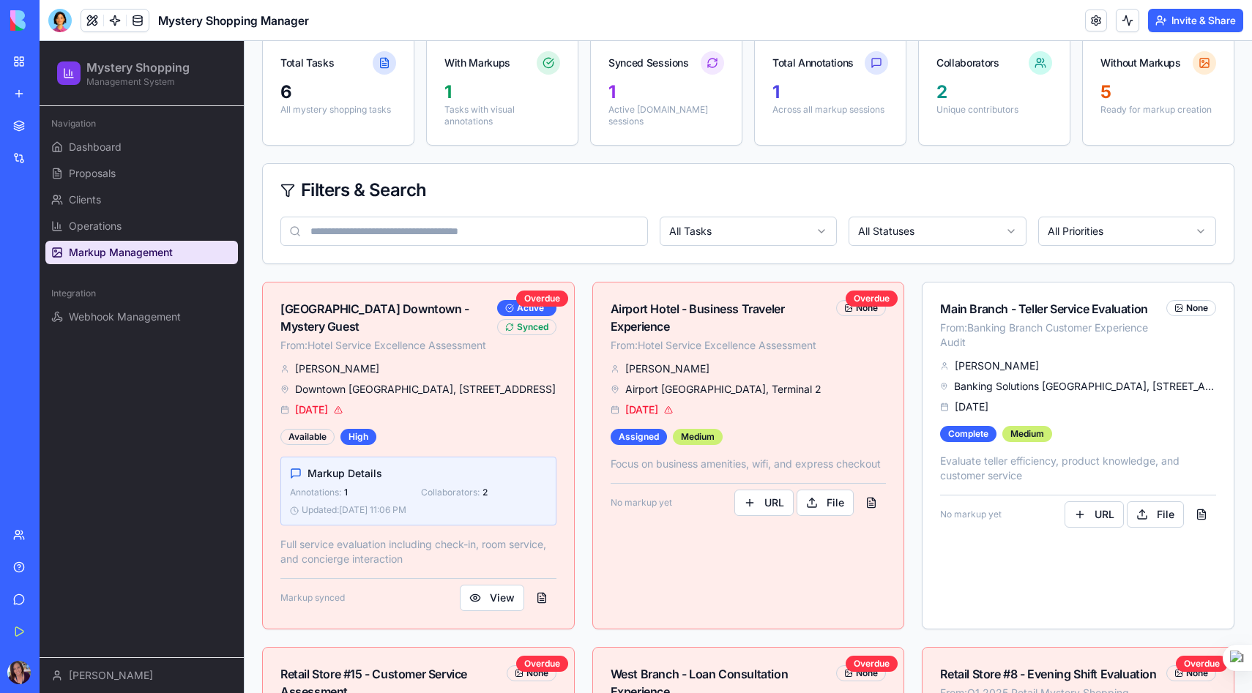
click at [35, 92] on div "New app" at bounding box center [44, 93] width 19 height 15
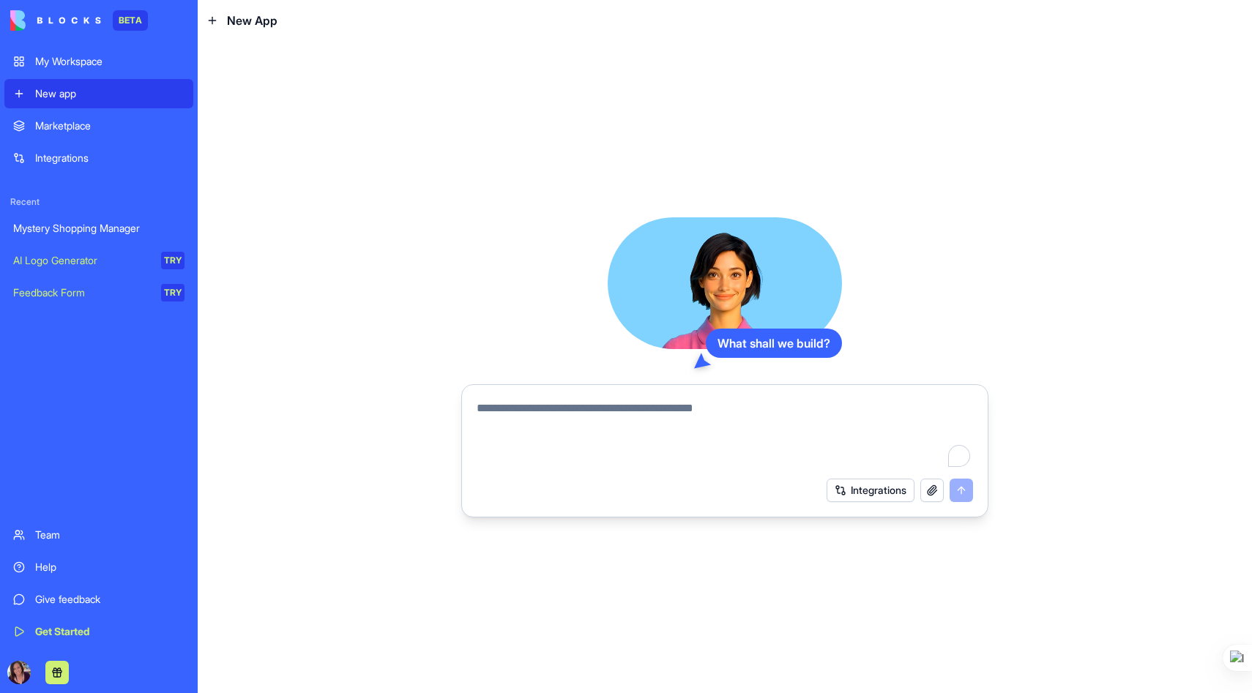
click at [561, 414] on textarea "To enrich screen reader interactions, please activate Accessibility in Grammarl…" at bounding box center [725, 435] width 496 height 70
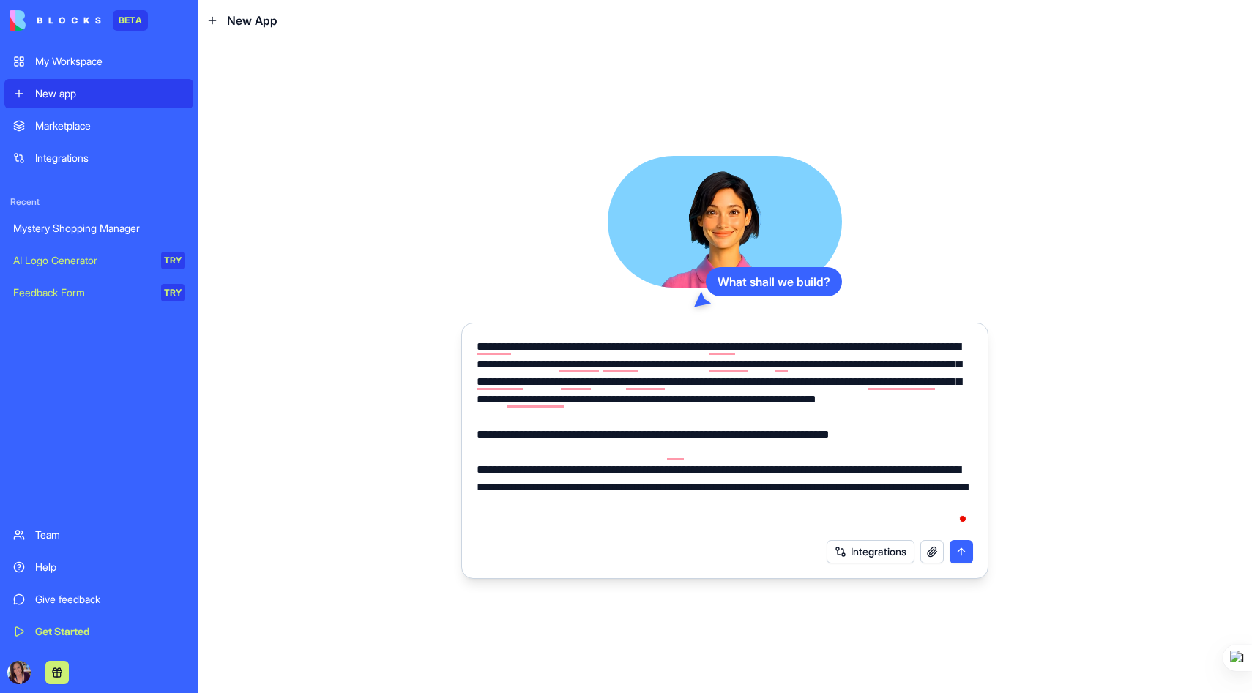
type textarea "**********"
click at [961, 548] on button "submit" at bounding box center [961, 551] width 23 height 23
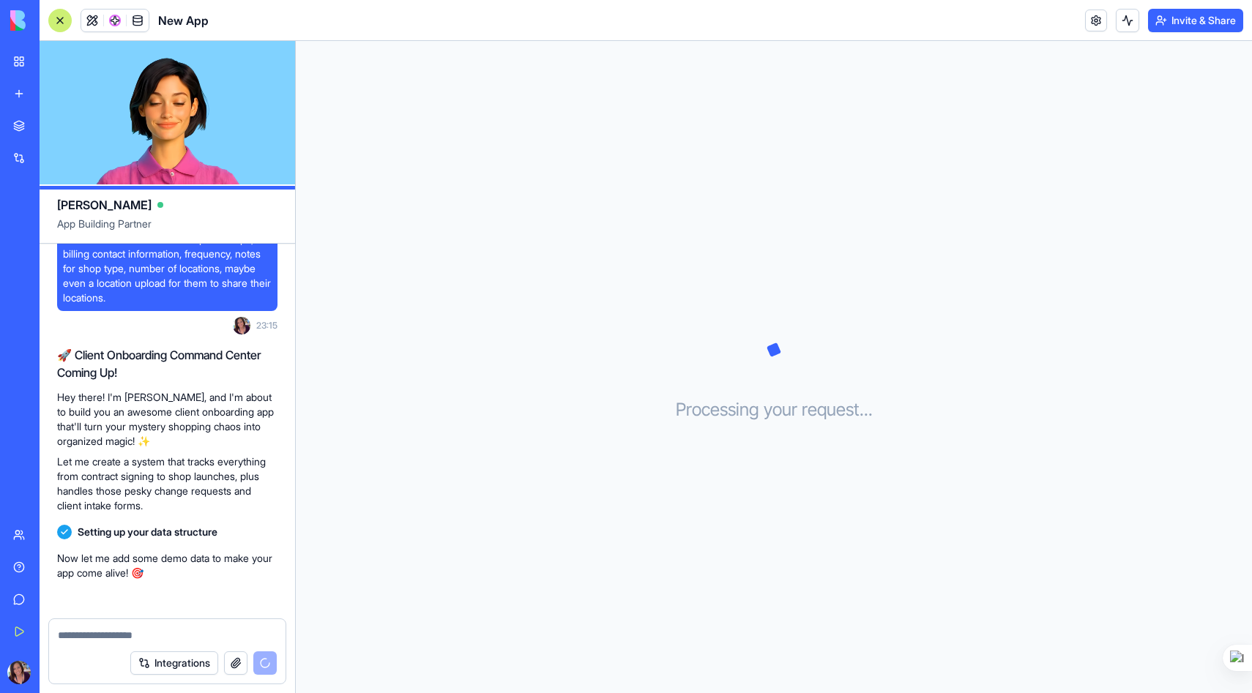
scroll to position [243, 0]
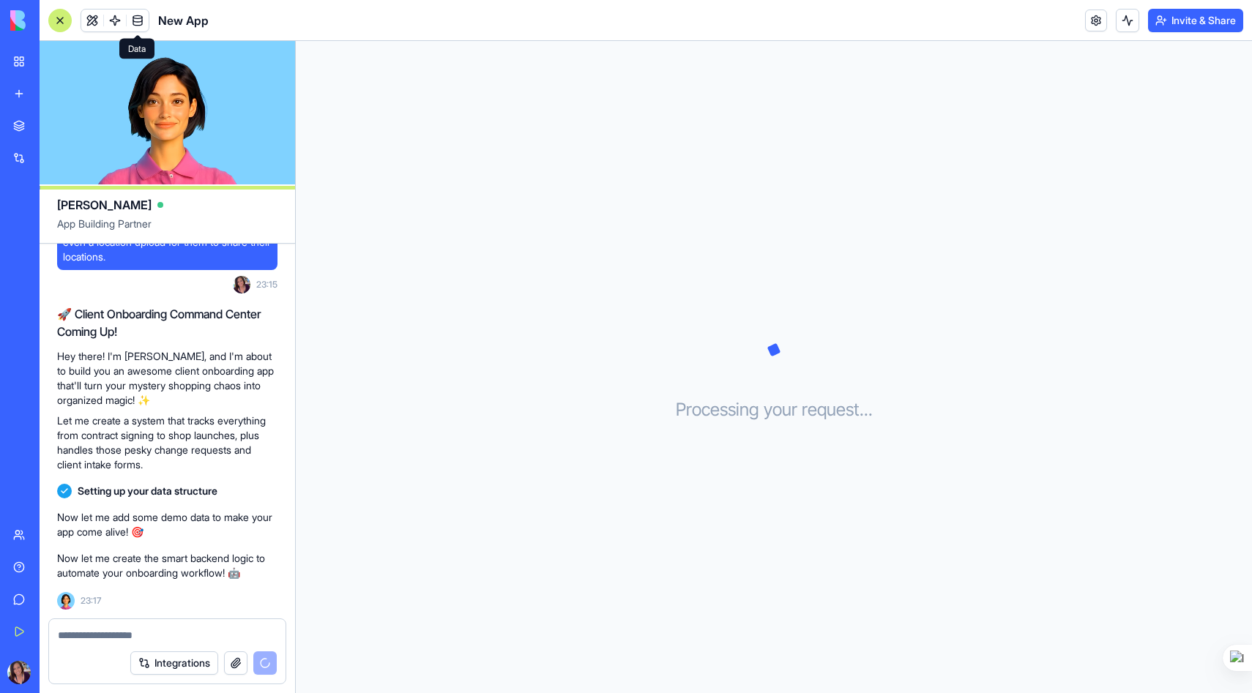
click at [136, 21] on span at bounding box center [137, 20] width 41 height 41
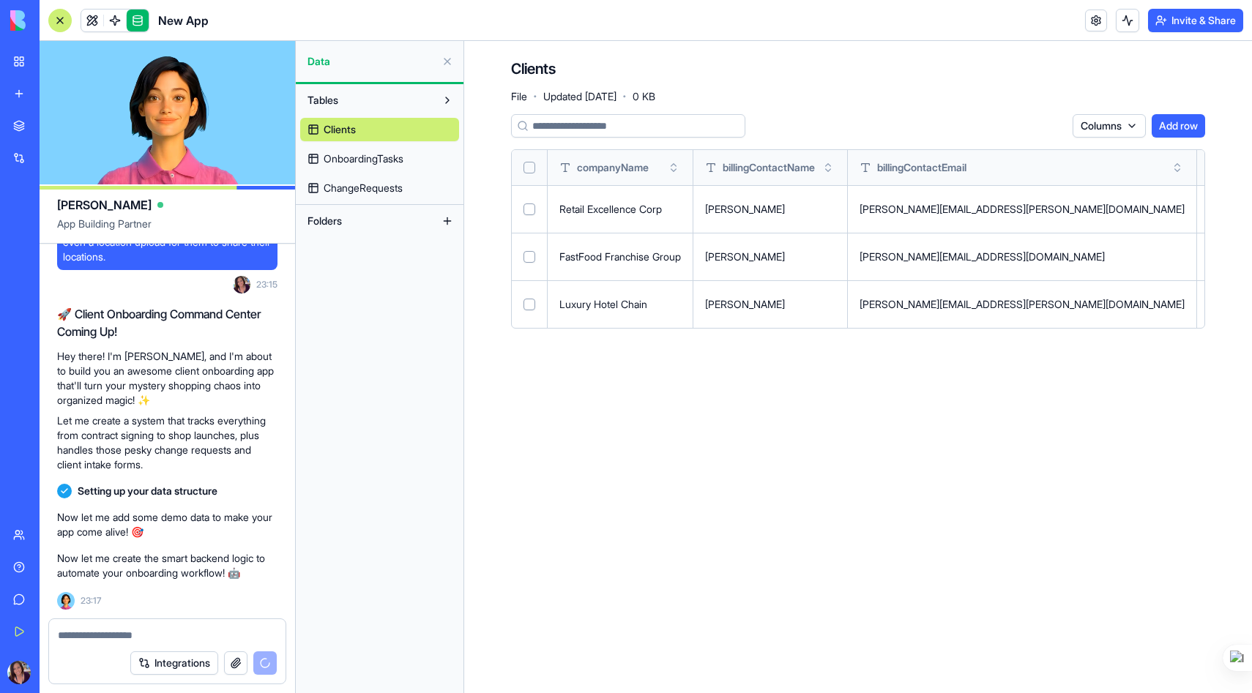
click at [351, 157] on span "OnboardingTasks" at bounding box center [364, 159] width 80 height 15
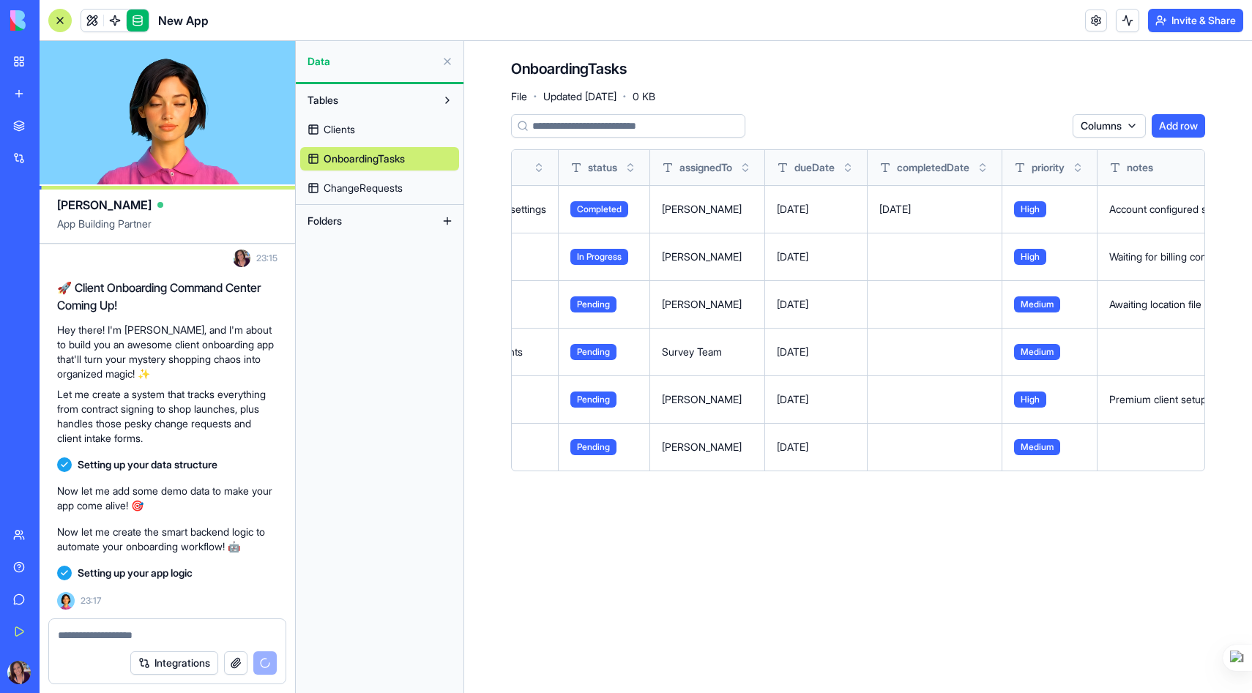
scroll to position [0, 843]
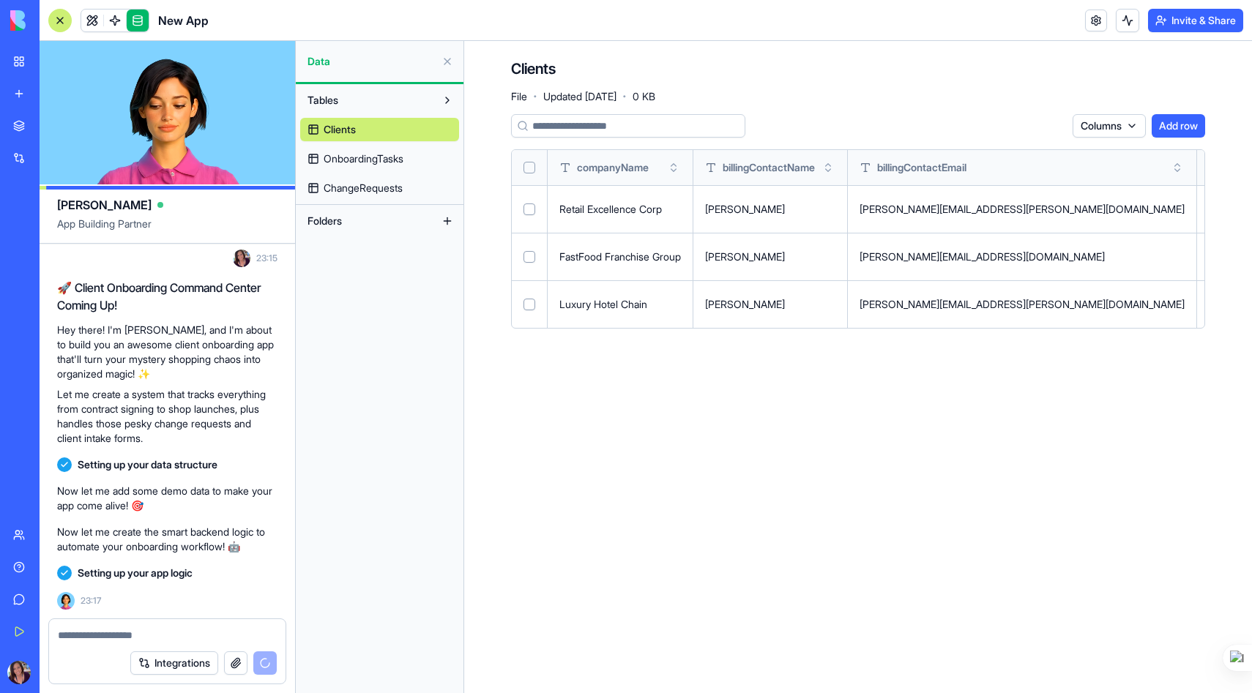
click at [345, 193] on span "ChangeRequests" at bounding box center [363, 188] width 79 height 15
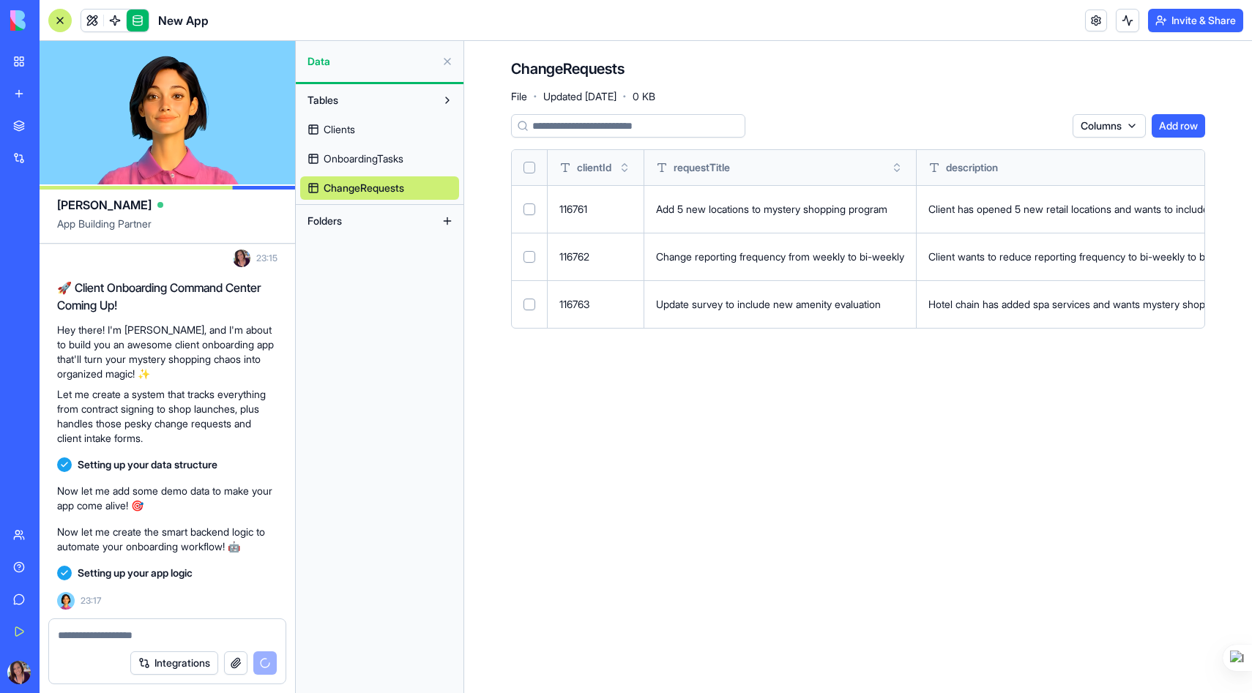
click at [326, 224] on span "Folders" at bounding box center [325, 221] width 34 height 15
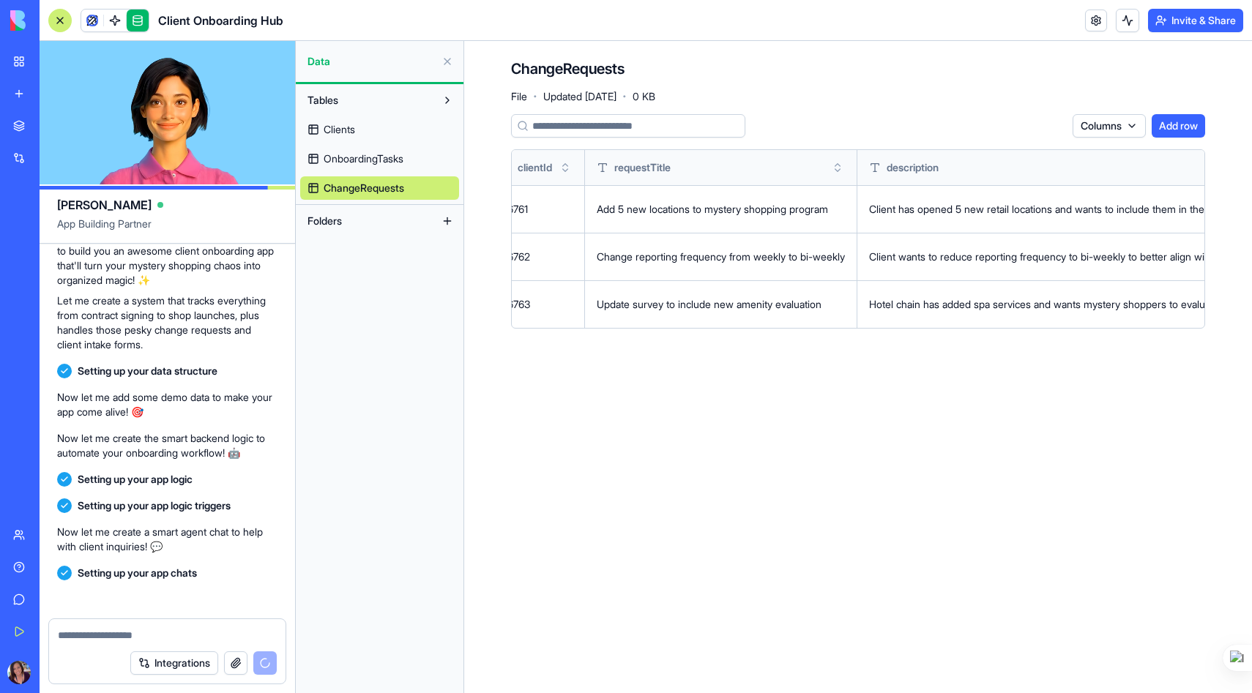
scroll to position [577, 0]
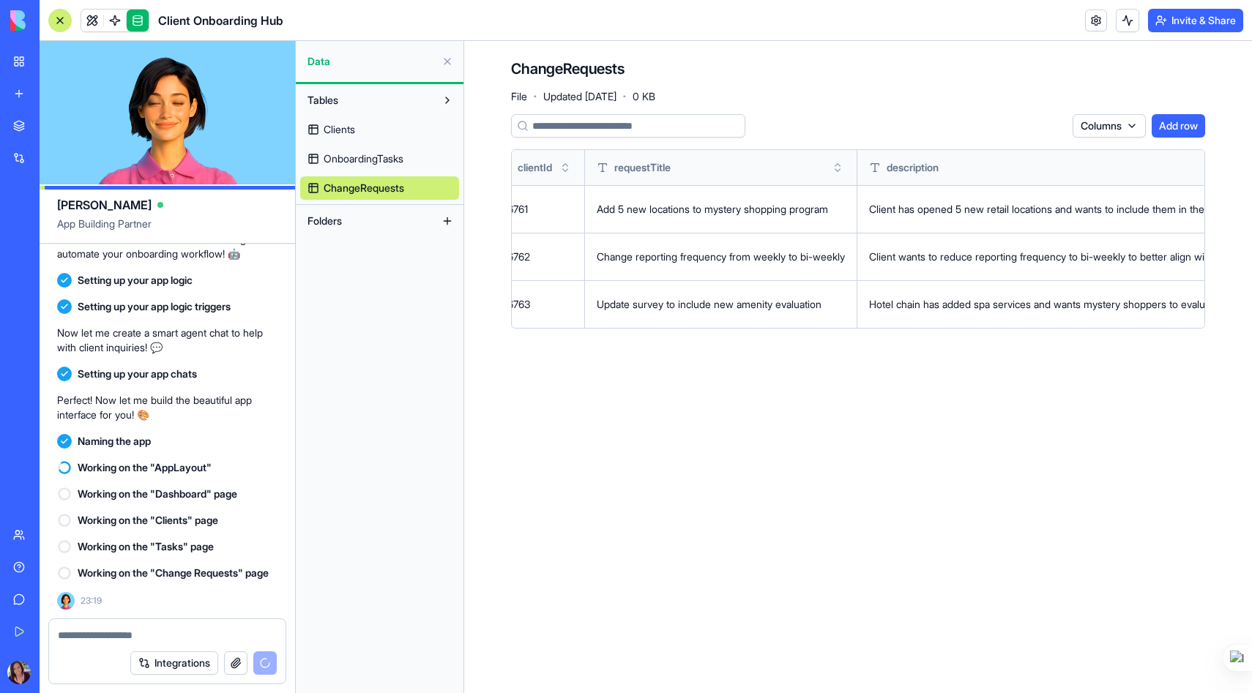
click at [338, 132] on span "Clients" at bounding box center [339, 129] width 31 height 15
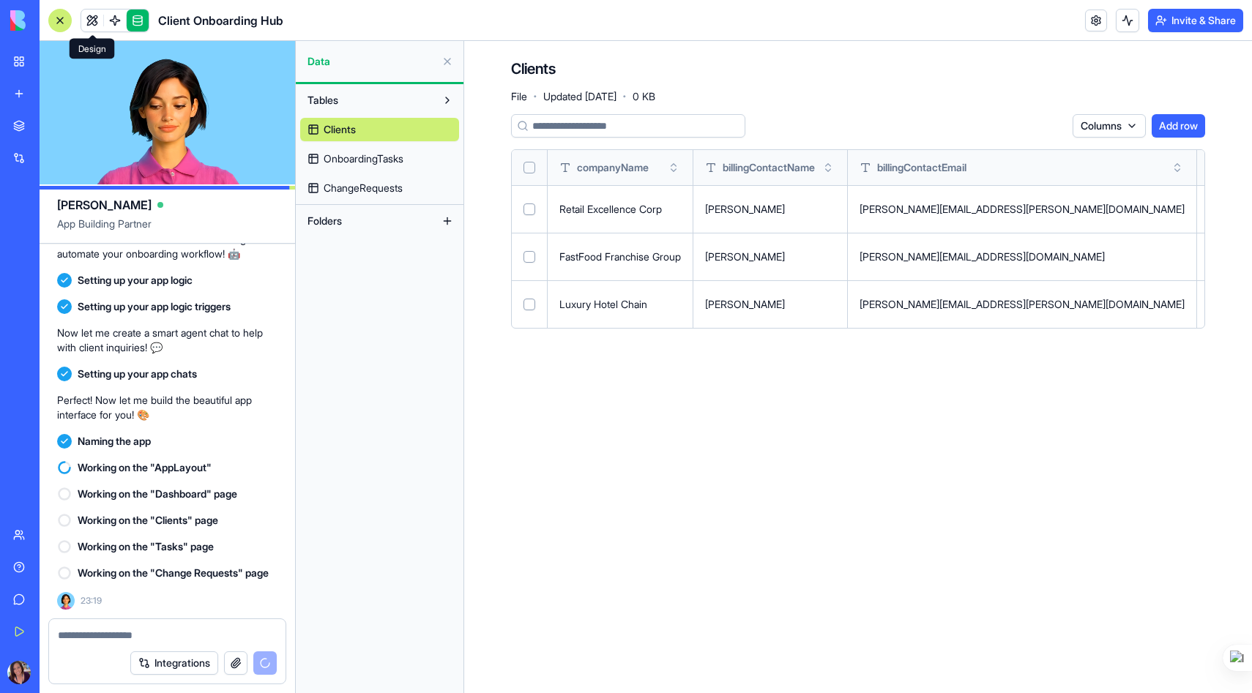
click at [92, 21] on span at bounding box center [92, 20] width 41 height 41
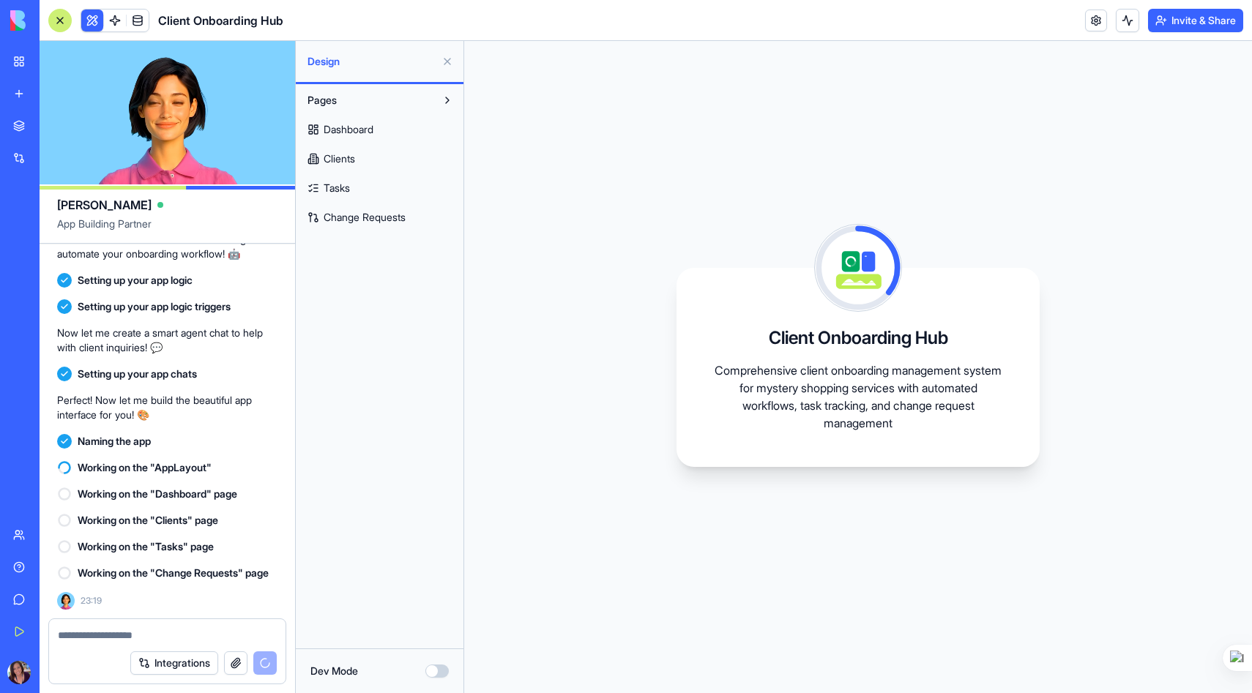
click at [347, 130] on span "Dashboard" at bounding box center [349, 129] width 50 height 15
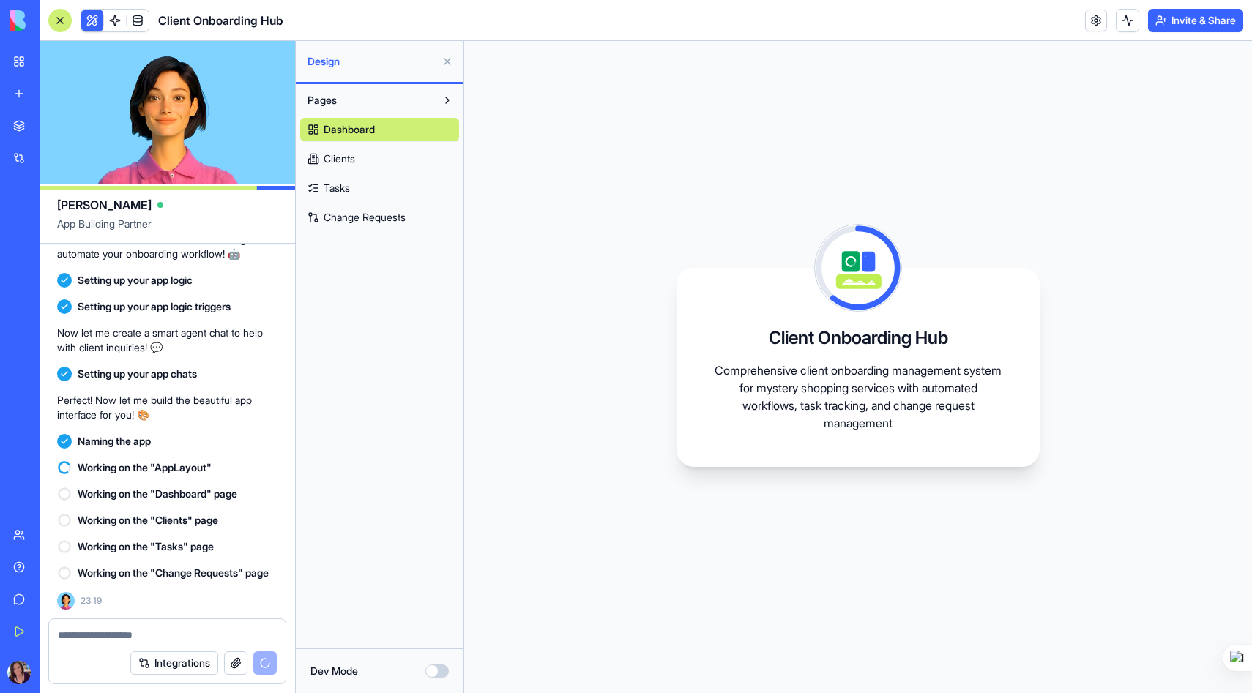
click at [351, 165] on span "Clients" at bounding box center [339, 159] width 31 height 15
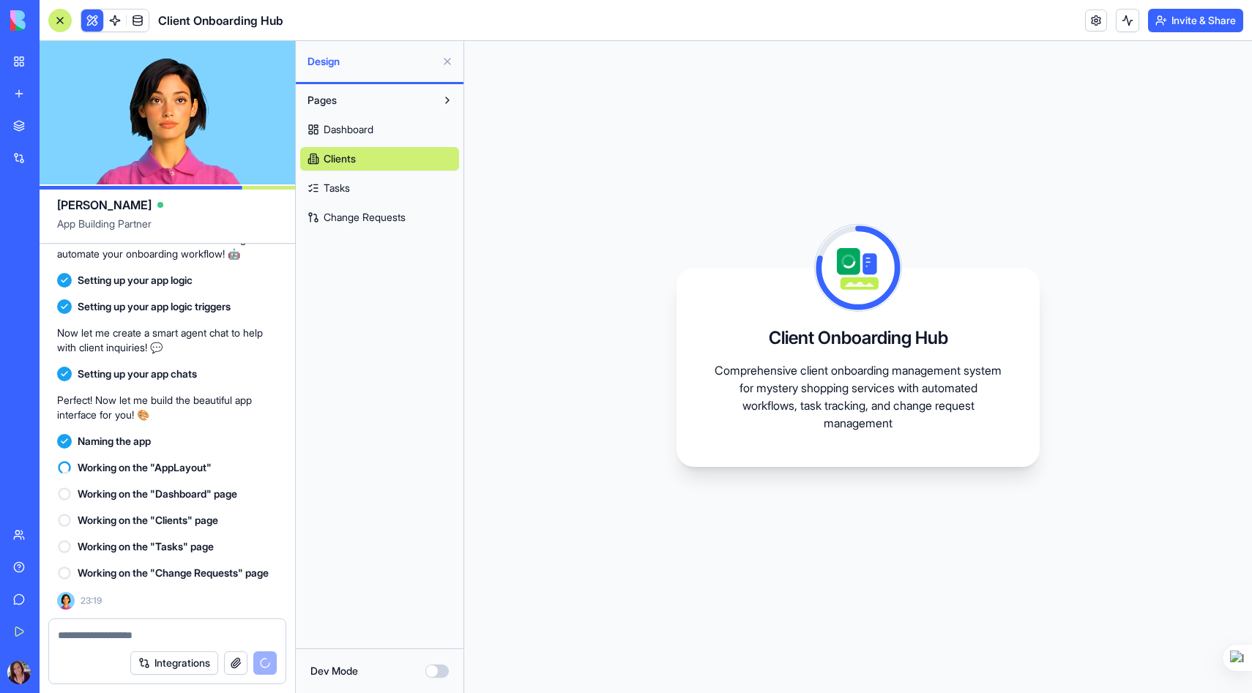
click at [357, 190] on link "Tasks" at bounding box center [379, 187] width 159 height 23
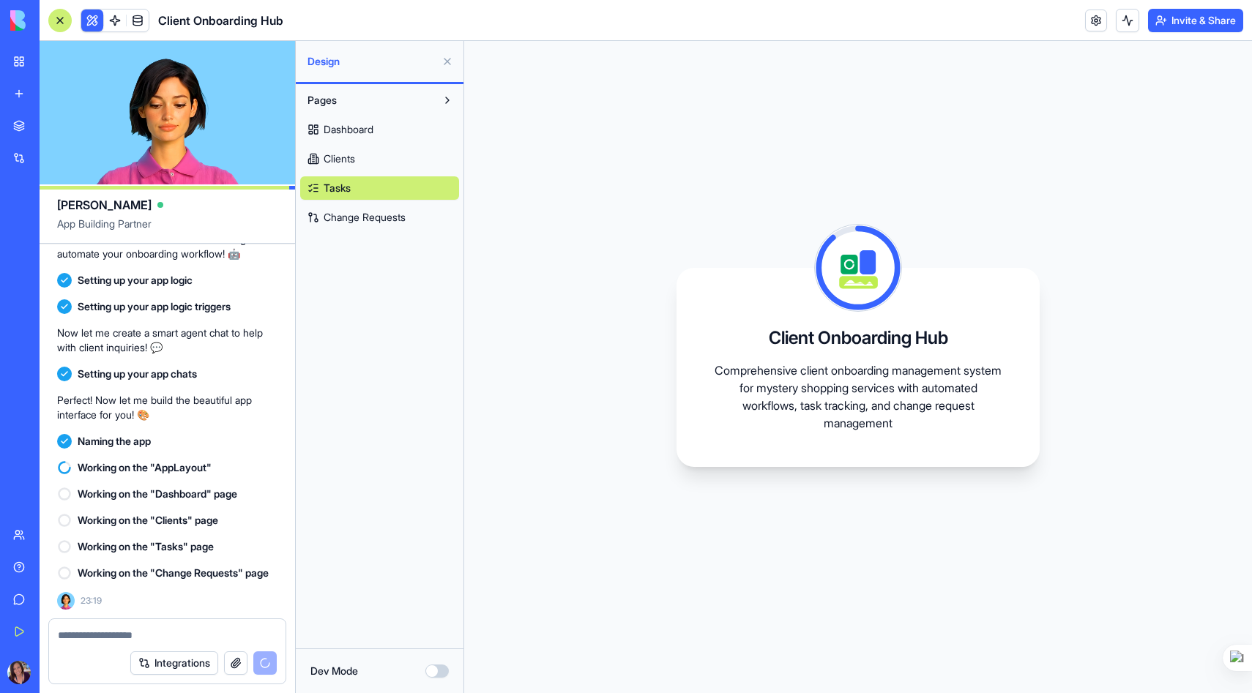
click at [379, 222] on span "Change Requests" at bounding box center [365, 217] width 82 height 15
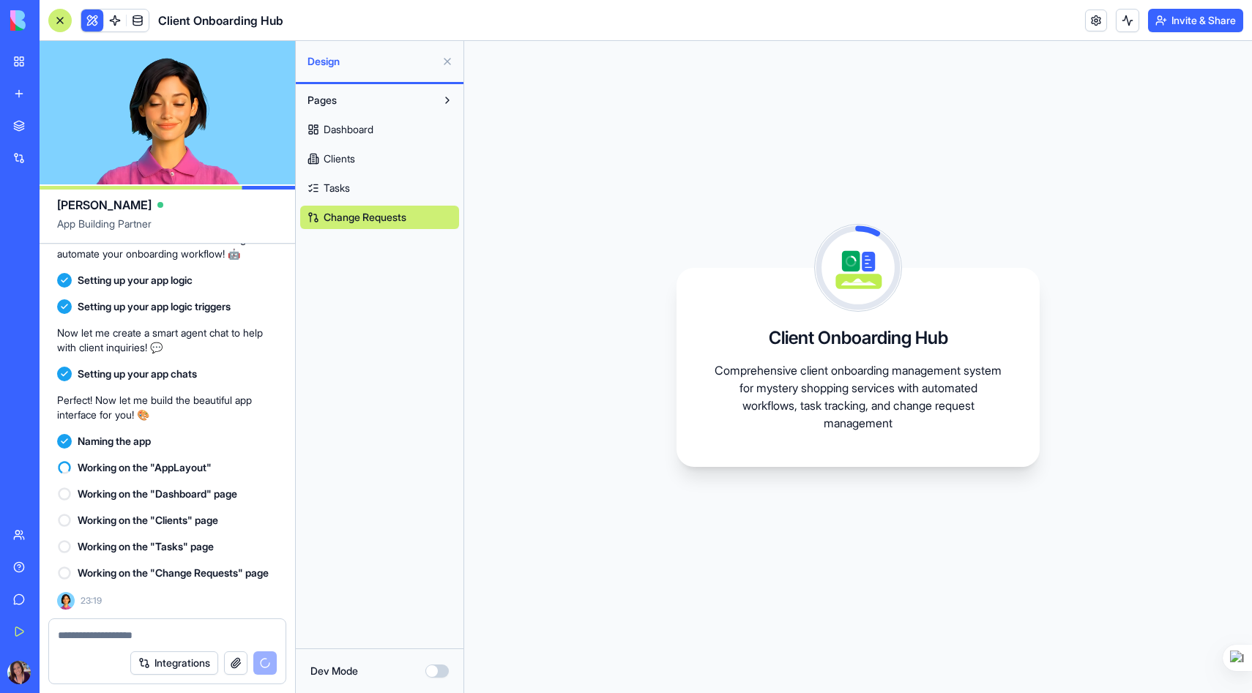
click at [357, 131] on span "Dashboard" at bounding box center [349, 129] width 50 height 15
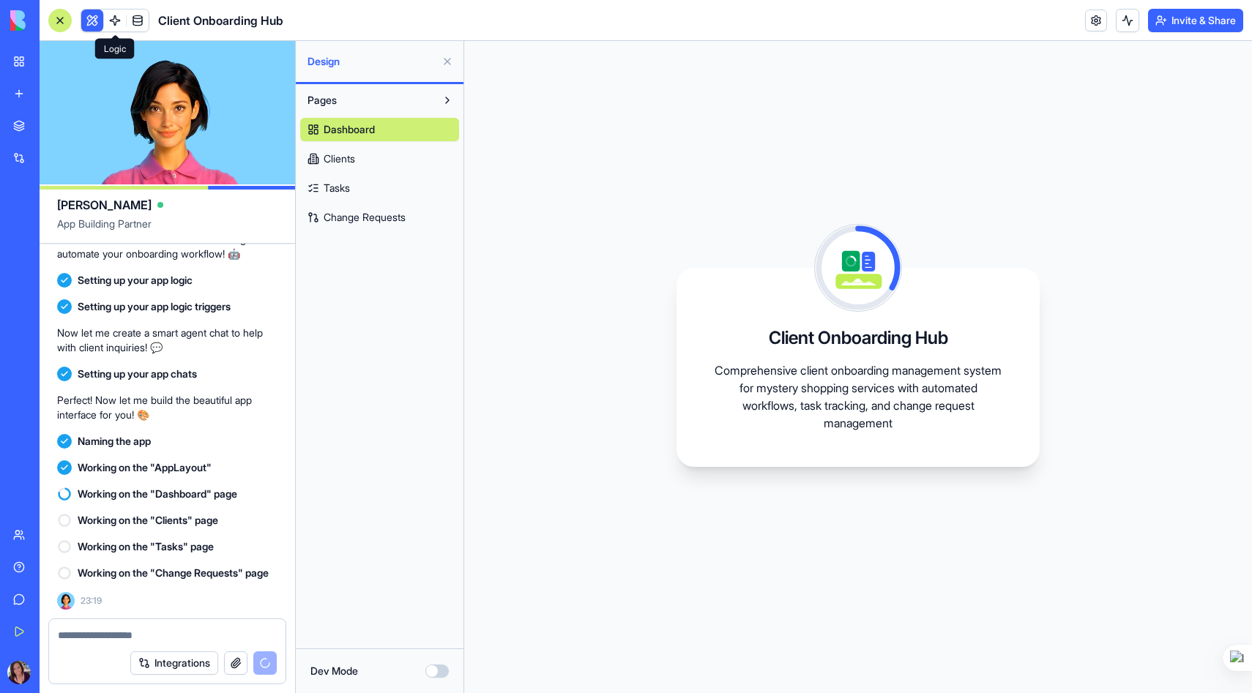
click at [119, 23] on span at bounding box center [114, 20] width 41 height 41
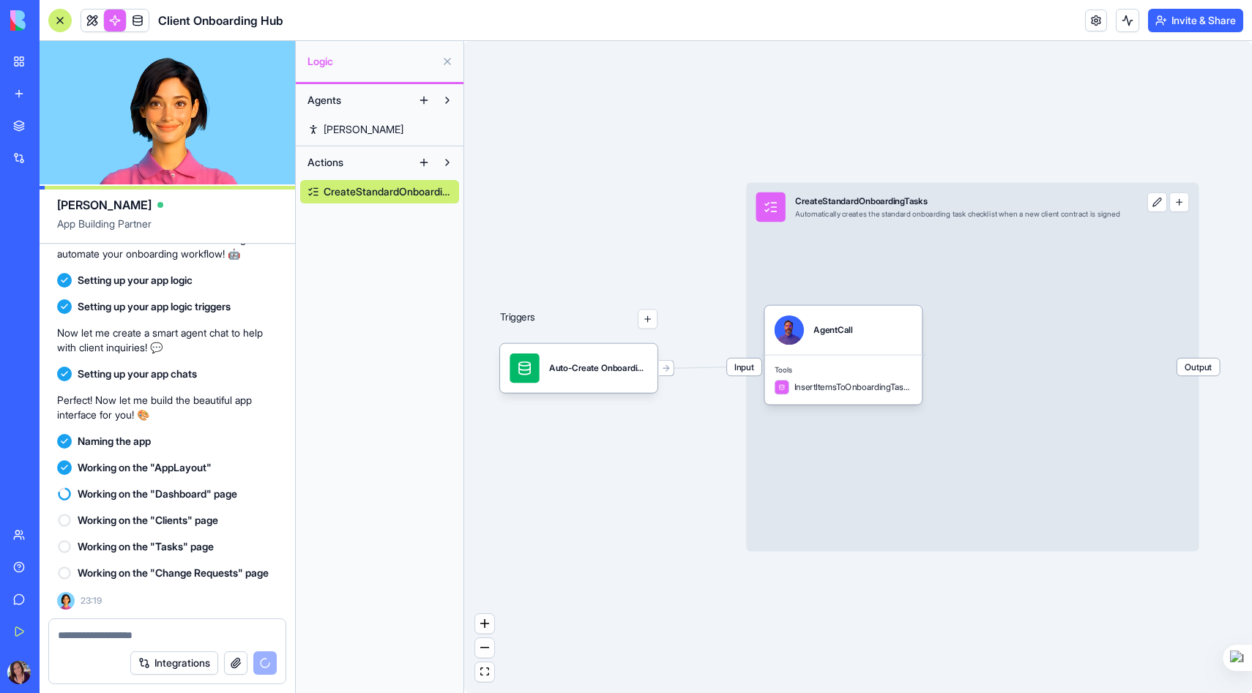
click at [91, 21] on link at bounding box center [92, 21] width 22 height 22
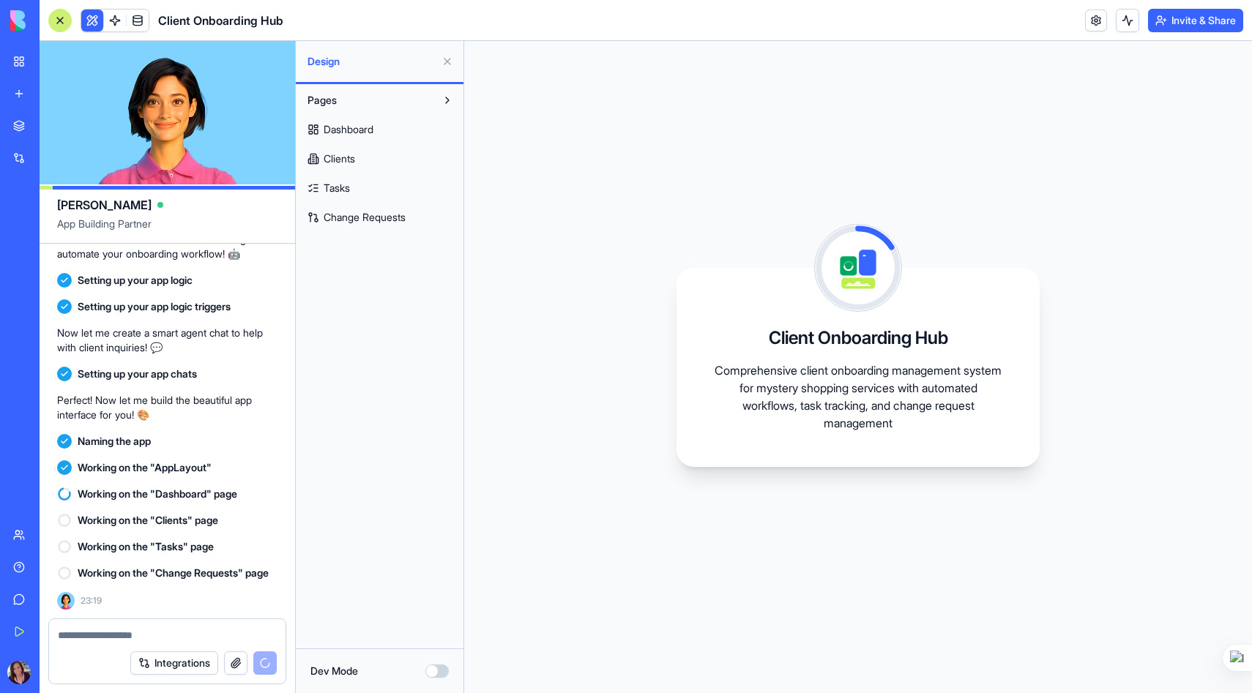
click at [344, 100] on button "Pages" at bounding box center [367, 100] width 135 height 23
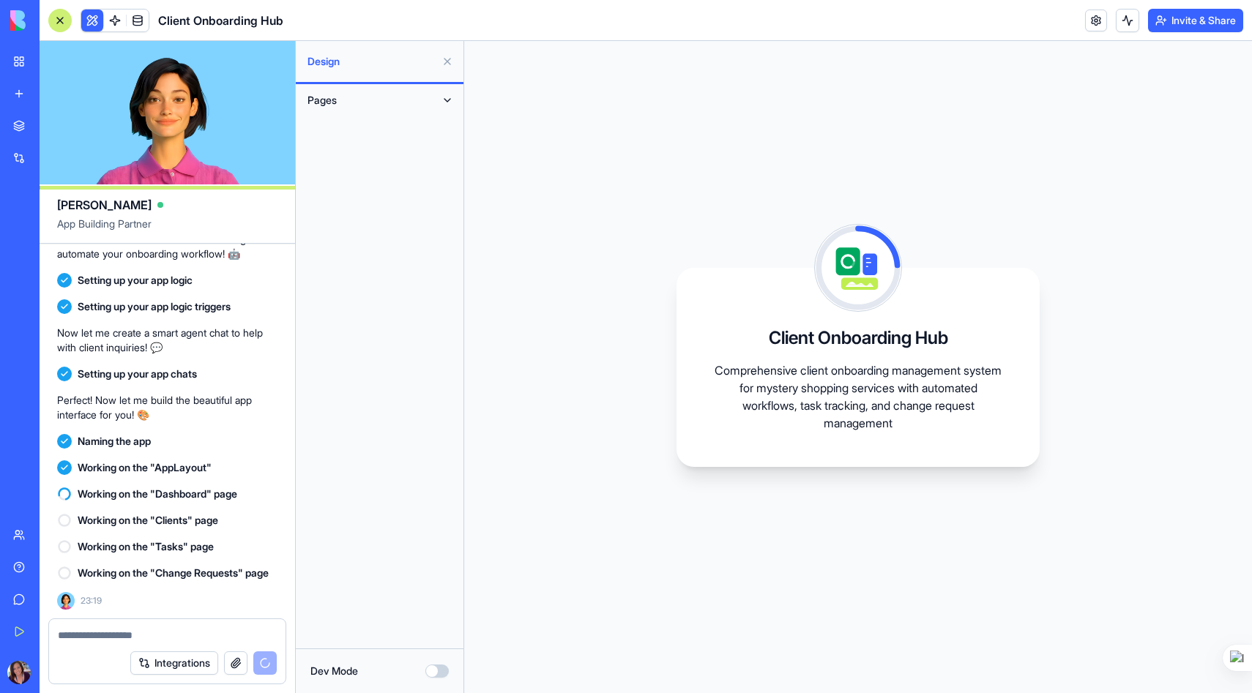
click at [344, 100] on button "Pages" at bounding box center [367, 100] width 135 height 23
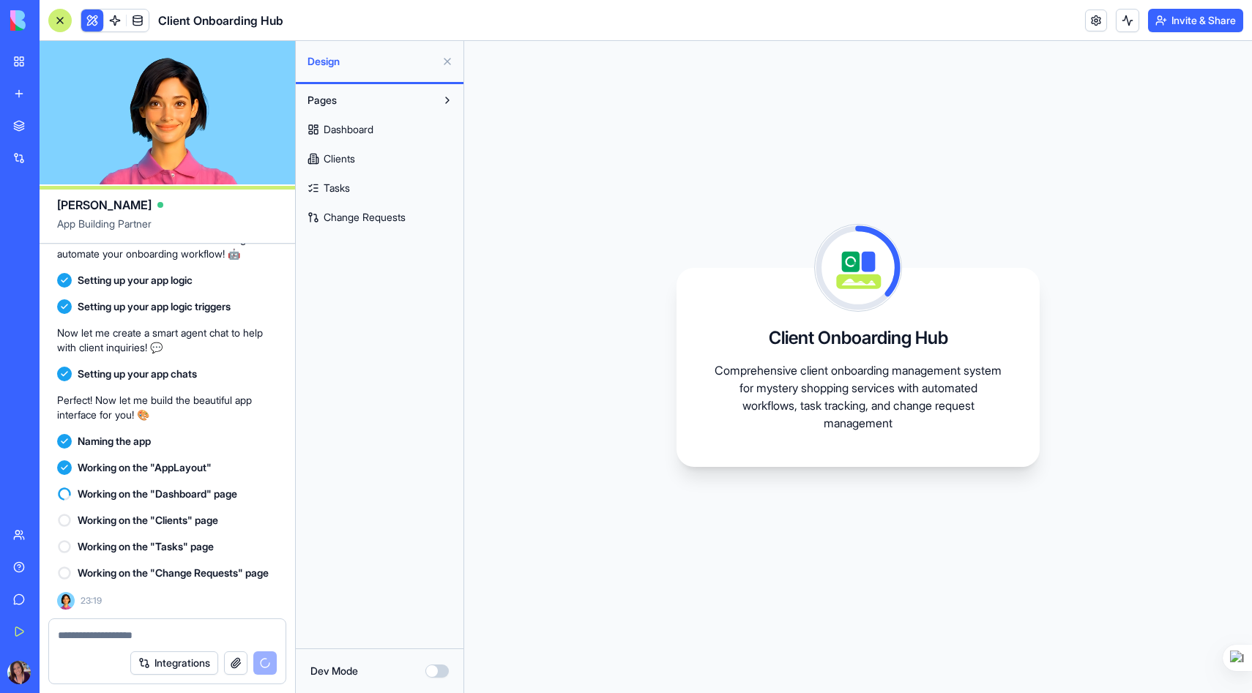
click at [342, 133] on span "Dashboard" at bounding box center [349, 129] width 50 height 15
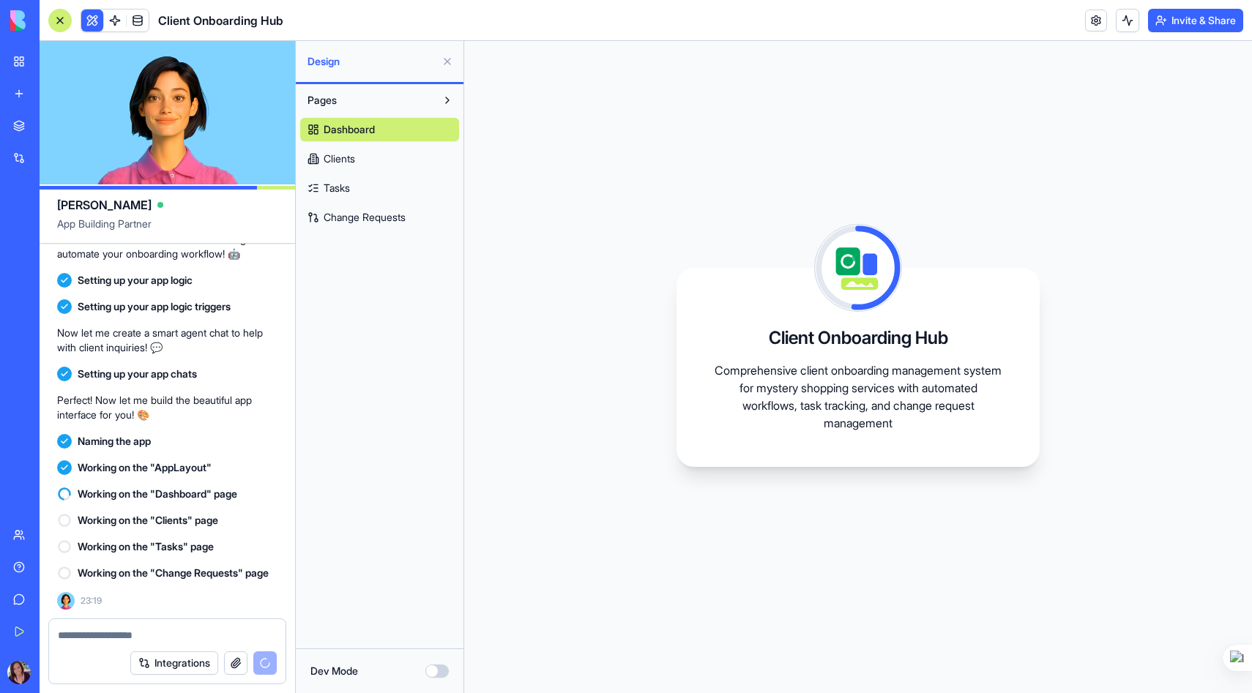
click at [346, 157] on span "Clients" at bounding box center [339, 159] width 31 height 15
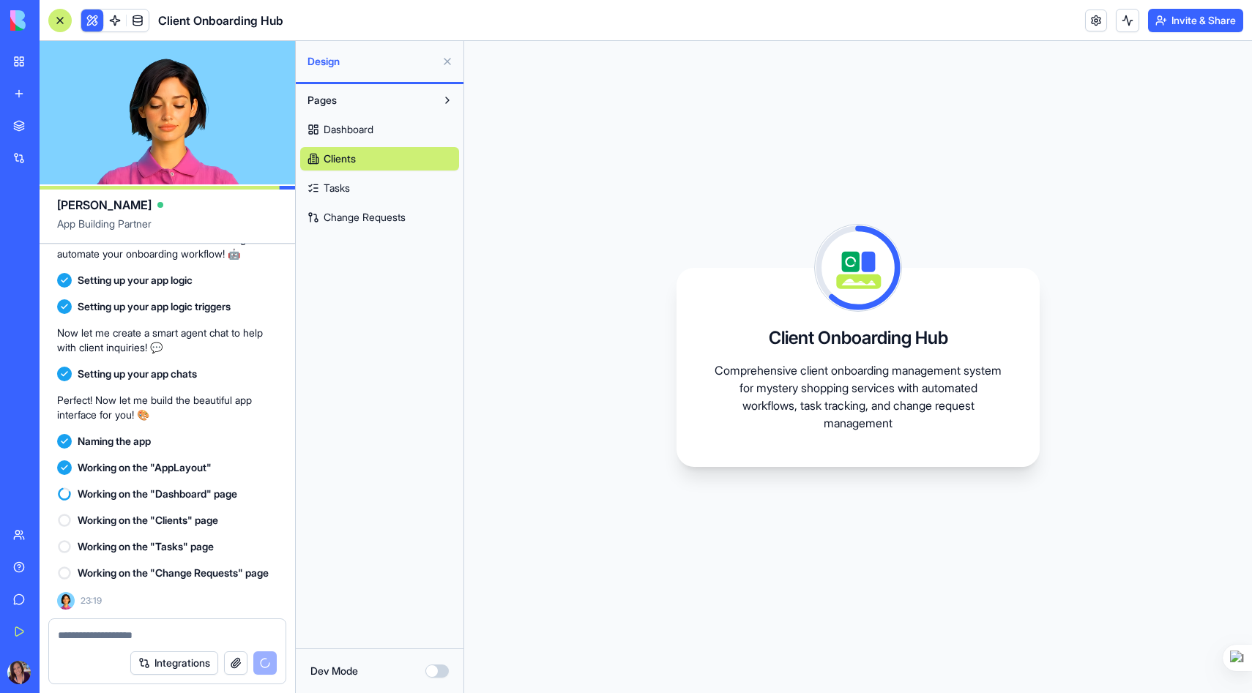
click at [353, 187] on link "Tasks" at bounding box center [379, 187] width 159 height 23
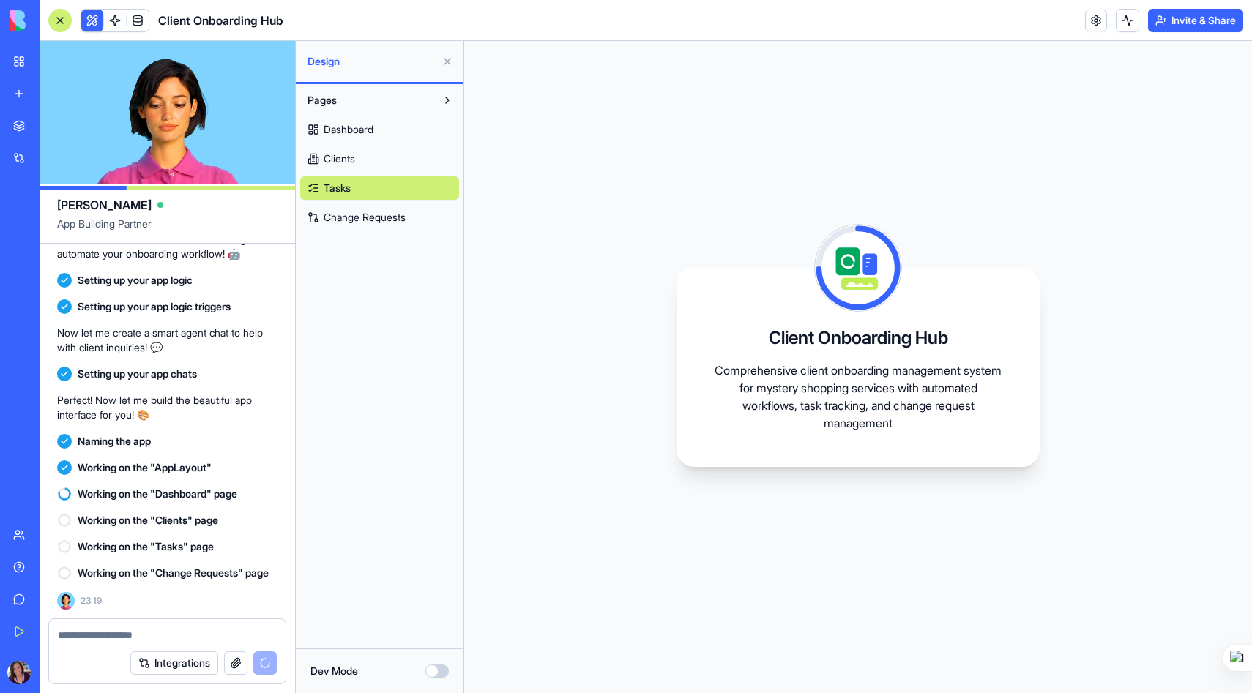
click at [357, 217] on span "Change Requests" at bounding box center [365, 217] width 82 height 15
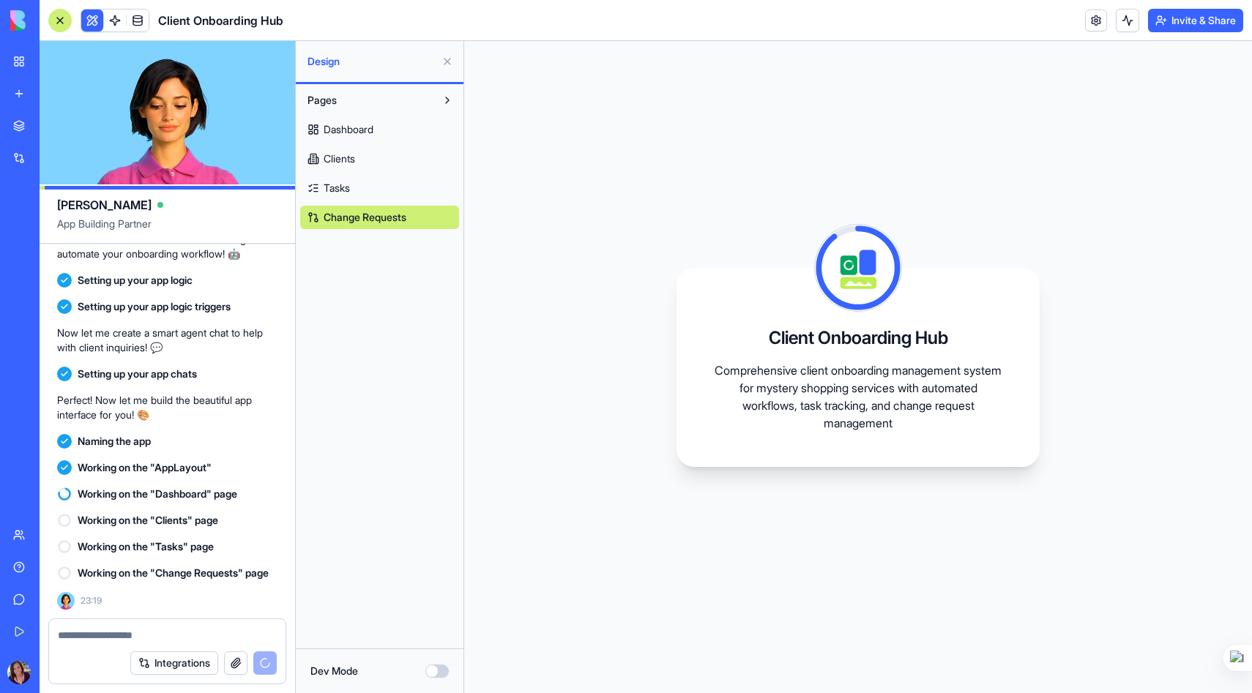
click at [340, 125] on span "Dashboard" at bounding box center [349, 129] width 50 height 15
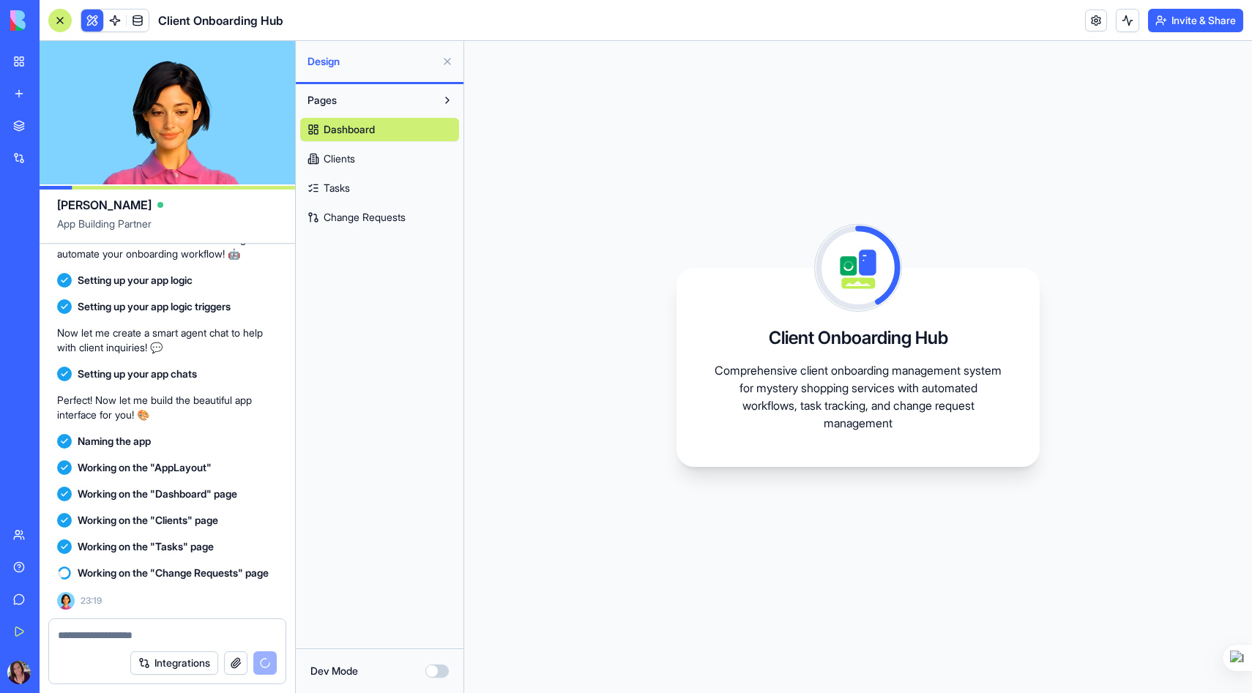
click at [339, 160] on span "Clients" at bounding box center [339, 159] width 31 height 15
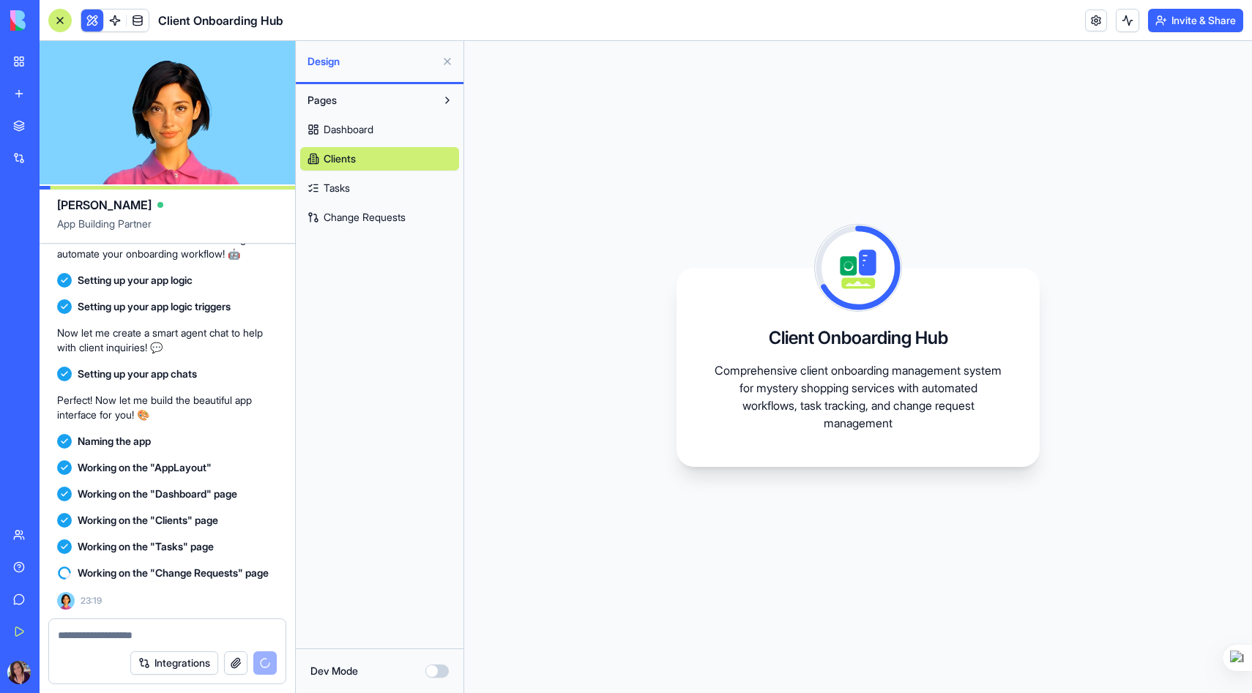
click at [349, 185] on span "Tasks" at bounding box center [337, 188] width 26 height 15
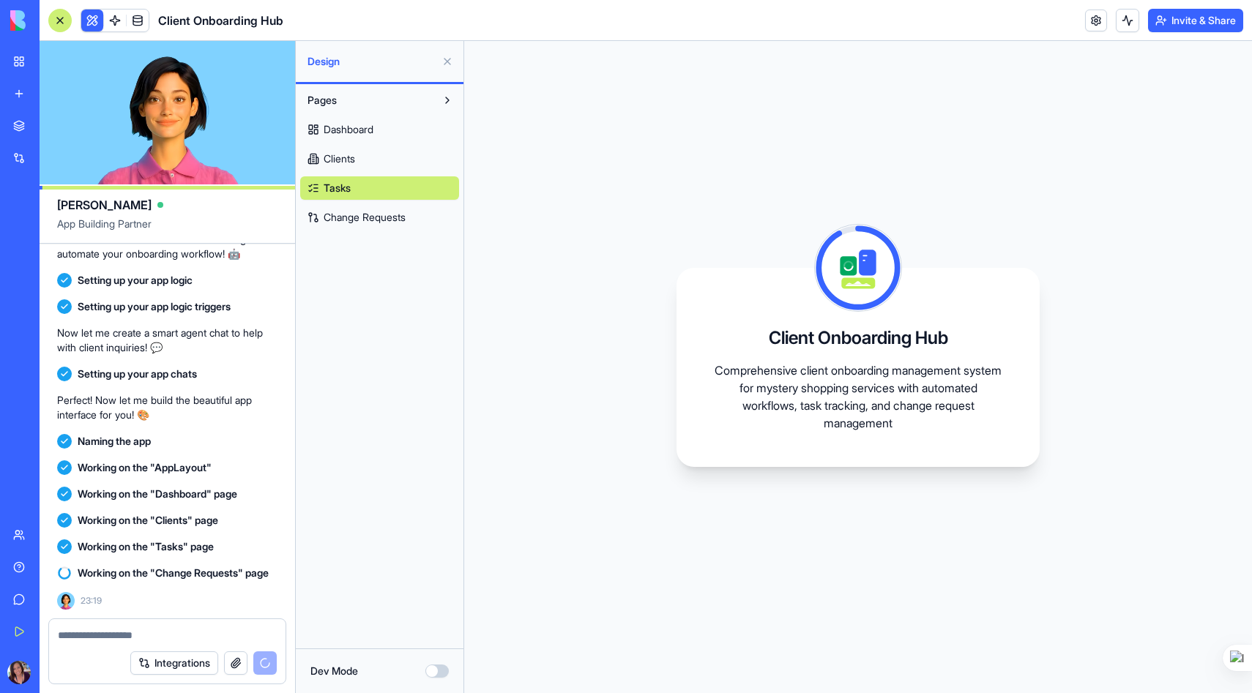
click at [351, 132] on span "Dashboard" at bounding box center [349, 129] width 50 height 15
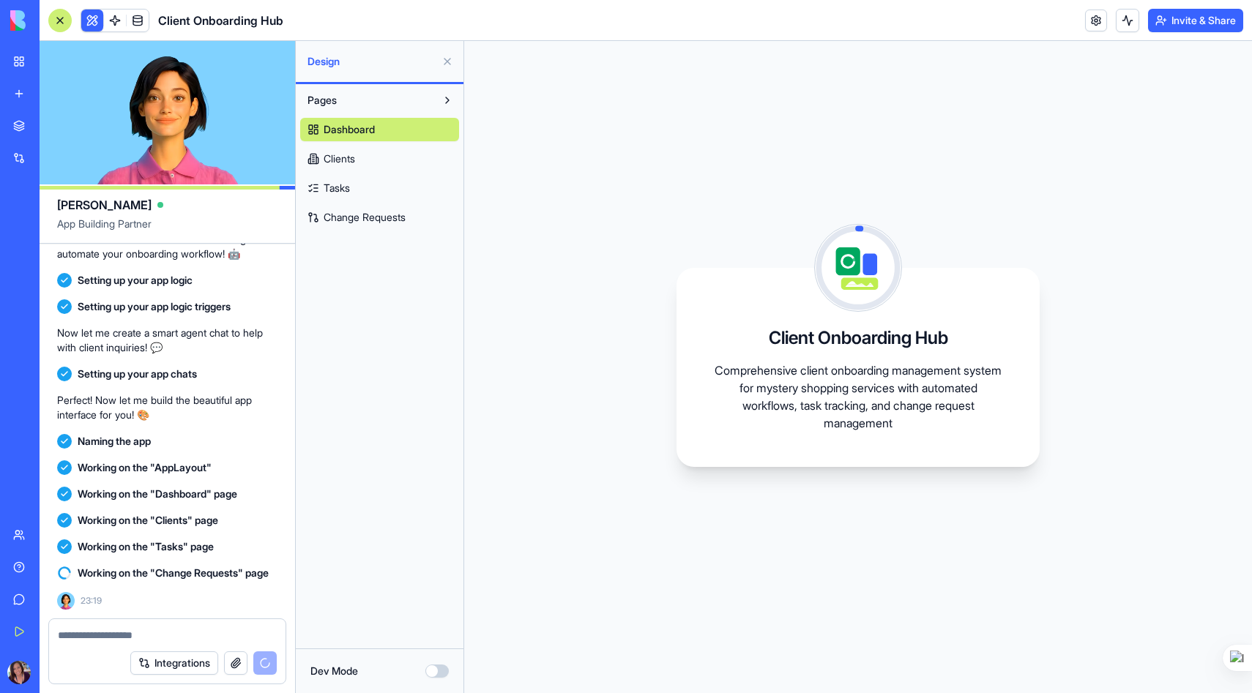
click at [343, 212] on span "Change Requests" at bounding box center [365, 217] width 82 height 15
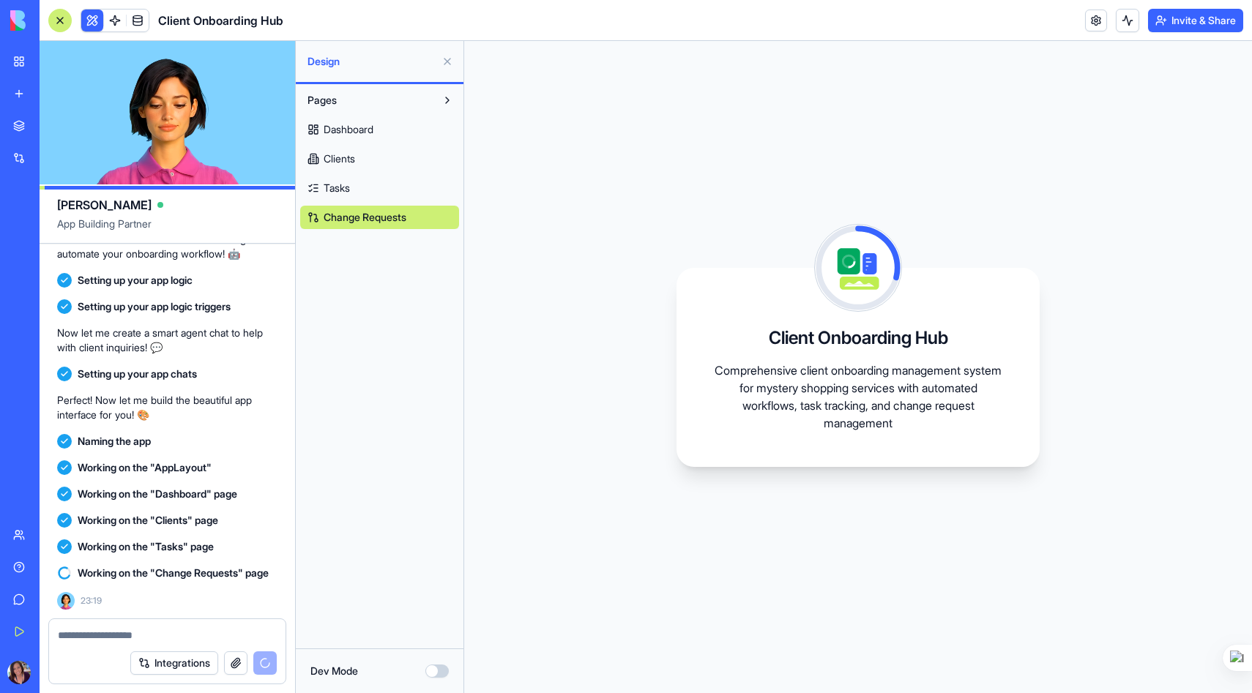
click at [345, 132] on span "Dashboard" at bounding box center [349, 129] width 50 height 15
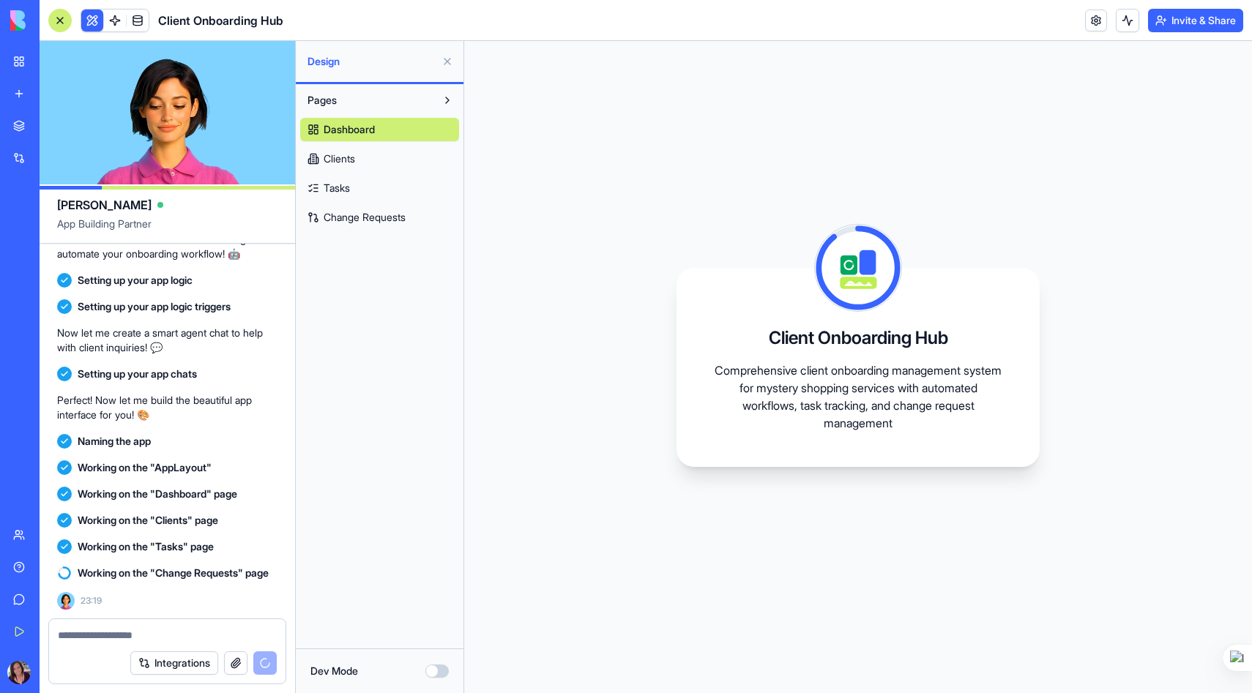
click at [387, 221] on span "Change Requests" at bounding box center [365, 217] width 82 height 15
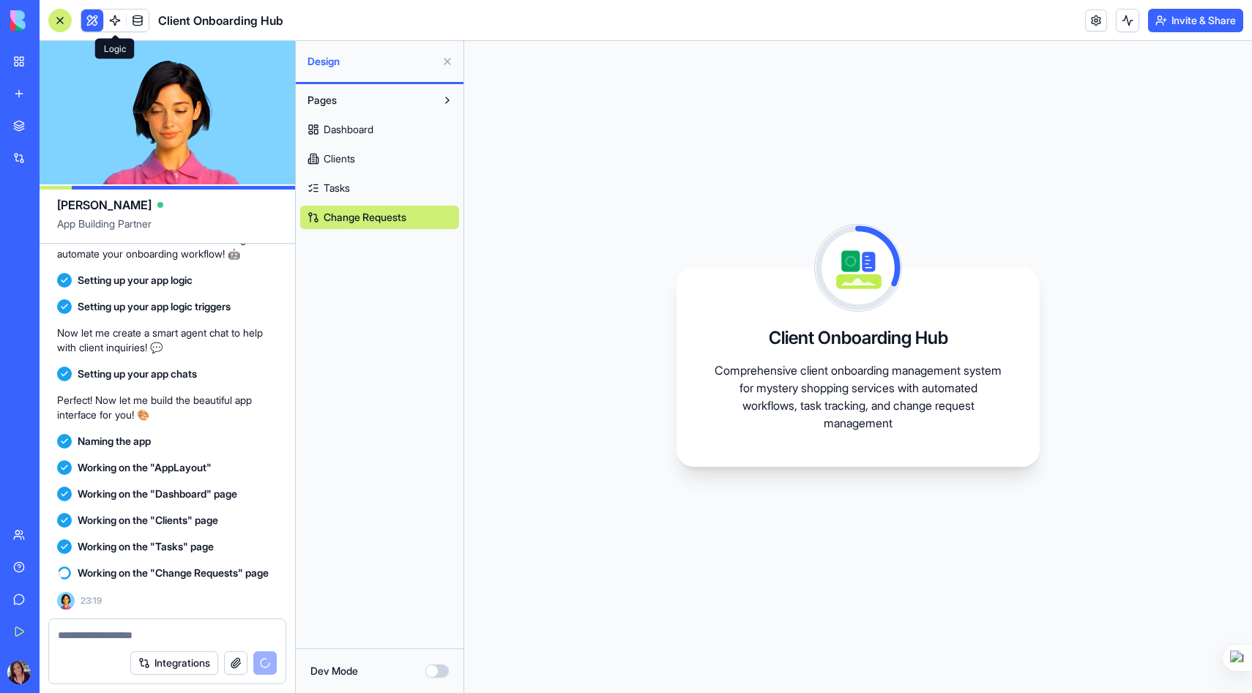
click at [116, 19] on link at bounding box center [115, 21] width 22 height 22
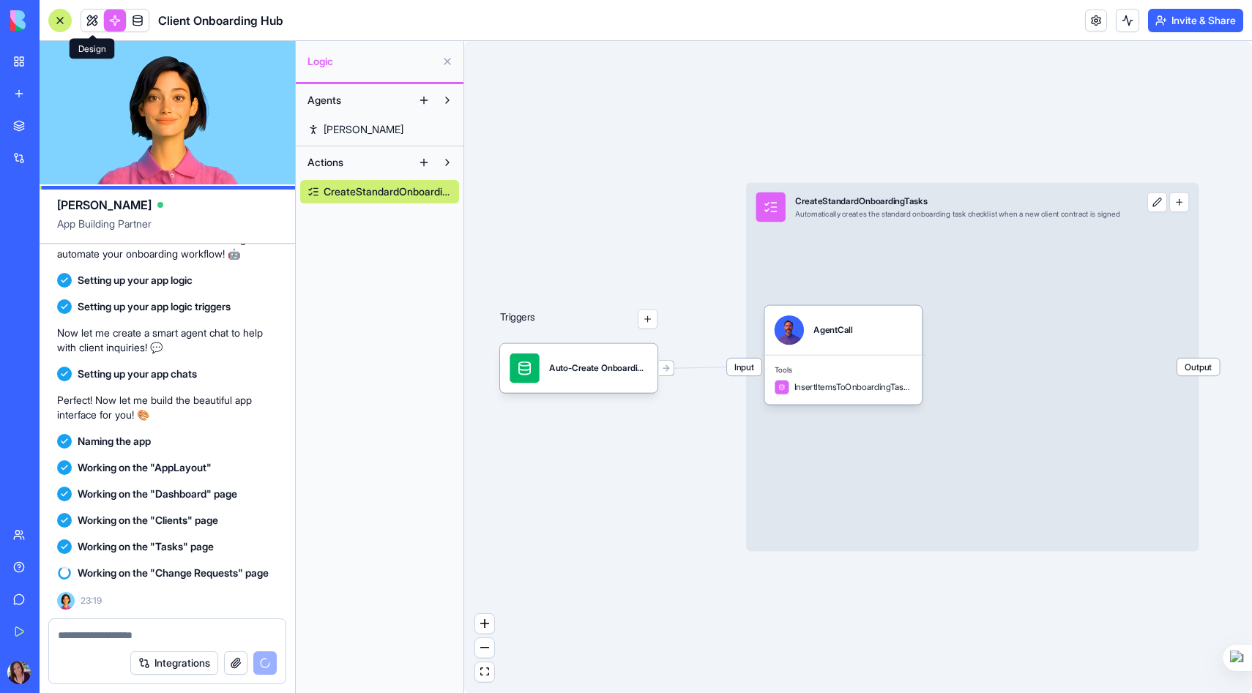
click at [86, 16] on link at bounding box center [92, 21] width 22 height 22
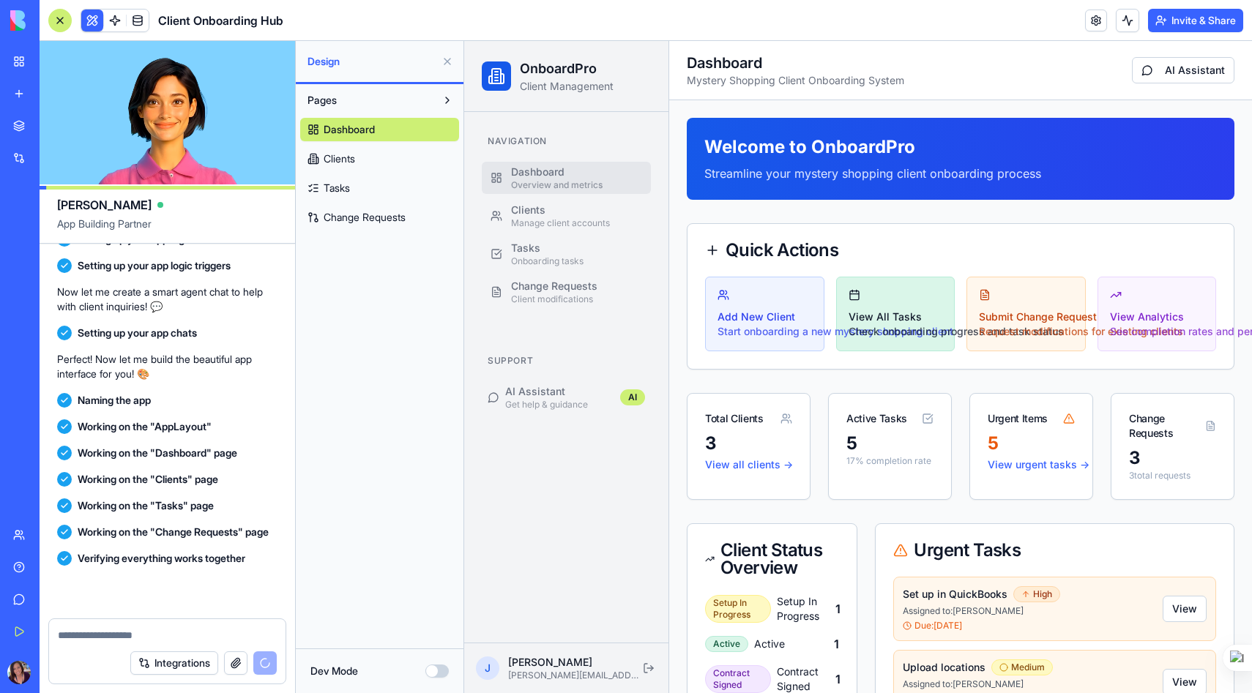
scroll to position [817, 0]
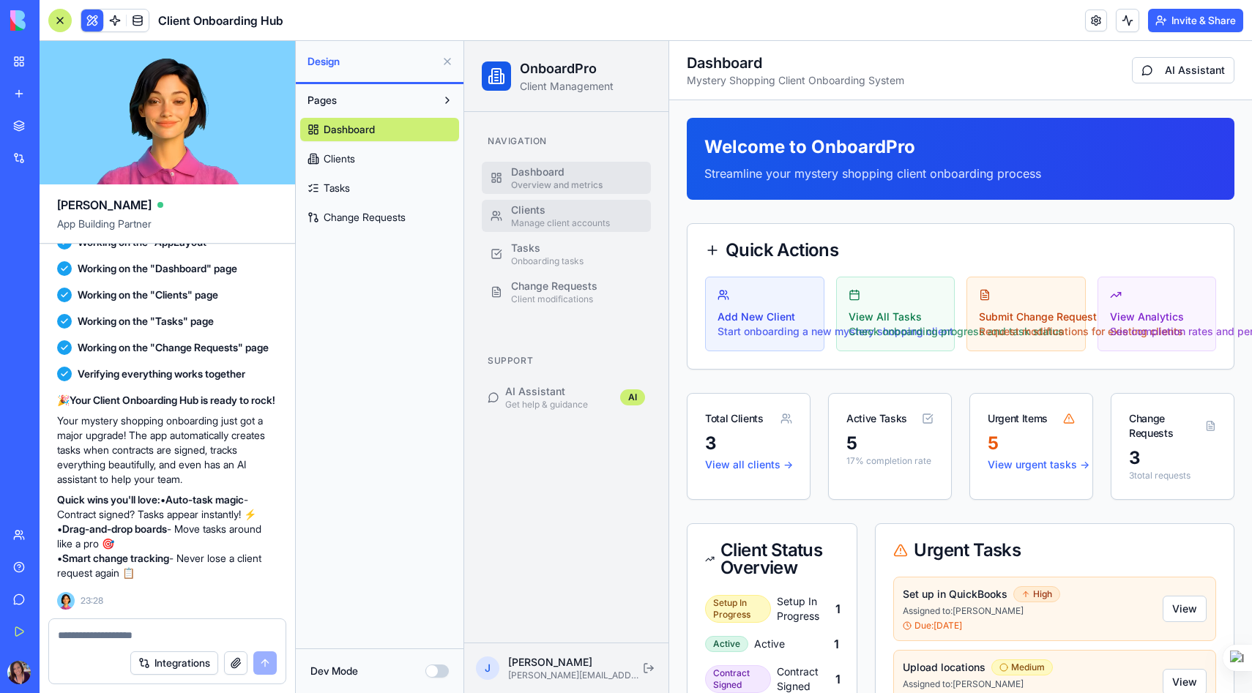
click at [537, 220] on div "Manage client accounts" at bounding box center [576, 223] width 131 height 12
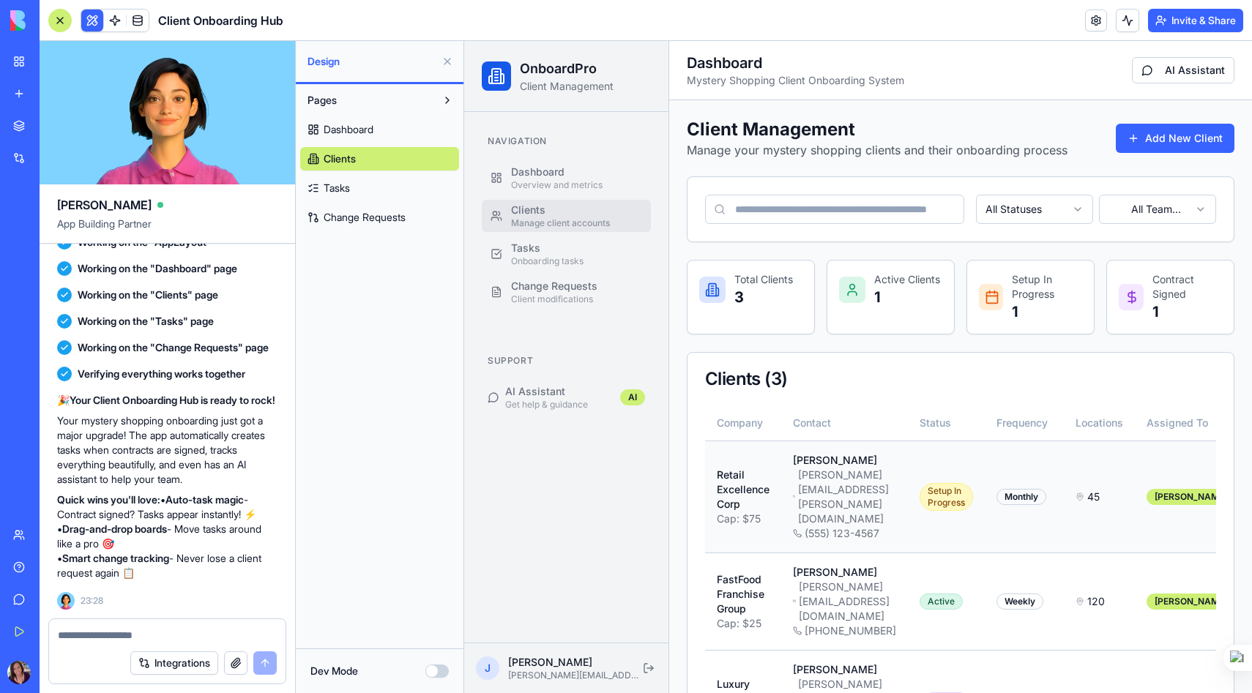
scroll to position [31, 0]
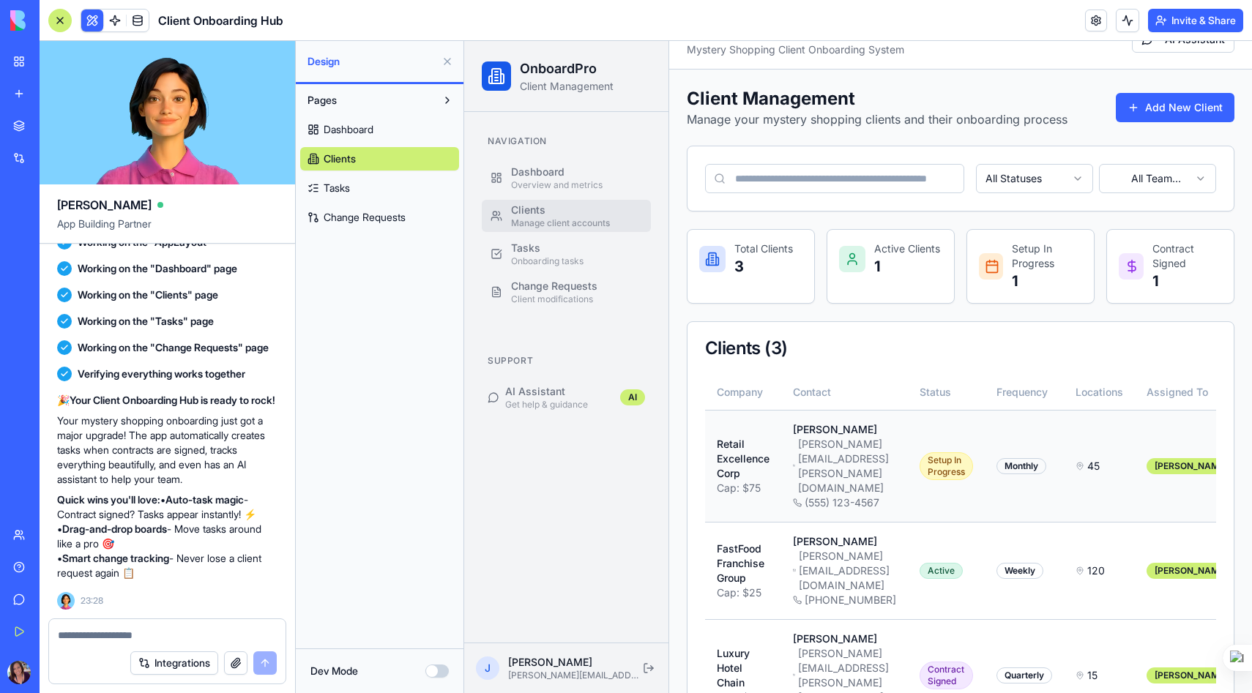
click at [973, 452] on div "Setup In Progress" at bounding box center [946, 466] width 53 height 28
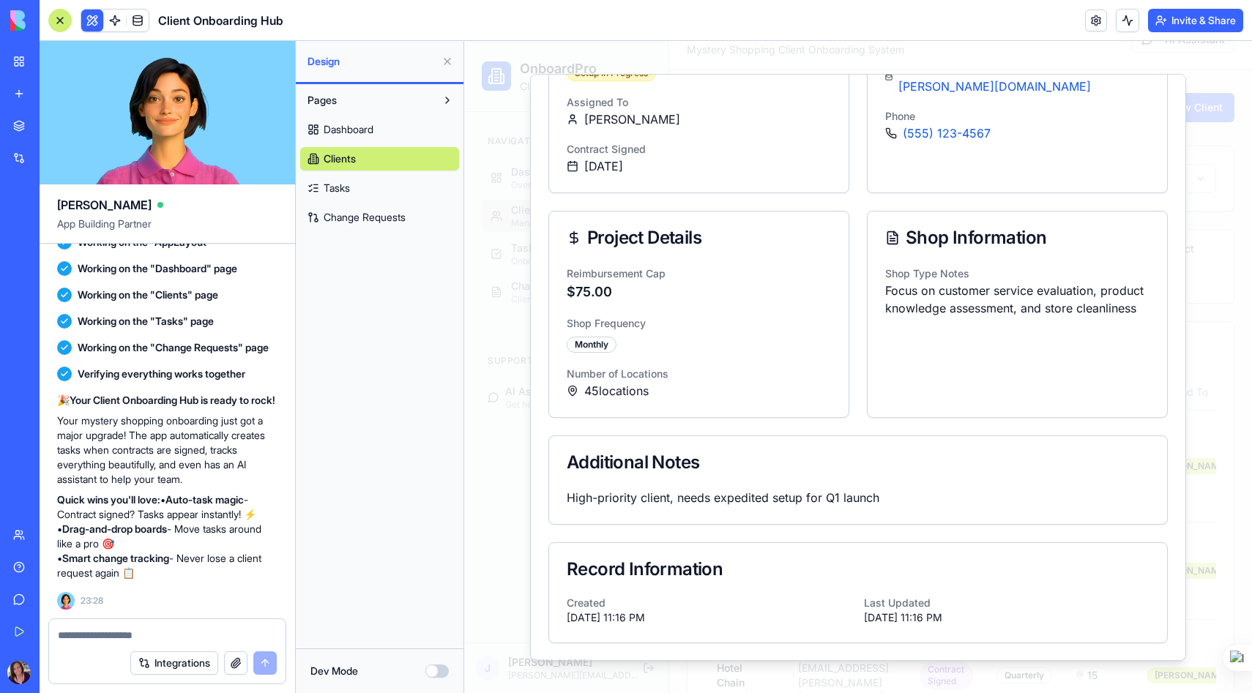
scroll to position [0, 0]
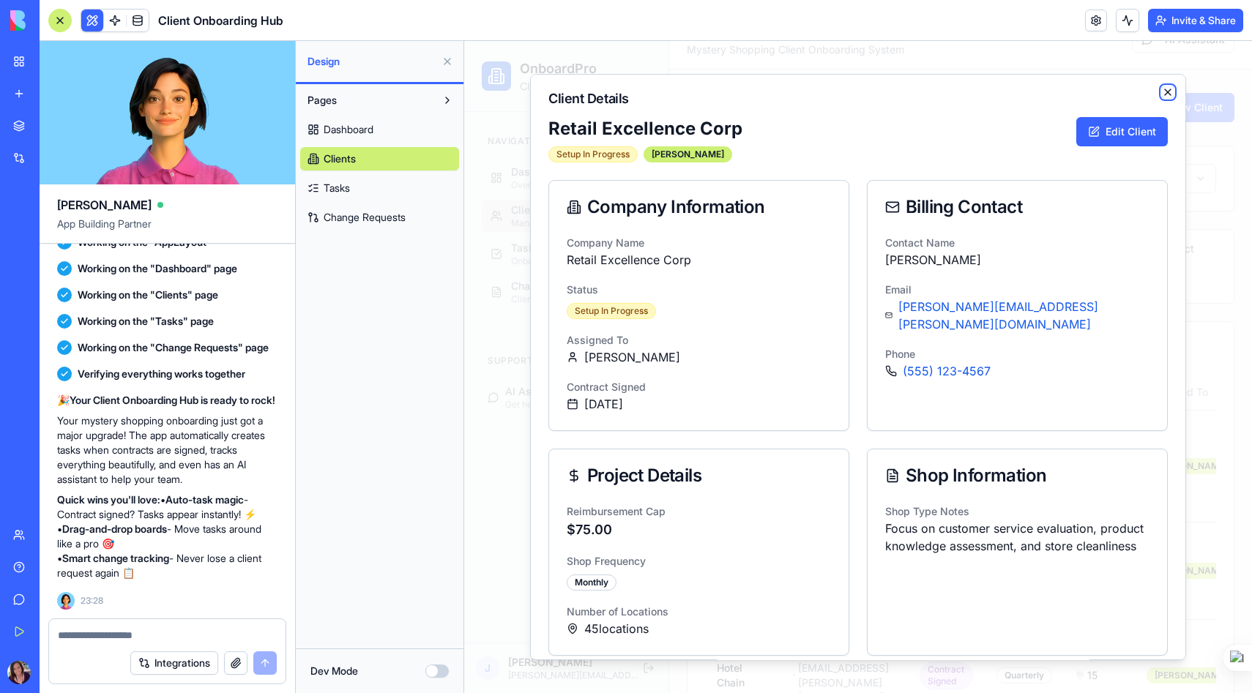
click at [1168, 92] on icon "button" at bounding box center [1168, 92] width 12 height 12
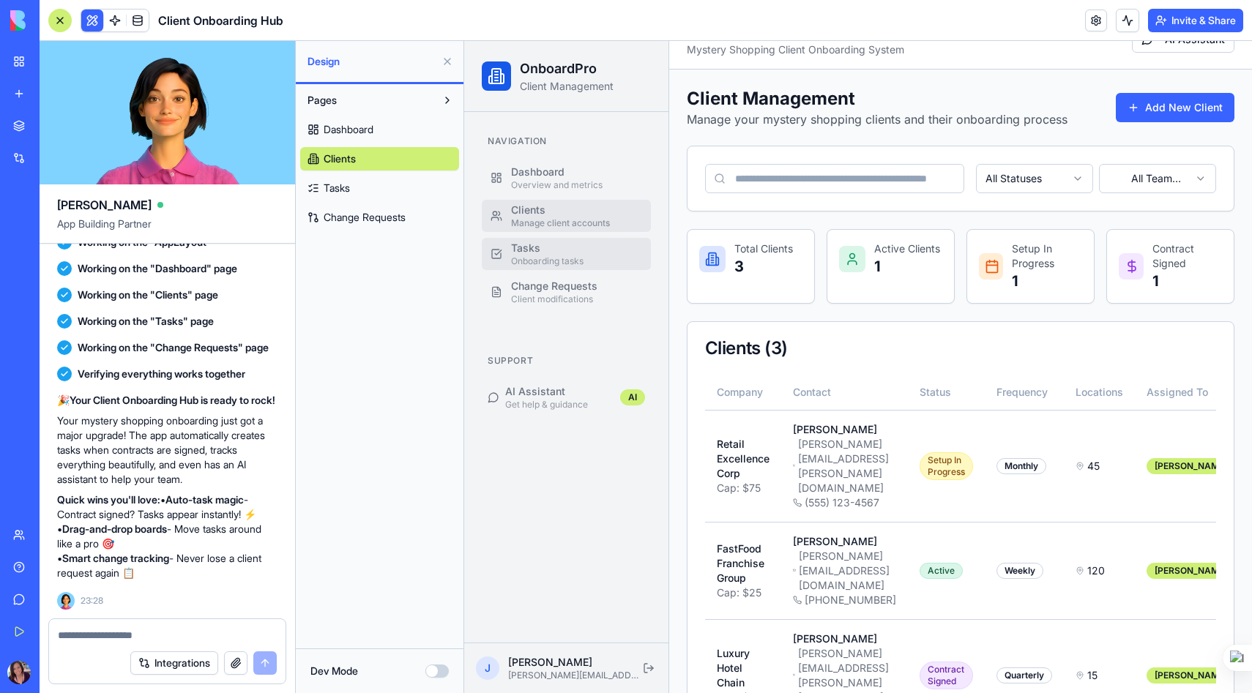
click at [534, 238] on link "Tasks Onboarding tasks" at bounding box center [566, 254] width 169 height 32
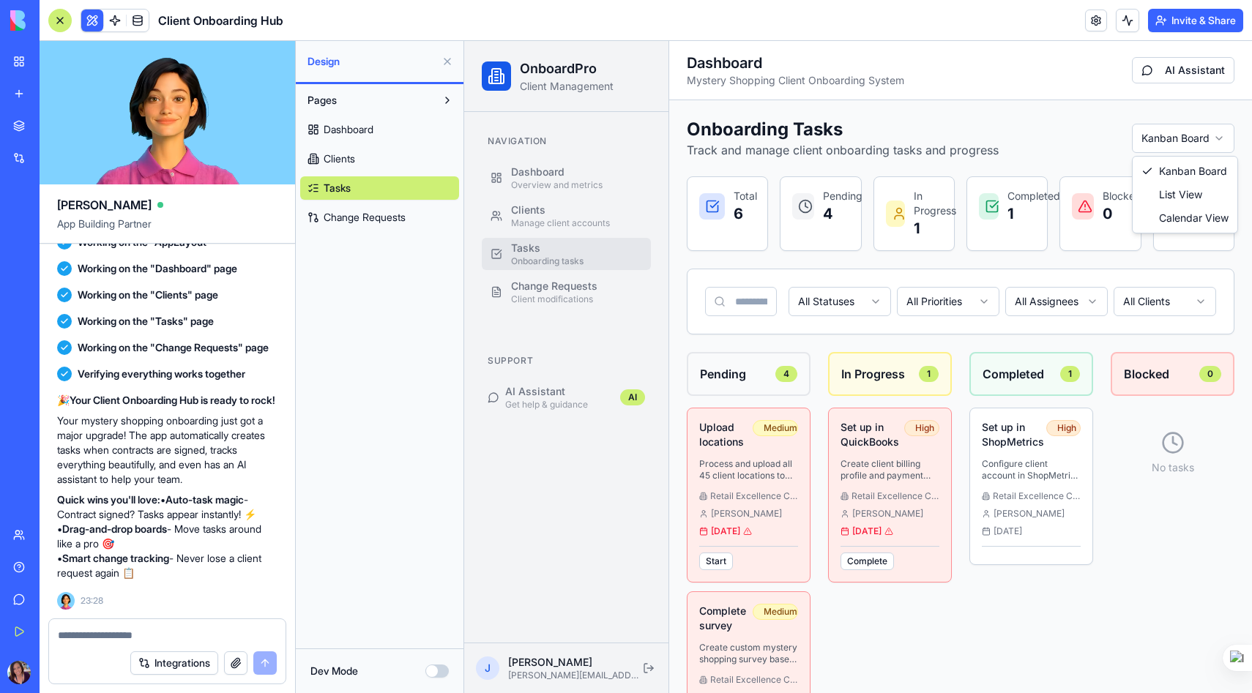
click at [1222, 140] on html "OnboardPro Client Management Navigation Dashboard Overview and metrics Clients …" at bounding box center [858, 596] width 788 height 1111
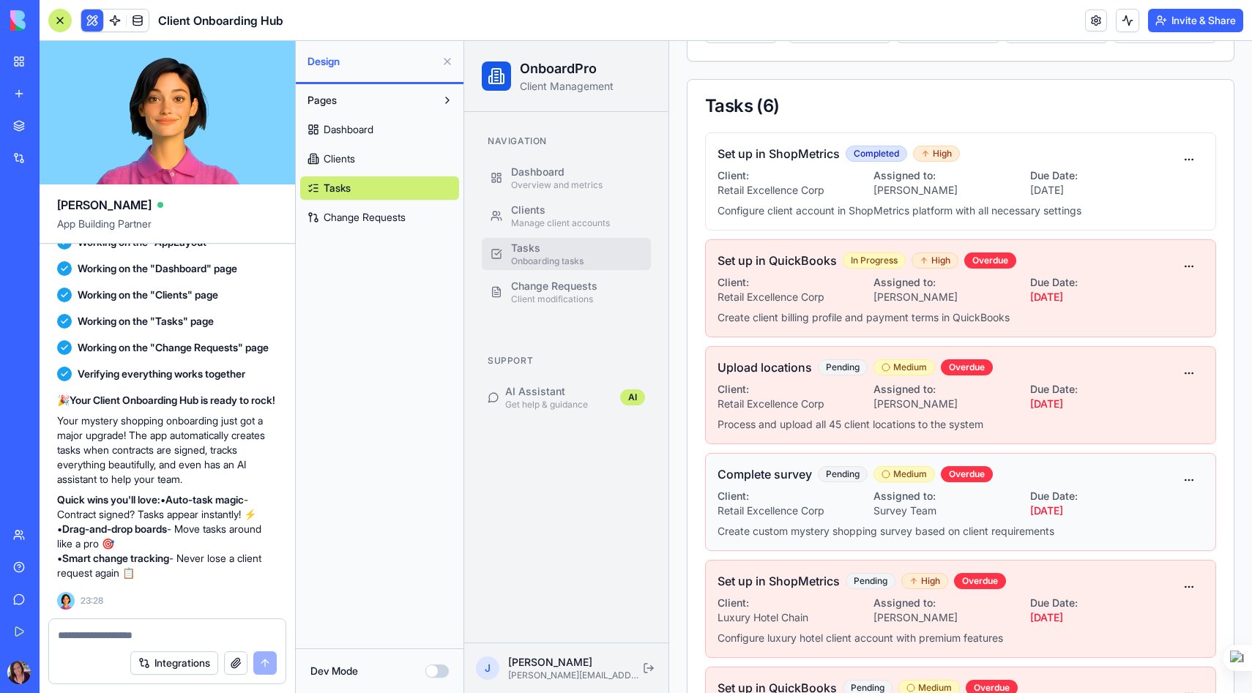
scroll to position [381, 0]
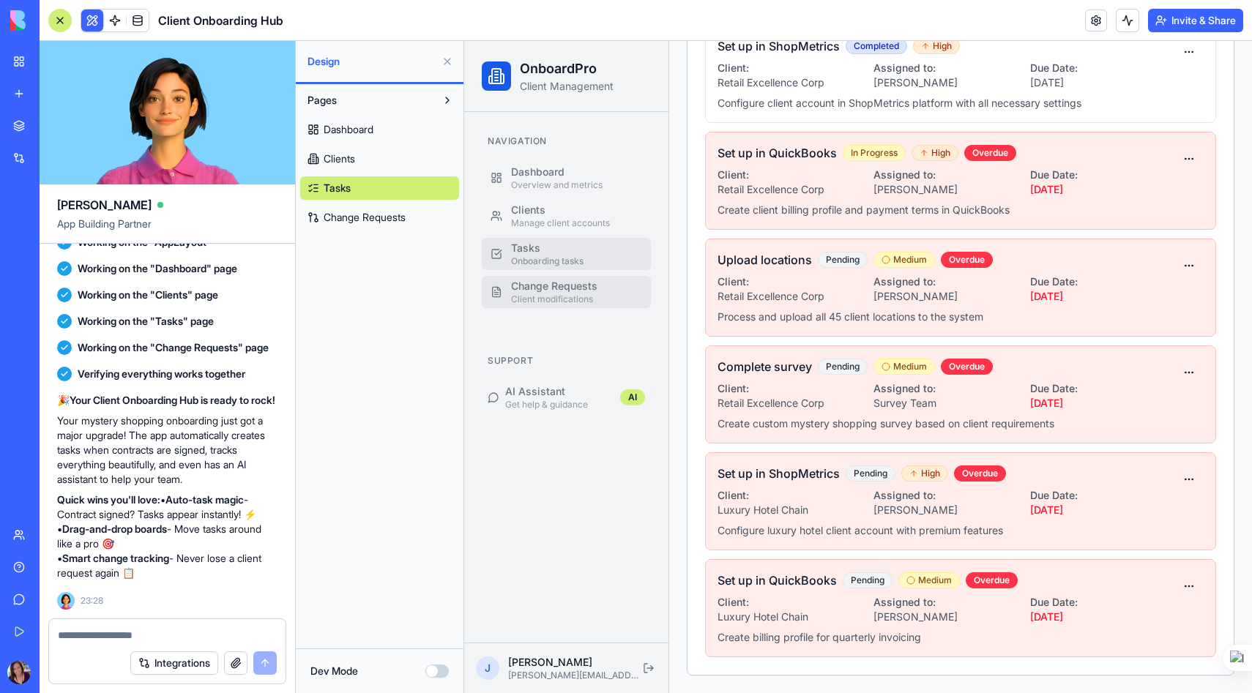
click at [570, 302] on div "Client modifications" at bounding box center [576, 300] width 131 height 12
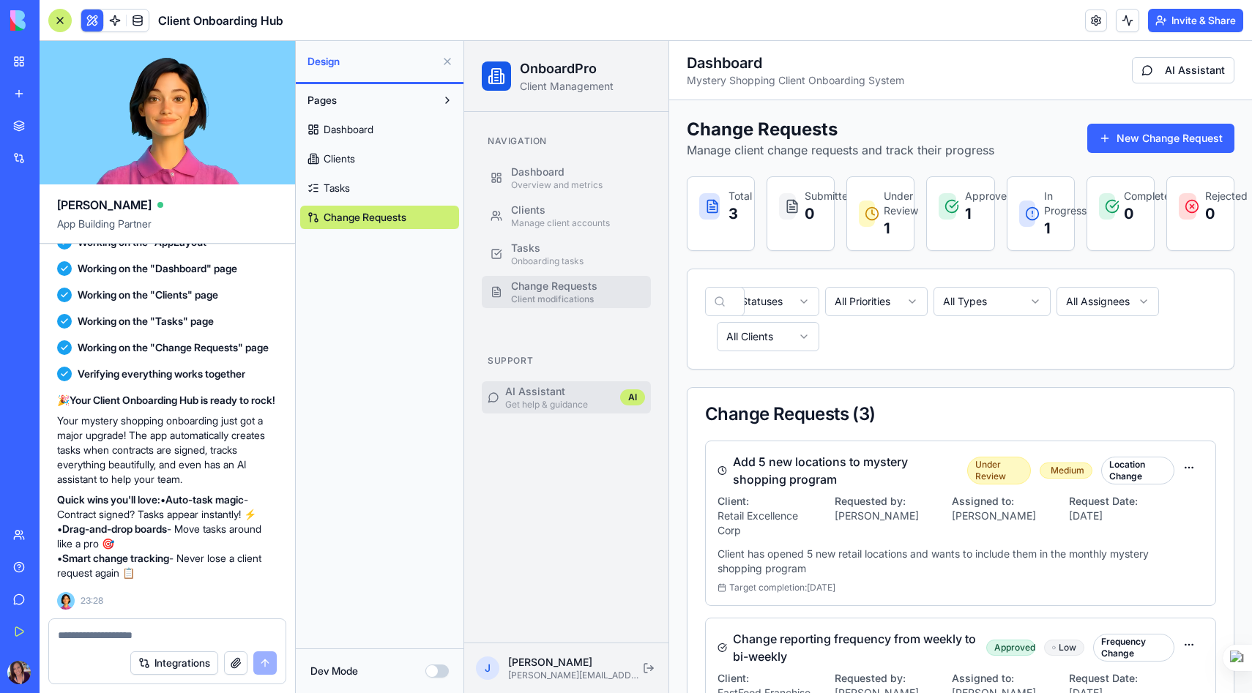
click at [542, 400] on div "Get help & guidance" at bounding box center [556, 405] width 103 height 12
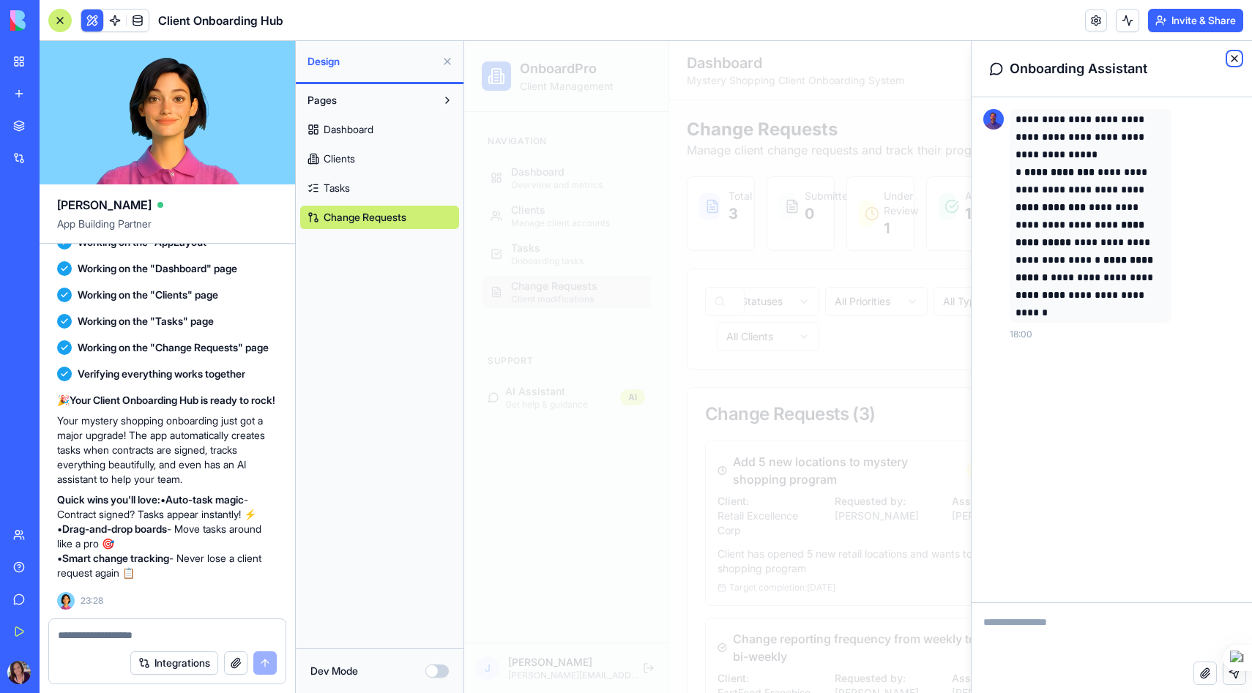
click at [1237, 60] on icon "button" at bounding box center [1235, 59] width 6 height 6
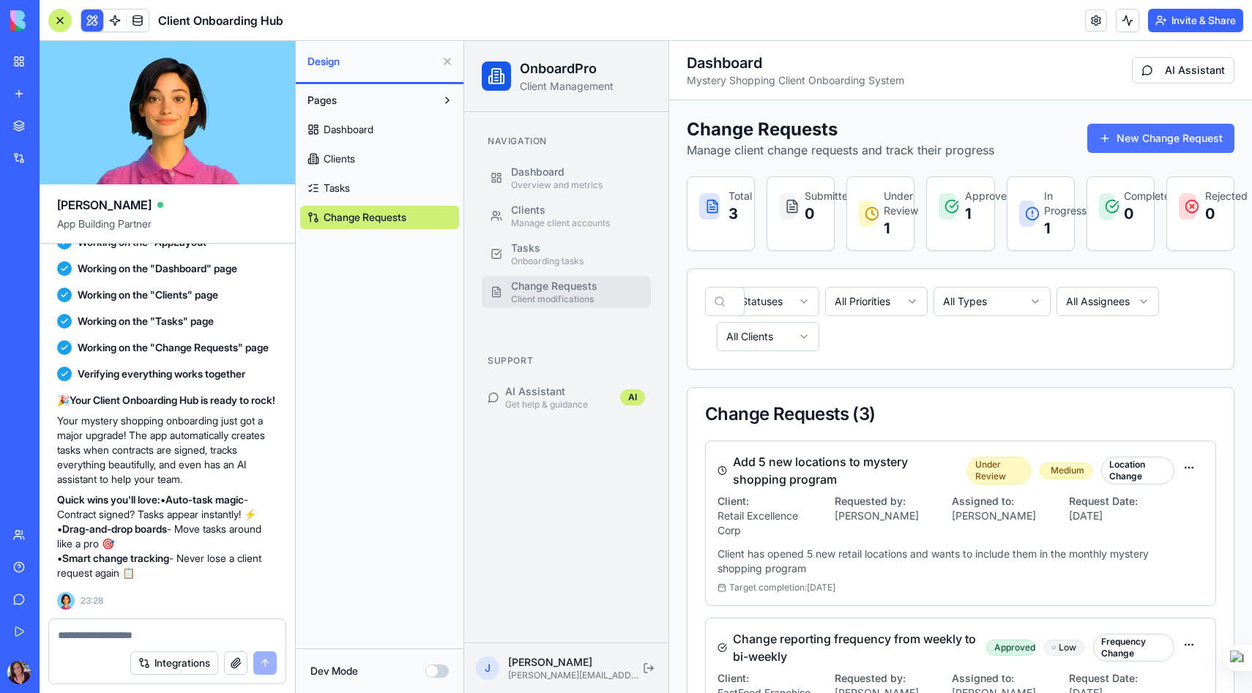
click at [1152, 141] on button "New Change Request" at bounding box center [1160, 138] width 147 height 29
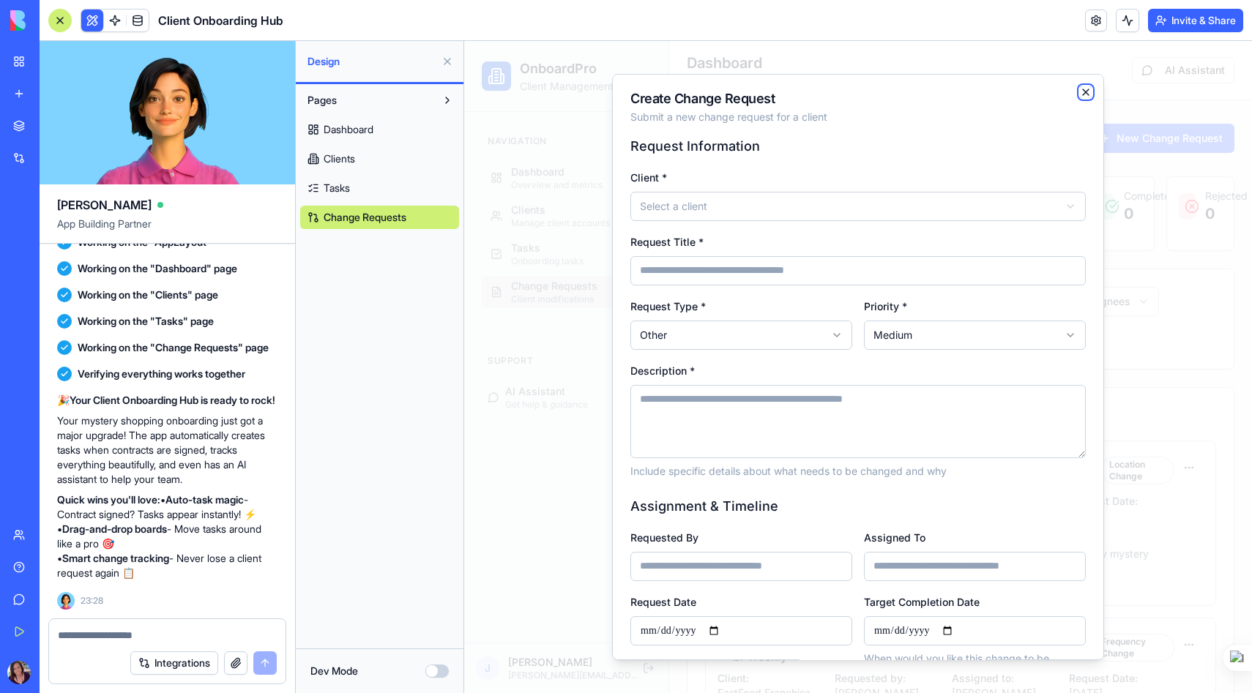
click at [1087, 89] on icon "button" at bounding box center [1086, 92] width 12 height 12
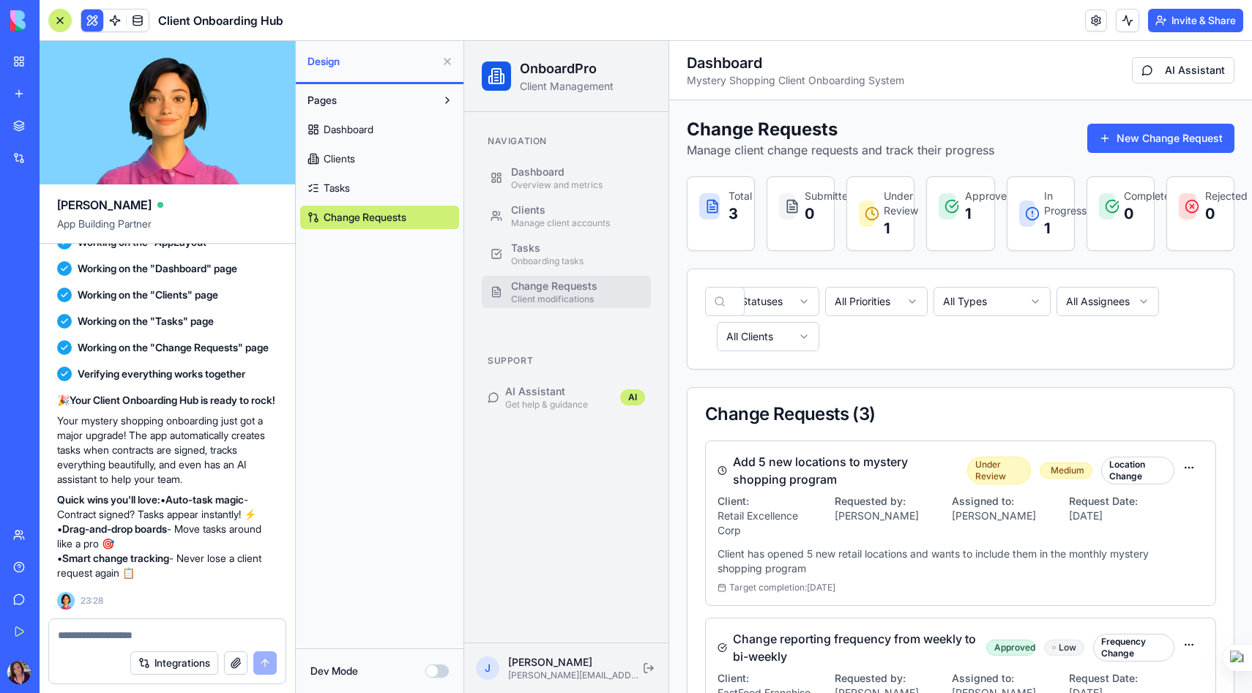
click at [349, 186] on span "Tasks" at bounding box center [337, 188] width 26 height 15
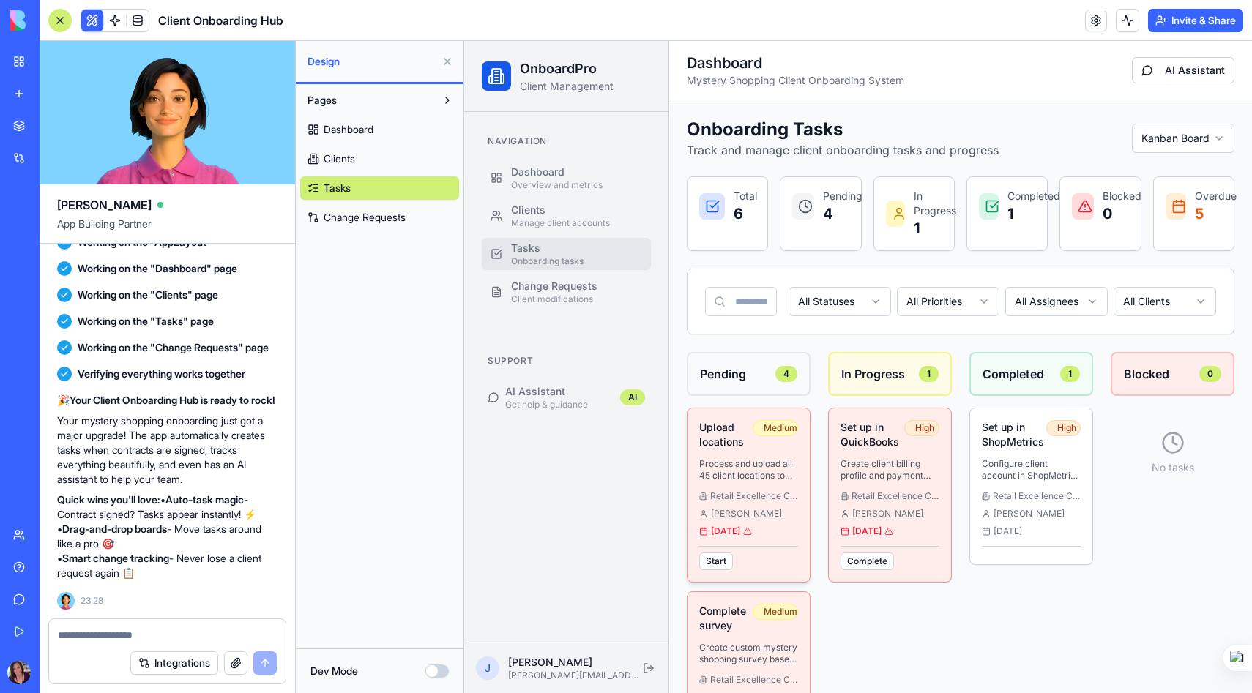
click at [769, 478] on p "Process and upload all 45 client locations to the system" at bounding box center [748, 469] width 99 height 23
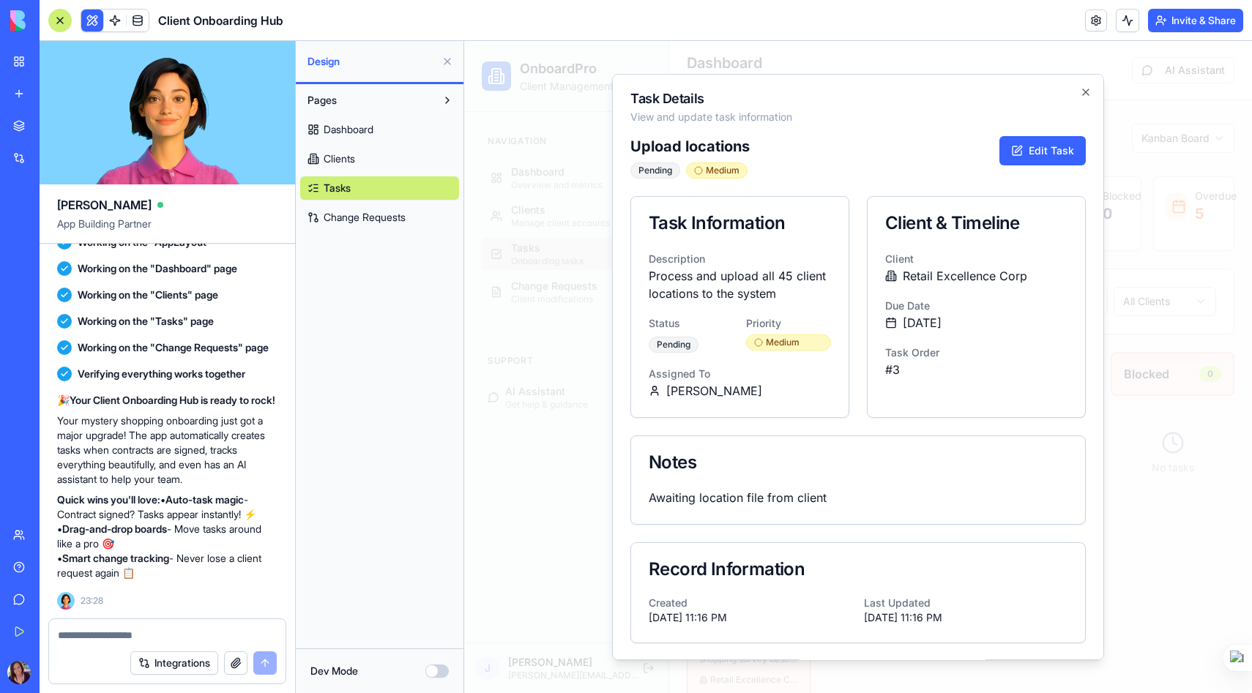
click at [666, 169] on div "Pending" at bounding box center [655, 171] width 50 height 16
click at [700, 169] on icon at bounding box center [698, 170] width 9 height 9
click at [1085, 91] on icon "button" at bounding box center [1086, 92] width 6 height 6
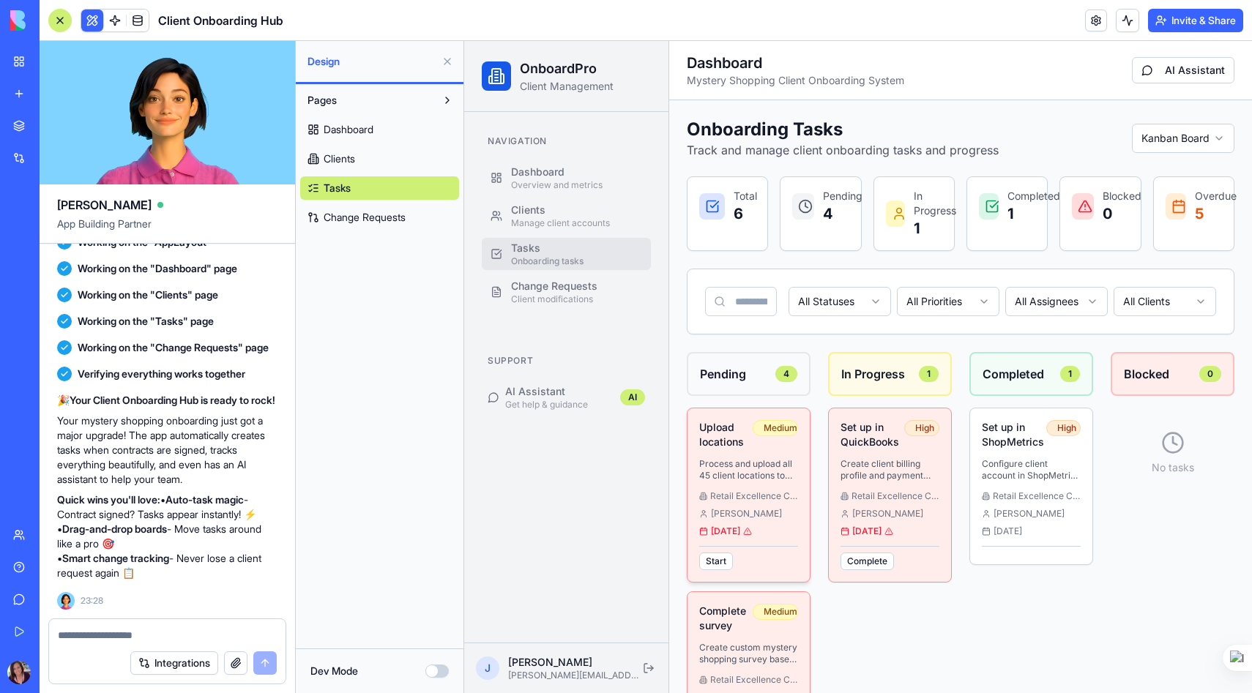
click at [738, 529] on div "[DATE]" at bounding box center [748, 532] width 99 height 12
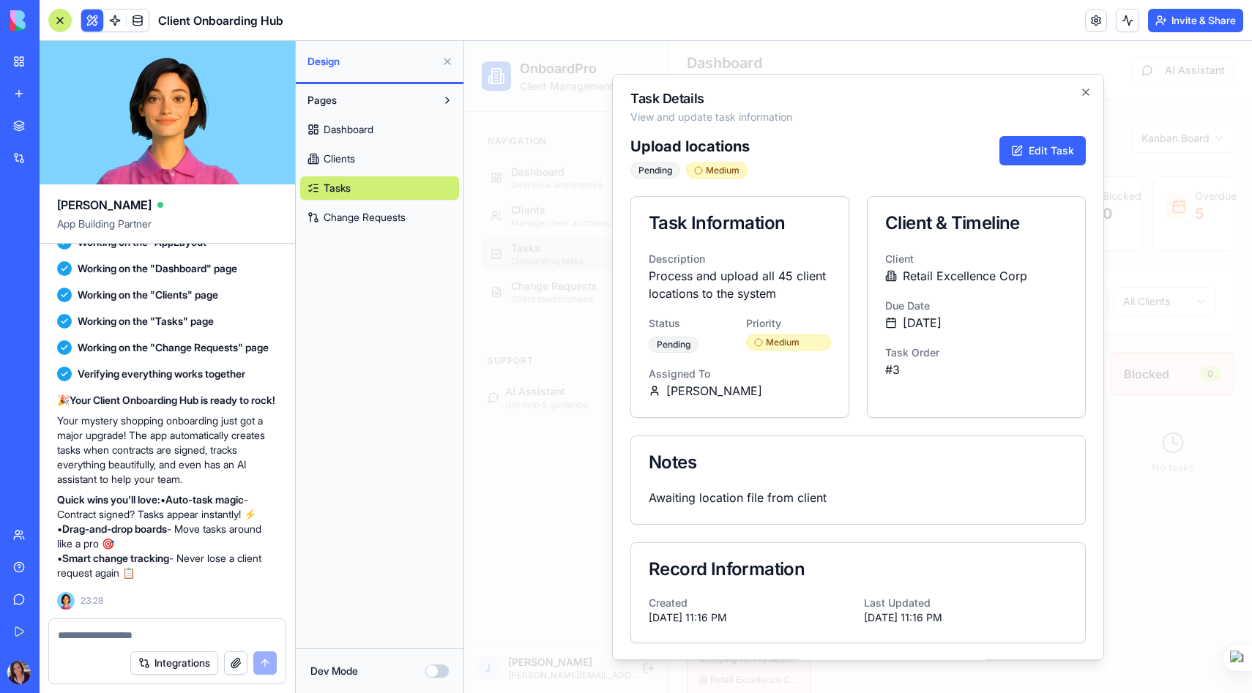
click at [777, 343] on div "Medium" at bounding box center [789, 343] width 86 height 16
click at [681, 345] on div "Pending" at bounding box center [674, 345] width 50 height 16
click at [1059, 149] on button "Edit Task" at bounding box center [1042, 150] width 86 height 29
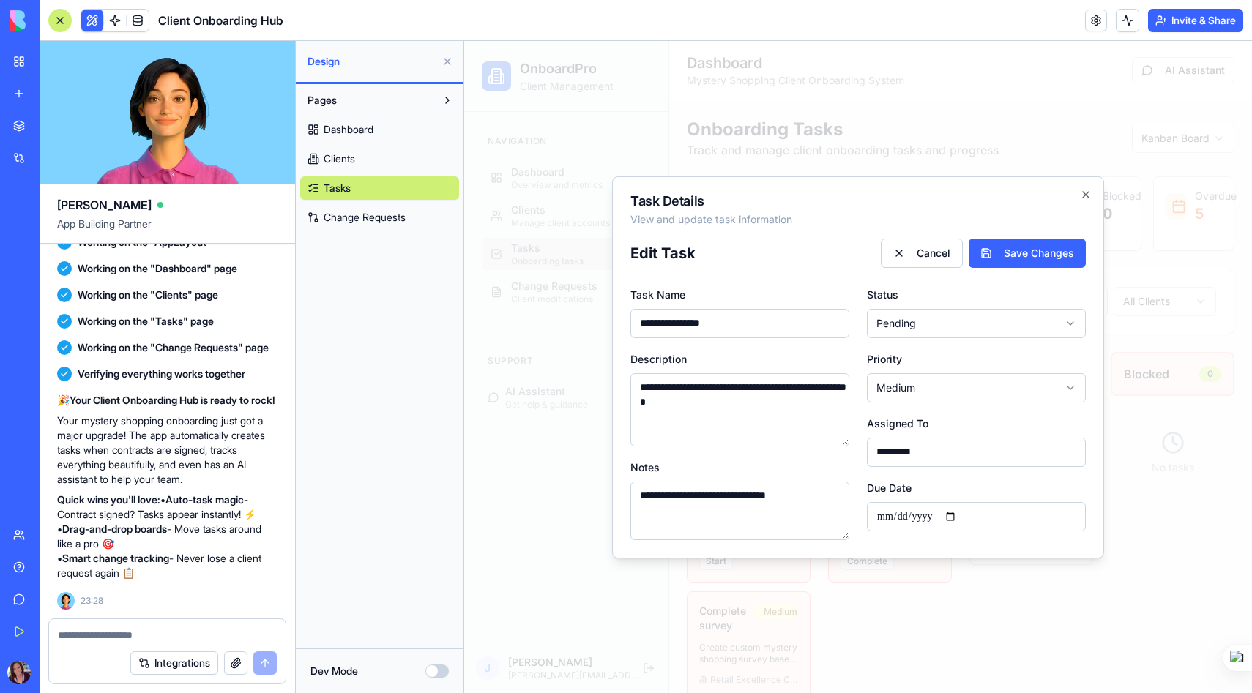
click at [948, 321] on body "OnboardPro Client Management Navigation Dashboard Overview and metrics Clients …" at bounding box center [858, 596] width 788 height 1111
click at [1085, 195] on body "OnboardPro Client Management Navigation Dashboard Overview and metrics Clients …" at bounding box center [858, 596] width 788 height 1111
click at [1086, 195] on icon "button" at bounding box center [1086, 195] width 12 height 12
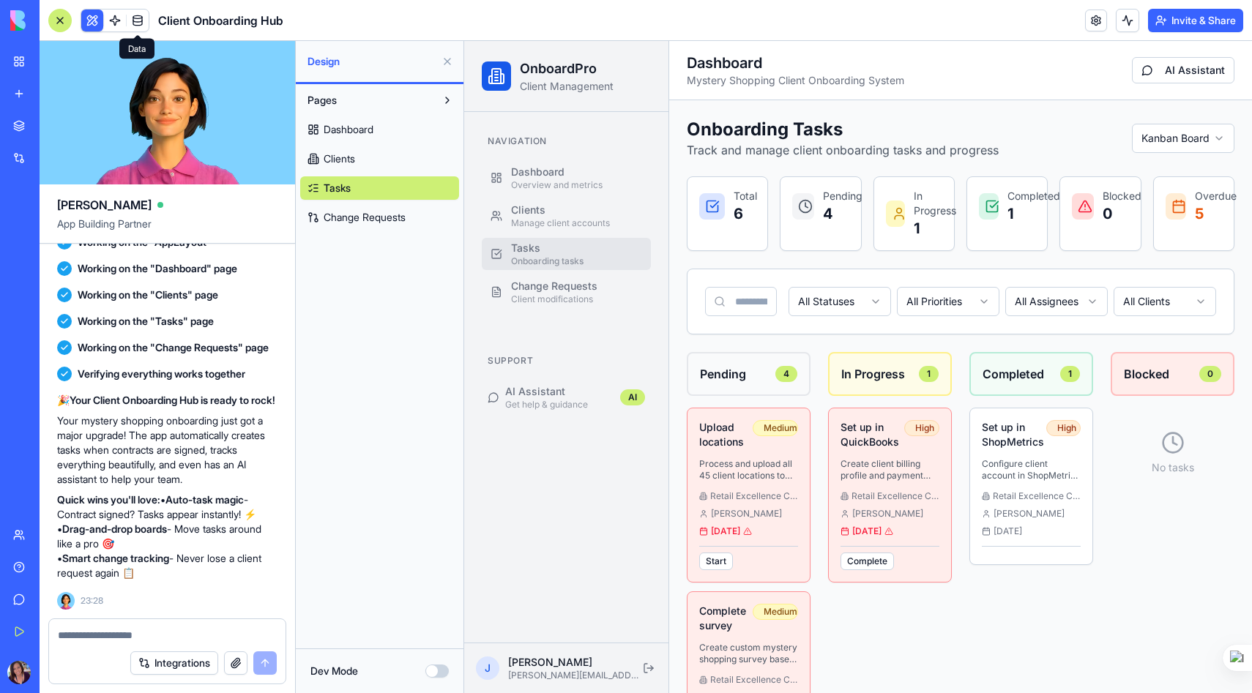
click at [137, 17] on span at bounding box center [137, 20] width 41 height 41
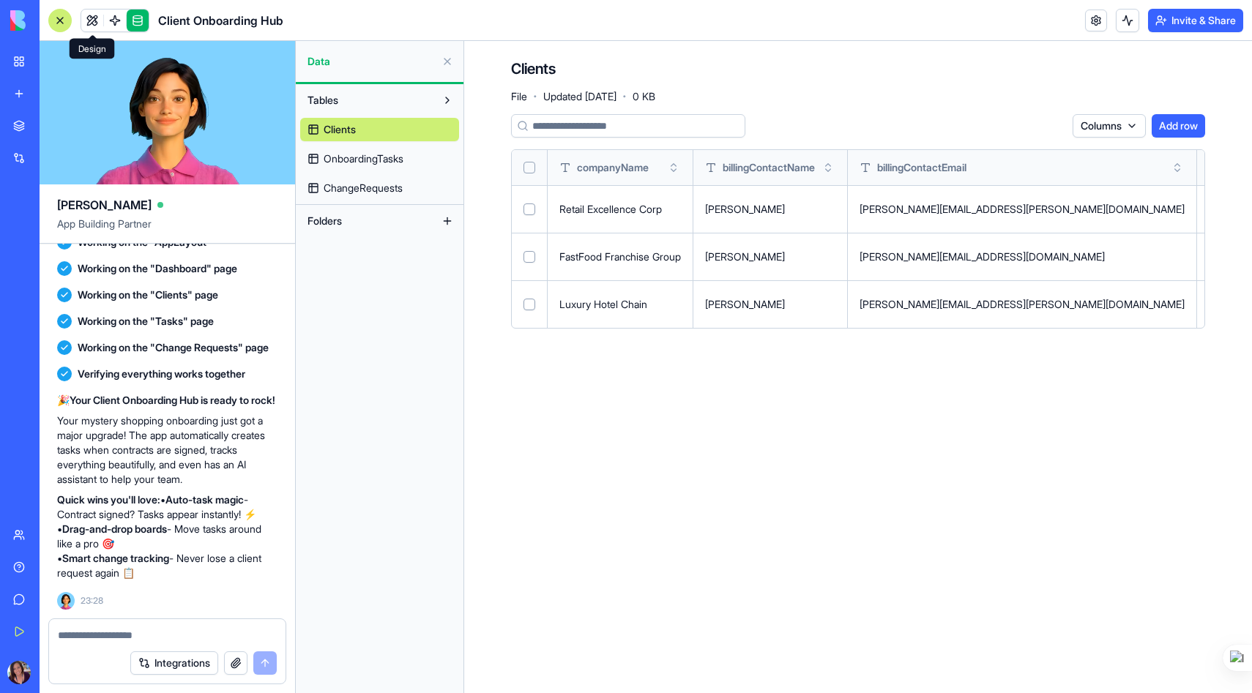
click at [88, 19] on link at bounding box center [92, 21] width 22 height 22
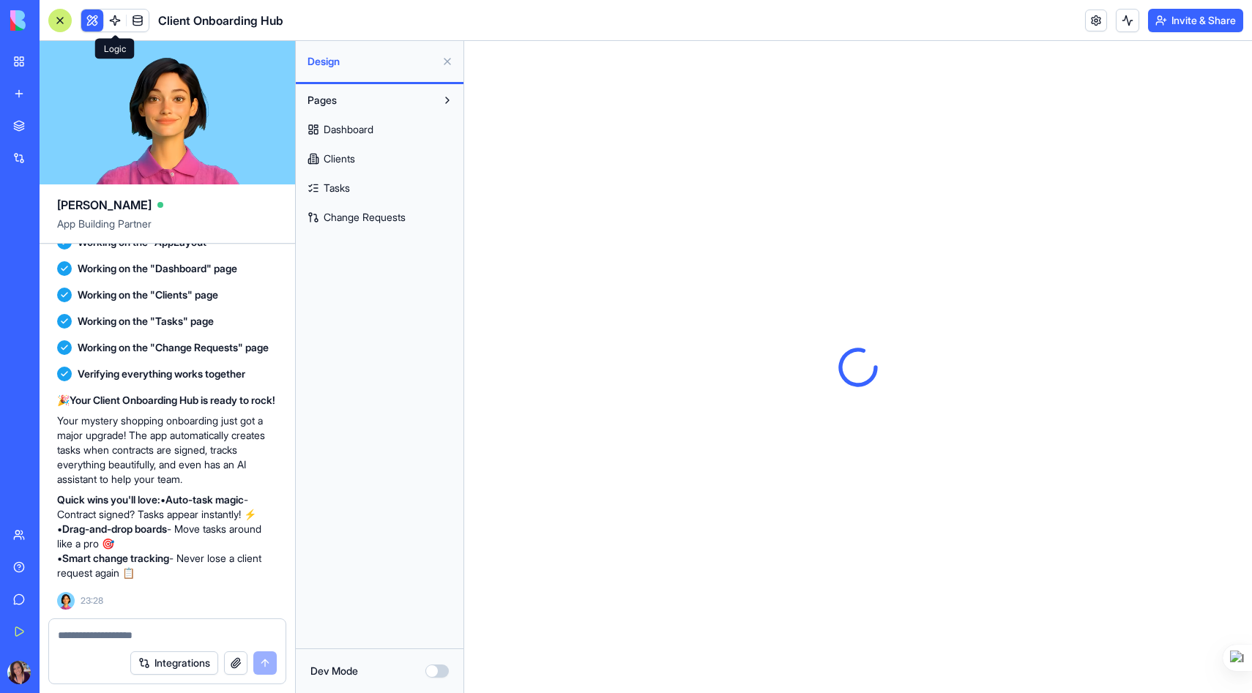
click at [119, 21] on span at bounding box center [114, 20] width 41 height 41
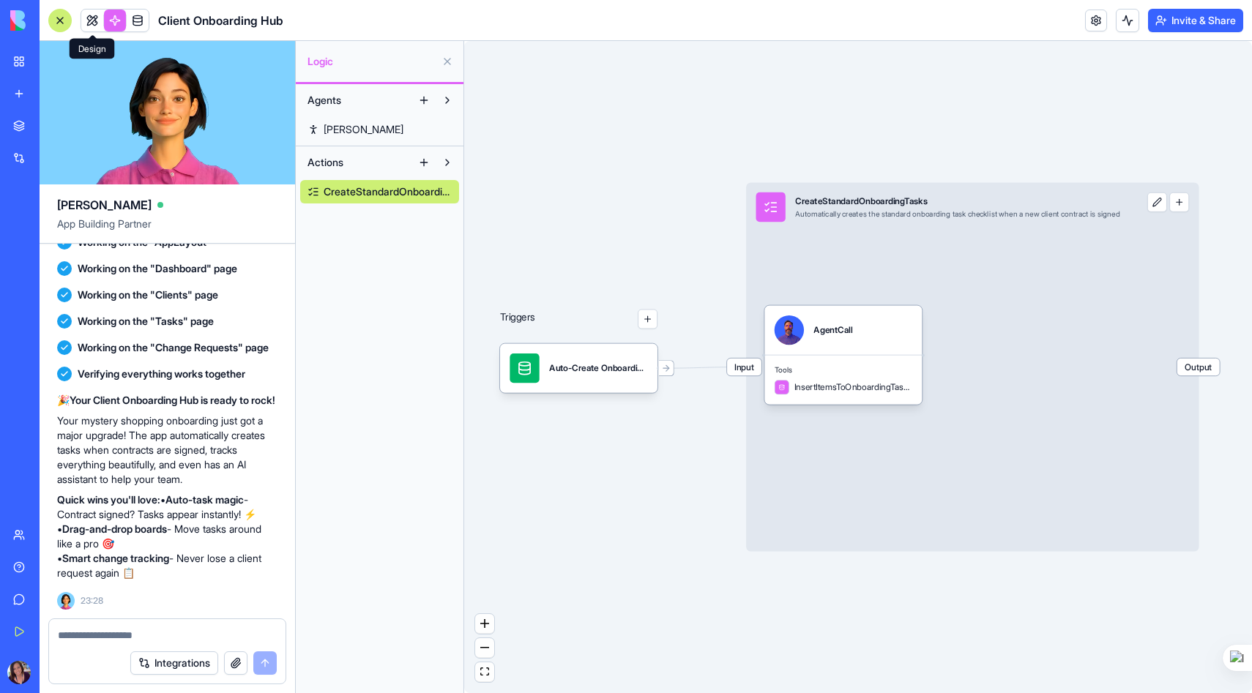
click at [92, 21] on link at bounding box center [92, 21] width 22 height 22
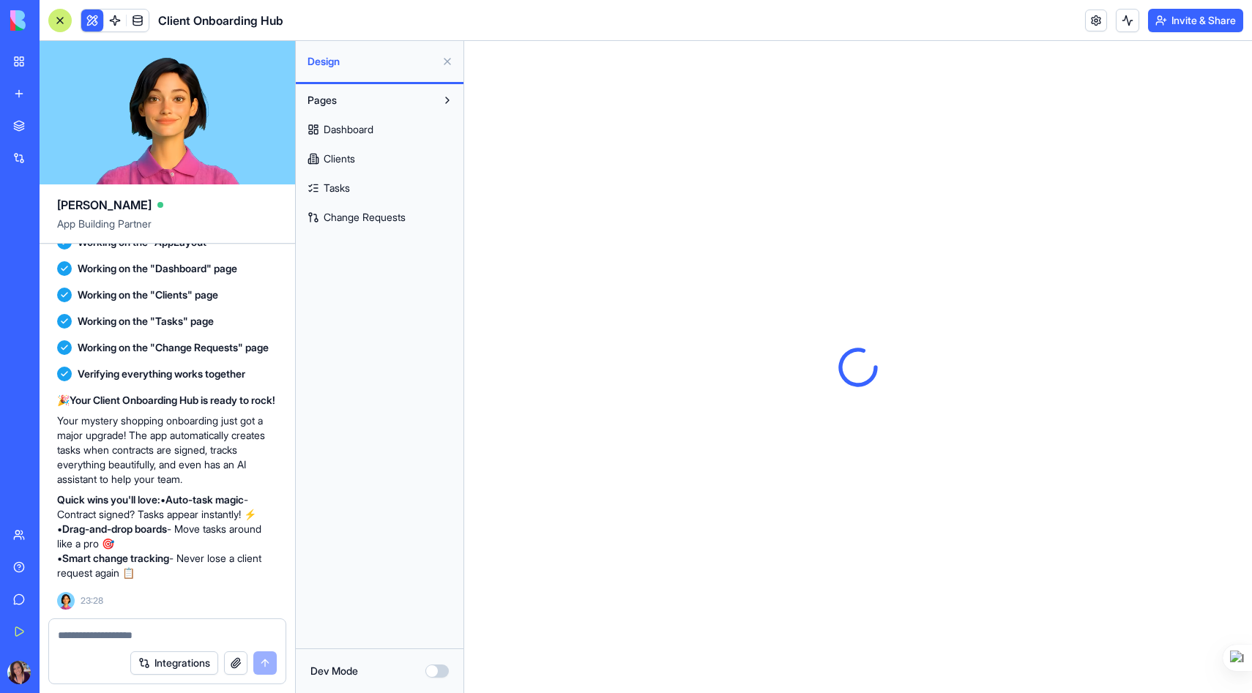
click at [357, 185] on link "Tasks" at bounding box center [379, 187] width 159 height 23
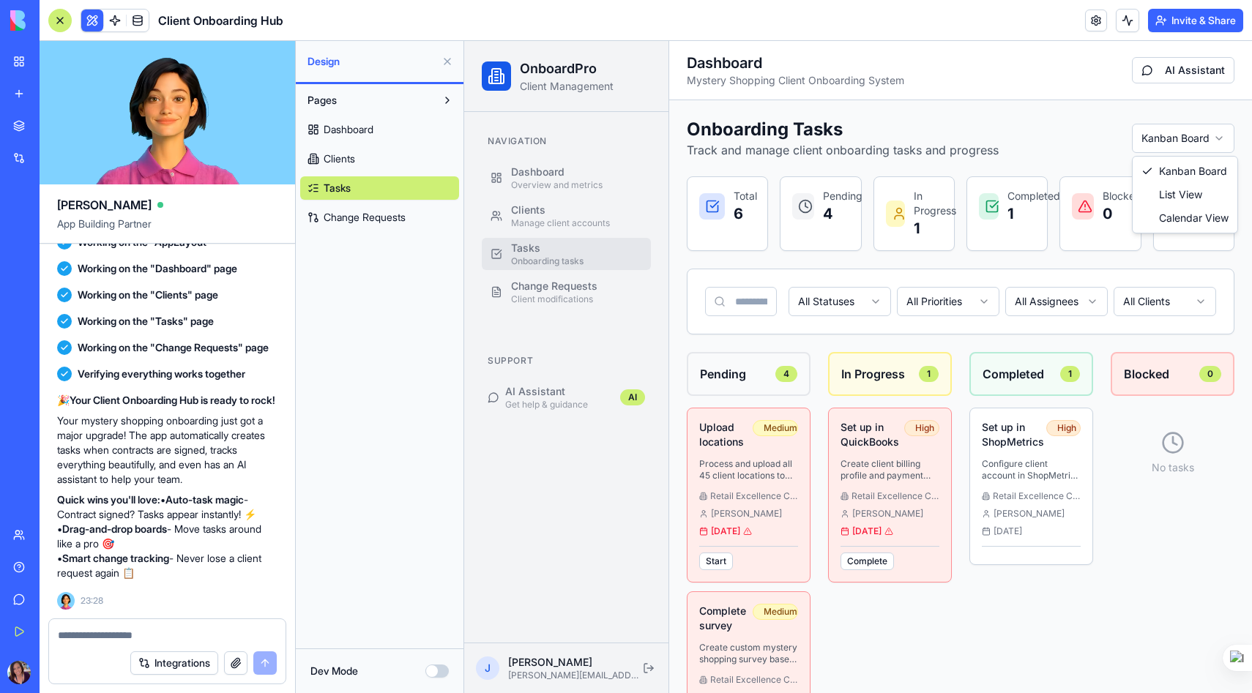
click at [1216, 136] on html "OnboardPro Client Management Navigation Dashboard Overview and metrics Clients …" at bounding box center [858, 596] width 788 height 1111
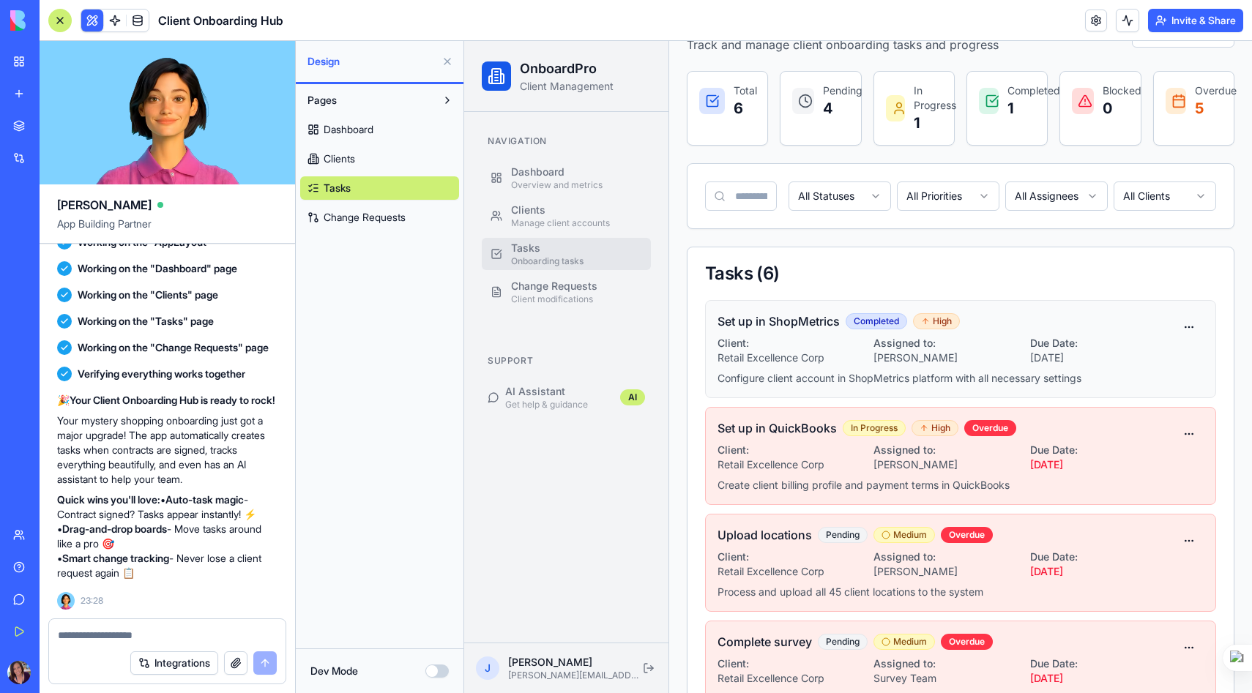
scroll to position [108, 0]
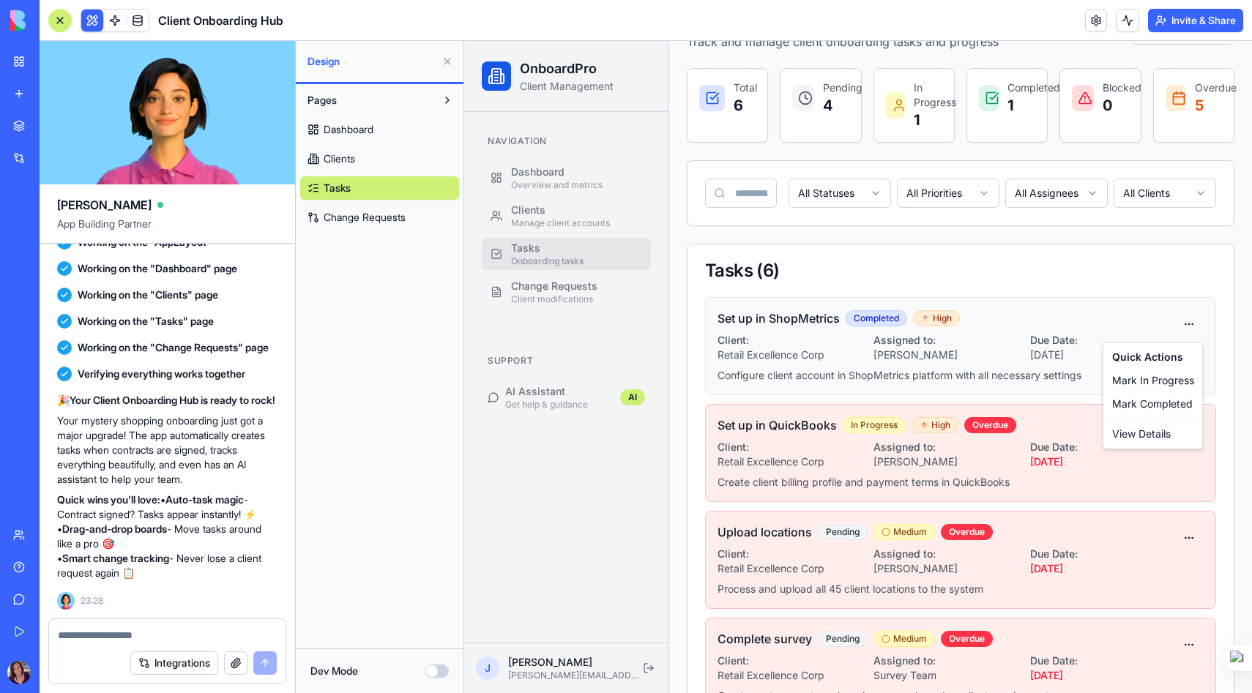
click at [1193, 327] on html "OnboardPro Client Management Navigation Dashboard Overview and metrics Clients …" at bounding box center [858, 449] width 788 height 1033
click at [1107, 263] on html "OnboardPro Client Management Navigation Dashboard Overview and metrics Clients …" at bounding box center [858, 449] width 788 height 1033
click at [1196, 325] on html "OnboardPro Client Management Navigation Dashboard Overview and metrics Clients …" at bounding box center [858, 449] width 788 height 1033
click at [1147, 404] on div "Mark Completed" at bounding box center [1153, 403] width 94 height 23
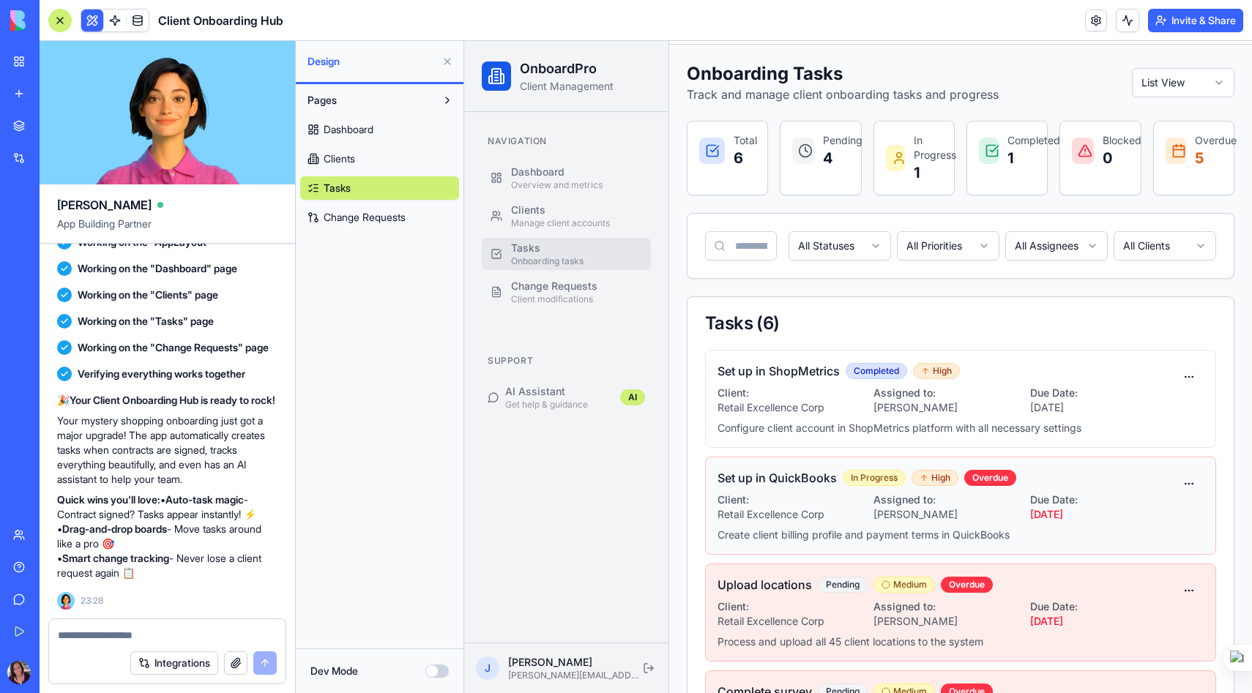
scroll to position [0, 0]
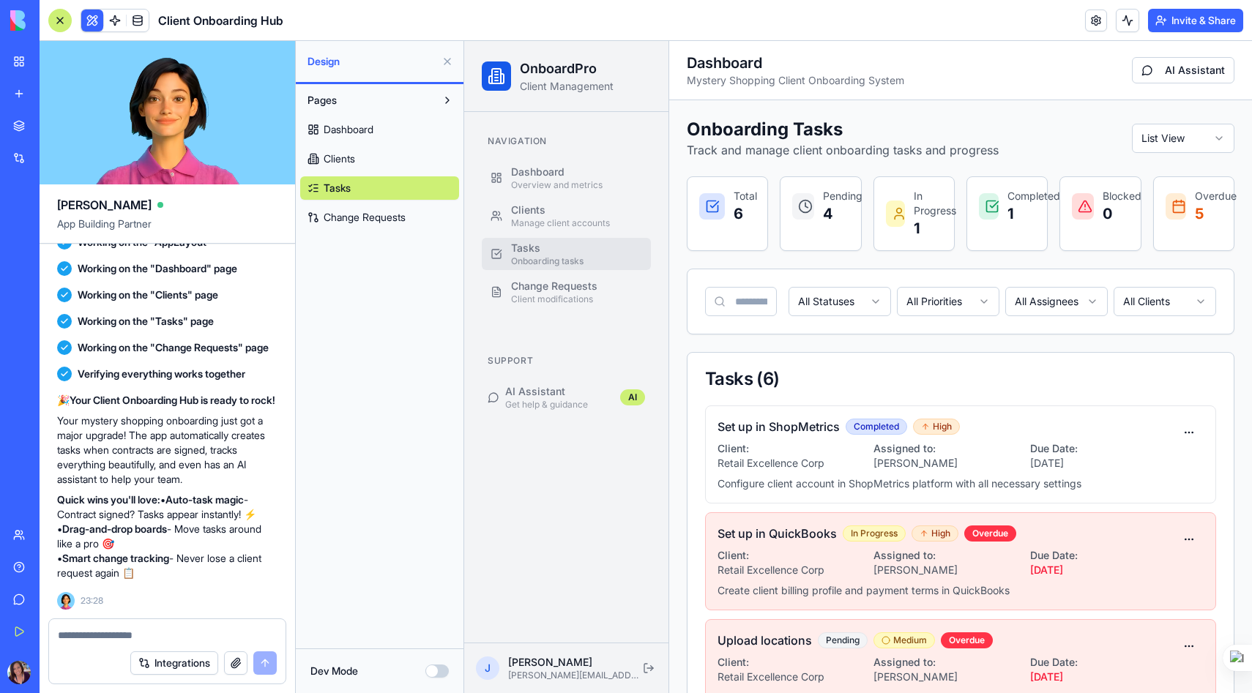
click at [806, 206] on polyline at bounding box center [806, 205] width 2 height 5
click at [368, 134] on span "Dashboard" at bounding box center [349, 129] width 50 height 15
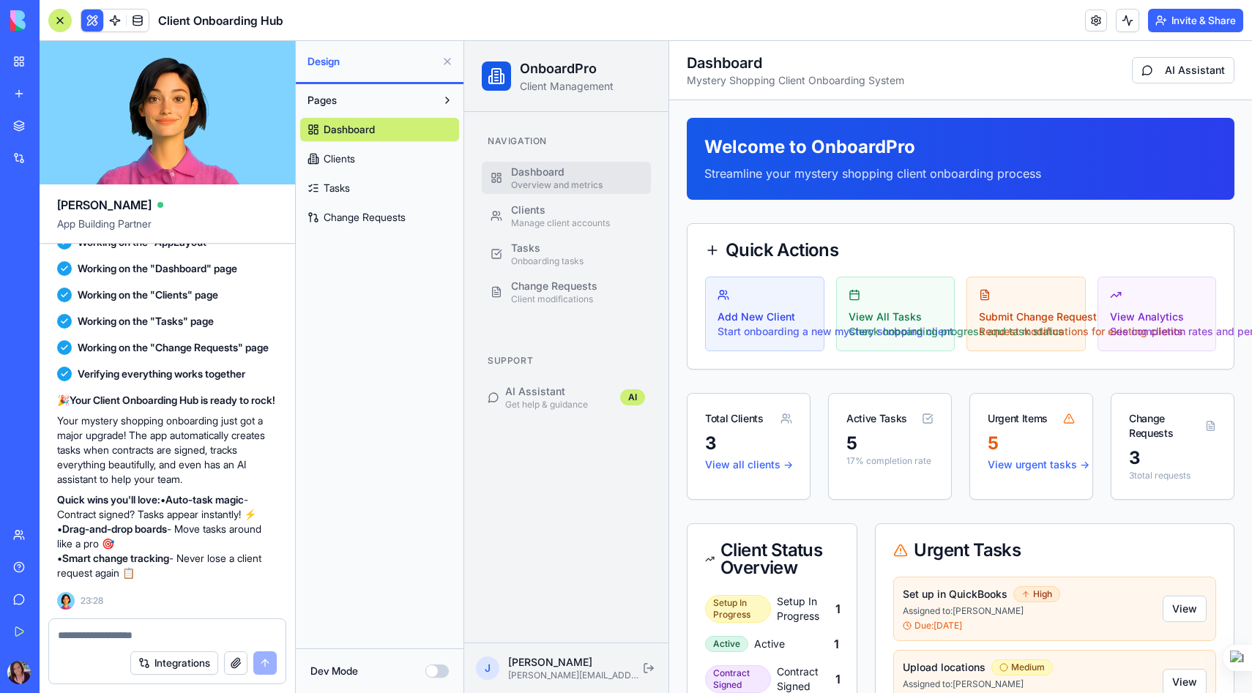
click at [113, 644] on div "Integrations" at bounding box center [167, 663] width 236 height 41
click at [74, 637] on textarea at bounding box center [167, 635] width 219 height 15
click at [363, 220] on span "Change Requests" at bounding box center [365, 217] width 82 height 15
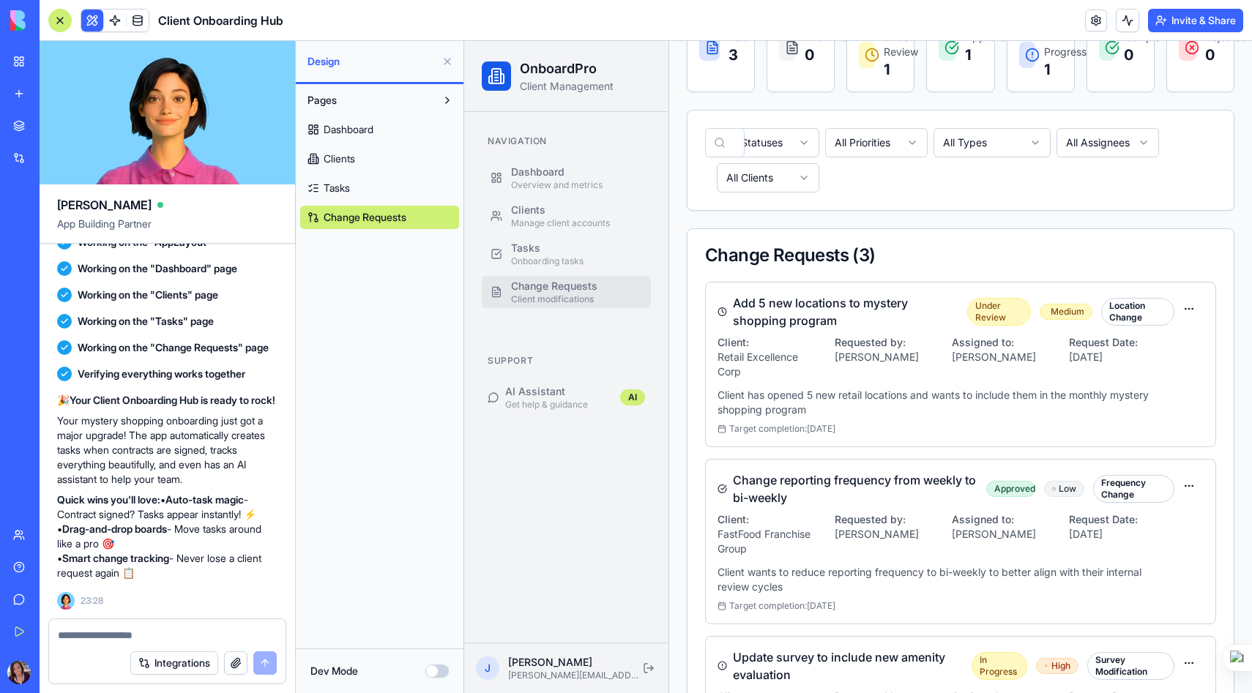
scroll to position [167, 0]
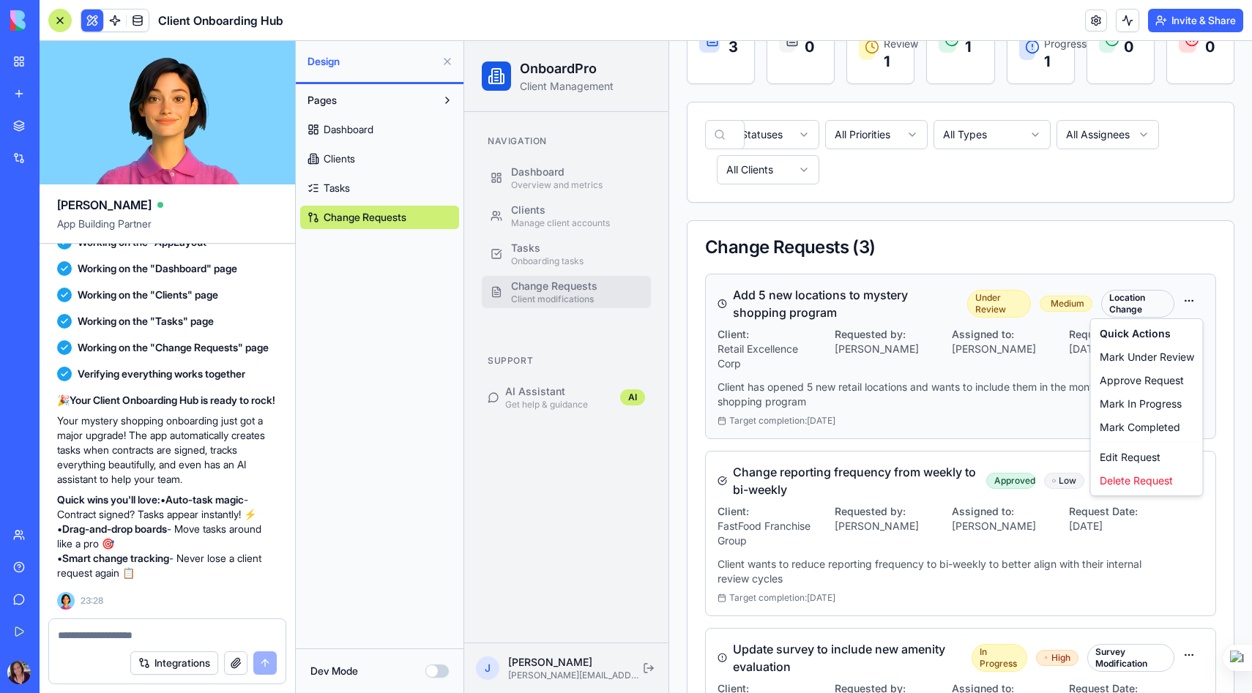
click at [1194, 302] on html "OnboardPro Client Management Navigation Dashboard Overview and metrics Clients …" at bounding box center [858, 344] width 788 height 941
click at [1156, 351] on div "Mark Under Review" at bounding box center [1147, 357] width 106 height 23
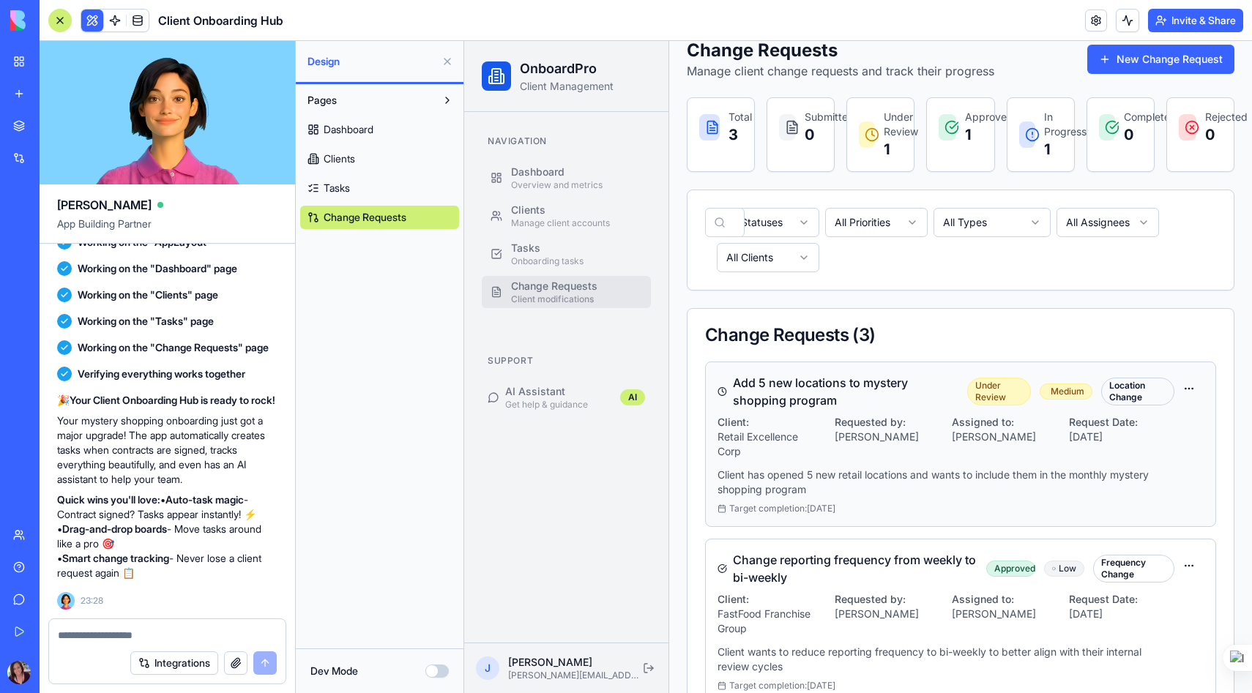
scroll to position [80, 0]
click at [539, 222] on div "Manage client accounts" at bounding box center [576, 223] width 131 height 12
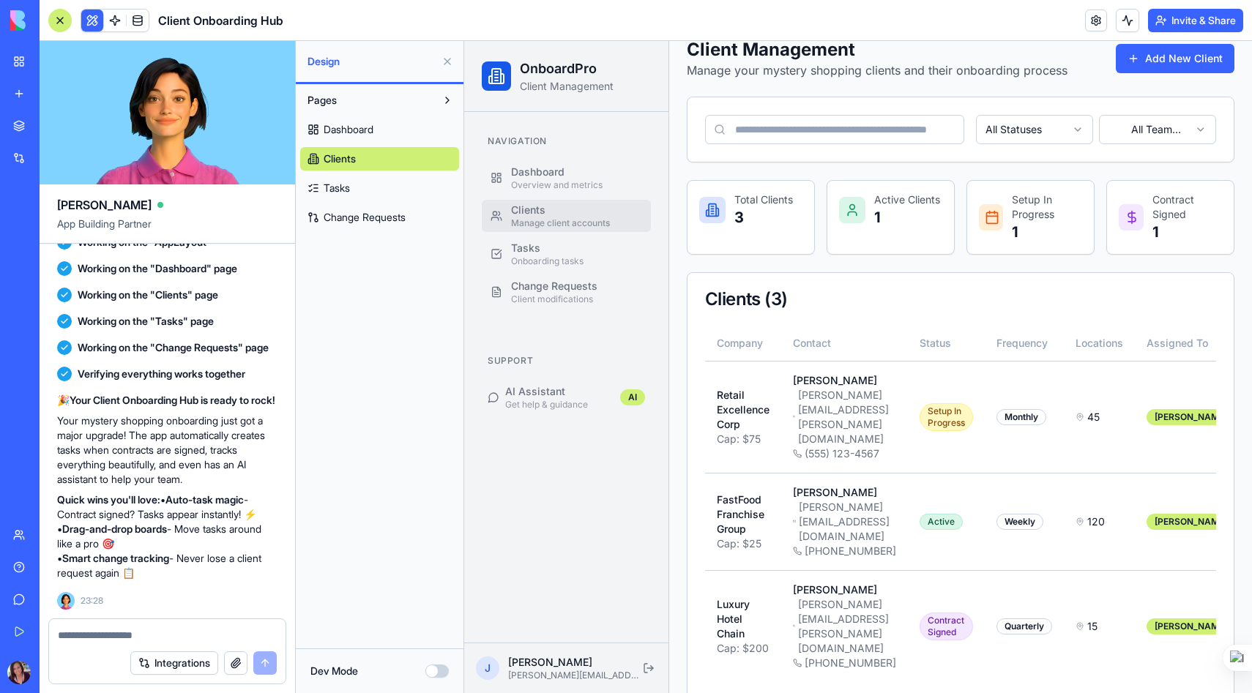
scroll to position [31, 0]
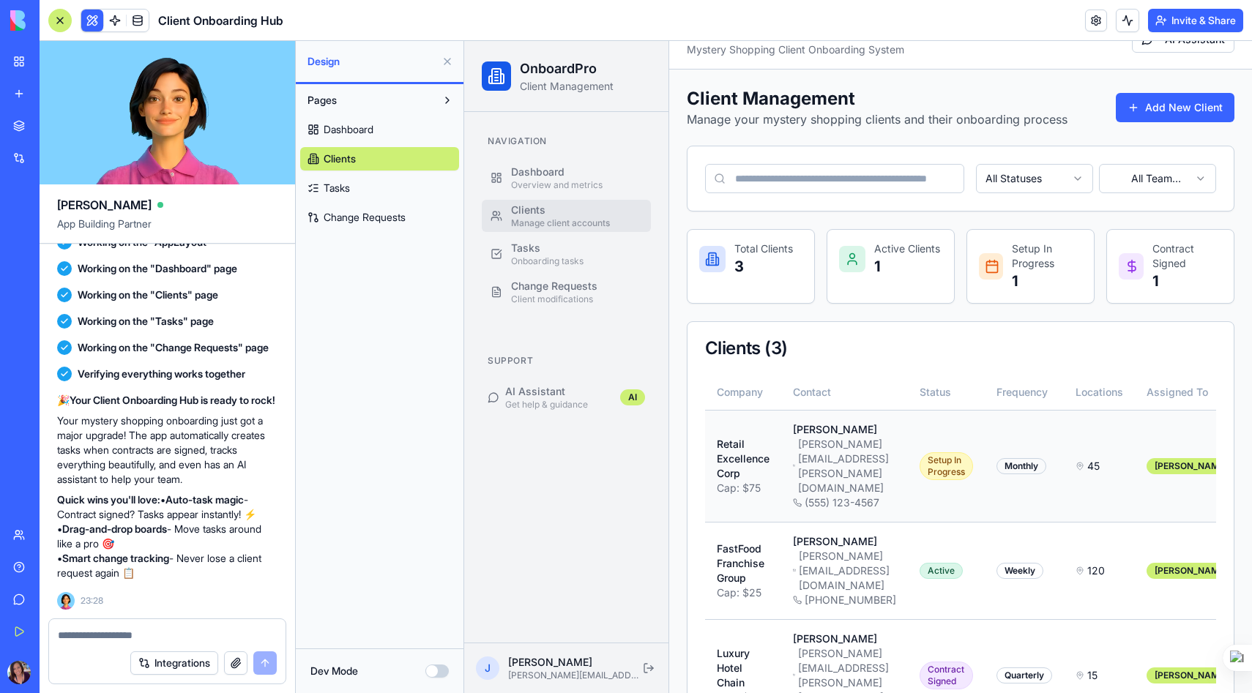
click at [857, 447] on div "[PERSON_NAME][EMAIL_ADDRESS][PERSON_NAME][DOMAIN_NAME]" at bounding box center [844, 466] width 103 height 59
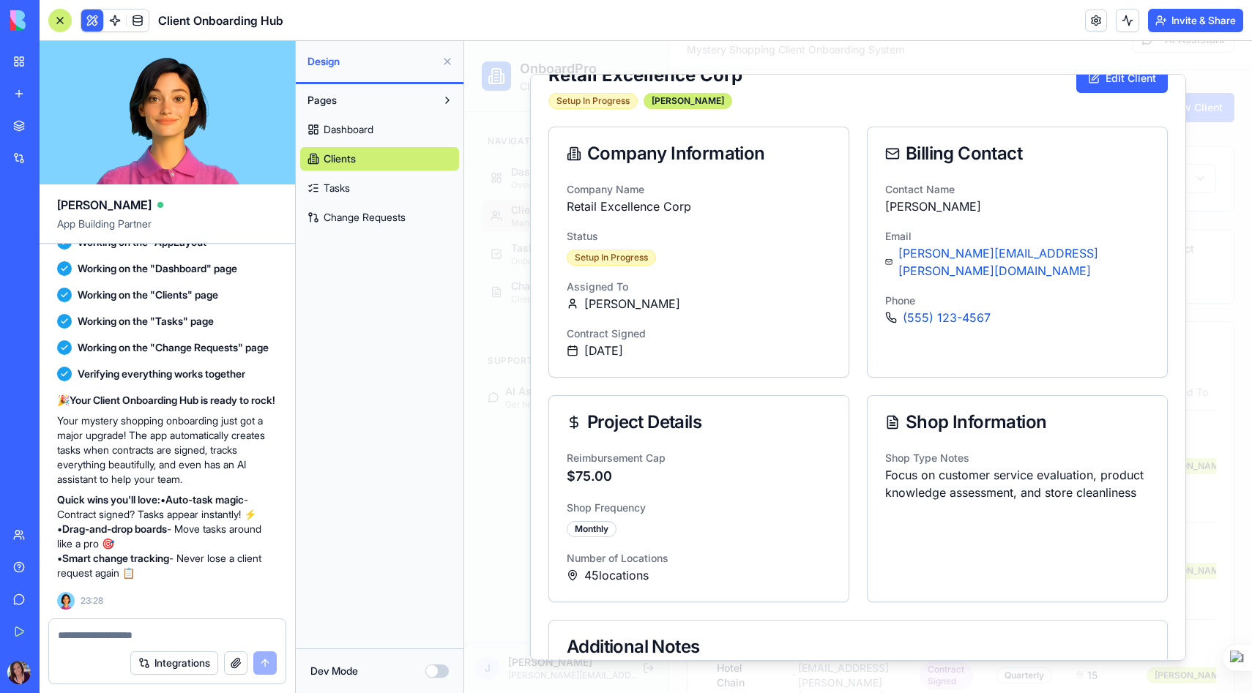
scroll to position [0, 0]
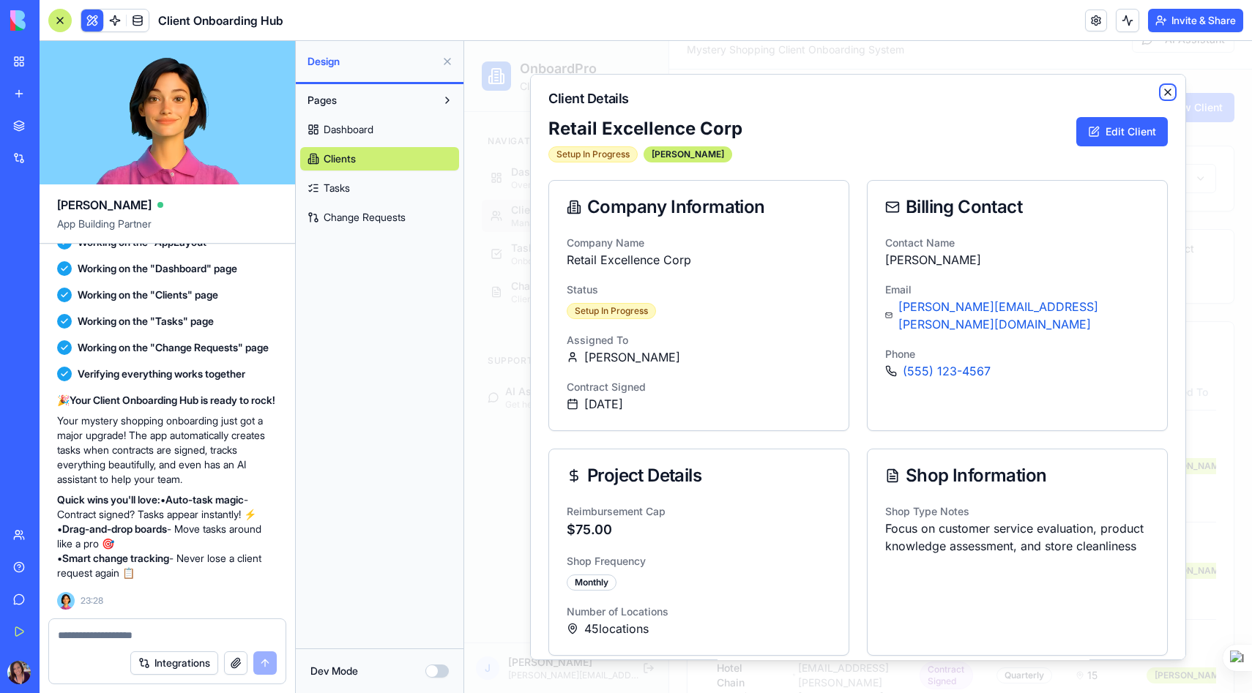
click at [1165, 92] on icon "button" at bounding box center [1168, 92] width 12 height 12
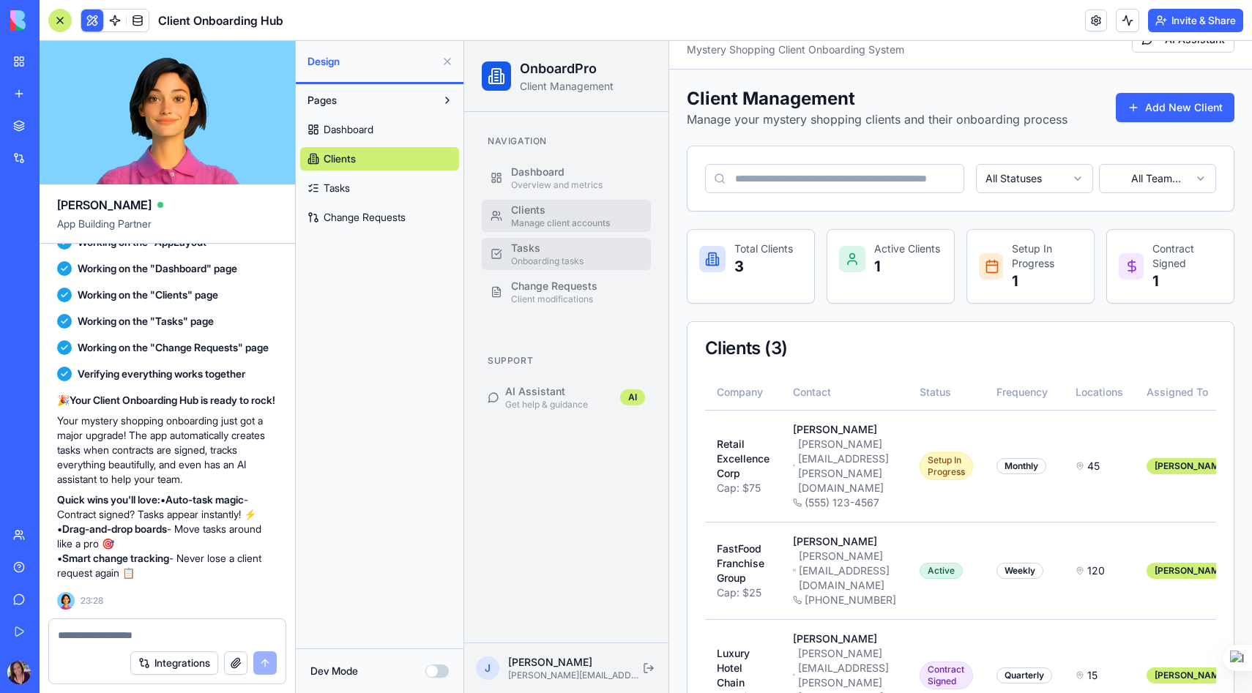
click at [521, 242] on div "Tasks" at bounding box center [576, 248] width 131 height 15
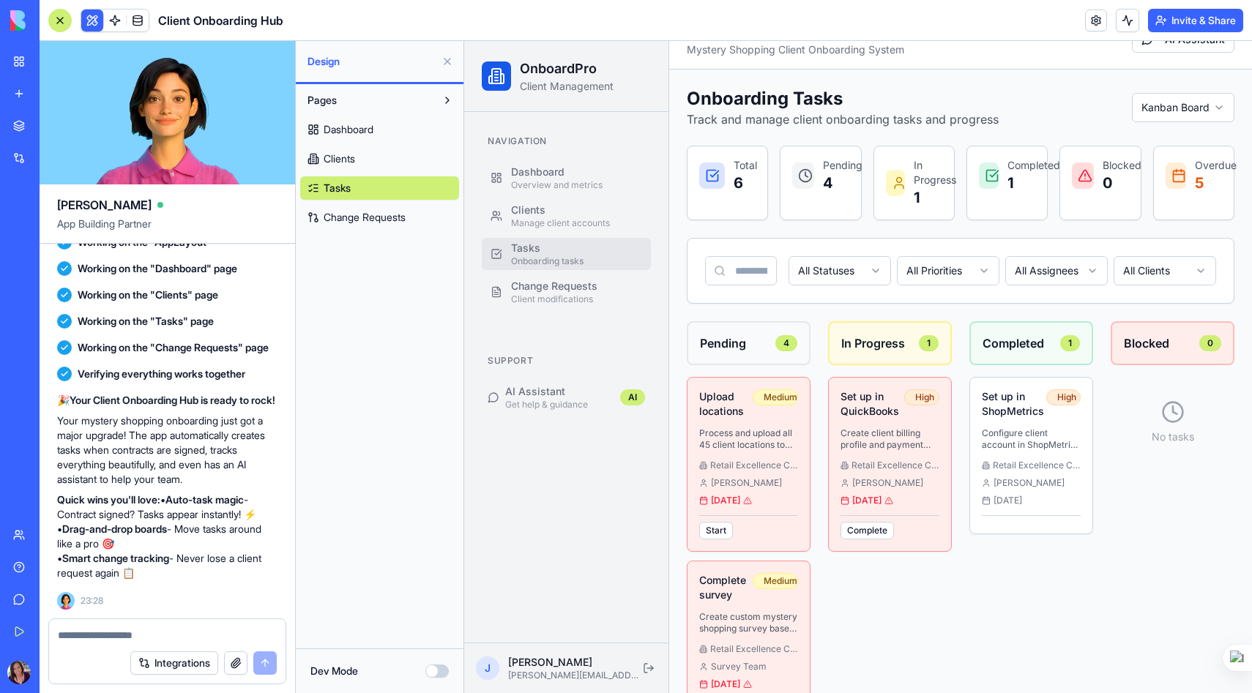
click at [1188, 106] on html "OnboardPro Client Management Navigation Dashboard Overview and metrics Clients …" at bounding box center [858, 565] width 788 height 1111
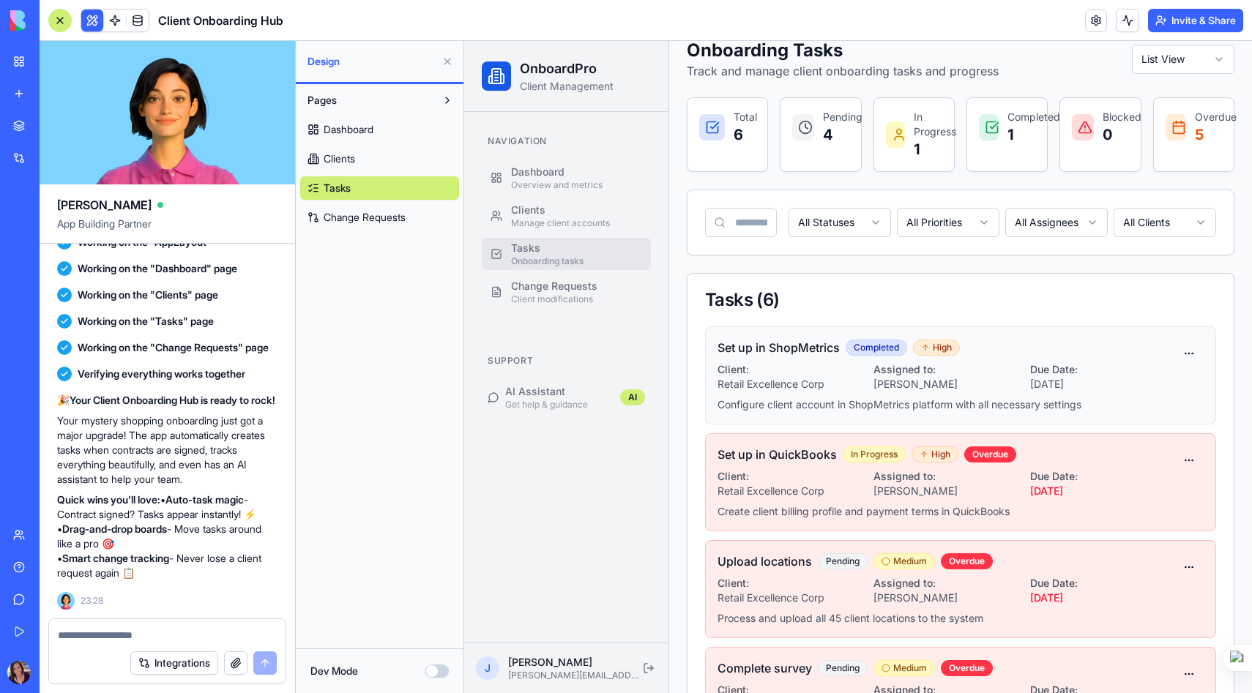
scroll to position [84, 0]
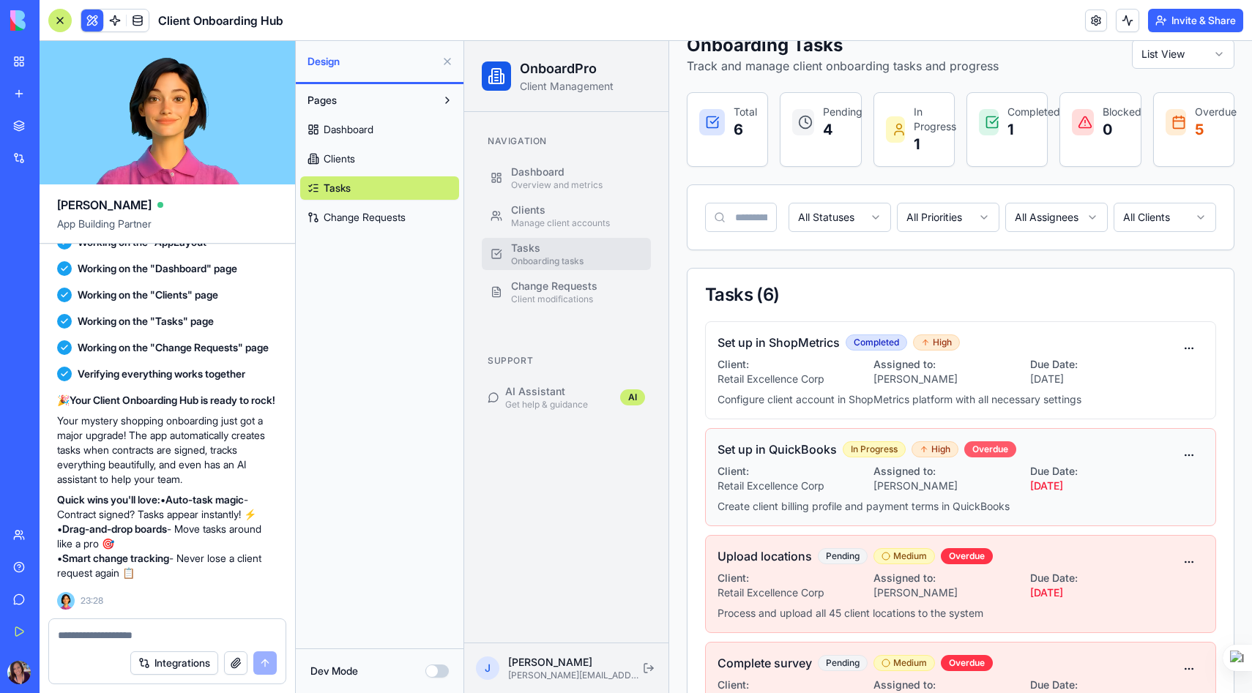
click at [1002, 445] on div "Overdue" at bounding box center [990, 449] width 52 height 16
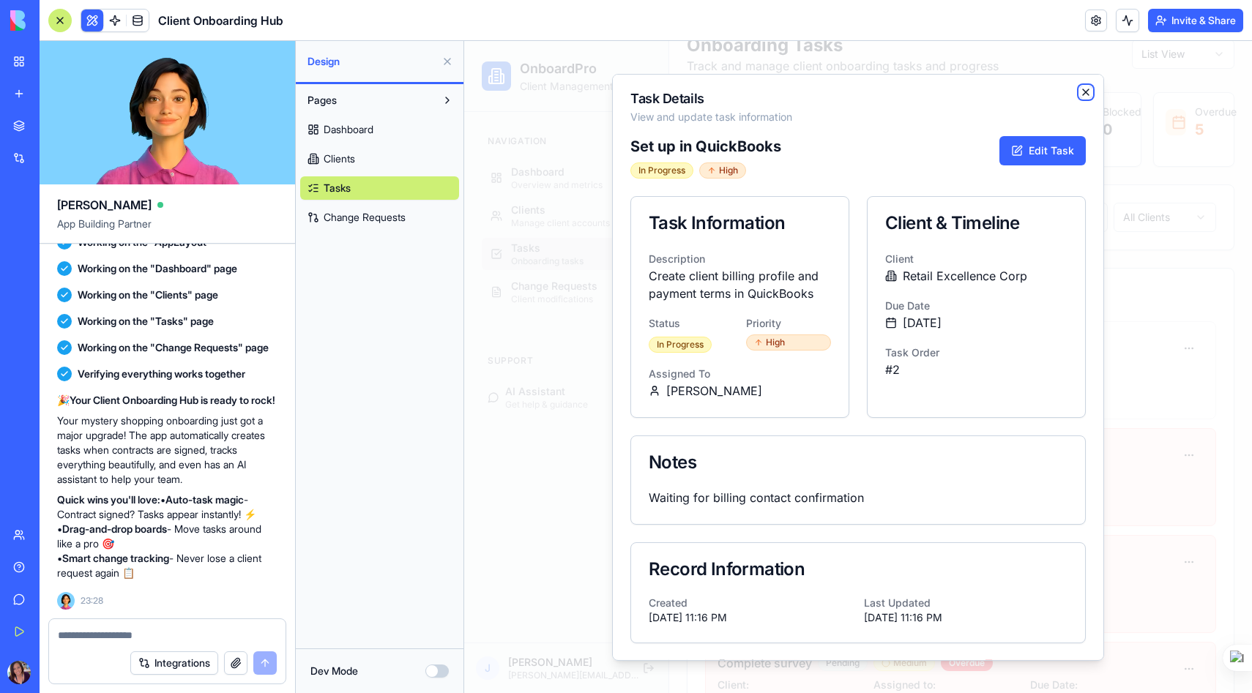
click at [1086, 89] on icon "button" at bounding box center [1086, 92] width 12 height 12
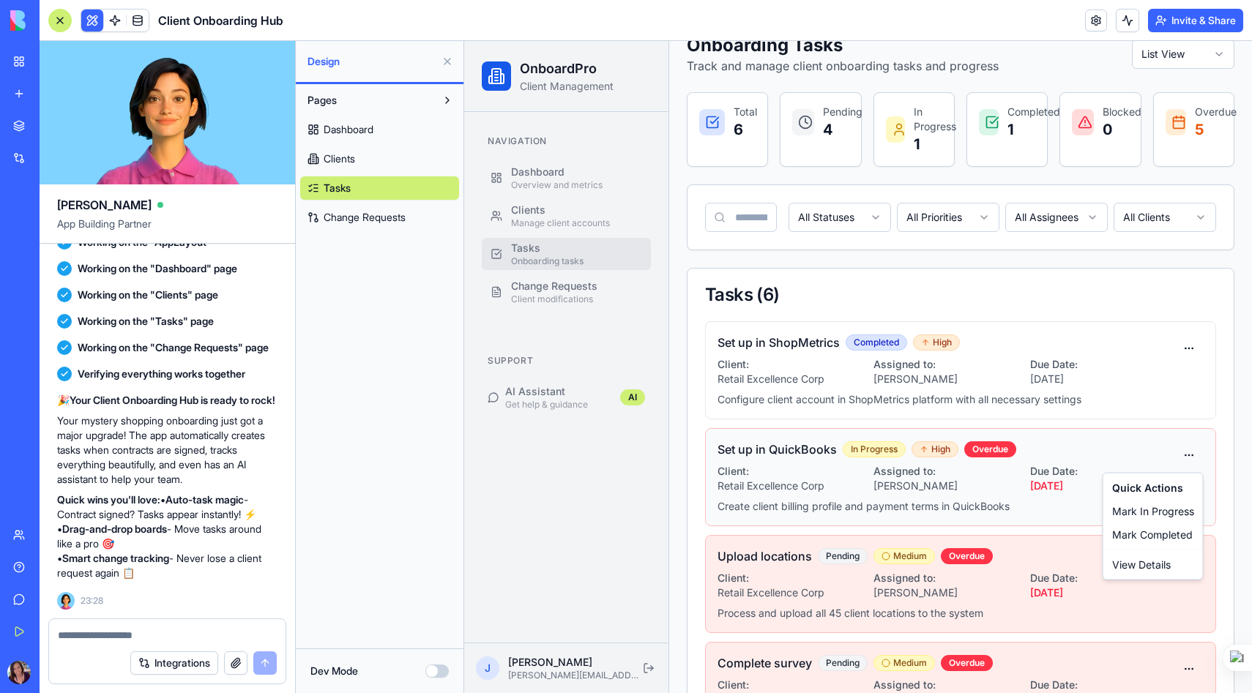
click at [1194, 455] on html "OnboardPro Client Management Navigation Dashboard Overview and metrics Clients …" at bounding box center [858, 473] width 788 height 1033
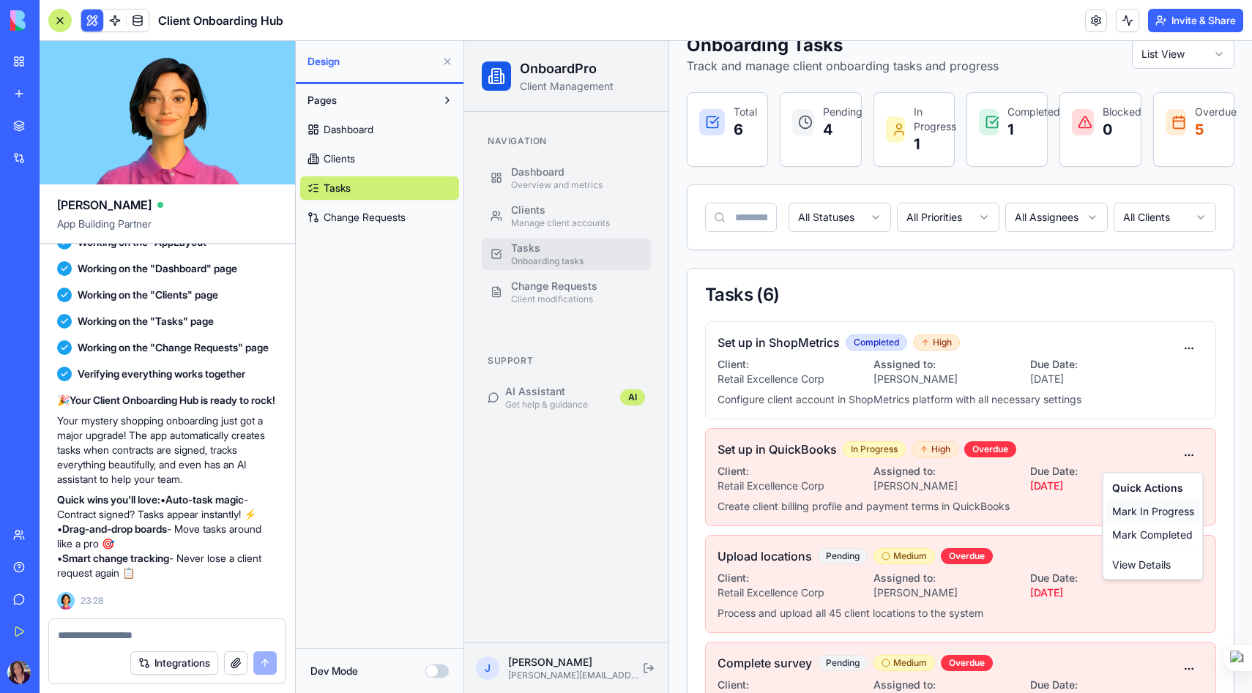
click at [1147, 509] on div "Mark In Progress" at bounding box center [1153, 511] width 94 height 23
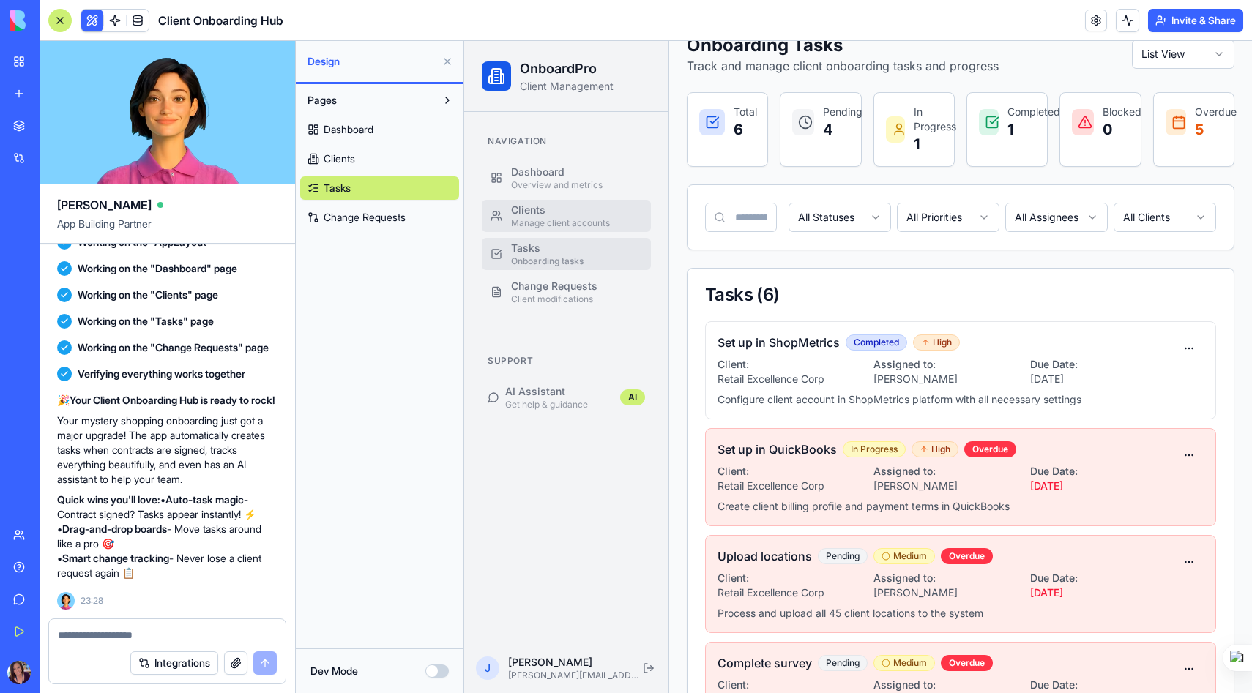
click at [538, 217] on div "Manage client accounts" at bounding box center [576, 223] width 131 height 12
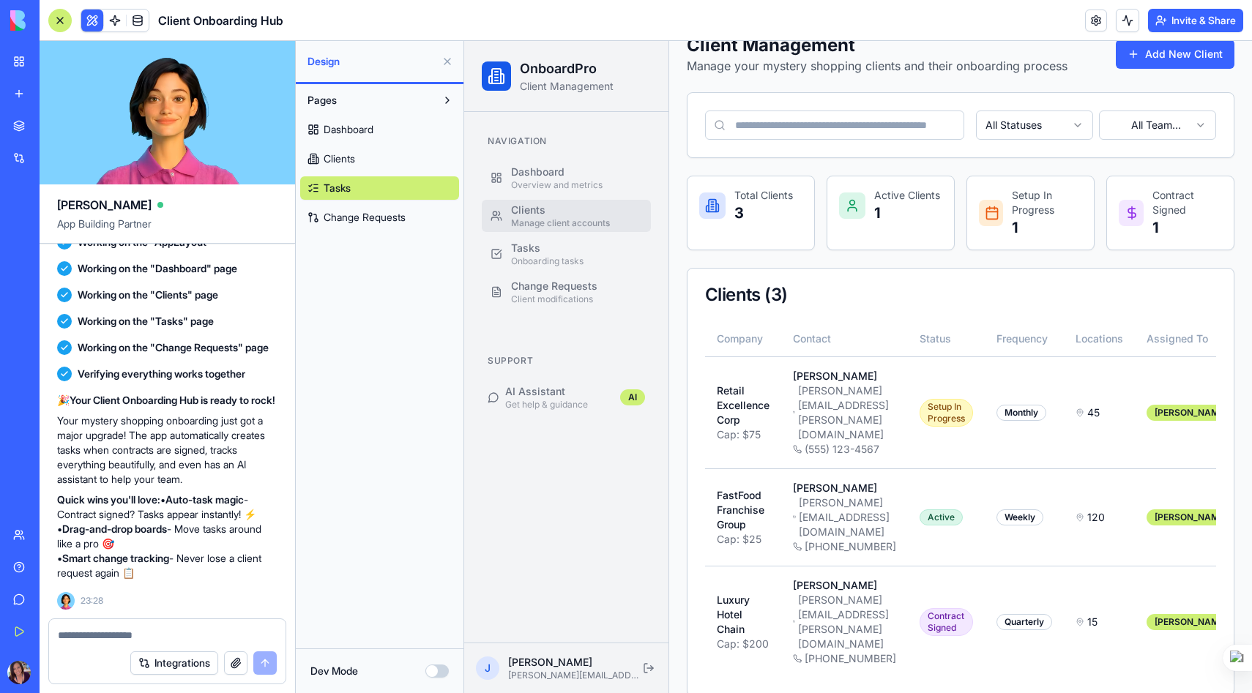
scroll to position [31, 0]
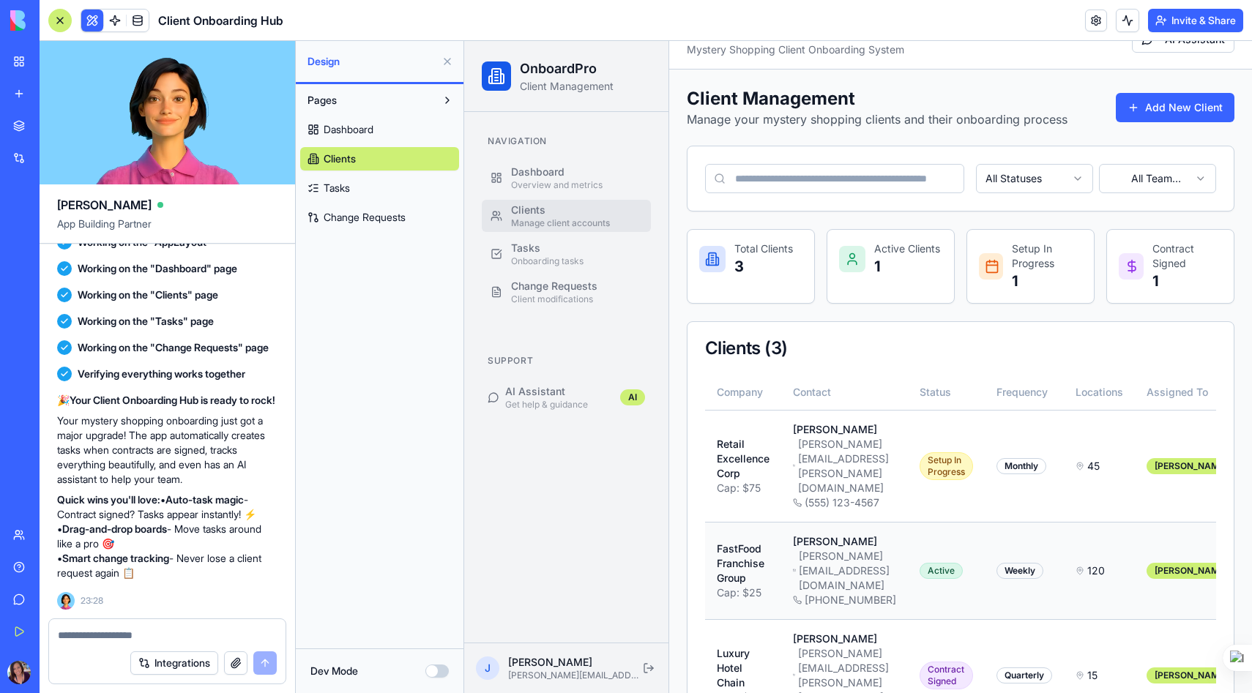
click at [1105, 564] on span "120" at bounding box center [1096, 571] width 18 height 15
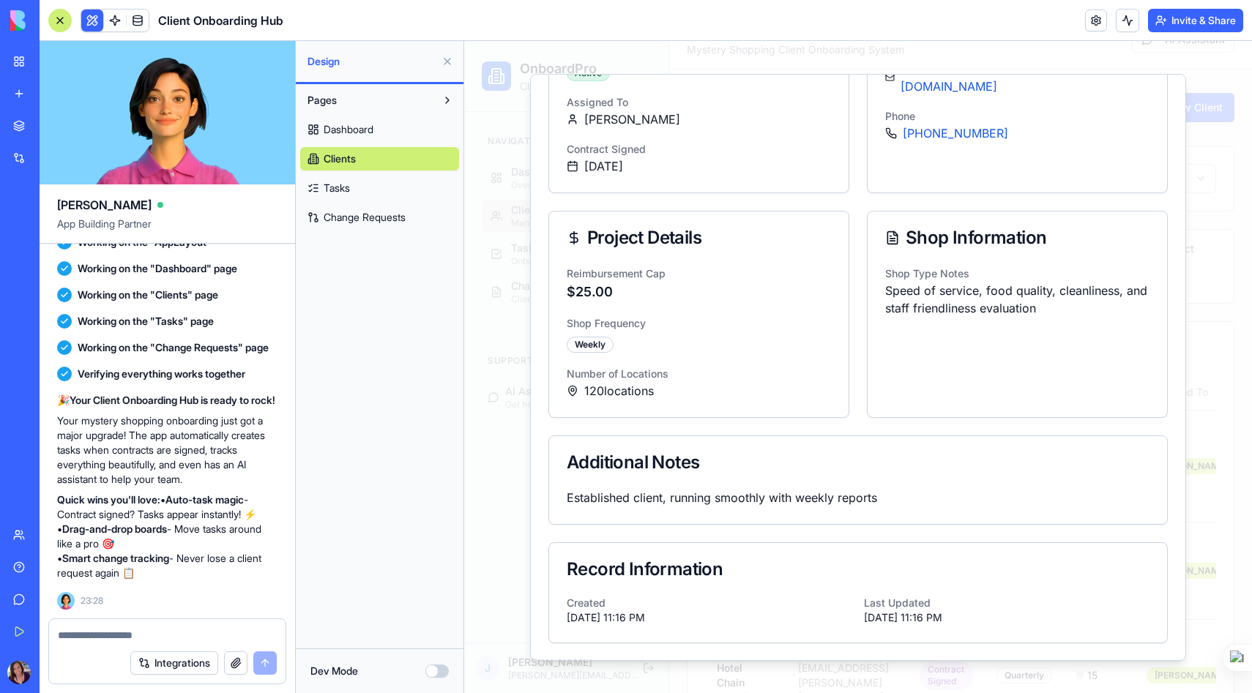
scroll to position [0, 0]
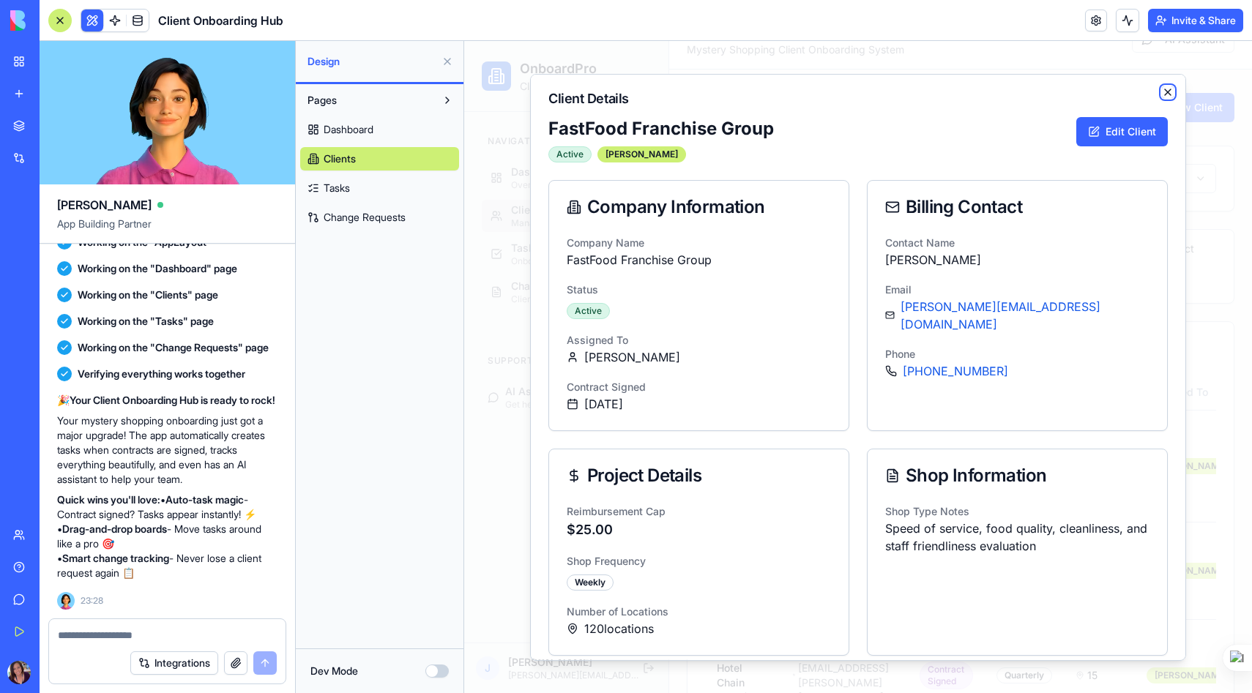
click at [1169, 89] on icon "button" at bounding box center [1168, 92] width 6 height 6
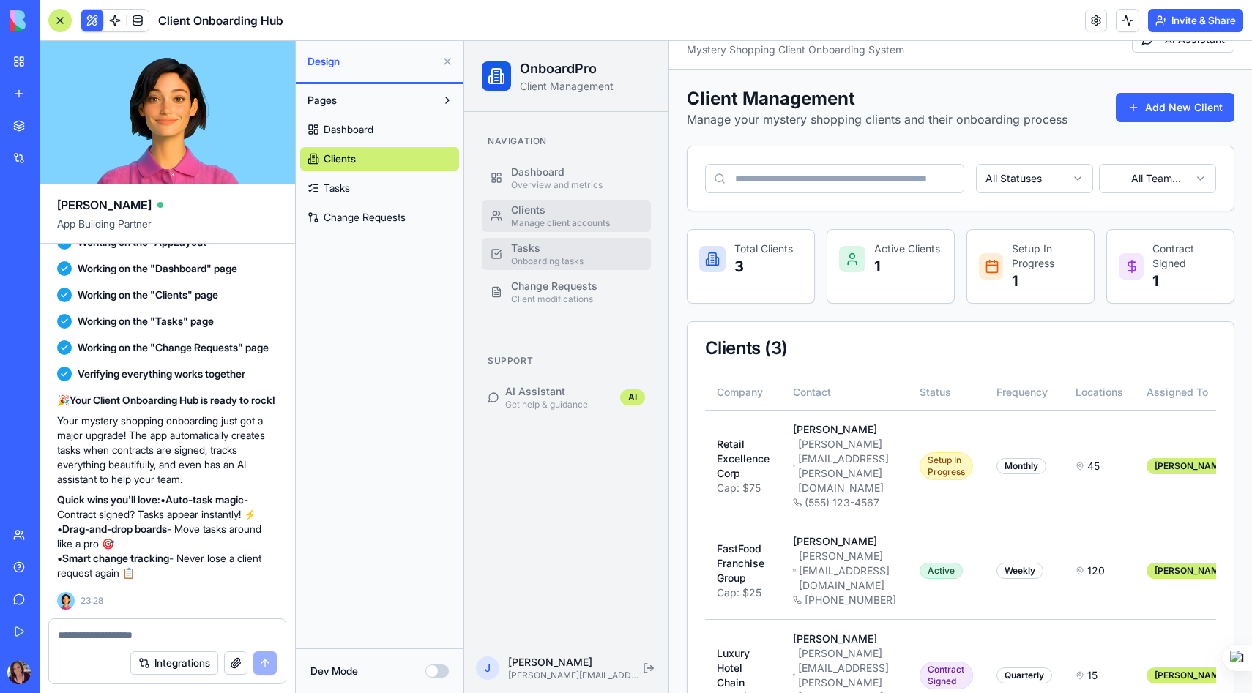
click at [532, 253] on div "Tasks" at bounding box center [576, 248] width 131 height 15
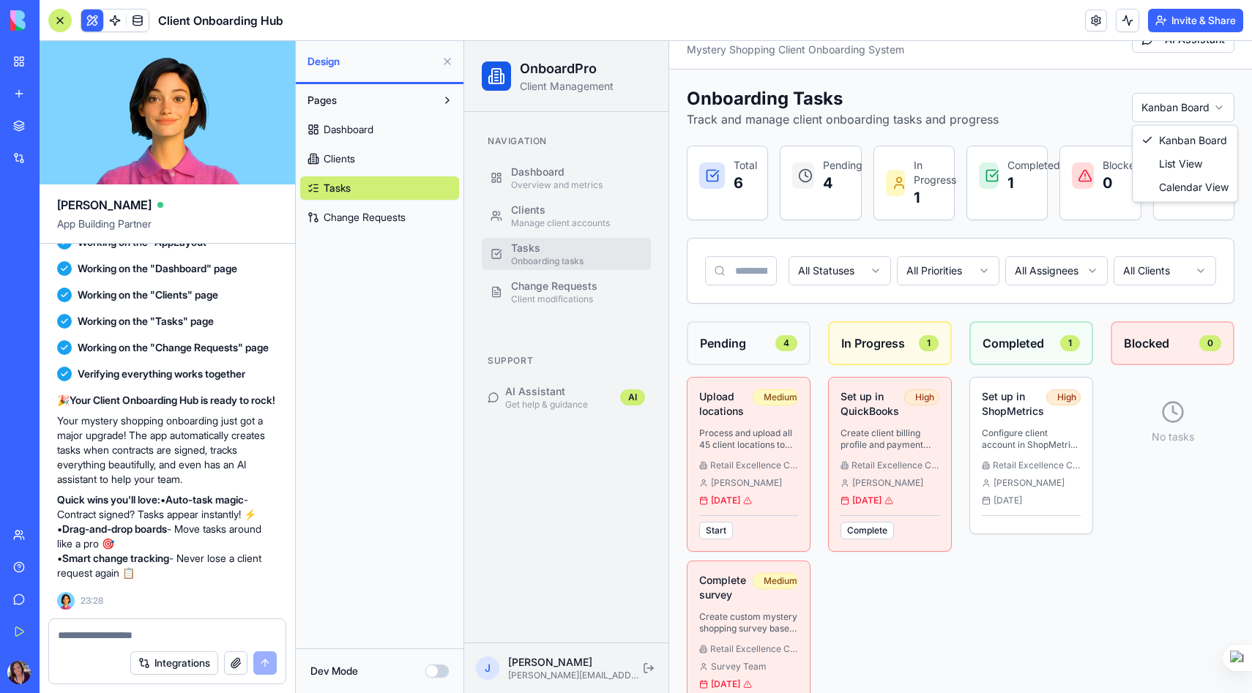
click at [1179, 109] on html "OnboardPro Client Management Navigation Dashboard Overview and metrics Clients …" at bounding box center [858, 565] width 788 height 1111
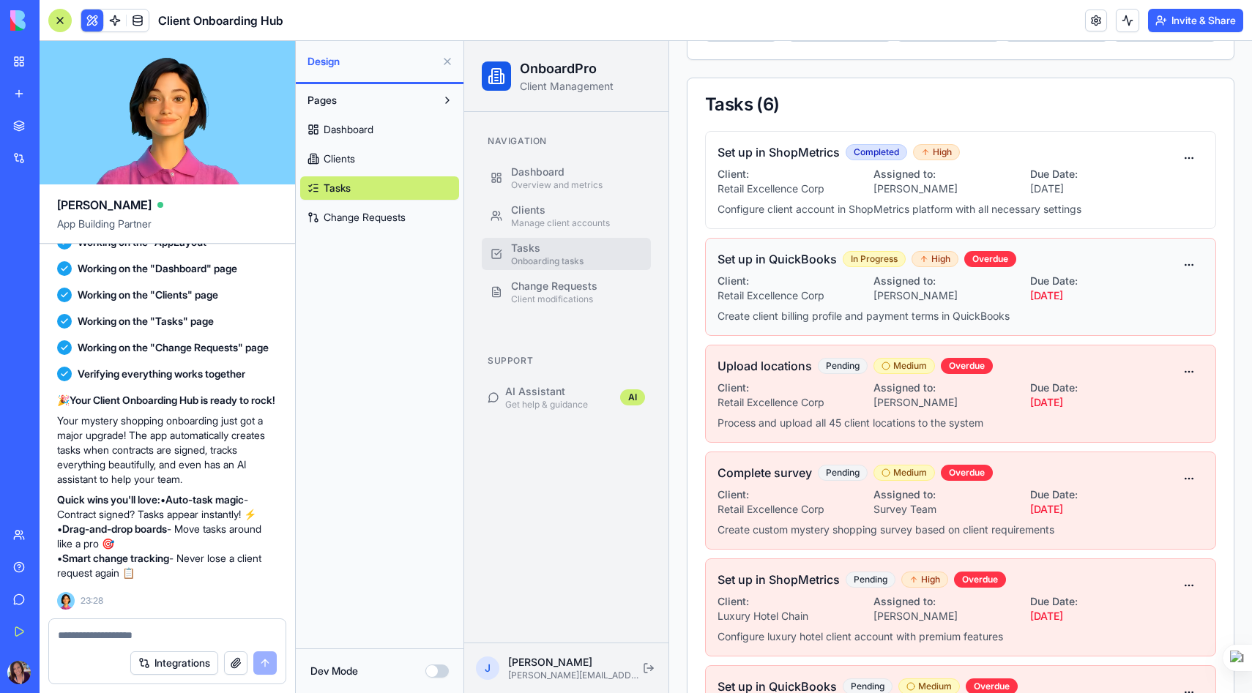
scroll to position [381, 0]
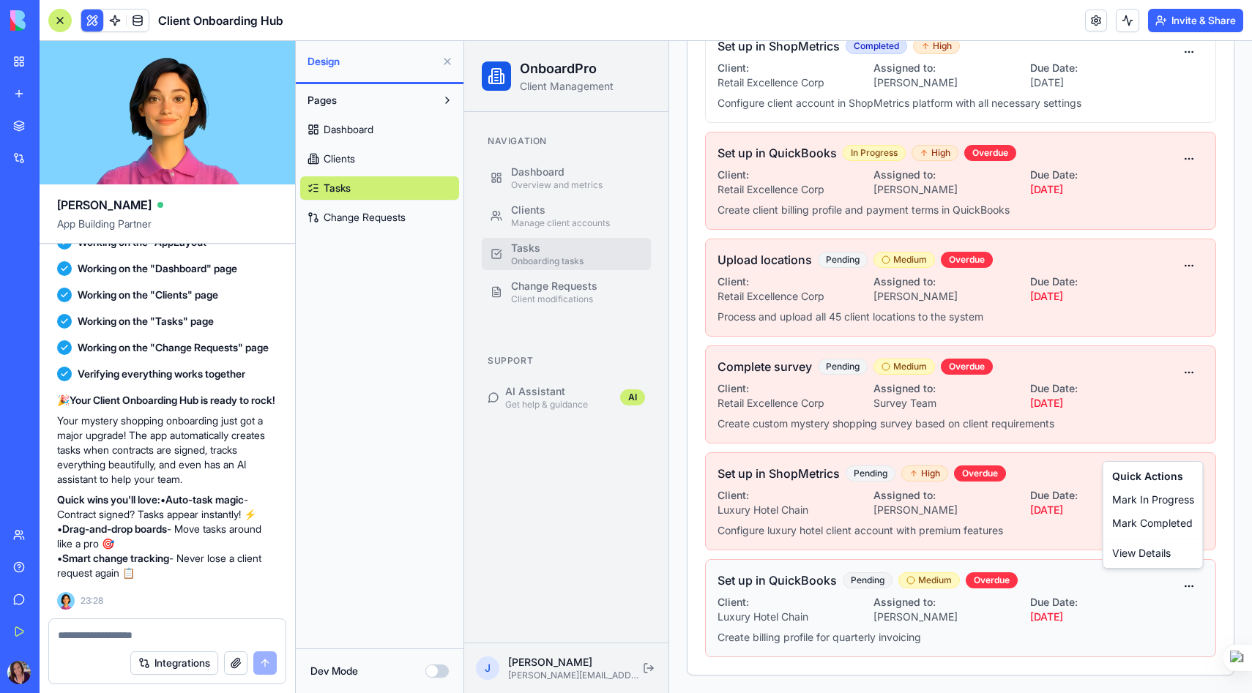
click at [1189, 584] on html "OnboardPro Client Management Navigation Dashboard Overview and metrics Clients …" at bounding box center [858, 176] width 788 height 1033
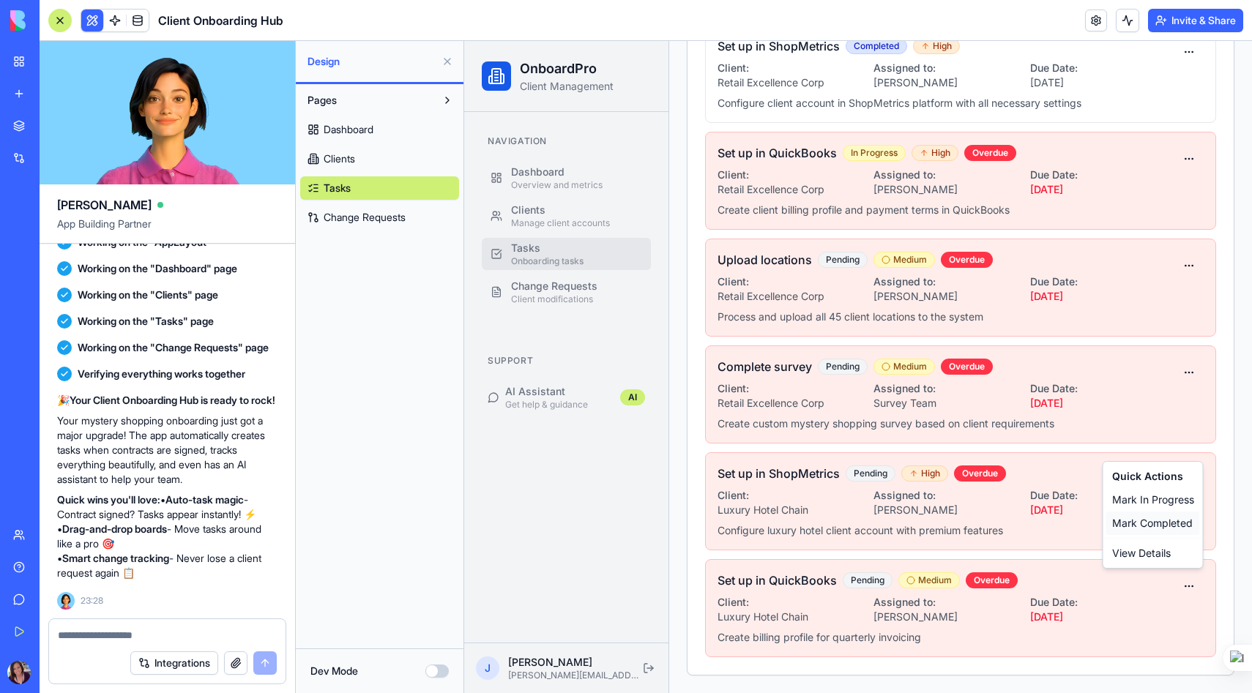
click at [1141, 523] on div "Mark Completed" at bounding box center [1153, 523] width 94 height 23
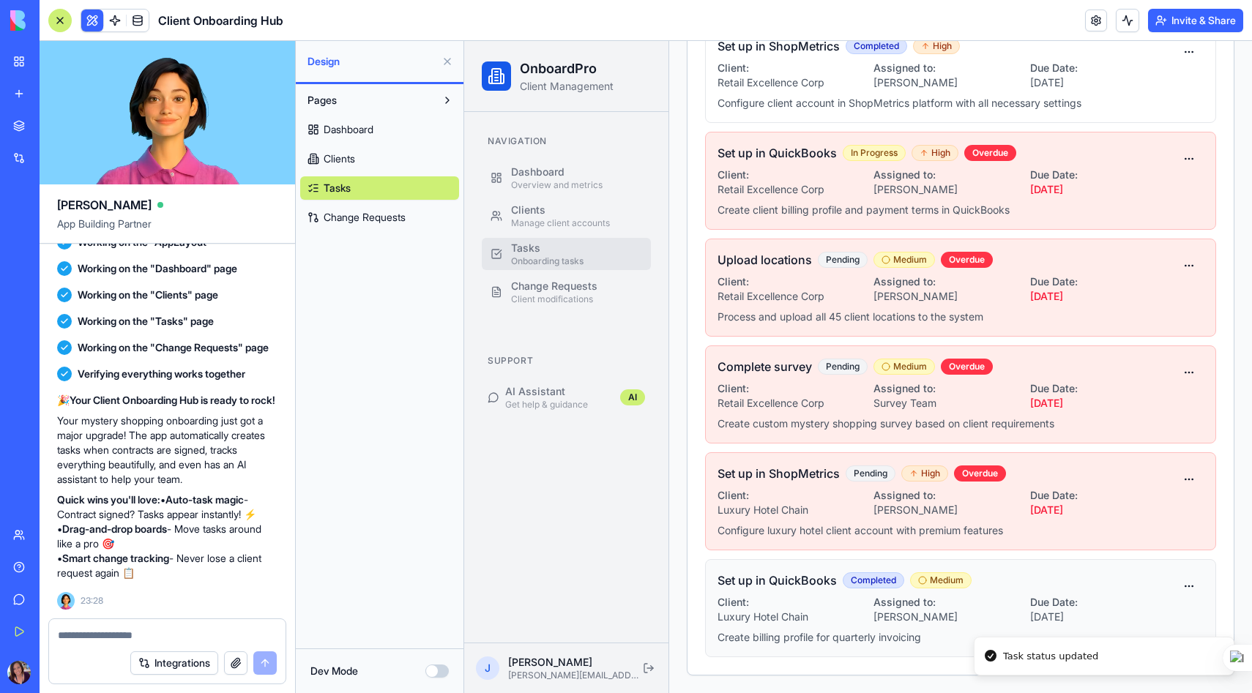
click at [842, 614] on p "Luxury Hotel Chain" at bounding box center [790, 617] width 144 height 15
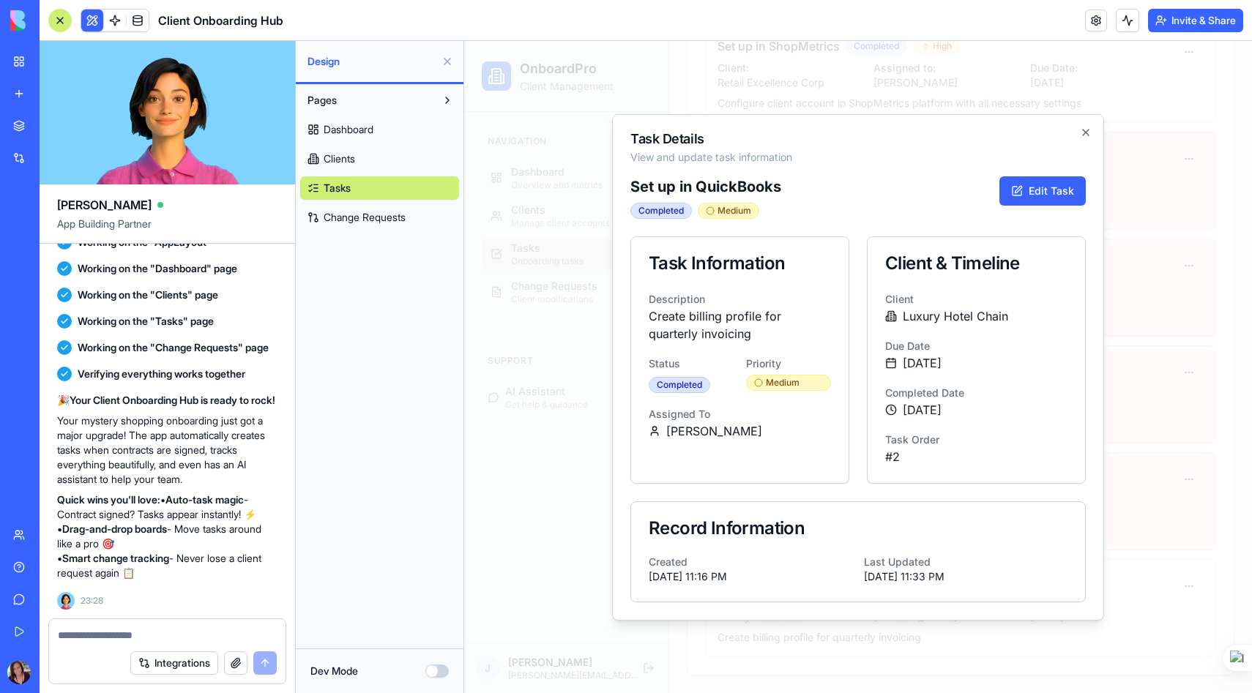
click at [893, 316] on icon at bounding box center [891, 316] width 12 height 12
click at [1083, 135] on icon "button" at bounding box center [1086, 133] width 6 height 6
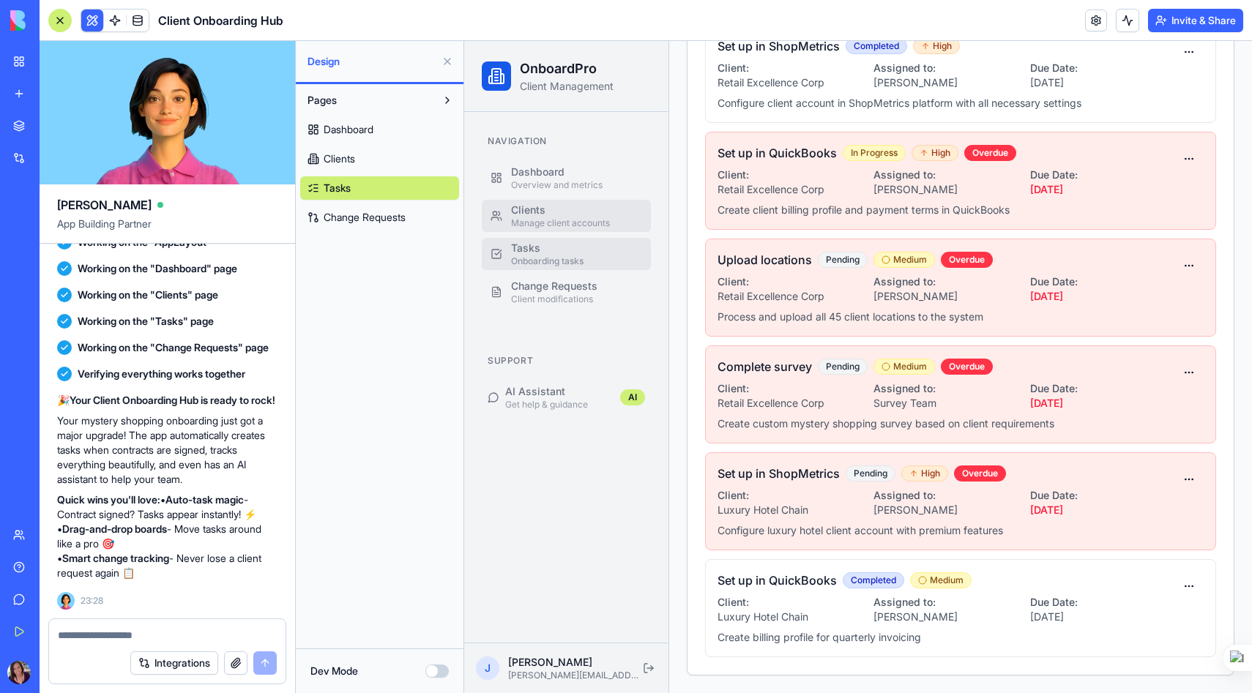
click at [545, 204] on div "Clients" at bounding box center [576, 210] width 131 height 15
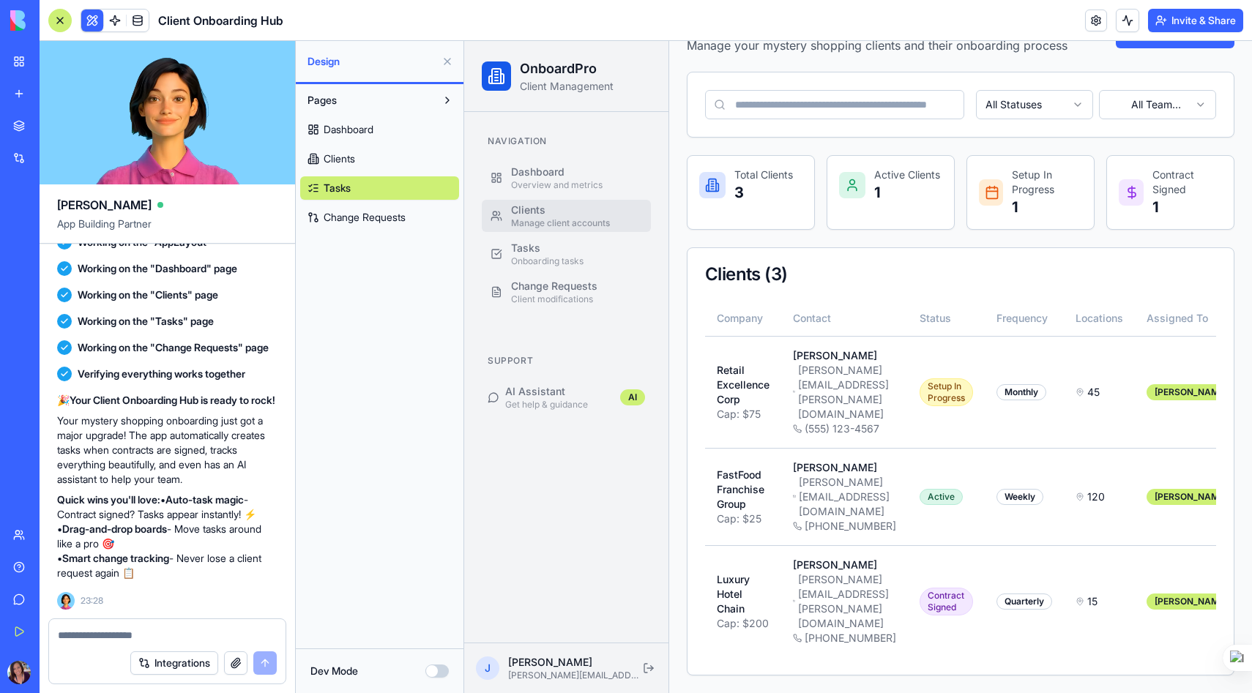
scroll to position [31, 0]
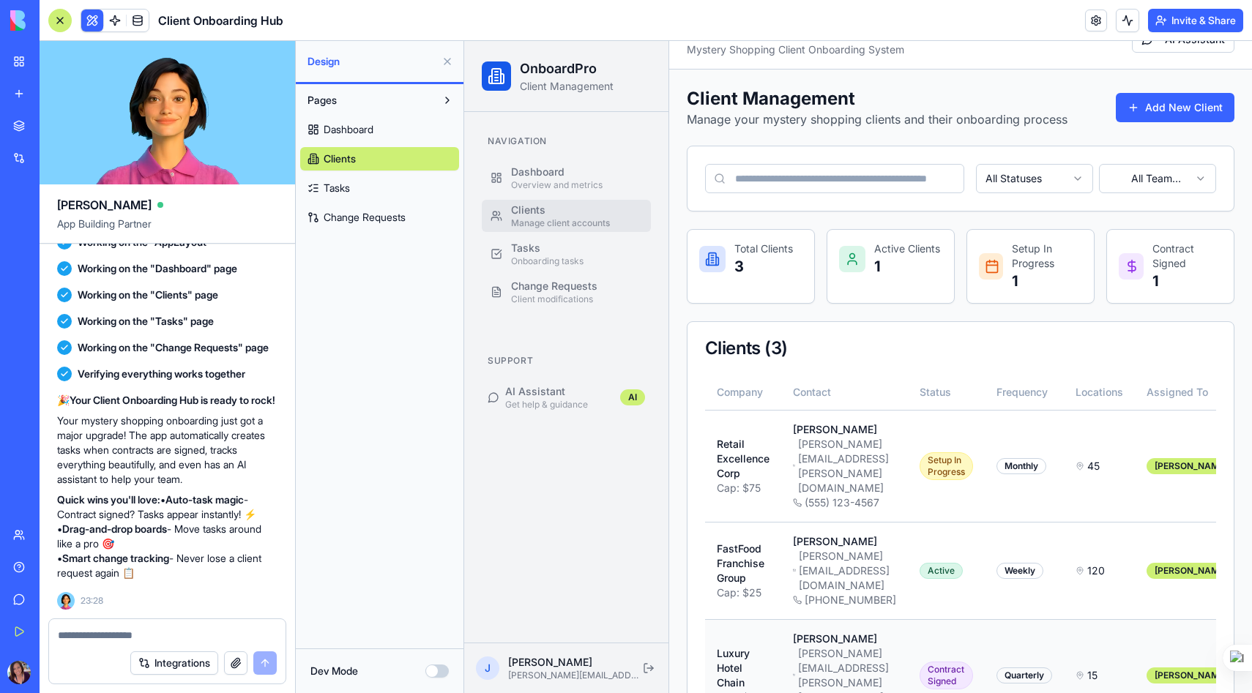
click at [973, 662] on div "Contract Signed" at bounding box center [946, 676] width 53 height 28
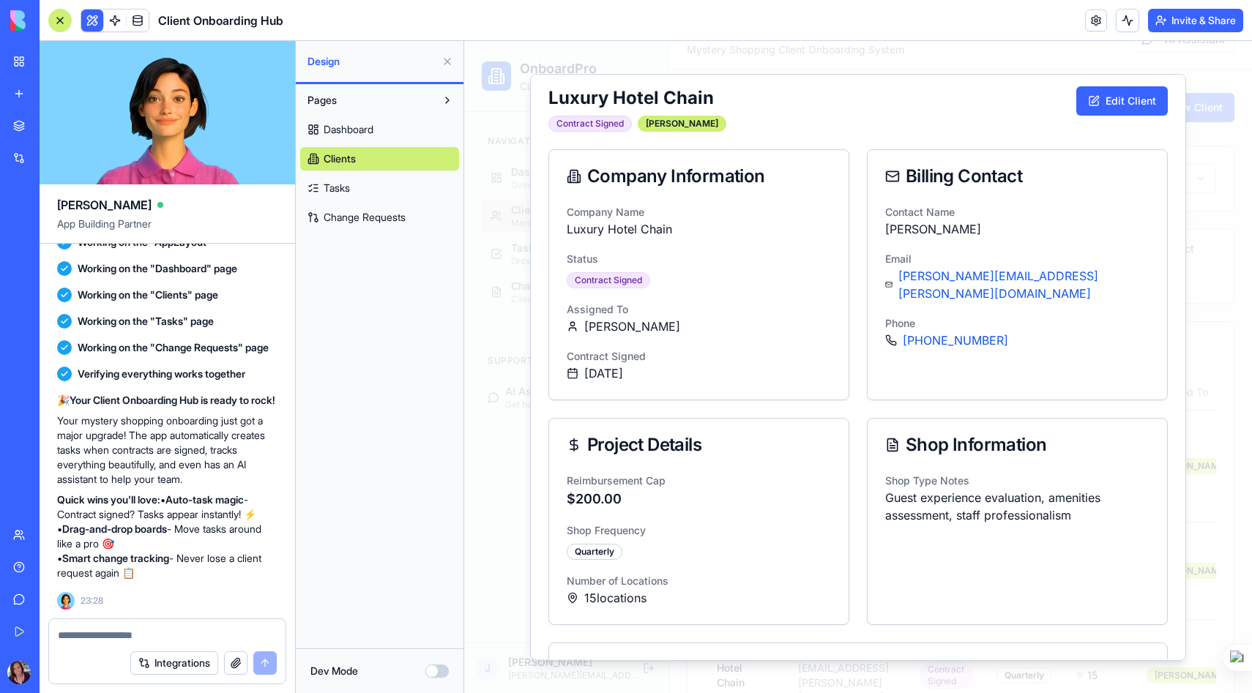
scroll to position [0, 0]
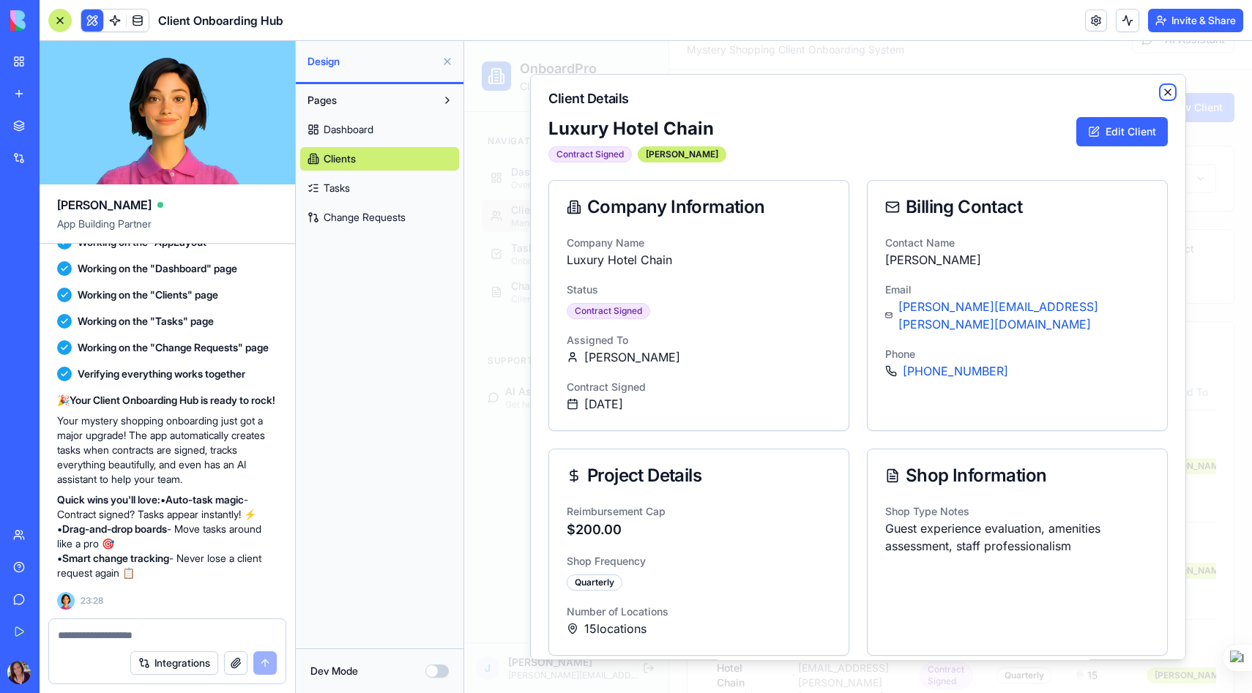
click at [1169, 92] on icon "button" at bounding box center [1168, 92] width 12 height 12
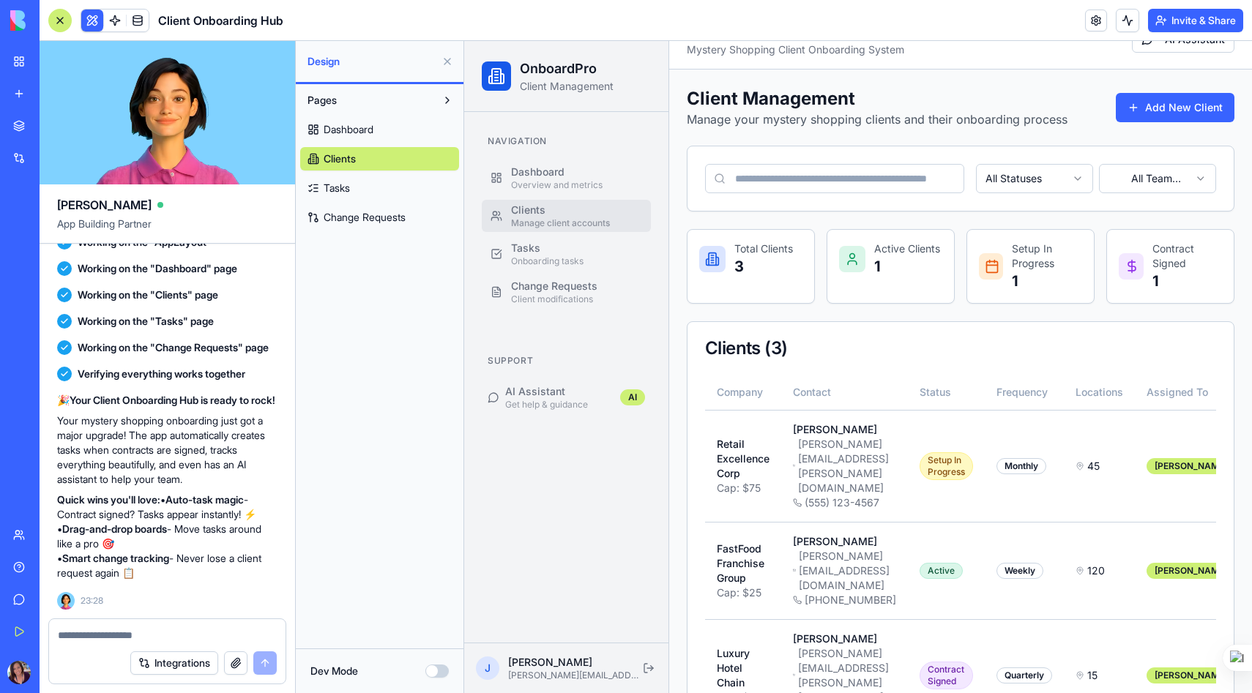
click at [1152, 184] on html "OnboardPro Client Management Navigation Dashboard Overview and metrics Clients …" at bounding box center [858, 388] width 788 height 757
click at [335, 224] on span "Change Requests" at bounding box center [365, 217] width 82 height 15
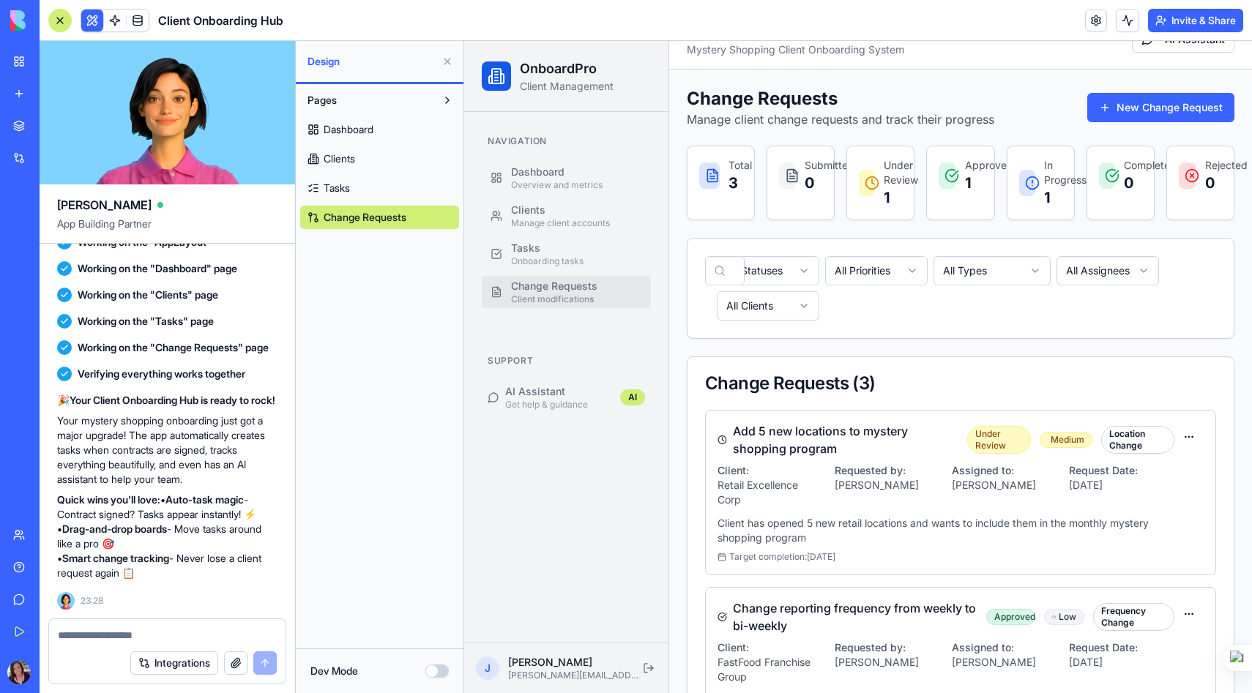
click at [333, 175] on div "Dashboard Clients Tasks Change Requests" at bounding box center [379, 170] width 159 height 117
click at [335, 184] on span "Tasks" at bounding box center [337, 188] width 26 height 15
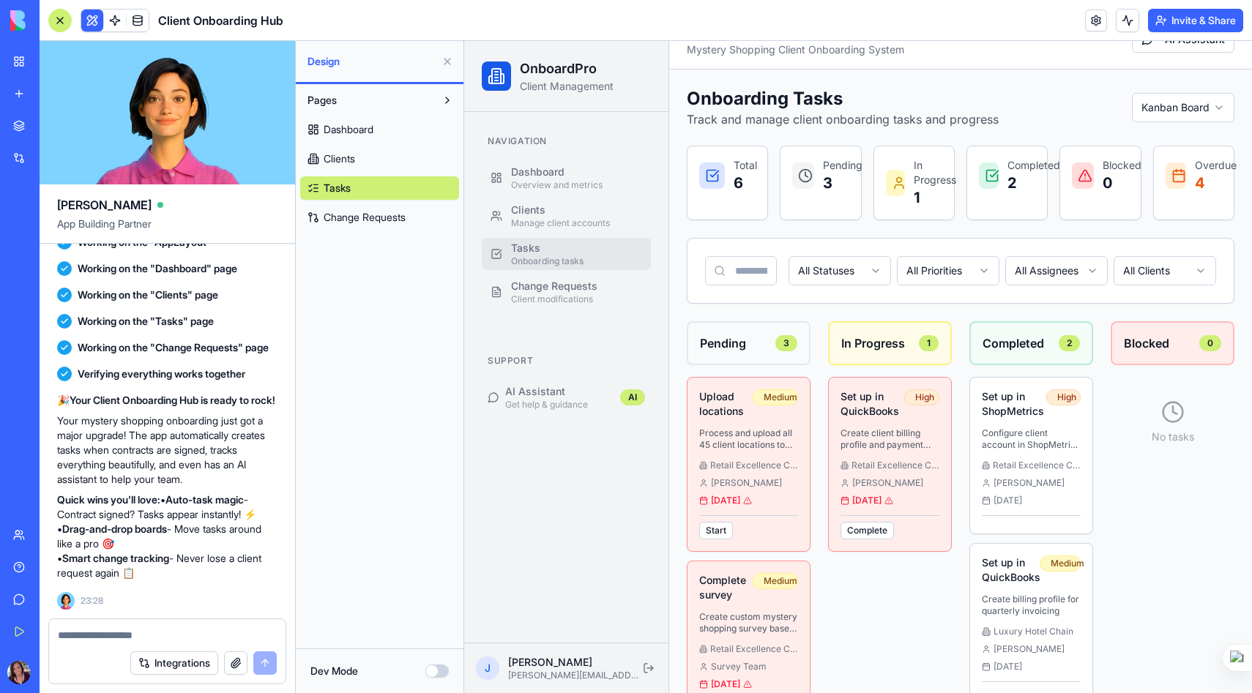
click at [55, 18] on div at bounding box center [59, 20] width 23 height 23
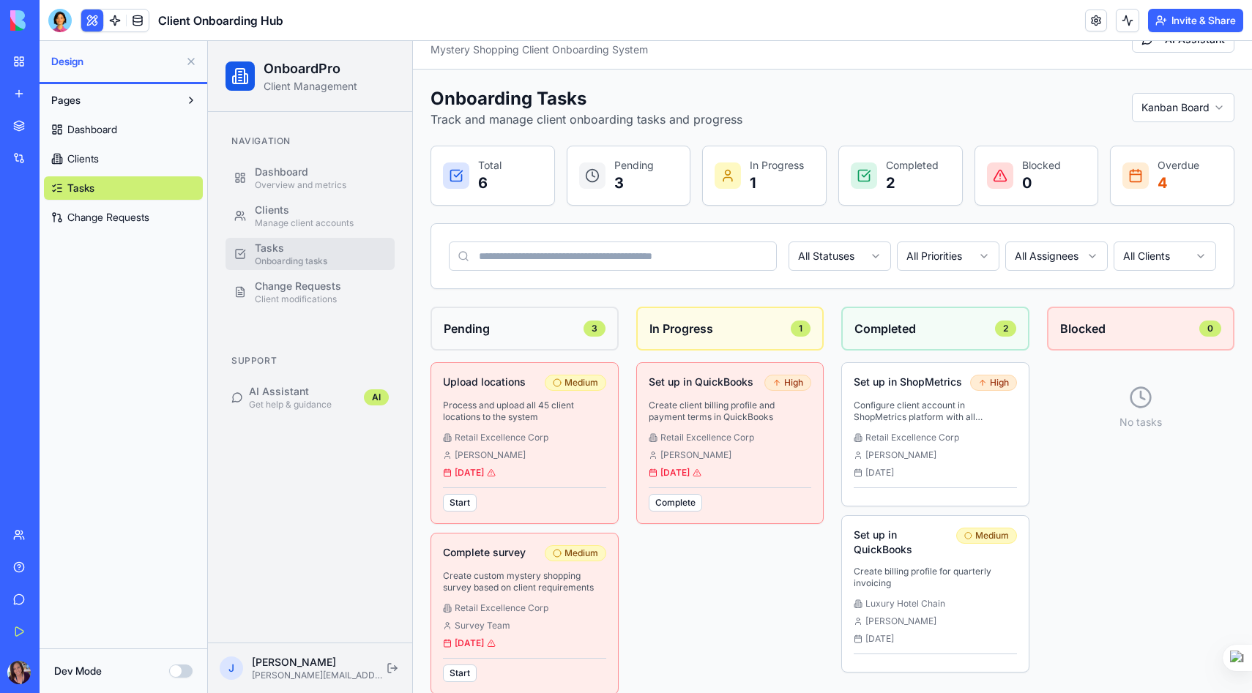
click at [109, 126] on span "Dashboard" at bounding box center [92, 129] width 50 height 15
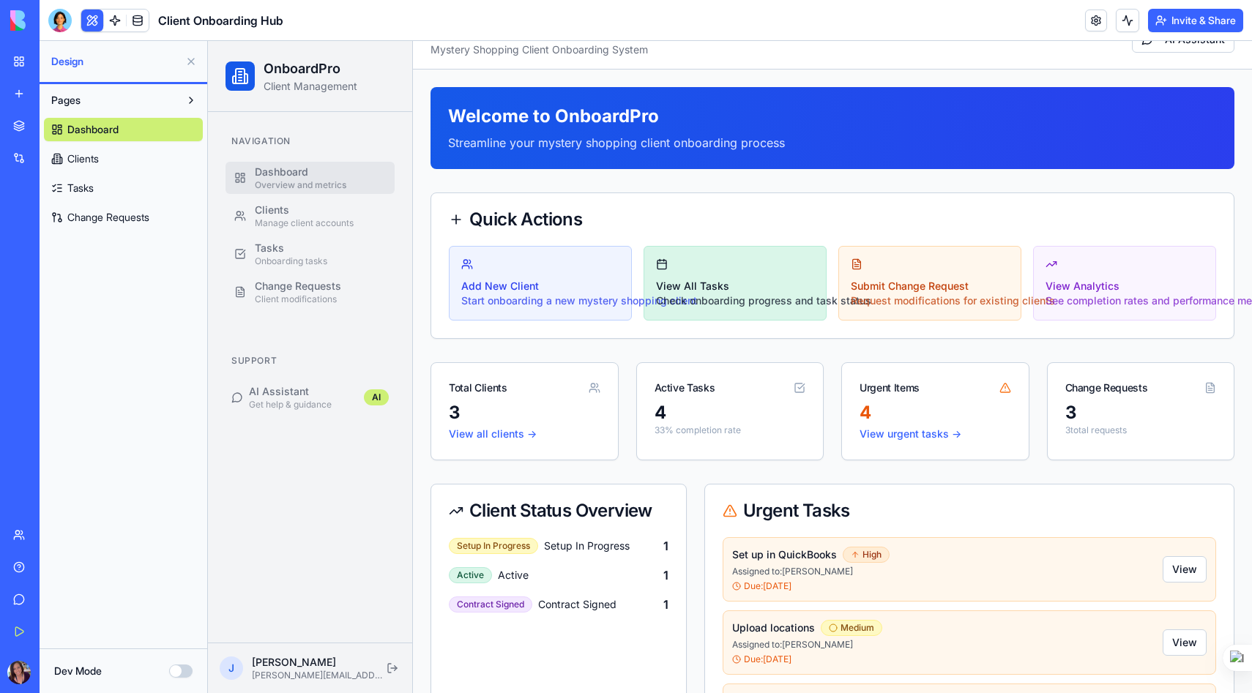
click at [712, 305] on div "Check onboarding progress and task status" at bounding box center [763, 301] width 215 height 15
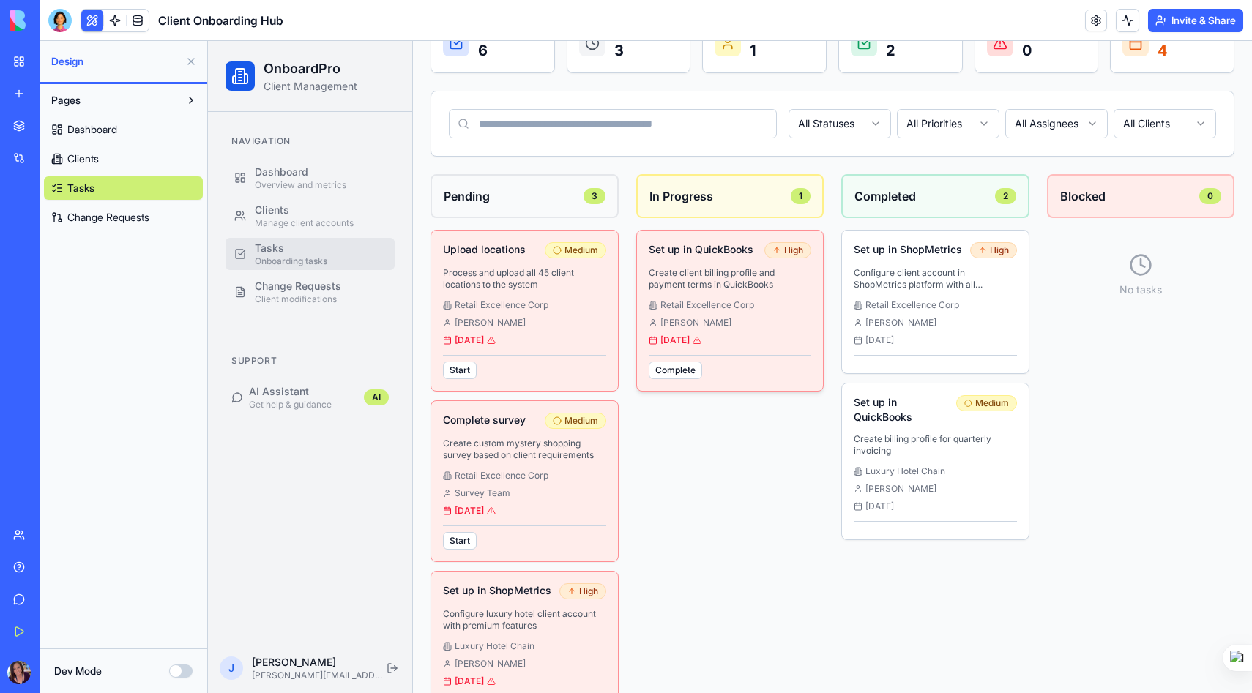
scroll to position [163, 0]
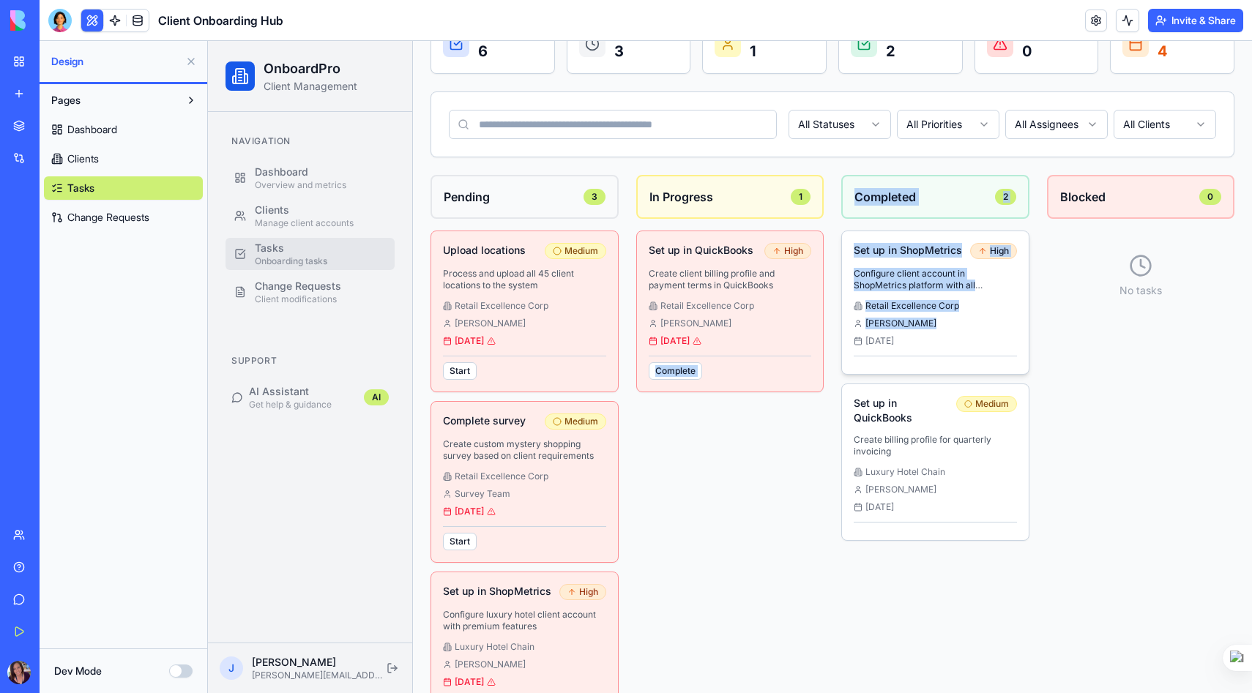
drag, startPoint x: 720, startPoint y: 330, endPoint x: 898, endPoint y: 329, distance: 177.2
click at [898, 329] on div "Pending 3 Upload locations Medium Process and upload all 45 client locations to…" at bounding box center [833, 454] width 804 height 559
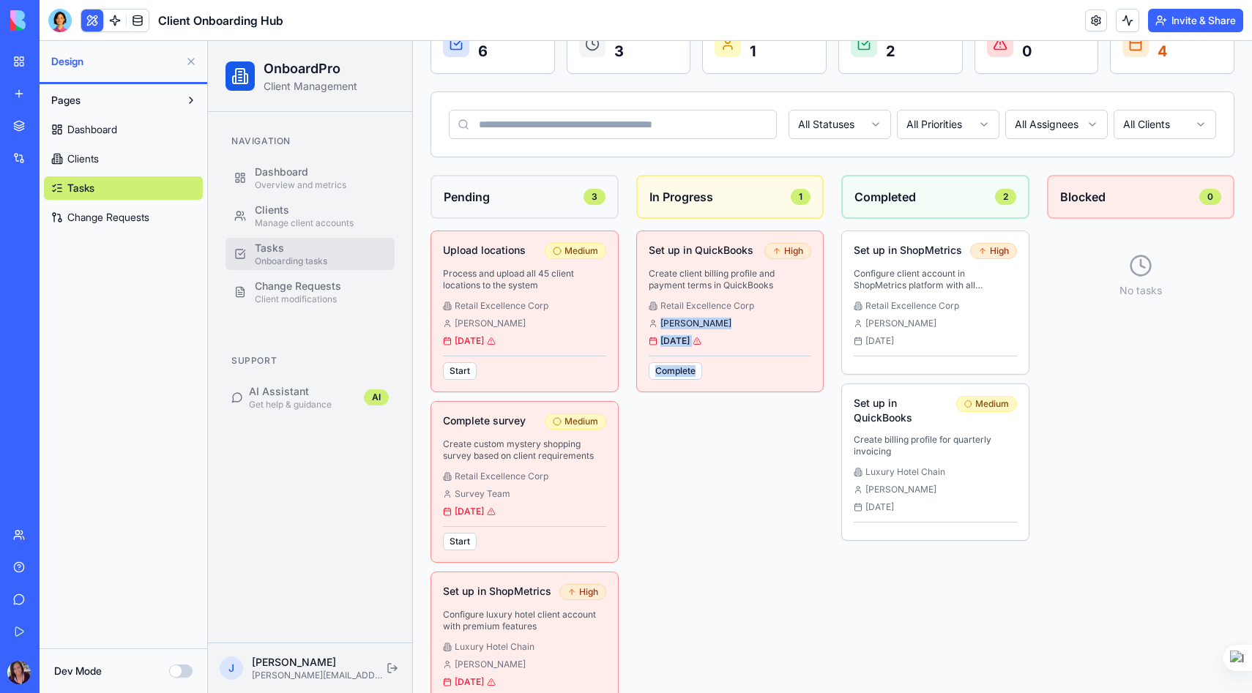
drag, startPoint x: 754, startPoint y: 316, endPoint x: 828, endPoint y: 419, distance: 127.0
click at [830, 419] on div "Pending 3 Upload locations Medium Process and upload all 45 client locations to…" at bounding box center [833, 454] width 804 height 559
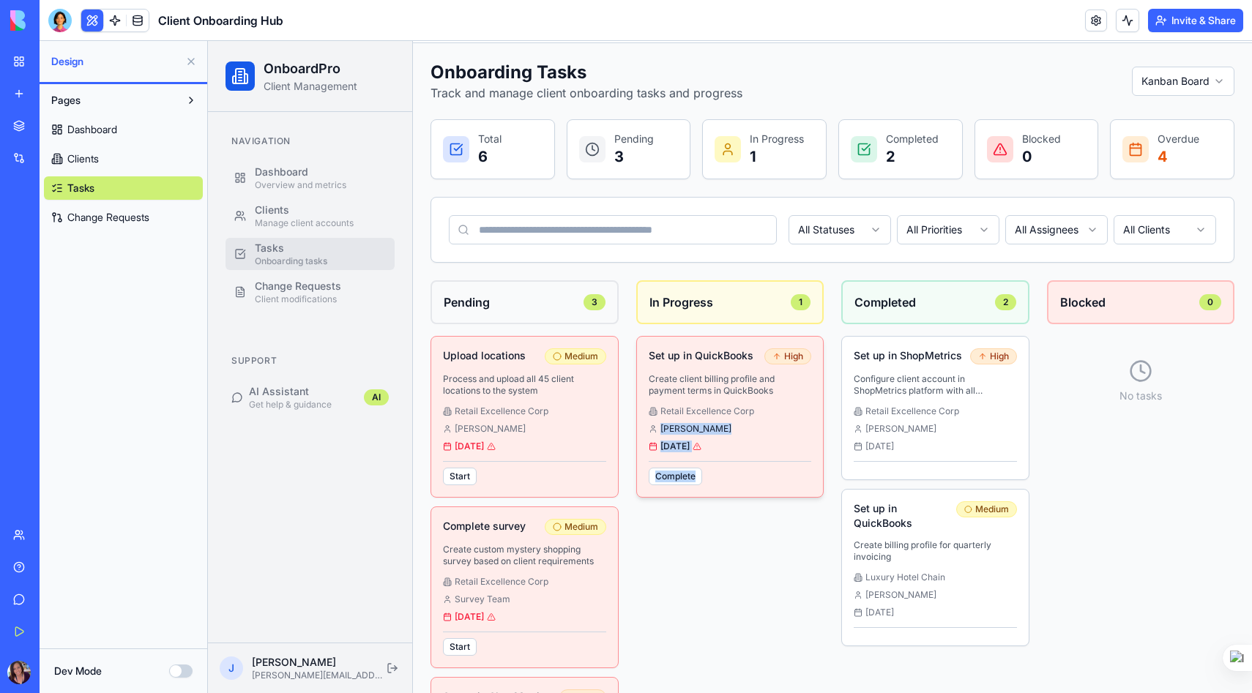
scroll to position [55, 0]
click at [1191, 94] on html "OnboardPro Client Management Navigation Dashboard Overview and metrics Clients …" at bounding box center [730, 422] width 1044 height 873
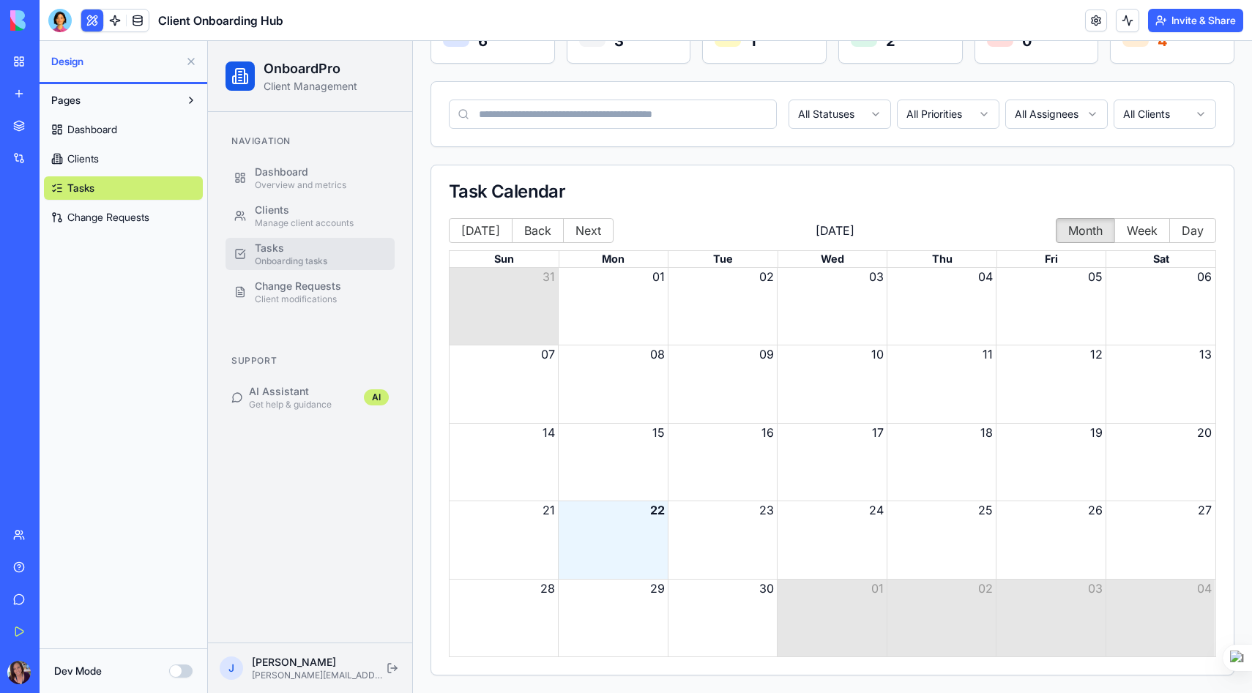
scroll to position [0, 0]
